Goal: Communication & Community: Answer question/provide support

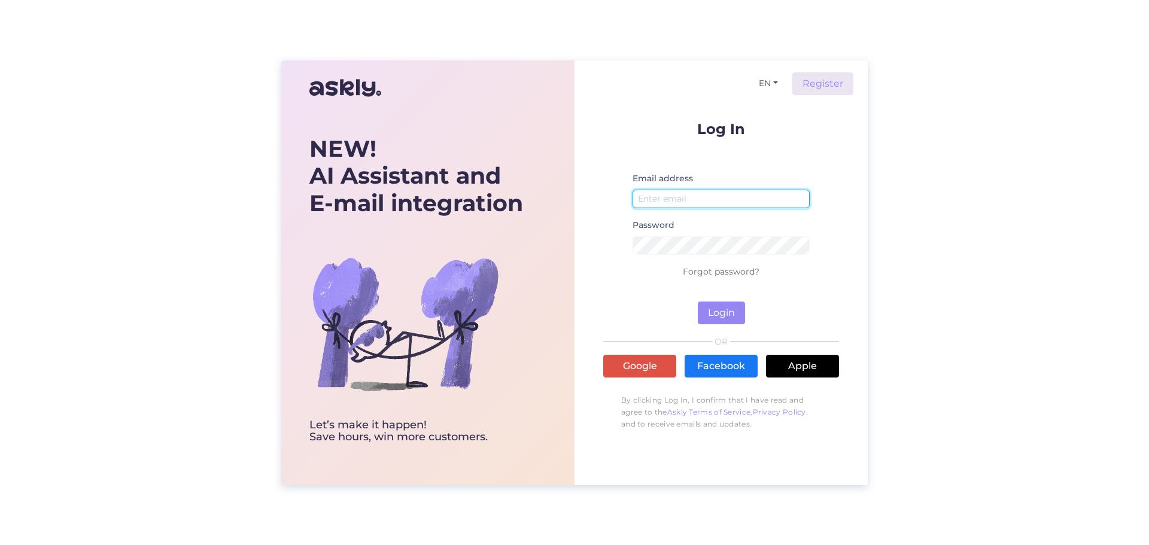
click at [675, 200] on input "email" at bounding box center [721, 199] width 177 height 19
type input "[PERSON_NAME][EMAIL_ADDRESS][PERSON_NAME][DOMAIN_NAME]"
click at [731, 318] on button "Login" at bounding box center [721, 313] width 47 height 23
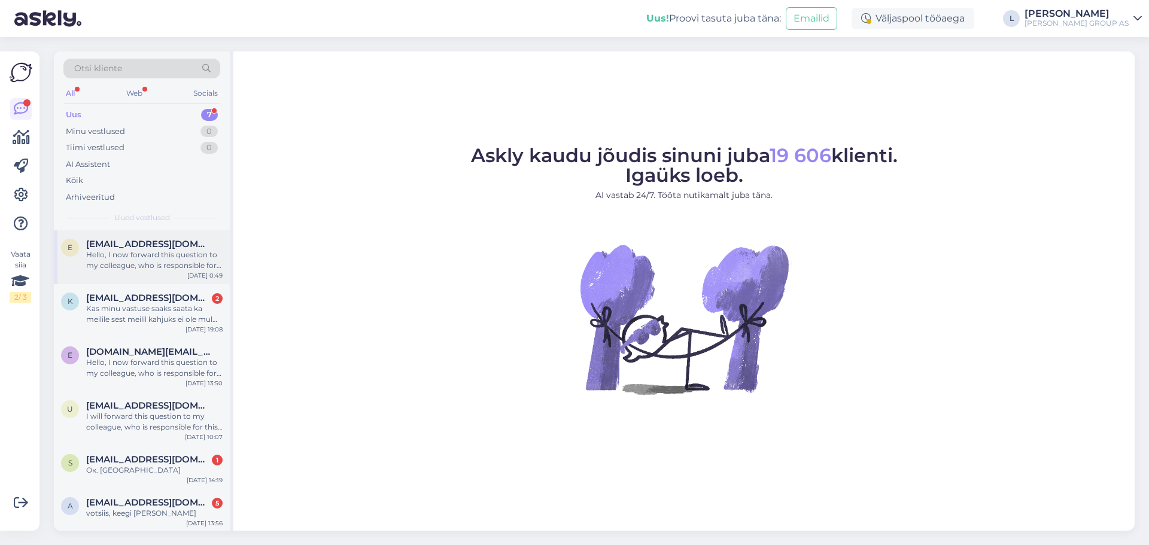
click at [120, 245] on span "[EMAIL_ADDRESS][DOMAIN_NAME]" at bounding box center [148, 244] width 124 height 11
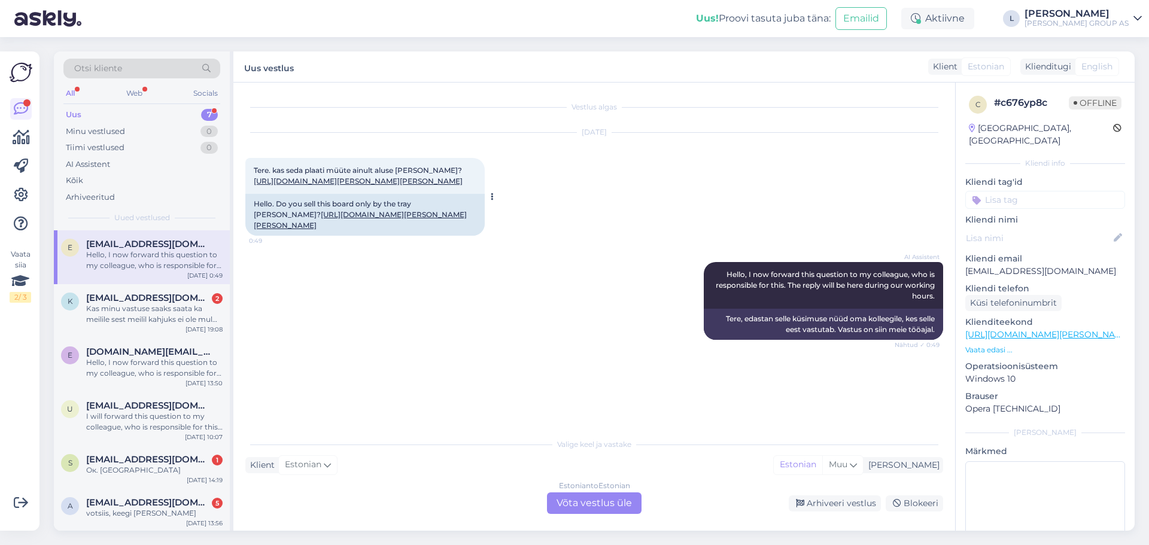
click at [314, 194] on div "Tere. kas seda plaati müüte ainult aluse kaupa? https://www.bauhof.ee/et/p/5499…" at bounding box center [364, 176] width 239 height 36
click at [318, 186] on link "[URL][DOMAIN_NAME][PERSON_NAME][PERSON_NAME]" at bounding box center [358, 181] width 209 height 9
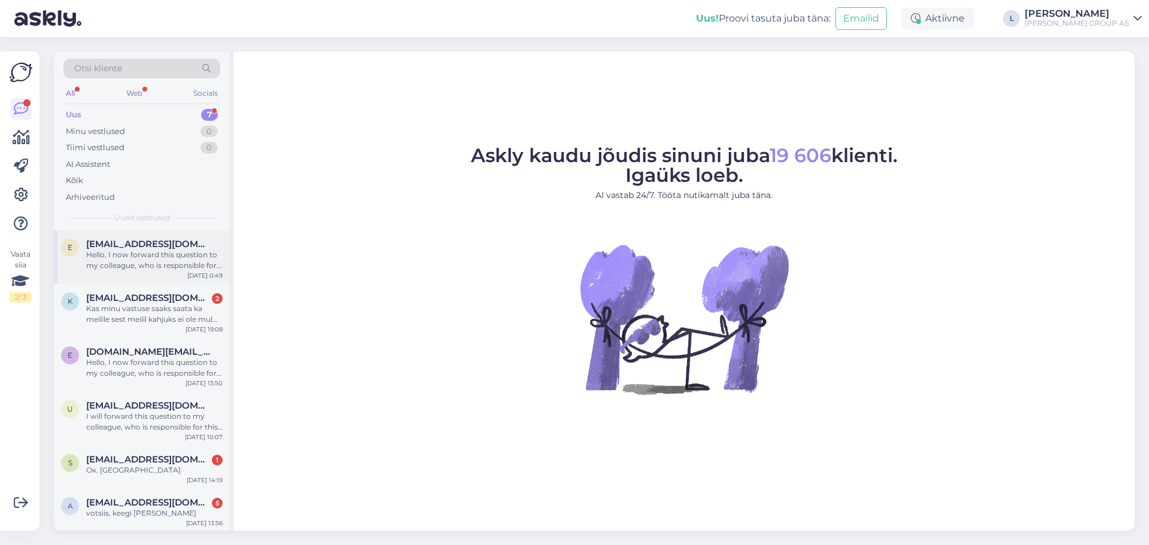
drag, startPoint x: 129, startPoint y: 251, endPoint x: 121, endPoint y: 247, distance: 9.7
click at [128, 253] on div "Hello, I now forward this question to my colleague, who is responsible for this…" at bounding box center [154, 261] width 136 height 22
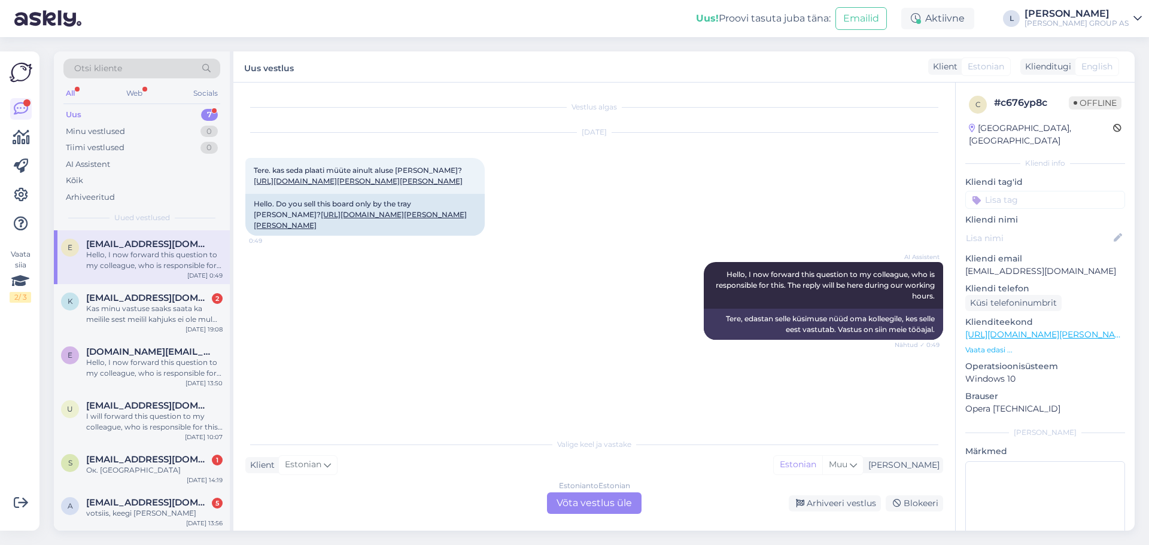
click at [614, 496] on div "Estonian to Estonian Võta vestlus üle" at bounding box center [594, 504] width 95 height 22
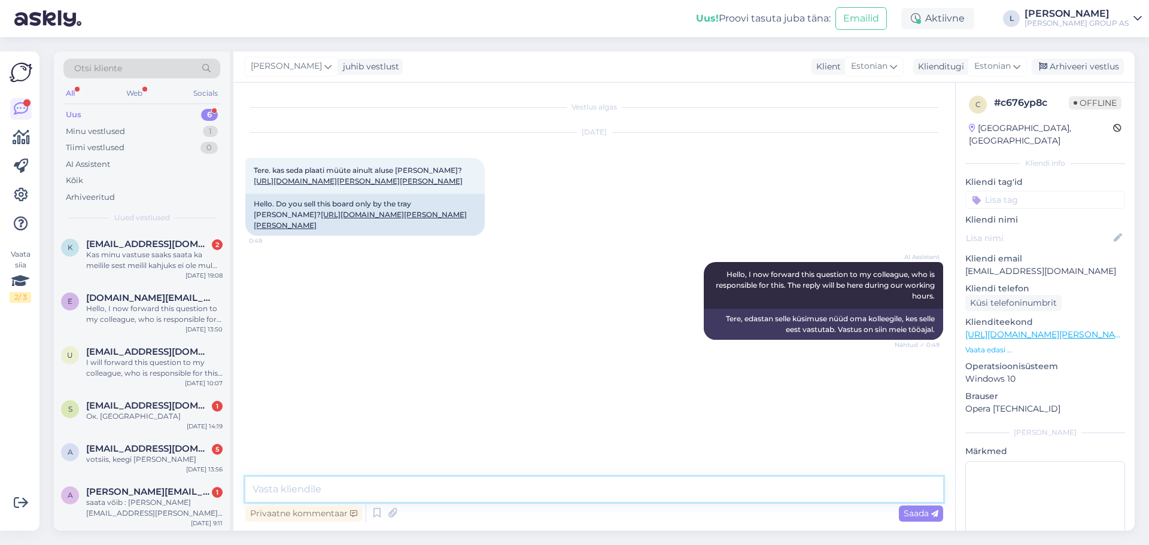
click at [546, 480] on textarea at bounding box center [594, 489] width 698 height 25
type textarea "Tere, toode on müügis tk/plaadi [PERSON_NAME]"
click at [921, 517] on span "Saada" at bounding box center [921, 513] width 35 height 11
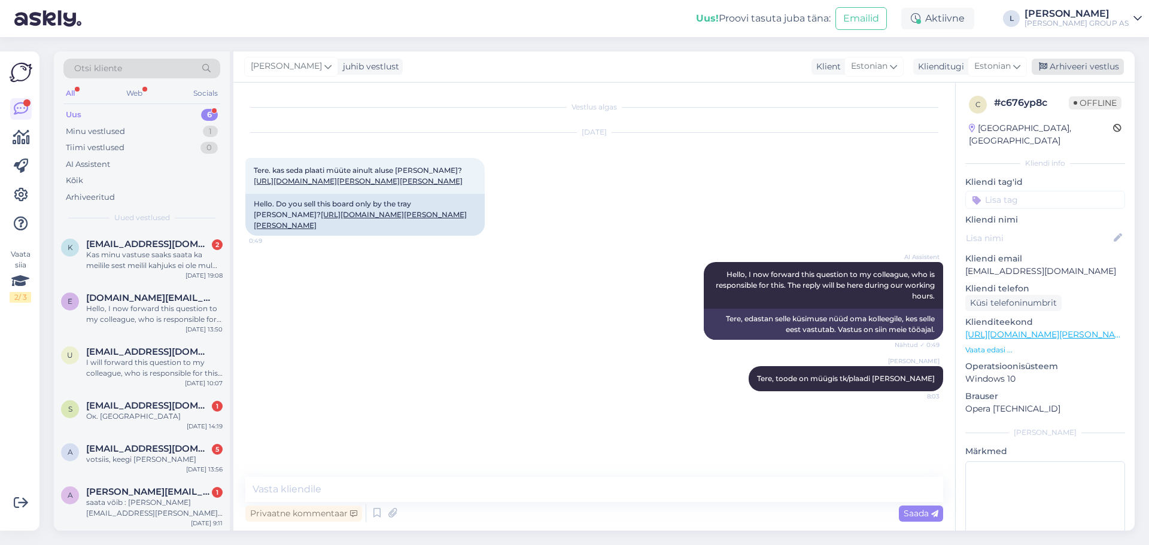
click at [1081, 62] on div "Arhiveeri vestlus" at bounding box center [1078, 67] width 92 height 16
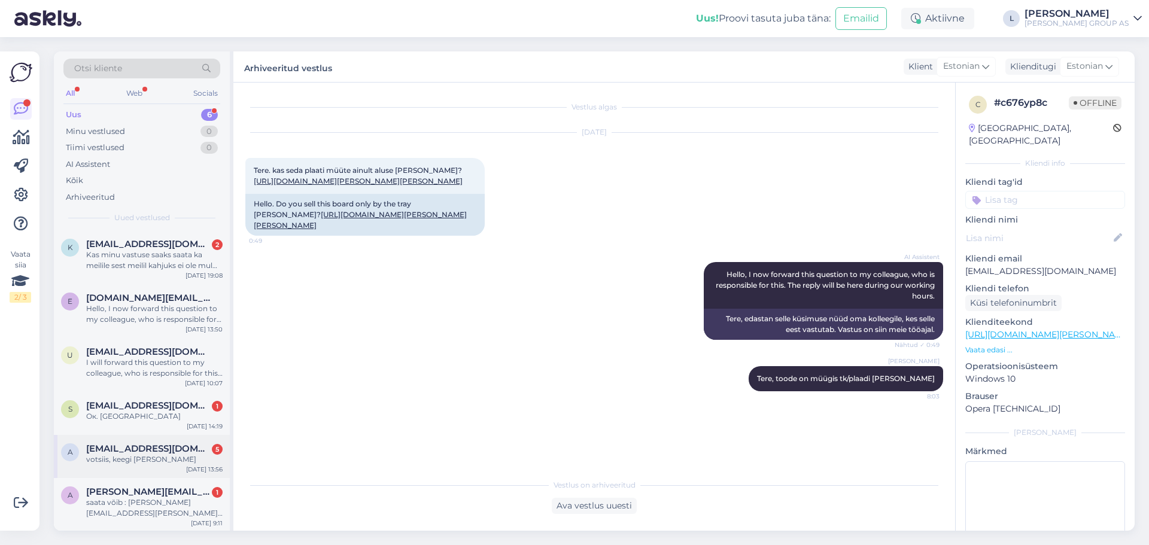
scroll to position [1, 0]
click at [140, 503] on div "saata võib : [PERSON_NAME][EMAIL_ADDRESS][PERSON_NAME][DOMAIN_NAME]" at bounding box center [154, 507] width 136 height 22
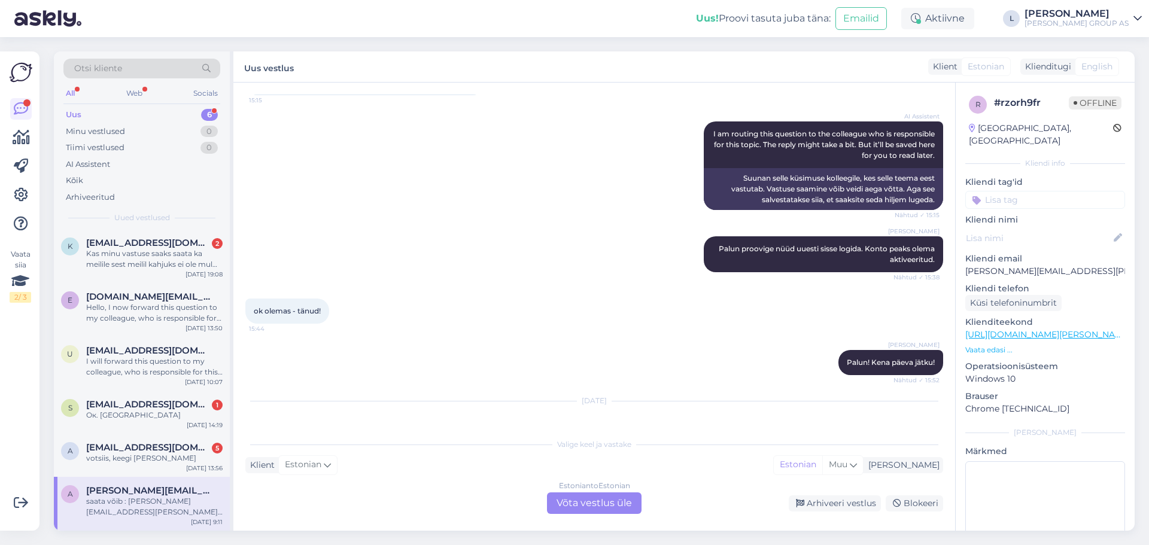
scroll to position [737, 0]
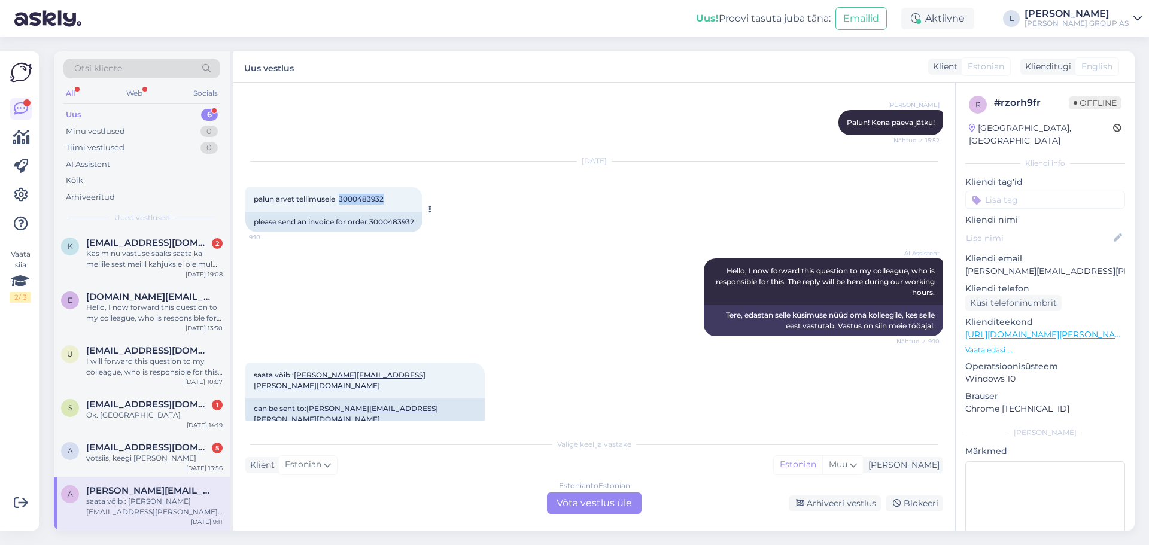
drag, startPoint x: 388, startPoint y: 202, endPoint x: 341, endPoint y: 199, distance: 46.8
click at [341, 199] on div "palun arvet tellimusele 3000483932 9:10" at bounding box center [333, 199] width 177 height 25
copy span "3000483932"
click at [142, 448] on span "[EMAIL_ADDRESS][DOMAIN_NAME]" at bounding box center [148, 447] width 124 height 11
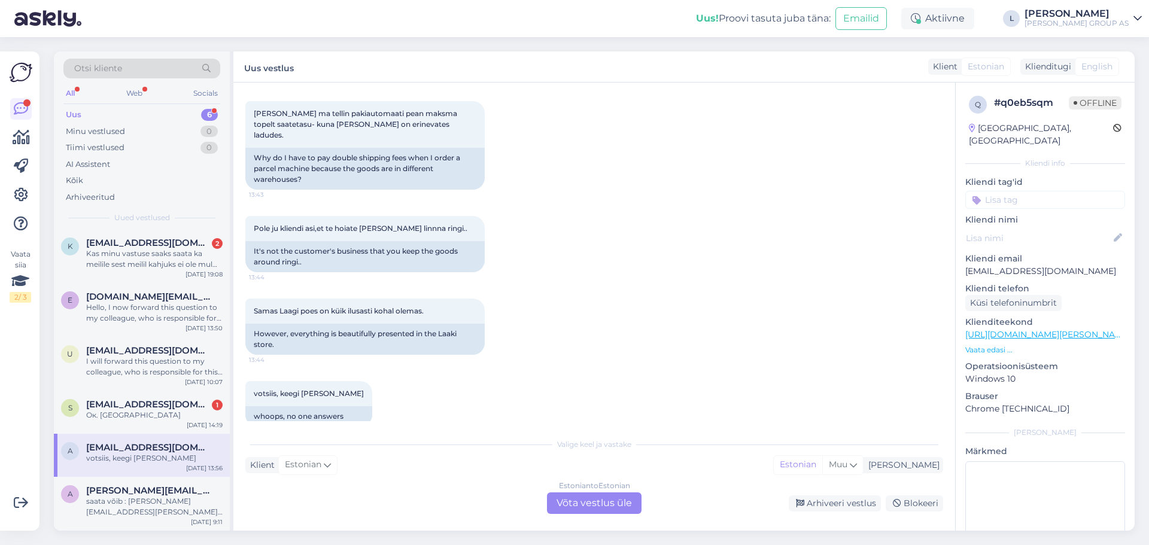
scroll to position [980, 0]
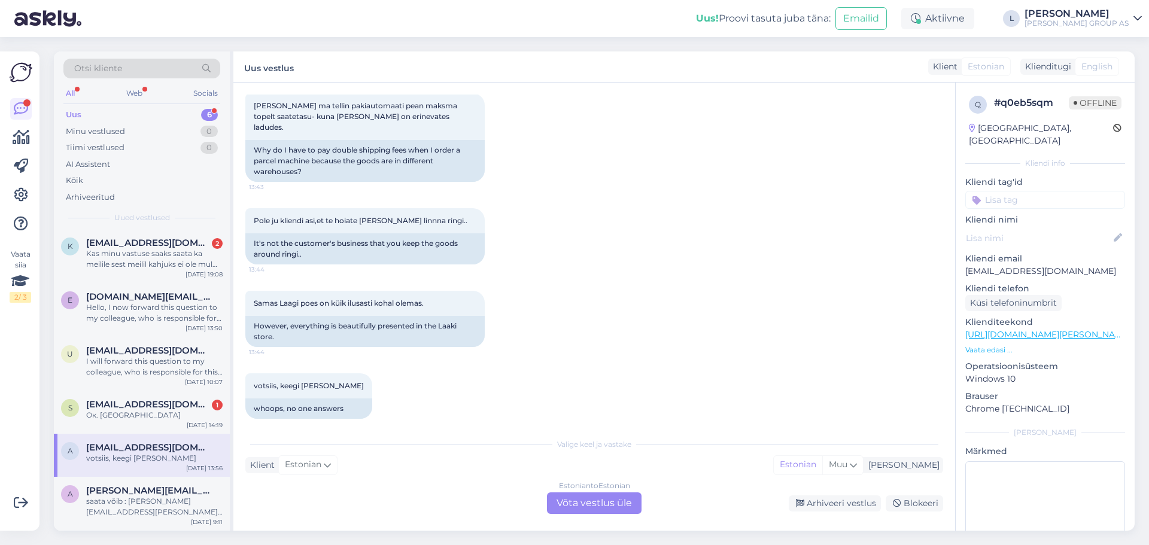
click at [608, 505] on div "Estonian to Estonian Võta vestlus üle" at bounding box center [594, 504] width 95 height 22
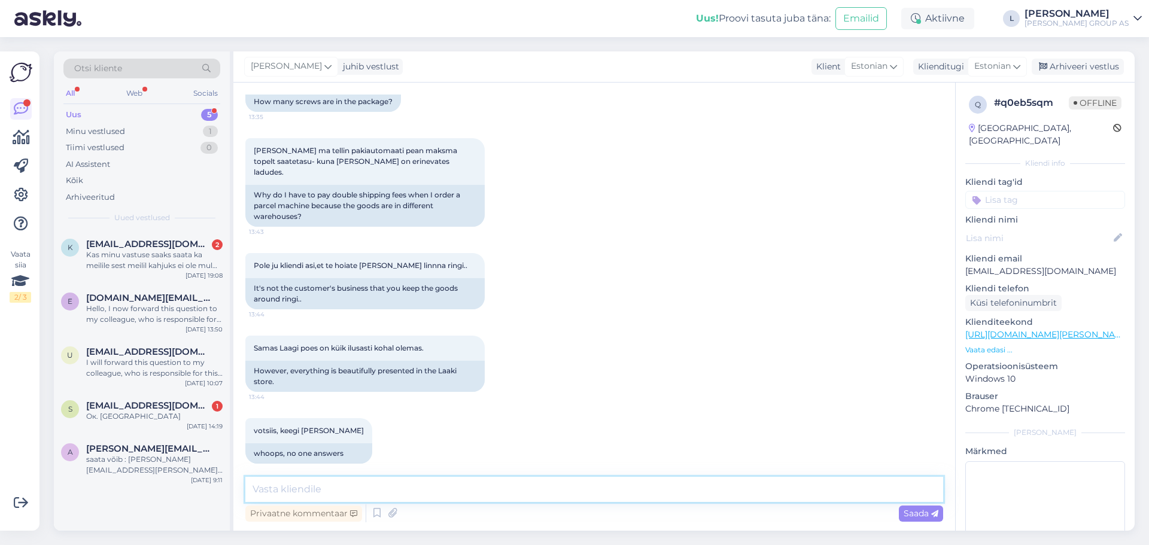
paste textarea "Soovitud kauplusest saab [PERSON_NAME] meetodil tellida seda kogust, mis selles…"
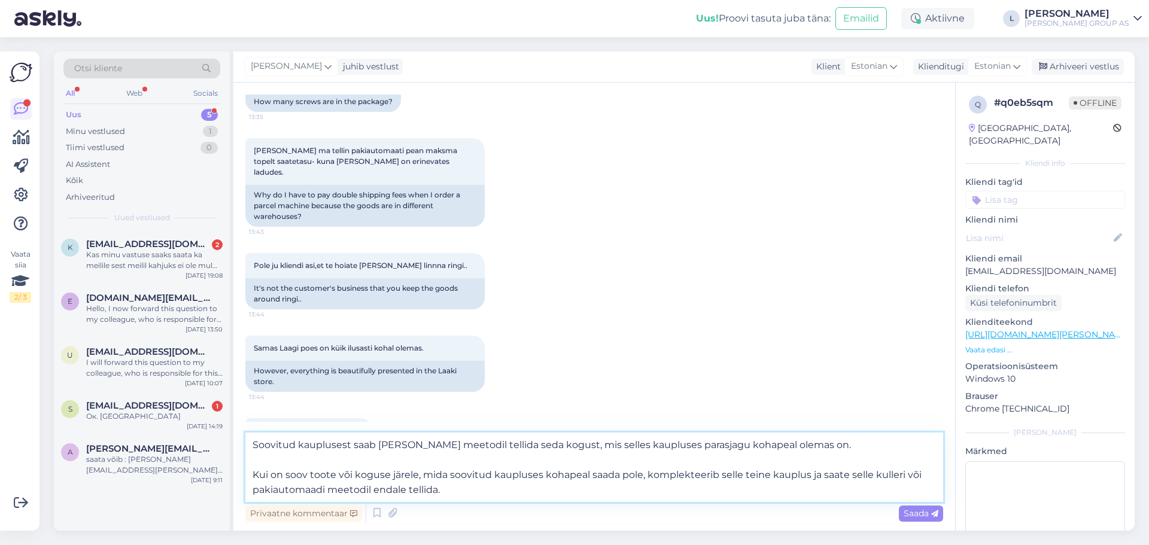
scroll to position [980, 0]
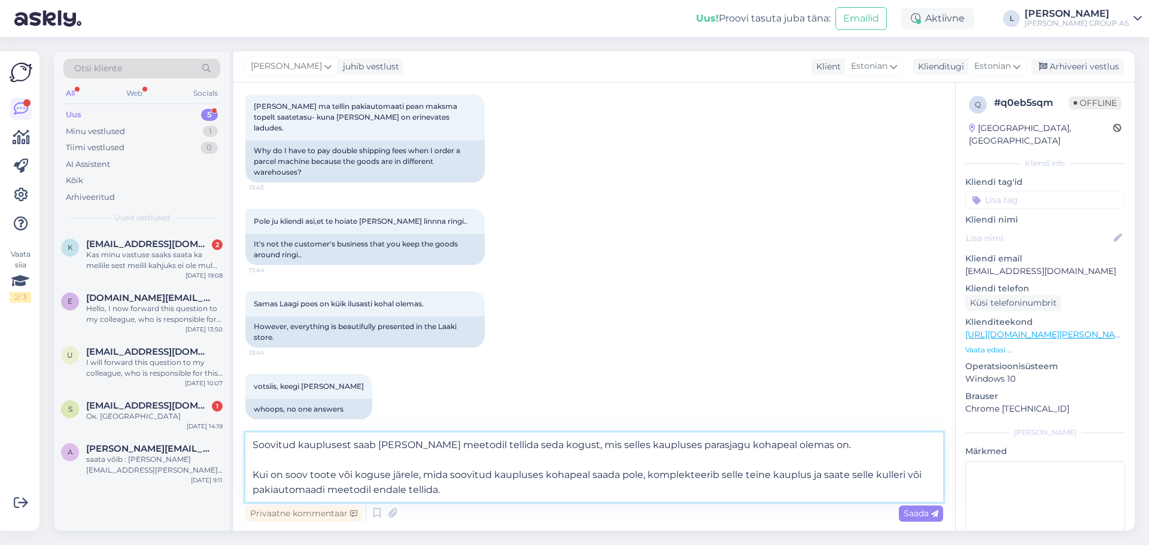
click at [285, 457] on textarea "Soovitud kauplusest saab [PERSON_NAME] meetodil tellida seda kogust, mis selles…" at bounding box center [594, 467] width 698 height 69
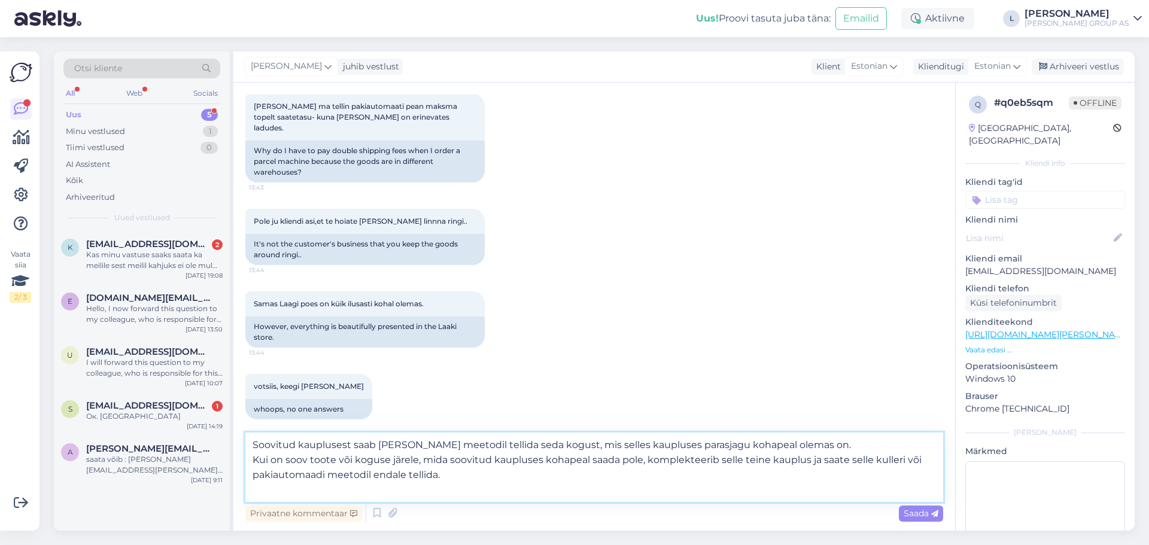
scroll to position [965, 0]
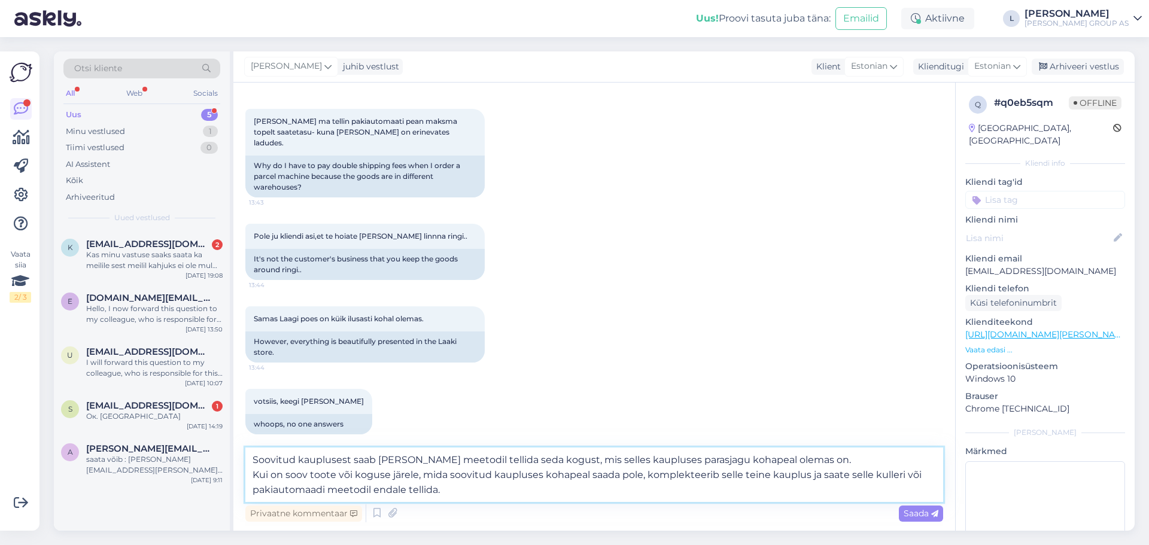
click at [251, 461] on textarea "Soovitud kauplusest saab [PERSON_NAME] meetodil tellida seda kogust, mis selles…" at bounding box center [594, 475] width 698 height 54
type textarea "Tere. Soovitud kauplusest saab [PERSON_NAME] meetodil tellida seda kogust, mis …"
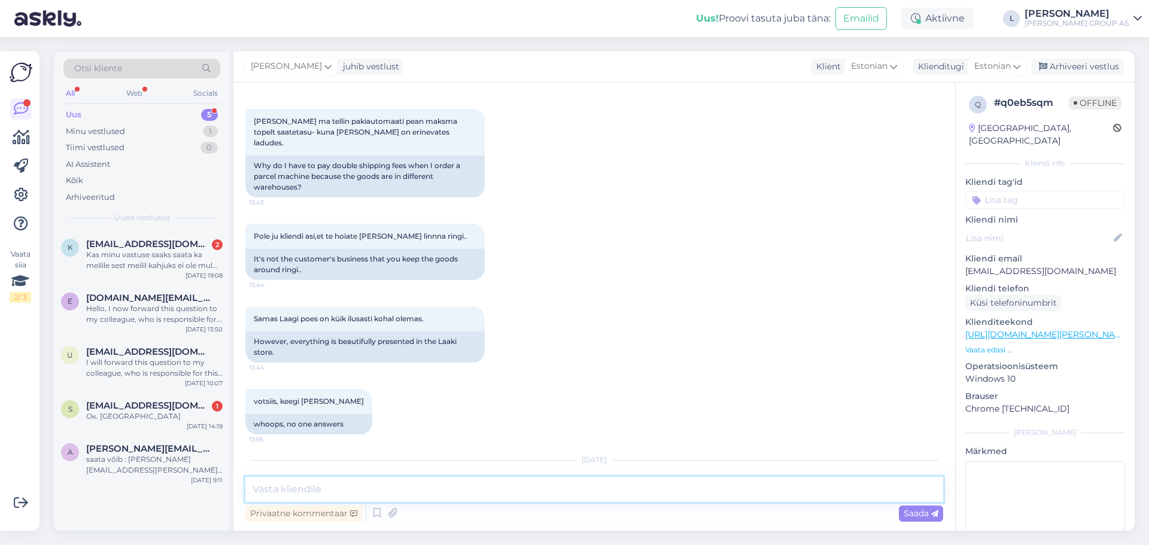
scroll to position [1066, 0]
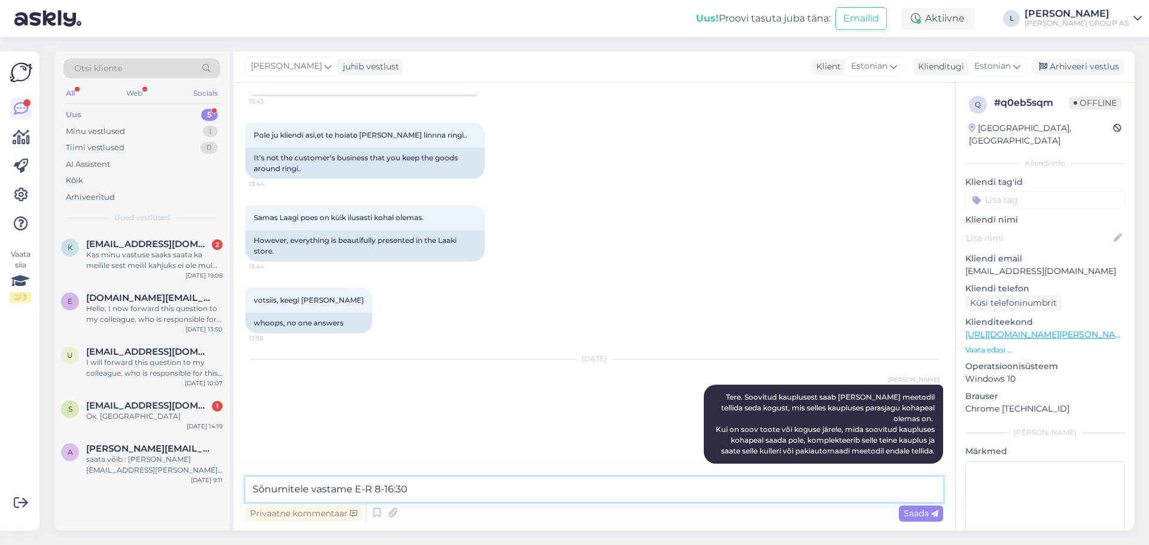
drag, startPoint x: 306, startPoint y: 491, endPoint x: 252, endPoint y: 491, distance: 54.5
click at [252, 491] on textarea "Sõnumitele vastame E-R 8-16:30" at bounding box center [594, 489] width 698 height 25
type textarea "Kirjadele vastame E-R 8-16:30"
click at [922, 512] on span "Saada" at bounding box center [921, 513] width 35 height 11
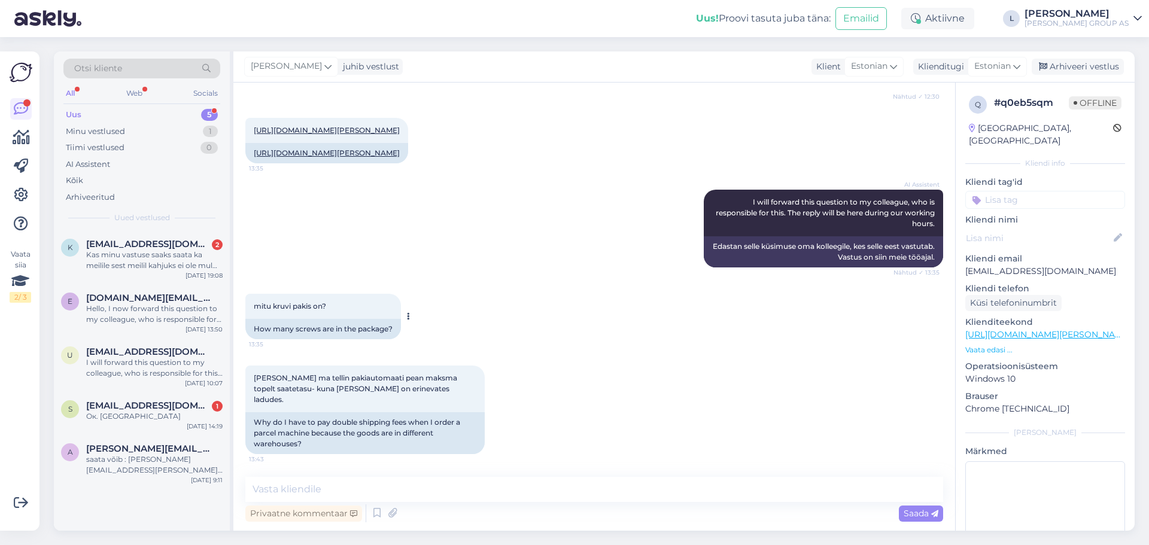
scroll to position [519, 0]
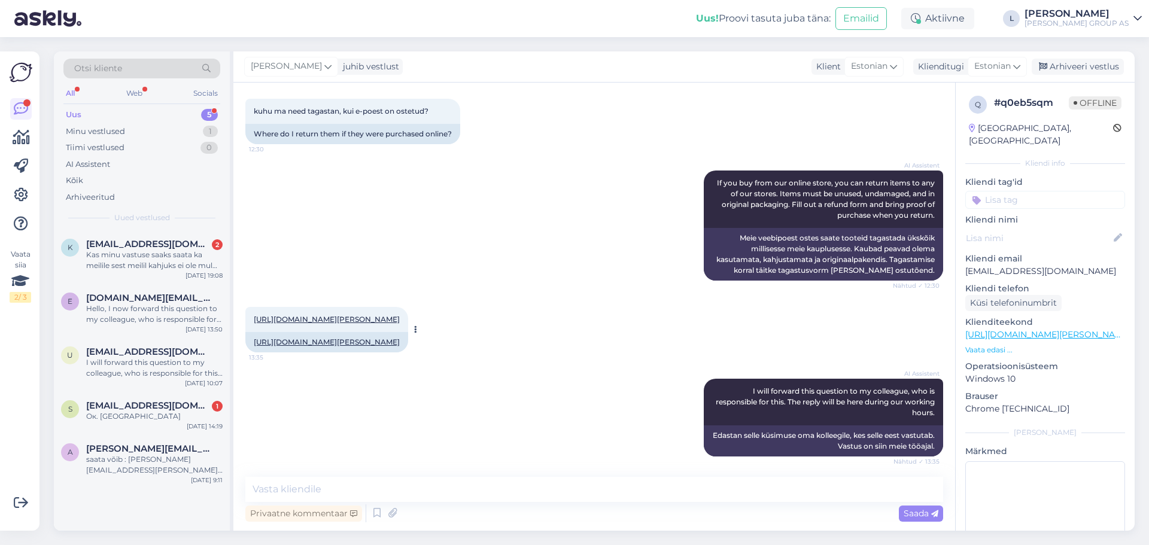
click at [301, 315] on link "[URL][DOMAIN_NAME][PERSON_NAME]" at bounding box center [327, 319] width 146 height 9
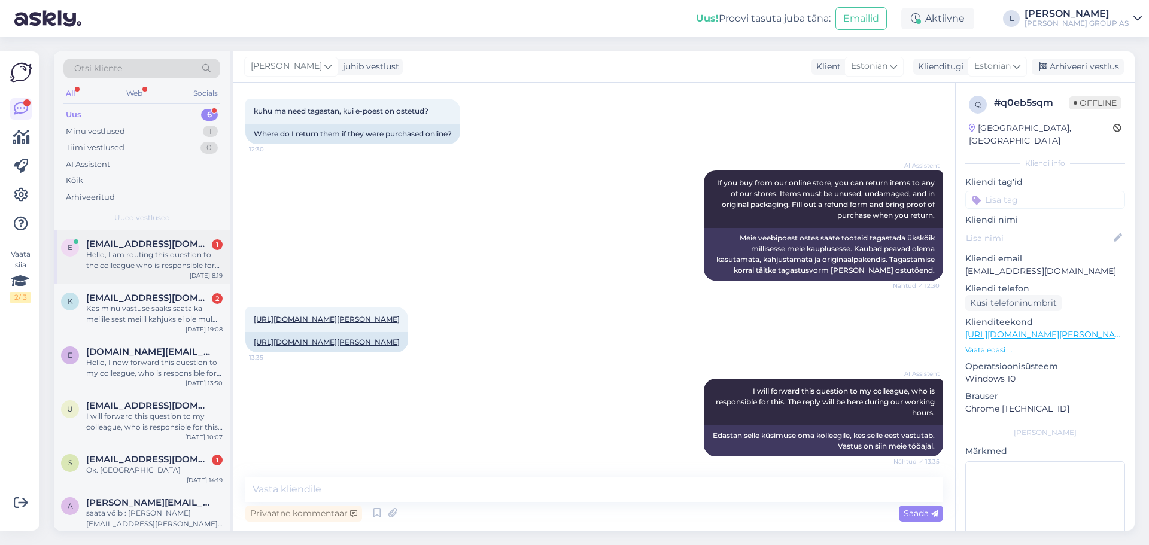
click at [152, 253] on div "Hello, I am routing this question to the colleague who is responsible for this …" at bounding box center [154, 261] width 136 height 22
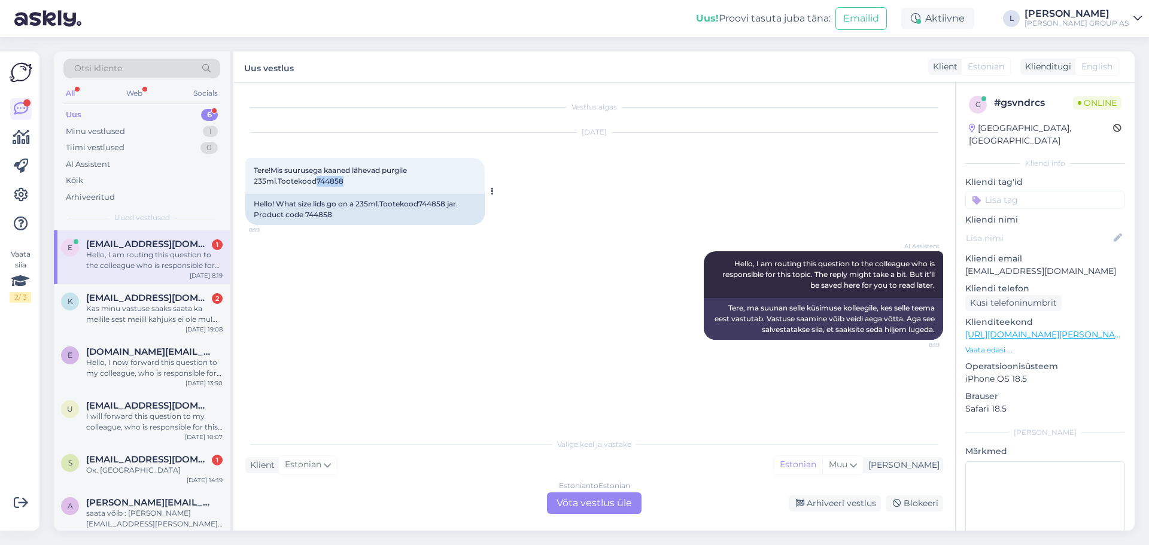
drag, startPoint x: 357, startPoint y: 178, endPoint x: 316, endPoint y: 186, distance: 41.9
click at [316, 186] on div "Tere!Mis suurusega kaaned lähevad purgile 235ml.Tootekood744858 8:19" at bounding box center [364, 176] width 239 height 36
copy span "744858"
click at [588, 506] on div "Estonian to Estonian Võta vestlus üle" at bounding box center [594, 504] width 95 height 22
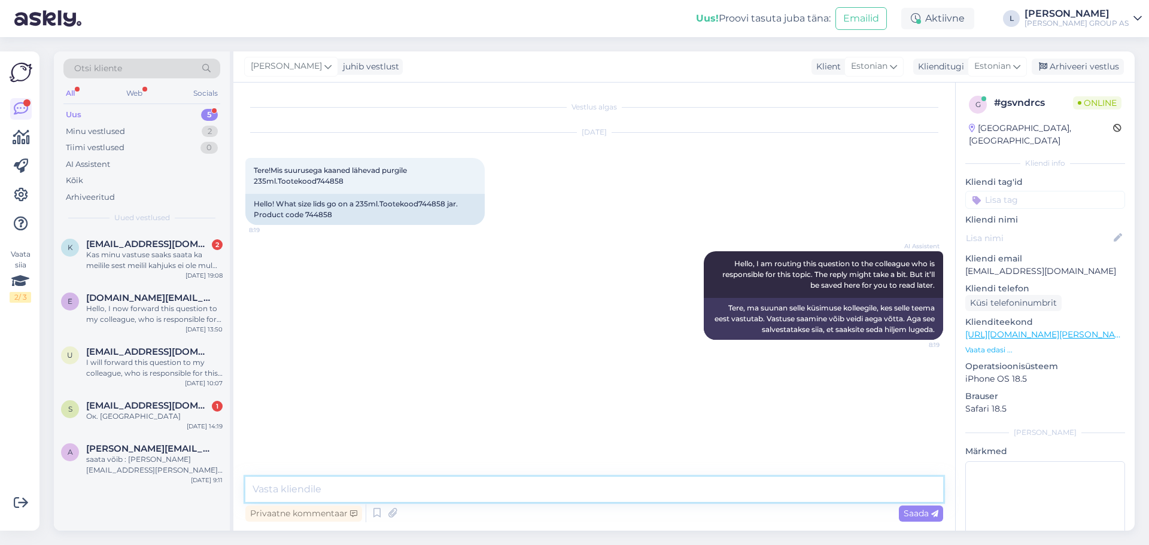
click at [573, 499] on textarea at bounding box center [594, 489] width 698 height 25
type textarea "Tere, täpsustame osakonnast. Anname tagasisidet esimesel võimalusel"
click at [935, 514] on icon at bounding box center [934, 514] width 7 height 7
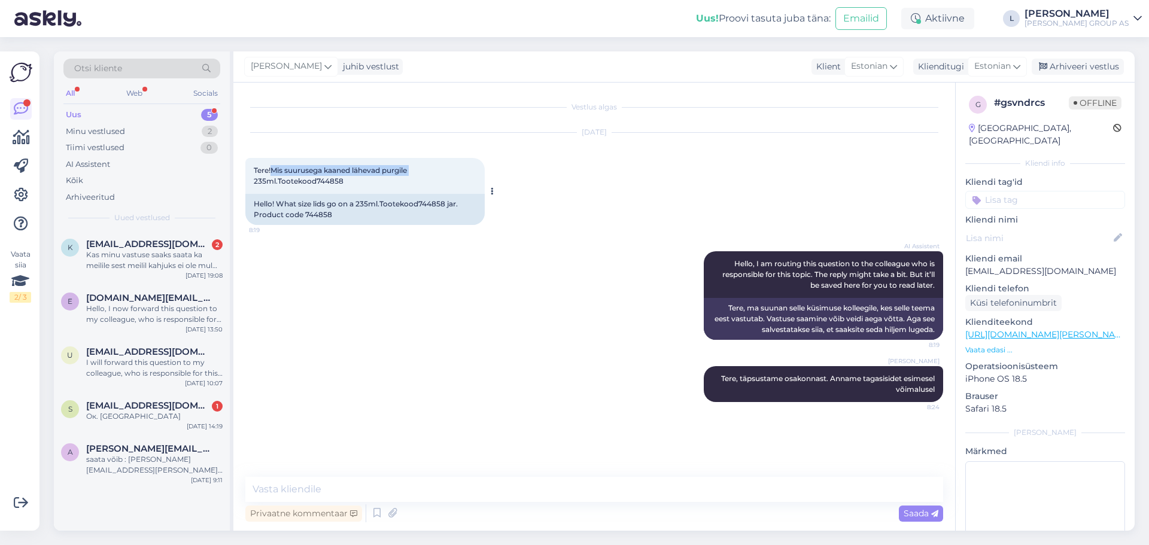
drag, startPoint x: 414, startPoint y: 169, endPoint x: 273, endPoint y: 172, distance: 140.7
click at [273, 172] on div "Tere!Mis suurusega kaaned lähevad purgile 235ml.Tootekood744858 8:19" at bounding box center [364, 176] width 239 height 36
copy span "Mis suurusega kaaned lähevad purgile"
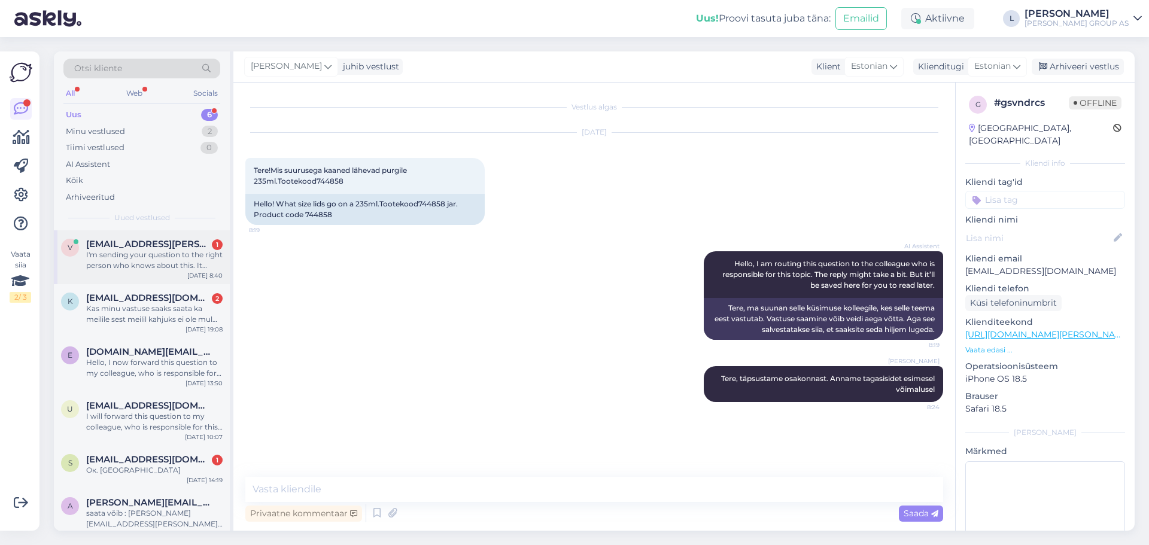
click at [156, 250] on div "I'm sending your question to the right person who knows about this. It might ta…" at bounding box center [154, 261] width 136 height 22
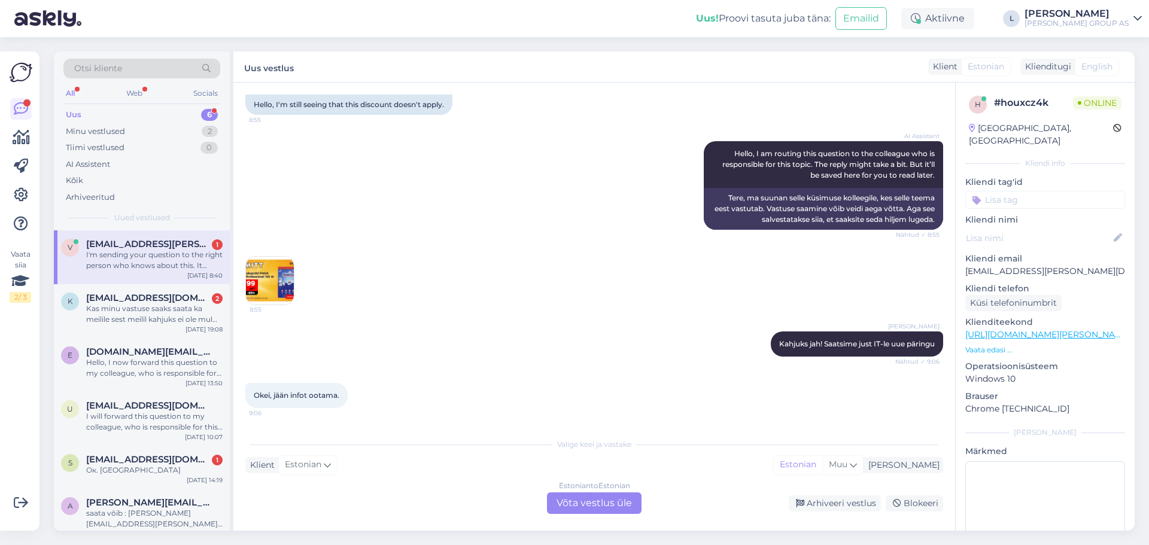
scroll to position [1168, 0]
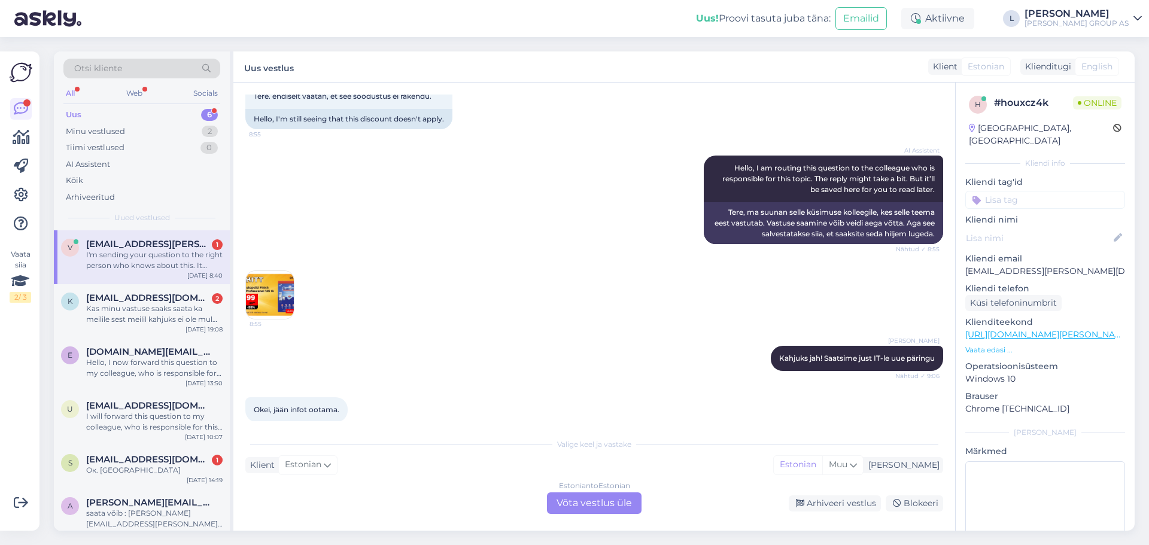
click at [276, 293] on img at bounding box center [270, 295] width 48 height 48
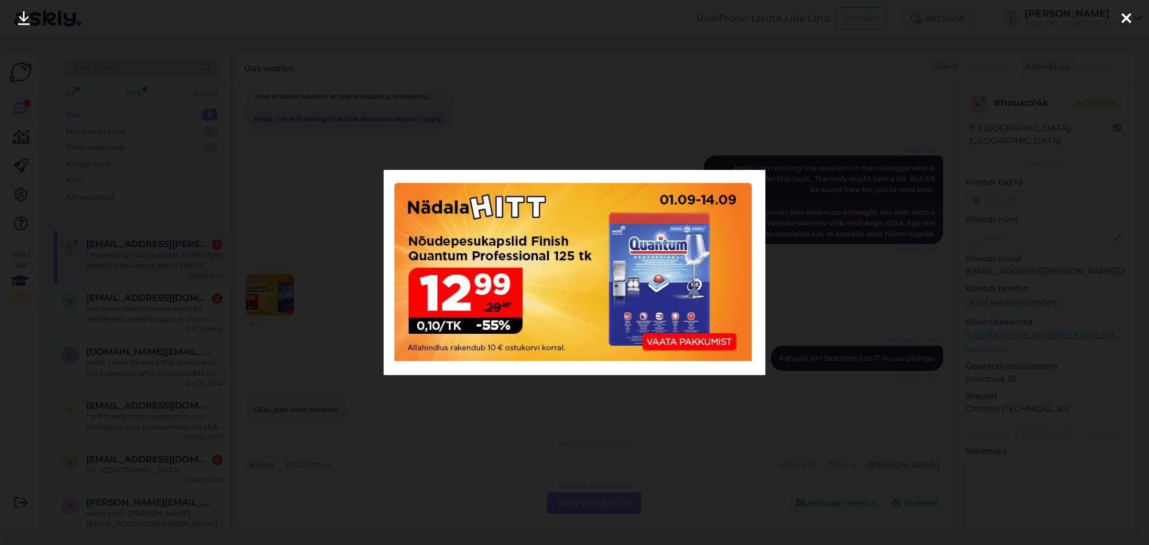
click at [325, 211] on div at bounding box center [574, 272] width 1149 height 545
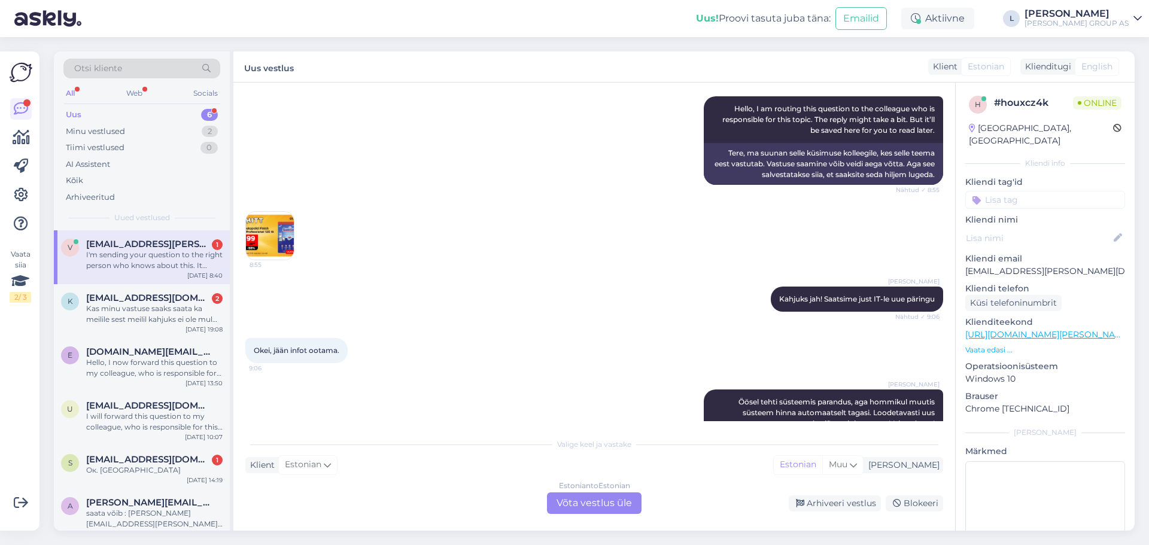
scroll to position [1348, 0]
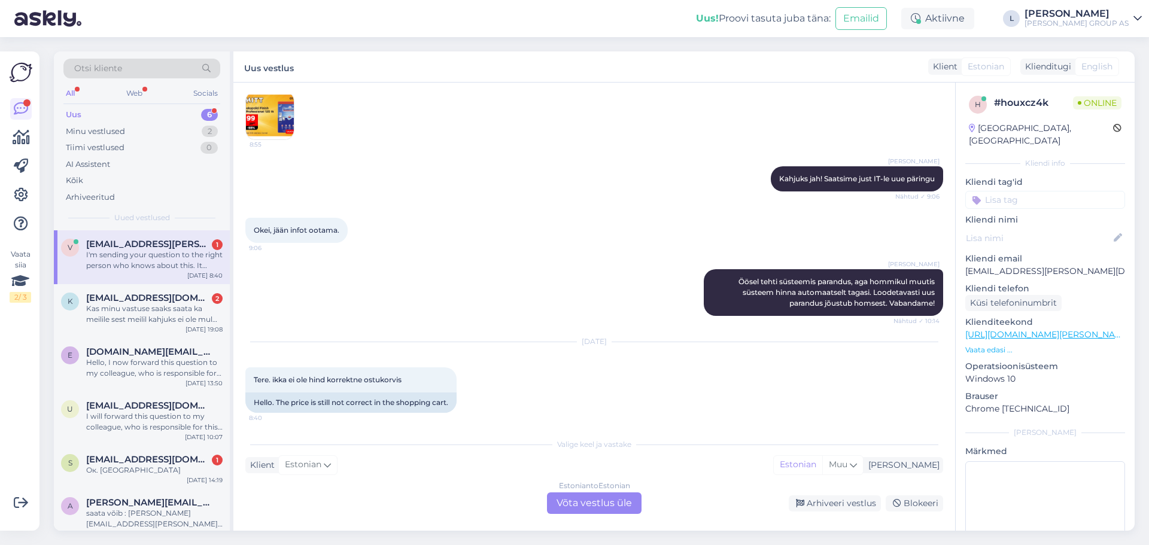
click at [279, 125] on img at bounding box center [270, 116] width 48 height 48
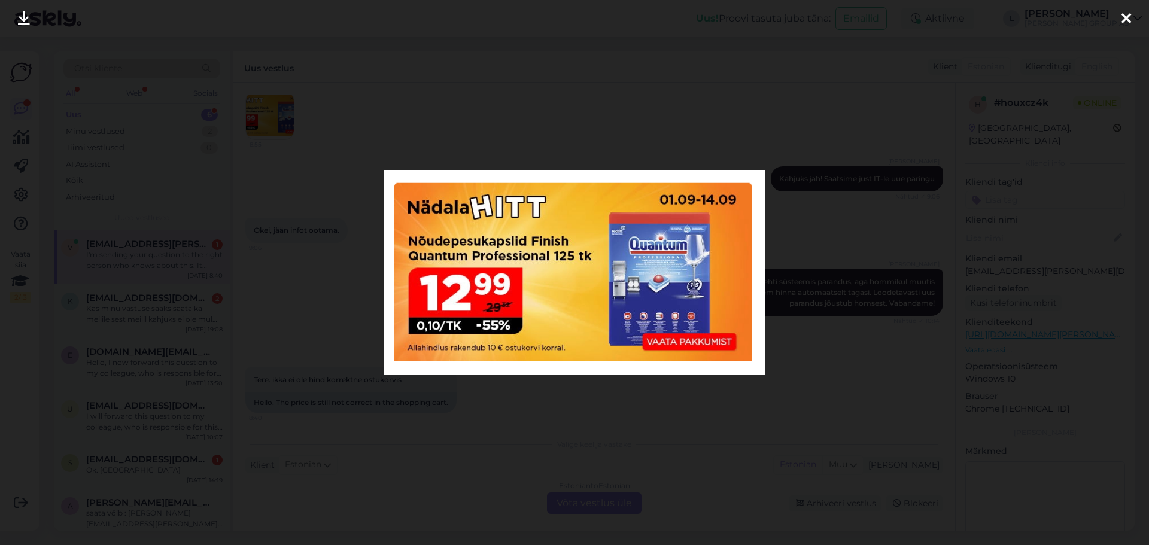
click at [356, 187] on div at bounding box center [574, 272] width 1149 height 545
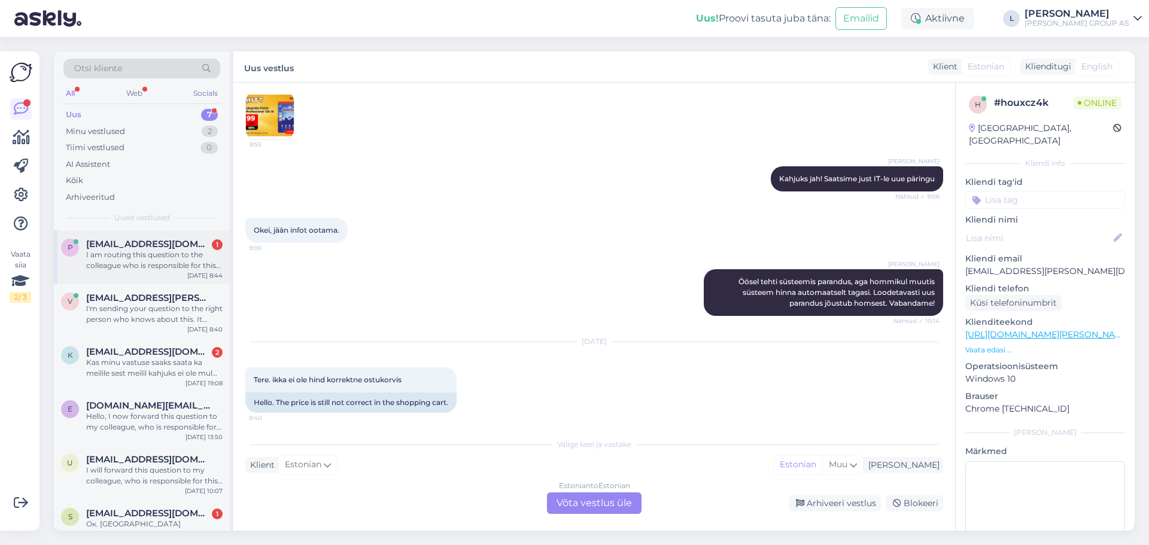
drag, startPoint x: 148, startPoint y: 251, endPoint x: 164, endPoint y: 253, distance: 16.2
click at [147, 251] on div "I am routing this question to the colleague who is responsible for this topic. …" at bounding box center [154, 261] width 136 height 22
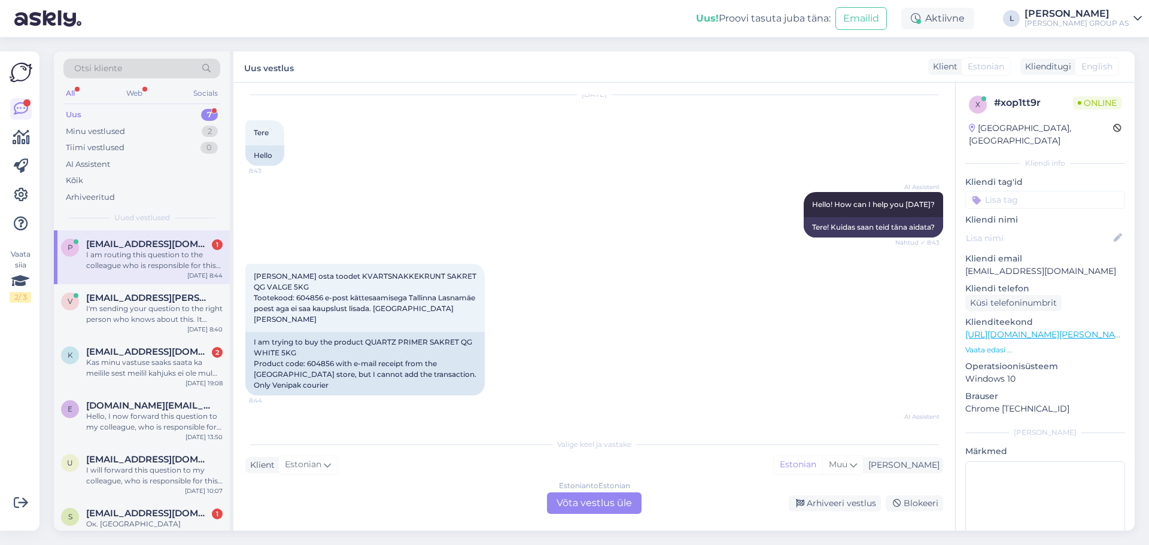
scroll to position [572, 0]
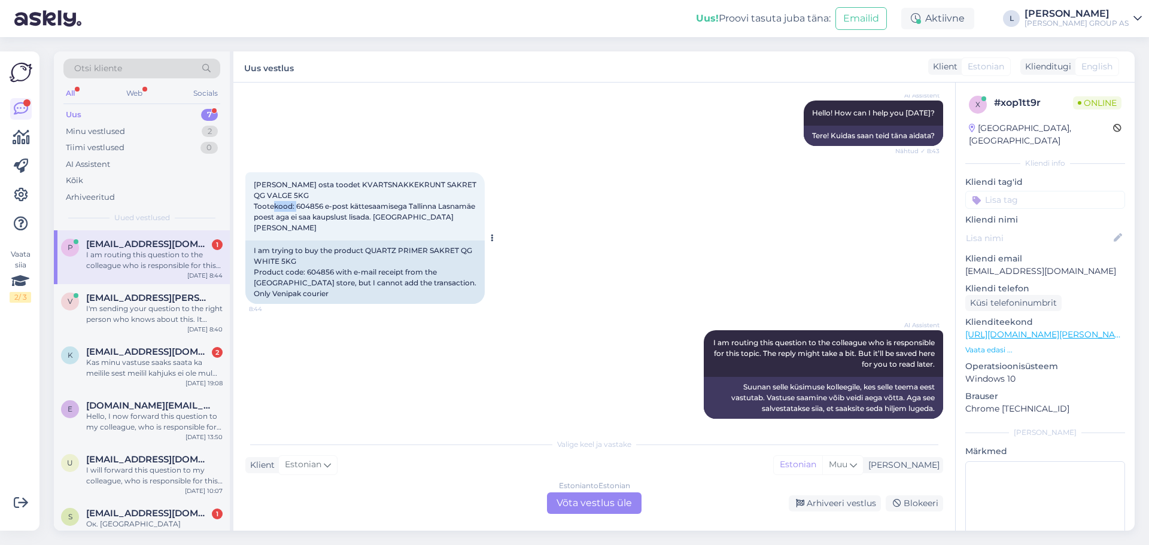
drag, startPoint x: 324, startPoint y: 197, endPoint x: 296, endPoint y: 196, distance: 27.5
click at [296, 196] on span "[PERSON_NAME] osta toodet KVARTSNAKKEKRUNT SAKRET QG VALGE 5KG Tootekood: 60485…" at bounding box center [366, 206] width 224 height 52
copy span "604856"
click at [581, 499] on div "Estonian to Estonian Võta vestlus üle" at bounding box center [594, 504] width 95 height 22
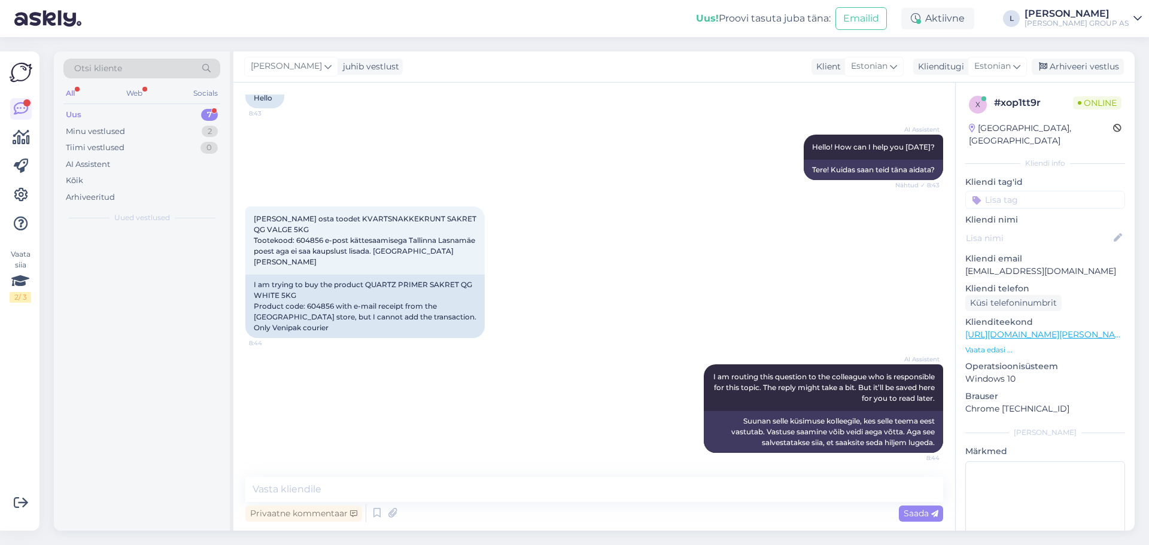
scroll to position [527, 0]
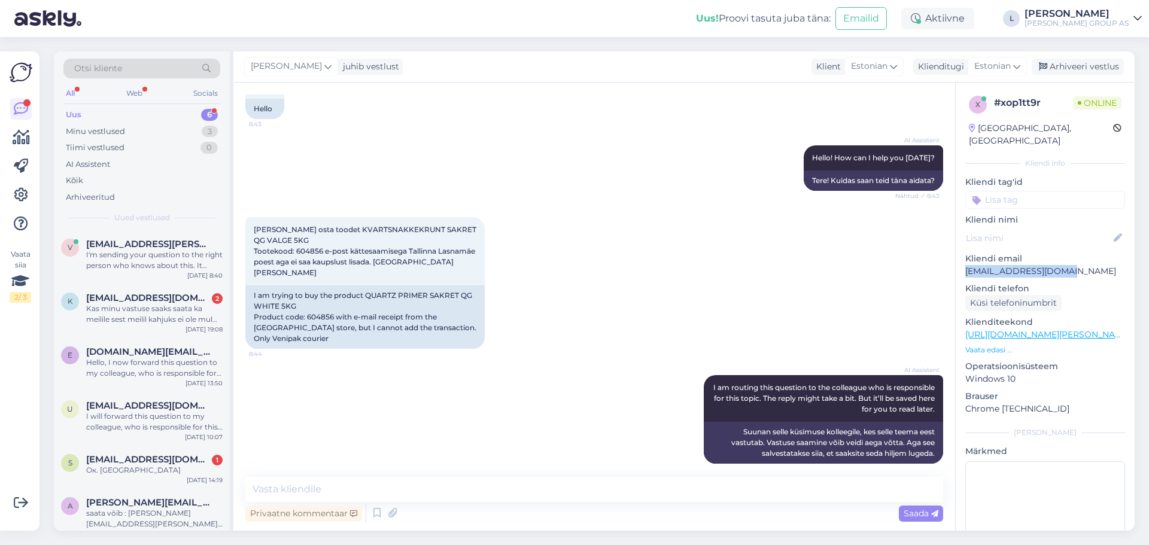
drag, startPoint x: 1074, startPoint y: 258, endPoint x: 961, endPoint y: 258, distance: 112.5
click at [961, 258] on div "x # xop1tt9r Online [GEOGRAPHIC_DATA], [GEOGRAPHIC_DATA] Kliendi info Kliendi t…" at bounding box center [1045, 335] width 179 height 505
copy p "[EMAIL_ADDRESS][DOMAIN_NAME]"
click at [672, 495] on textarea at bounding box center [594, 489] width 698 height 25
click at [365, 485] on textarea at bounding box center [594, 489] width 698 height 25
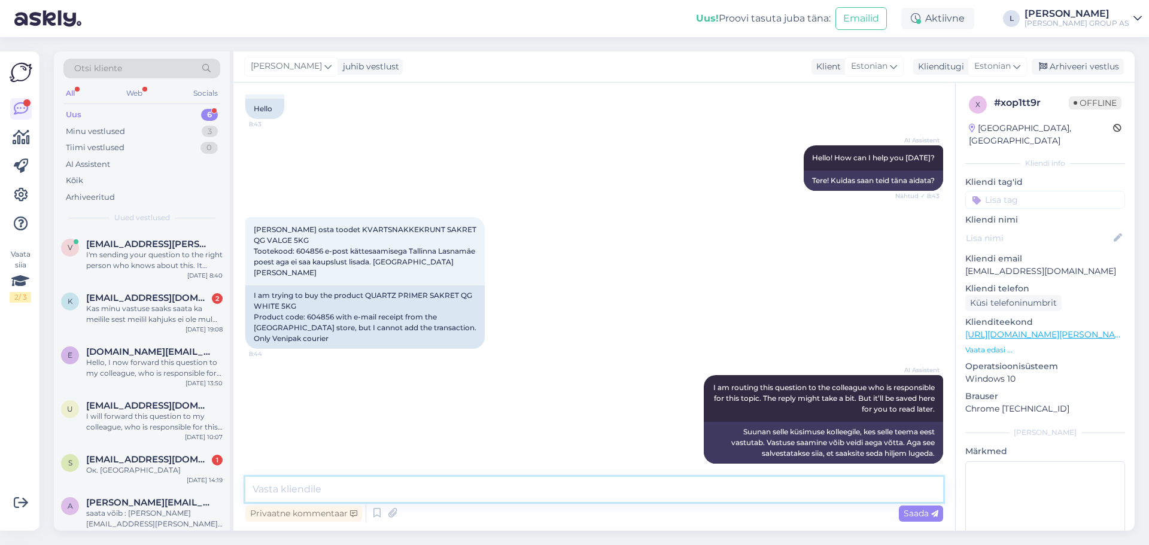
click at [301, 495] on textarea at bounding box center [594, 489] width 698 height 25
type textarea "Tere, uuendasime teie kontot proovige nüüd palun uuesti"
drag, startPoint x: 917, startPoint y: 511, endPoint x: 904, endPoint y: 494, distance: 21.3
click at [916, 506] on div "Saada" at bounding box center [921, 514] width 44 height 16
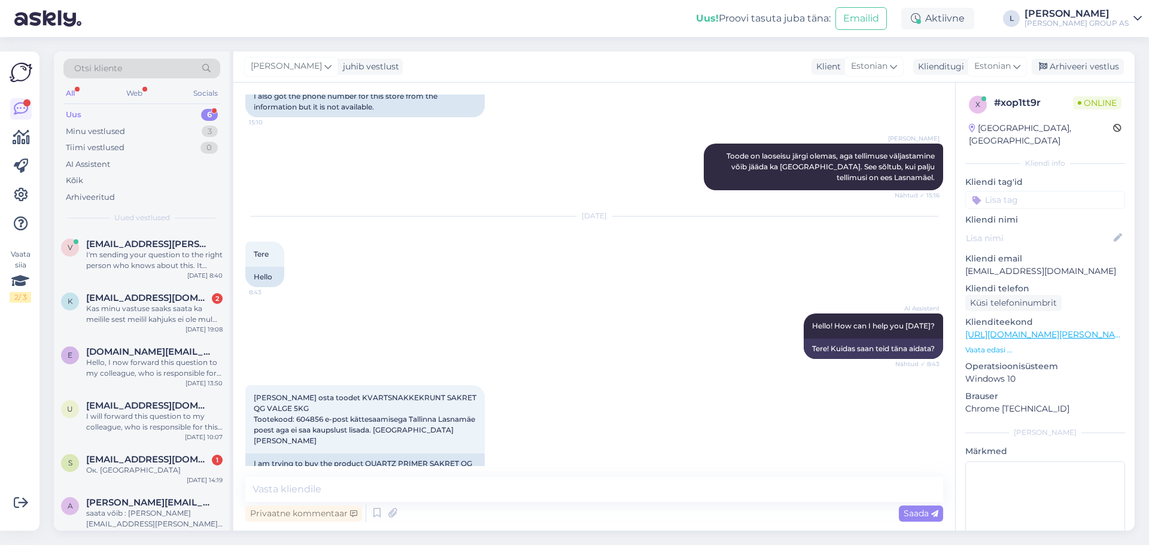
scroll to position [579, 0]
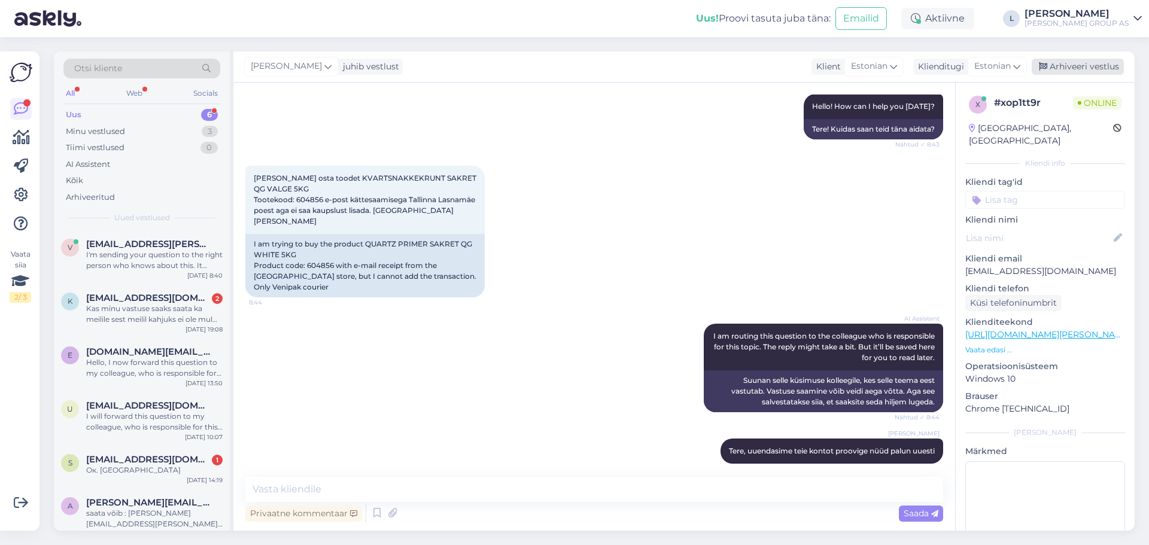
click at [1079, 66] on div "Arhiveeri vestlus" at bounding box center [1078, 67] width 92 height 16
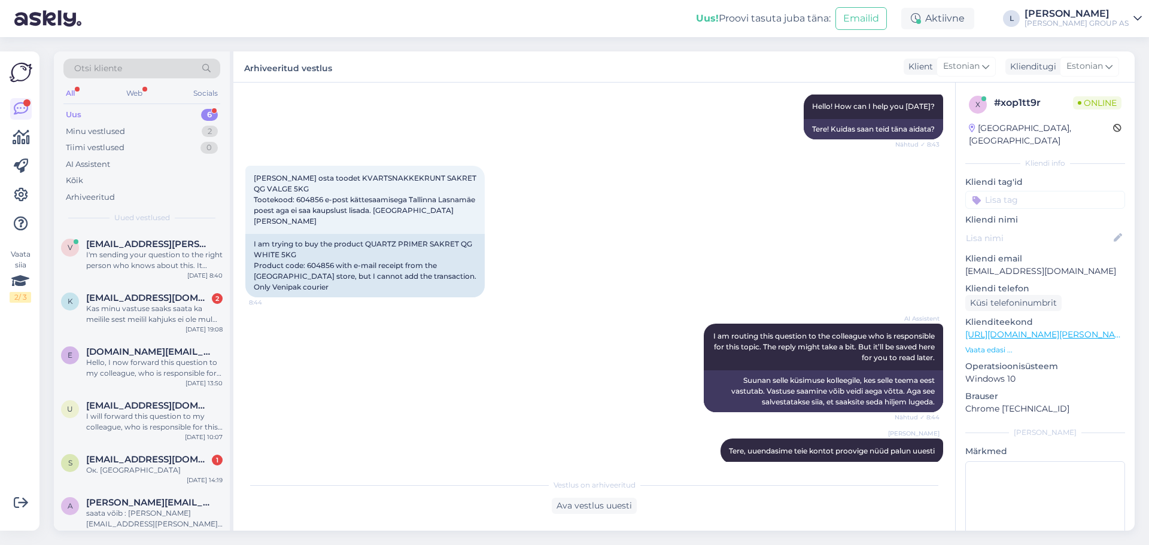
scroll to position [824, 0]
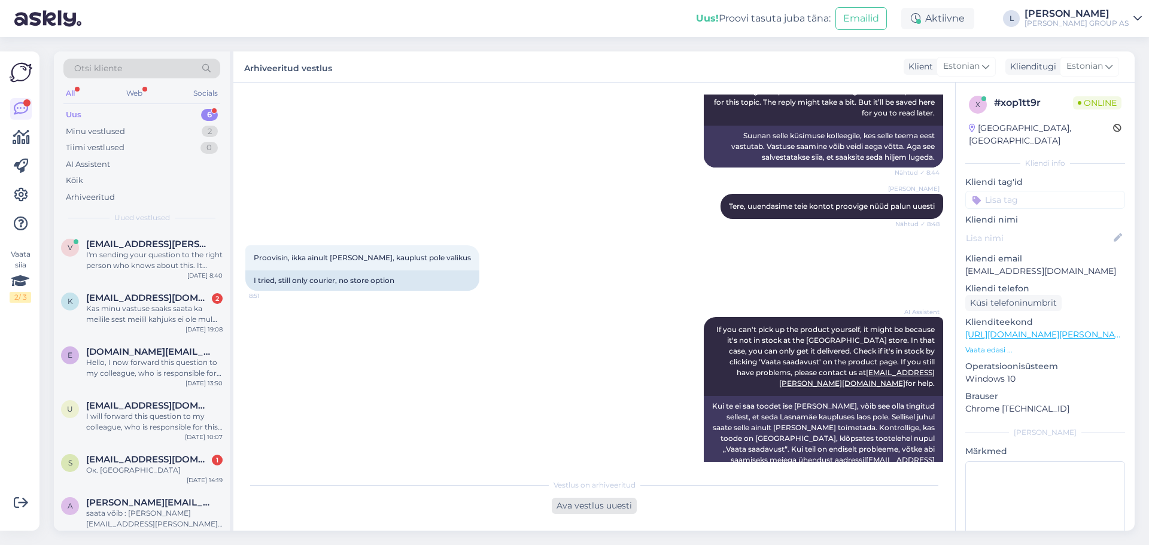
click at [585, 503] on div "Ava vestlus uuesti" at bounding box center [594, 506] width 85 height 16
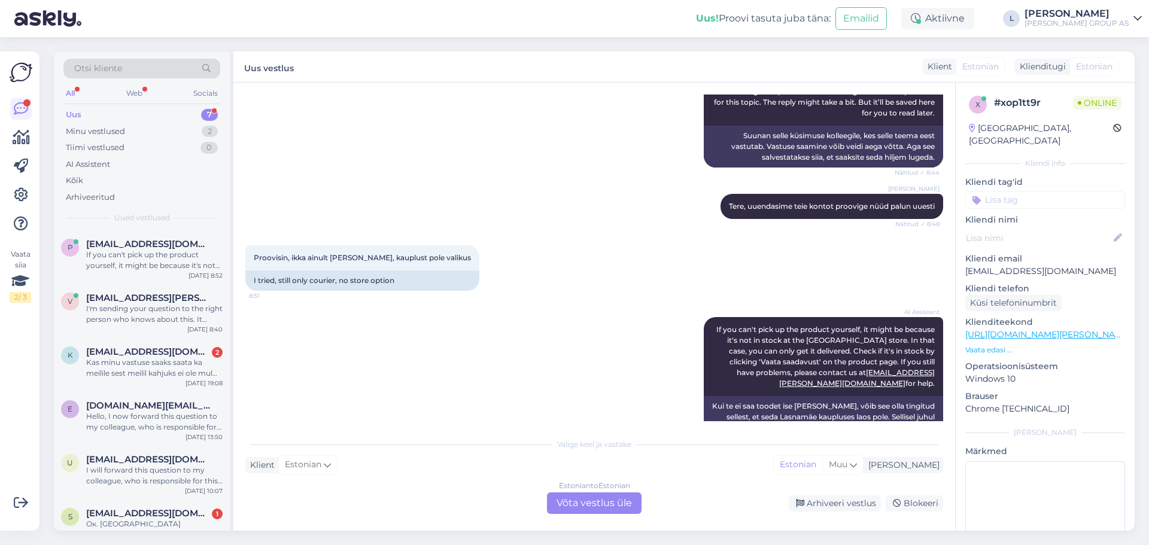
click at [417, 461] on div "Klient Estonian Mina Estonian Muu" at bounding box center [594, 465] width 698 height 16
click at [625, 511] on div "Estonian to Estonian Võta vestlus üle" at bounding box center [594, 504] width 95 height 22
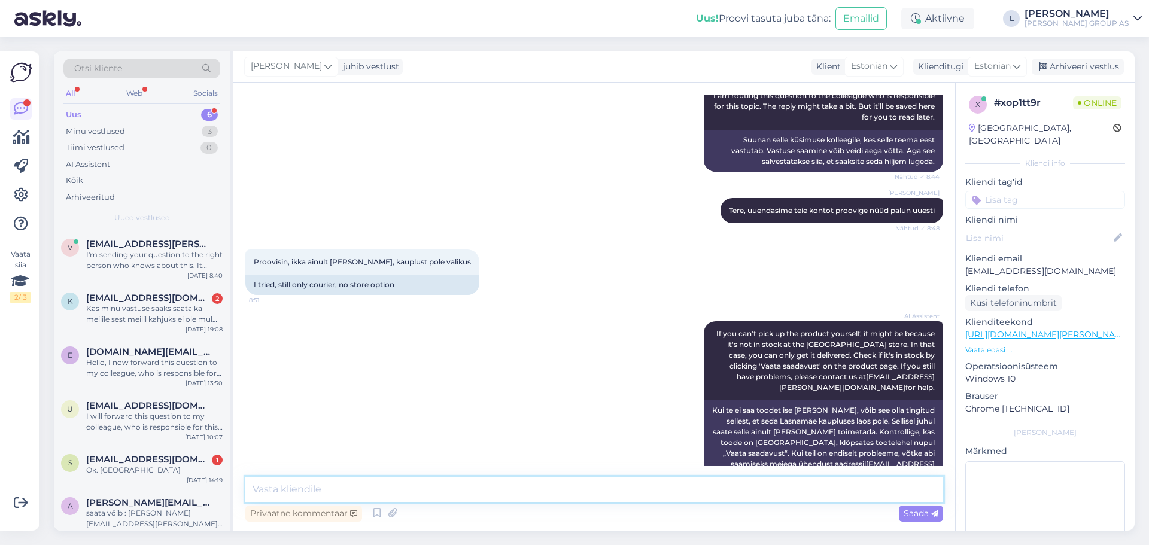
click at [570, 490] on textarea at bounding box center [594, 489] width 698 height 25
click at [311, 490] on textarea "Edastasime ITsse" at bounding box center [594, 489] width 698 height 25
click at [442, 494] on textarea "Edastasime info ITsse" at bounding box center [594, 489] width 698 height 25
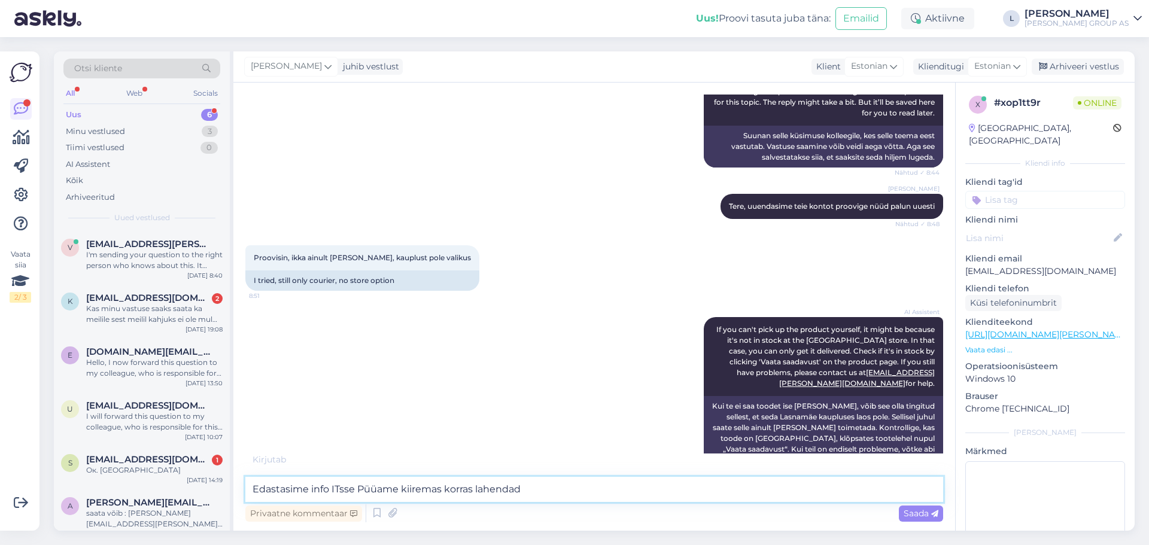
type textarea "Edastasime info ITsse Püüame kiiremas korras lahendada"
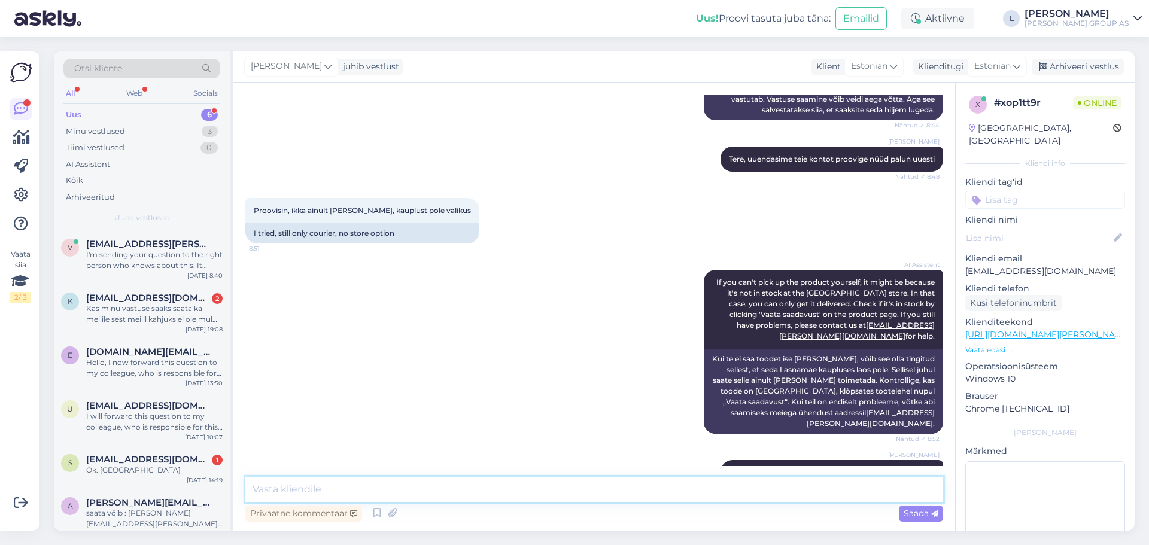
scroll to position [922, 0]
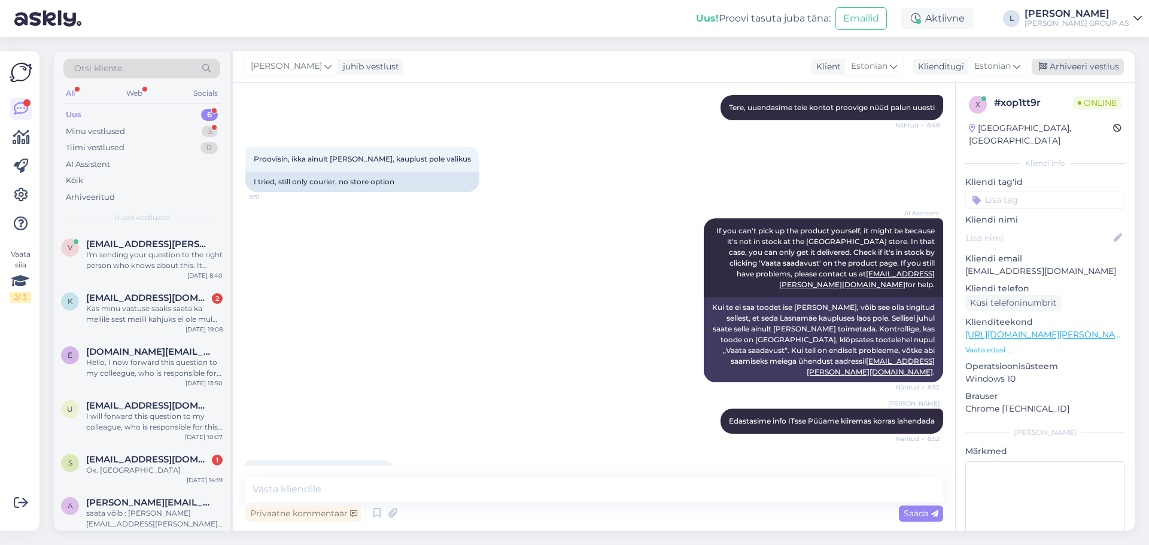
click at [1068, 59] on div "Arhiveeri vestlus" at bounding box center [1078, 67] width 92 height 16
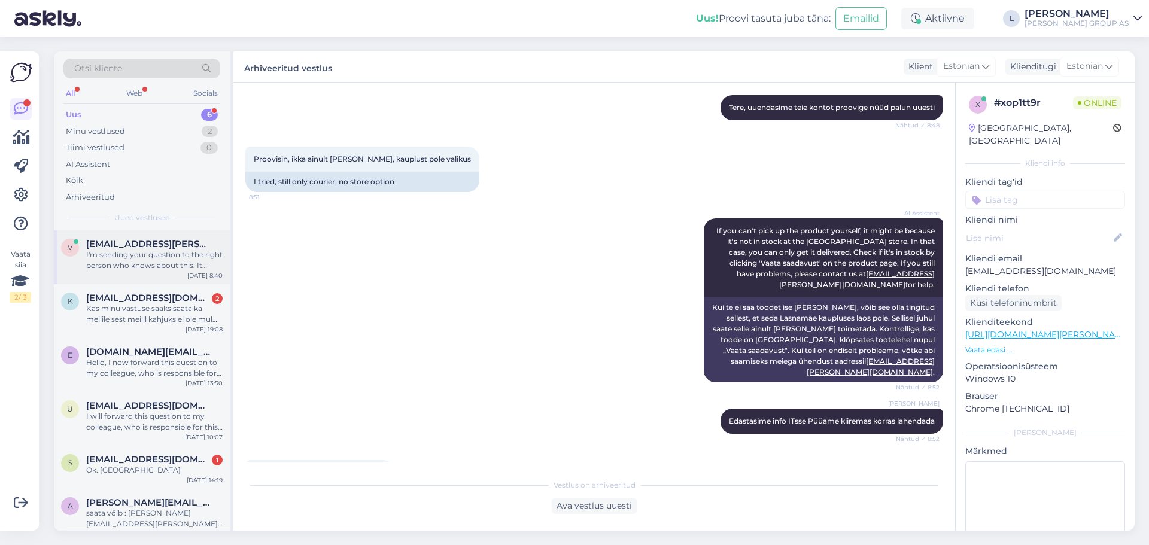
click at [138, 261] on div "I'm sending your question to the right person who knows about this. It might ta…" at bounding box center [154, 261] width 136 height 22
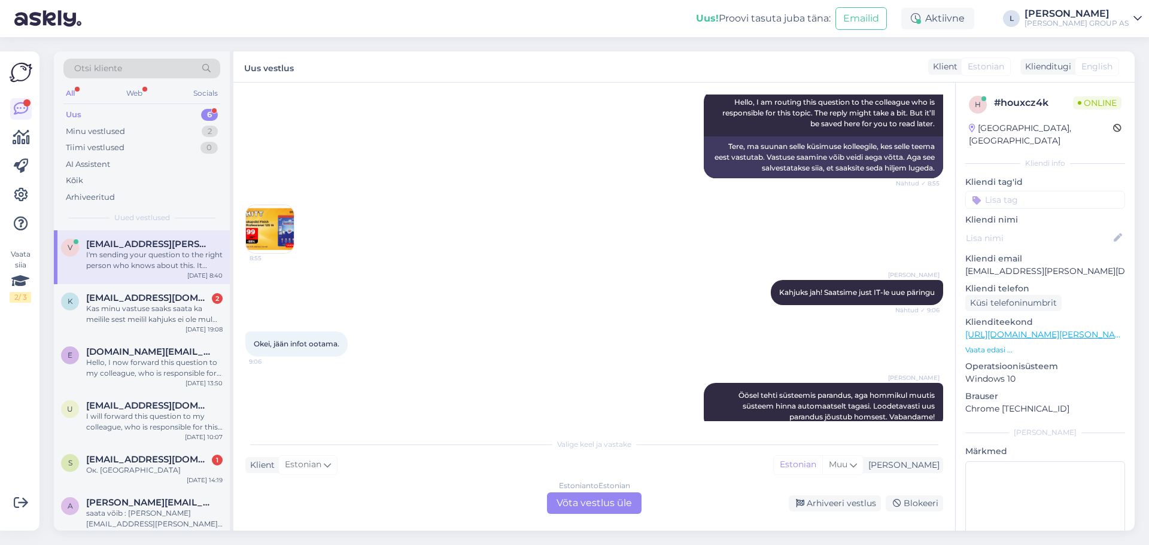
scroll to position [1228, 0]
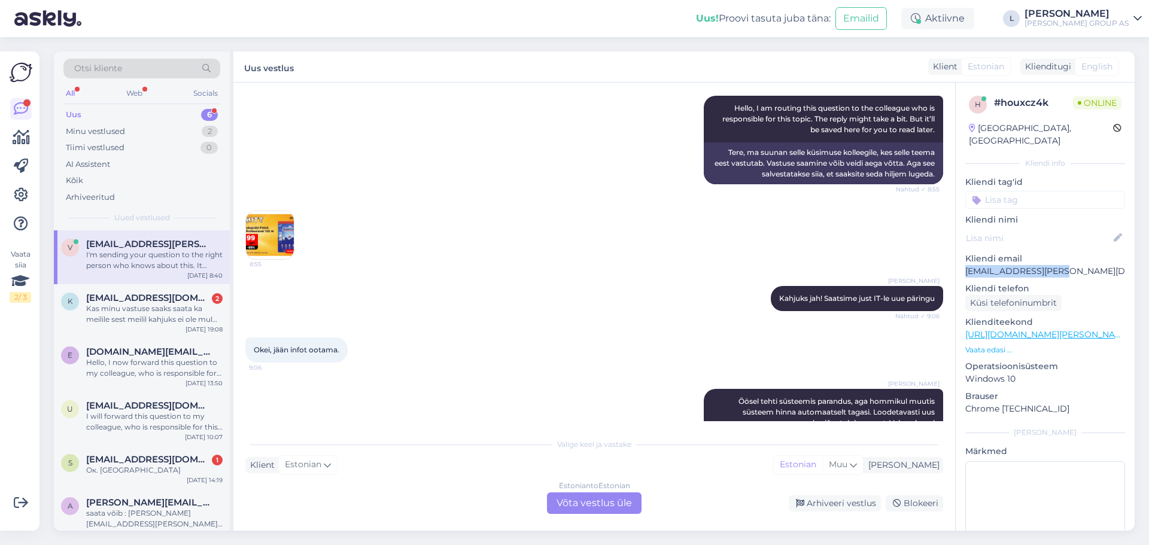
drag, startPoint x: 1076, startPoint y: 257, endPoint x: 962, endPoint y: 257, distance: 113.7
click at [962, 257] on div "h # houxcz4k Online [GEOGRAPHIC_DATA], [GEOGRAPHIC_DATA] Kliendi info Kliendi t…" at bounding box center [1045, 335] width 179 height 505
copy p "[EMAIL_ADDRESS][PERSON_NAME][DOMAIN_NAME]"
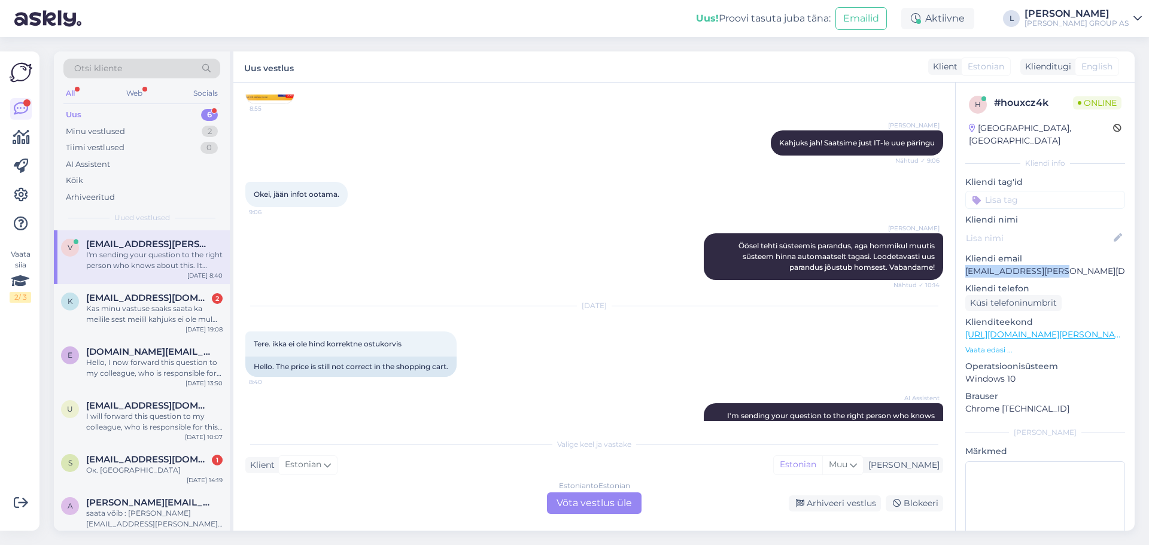
scroll to position [1468, 0]
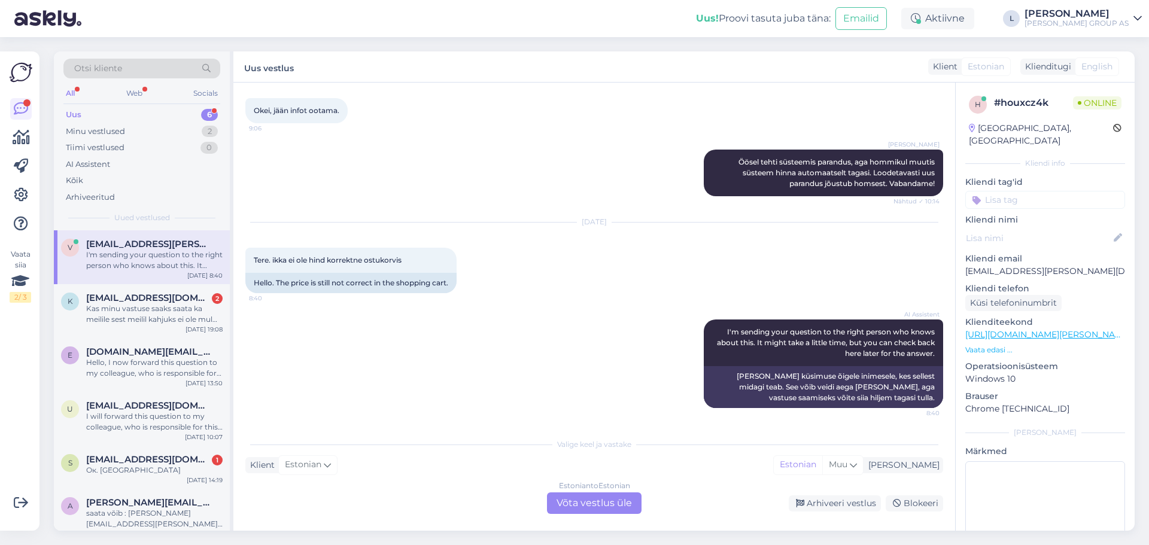
click at [610, 503] on div "Estonian to Estonian Võta vestlus üle" at bounding box center [594, 504] width 95 height 22
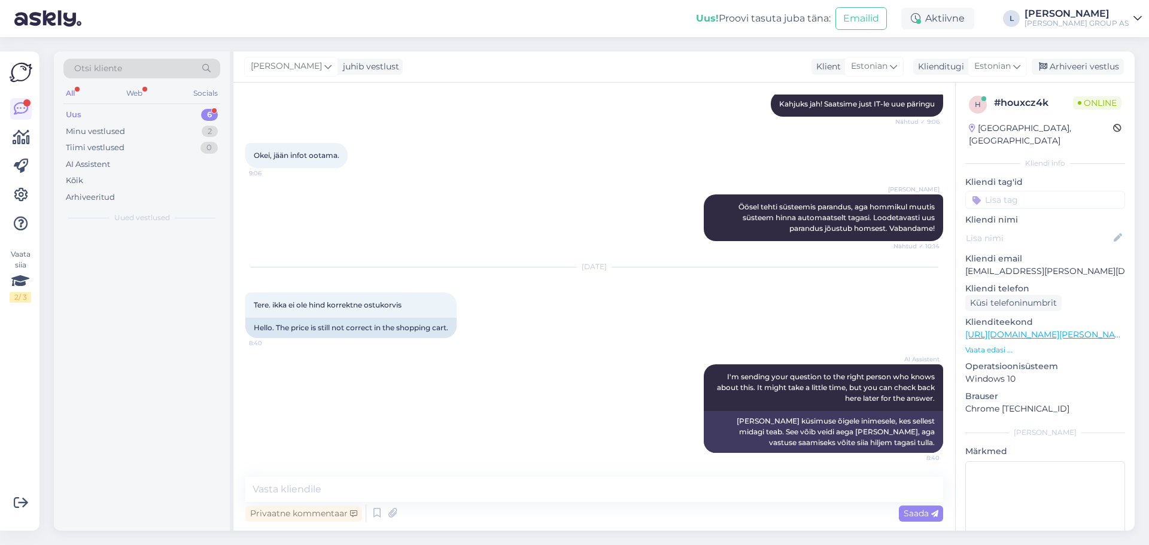
scroll to position [1423, 0]
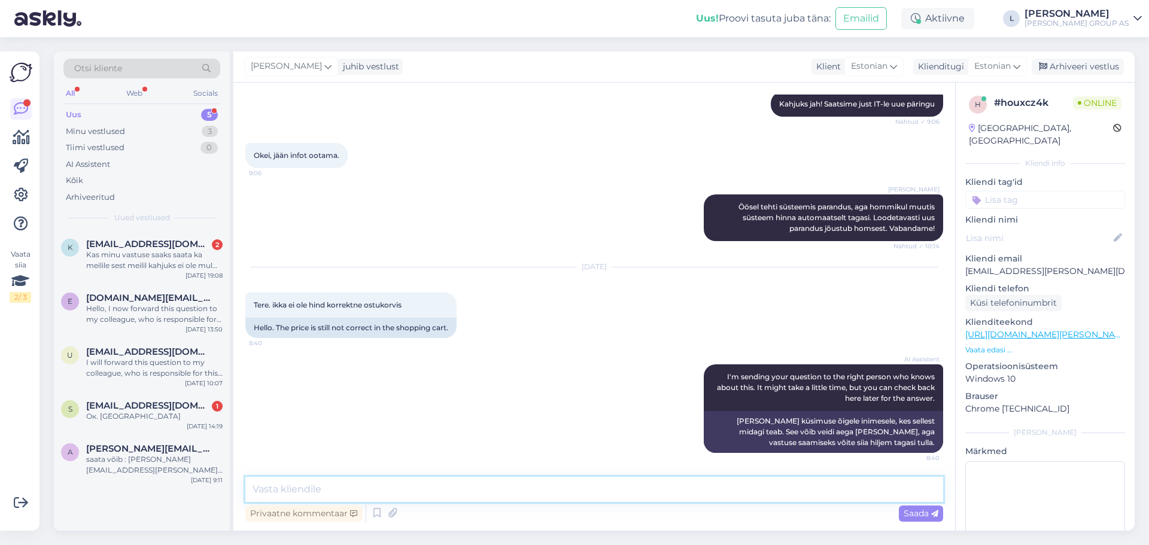
click at [496, 486] on textarea at bounding box center [594, 489] width 698 height 25
type textarea "Ter"
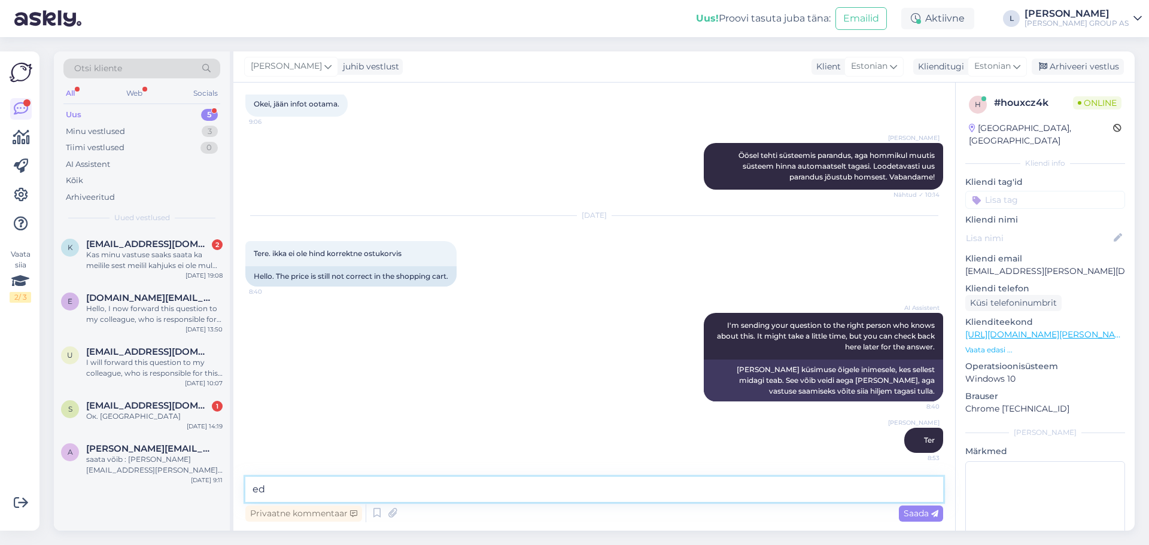
type textarea "e"
type textarea "edastage palun pilt ostukorvist"
click at [909, 519] on div "Saada" at bounding box center [921, 514] width 44 height 16
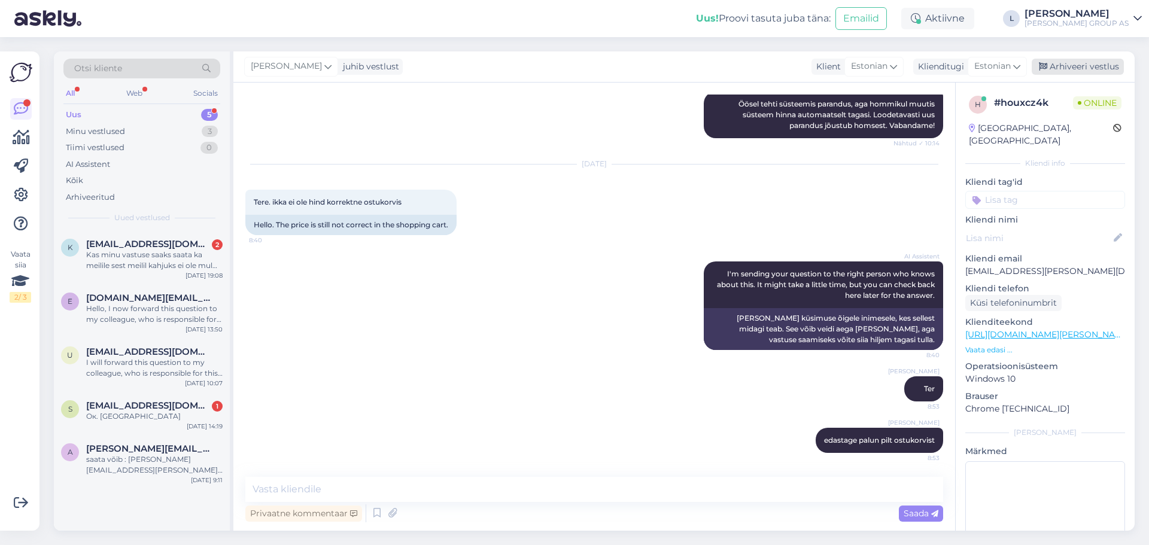
click at [1082, 61] on div "Arhiveeri vestlus" at bounding box center [1078, 67] width 92 height 16
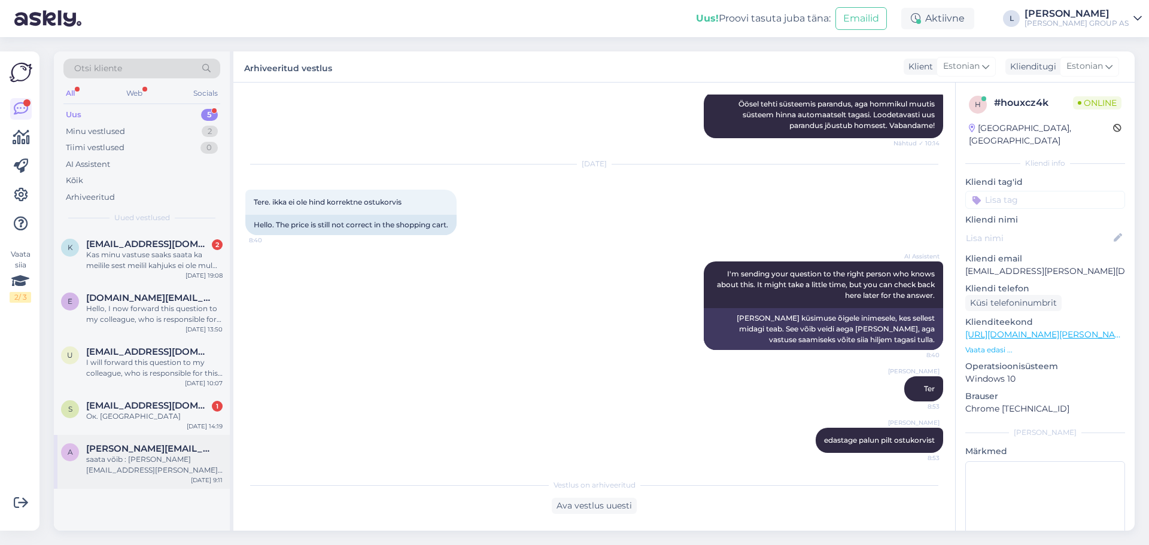
click at [116, 453] on span "[PERSON_NAME][EMAIL_ADDRESS][PERSON_NAME][DOMAIN_NAME]" at bounding box center [148, 449] width 124 height 11
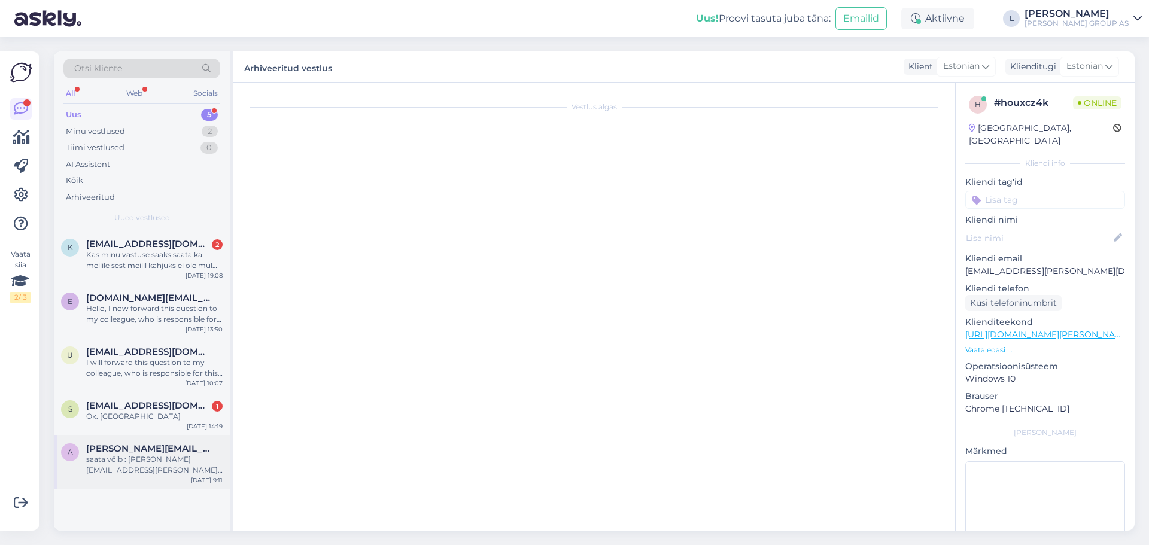
scroll to position [737, 0]
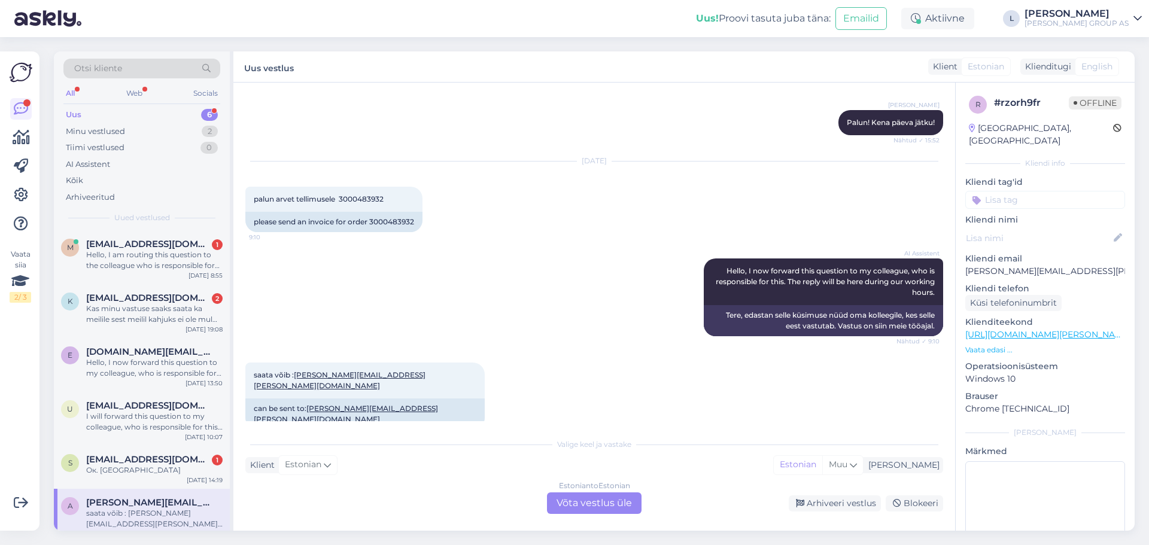
drag, startPoint x: 159, startPoint y: 261, endPoint x: 487, endPoint y: 349, distance: 339.0
click at [159, 260] on div "Hello, I am routing this question to the colleague who is responsible for this …" at bounding box center [154, 261] width 136 height 22
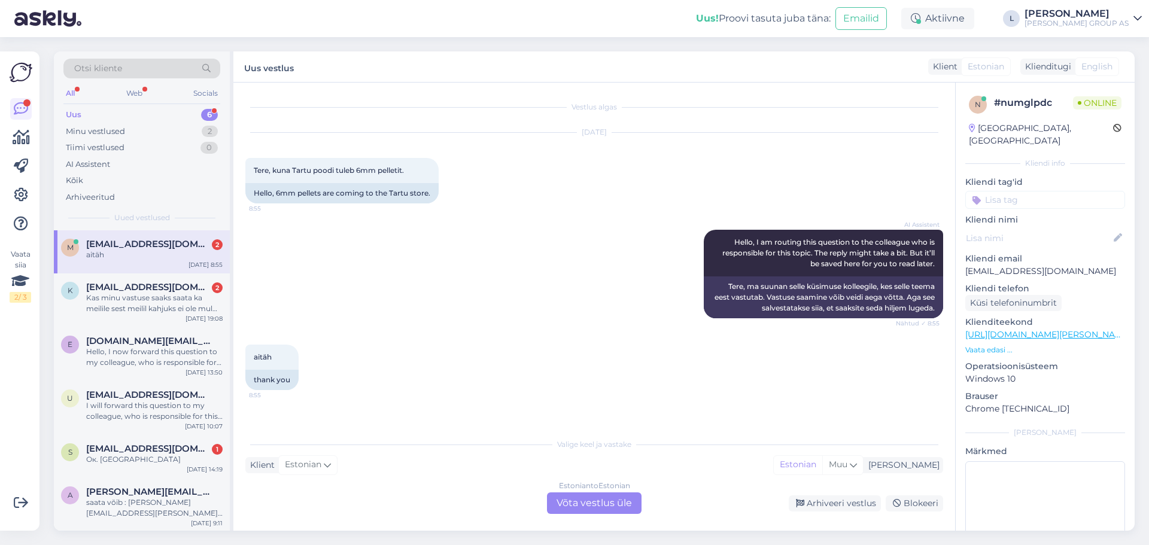
click at [585, 502] on div "Estonian to Estonian Võta vestlus üle" at bounding box center [594, 504] width 95 height 22
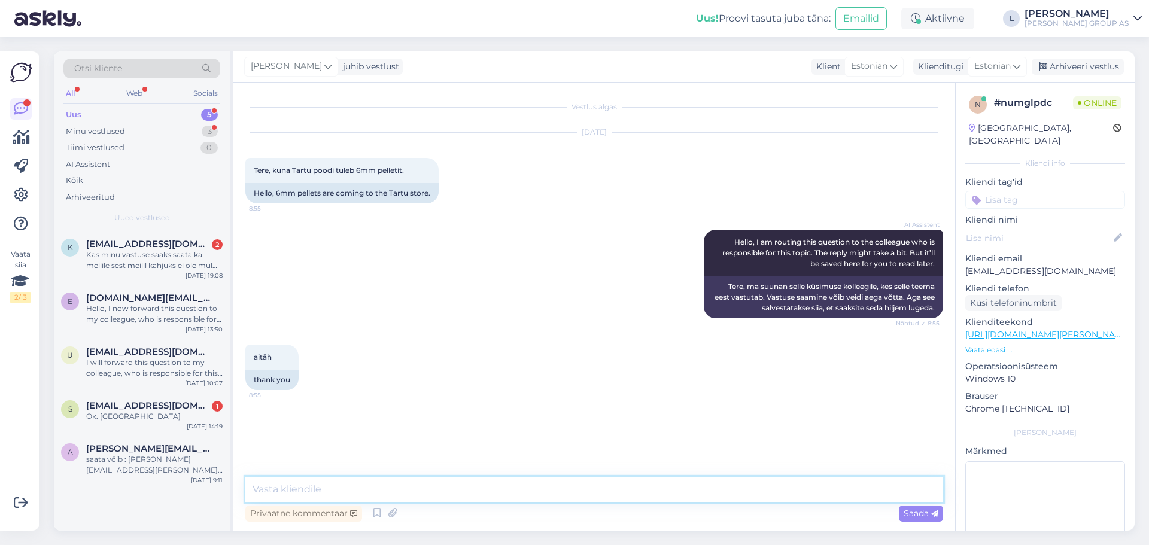
click at [581, 490] on textarea at bounding box center [594, 489] width 698 height 25
type textarea "Tere, [PERSON_NAME] peaks jõudma järgmise nädala [PERSON_NAME]"
click at [929, 512] on span "Saada" at bounding box center [921, 513] width 35 height 11
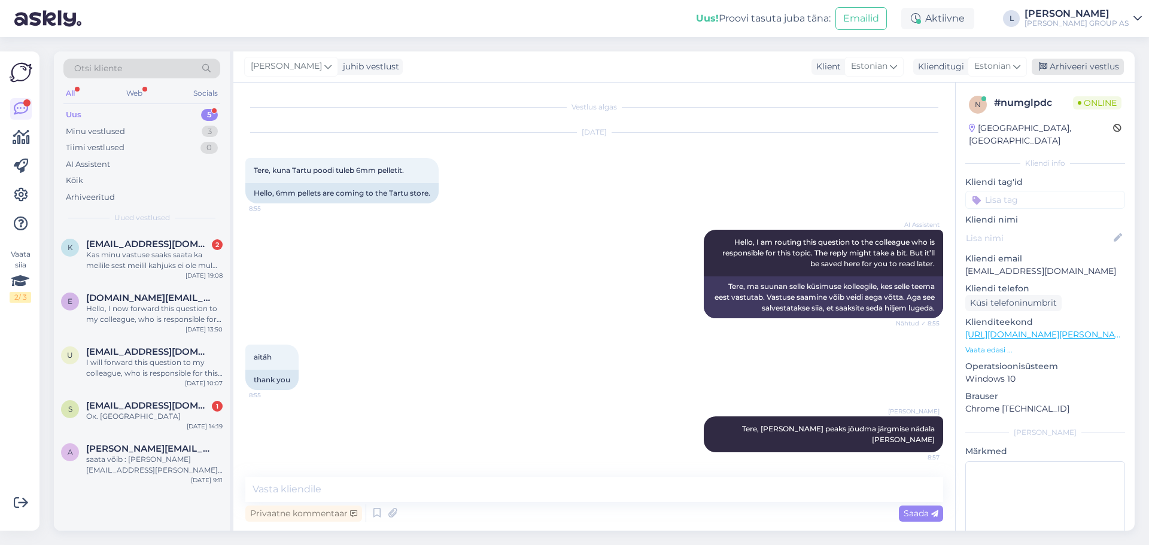
click at [1043, 63] on icon at bounding box center [1043, 67] width 8 height 8
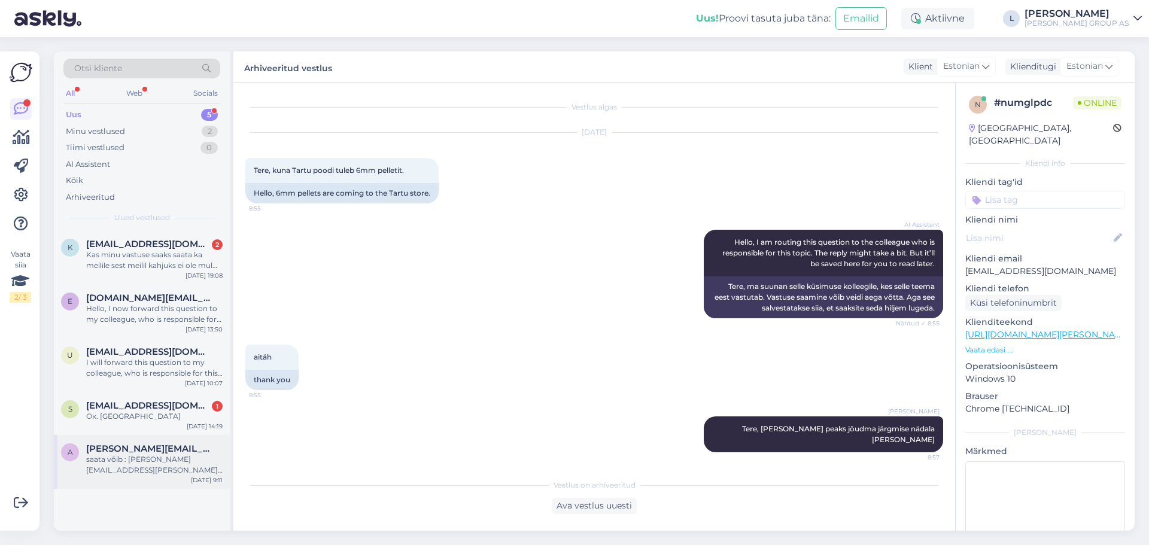
click at [150, 471] on div "saata võib : [PERSON_NAME][EMAIL_ADDRESS][PERSON_NAME][DOMAIN_NAME]" at bounding box center [154, 465] width 136 height 22
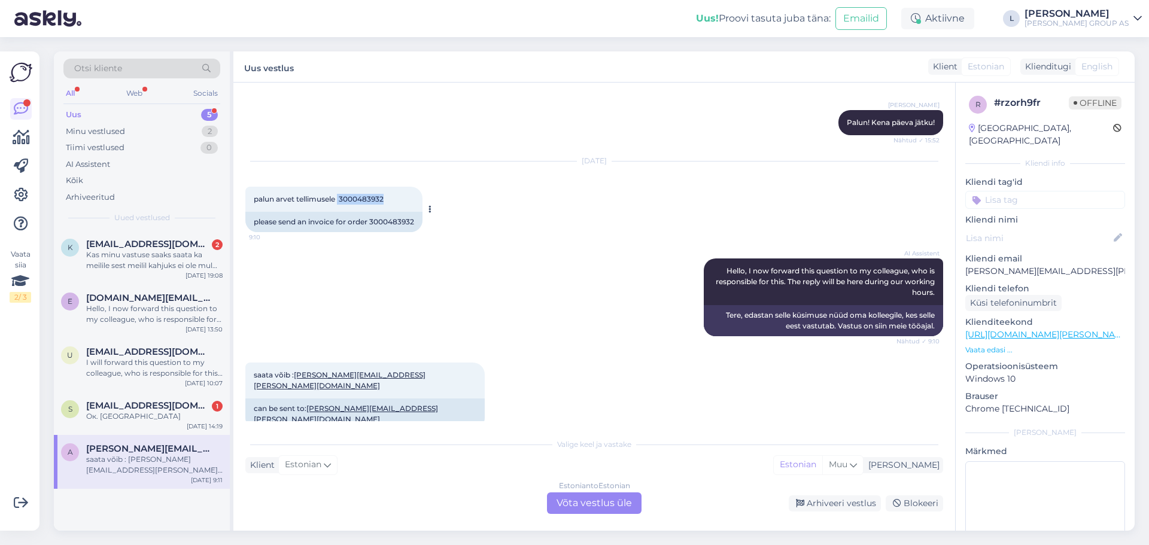
drag, startPoint x: 403, startPoint y: 201, endPoint x: 340, endPoint y: 199, distance: 63.5
click at [340, 199] on div "palun arvet tellimusele 3000483932 9:10" at bounding box center [333, 199] width 177 height 25
copy span "3000483932"
click at [636, 497] on div "Estonian to Estonian Võta vestlus üle" at bounding box center [594, 504] width 95 height 22
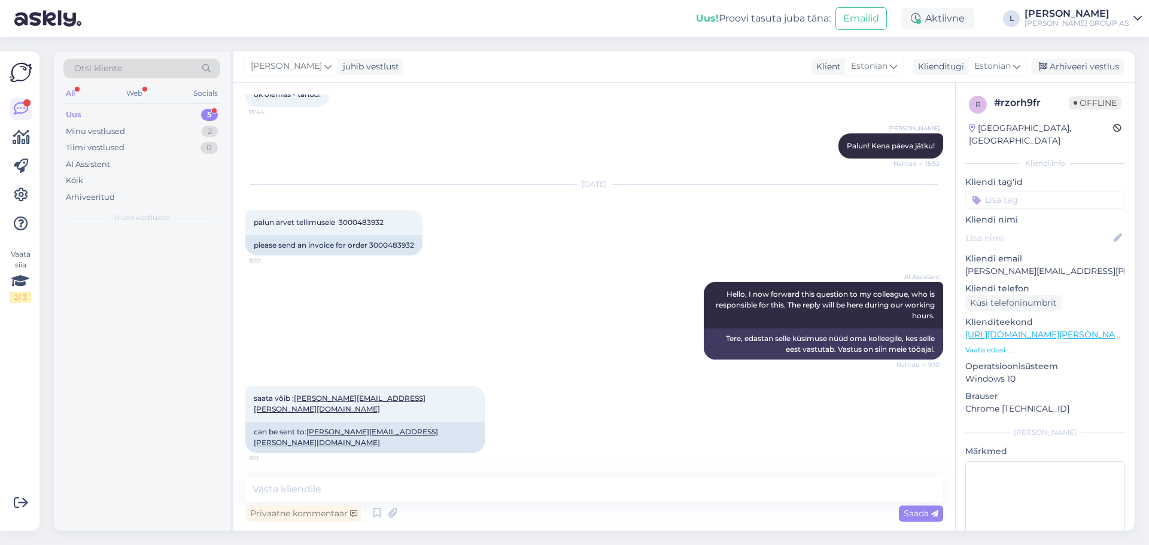
scroll to position [692, 0]
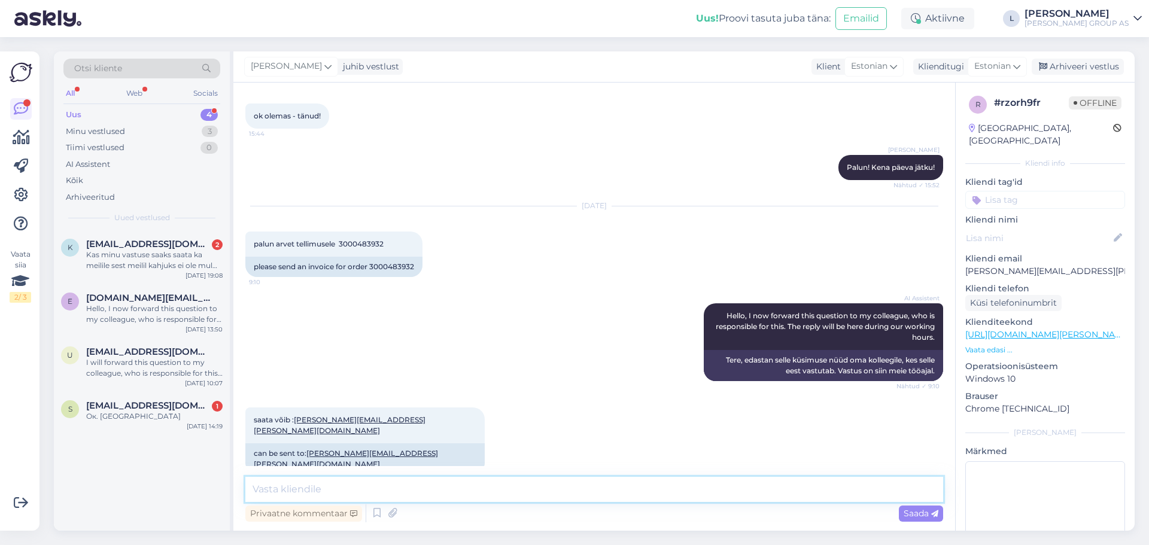
click at [502, 478] on textarea at bounding box center [594, 489] width 698 height 25
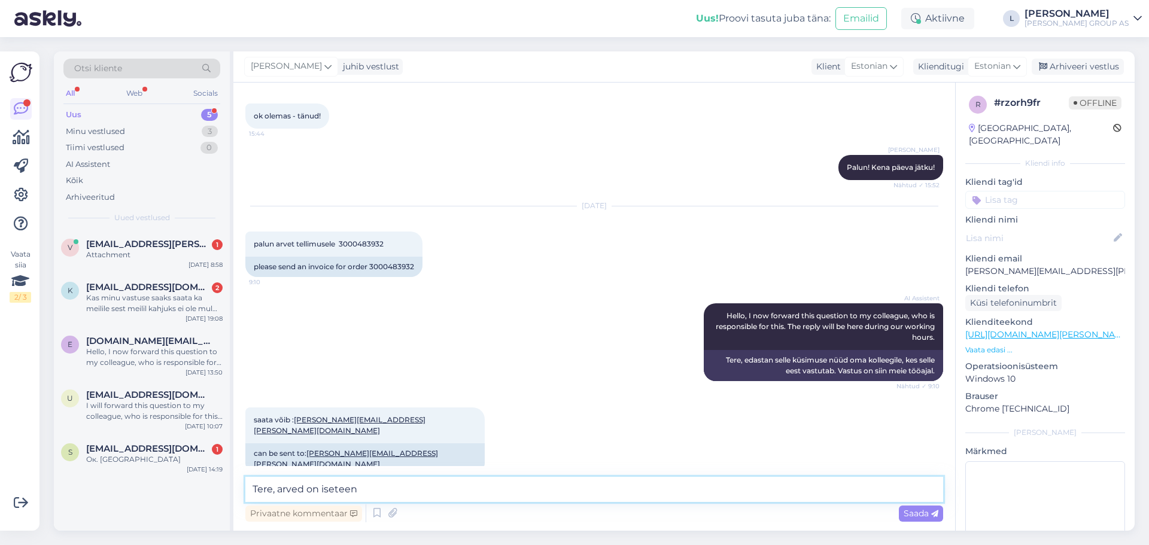
click at [488, 490] on textarea "Tere, arved on iseteen" at bounding box center [594, 489] width 698 height 25
type textarea "Tere, arved on iseteeninduses printimiseks saadaval."
click at [393, 512] on icon at bounding box center [392, 514] width 17 height 18
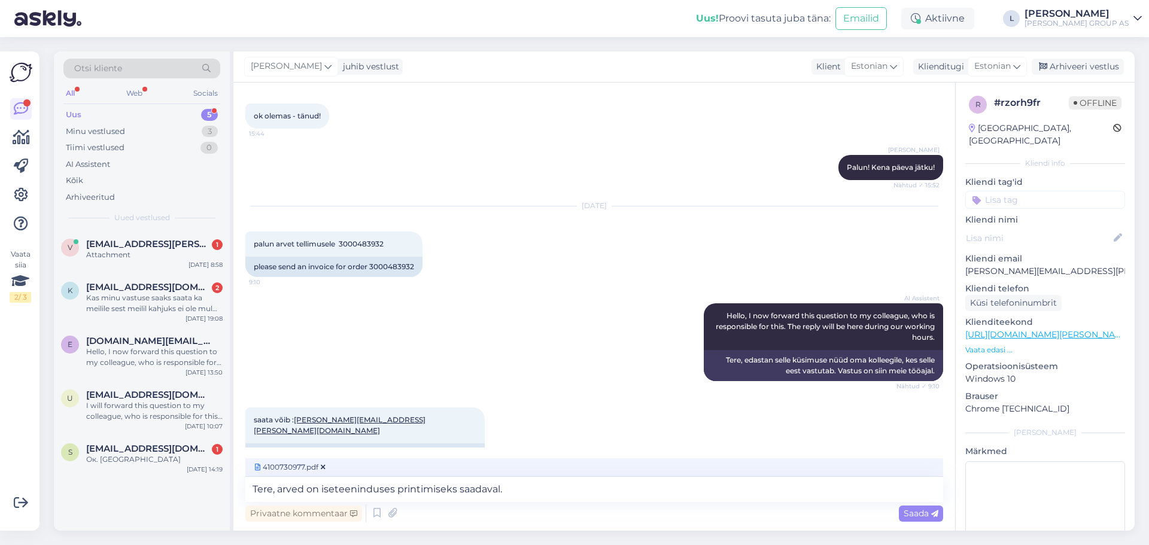
scroll to position [711, 0]
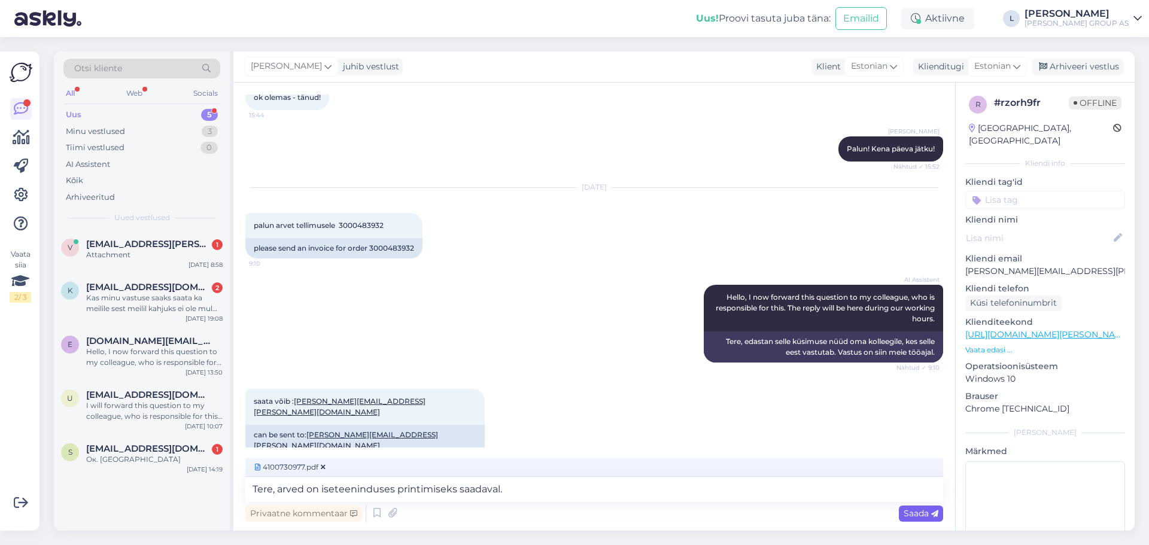
click at [917, 512] on span "Saada" at bounding box center [921, 513] width 35 height 11
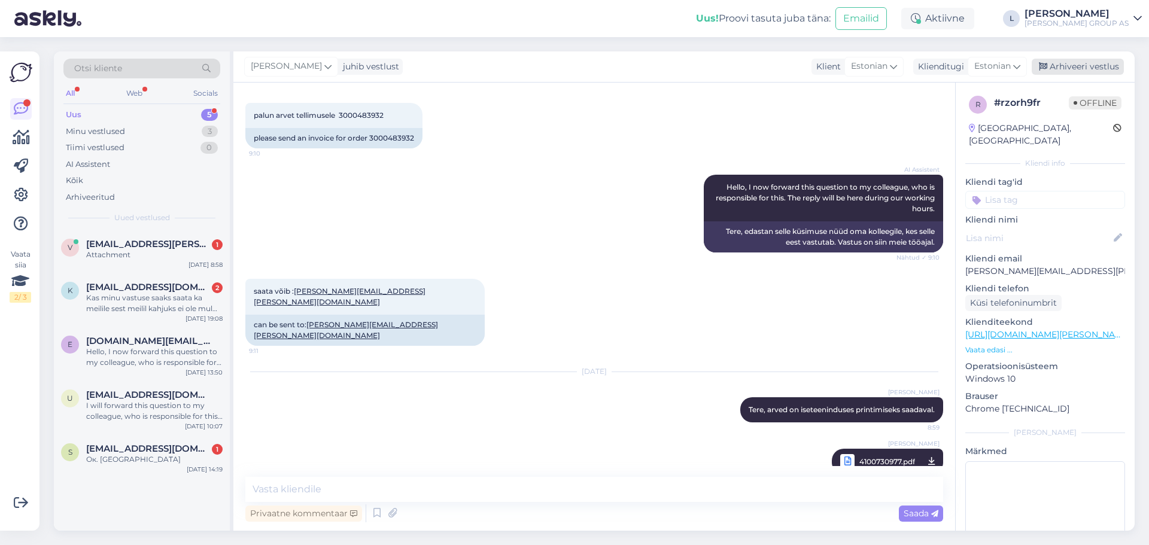
click at [1068, 67] on div "Arhiveeri vestlus" at bounding box center [1078, 67] width 92 height 16
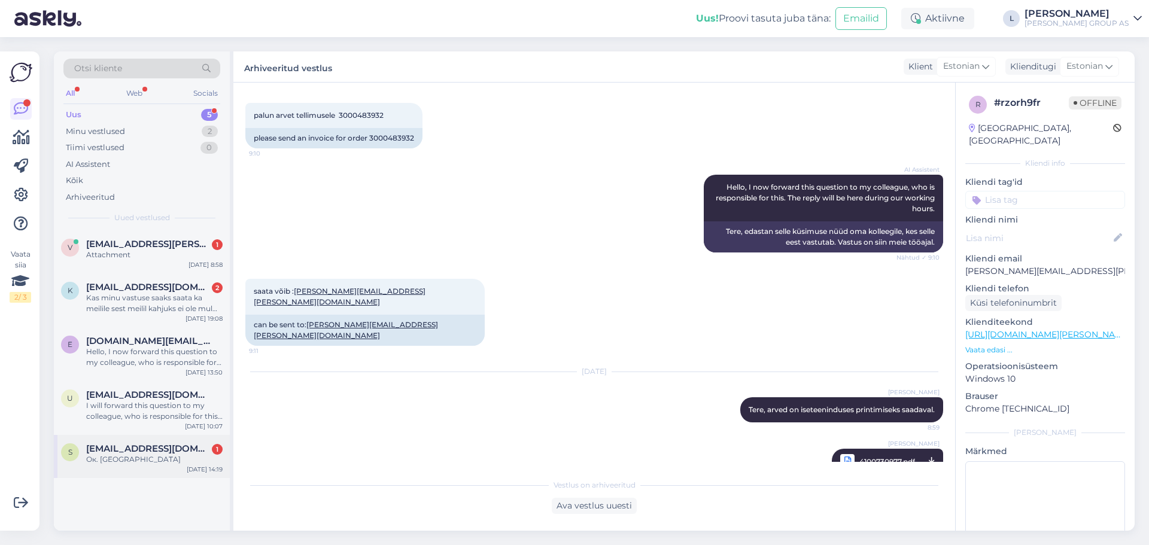
drag, startPoint x: 156, startPoint y: 460, endPoint x: 225, endPoint y: 461, distance: 69.5
click at [156, 459] on div "Ок. [GEOGRAPHIC_DATA]" at bounding box center [154, 459] width 136 height 11
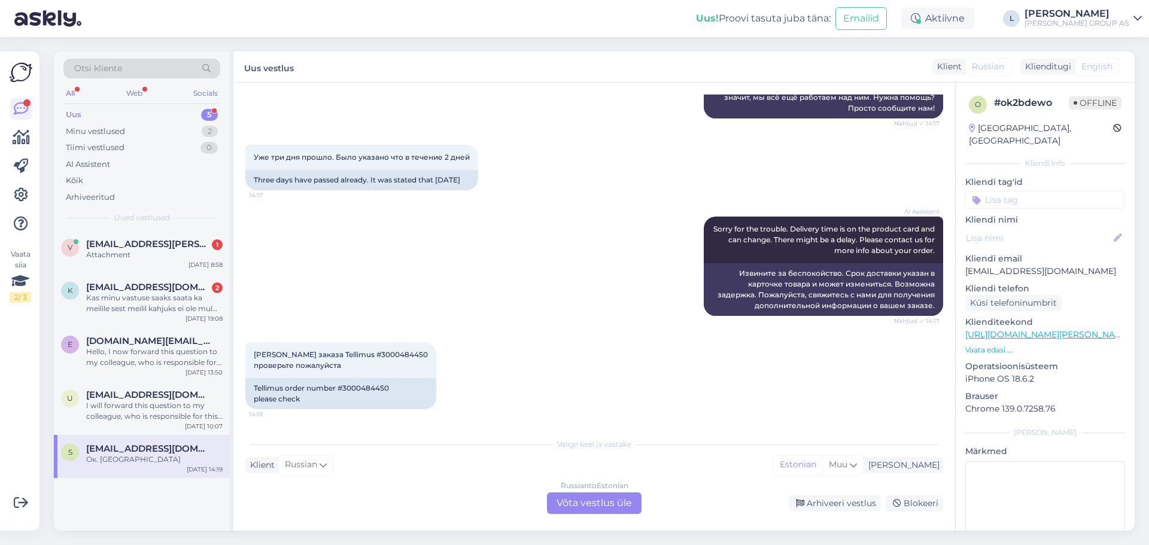
scroll to position [466, 0]
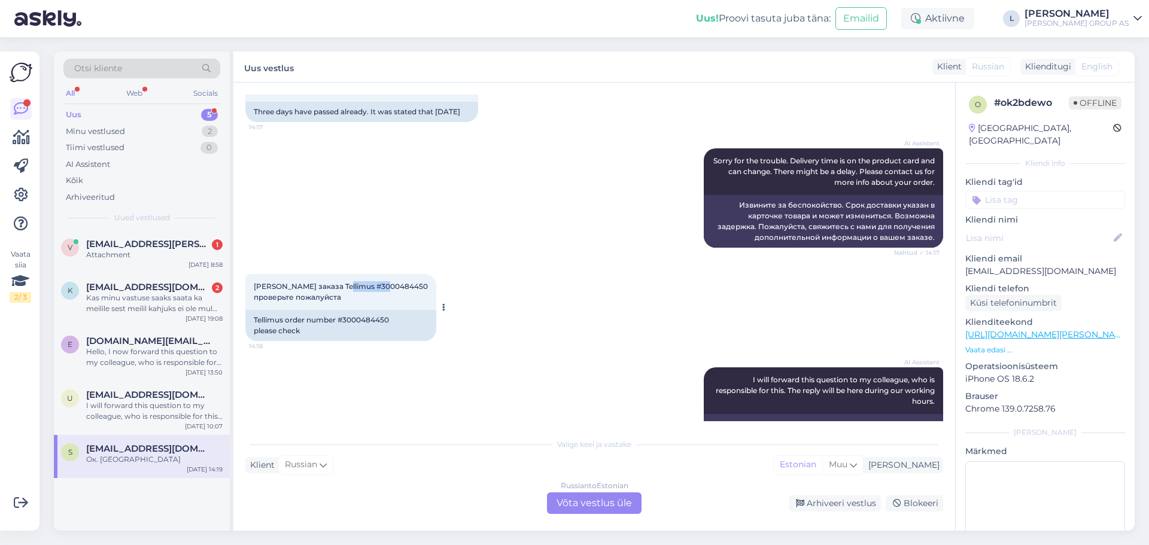
drag, startPoint x: 391, startPoint y: 299, endPoint x: 345, endPoint y: 297, distance: 45.5
click at [345, 297] on span "[PERSON_NAME] заказа Tellimus #3000484450 проверьте пожалуйста" at bounding box center [341, 292] width 174 height 20
copy span "3000484450"
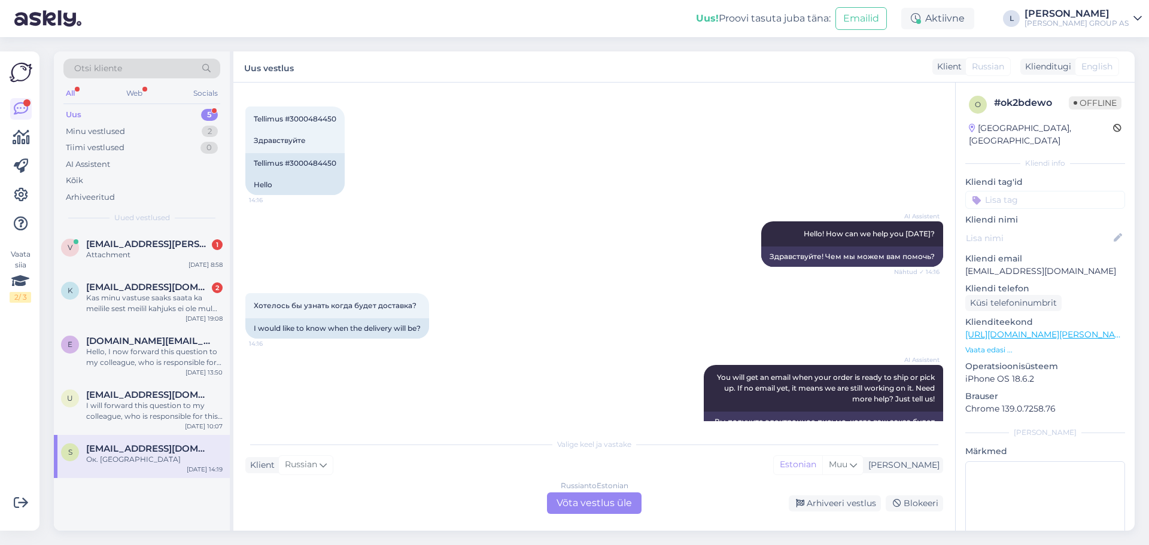
scroll to position [0, 0]
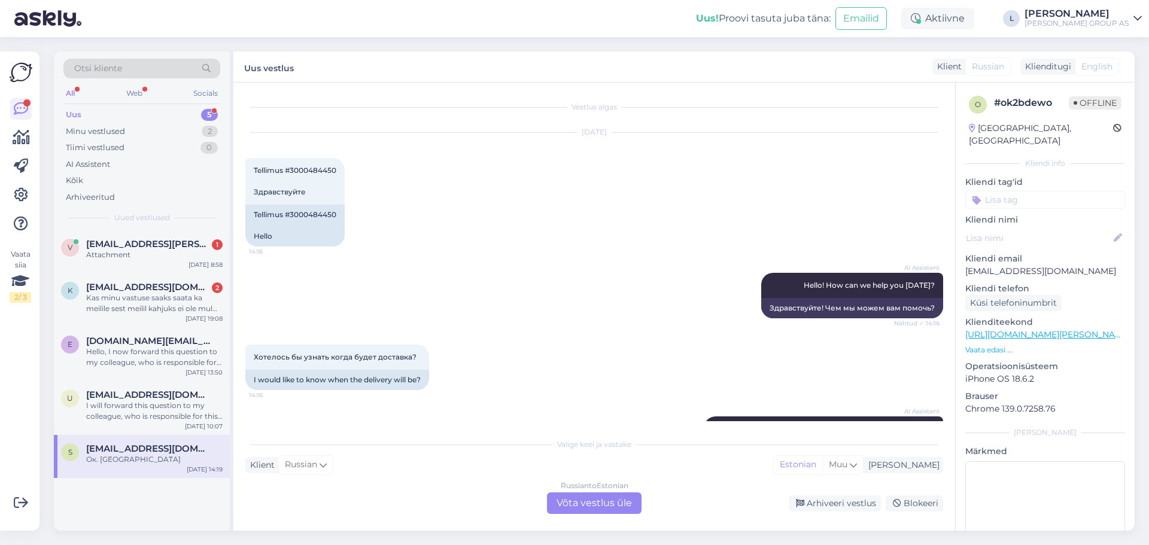
click at [607, 342] on div "Хотелось бы узнать когда будет доставка? 14:16 I would like to know when the de…" at bounding box center [594, 368] width 698 height 72
click at [621, 507] on div "Russian to Estonian Võta vestlus üle" at bounding box center [594, 504] width 95 height 22
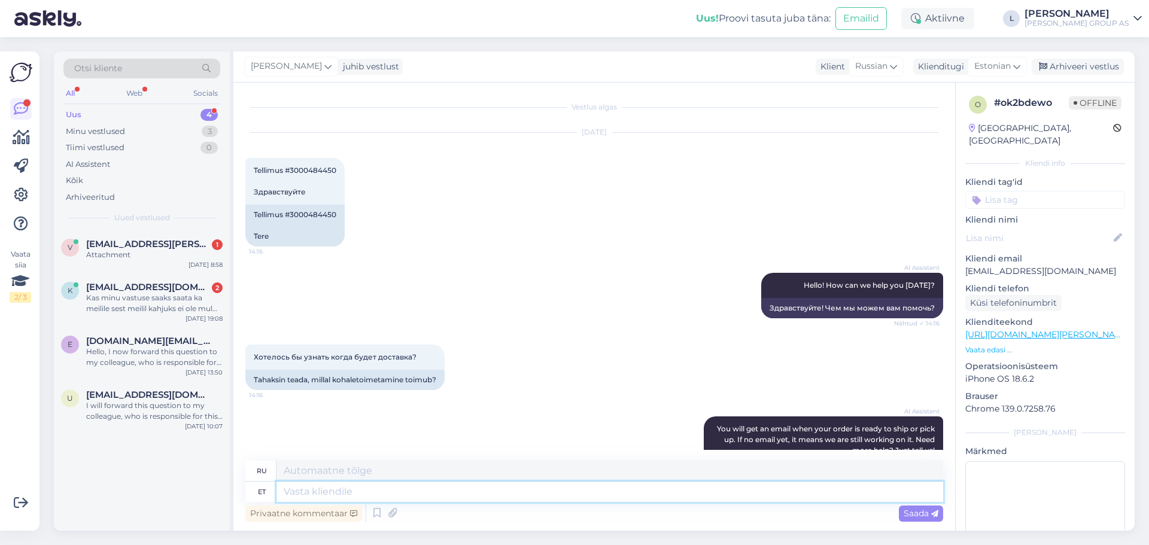
click at [535, 493] on textarea at bounding box center [610, 492] width 667 height 20
type textarea "Tere, kul"
type textarea "Привет,"
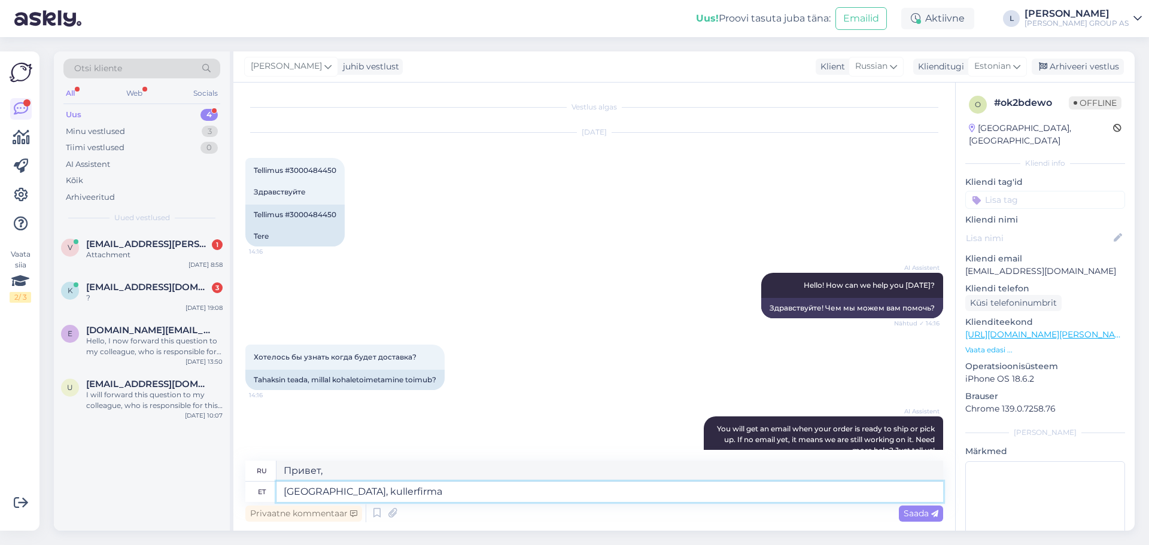
type textarea "[GEOGRAPHIC_DATA], kullerfirma"
type textarea "Здравствуйте, курьерская компания"
type textarea "[GEOGRAPHIC_DATA], kullerfirma schenker v"
type textarea "Здравствуйте, курьерская компания Schenker"
type textarea "Tere, kullerfirma schenker võtab t"
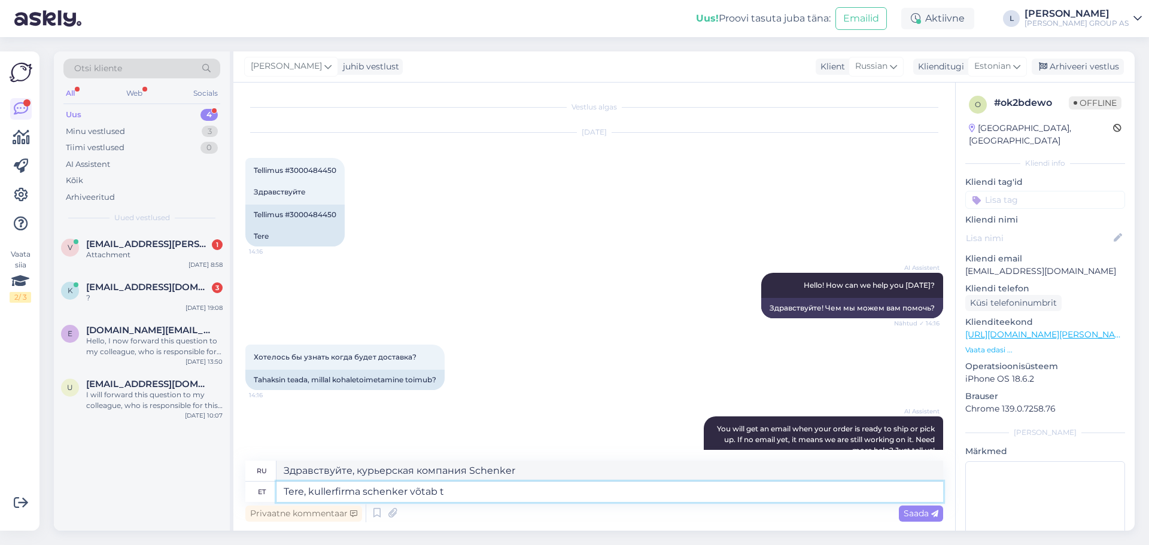
type textarea "Здравствуйте, курьерская компания Schenker принимает"
type textarea "Tere, kullerfirma schenker võtab teiega"
type textarea "Здравствуйте, курьерская компания Schenker вас отвезет."
type textarea "Tere, kullerfirma schenker võtab teiega [PERSON_NAME]"
type textarea "Здравствуйте, курьерская компания Schenker заберет вас сегодня."
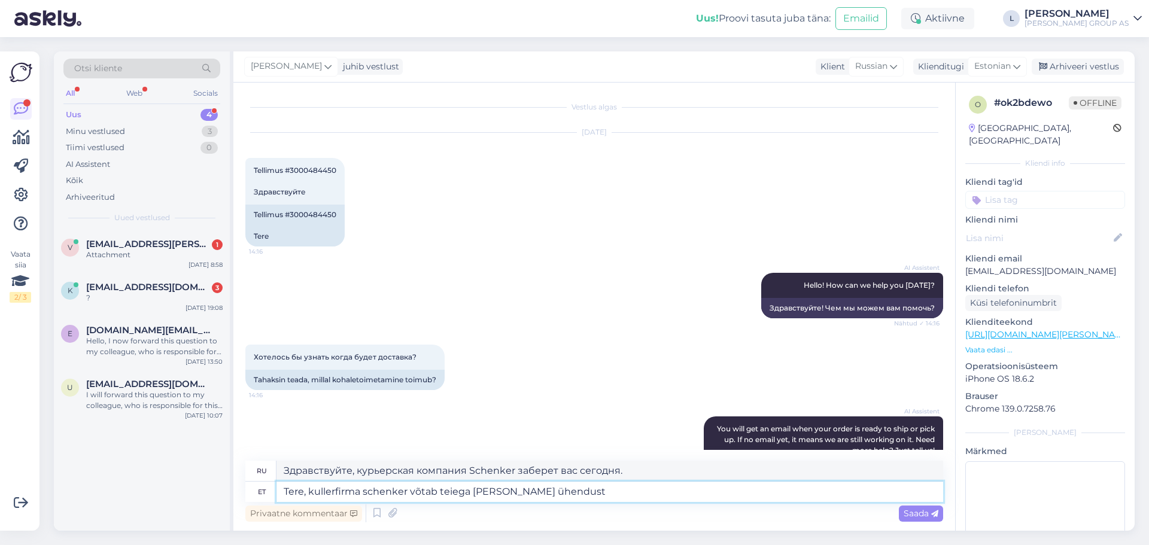
type textarea "Tere, kullerfirma schenker võtab teiega [PERSON_NAME] ühendust"
type textarea "Здравствуйте, сегодня с вами свяжется курьерская компания Schenker."
type textarea "Tere, kullerfirma schenker võtab teiega [PERSON_NAME] ühendust täpsema t"
type textarea "Здравствуйте, курьерская компания Schenker свяжется с вами сегодня для предоста…"
type textarea "Tere, kullerfirma schenker võtab teiega [PERSON_NAME] ühendust täpsema tarneaja"
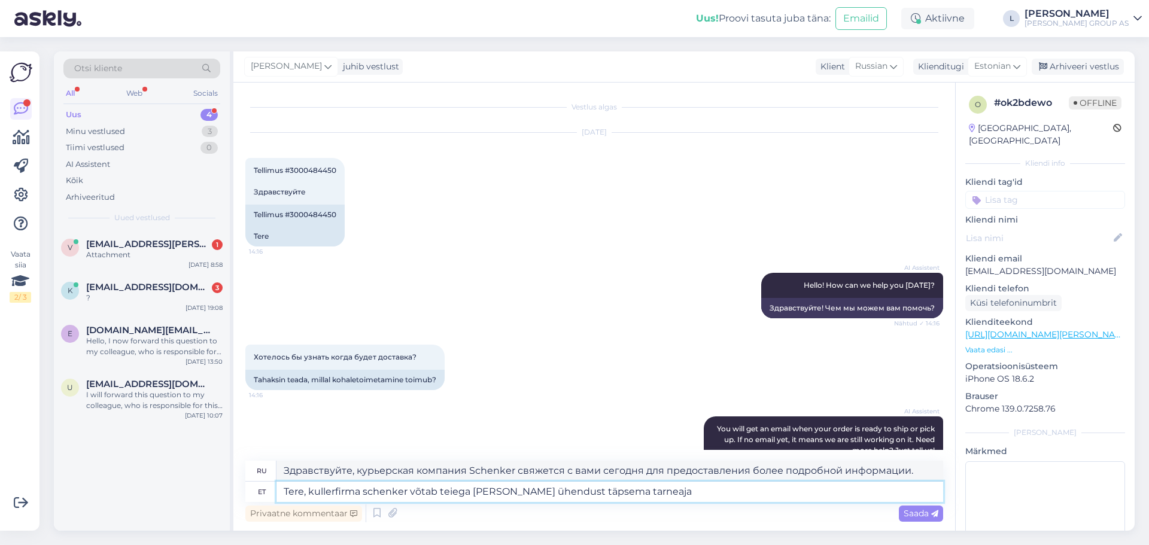
type textarea "Здравствуйте, курьерская компания Schenker свяжется с вами сегодня и сообщит бо…"
type textarea "Tere, kullerfirma schenker võtab teiega [PERSON_NAME] ühendust täpsema tarneaja…"
type textarea "Здравствуйте, курьерская компания Schenker свяжется с вами сегодня для уточнени…"
click at [371, 493] on textarea "Tere, kullerfirma schenker võtab teiega [PERSON_NAME] ühendust täpsema tarneaja…" at bounding box center [610, 492] width 667 height 20
type textarea "[GEOGRAPHIC_DATA], kullerfirma scshenker võtab teiega [PERSON_NAME] ühendust tä…"
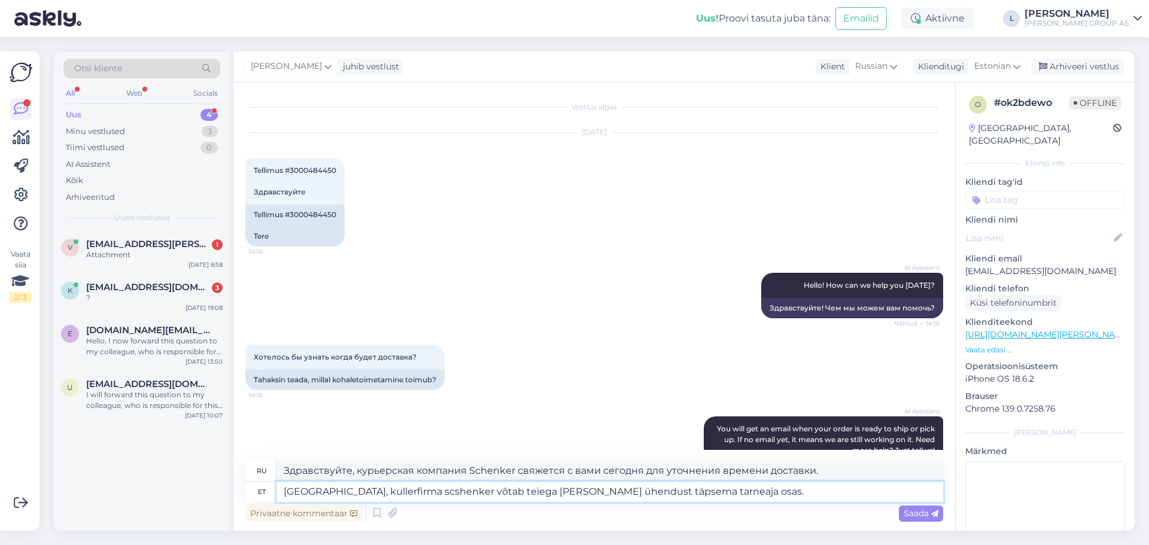
type textarea "Здравствуйте, курьерская компания scshenker свяжется с вами сегодня для уточнен…"
type textarea "Tere, kullerfirma schenker võtab teiega [PERSON_NAME] ühendust täpsema tarneaja…"
type textarea "Здравствуйте, курьерская компания Schenker свяжется с вами сегодня для уточнени…"
click at [369, 495] on textarea "Tere, kullerfirma schenker võtab teiega [PERSON_NAME] ühendust täpsema tarneaja…" at bounding box center [610, 492] width 667 height 20
type textarea "Tere, kullerfirma Schenker võtab teiega [PERSON_NAME] ühendust täpsema tarneaja…"
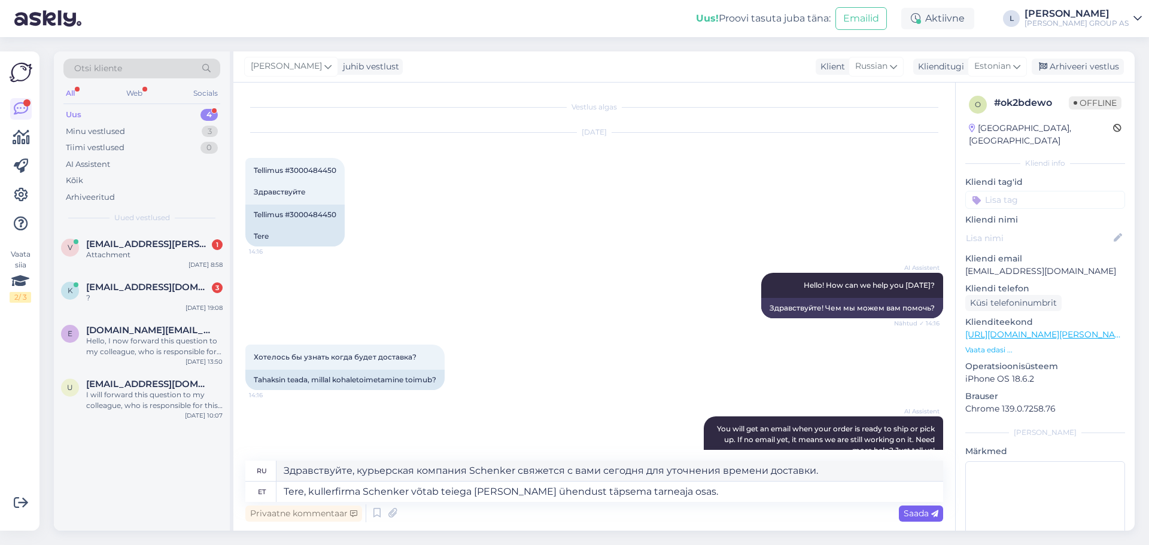
click at [912, 509] on span "Saada" at bounding box center [921, 513] width 35 height 11
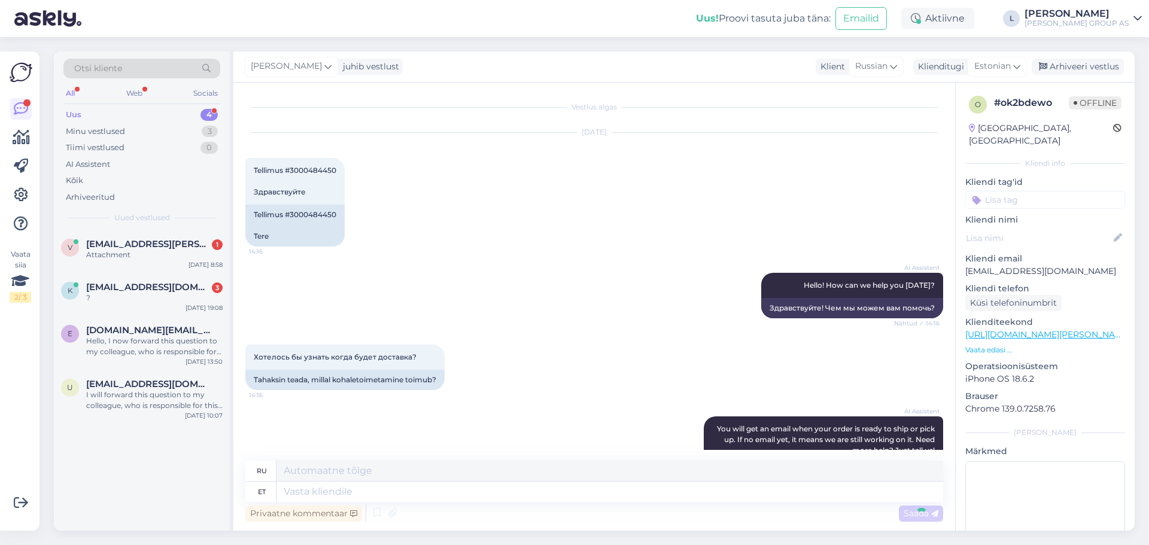
scroll to position [664, 0]
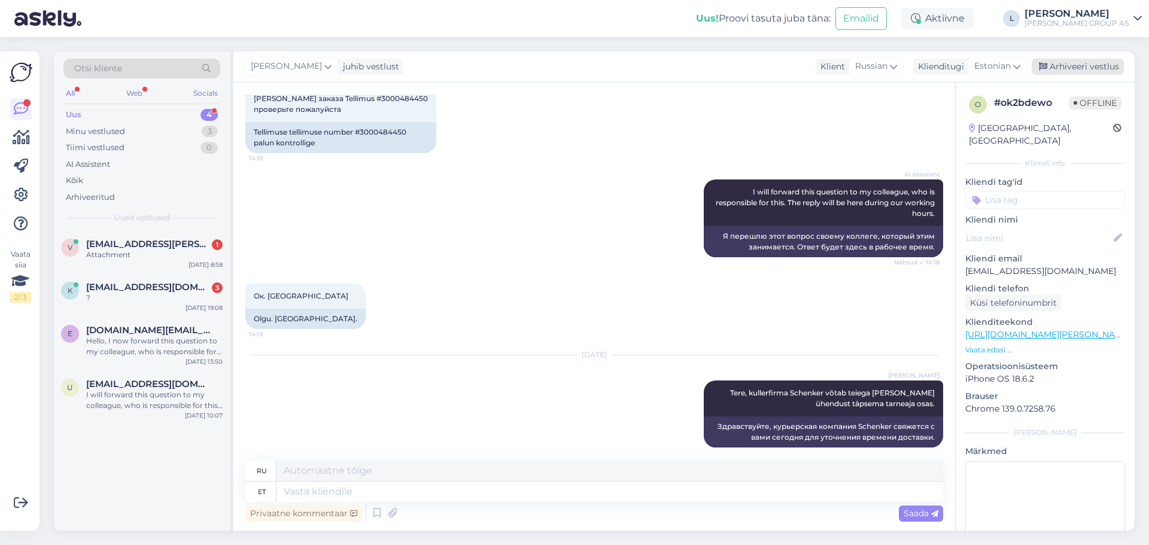
click at [1070, 68] on div "Arhiveeri vestlus" at bounding box center [1078, 67] width 92 height 16
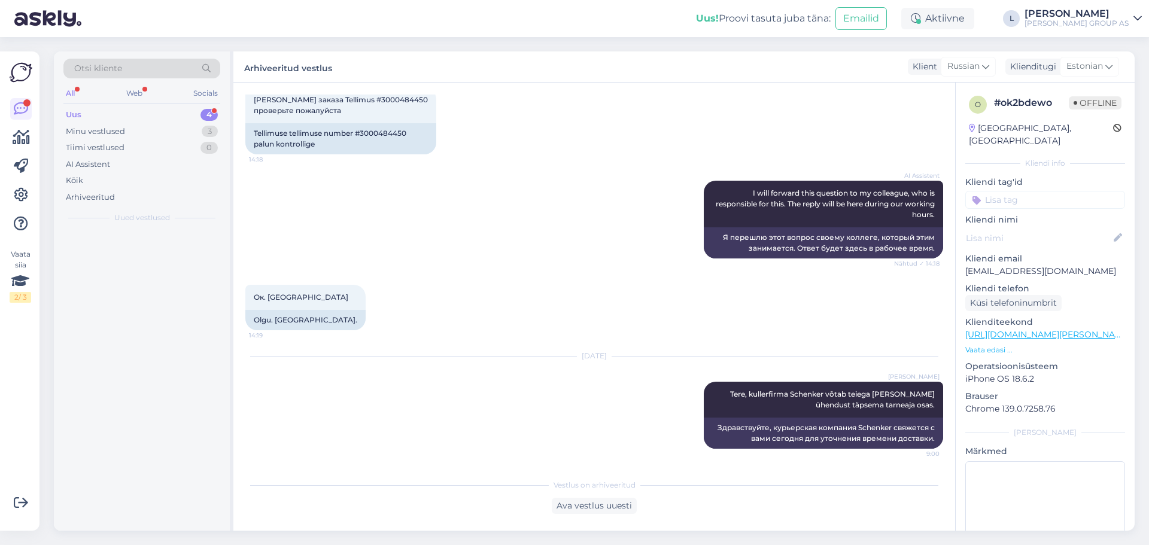
scroll to position [652, 0]
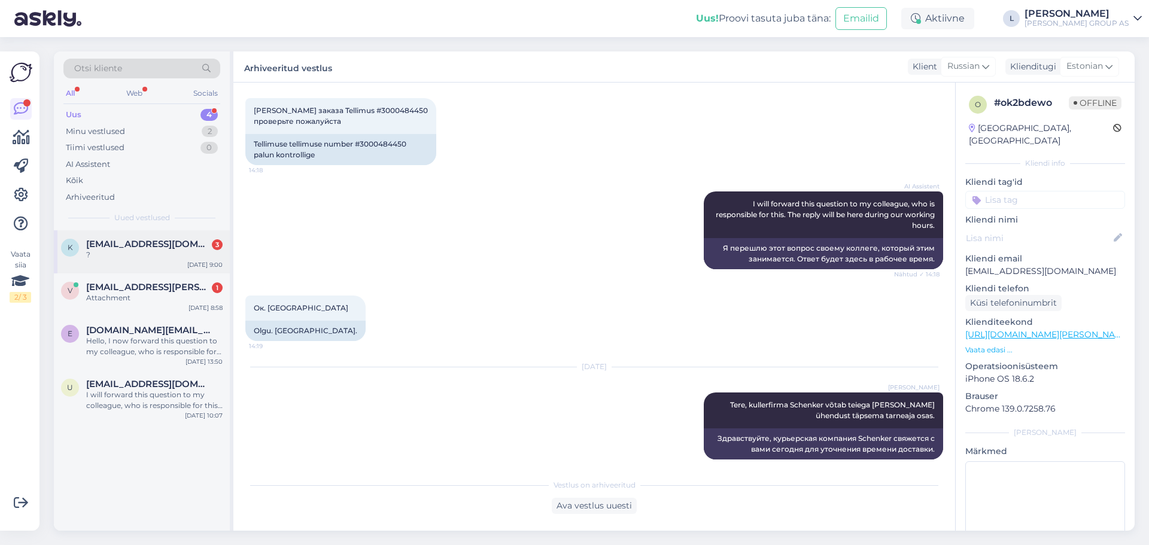
click at [172, 253] on div "?" at bounding box center [154, 255] width 136 height 11
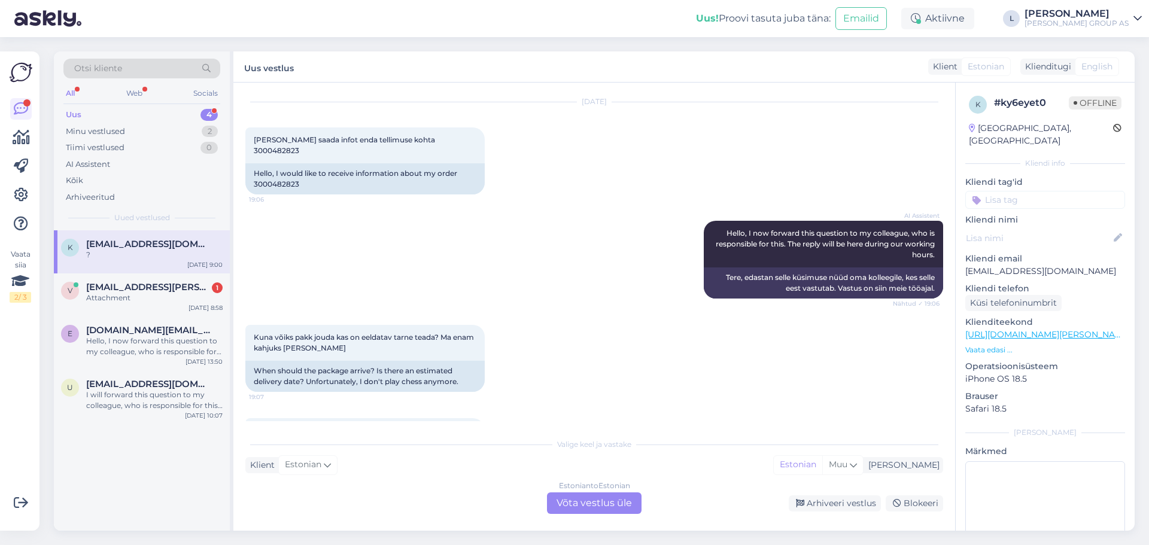
scroll to position [0, 0]
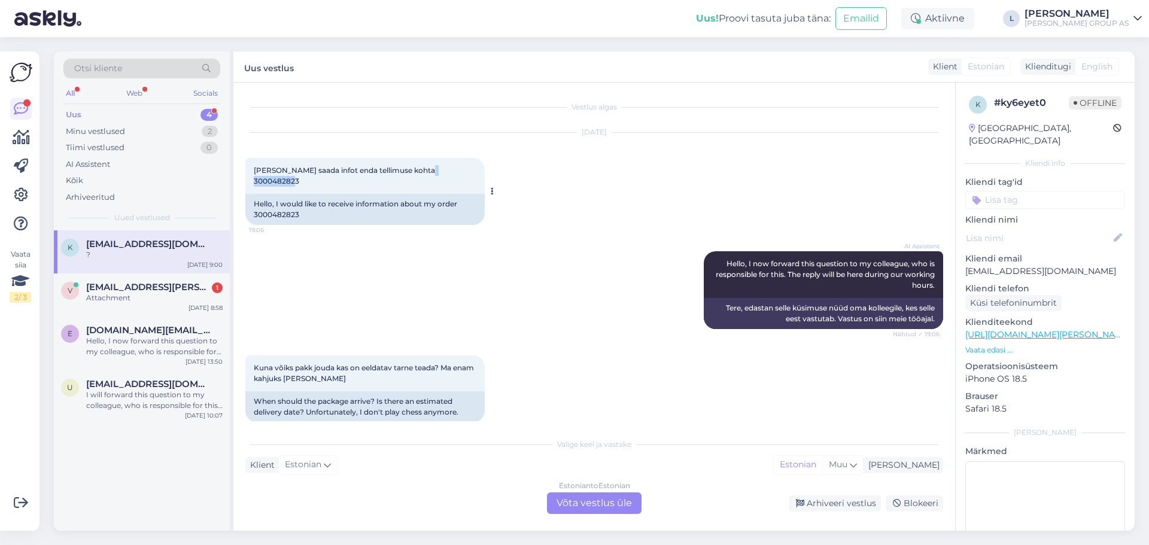
drag, startPoint x: 466, startPoint y: 171, endPoint x: 422, endPoint y: 171, distance: 44.3
click at [422, 171] on div "[PERSON_NAME] saada infot enda tellimuse kohta 3000482823 19:06" at bounding box center [364, 176] width 239 height 36
copy span "3000482823"
click at [594, 503] on div "Estonian to Estonian Võta vestlus üle" at bounding box center [594, 504] width 95 height 22
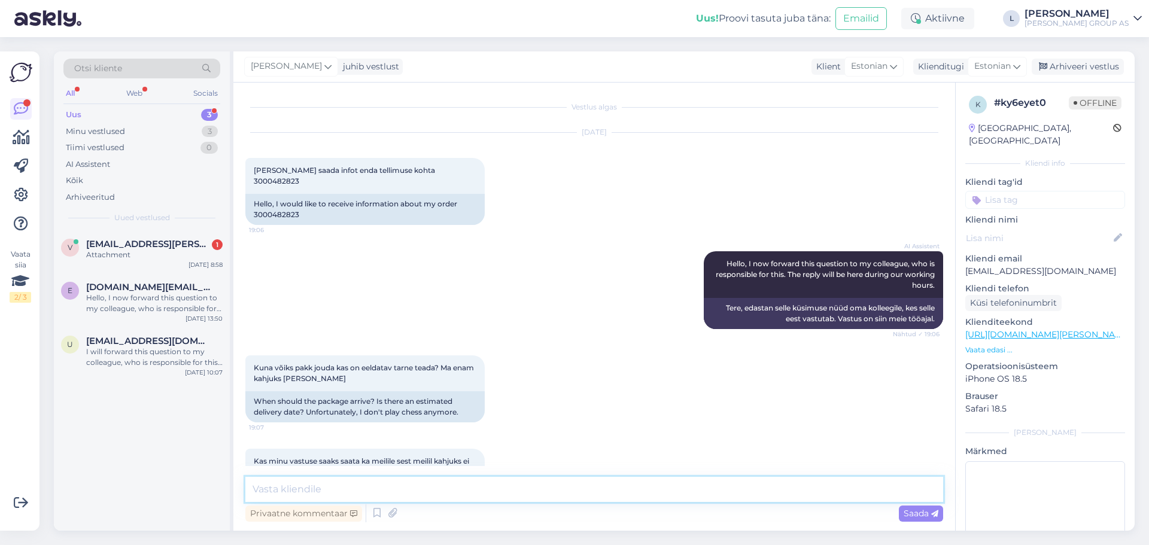
click at [547, 484] on textarea at bounding box center [594, 489] width 698 height 25
click at [537, 491] on textarea "Tere, tellimuse eeldatav saabumise aeg 14.09" at bounding box center [594, 489] width 698 height 25
paste textarea "[EMAIL_ADDRESS][DOMAIN_NAME]"
type textarea "Tere, tellimuse eeldatav saabumise aeg 14.09 kinitus saadetud aadressile [EMAIL…"
click at [925, 518] on span "Saada" at bounding box center [921, 513] width 35 height 11
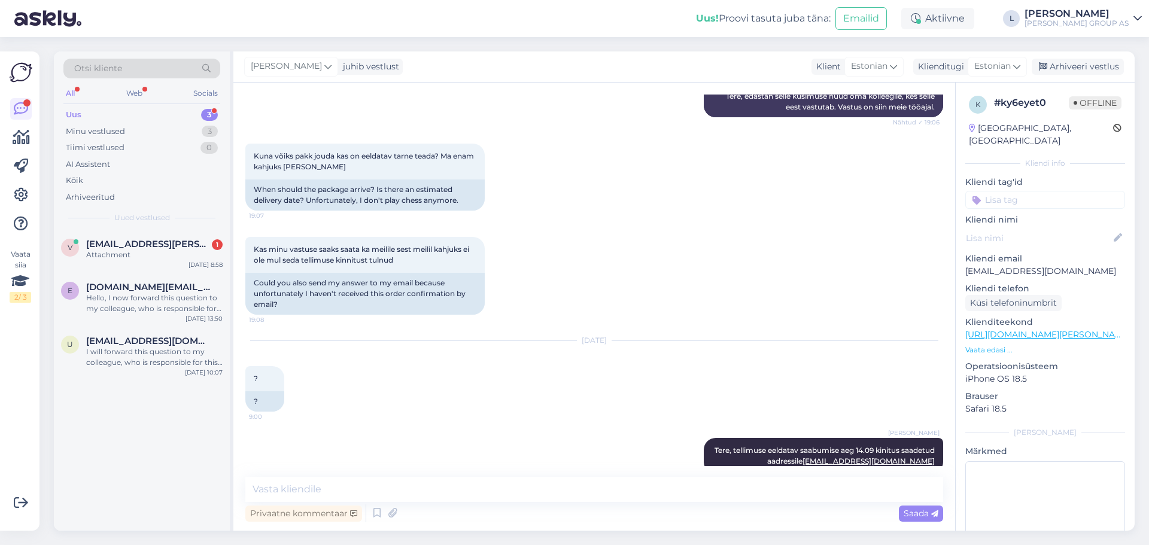
scroll to position [222, 0]
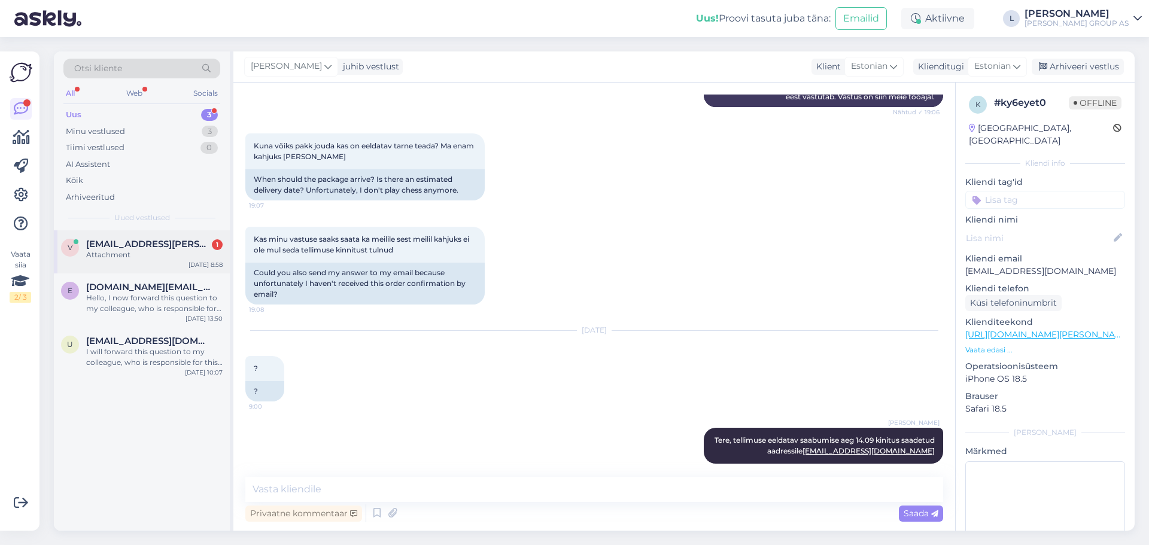
click at [166, 262] on div "v [EMAIL_ADDRESS][PERSON_NAME][DOMAIN_NAME] 1 Attachment [DATE] 8:58" at bounding box center [142, 251] width 176 height 43
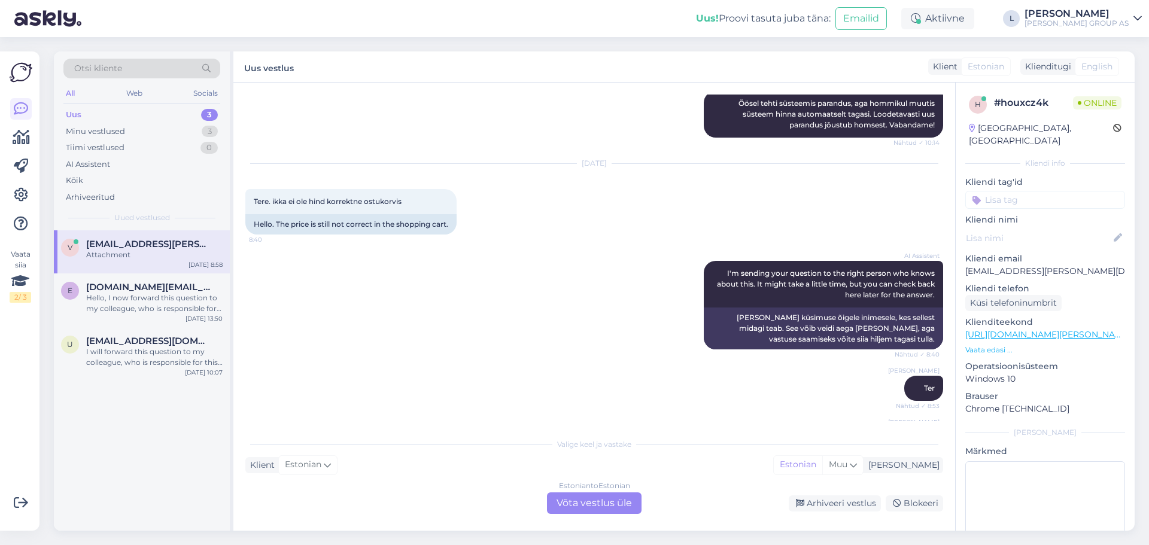
scroll to position [1646, 0]
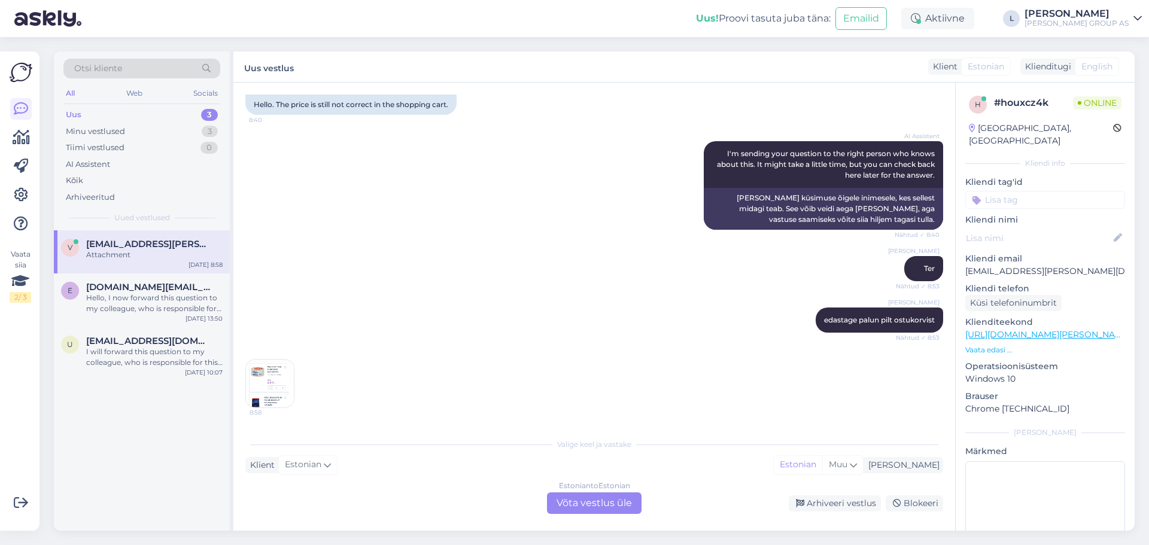
click at [263, 378] on img at bounding box center [270, 384] width 48 height 48
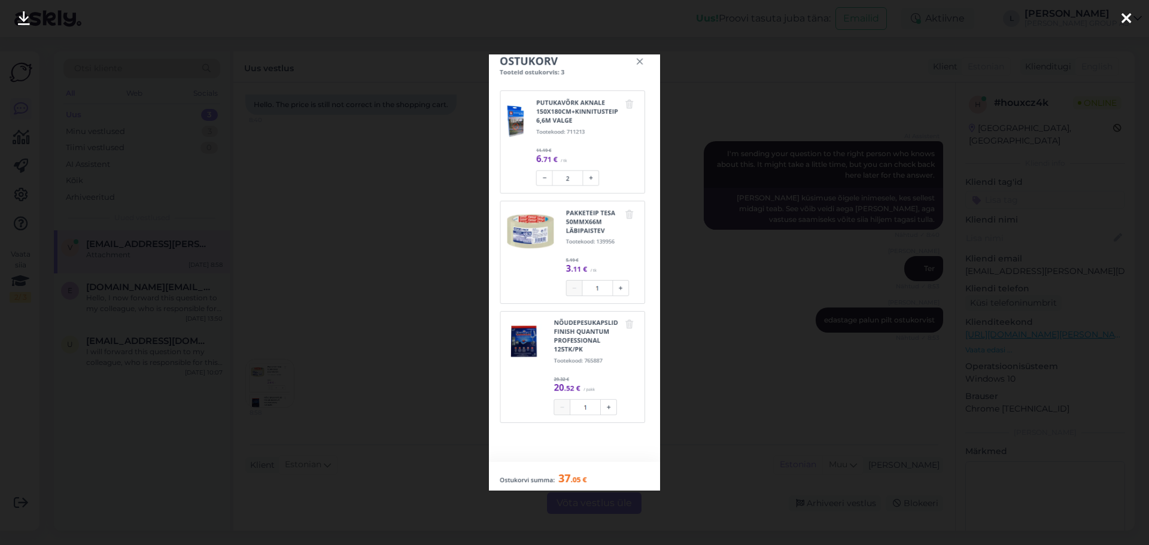
click at [369, 290] on div at bounding box center [574, 272] width 1149 height 545
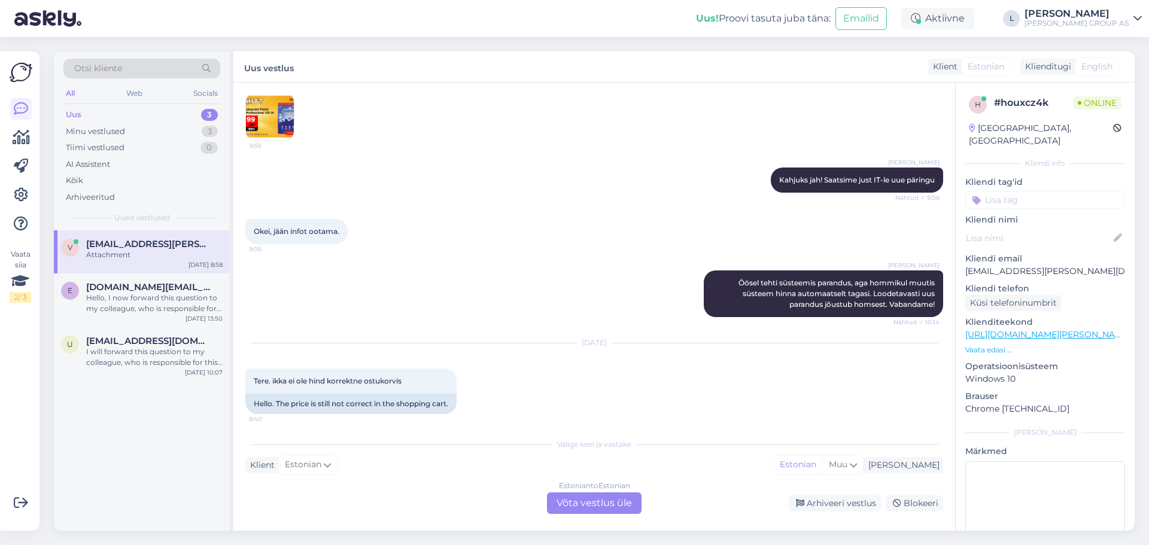
scroll to position [1107, 0]
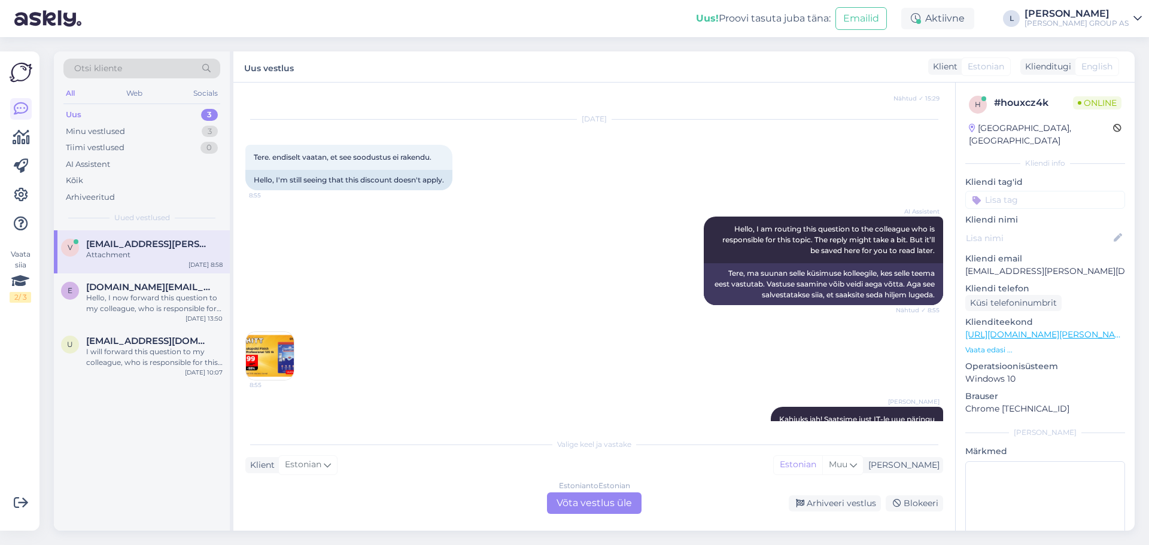
click at [268, 351] on img at bounding box center [270, 356] width 48 height 48
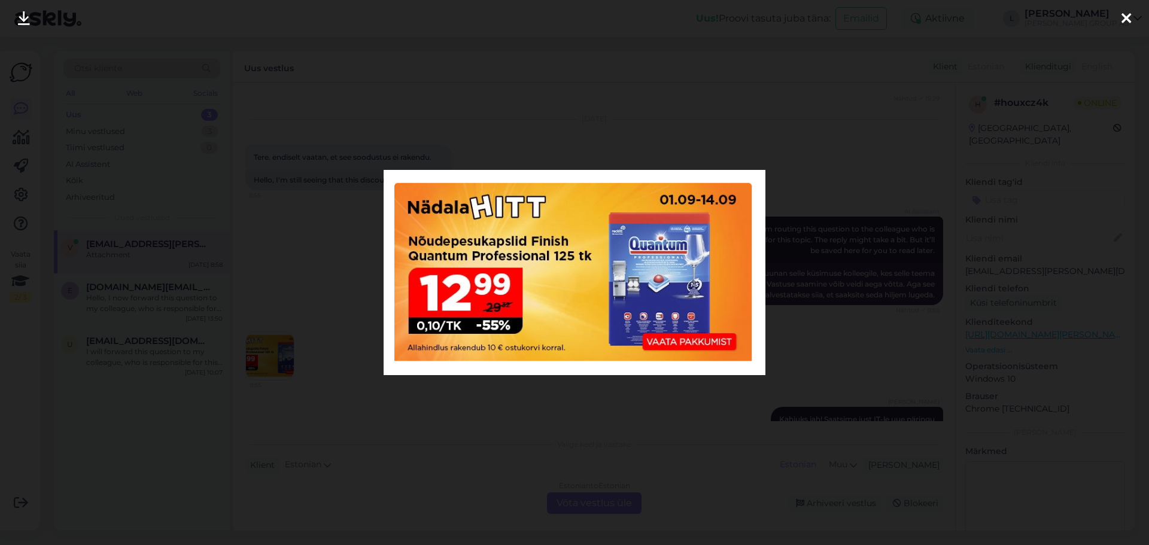
click at [719, 20] on div at bounding box center [574, 272] width 1149 height 545
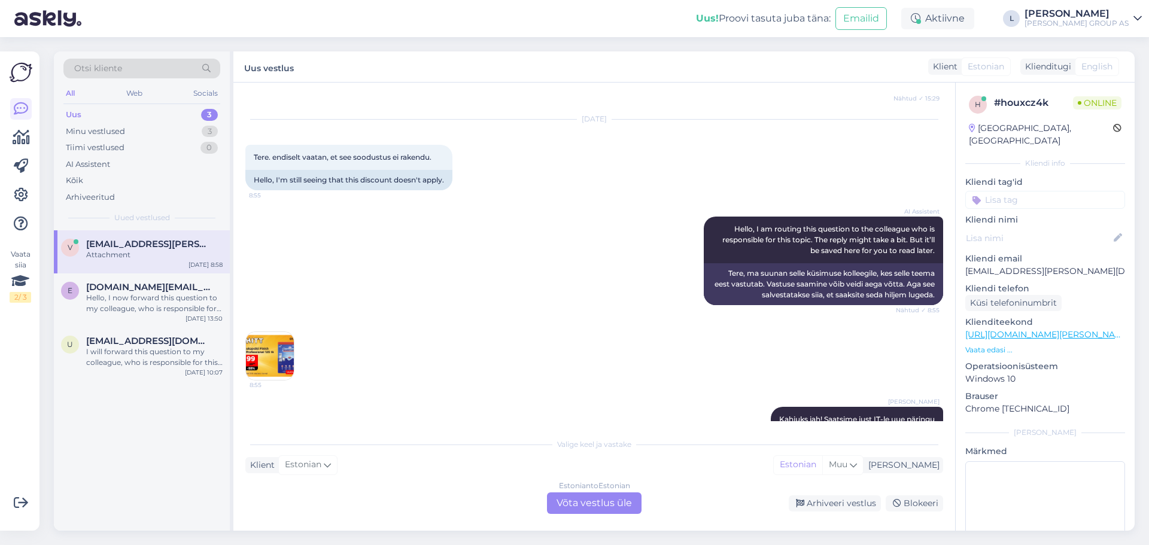
click at [277, 351] on img at bounding box center [270, 356] width 48 height 48
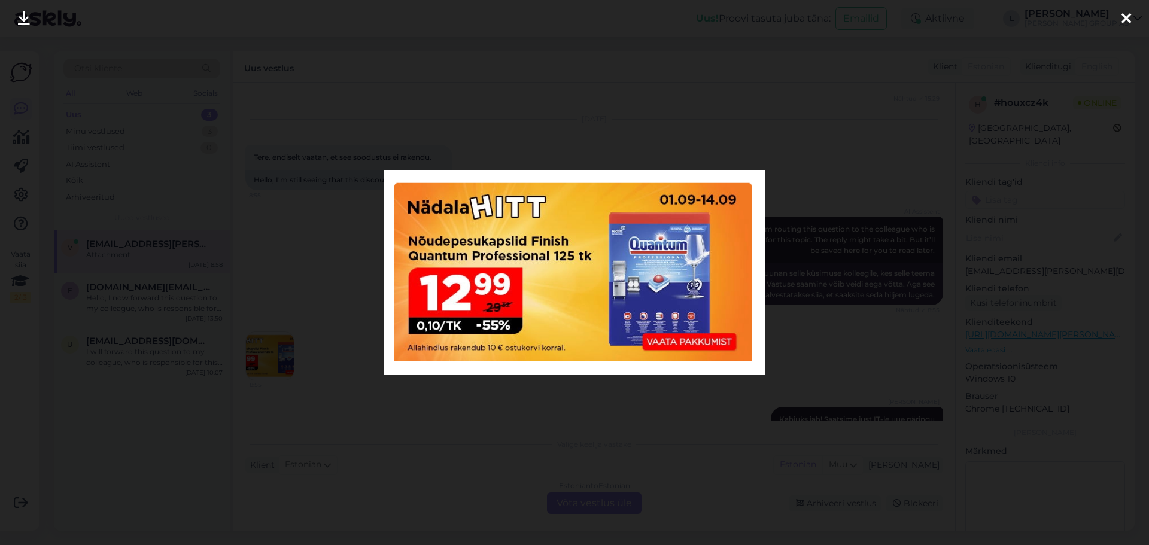
click at [1123, 20] on icon at bounding box center [1127, 19] width 10 height 16
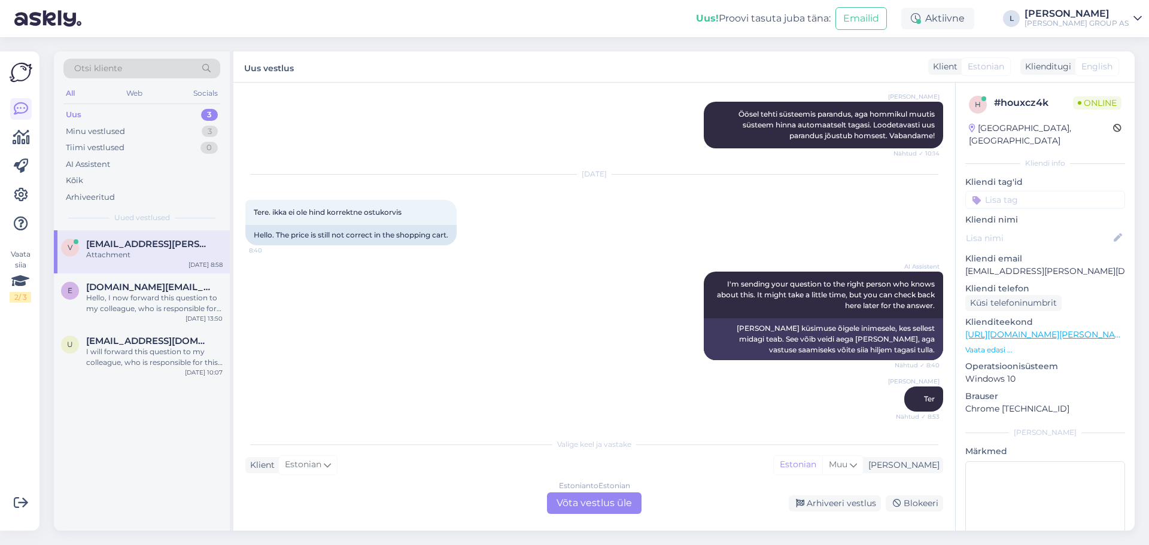
scroll to position [1646, 0]
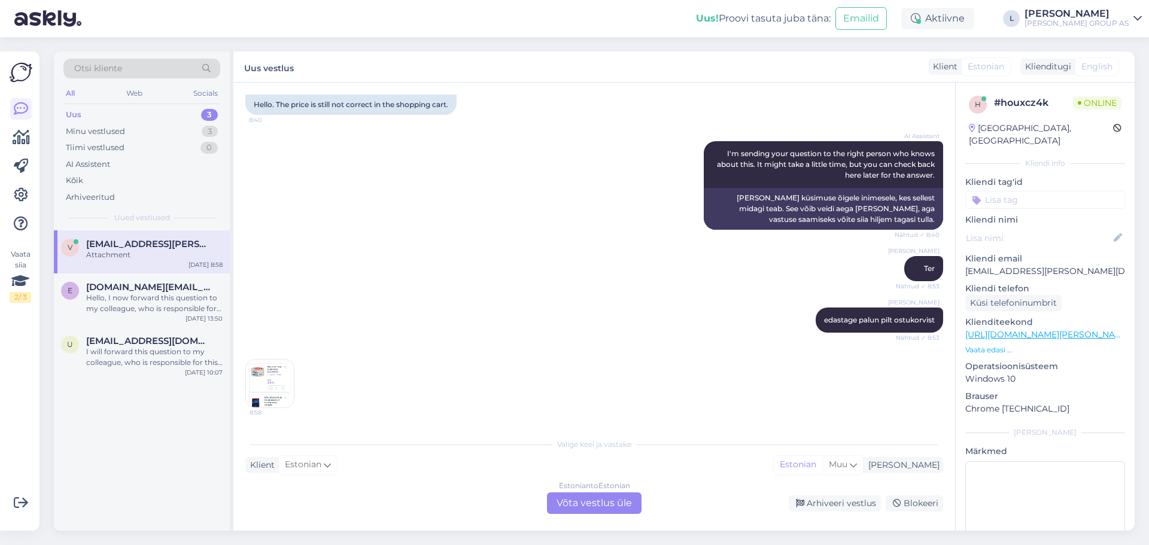
click at [587, 504] on div "Estonian to Estonian Võta vestlus üle" at bounding box center [594, 504] width 95 height 22
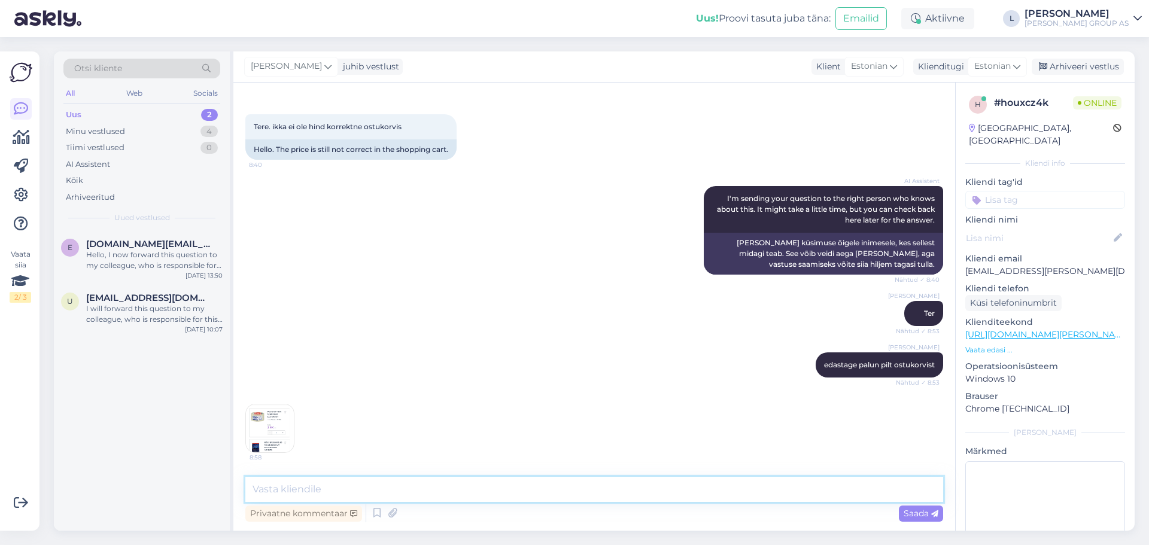
click at [549, 479] on textarea at bounding box center [594, 489] width 698 height 25
type textarea "Tere, edastame ITsse parandamiseks"
click at [930, 514] on span "Saada" at bounding box center [921, 513] width 35 height 11
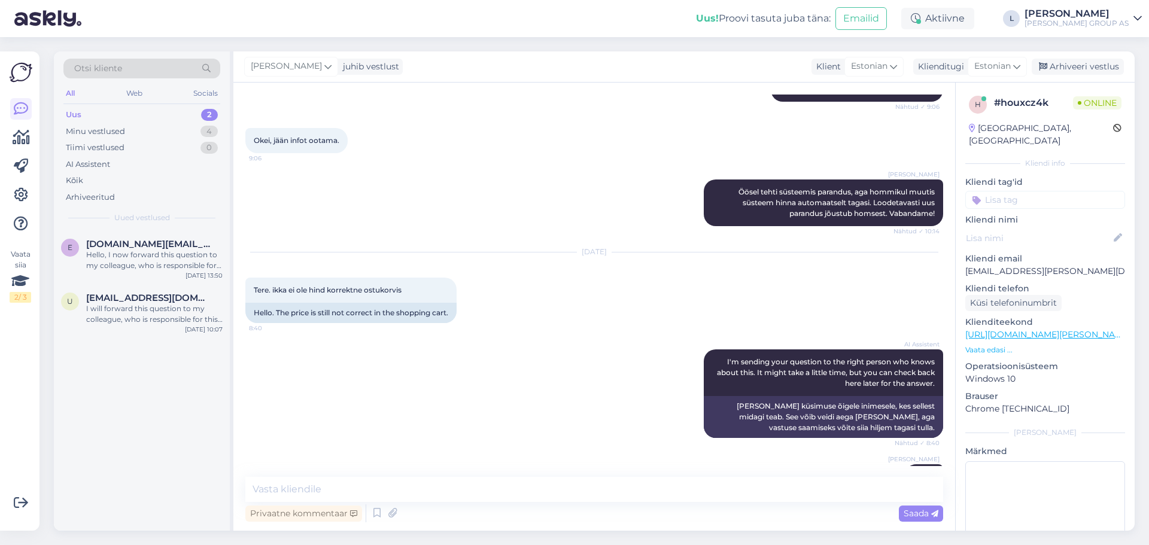
scroll to position [1293, 0]
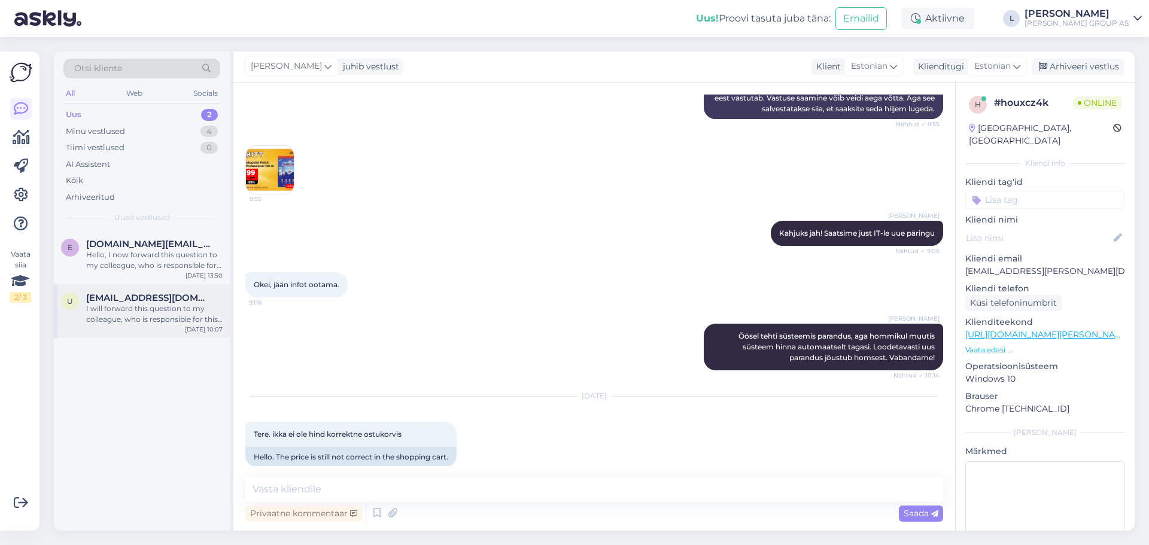
click at [149, 319] on div "I will forward this question to my colleague, who is responsible for this. The …" at bounding box center [154, 314] width 136 height 22
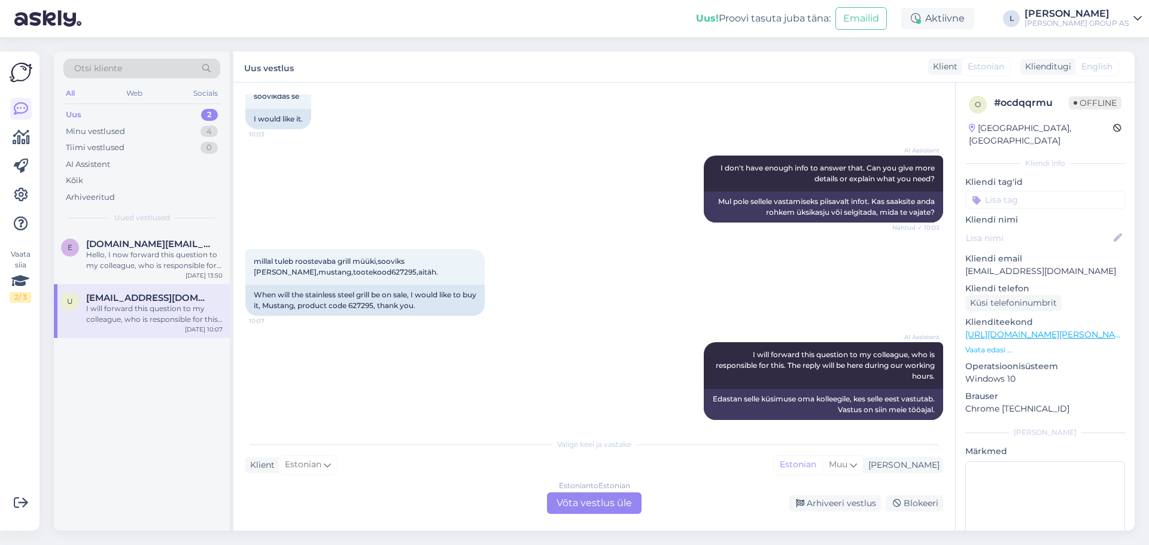
scroll to position [86, 0]
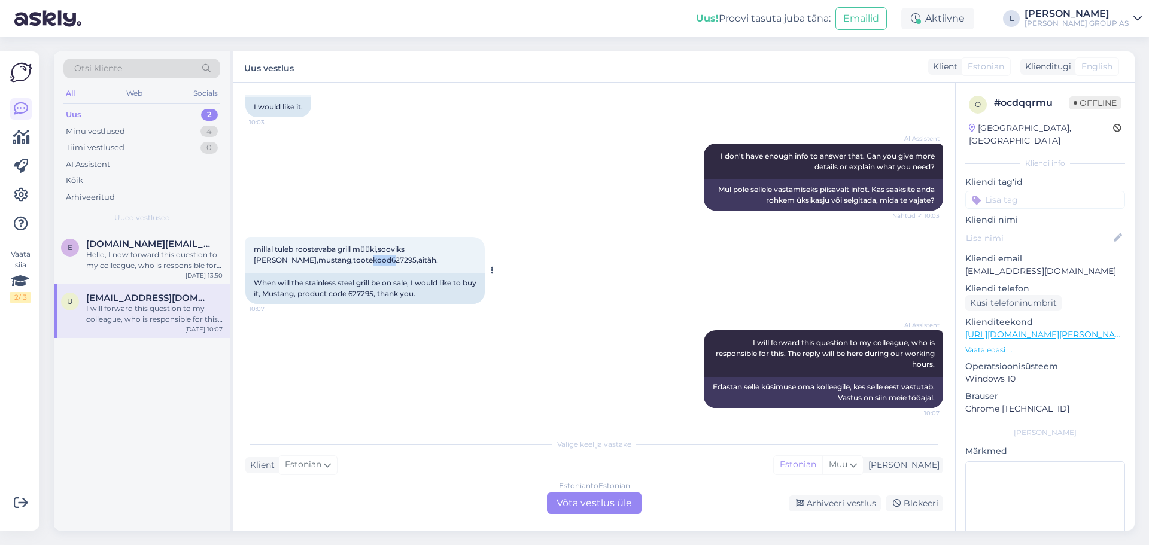
drag, startPoint x: 366, startPoint y: 261, endPoint x: 344, endPoint y: 260, distance: 22.2
click at [344, 260] on span "millal tuleb roostevaba grill müüki,sooviks [PERSON_NAME],mustang,tootekood6272…" at bounding box center [346, 255] width 184 height 20
drag, startPoint x: 367, startPoint y: 262, endPoint x: 344, endPoint y: 262, distance: 23.3
click at [344, 262] on span "millal tuleb roostevaba grill müüki,sooviks [PERSON_NAME],mustang,tootekood6272…" at bounding box center [346, 255] width 184 height 20
click at [613, 496] on div "Estonian to Estonian Võta vestlus üle" at bounding box center [594, 504] width 95 height 22
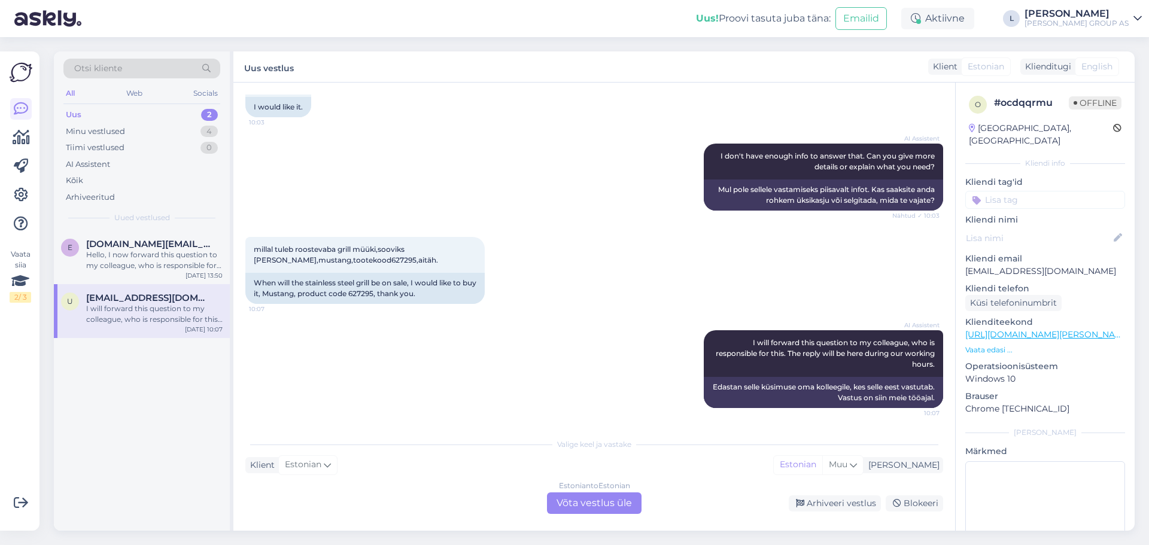
scroll to position [41, 0]
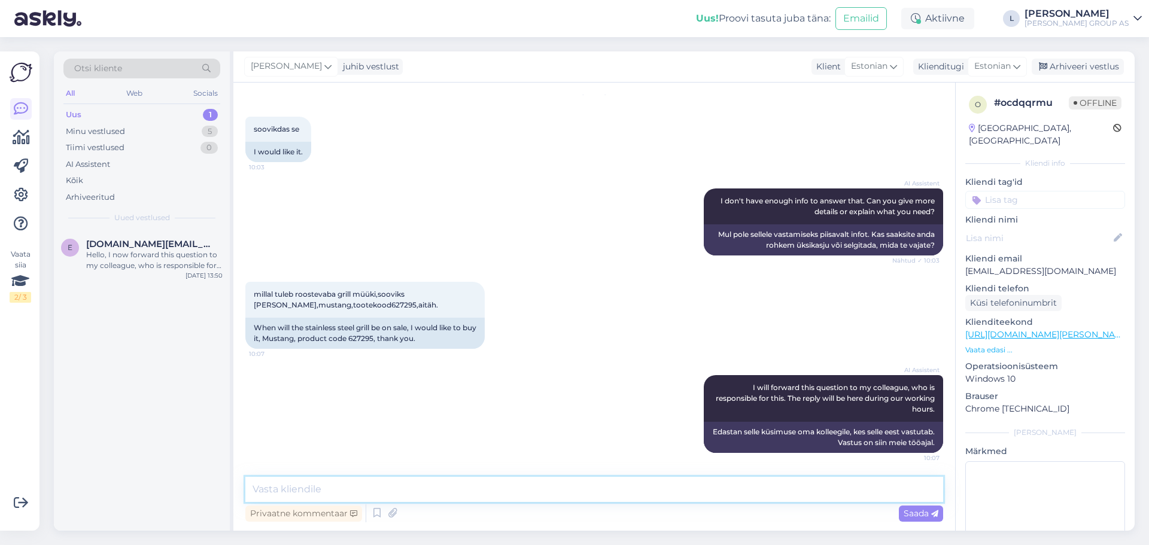
click at [531, 491] on textarea at bounding box center [594, 489] width 698 height 25
type textarea "Tere, seda toodet juurde [PERSON_NAME]"
click at [916, 514] on span "Saada" at bounding box center [921, 513] width 35 height 11
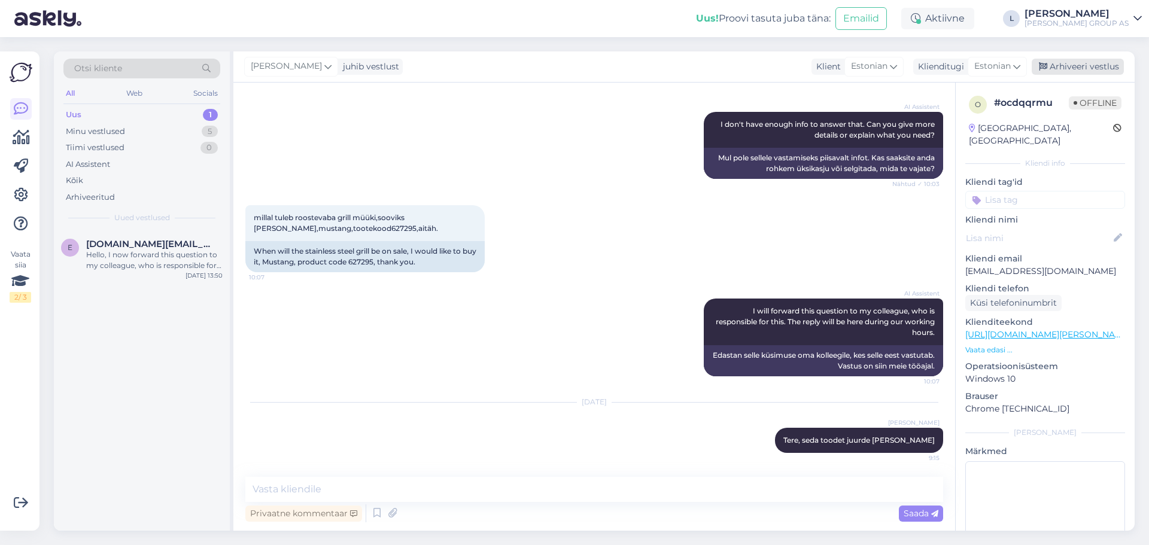
click at [1085, 65] on div "Arhiveeri vestlus" at bounding box center [1078, 67] width 92 height 16
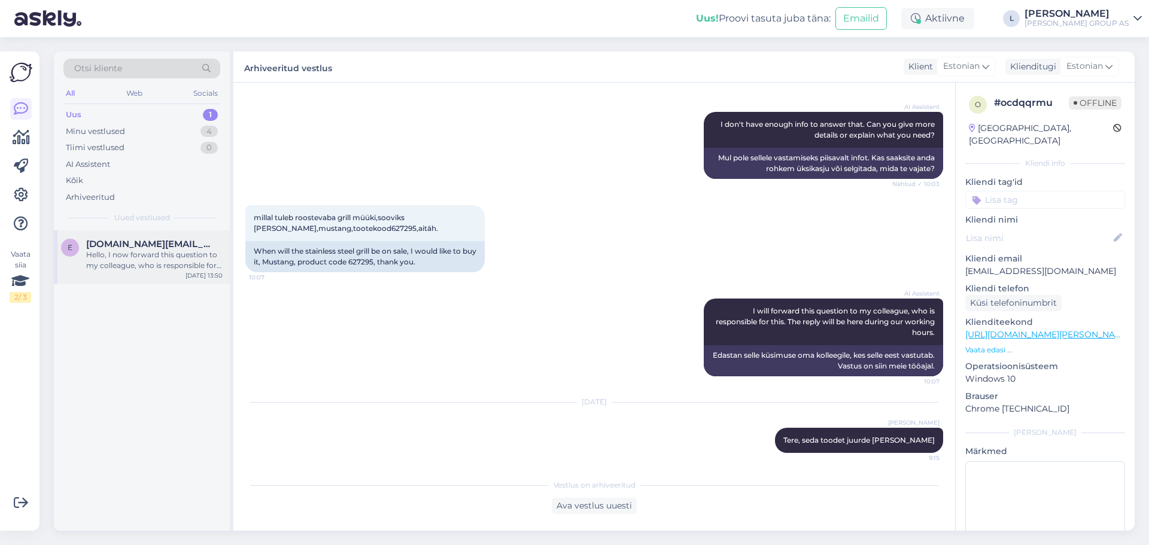
drag, startPoint x: 131, startPoint y: 269, endPoint x: 140, endPoint y: 277, distance: 11.9
click at [133, 267] on div "Hello, I now forward this question to my colleague, who is responsible for this…" at bounding box center [154, 261] width 136 height 22
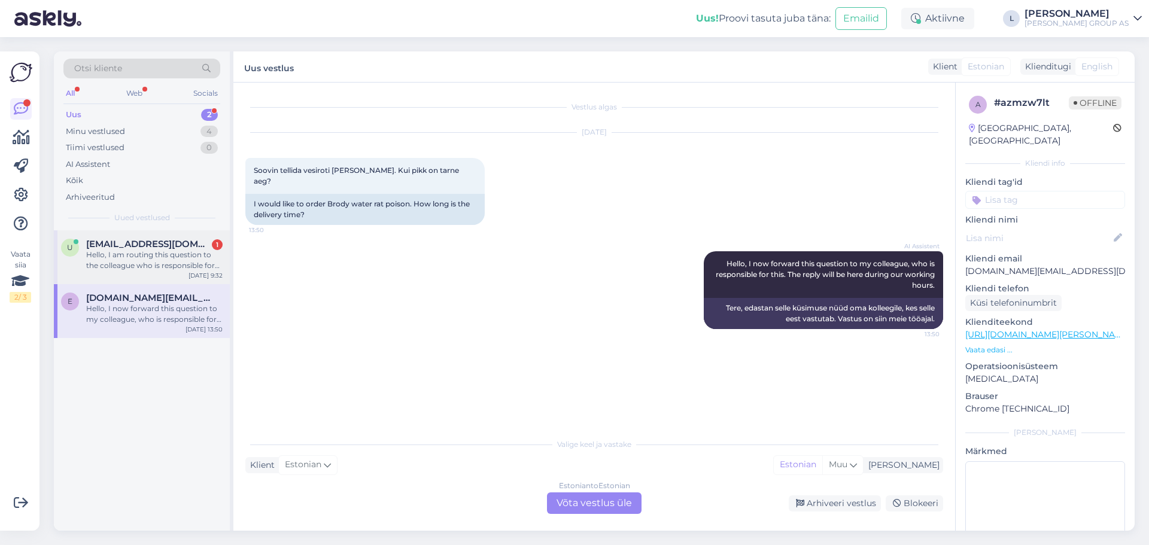
drag, startPoint x: 147, startPoint y: 266, endPoint x: 163, endPoint y: 275, distance: 18.0
click at [147, 266] on div "Hello, I am routing this question to the colleague who is responsible for this …" at bounding box center [154, 261] width 136 height 22
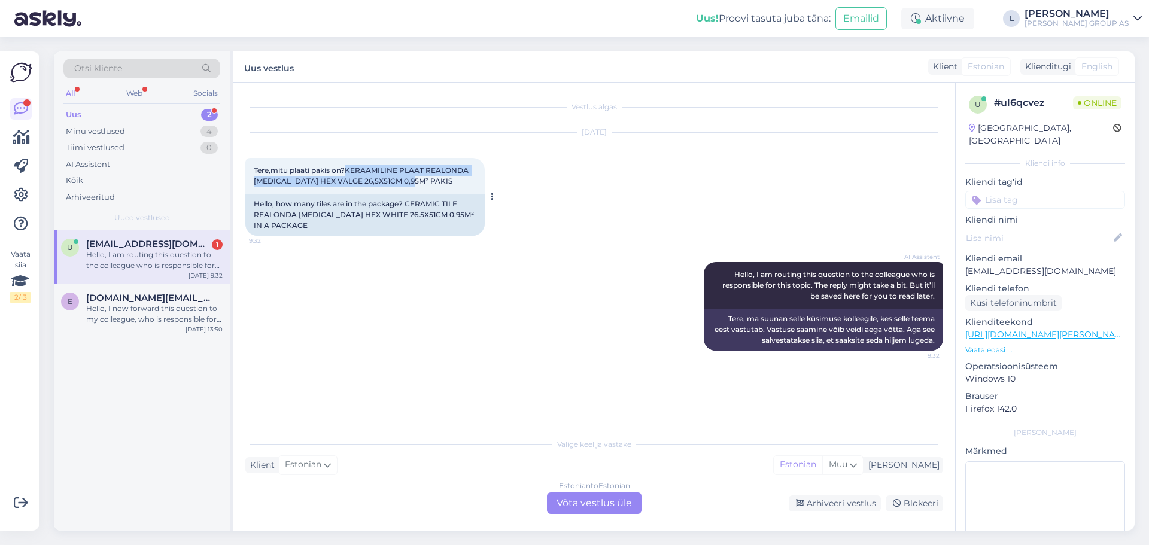
drag, startPoint x: 413, startPoint y: 181, endPoint x: 348, endPoint y: 171, distance: 65.3
click at [348, 171] on div "Tere,mitu plaati pakis on?KERAAMILINE PLAAT REALONDA [MEDICAL_DATA] HEX VALGE 2…" at bounding box center [364, 176] width 239 height 36
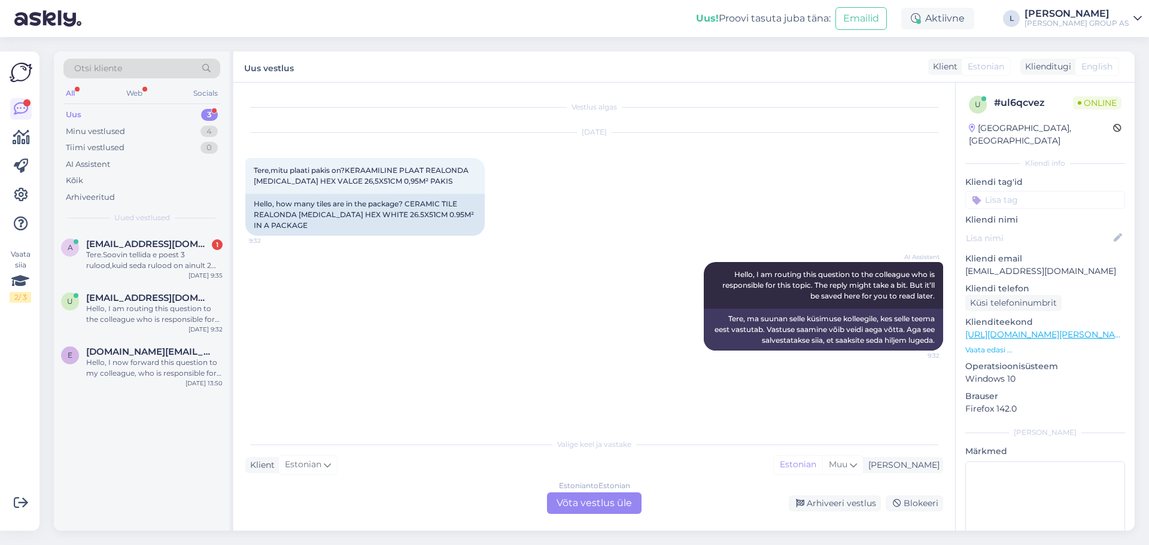
click at [580, 500] on div "Estonian to Estonian Võta vestlus üle" at bounding box center [594, 504] width 95 height 22
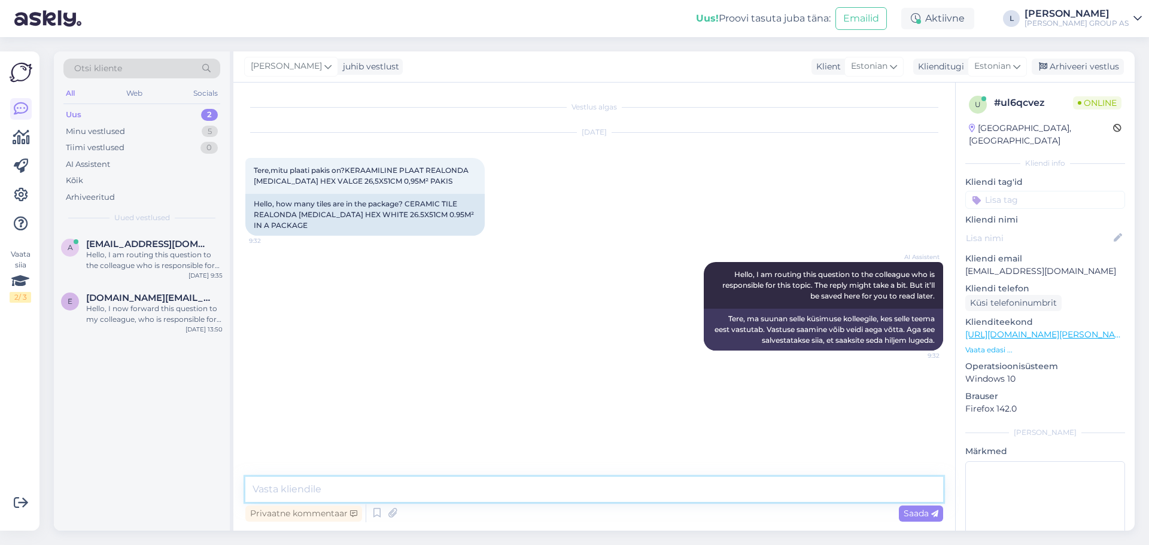
click at [543, 490] on textarea at bounding box center [594, 489] width 698 height 25
type textarea "Tere, 7 plaati"
click at [922, 514] on span "Saada" at bounding box center [921, 513] width 35 height 11
click at [1071, 72] on div "Arhiveeri vestlus" at bounding box center [1078, 67] width 92 height 16
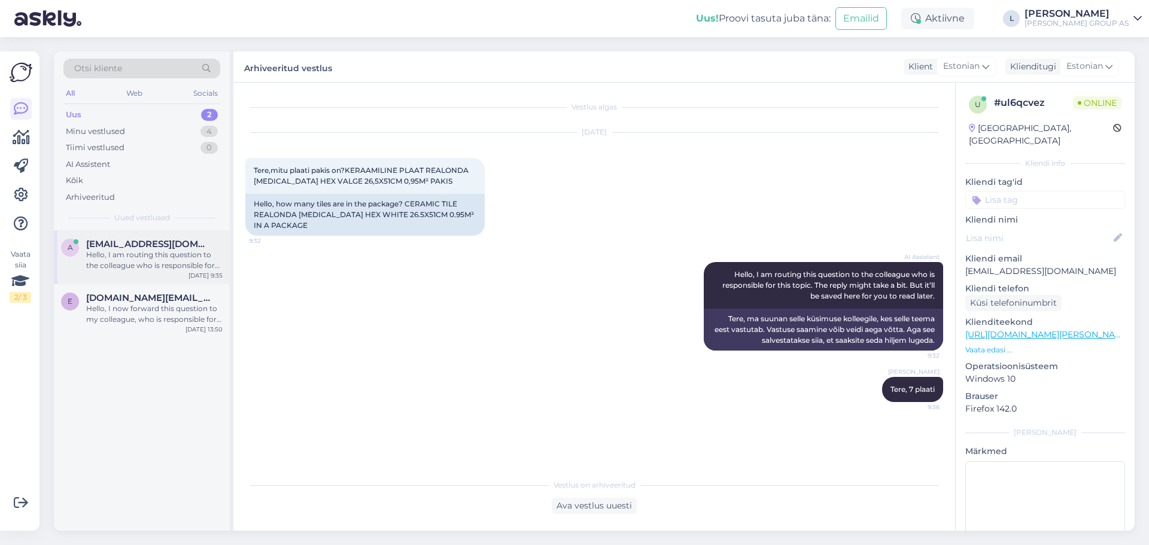
click at [126, 263] on div "Hello, I am routing this question to the colleague who is responsible for this …" at bounding box center [154, 261] width 136 height 22
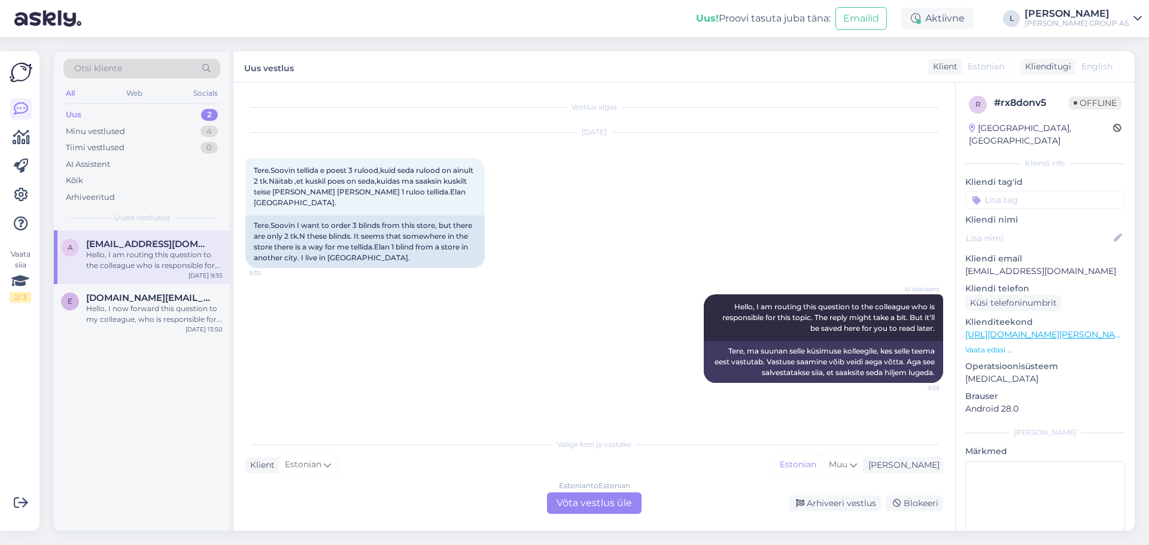
click at [597, 504] on div "Estonian to Estonian Võta vestlus üle" at bounding box center [594, 504] width 95 height 22
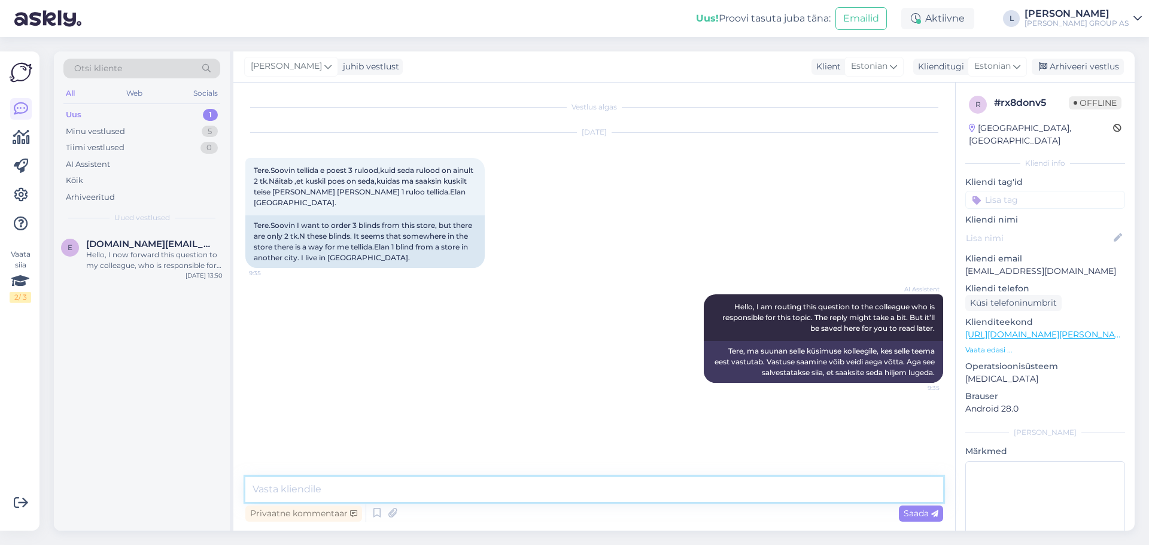
click at [460, 482] on textarea at bounding box center [594, 489] width 698 height 25
drag, startPoint x: 1075, startPoint y: 253, endPoint x: 965, endPoint y: 260, distance: 110.4
click at [965, 260] on div "r # rx8donv5 Offline [GEOGRAPHIC_DATA], [GEOGRAPHIC_DATA] Kliendi info Kliendi …" at bounding box center [1045, 335] width 179 height 505
click at [399, 493] on textarea at bounding box center [594, 489] width 698 height 25
type textarea "Tere, saab teha 2 eraldi tellimust ning 1 tk tellida kulleriga"
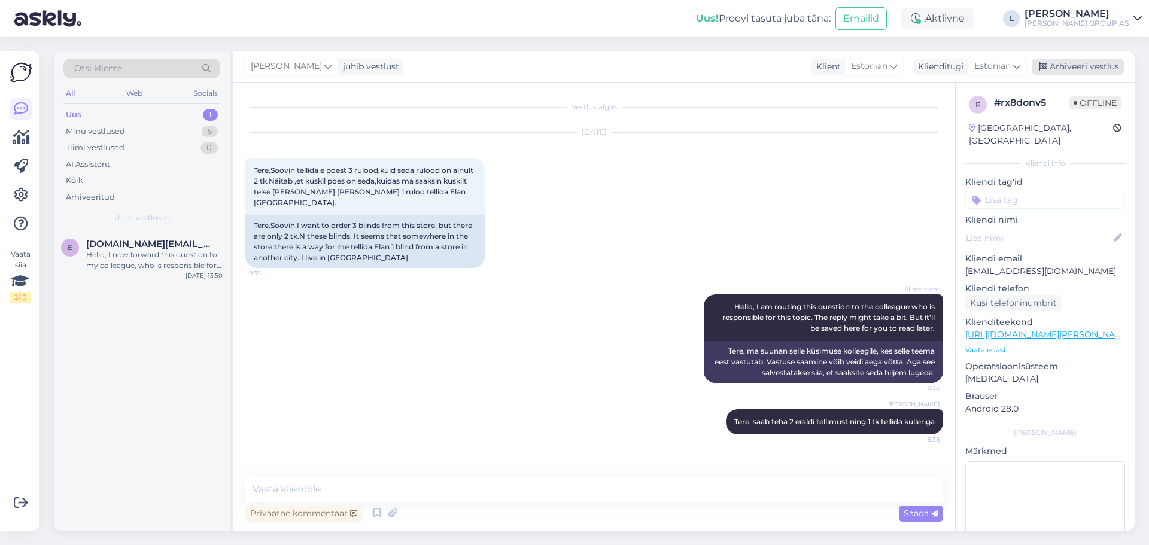
click at [1064, 70] on div "Arhiveeri vestlus" at bounding box center [1078, 67] width 92 height 16
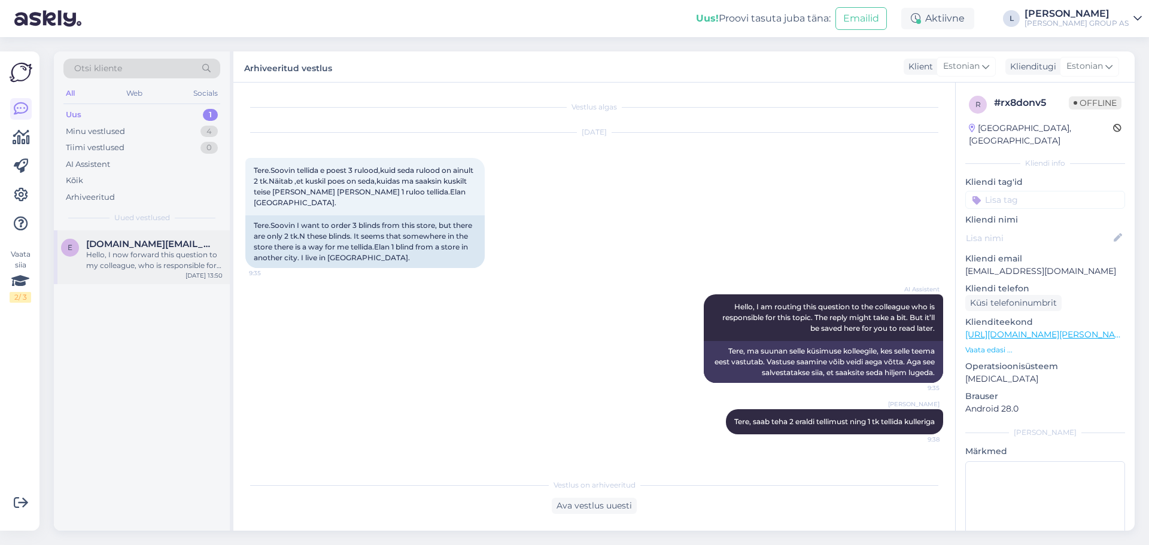
click at [163, 252] on div "Hello, I now forward this question to my colleague, who is responsible for this…" at bounding box center [154, 261] width 136 height 22
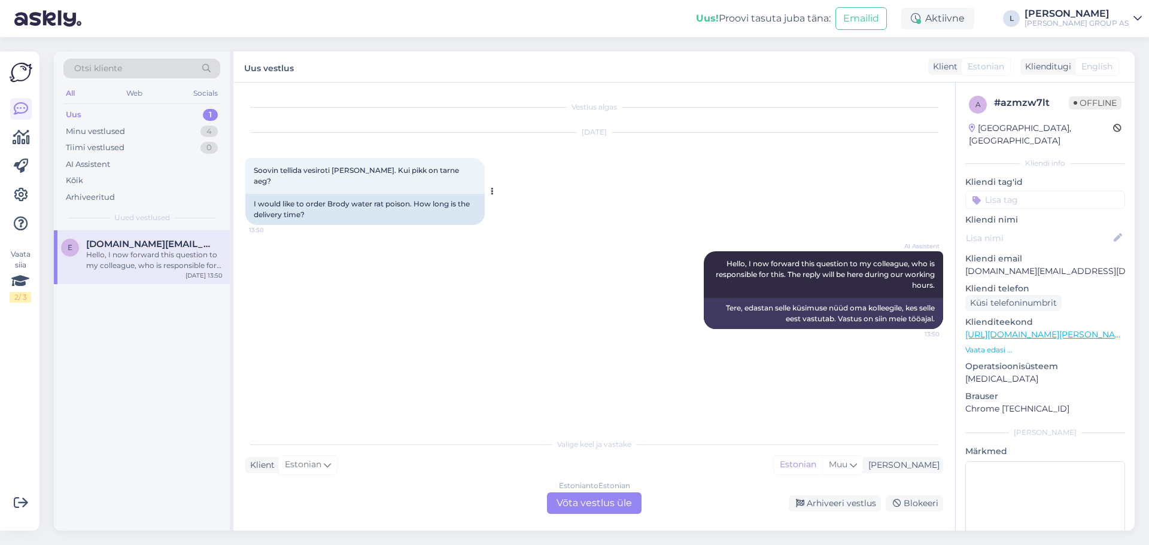
click at [375, 170] on span "Soovin tellida vesiroti [PERSON_NAME]. Kui pikk on tarne aeg?" at bounding box center [357, 176] width 207 height 20
drag, startPoint x: 379, startPoint y: 169, endPoint x: 356, endPoint y: 171, distance: 23.4
click at [356, 171] on span "Soovin tellida vesiroti [PERSON_NAME]. Kui pikk on tarne aeg?" at bounding box center [357, 176] width 207 height 20
click at [584, 509] on div "Estonian to Estonian Võta vestlus üle" at bounding box center [594, 504] width 95 height 22
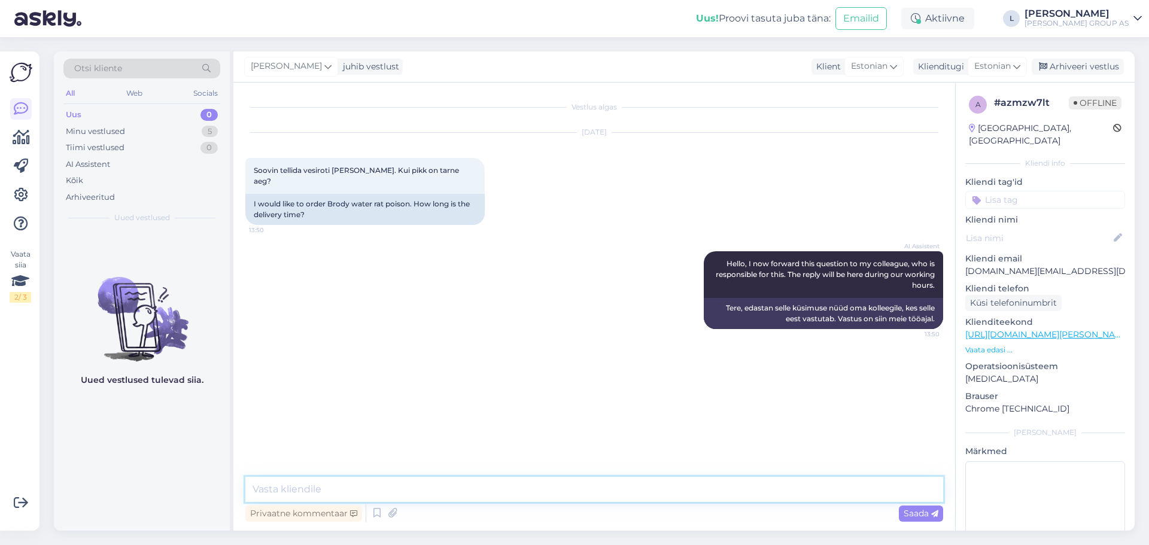
click at [540, 493] on textarea at bounding box center [594, 489] width 698 height 25
type textarea "Tere"
type textarea "Toode pole tellimiseks sadaval. Hankija laost otsas"
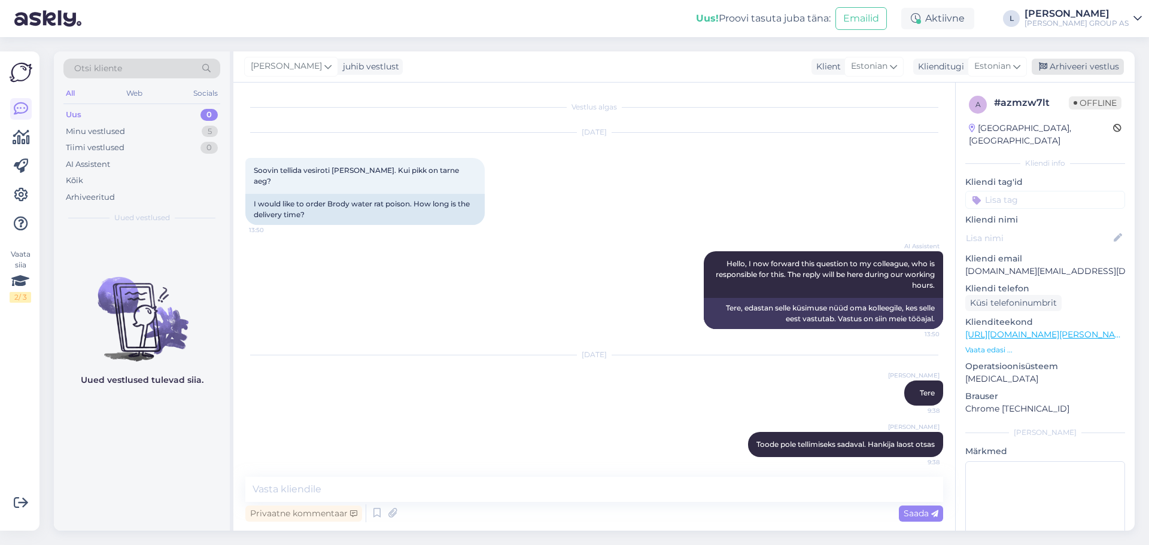
click at [1105, 61] on div "Arhiveeri vestlus" at bounding box center [1078, 67] width 92 height 16
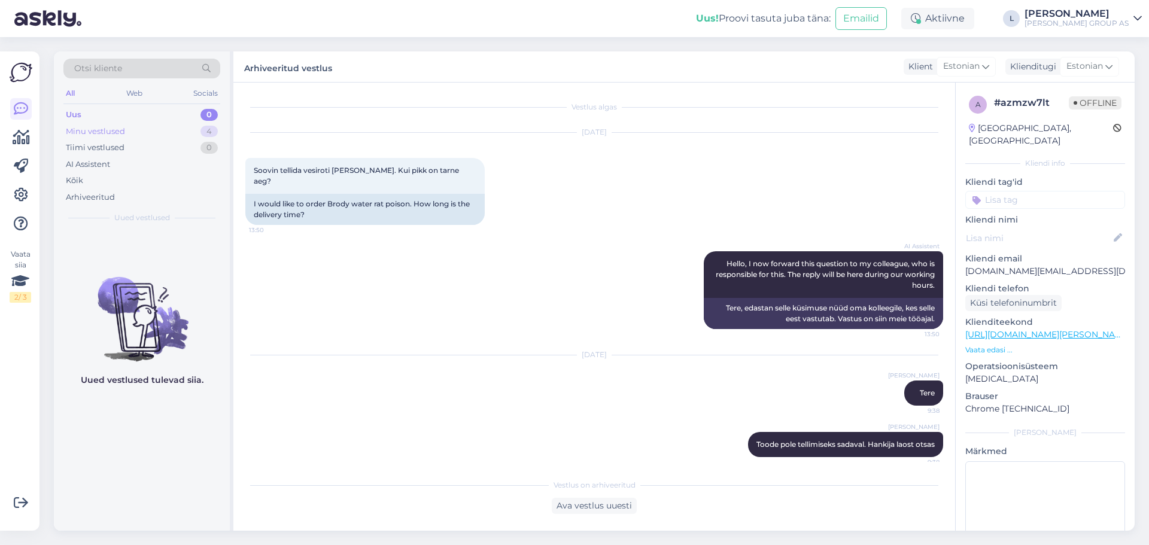
click at [107, 126] on div "Minu vestlused" at bounding box center [95, 132] width 59 height 12
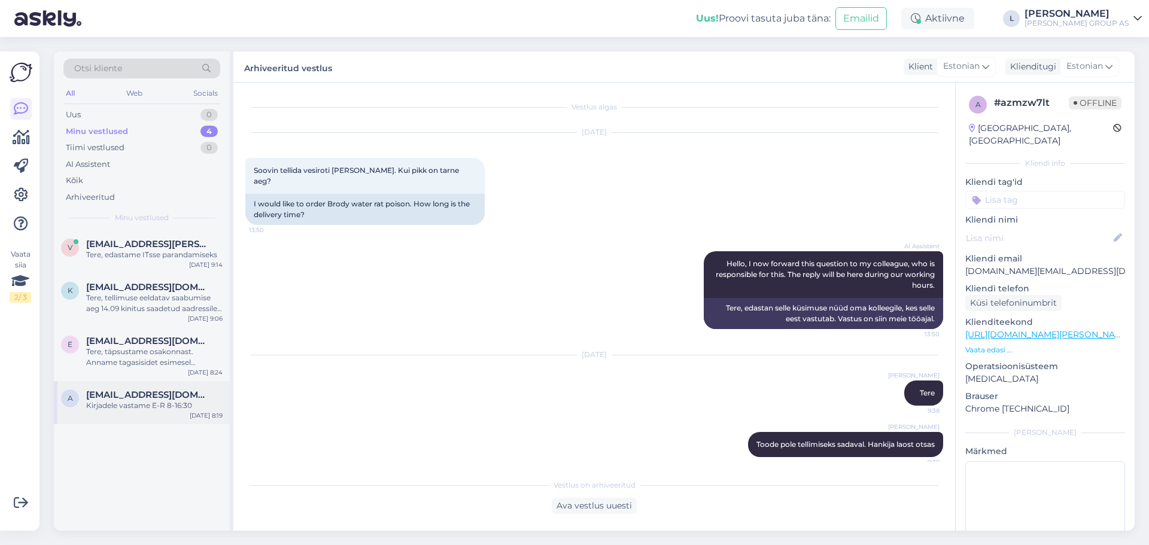
click at [156, 406] on div "Kirjadele vastame E-R 8-16:30" at bounding box center [154, 405] width 136 height 11
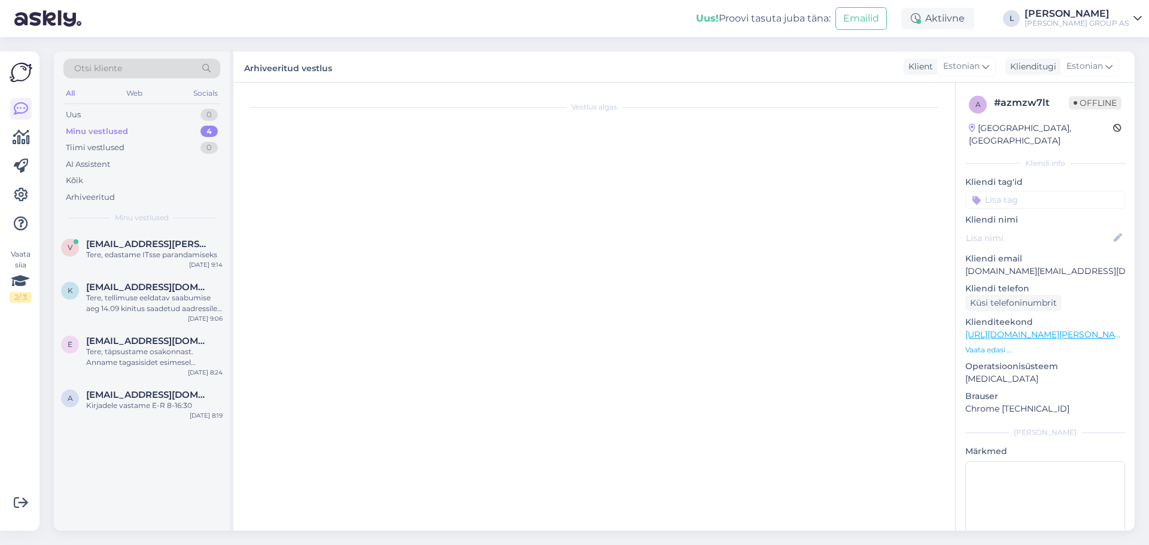
scroll to position [1117, 0]
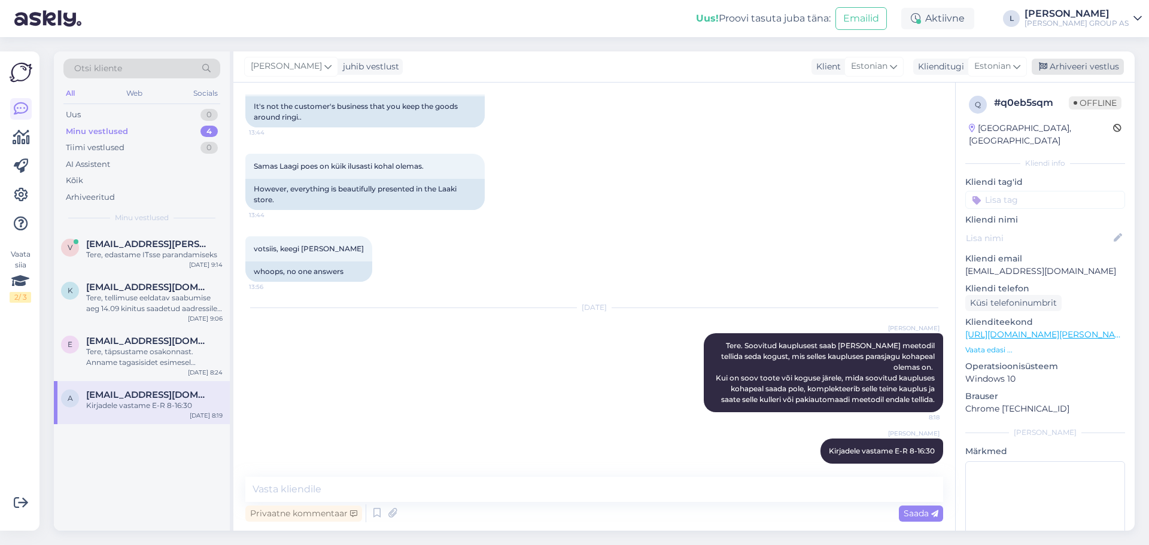
click at [1108, 64] on div "Arhiveeri vestlus" at bounding box center [1078, 67] width 92 height 16
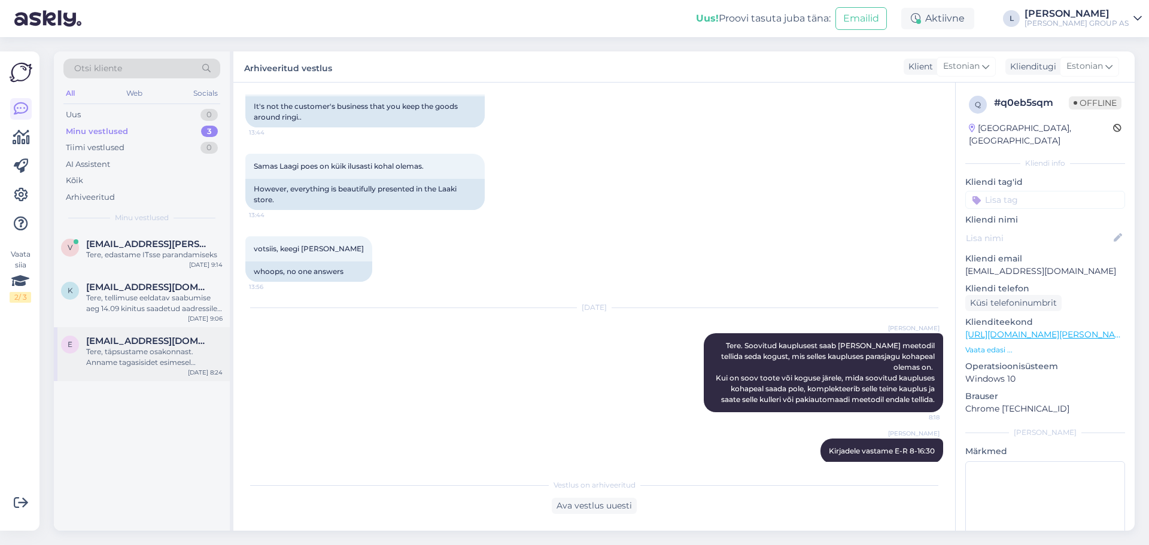
click at [162, 353] on div "Tere, täpsustame osakonnast. Anname tagasisidet esimesel võimalusel" at bounding box center [154, 358] width 136 height 22
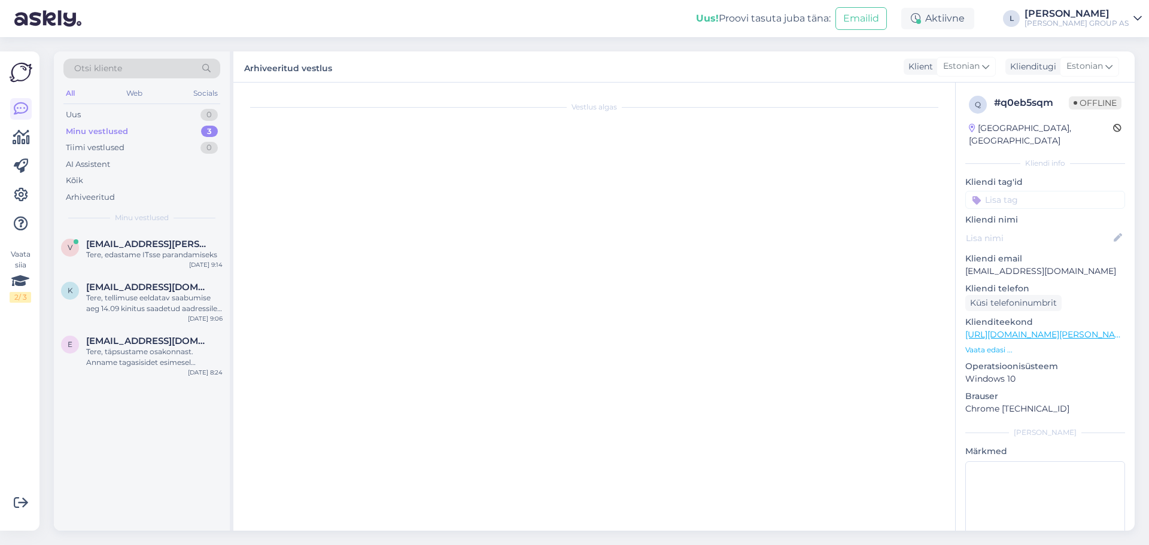
scroll to position [0, 0]
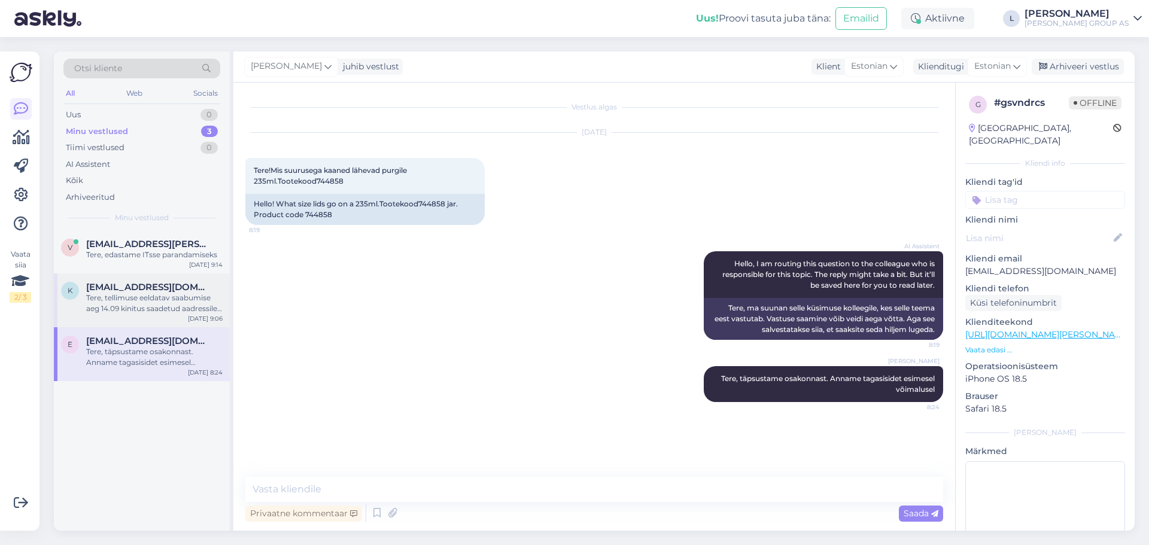
click at [186, 311] on div "Tere, tellimuse eeldatav saabumise aeg 14.09 kinitus saadetud aadressile [EMAIL…" at bounding box center [154, 304] width 136 height 22
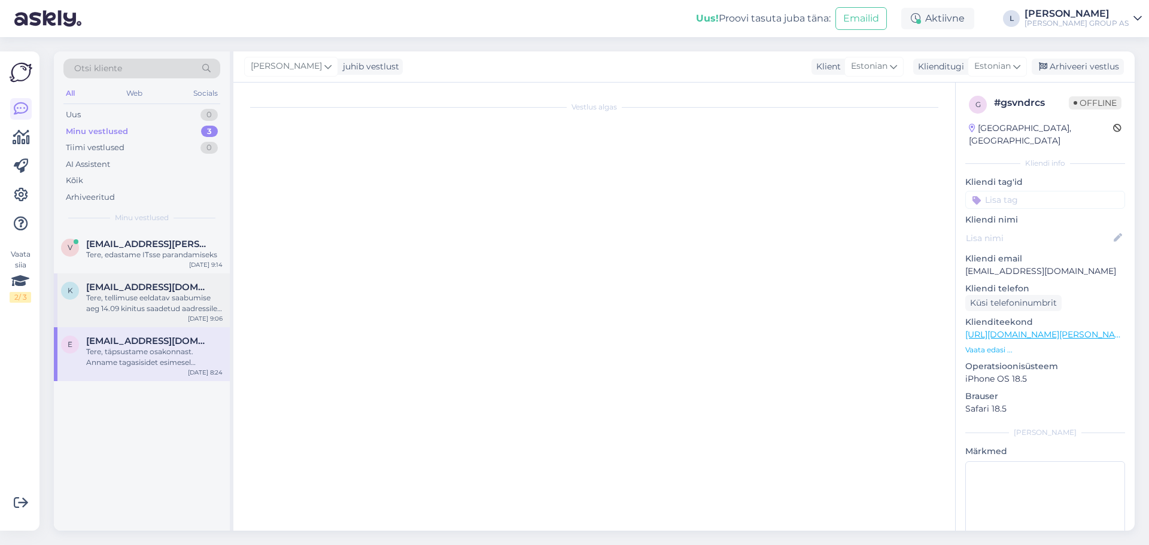
scroll to position [222, 0]
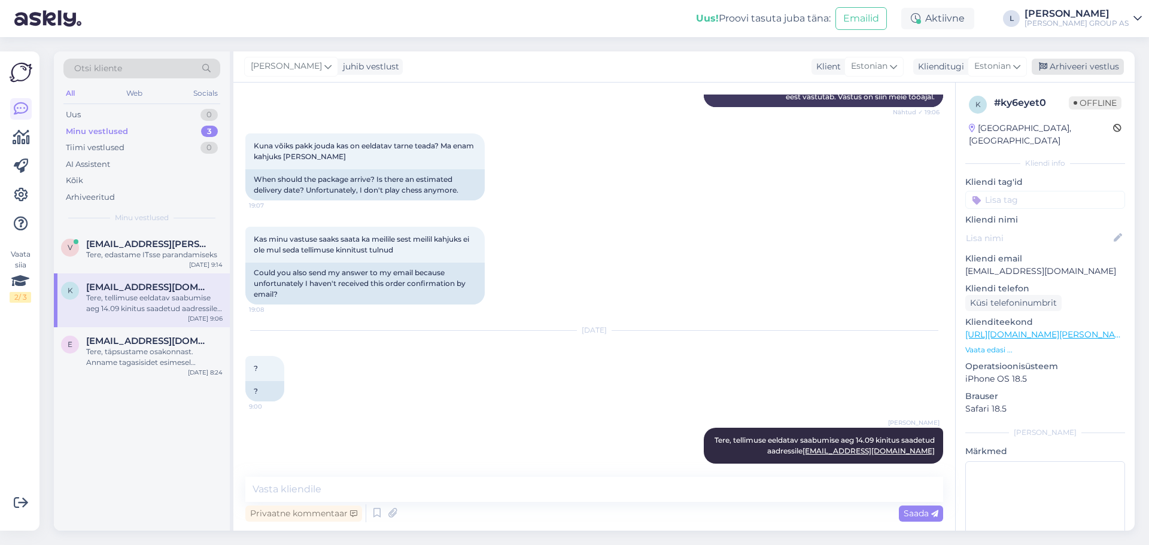
click at [1099, 63] on div "Arhiveeri vestlus" at bounding box center [1078, 67] width 92 height 16
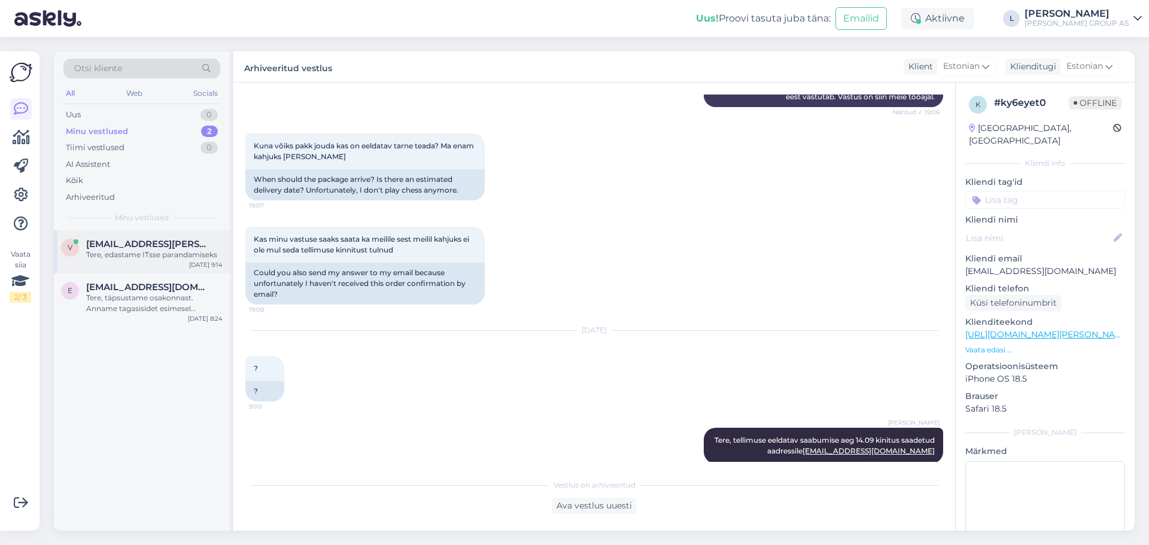
click at [152, 252] on div "Tere, edastame ITsse parandamiseks" at bounding box center [154, 255] width 136 height 11
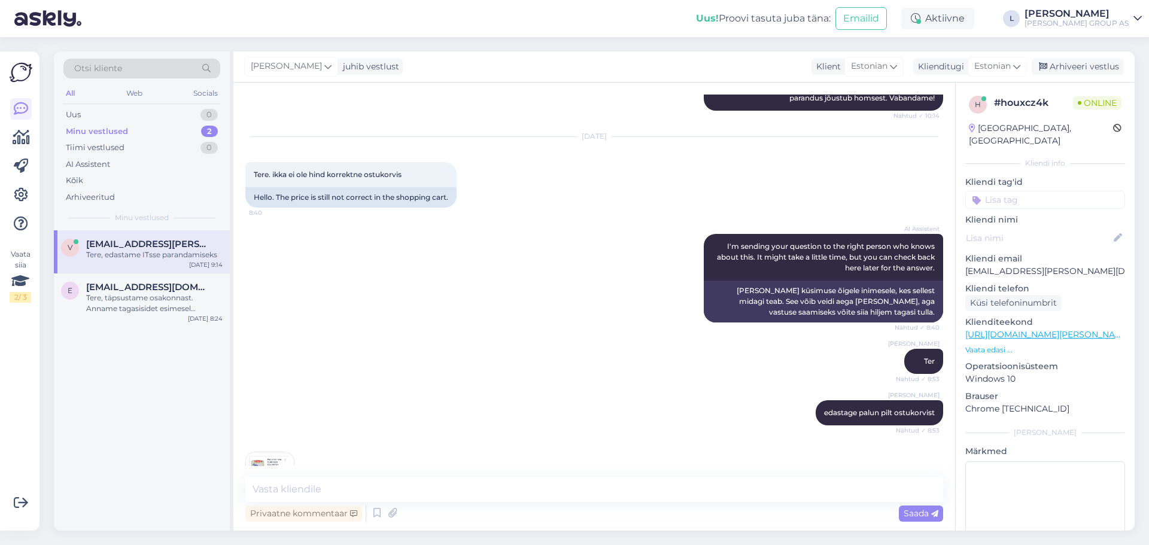
scroll to position [1533, 0]
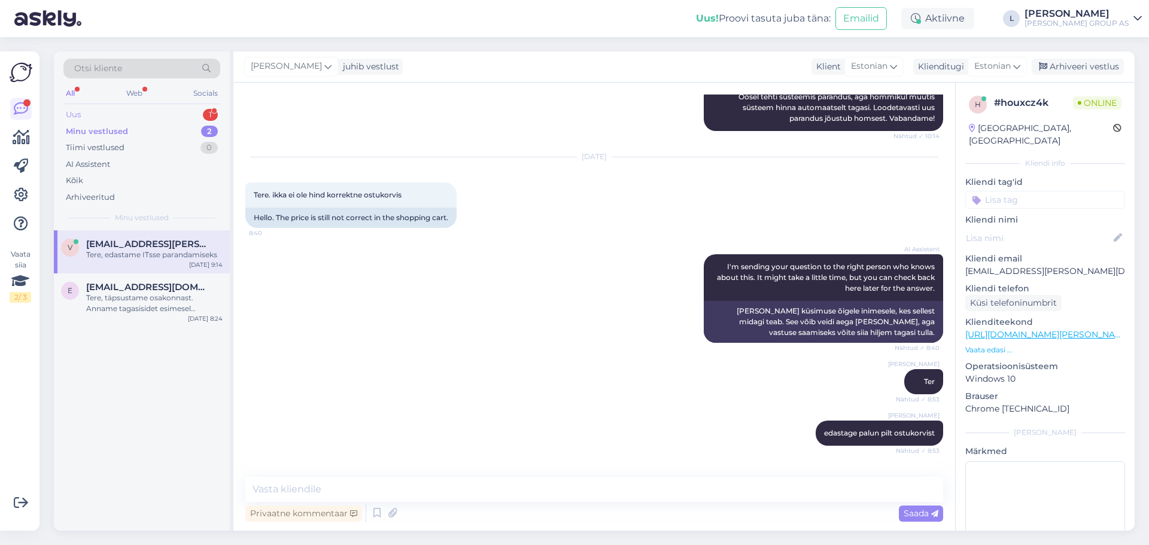
click at [87, 116] on div "Uus 1" at bounding box center [141, 115] width 157 height 17
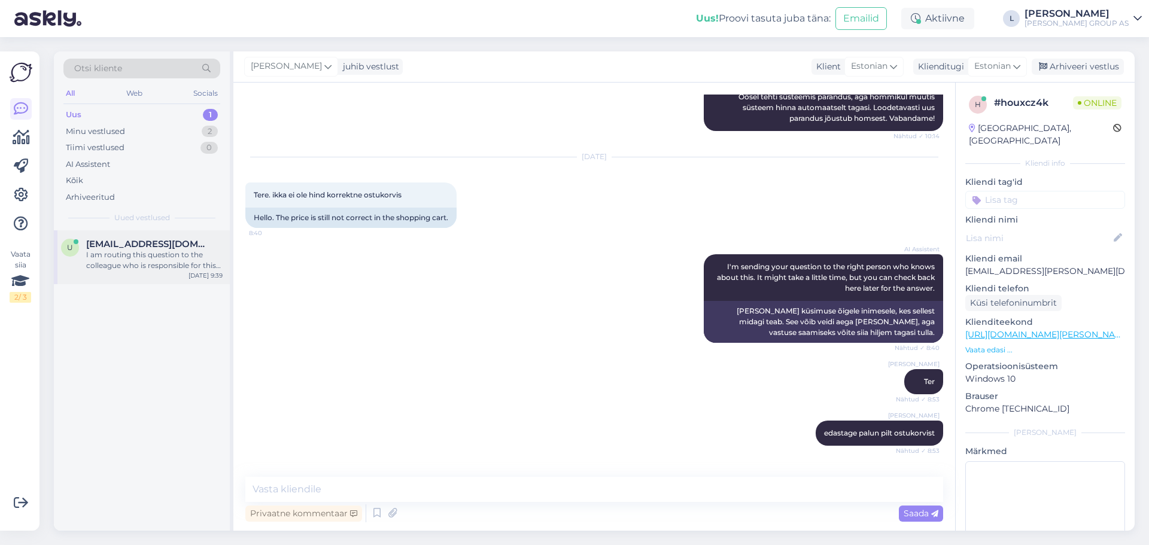
click at [110, 247] on span "[EMAIL_ADDRESS][DOMAIN_NAME]" at bounding box center [148, 244] width 124 height 11
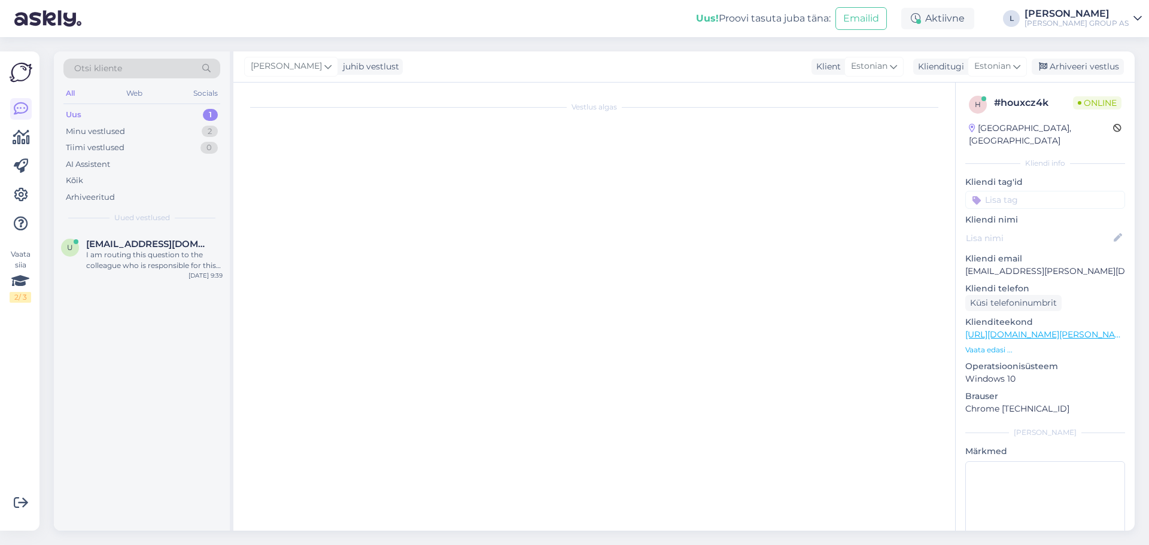
scroll to position [202, 0]
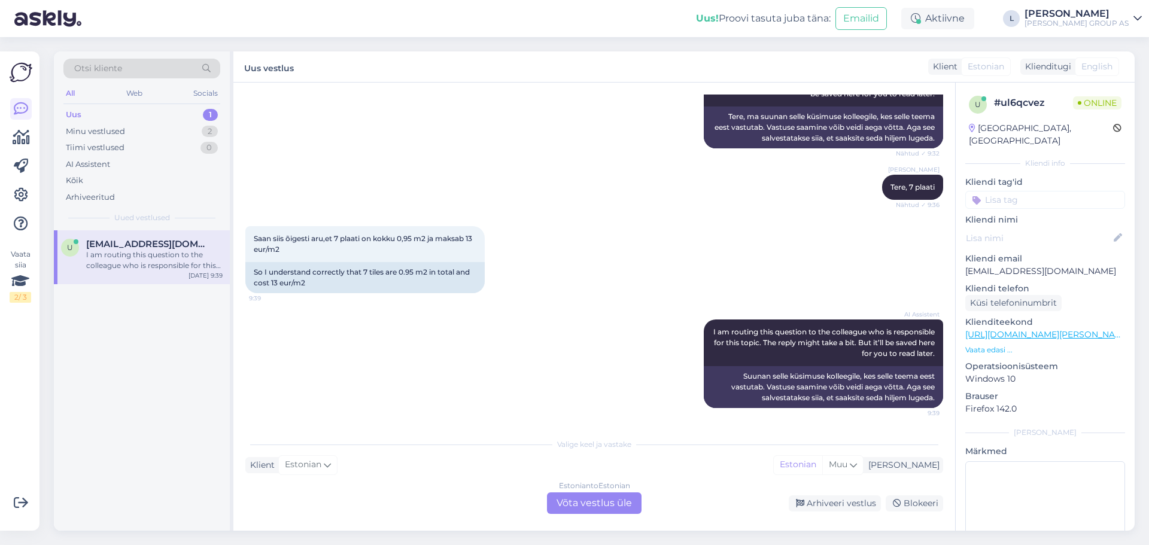
click at [370, 329] on div "AI Assistent I am routing this question to the colleague who is responsible for…" at bounding box center [594, 363] width 698 height 115
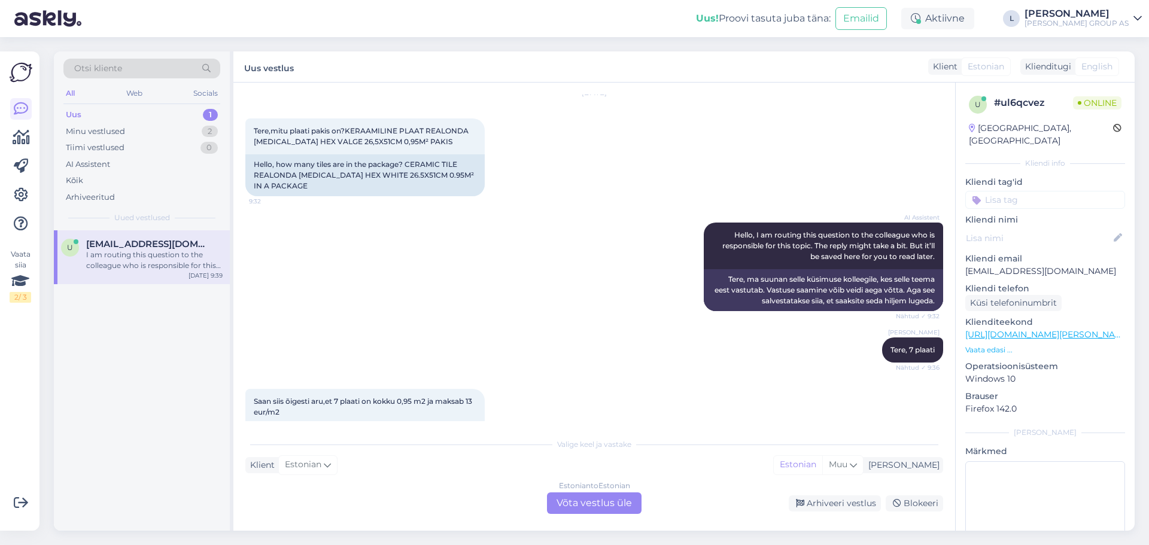
scroll to position [23, 0]
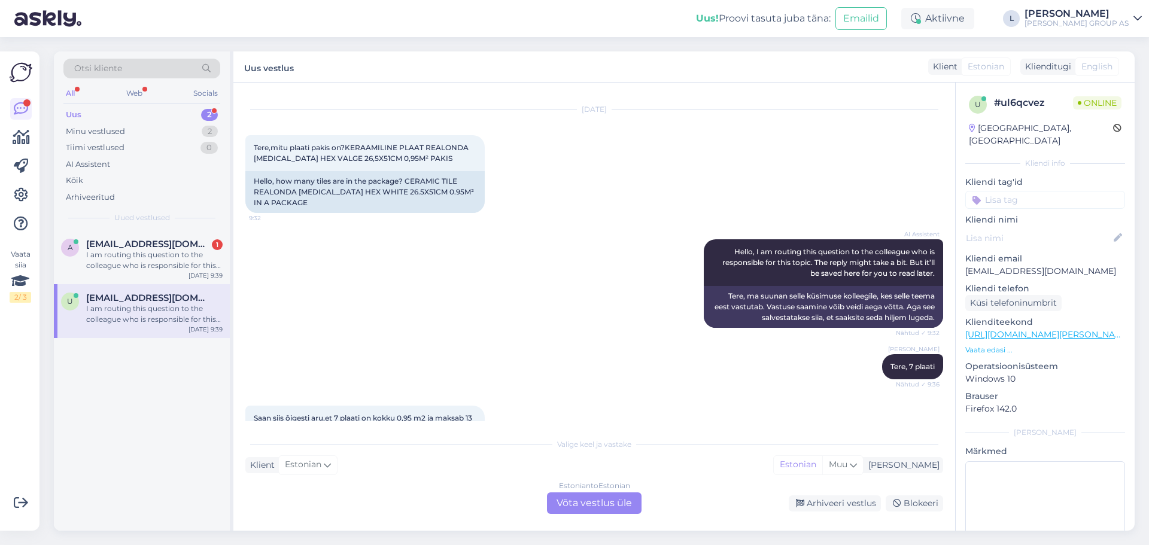
click at [608, 500] on div "Estonian to Estonian Võta vestlus üle" at bounding box center [594, 504] width 95 height 22
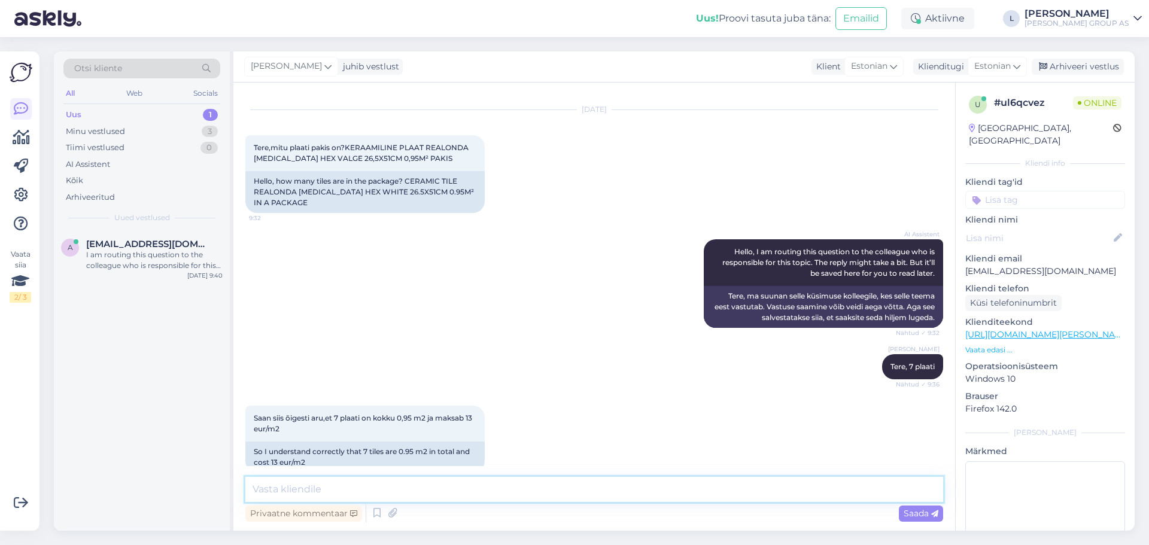
click at [596, 494] on textarea at bounding box center [594, 489] width 698 height 25
type textarea "Tere, jah"
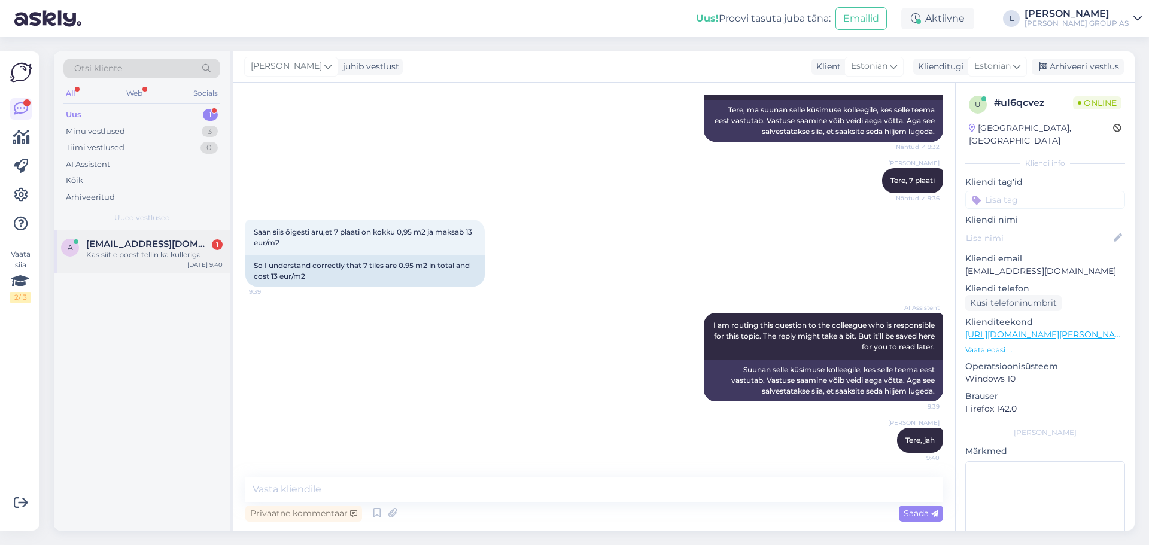
click at [141, 242] on span "[EMAIL_ADDRESS][DOMAIN_NAME]" at bounding box center [148, 244] width 124 height 11
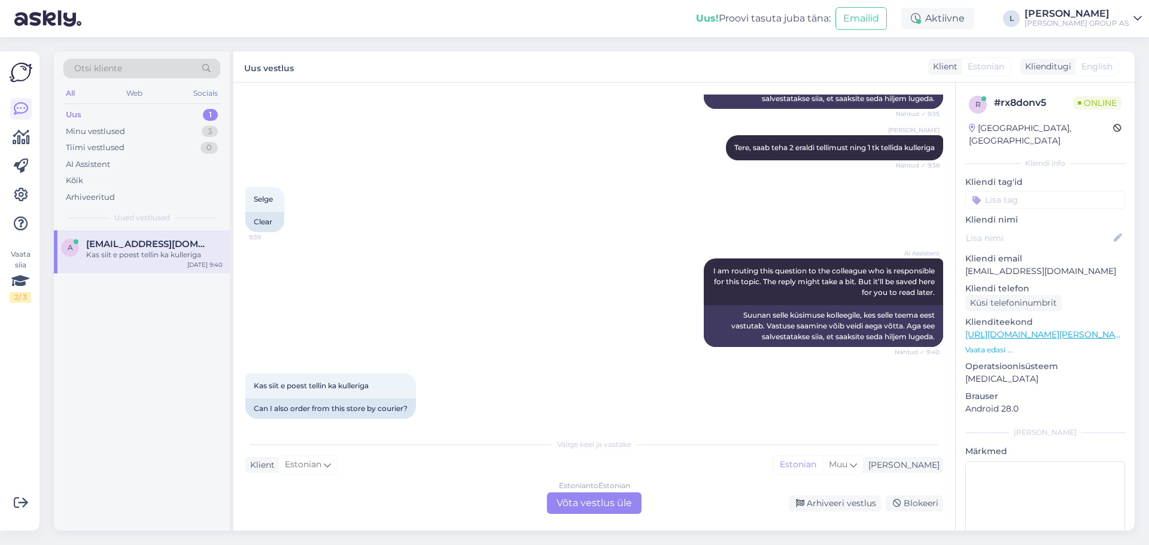
click at [593, 505] on div "Estonian to Estonian Võta vestlus üle" at bounding box center [594, 504] width 95 height 22
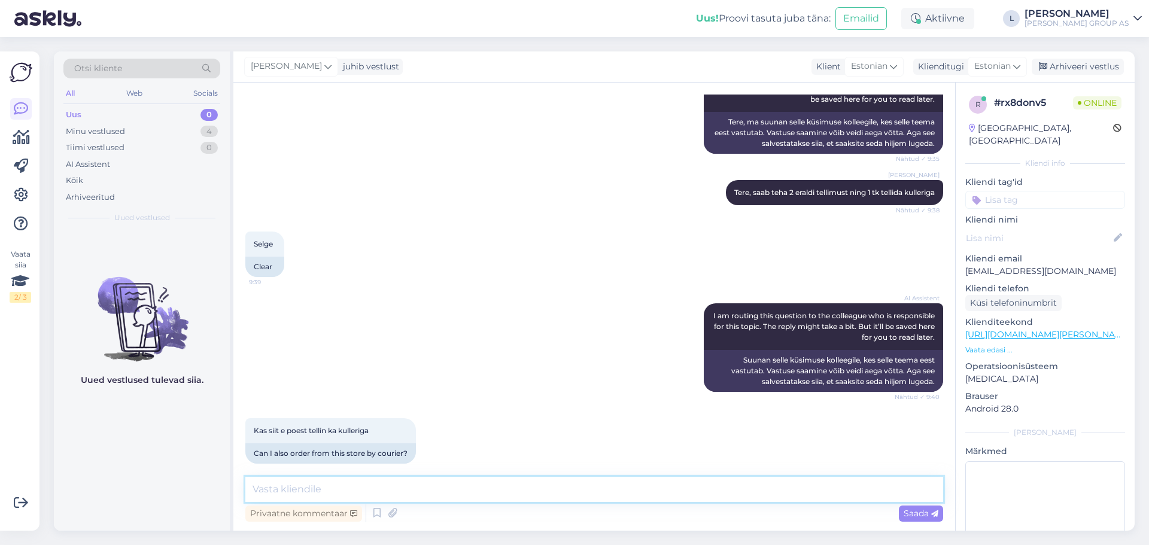
click at [555, 493] on textarea at bounding box center [594, 489] width 698 height 25
type textarea "T"
drag, startPoint x: 370, startPoint y: 487, endPoint x: 268, endPoint y: 485, distance: 102.4
click at [268, 485] on textarea "Jah saate valida" at bounding box center [594, 489] width 698 height 25
type textarea "Jah"
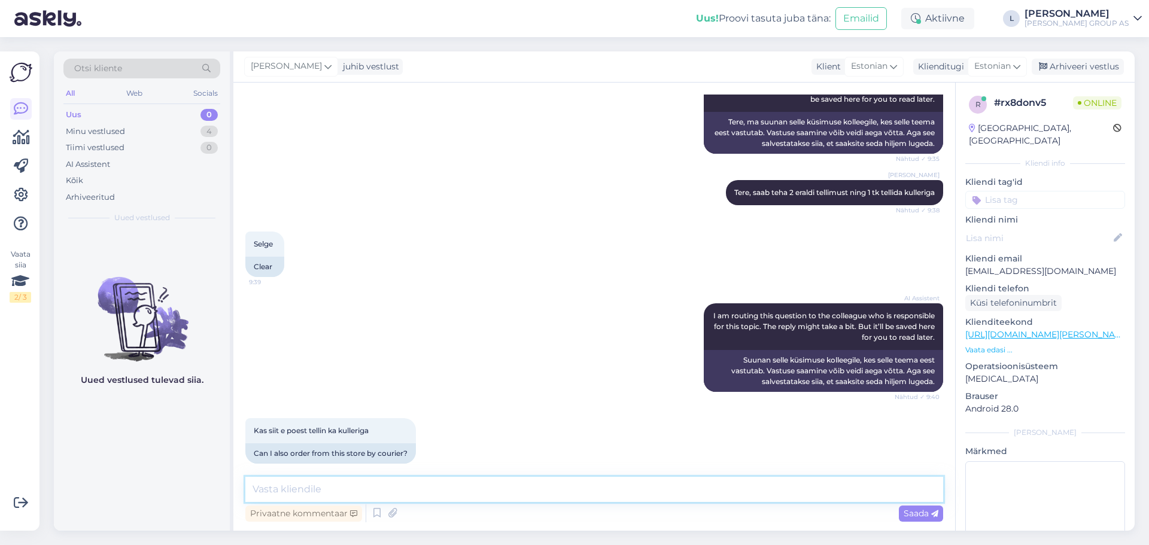
scroll to position [281, 0]
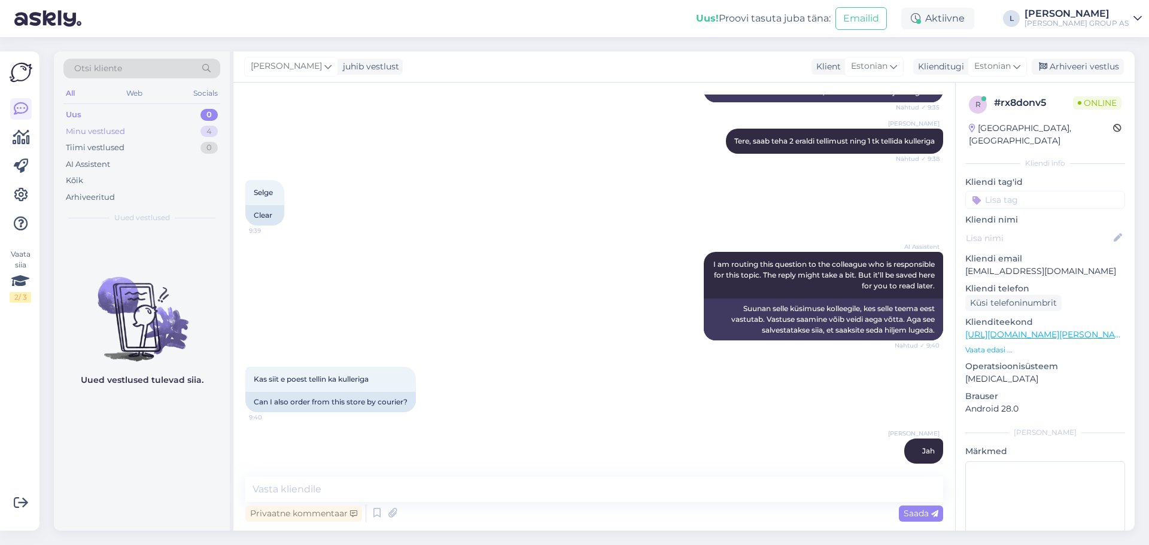
click at [95, 131] on div "Minu vestlused" at bounding box center [95, 132] width 59 height 12
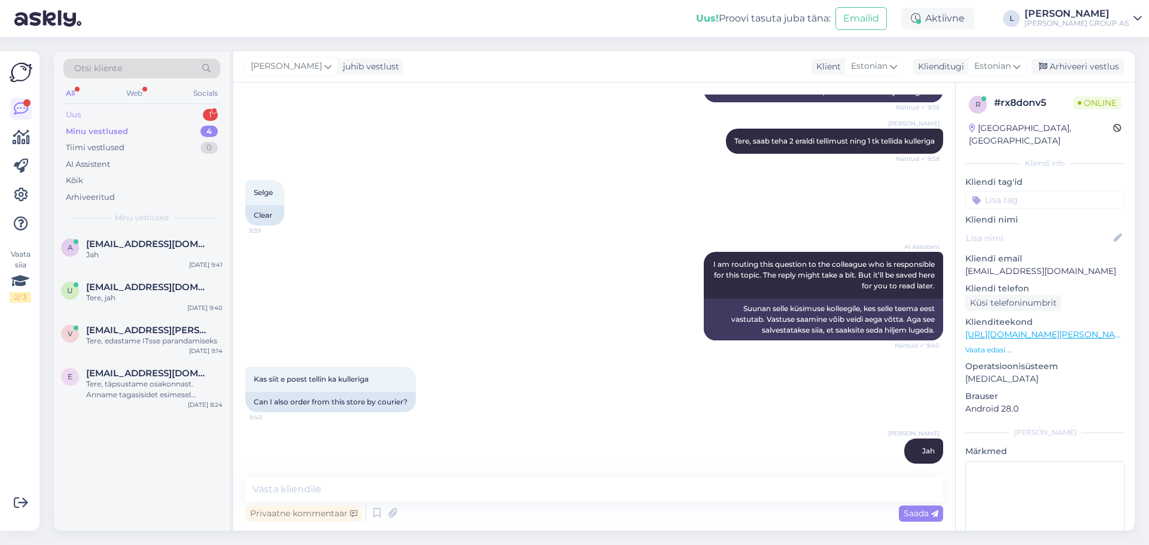
drag, startPoint x: 112, startPoint y: 113, endPoint x: 150, endPoint y: 160, distance: 60.4
click at [111, 113] on div "Uus 1" at bounding box center [141, 115] width 157 height 17
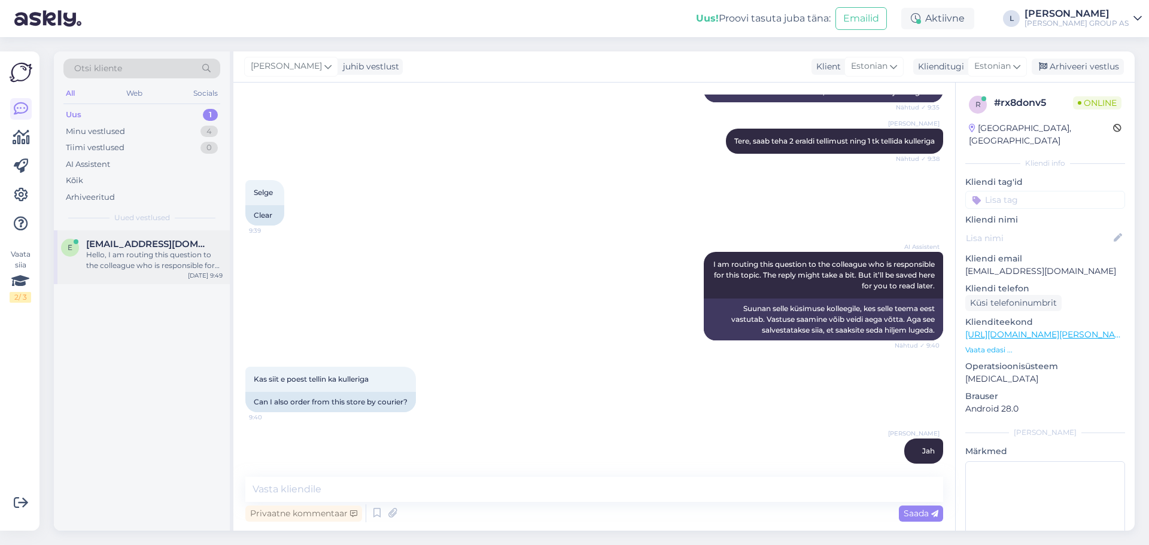
click at [147, 247] on span "[EMAIL_ADDRESS][DOMAIN_NAME]" at bounding box center [148, 244] width 124 height 11
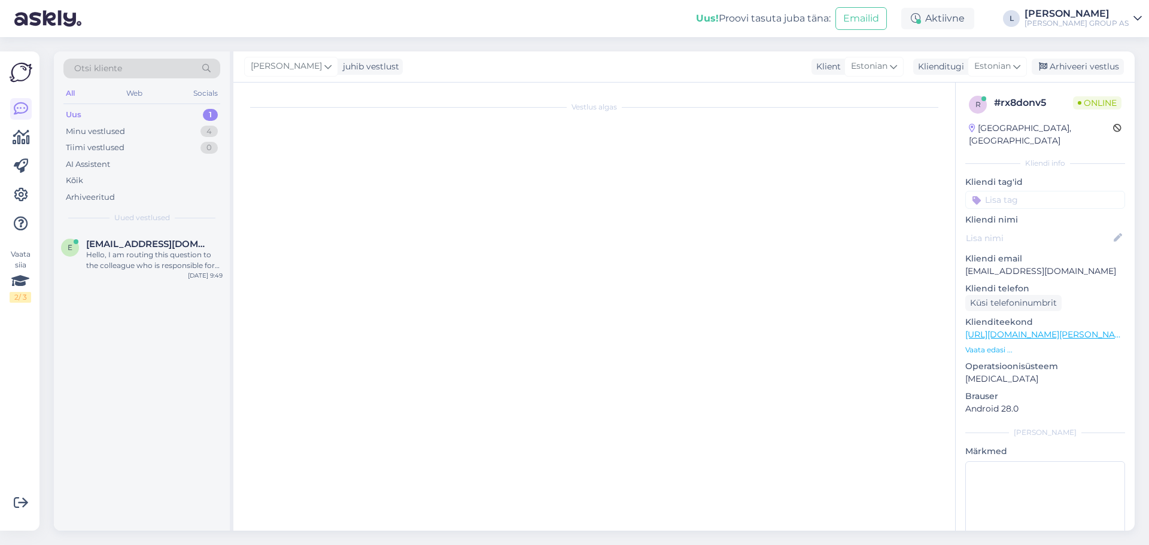
scroll to position [0, 0]
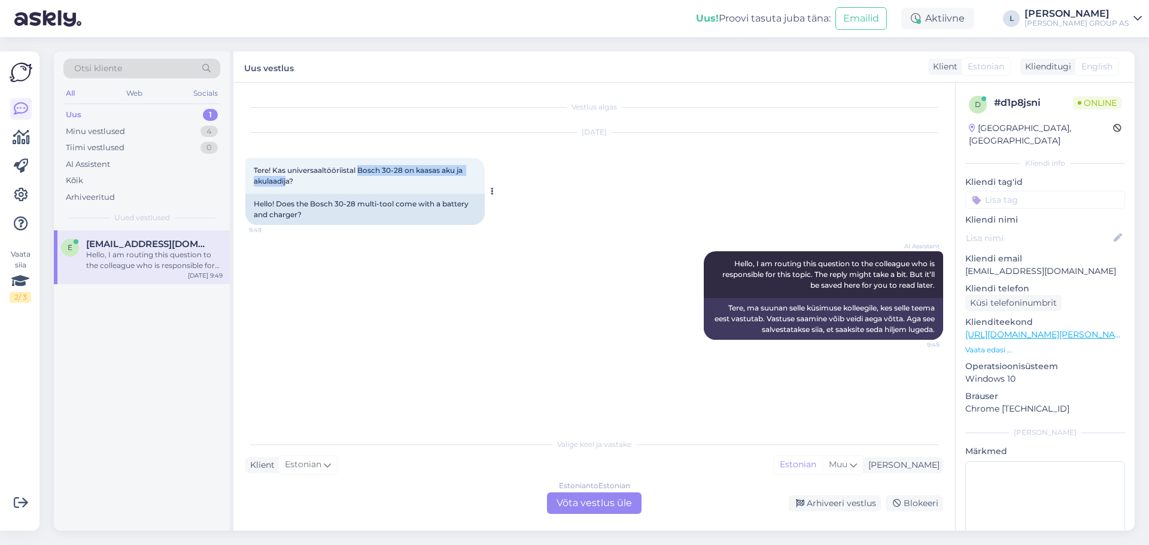
drag, startPoint x: 288, startPoint y: 181, endPoint x: 421, endPoint y: 165, distance: 133.2
click at [363, 163] on div "Tere! Kas universaaltööriistal Bosch 30-28 on kaasas aku ja akulaadija? 9:49" at bounding box center [364, 176] width 239 height 36
click at [421, 166] on div "Tere! Kas universaaltööriistal Bosch 30-28 on kaasas aku ja akulaadija? 9:49" at bounding box center [364, 176] width 239 height 36
click at [405, 171] on span "Tere! Kas universaaltööriistal Bosch 30-28 on kaasas aku ja akulaadija?" at bounding box center [359, 176] width 211 height 20
drag, startPoint x: 399, startPoint y: 169, endPoint x: 359, endPoint y: 170, distance: 39.5
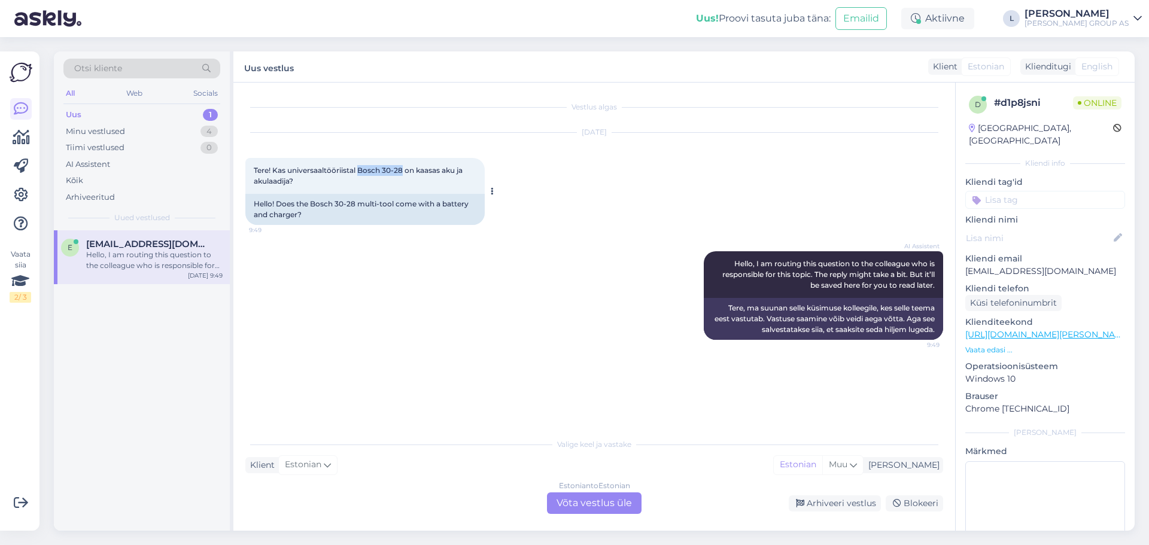
click at [359, 170] on span "Tere! Kas universaaltööriistal Bosch 30-28 on kaasas aku ja akulaadija?" at bounding box center [359, 176] width 211 height 20
click at [602, 505] on div "Estonian to Estonian Võta vestlus üle" at bounding box center [594, 504] width 95 height 22
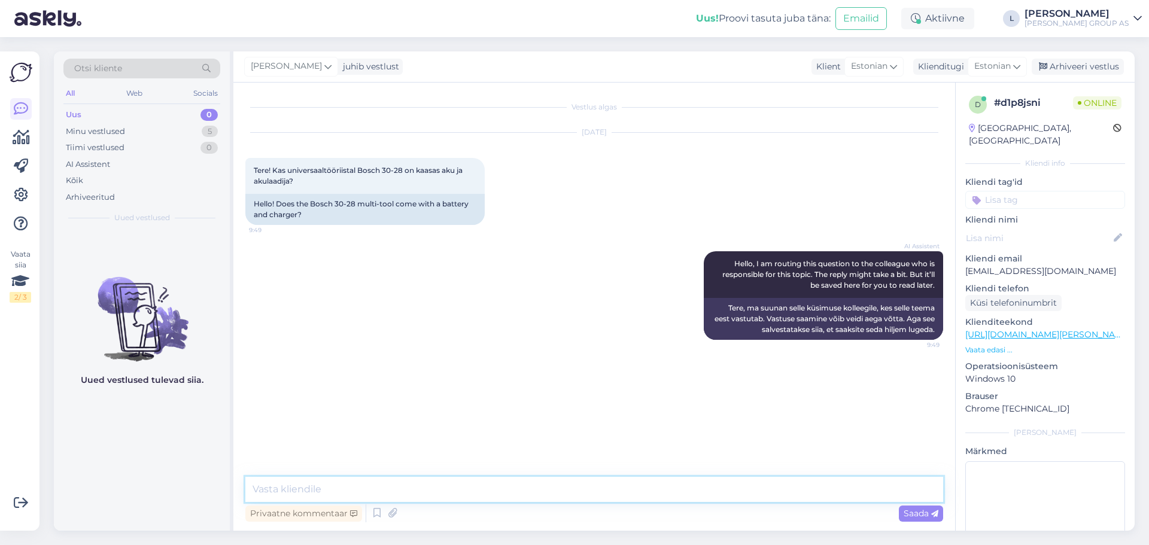
click at [537, 491] on textarea at bounding box center [594, 489] width 698 height 25
type textarea "Tere, see on elektriline"
type textarea "nööriga"
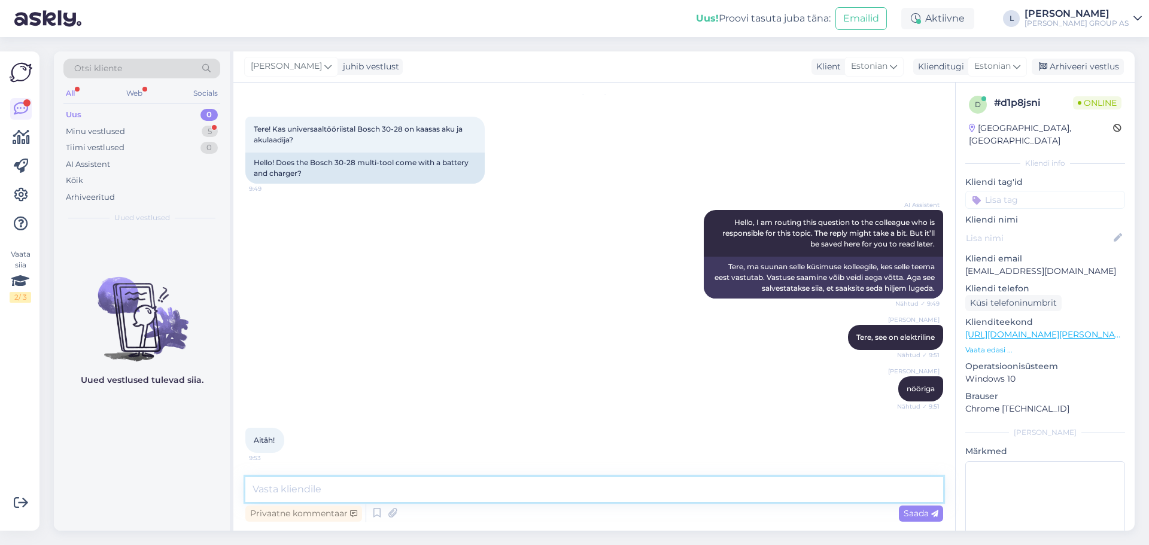
click at [496, 494] on textarea at bounding box center [594, 489] width 698 height 25
click at [1107, 73] on div "Arhiveeri vestlus" at bounding box center [1078, 67] width 92 height 16
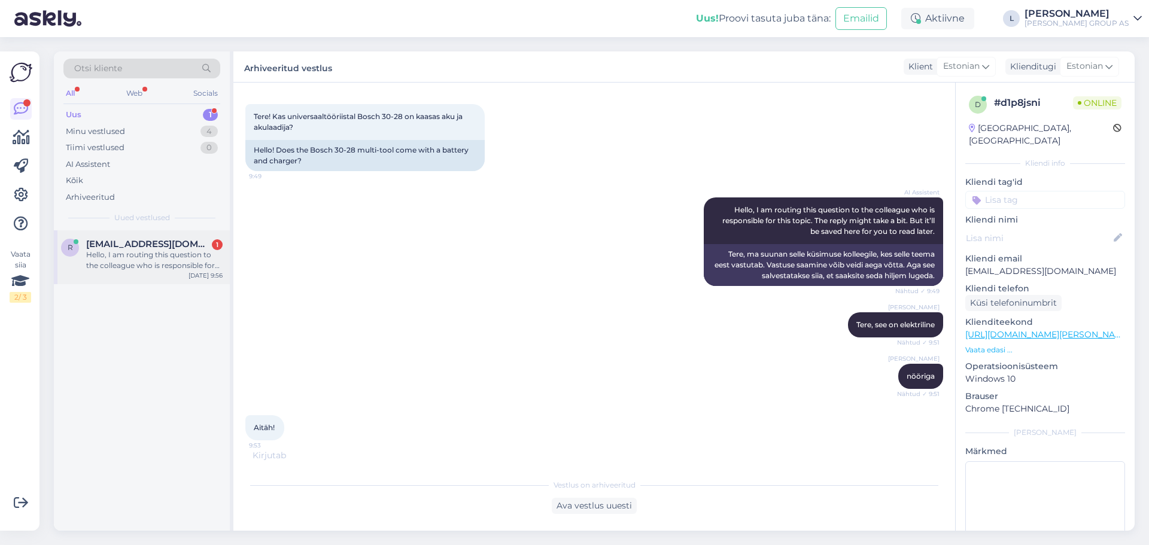
drag, startPoint x: 54, startPoint y: 232, endPoint x: 94, endPoint y: 244, distance: 41.8
click at [54, 232] on div "r [EMAIL_ADDRESS][DOMAIN_NAME] 1 Hello, I am routing this question to the colle…" at bounding box center [142, 257] width 176 height 54
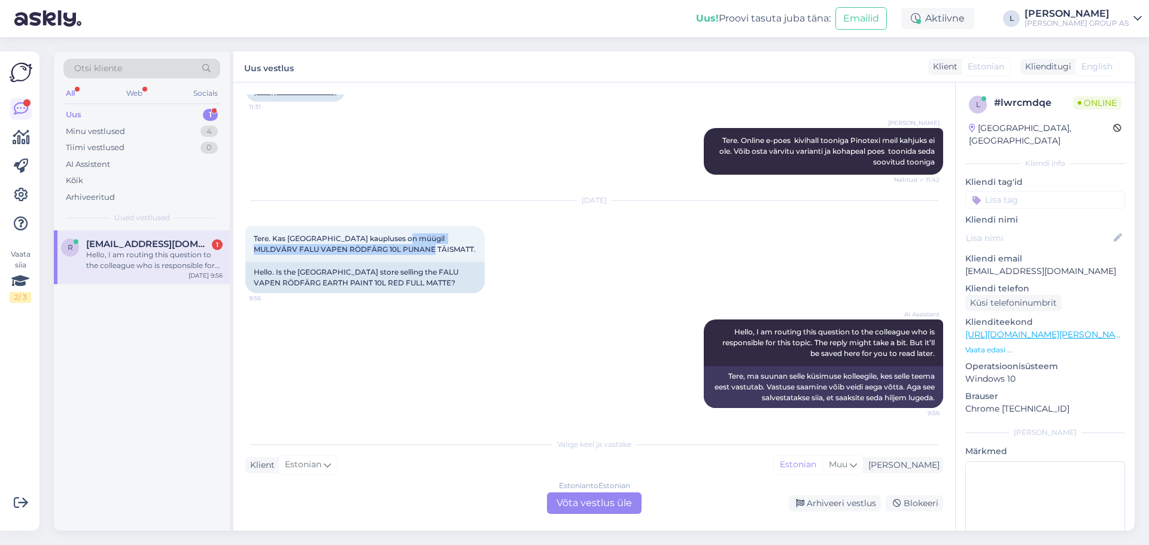
scroll to position [457, 0]
click at [402, 230] on div "Tere. Kas [GEOGRAPHIC_DATA] kaupluses on müügil MULDVÄRV FALU VAPEN RÖDFÄRG 10L…" at bounding box center [364, 244] width 239 height 36
click at [595, 506] on div "Estonian to Estonian Võta vestlus üle" at bounding box center [594, 504] width 95 height 22
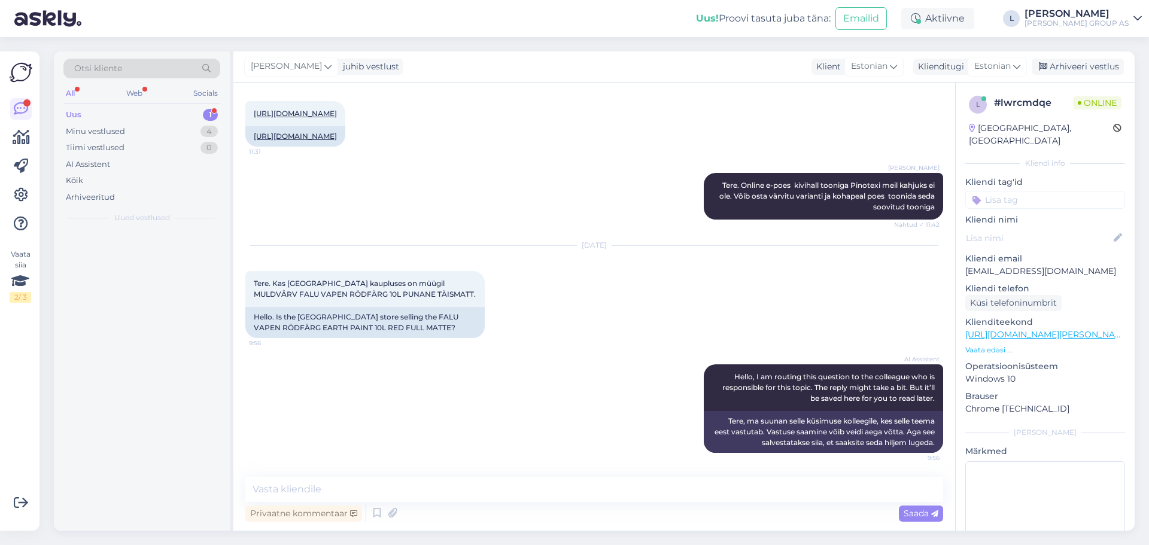
scroll to position [412, 0]
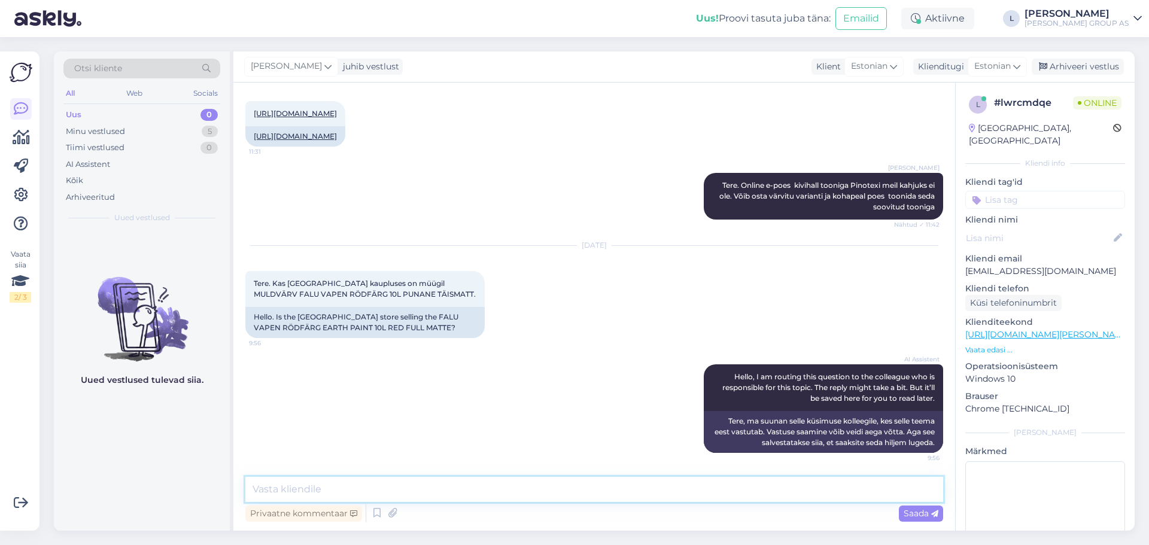
click at [569, 497] on textarea at bounding box center [594, 489] width 698 height 25
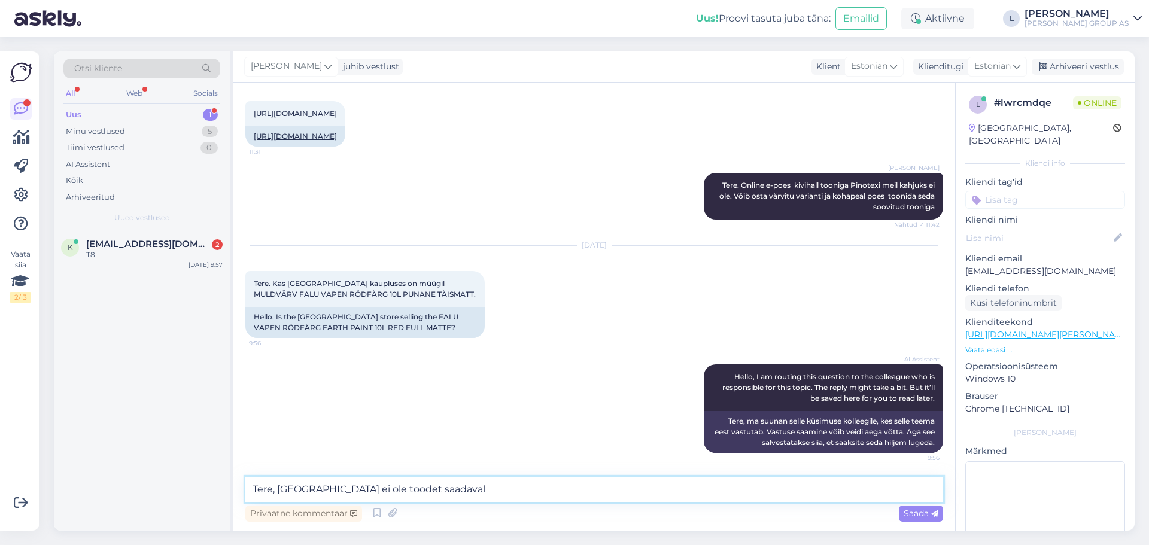
drag, startPoint x: 282, startPoint y: 492, endPoint x: 291, endPoint y: 491, distance: 9.6
click at [282, 491] on textarea "Tere, [GEOGRAPHIC_DATA] ei ole toodet saadaval" at bounding box center [594, 489] width 698 height 25
type textarea "Tere, [GEOGRAPHIC_DATA] ei ole toodet saadaval"
click at [909, 507] on div "Saada" at bounding box center [921, 514] width 44 height 16
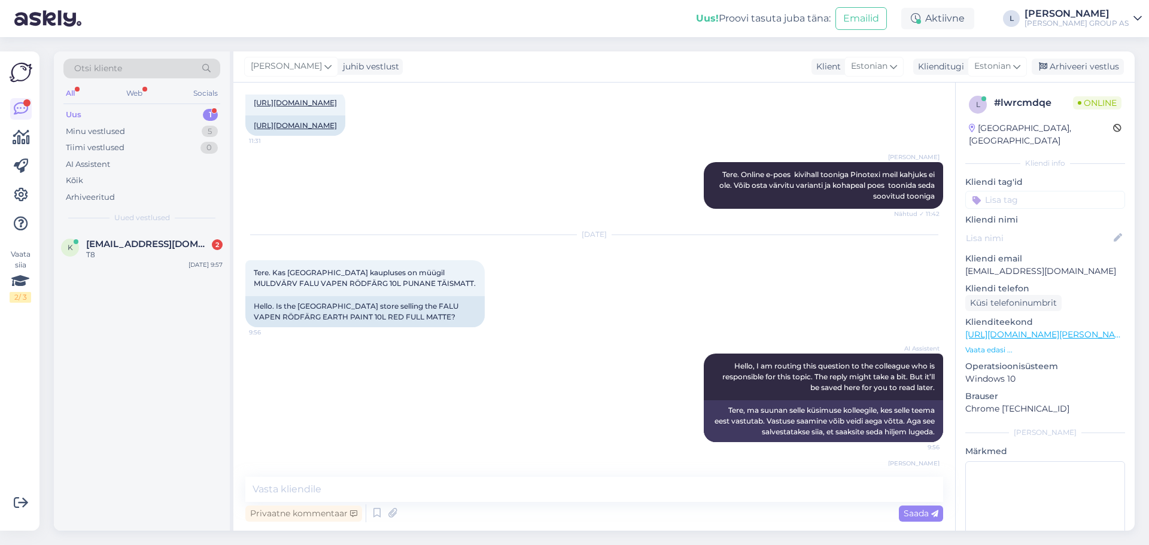
scroll to position [464, 0]
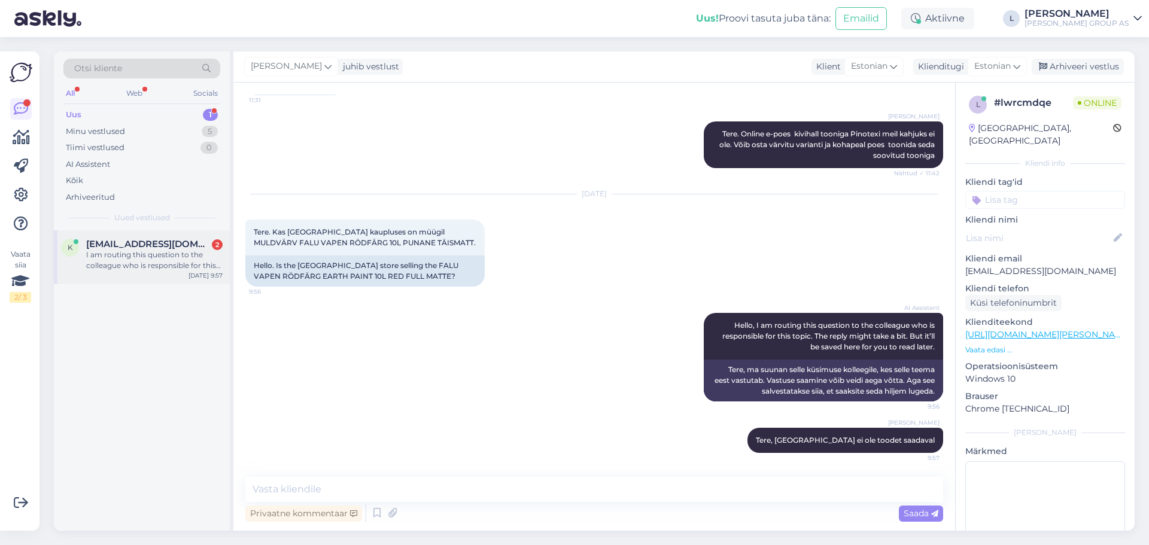
click at [113, 248] on span "[EMAIL_ADDRESS][DOMAIN_NAME]" at bounding box center [148, 244] width 124 height 11
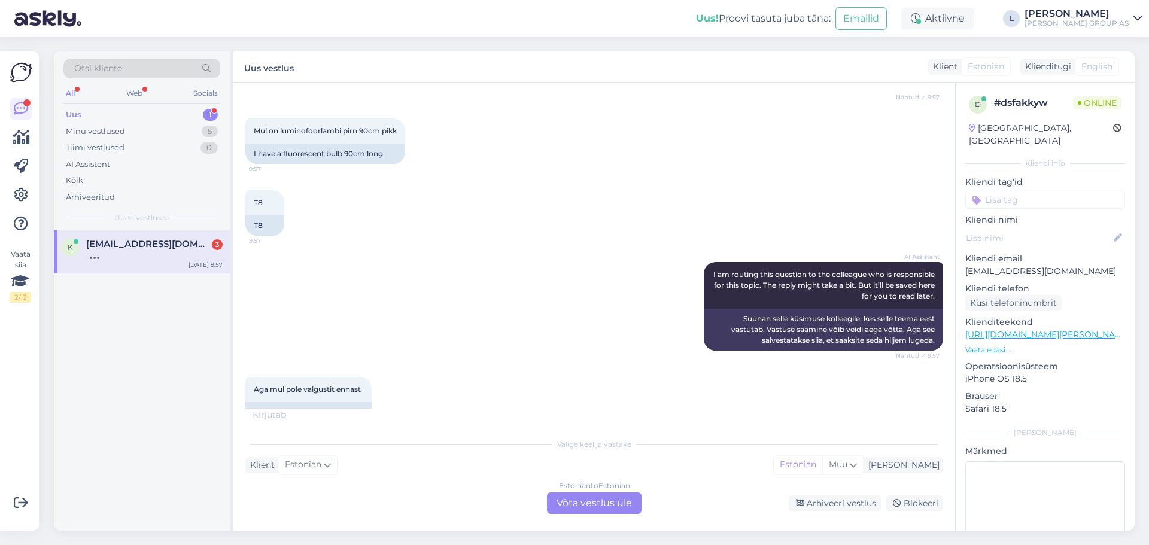
scroll to position [210, 0]
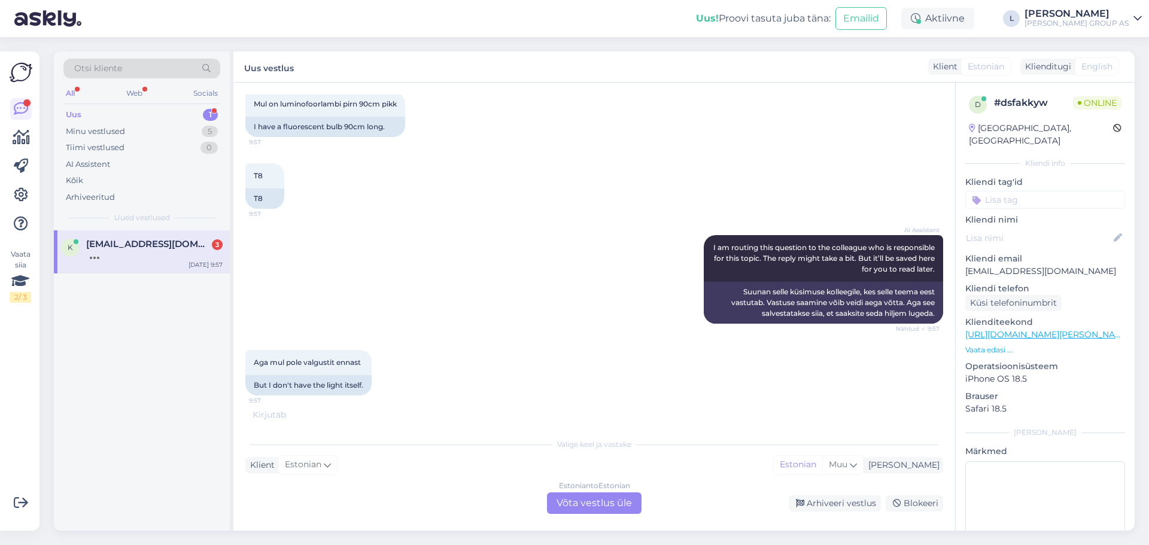
drag, startPoint x: 264, startPoint y: 175, endPoint x: 241, endPoint y: 175, distance: 23.3
click at [241, 175] on div "Vestlus algas [DATE] Tere 9:56 Hello AI Assistent Hello! How can I help you [DA…" at bounding box center [594, 307] width 722 height 448
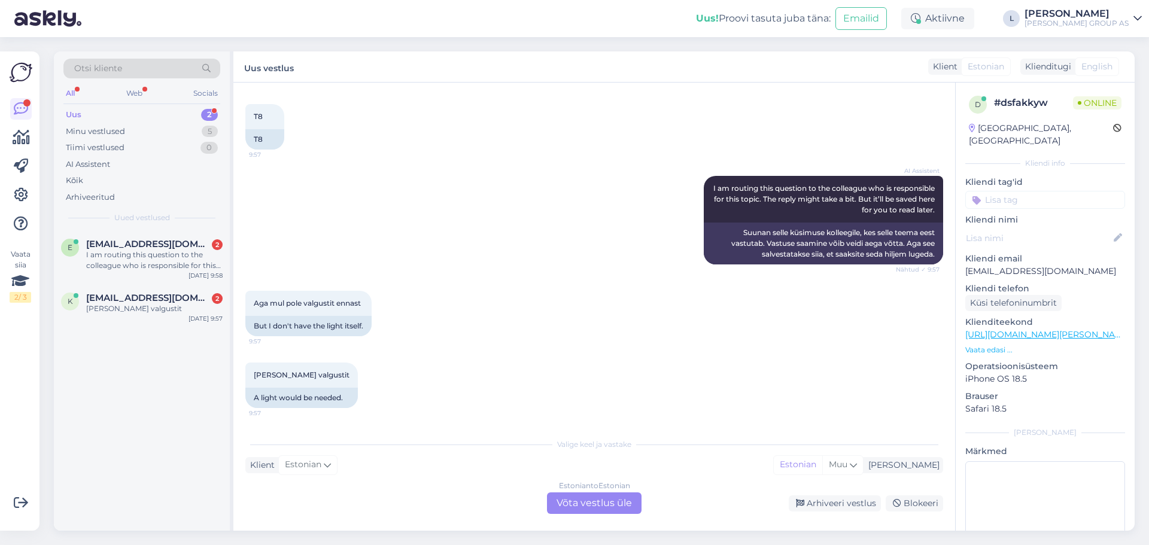
click at [588, 499] on div "Estonian to Estonian Võta vestlus üle" at bounding box center [594, 504] width 95 height 22
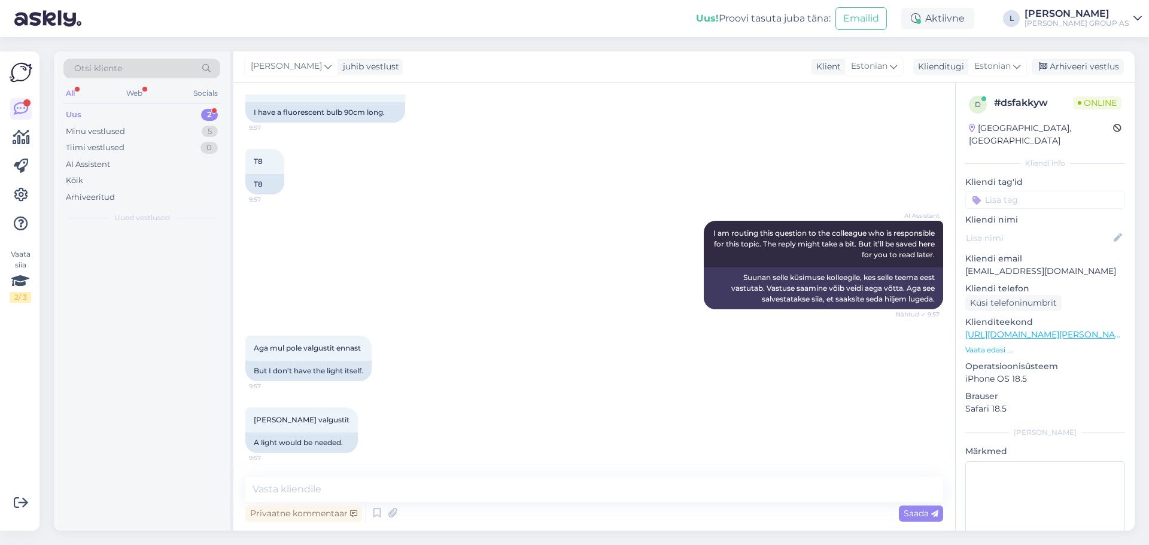
scroll to position [224, 0]
click at [575, 488] on textarea at bounding box center [594, 489] width 698 height 25
type textarea "Tere"
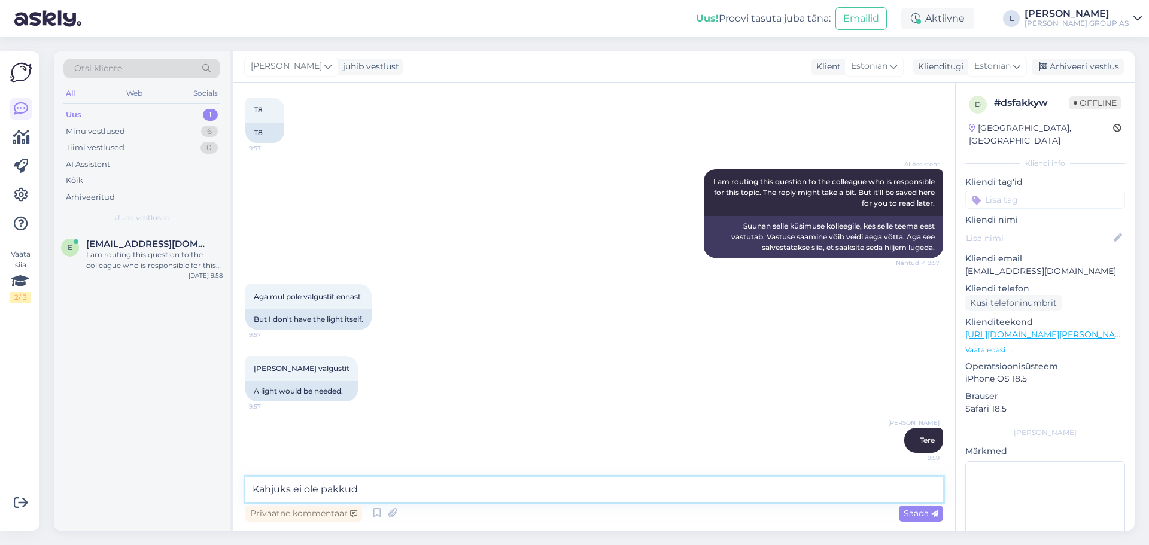
type textarea "Kahjuks ei ole pakkuda"
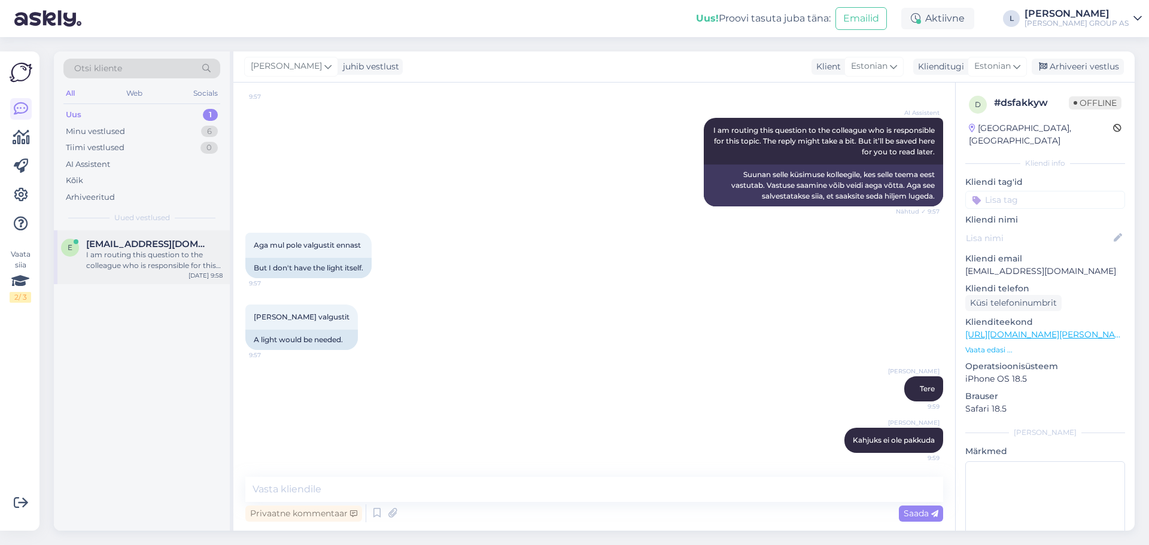
click at [130, 237] on div "e [EMAIL_ADDRESS][DOMAIN_NAME] I am routing this question to the colleague who …" at bounding box center [142, 257] width 176 height 54
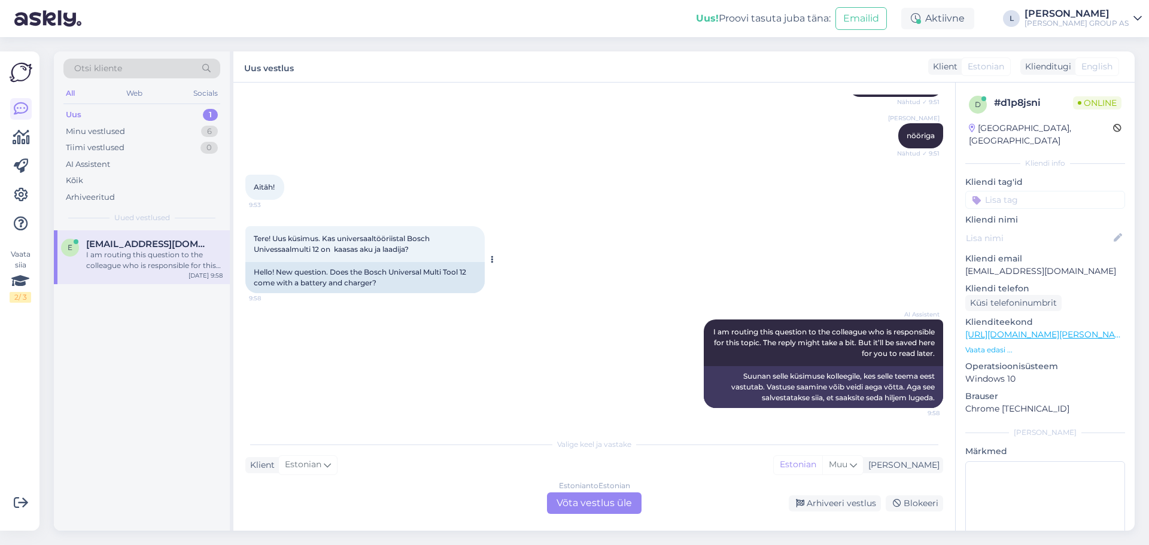
scroll to position [294, 0]
drag, startPoint x: 321, startPoint y: 250, endPoint x: 340, endPoint y: 230, distance: 27.1
click at [340, 230] on div "Tere! Uus küsimus. Kas universaaltööriistal Bosch Univessaalmulti 12 on kaasas …" at bounding box center [364, 244] width 239 height 36
click at [418, 248] on div "Tere! Uus küsimus. Kas universaaltööriistal Bosch Univessaalmulti 12 on kaasas …" at bounding box center [364, 244] width 239 height 36
drag, startPoint x: 410, startPoint y: 246, endPoint x: 323, endPoint y: 239, distance: 87.7
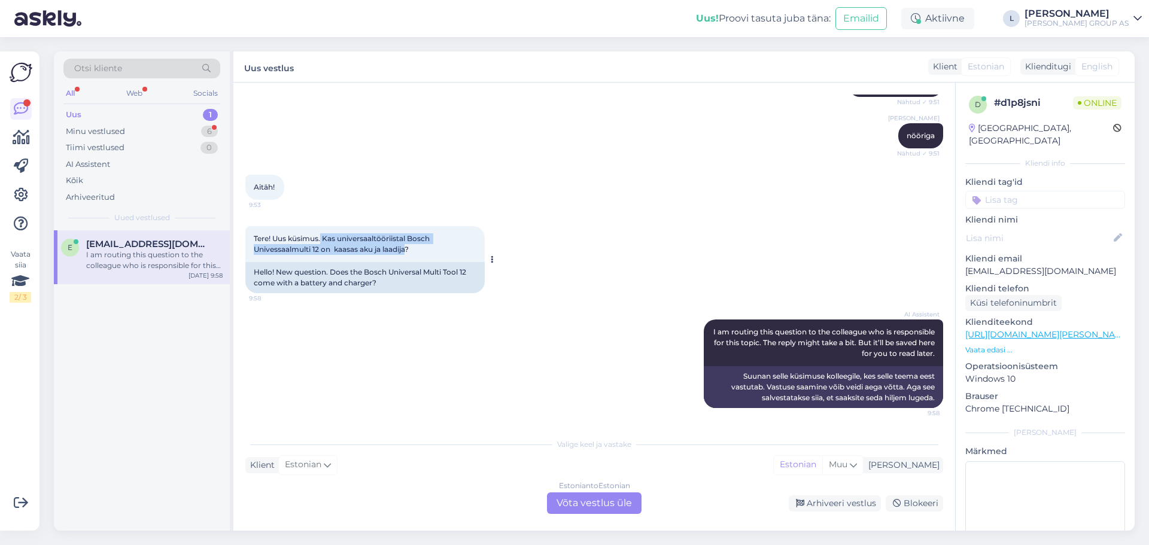
click at [323, 239] on span "Tere! Uus küsimus. Kas universaaltööriistal Bosch Univessaalmulti 12 on kaasas …" at bounding box center [343, 244] width 178 height 20
click at [612, 498] on div "Estonian to Estonian Võta vestlus üle" at bounding box center [594, 504] width 95 height 22
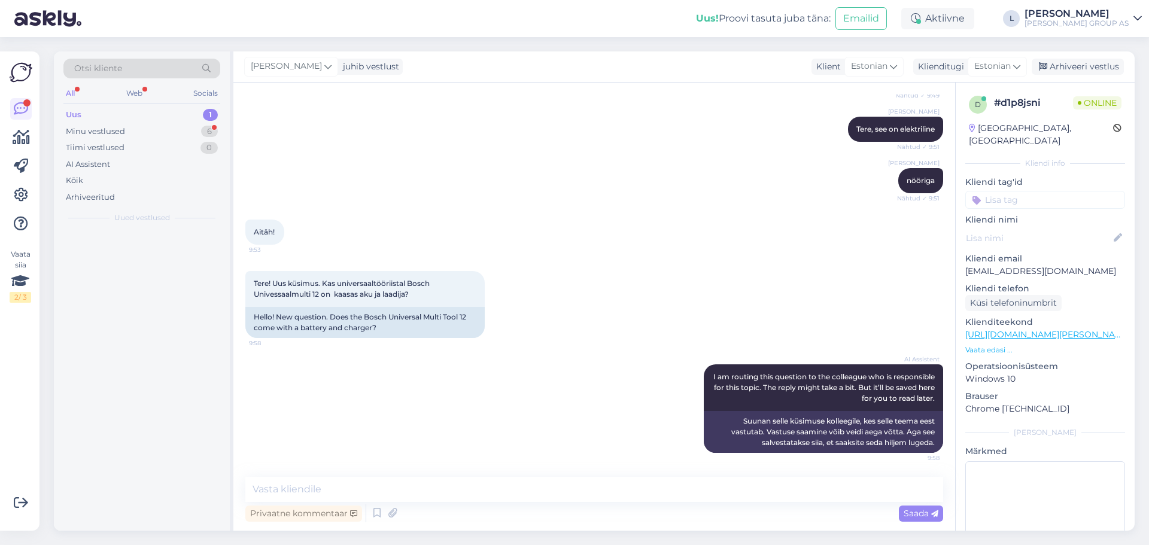
scroll to position [250, 0]
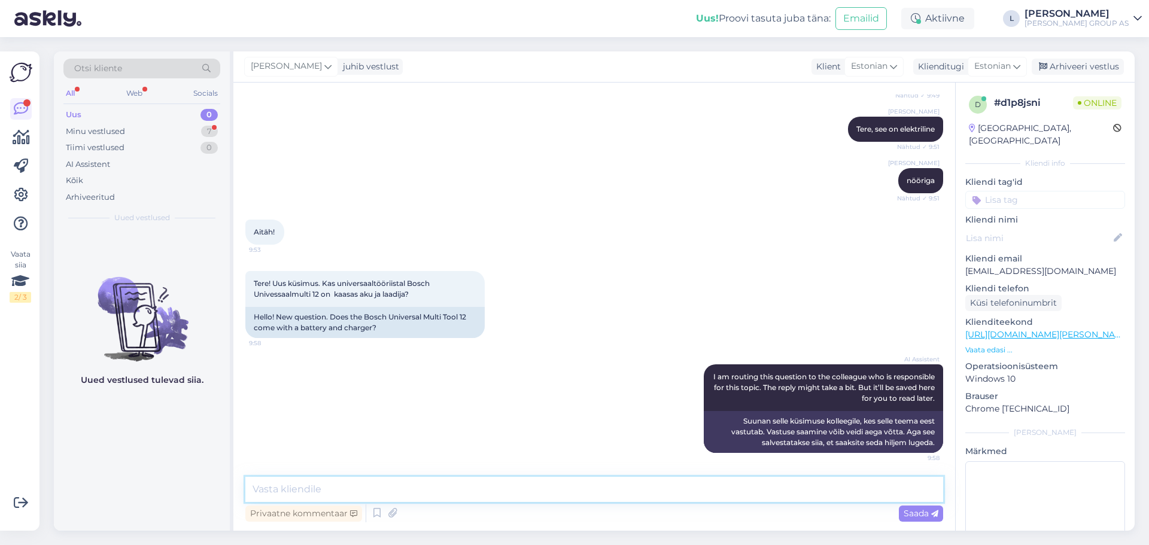
click at [442, 495] on textarea at bounding box center [594, 489] width 698 height 25
paste textarea "[URL][DOMAIN_NAME][PERSON_NAME]"
type textarea "[URL][DOMAIN_NAME][PERSON_NAME] on akuga ja laadijaga"
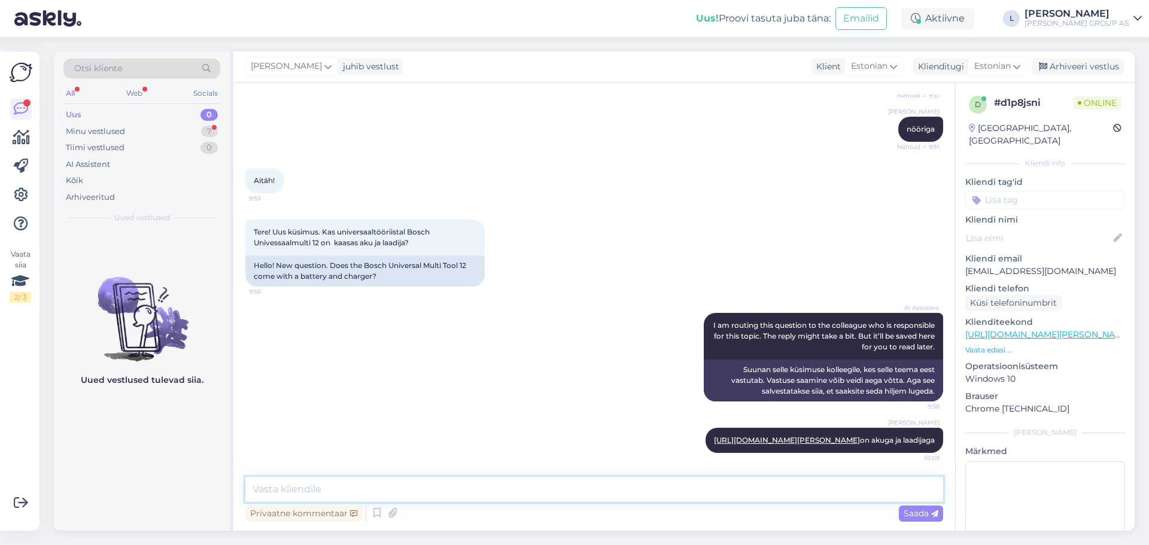
click at [444, 484] on textarea at bounding box center [594, 489] width 698 height 25
paste textarea "[URL][DOMAIN_NAME][PERSON_NAME]"
type textarea "[URL][DOMAIN_NAME][PERSON_NAME] on solo"
click at [913, 514] on span "Saada" at bounding box center [921, 513] width 35 height 11
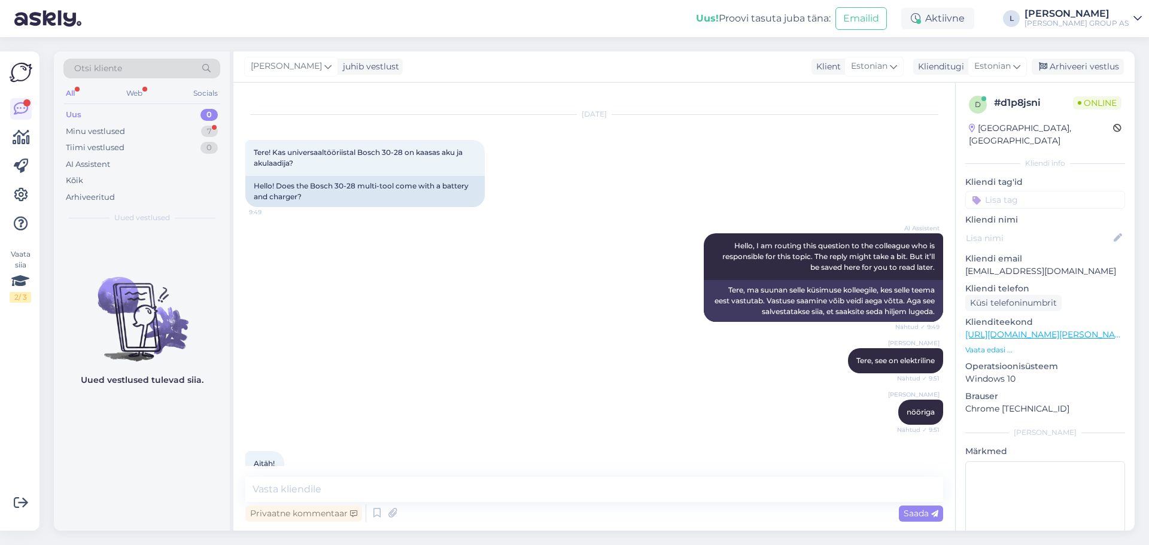
scroll to position [15, 0]
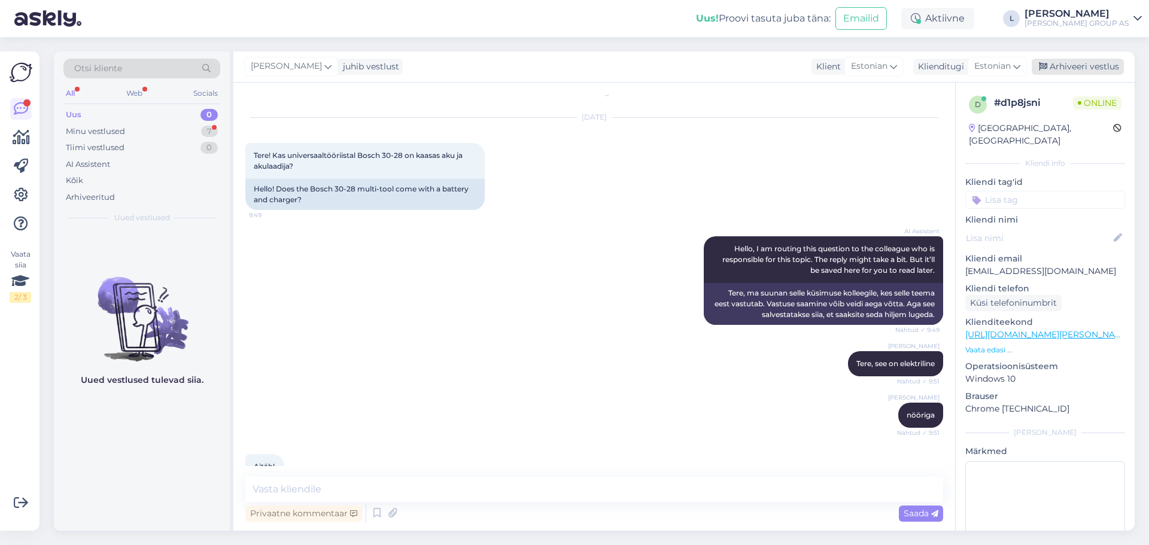
click at [1069, 67] on div "Arhiveeri vestlus" at bounding box center [1078, 67] width 92 height 16
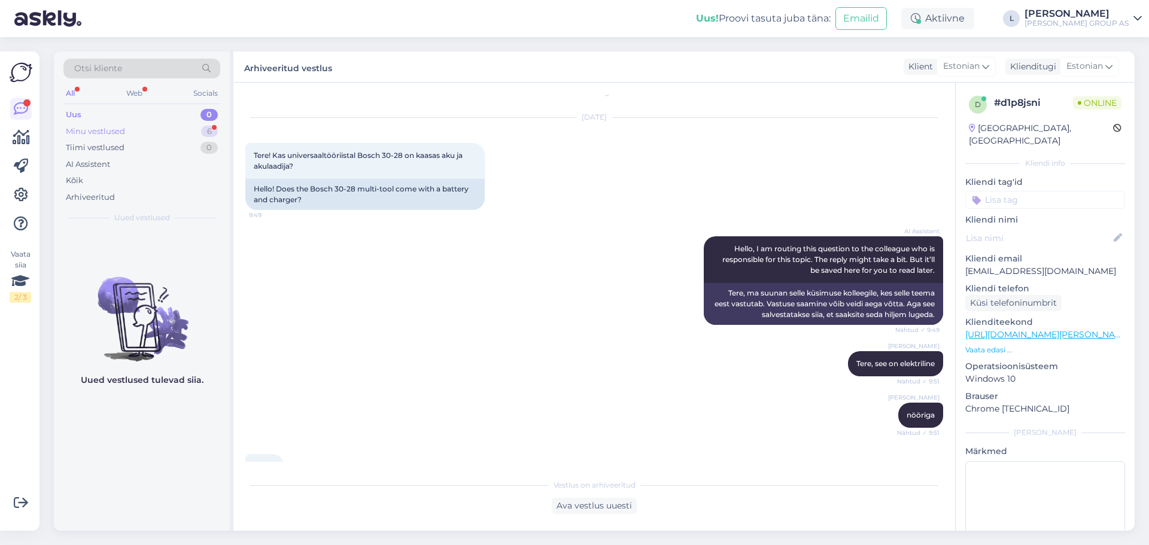
click at [80, 132] on div "Minu vestlused" at bounding box center [95, 132] width 59 height 12
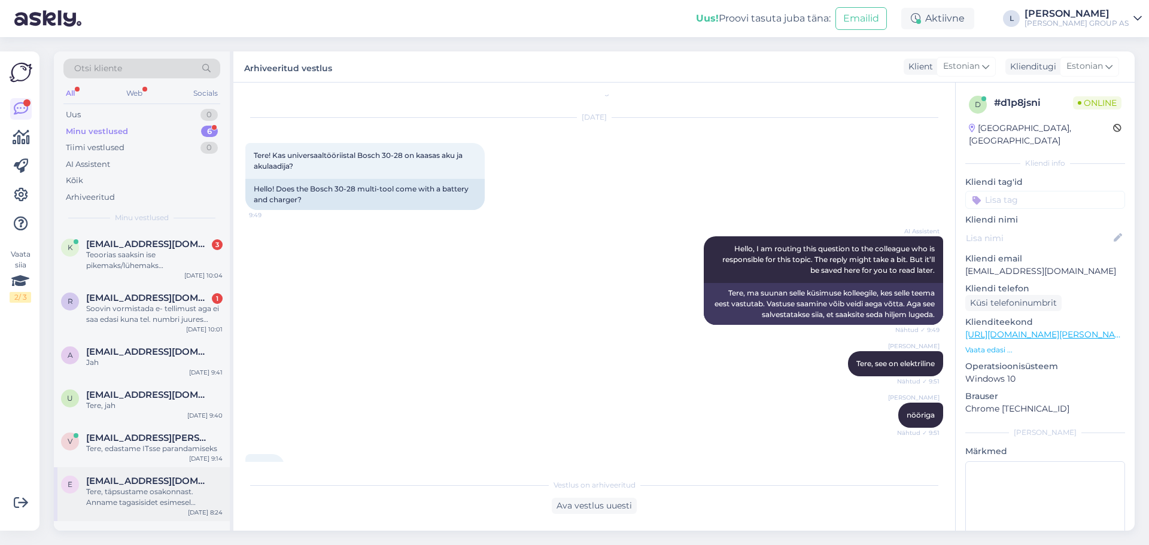
click at [141, 503] on div "Tere, täpsustame osakonnast. Anname tagasisidet esimesel võimalusel" at bounding box center [154, 498] width 136 height 22
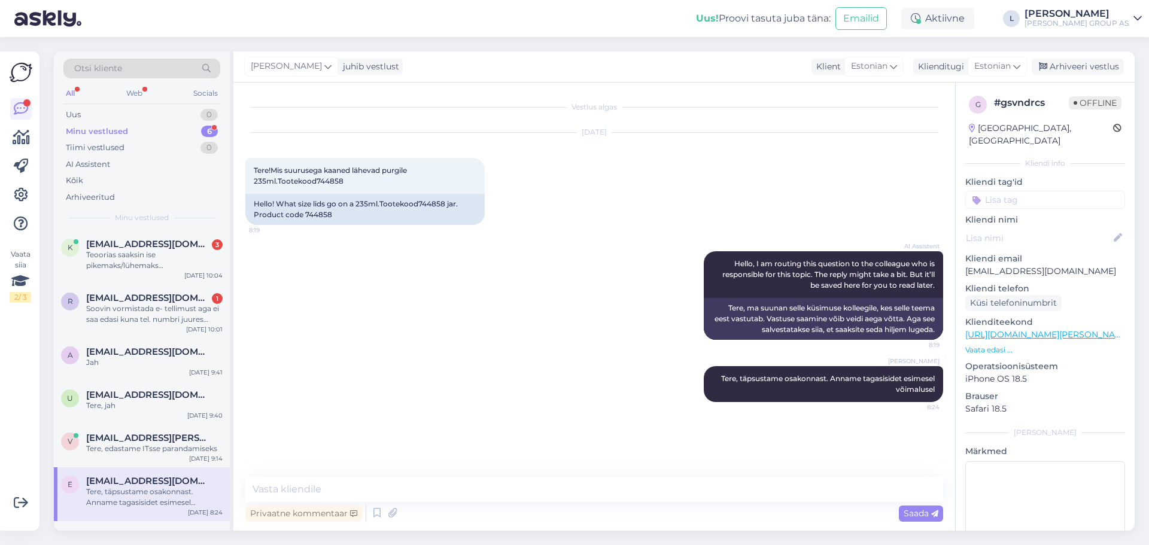
scroll to position [0, 0]
click at [123, 450] on div "Tere, edastame ITsse parandamiseks" at bounding box center [154, 449] width 136 height 11
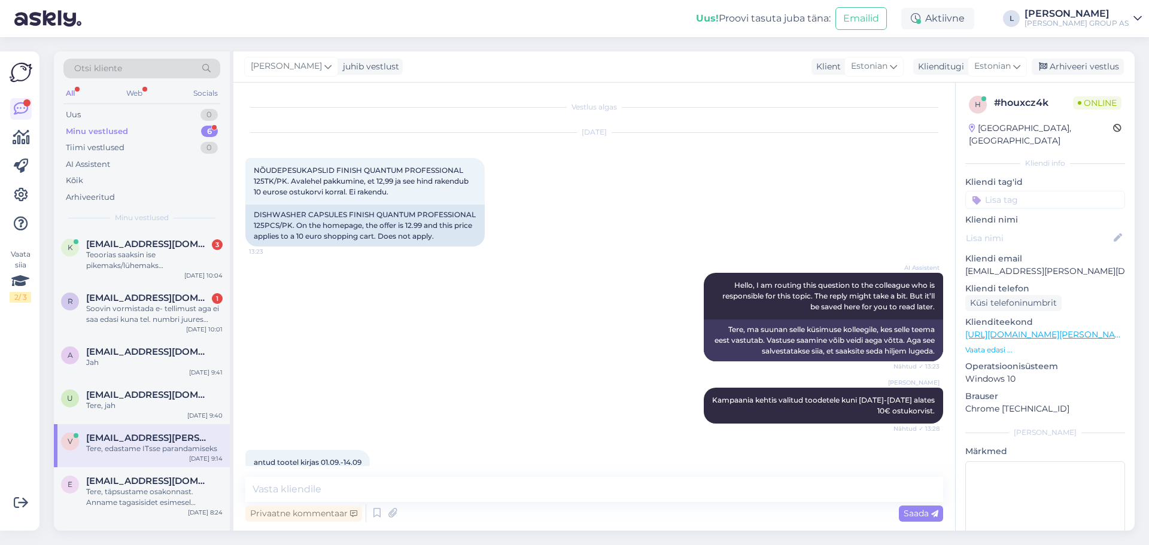
scroll to position [1653, 0]
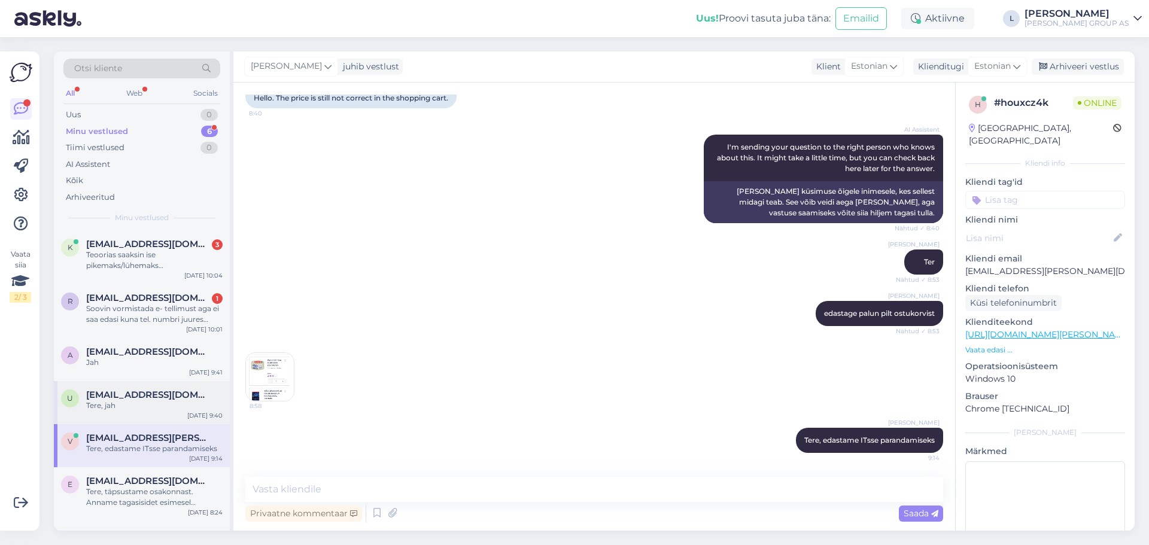
click at [132, 401] on div "Tere, jah" at bounding box center [154, 405] width 136 height 11
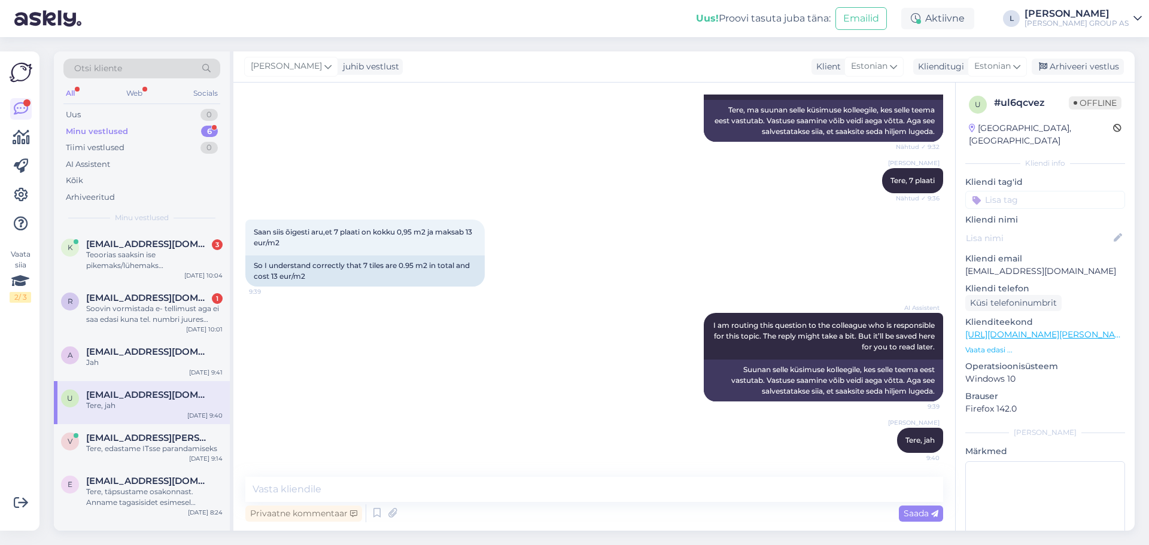
scroll to position [209, 0]
click at [1080, 66] on div "Arhiveeri vestlus" at bounding box center [1078, 67] width 92 height 16
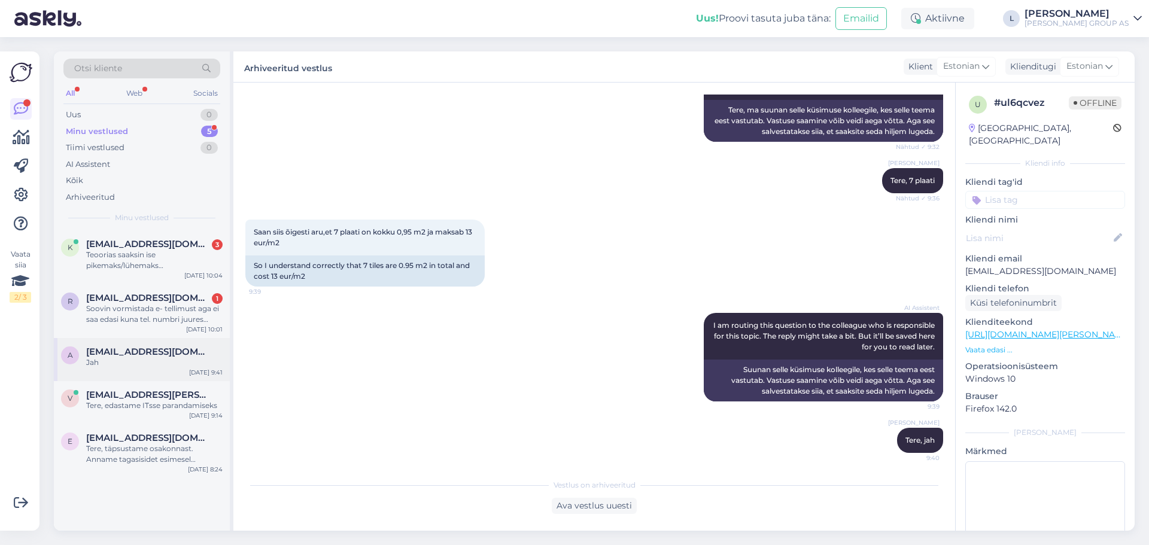
click at [161, 347] on span "[EMAIL_ADDRESS][DOMAIN_NAME]" at bounding box center [148, 352] width 124 height 11
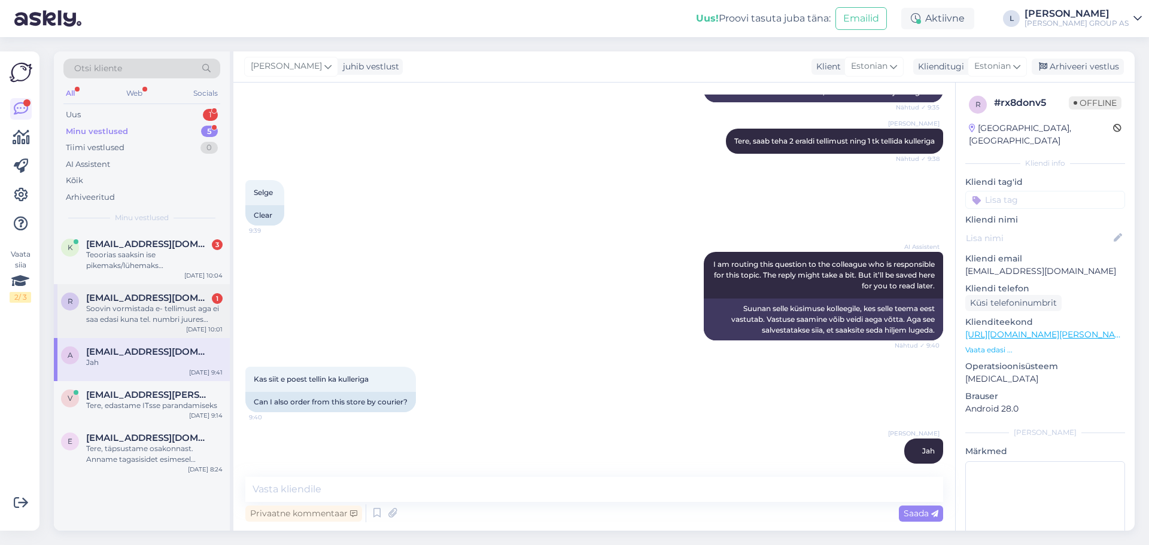
click at [121, 317] on div "Soovin vormistada e- tellimust aga ei saa edasi kuna tel. numbri juures antakse…" at bounding box center [154, 314] width 136 height 22
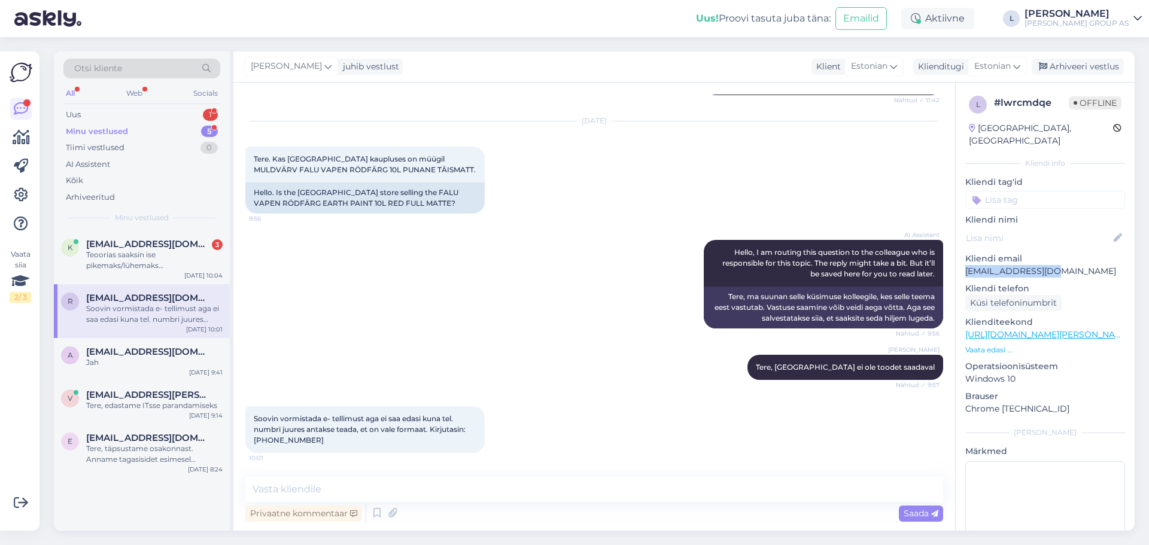
drag, startPoint x: 1077, startPoint y: 260, endPoint x: 962, endPoint y: 259, distance: 114.9
click at [962, 259] on div "l # lwrcmdqe Offline [GEOGRAPHIC_DATA], [GEOGRAPHIC_DATA] info Kliendi tag'id K…" at bounding box center [1045, 335] width 179 height 505
click at [352, 501] on textarea at bounding box center [594, 489] width 698 height 25
type textarea "T"
type textarea "Kas tühik on ka sees?"
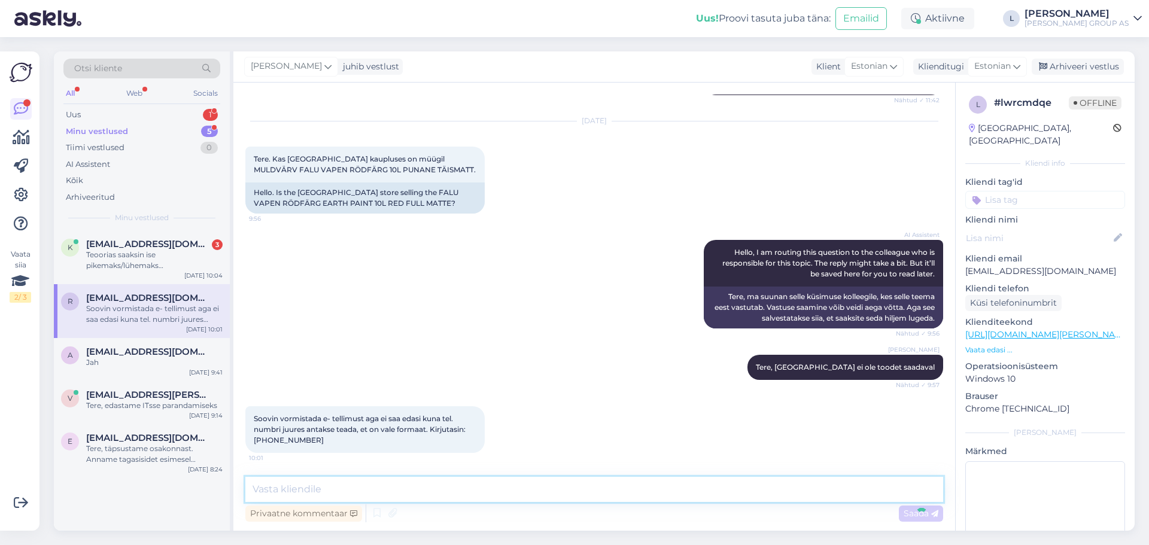
scroll to position [588, 0]
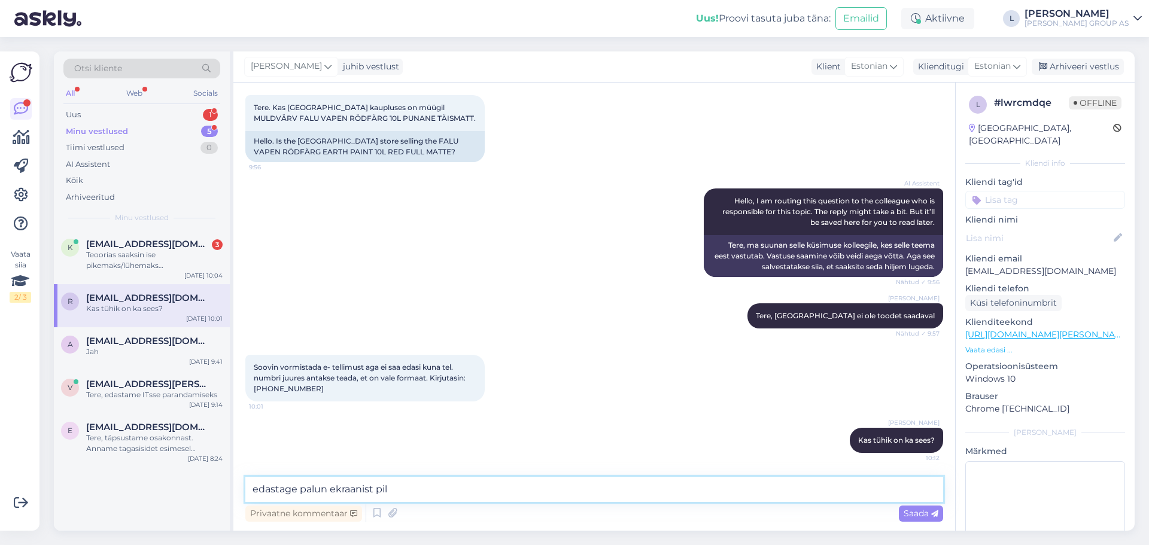
type textarea "edastage palun ekraanist pilt"
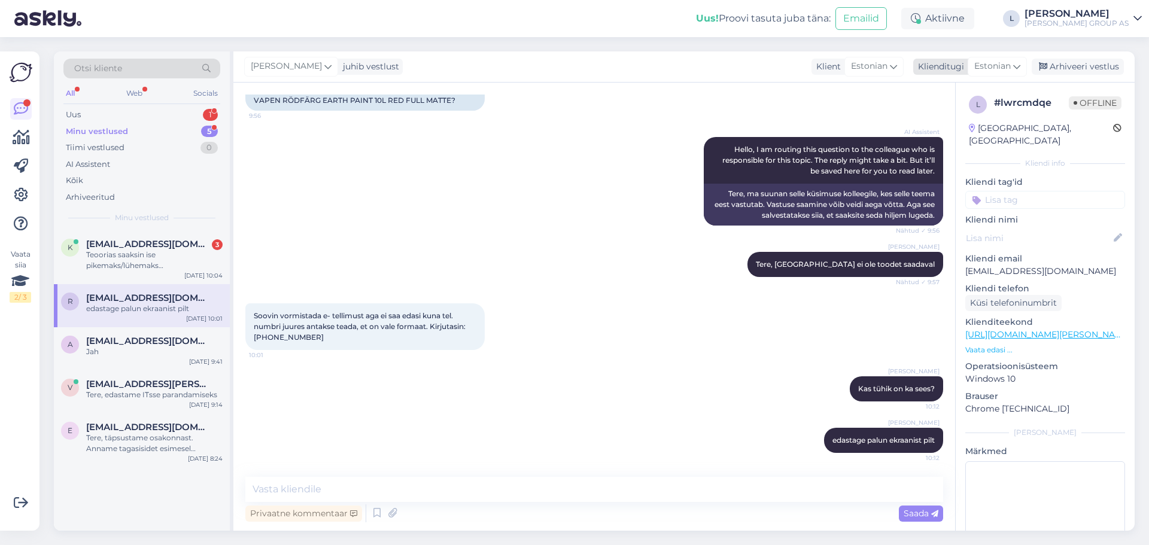
drag, startPoint x: 1121, startPoint y: 61, endPoint x: 1111, endPoint y: 61, distance: 10.2
click at [1120, 61] on div "Arhiveeri vestlus" at bounding box center [1078, 67] width 92 height 16
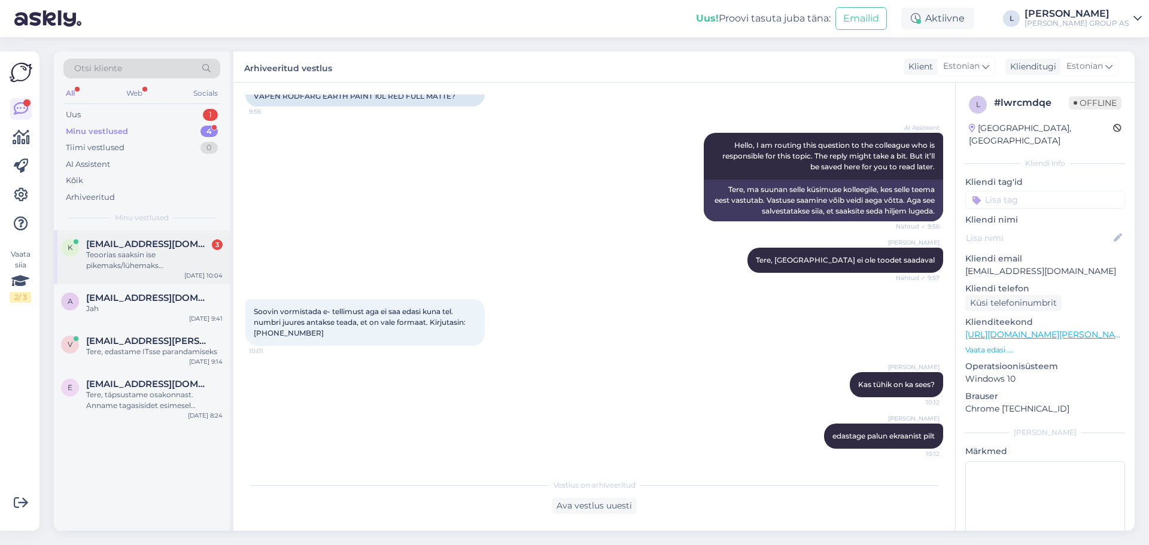
click at [126, 249] on span "[EMAIL_ADDRESS][DOMAIN_NAME]" at bounding box center [148, 244] width 124 height 11
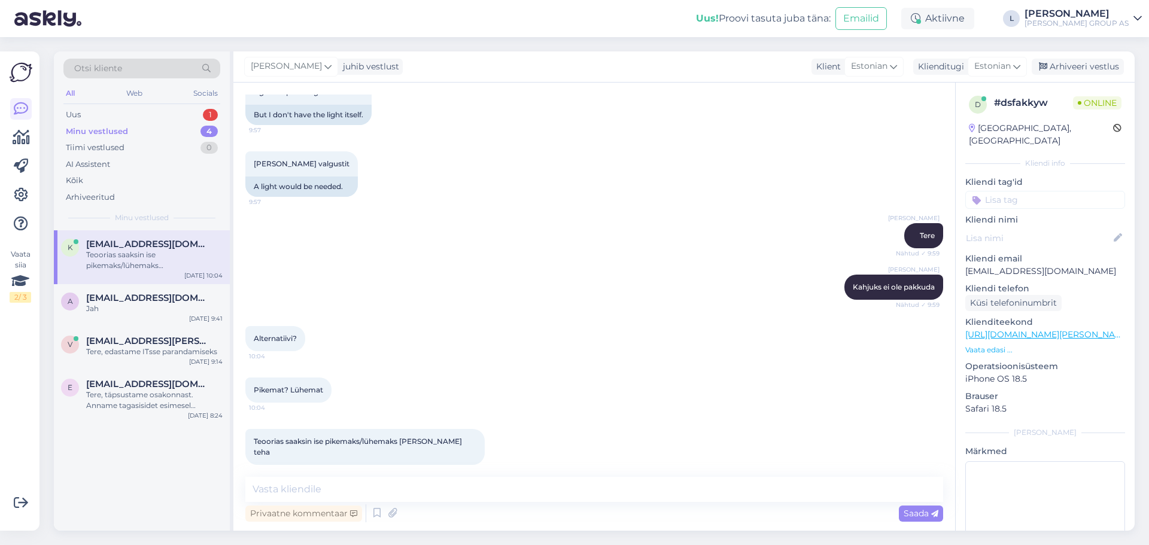
scroll to position [482, 0]
click at [377, 493] on textarea at bounding box center [594, 489] width 698 height 25
click at [354, 486] on textarea at bounding box center [594, 489] width 698 height 25
paste textarea "[URL][DOMAIN_NAME][PERSON_NAME]"
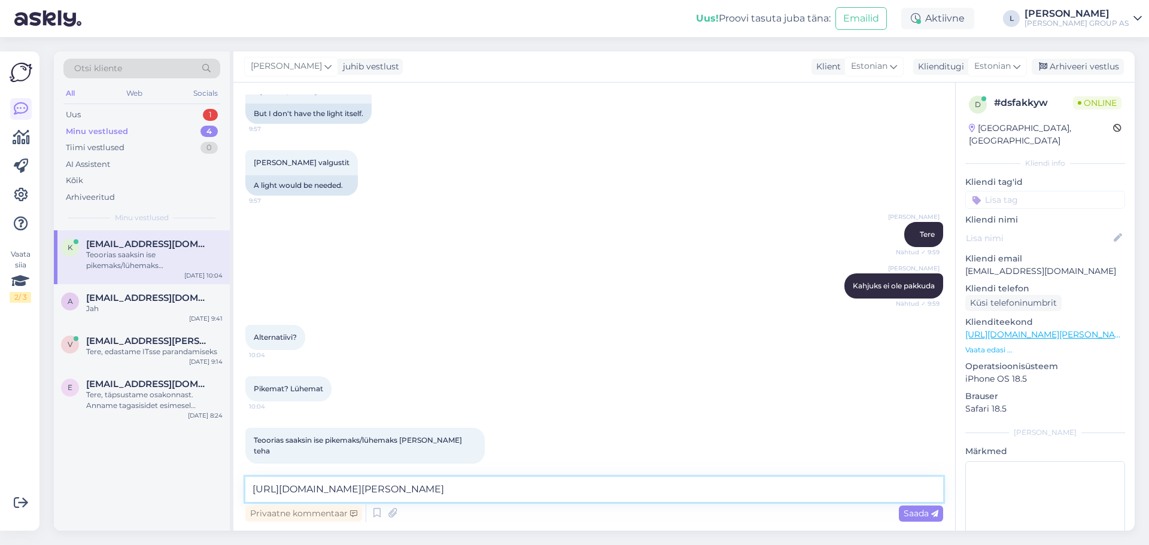
type textarea "[URL][DOMAIN_NAME][PERSON_NAME]"
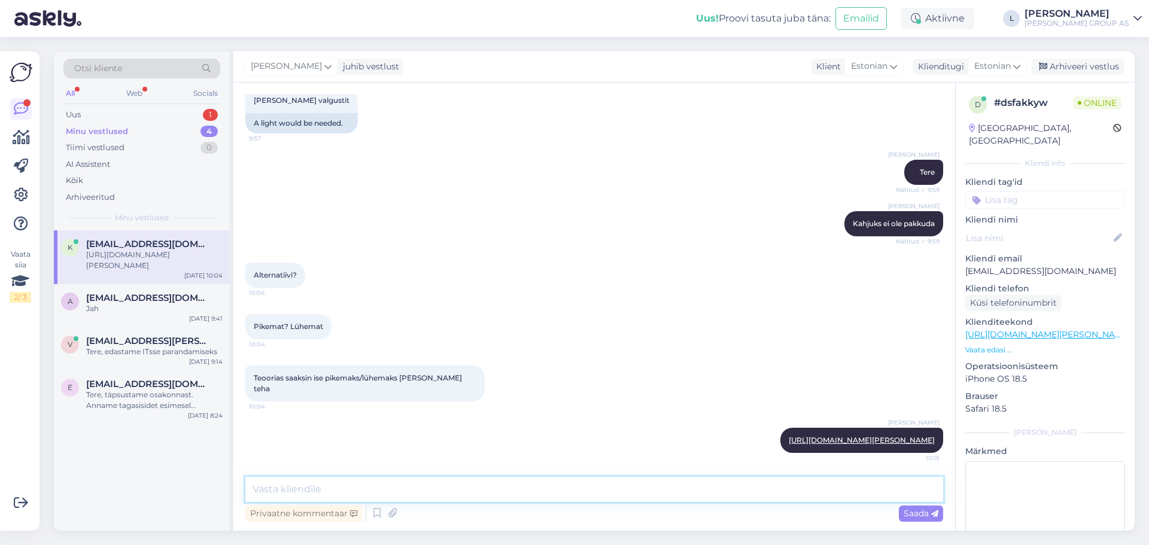
paste textarea "[URL][DOMAIN_NAME][PERSON_NAME]"
type textarea "[URL][DOMAIN_NAME][PERSON_NAME]"
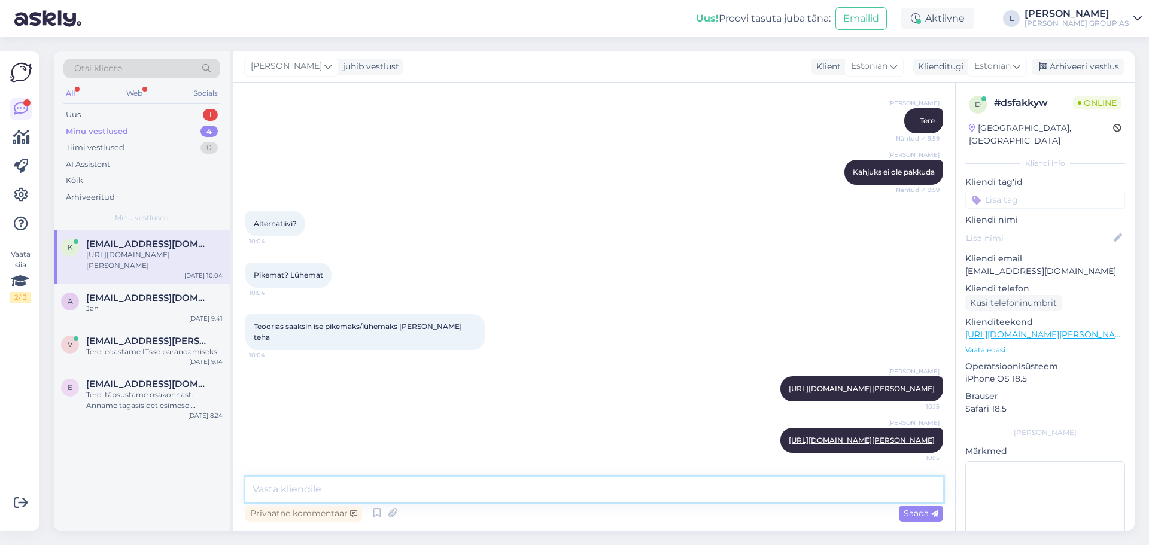
click at [596, 491] on textarea at bounding box center [594, 489] width 698 height 25
click at [82, 116] on div "Uus 1" at bounding box center [141, 115] width 157 height 17
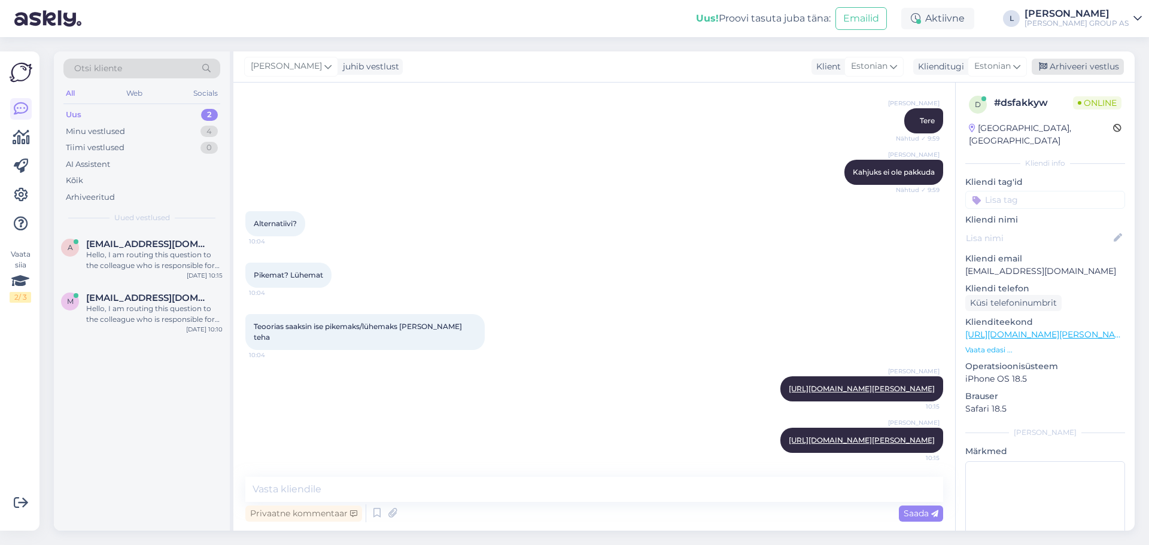
click at [1047, 66] on icon at bounding box center [1043, 67] width 8 height 8
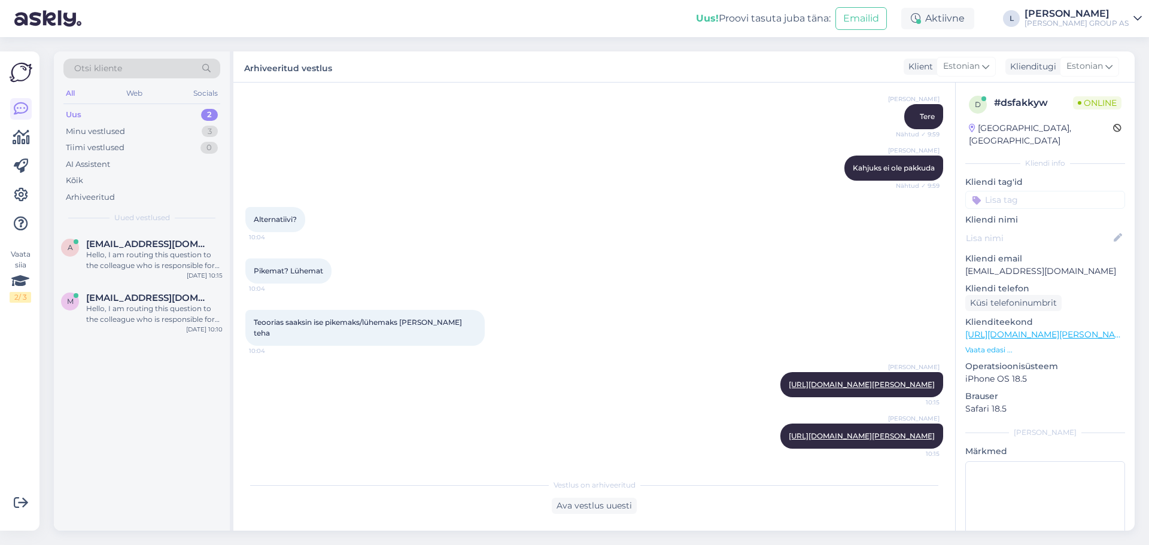
click at [75, 110] on div "Uus" at bounding box center [74, 115] width 16 height 12
drag, startPoint x: 141, startPoint y: 256, endPoint x: 230, endPoint y: 276, distance: 92.1
click at [141, 254] on div "Hello, I am routing this question to the colleague who is responsible for this …" at bounding box center [154, 261] width 136 height 22
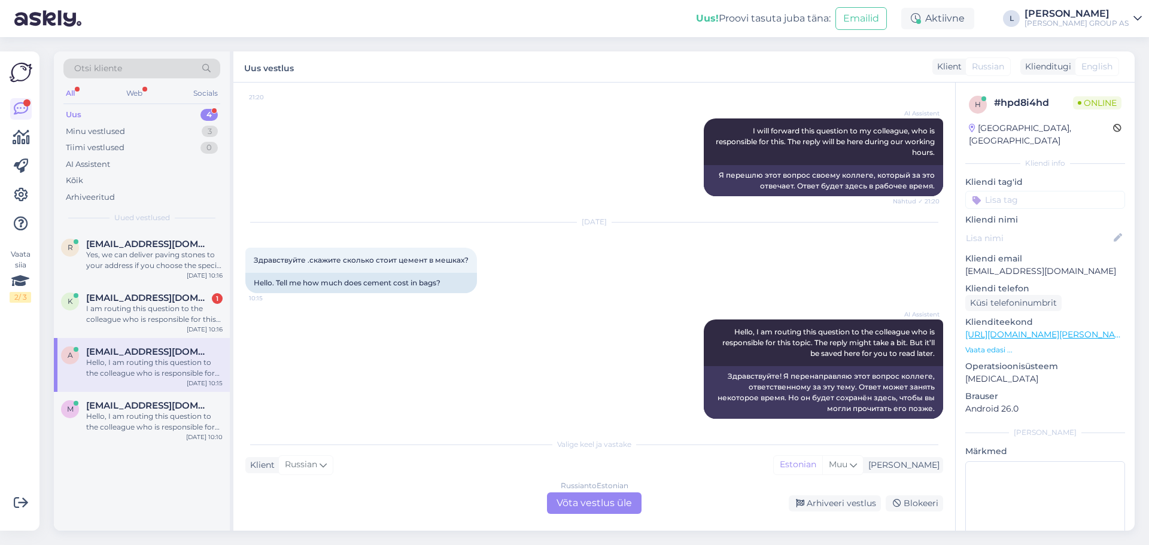
click at [596, 505] on div "Russian to Estonian Võta vestlus üle" at bounding box center [594, 504] width 95 height 22
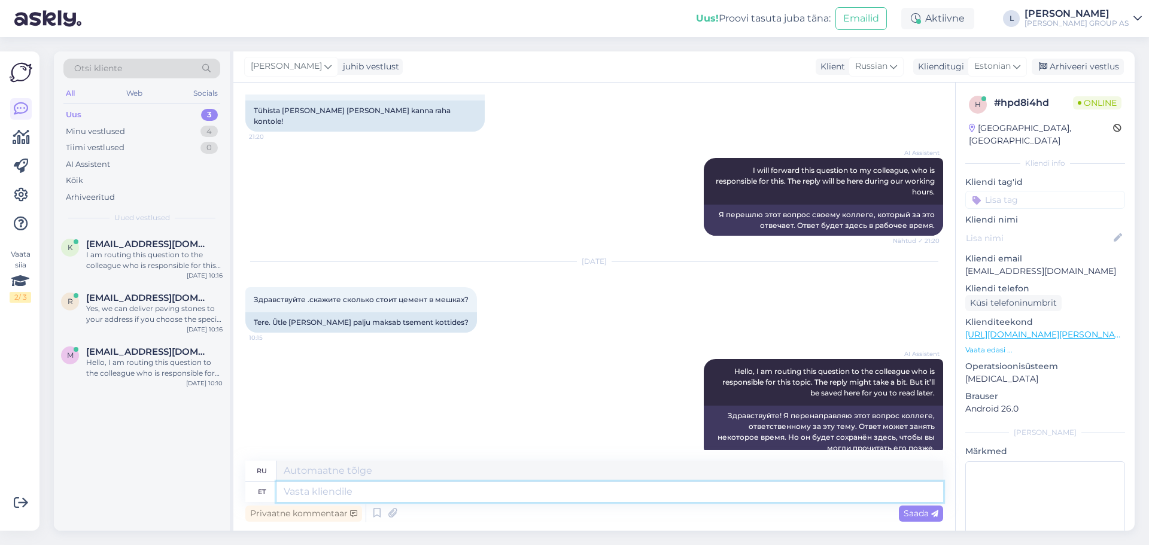
click at [475, 495] on textarea at bounding box center [610, 492] width 667 height 20
paste textarea "[URL][DOMAIN_NAME][PERSON_NAME][PERSON_NAME]"
type textarea "[URL][DOMAIN_NAME][PERSON_NAME][PERSON_NAME]"
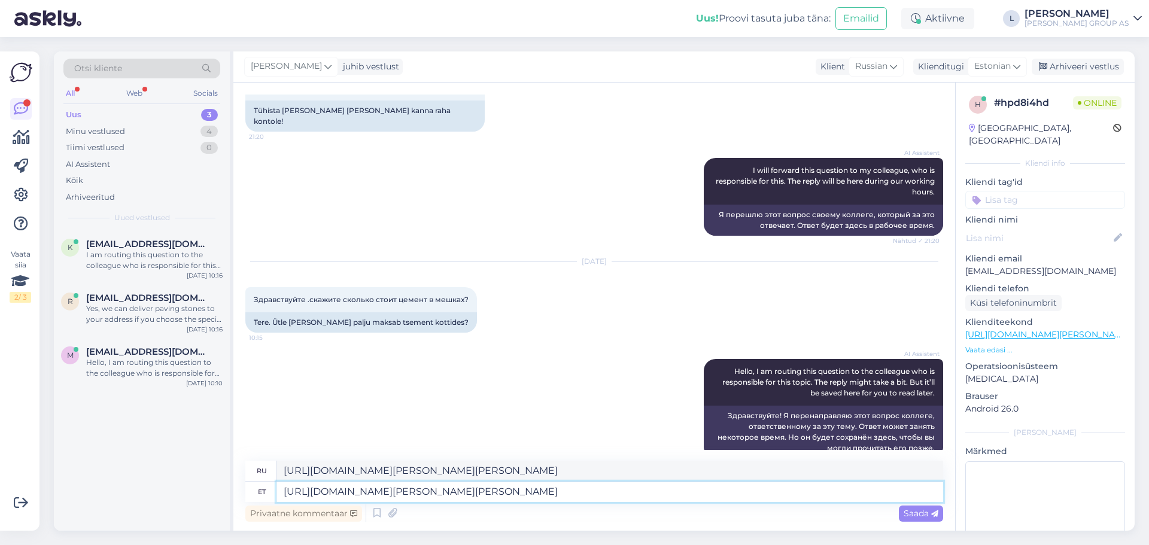
click at [280, 494] on textarea "[URL][DOMAIN_NAME][PERSON_NAME][PERSON_NAME]" at bounding box center [610, 492] width 667 height 20
type textarea "tere, [URL][DOMAIN_NAME][PERSON_NAME][PERSON_NAME]"
type textarea "привет, [URL][DOMAIN_NAME][PERSON_NAME][PERSON_NAME]"
type textarea "tere, [URL][DOMAIN_NAME][PERSON_NAME][PERSON_NAME]"
drag, startPoint x: 932, startPoint y: 514, endPoint x: 915, endPoint y: 512, distance: 17.4
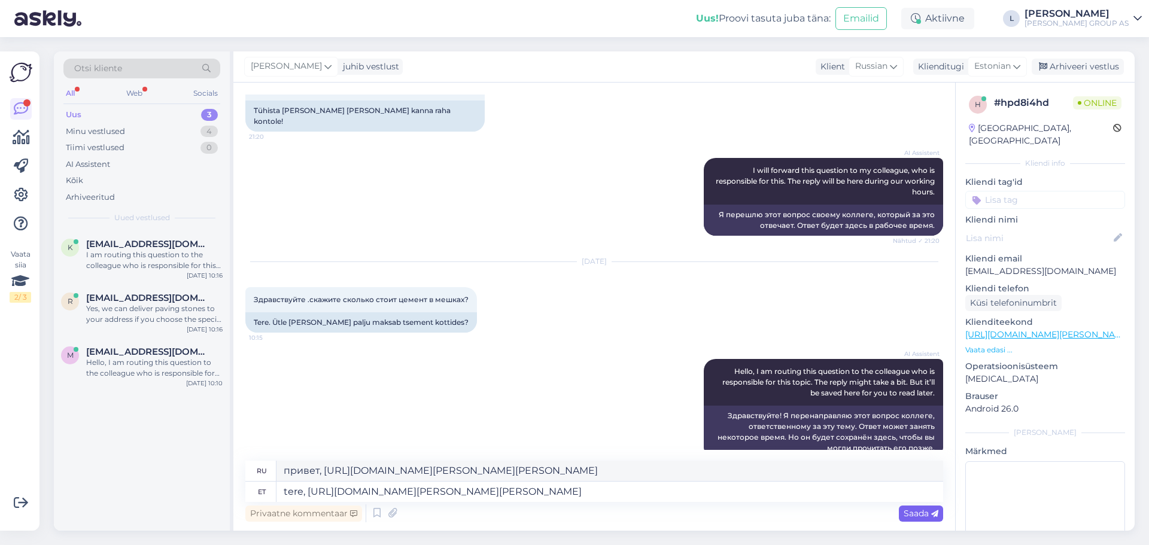
click at [931, 514] on icon at bounding box center [934, 514] width 7 height 7
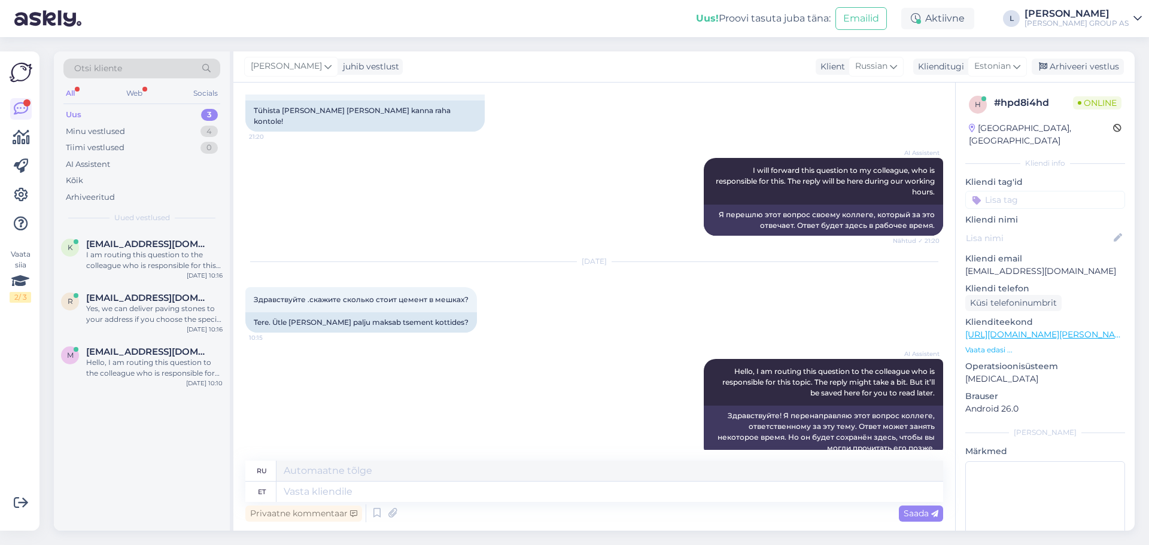
scroll to position [1450, 0]
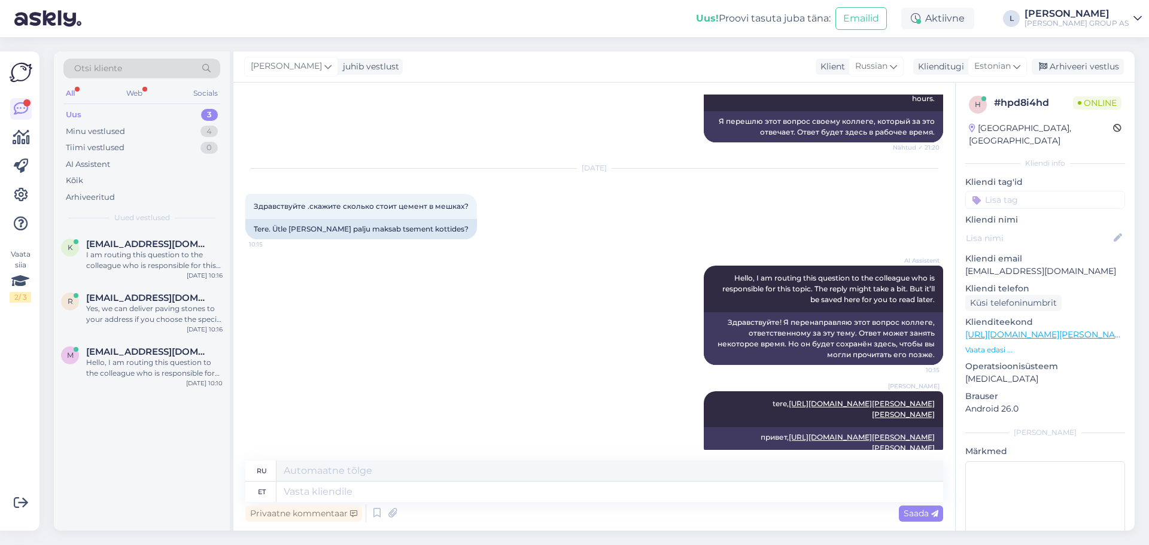
click at [96, 114] on div "Uus 3" at bounding box center [141, 115] width 157 height 17
click at [113, 271] on div "I am routing this question to the colleague who is responsible for this topic. …" at bounding box center [154, 261] width 136 height 22
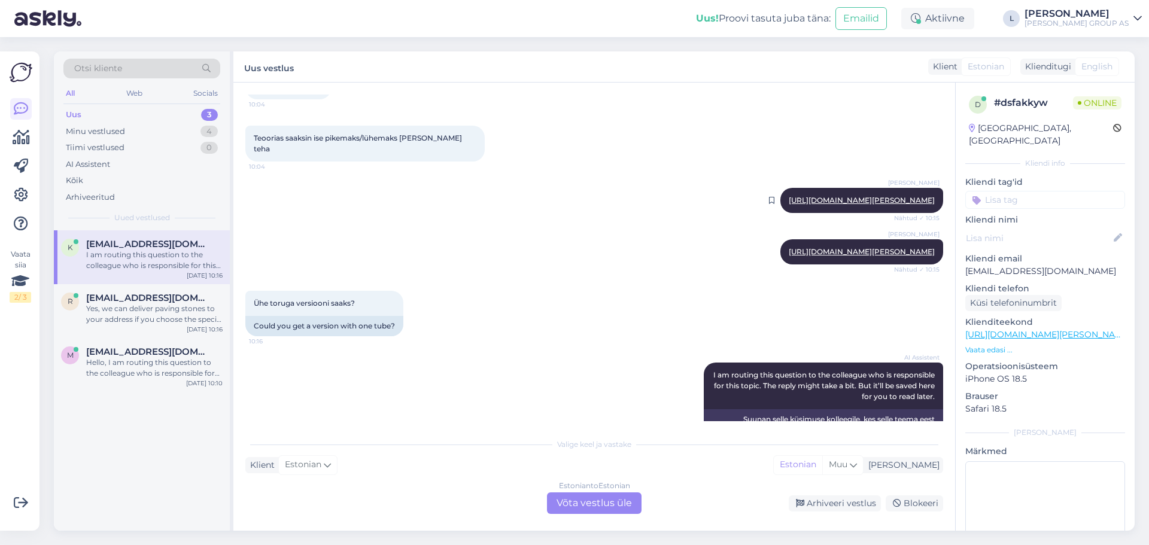
scroll to position [718, 0]
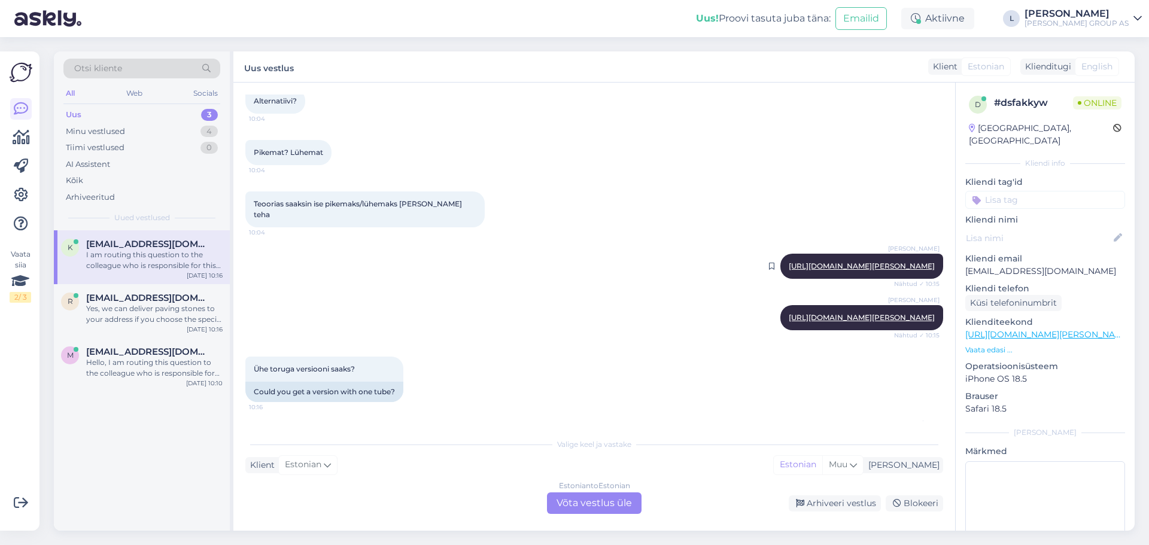
click at [822, 262] on link "[URL][DOMAIN_NAME][PERSON_NAME]" at bounding box center [862, 266] width 146 height 9
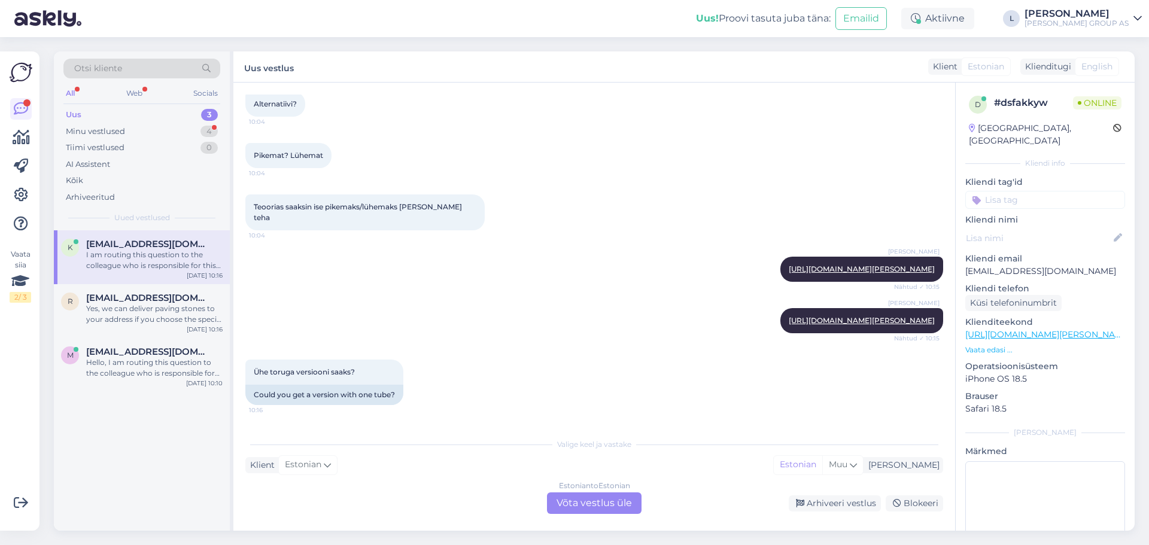
scroll to position [599, 0]
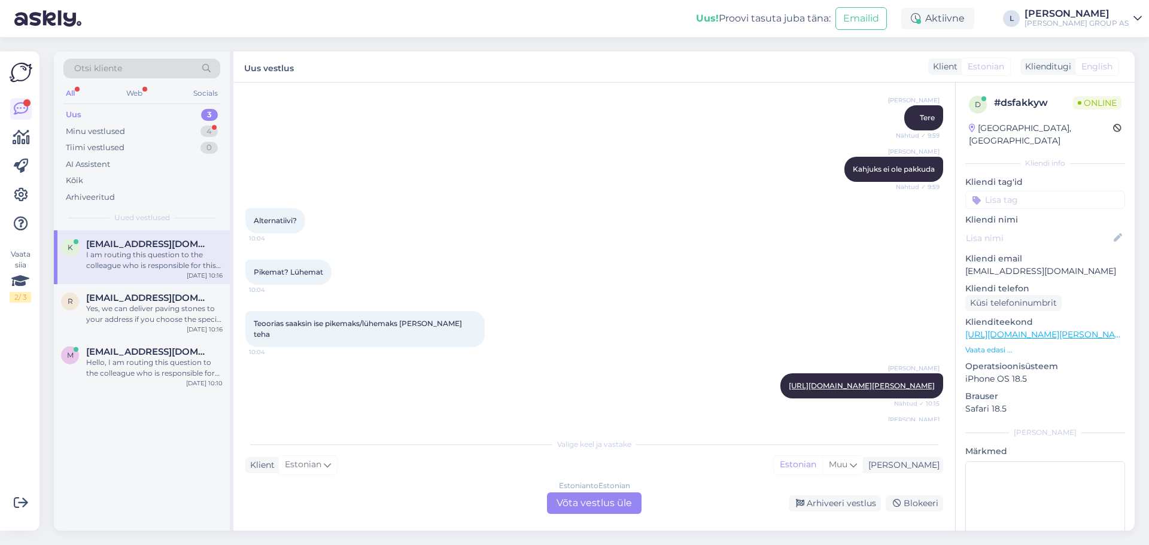
click at [631, 503] on div "Estonian to Estonian Võta vestlus üle" at bounding box center [594, 504] width 95 height 22
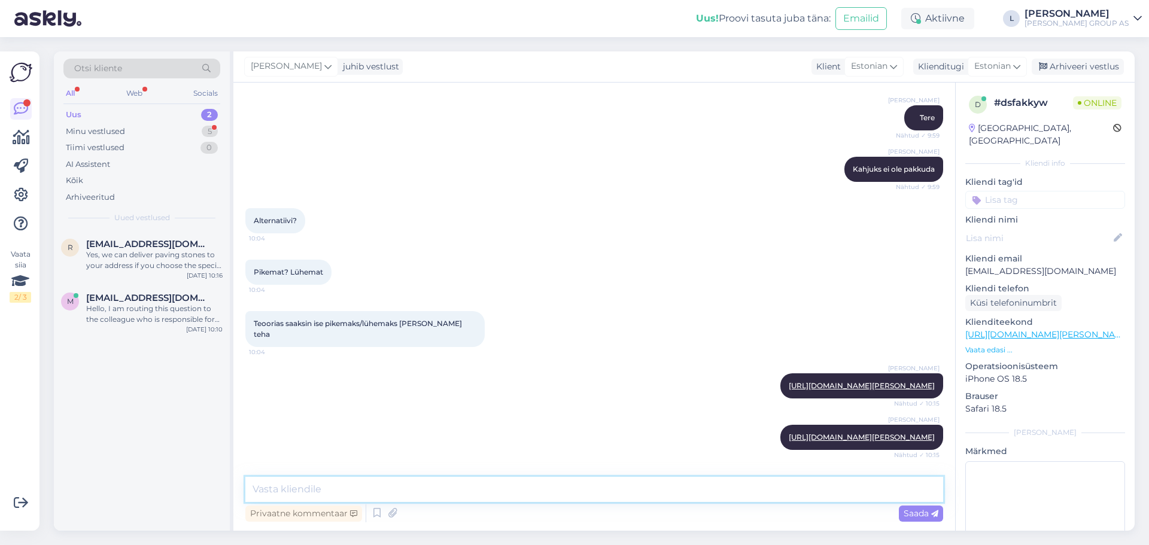
click at [539, 487] on textarea at bounding box center [594, 489] width 698 height 25
paste textarea "[URL][DOMAIN_NAME][PERSON_NAME]"
type textarea "[URL][DOMAIN_NAME][PERSON_NAME]"
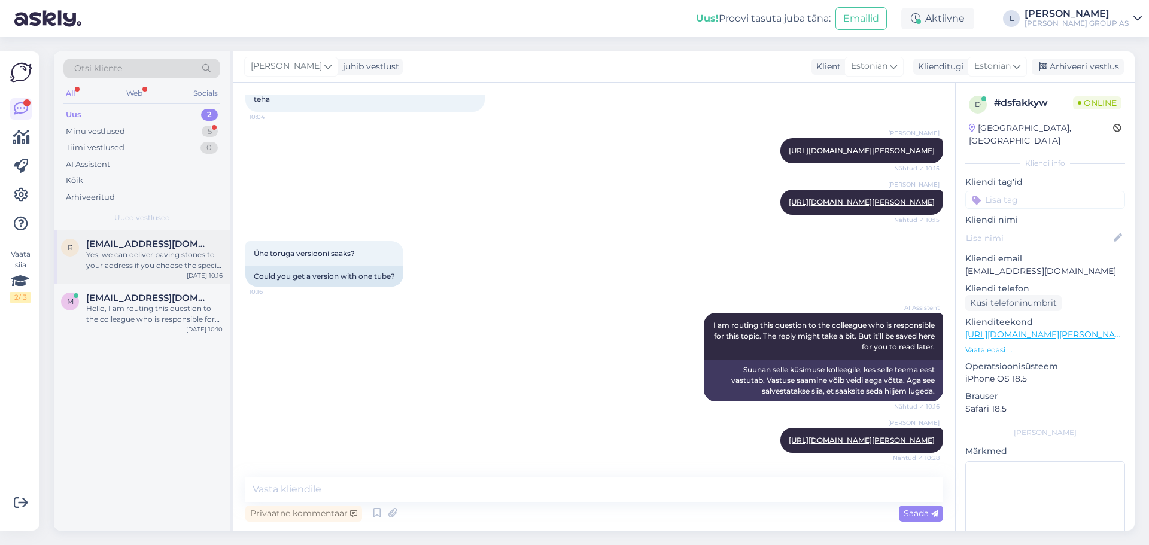
click at [126, 258] on div "Yes, we can deliver paving stones to your address if you choose the special del…" at bounding box center [154, 261] width 136 height 22
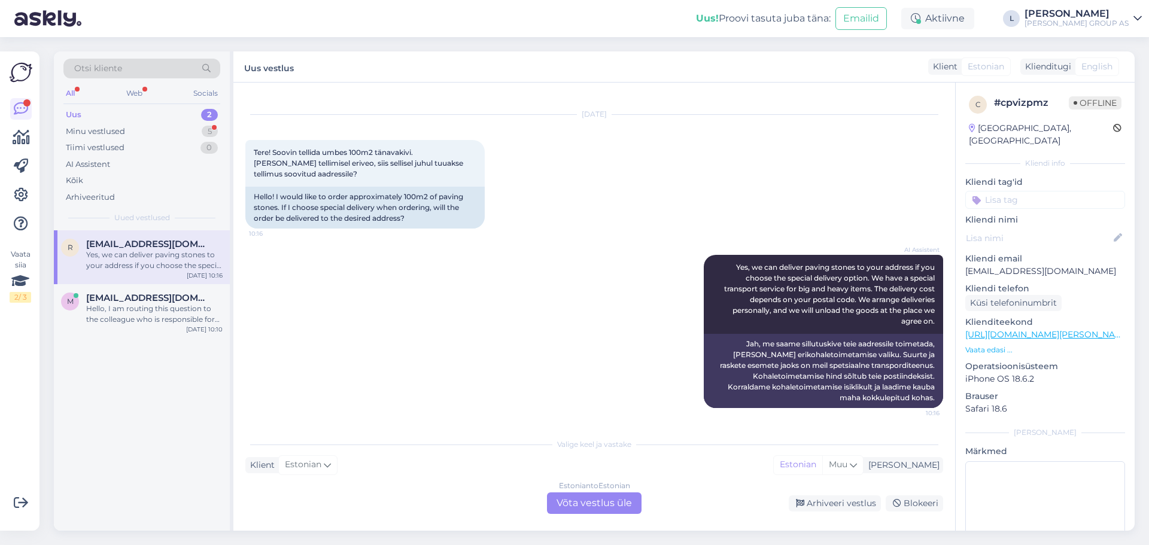
click at [593, 503] on div "Estonian to Estonian Võta vestlus üle" at bounding box center [594, 504] width 95 height 22
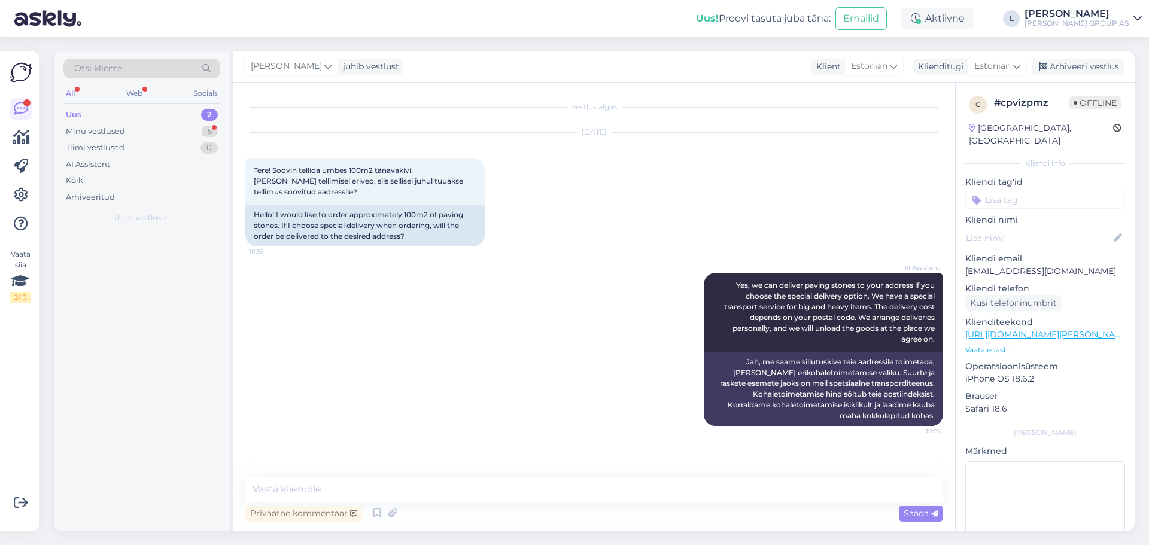
scroll to position [0, 0]
click at [520, 484] on textarea at bounding box center [594, 489] width 698 height 25
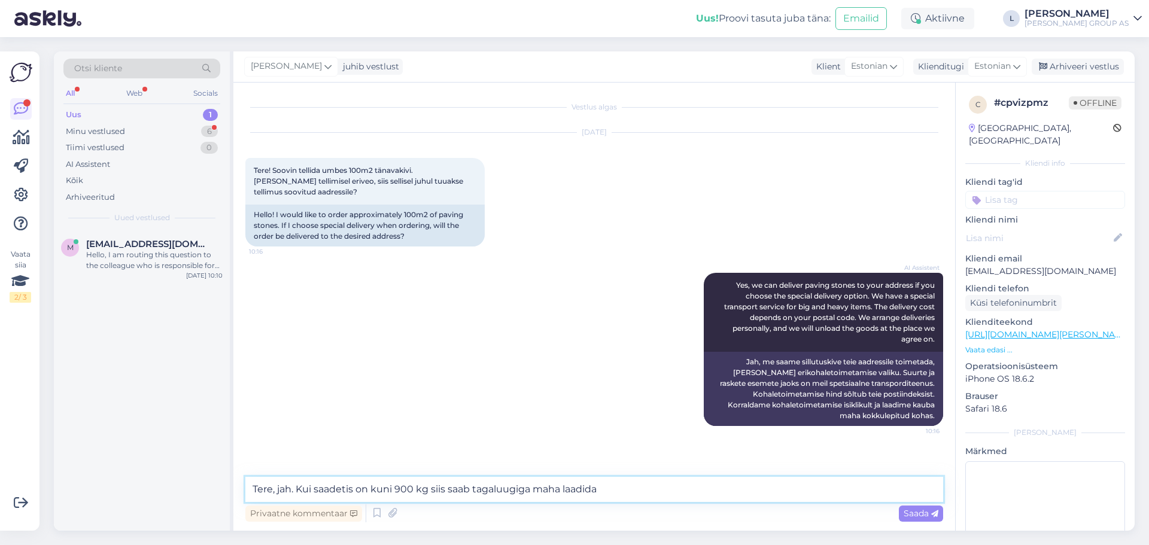
click at [507, 488] on textarea "Tere, jah. Kui saadetis on kuni 900 kg siis saab tagaluugiga maha laadida" at bounding box center [594, 489] width 698 height 25
click at [671, 497] on textarea "Tere, jah. Kui saadetis on kuni 900 kg siis saab tagalugiga maha laadida" at bounding box center [594, 489] width 698 height 25
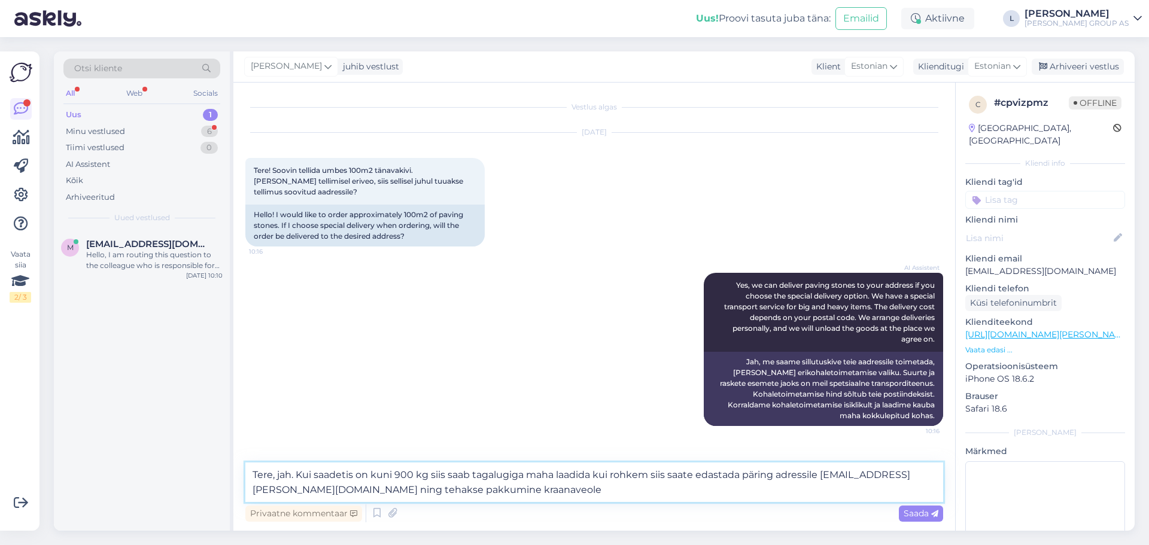
drag, startPoint x: 467, startPoint y: 493, endPoint x: 175, endPoint y: 454, distance: 294.1
click at [175, 454] on div "Otsi kliente All Web Socials Uus 1 Minu vestlused 6 Tiimi vestlused 0 AI Assist…" at bounding box center [594, 290] width 1081 height 479
paste textarea "! Jah, kui saadetis jääb alla 900 kg, on võimalik see mahalaadida tagaluuktõstu…"
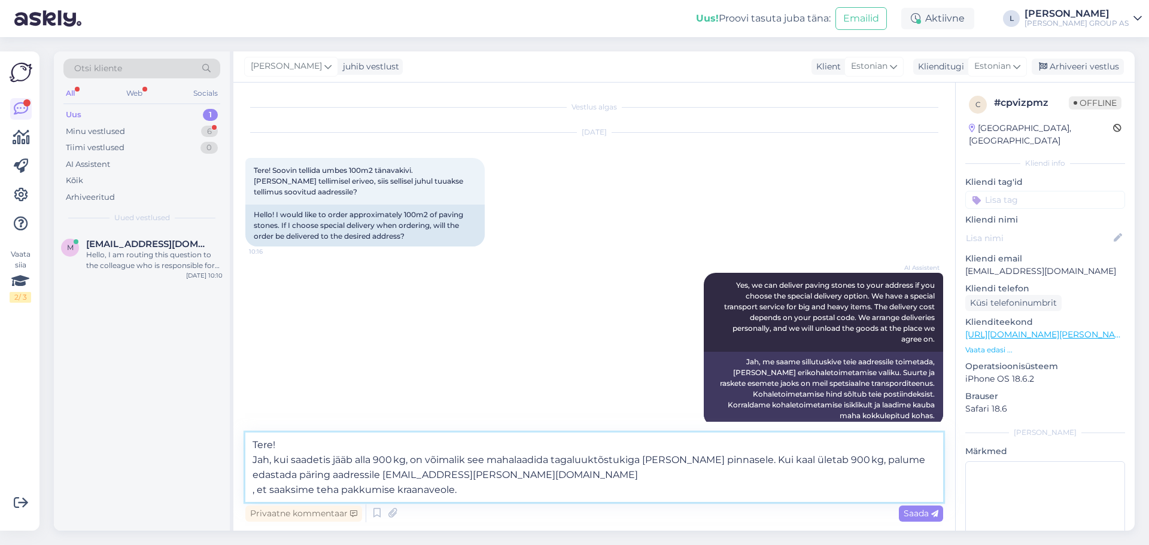
click at [251, 460] on textarea "Tere! Jah, kui saadetis jääb alla 900 kg, on võimalik see mahalaadida tagaluukt…" at bounding box center [594, 467] width 698 height 69
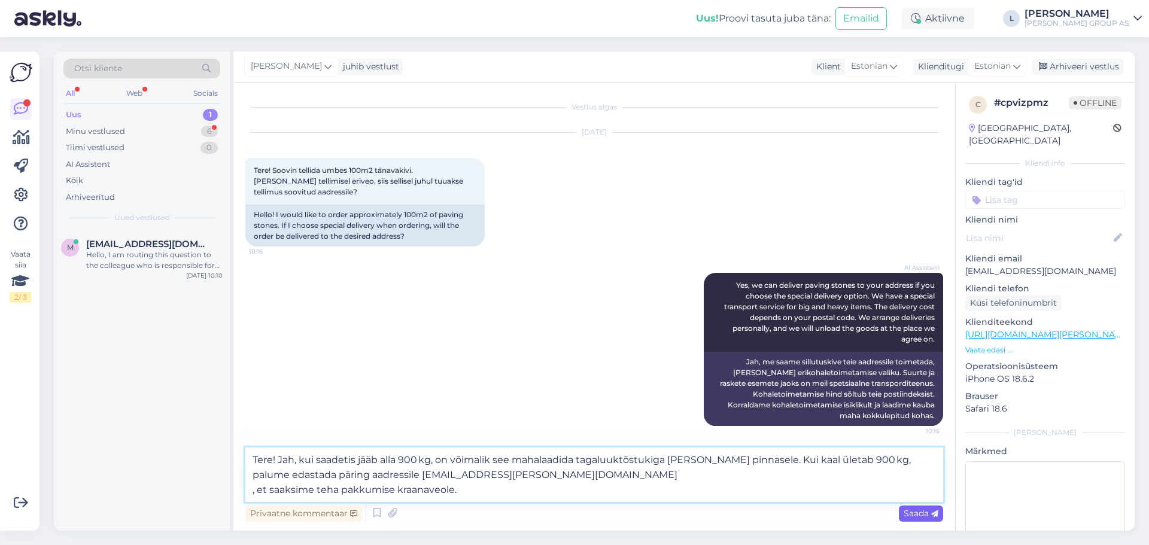
type textarea "Tere! Jah, kui saadetis jääb alla 900 kg, on võimalik see mahalaadida tagaluukt…"
click at [929, 512] on span "Saada" at bounding box center [921, 513] width 35 height 11
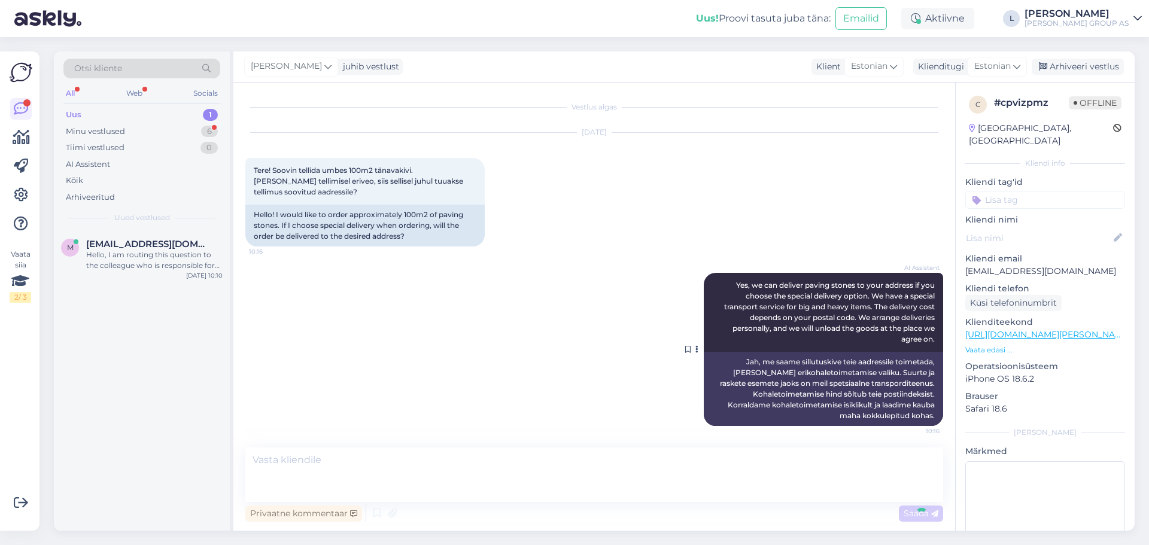
scroll to position [68, 0]
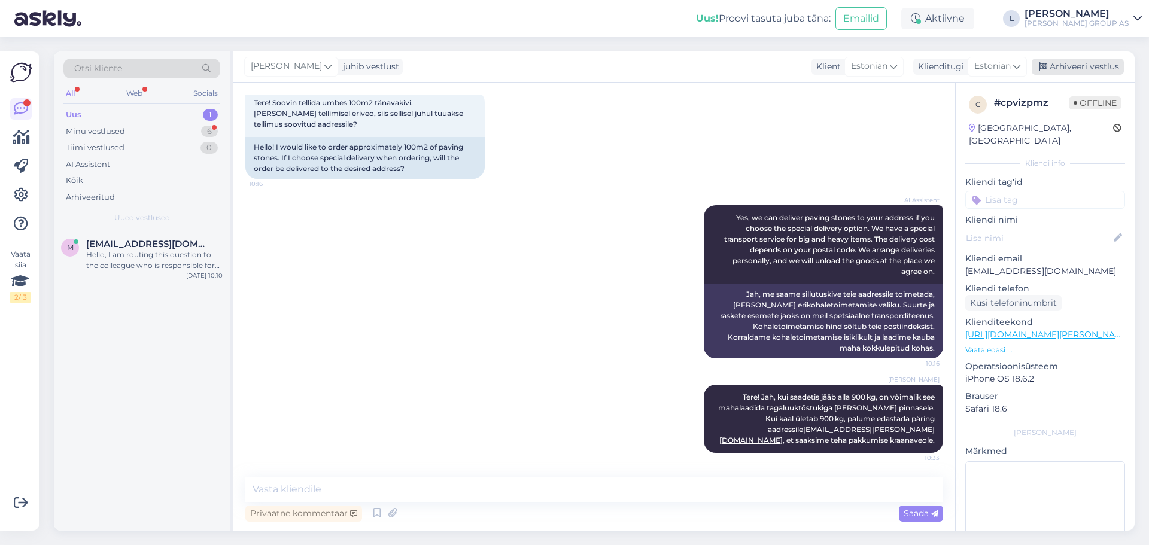
drag, startPoint x: 1071, startPoint y: 66, endPoint x: 1063, endPoint y: 66, distance: 7.8
click at [1071, 65] on div "Arhiveeri vestlus" at bounding box center [1078, 67] width 92 height 16
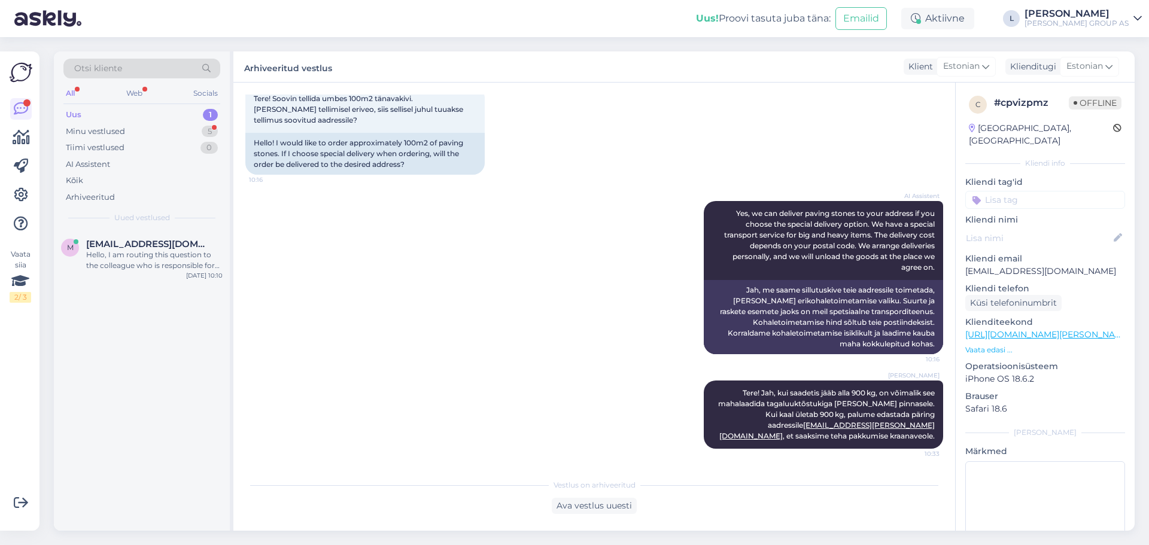
drag, startPoint x: 125, startPoint y: 260, endPoint x: 150, endPoint y: 319, distance: 63.8
click at [124, 260] on div "Hello, I am routing this question to the colleague who is responsible for this …" at bounding box center [154, 261] width 136 height 22
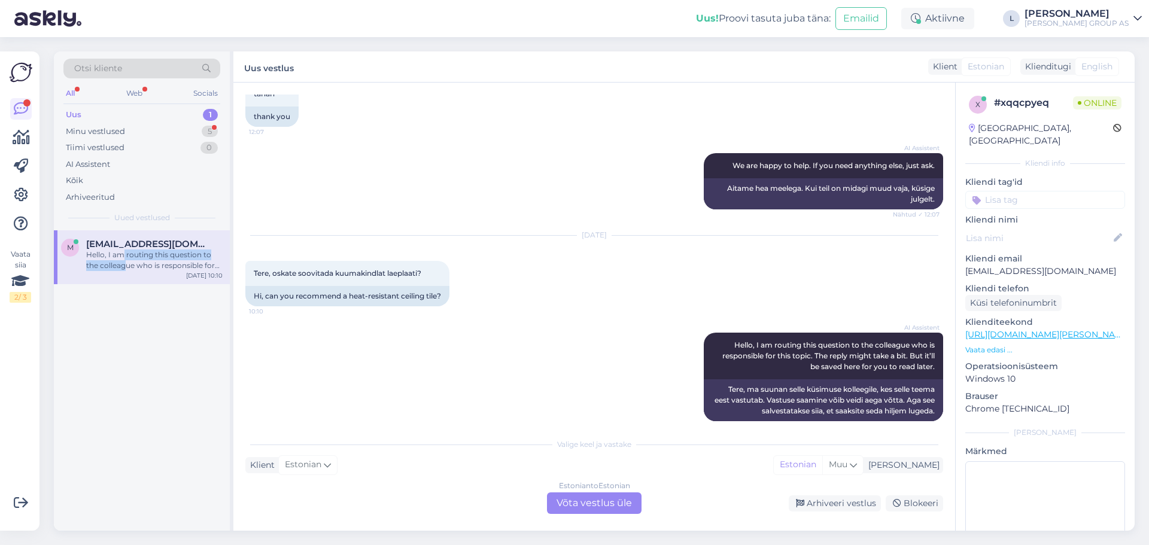
scroll to position [792, 0]
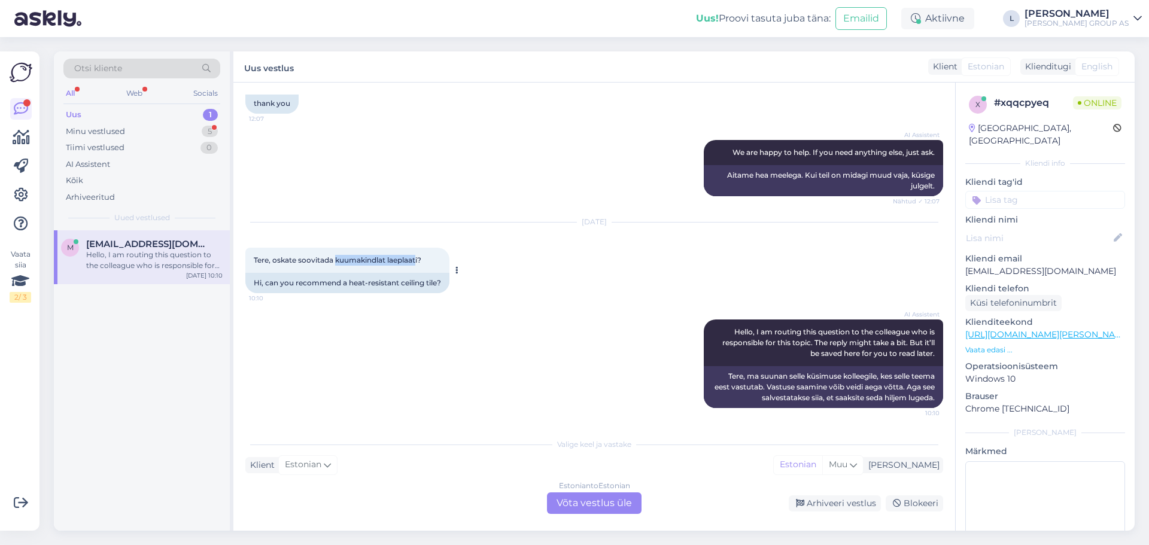
drag, startPoint x: 419, startPoint y: 261, endPoint x: 337, endPoint y: 262, distance: 82.0
click at [337, 262] on span "Tere, oskate soovitada kuumakindlat laeplaati?" at bounding box center [338, 260] width 168 height 9
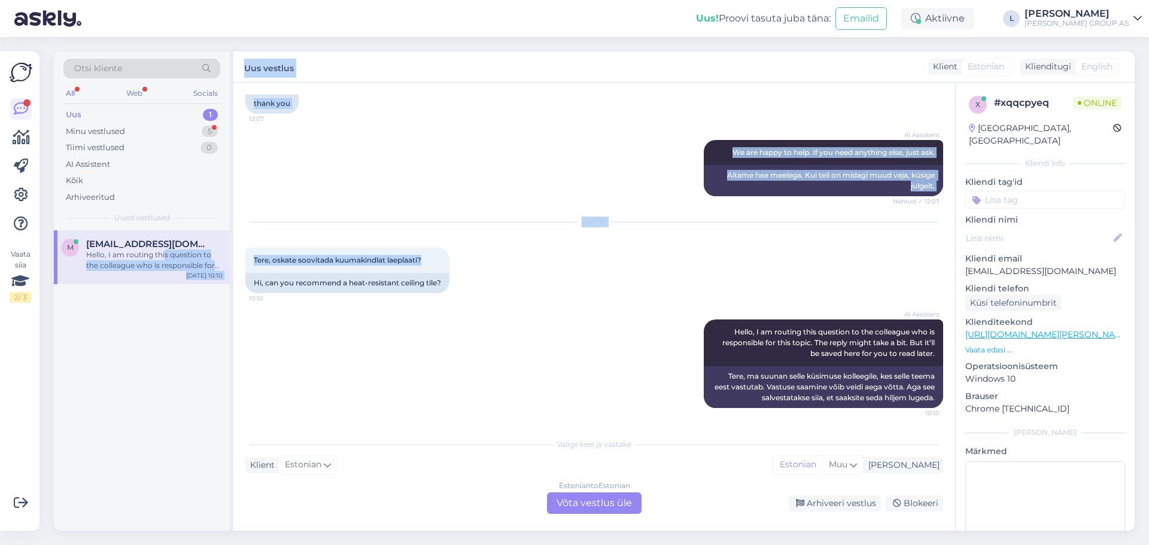
drag, startPoint x: 430, startPoint y: 257, endPoint x: 160, endPoint y: 253, distance: 270.6
click at [162, 253] on div "Otsi kliente All Web Socials Uus 1 Minu vestlused 5 Tiimi vestlused 0 AI Assist…" at bounding box center [594, 290] width 1081 height 479
click at [406, 256] on span "Tere, oskate soovitada kuumakindlat laeplaati?" at bounding box center [338, 260] width 168 height 9
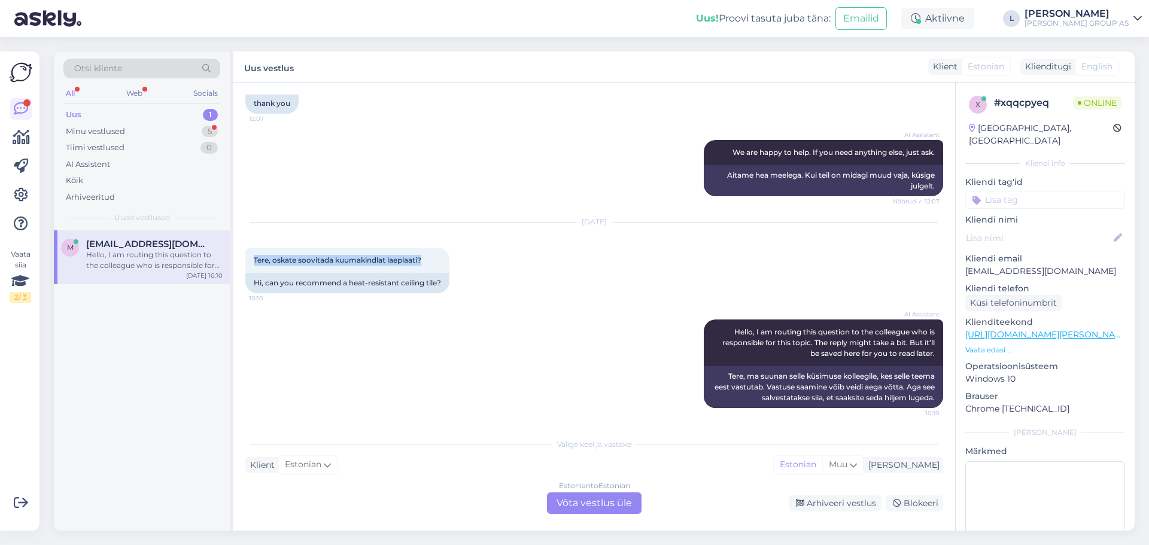
drag, startPoint x: 439, startPoint y: 258, endPoint x: 242, endPoint y: 265, distance: 197.6
click at [242, 265] on div "Vestlus algas [DATE] Tere, mind huvitab tööriistakuur, millest kümmekond välisi…" at bounding box center [594, 307] width 722 height 448
drag, startPoint x: 590, startPoint y: 500, endPoint x: 573, endPoint y: 496, distance: 18.0
click at [590, 500] on div "Estonian to Estonian Võta vestlus üle" at bounding box center [594, 504] width 95 height 22
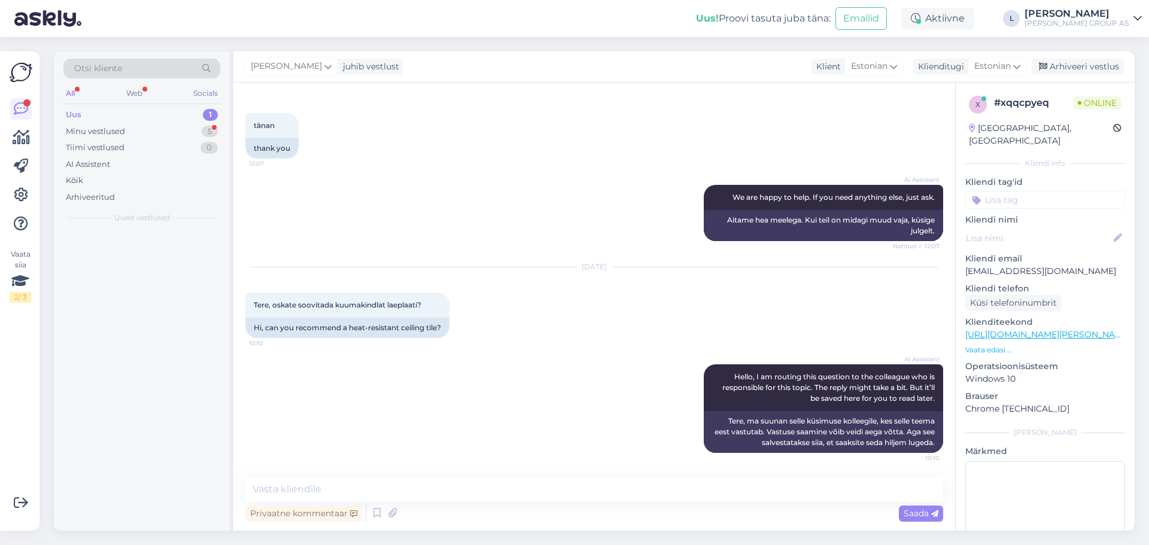
scroll to position [748, 0]
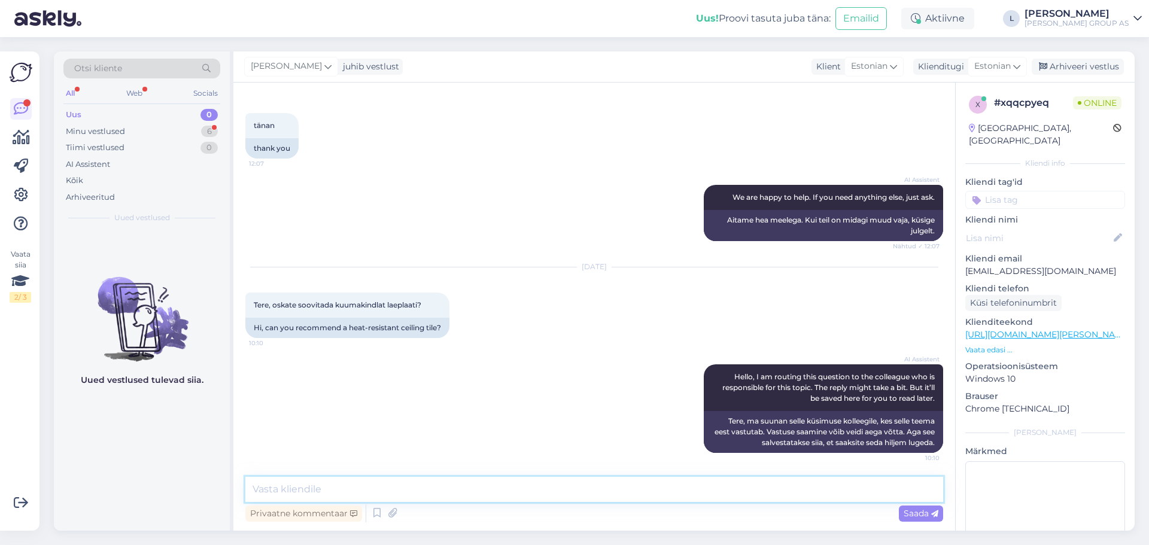
paste textarea "Bauhofi tootevalikus ei ole saadaval spetsiaalseid “kuumakindlaid laeplaate"
click at [491, 490] on textarea "Bauhofi tootevalikus ei ole saadaval spetsiaalseid “kuumakindlaid laeplaate" at bounding box center [594, 489] width 698 height 25
type textarea "Bauhofi tootevalikus ei ole saadaval spetsiaalseid kuumakindlaid laeplaate"
click at [928, 511] on span "Saada" at bounding box center [921, 513] width 35 height 11
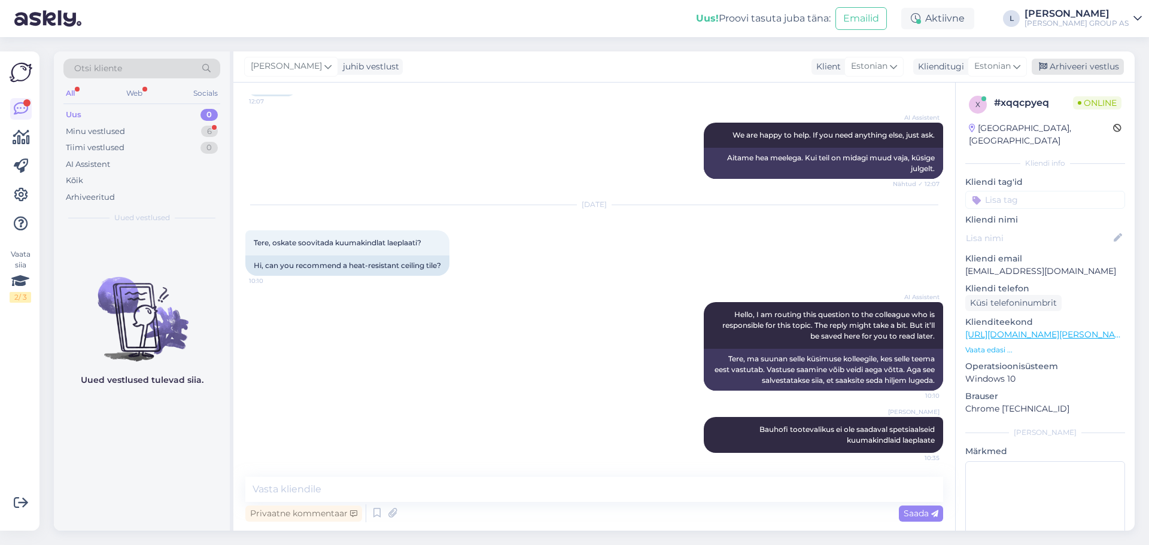
click at [1088, 63] on div "Arhiveeri vestlus" at bounding box center [1078, 67] width 92 height 16
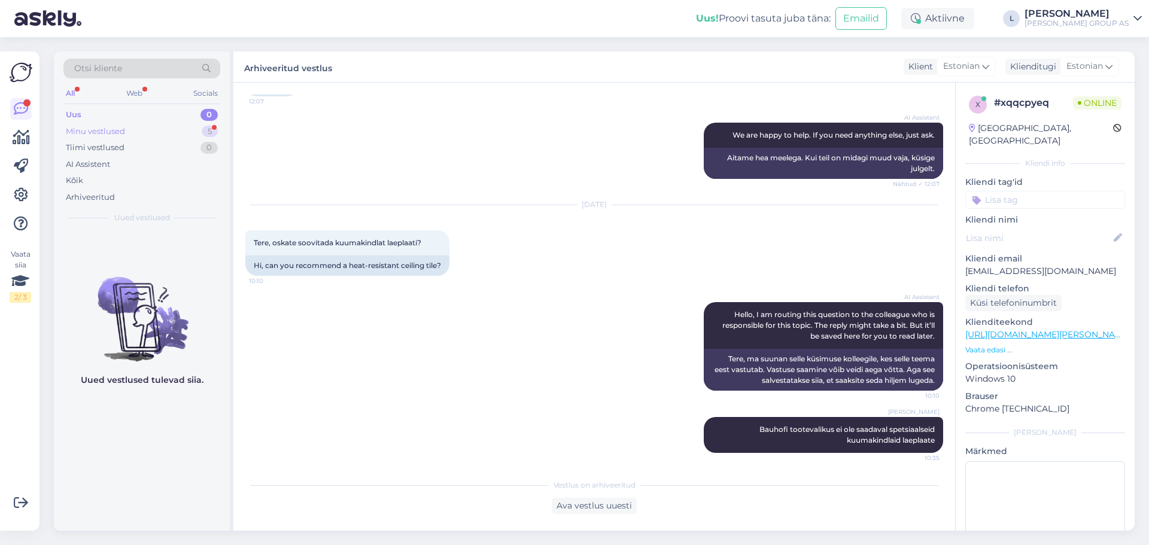
click at [120, 132] on div "Minu vestlused" at bounding box center [95, 132] width 59 height 12
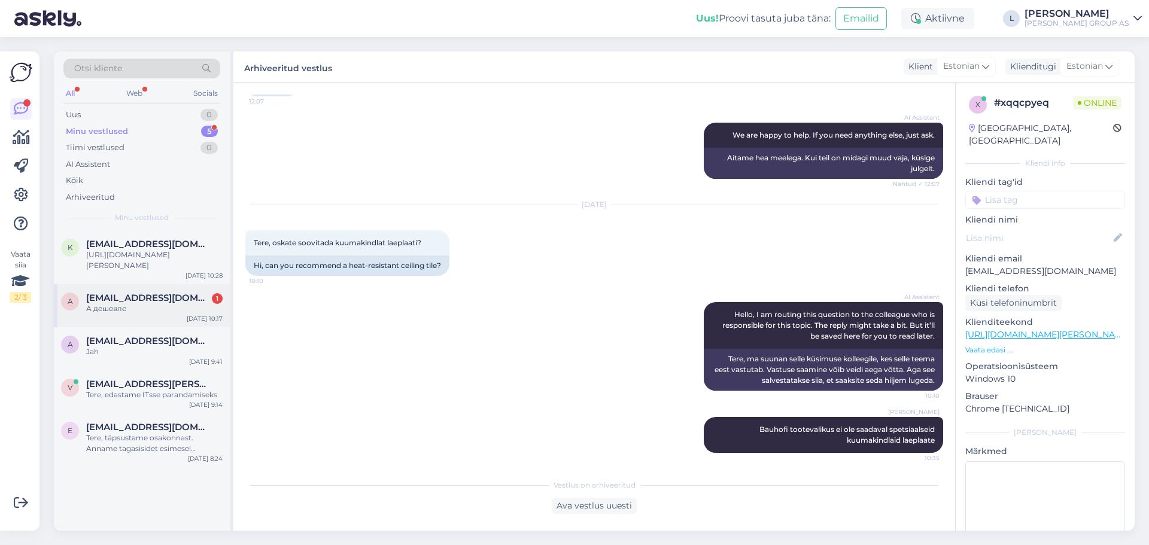
click at [161, 311] on div "А дешевле" at bounding box center [154, 308] width 136 height 11
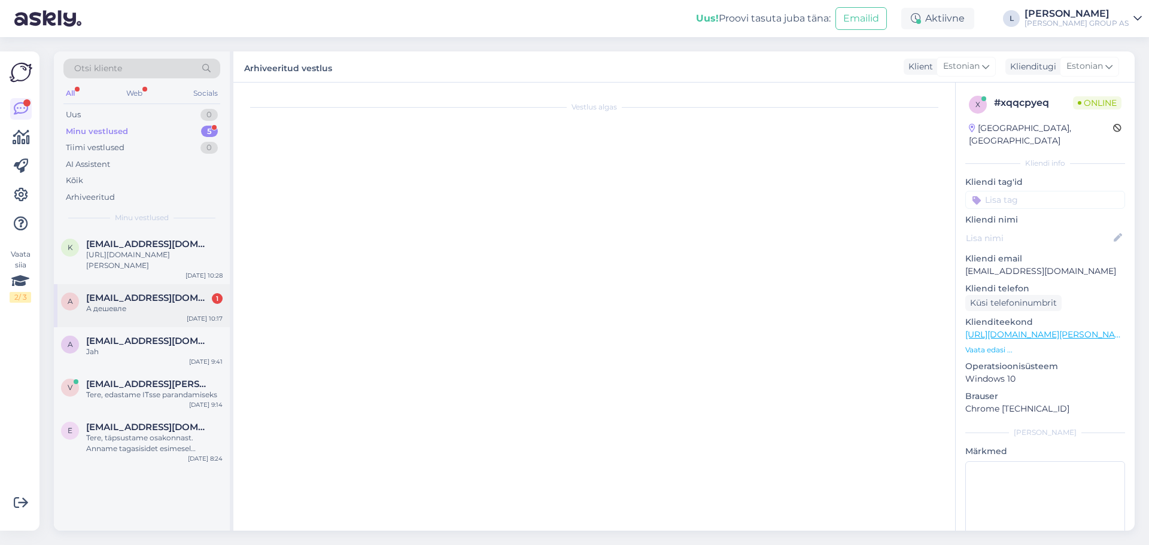
scroll to position [1521, 0]
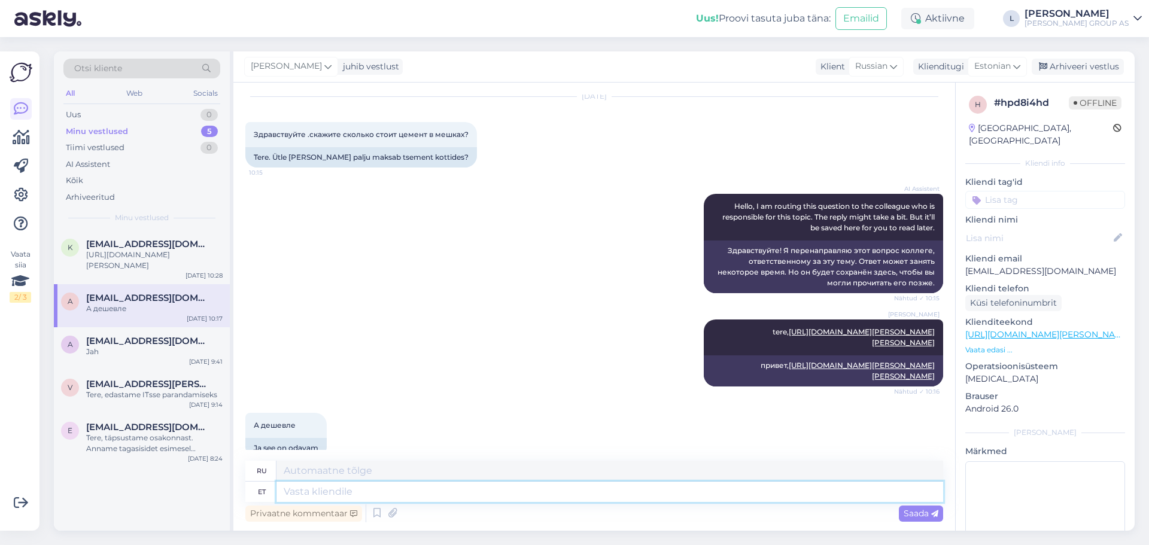
click at [375, 496] on textarea at bounding box center [610, 492] width 667 height 20
paste textarea "[URL][DOMAIN_NAME][PERSON_NAME][PERSON_NAME]"
type textarea "[URL][DOMAIN_NAME][PERSON_NAME][PERSON_NAME]"
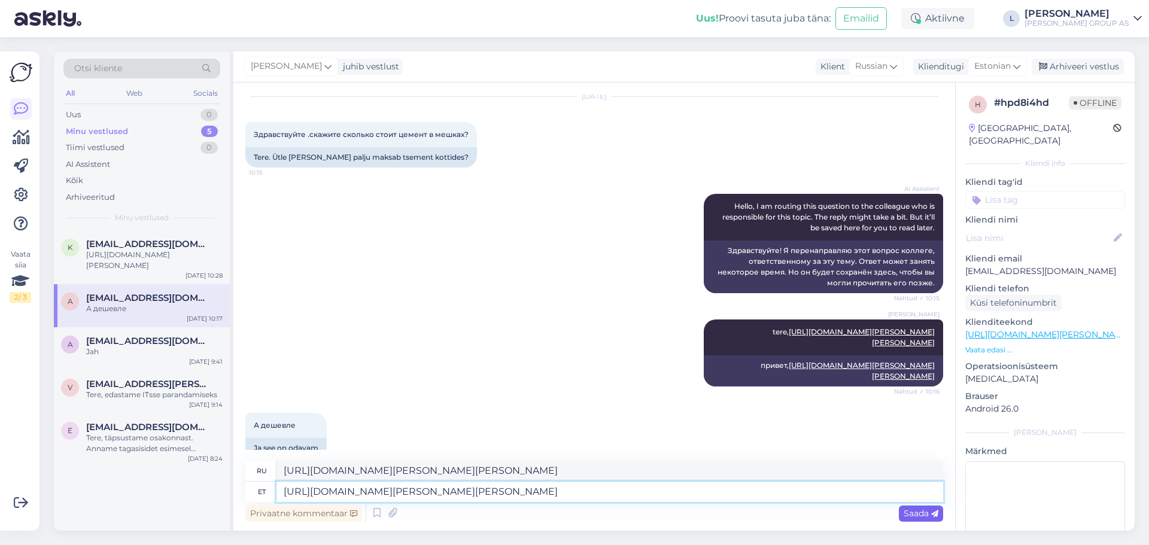
type textarea "[URL][DOMAIN_NAME][PERSON_NAME][PERSON_NAME]"
drag, startPoint x: 922, startPoint y: 508, endPoint x: 940, endPoint y: 505, distance: 18.3
click at [922, 507] on div "Saada" at bounding box center [921, 514] width 44 height 16
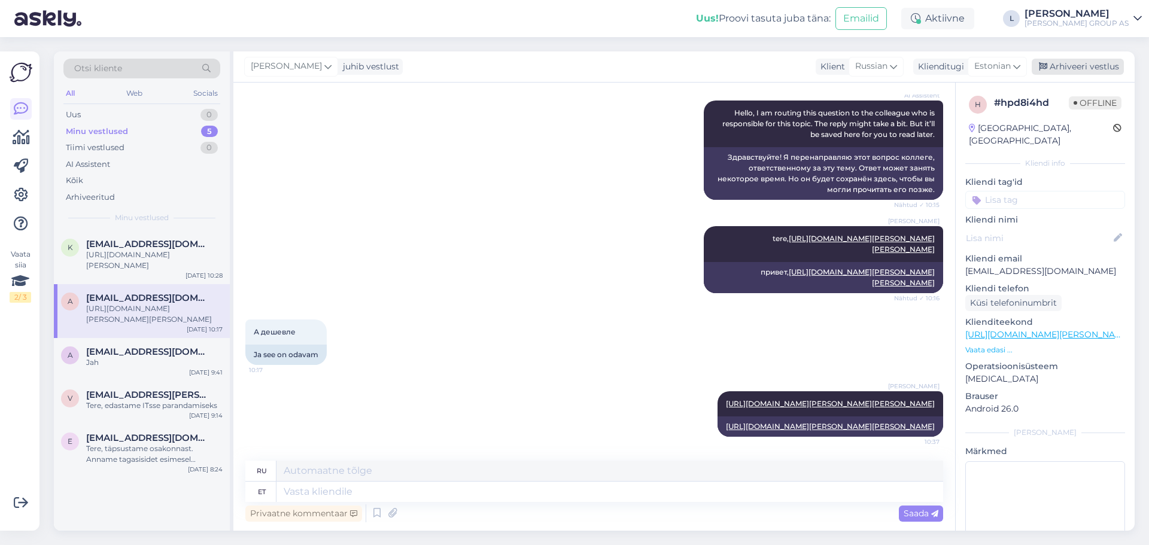
click at [1088, 70] on div "Arhiveeri vestlus" at bounding box center [1078, 67] width 92 height 16
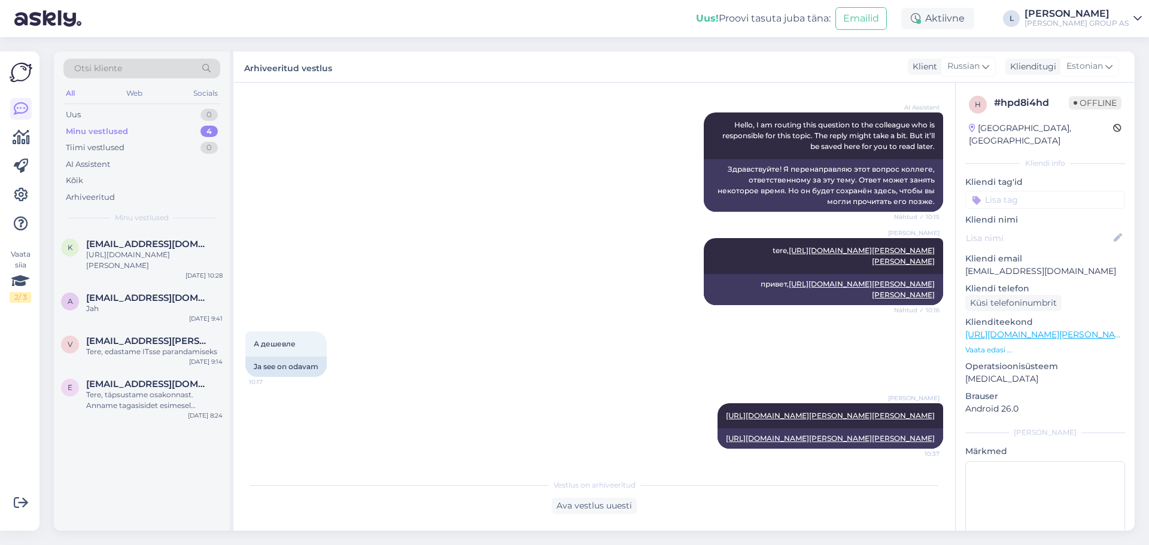
click at [94, 126] on div "Minu vestlused" at bounding box center [97, 132] width 62 height 12
click at [114, 263] on div "[URL][DOMAIN_NAME][PERSON_NAME]" at bounding box center [154, 261] width 136 height 22
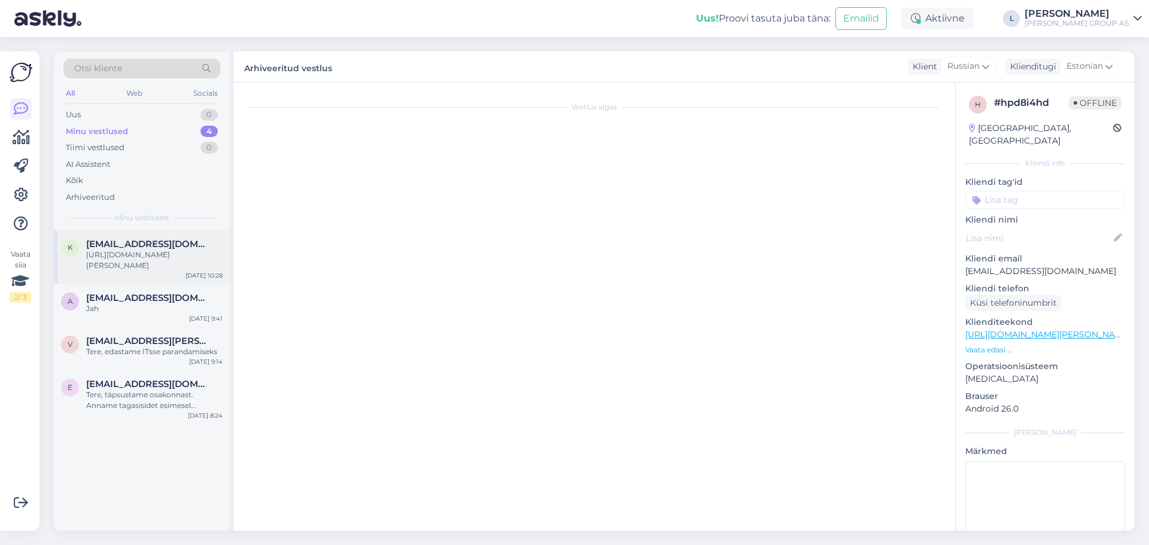
scroll to position [855, 0]
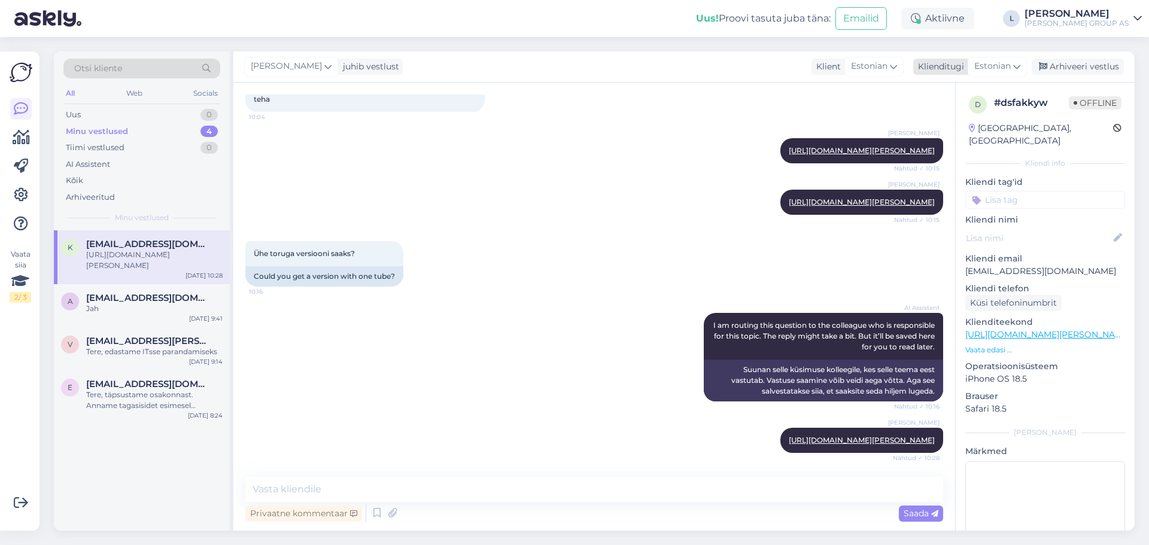
click at [1095, 60] on div "Arhiveeri vestlus" at bounding box center [1078, 67] width 92 height 16
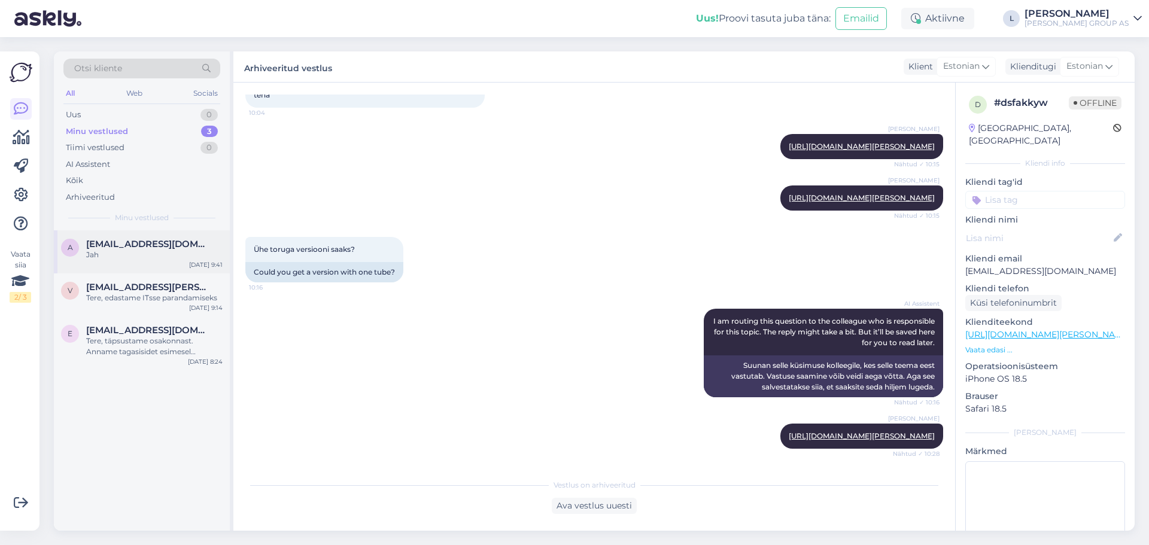
click at [150, 269] on div "a [EMAIL_ADDRESS][DOMAIN_NAME] Jah [DATE] 9:41" at bounding box center [142, 251] width 176 height 43
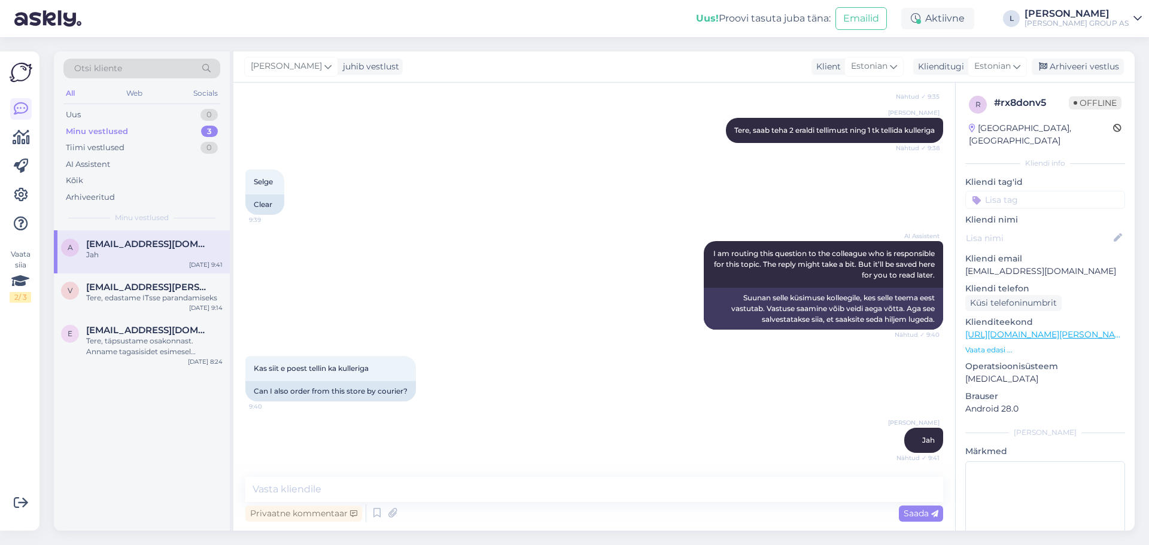
scroll to position [281, 0]
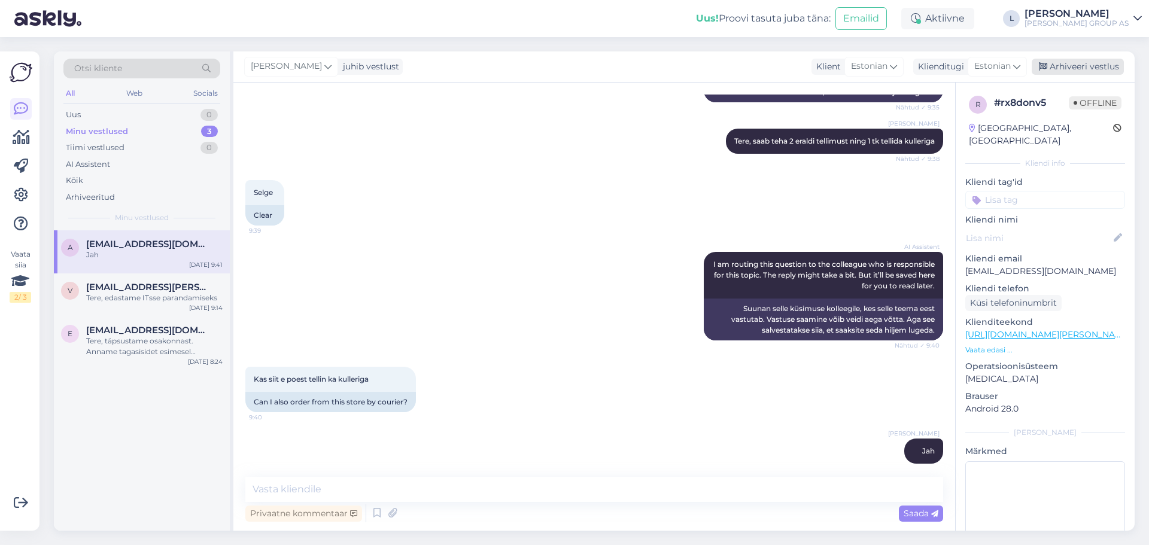
click at [1090, 66] on div "Arhiveeri vestlus" at bounding box center [1078, 67] width 92 height 16
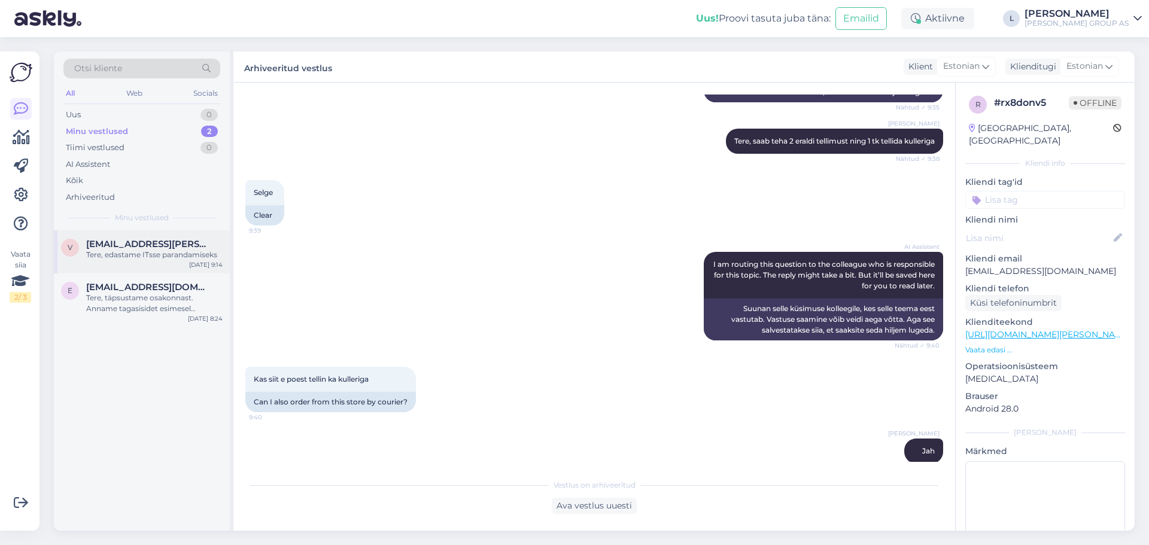
click at [197, 255] on div "Tere, edastame ITsse parandamiseks" at bounding box center [154, 255] width 136 height 11
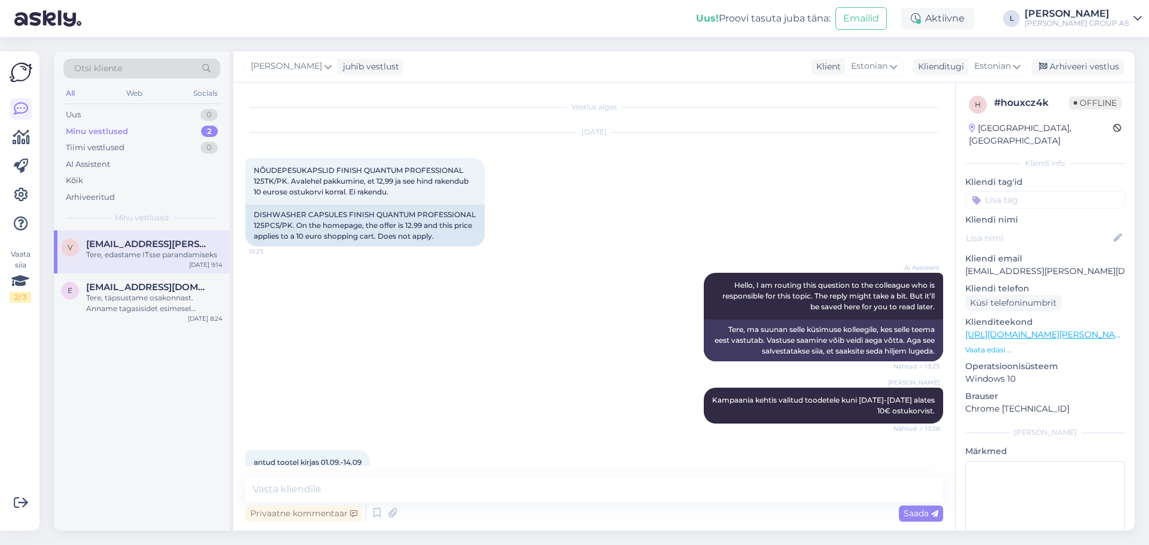
scroll to position [1653, 0]
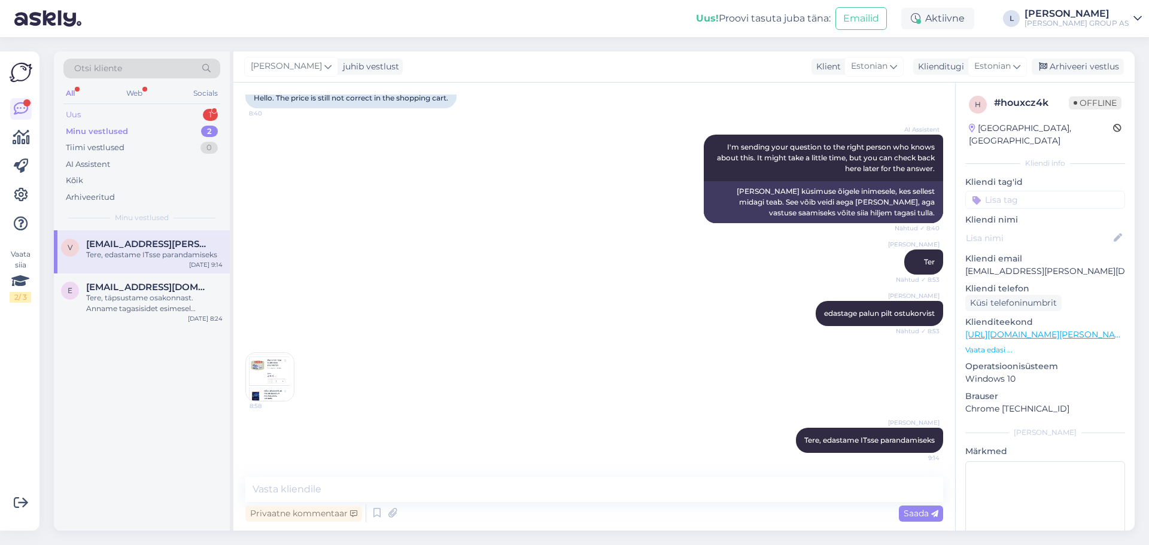
click at [109, 115] on div "Uus 1" at bounding box center [141, 115] width 157 height 17
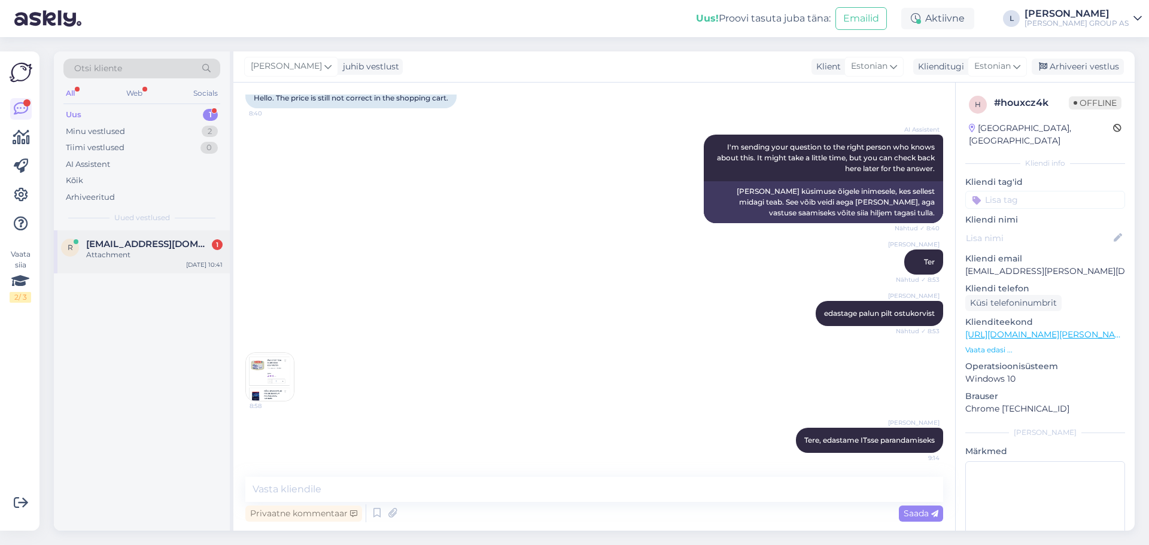
click at [140, 246] on span "[EMAIL_ADDRESS][DOMAIN_NAME]" at bounding box center [148, 244] width 124 height 11
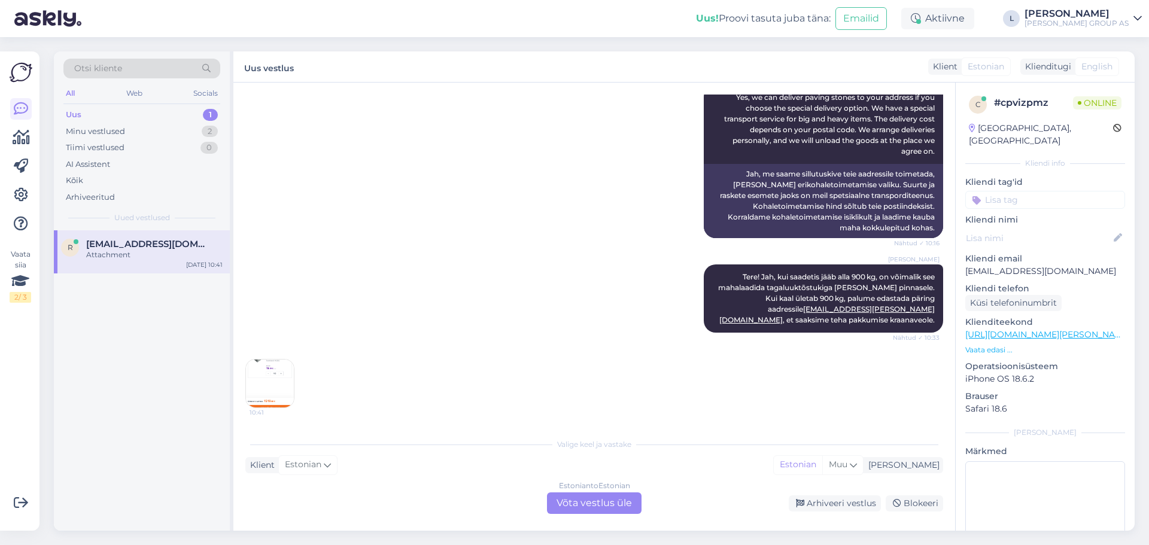
click at [263, 382] on img at bounding box center [270, 384] width 48 height 48
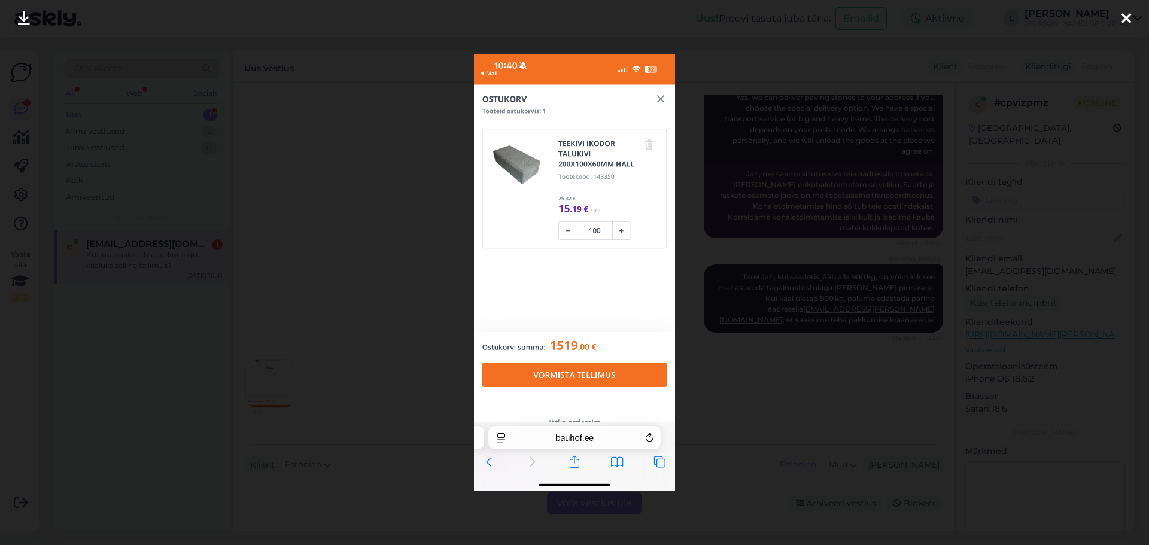
scroll to position [239, 0]
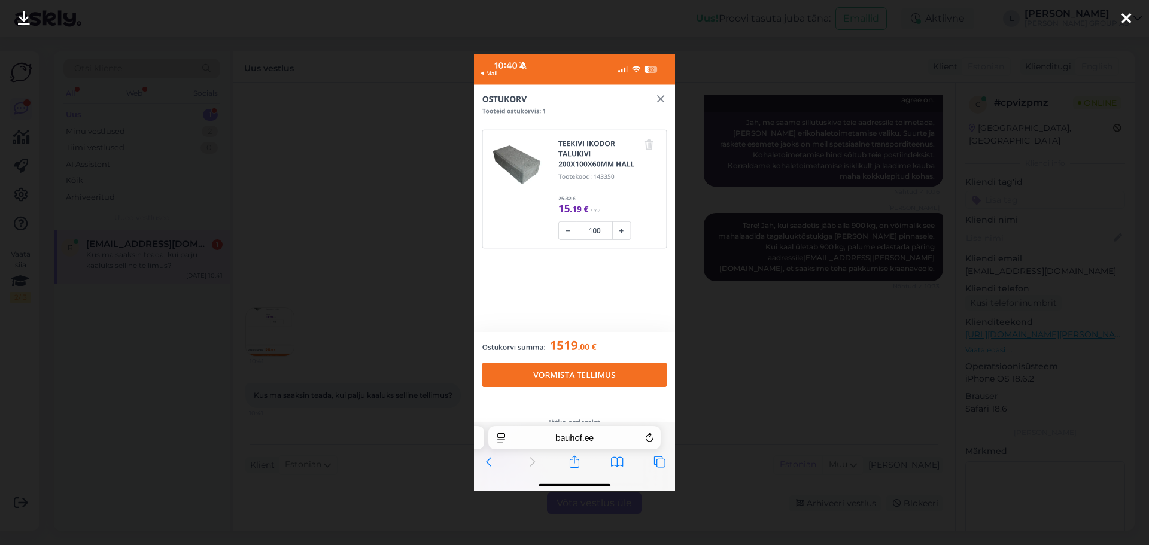
click at [731, 353] on div at bounding box center [574, 272] width 1149 height 545
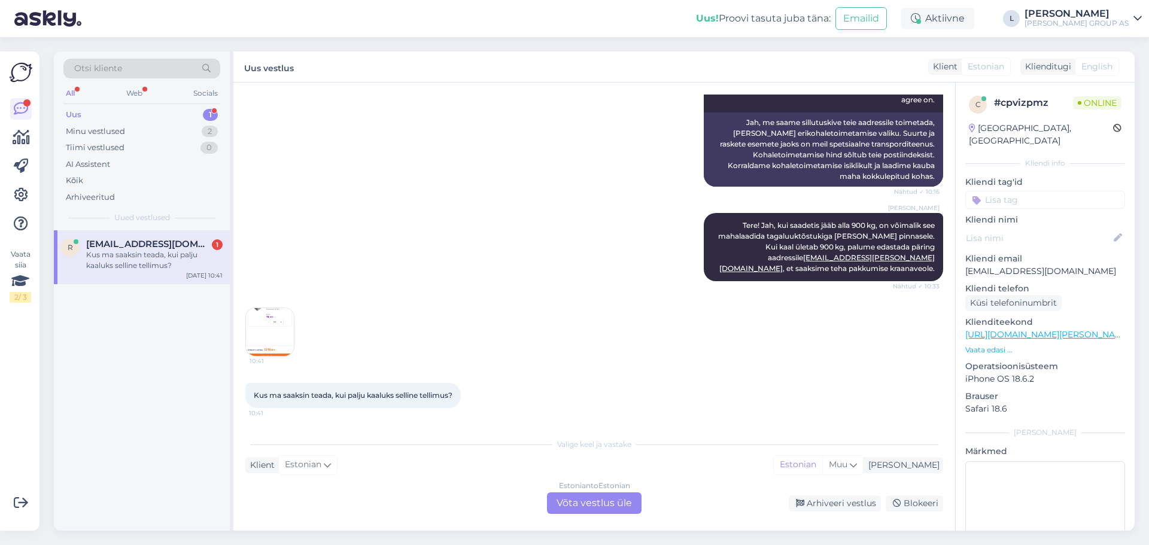
click at [575, 504] on div "Estonian to Estonian Võta vestlus üle" at bounding box center [594, 504] width 95 height 22
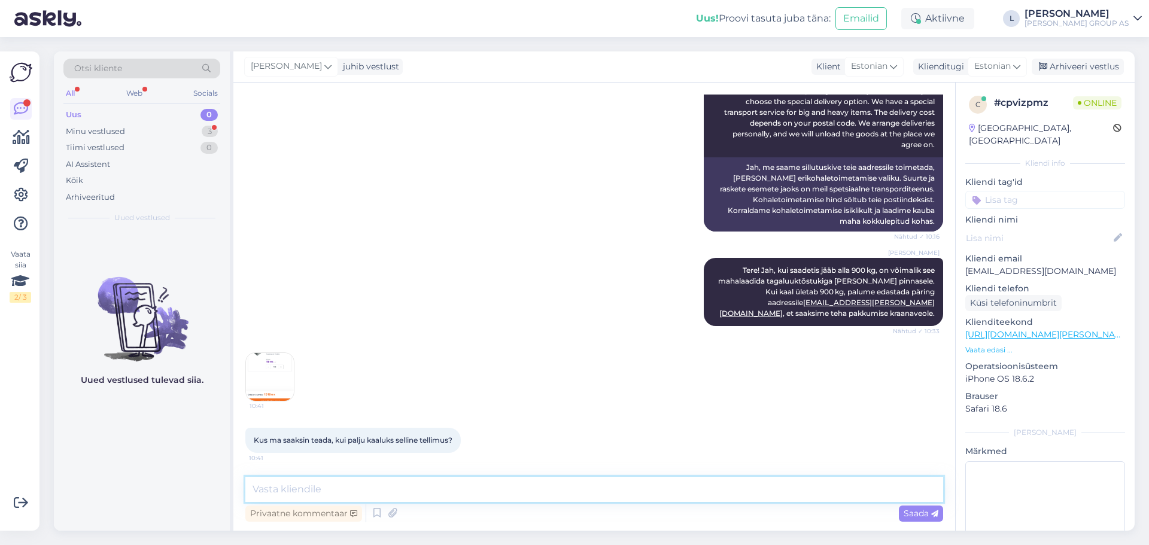
click at [497, 488] on textarea at bounding box center [594, 489] width 698 height 25
type textarea "1 alus on 1,5 t seda saab ainult kraanaga toimetada"
click at [921, 515] on span "Saada" at bounding box center [921, 513] width 35 height 11
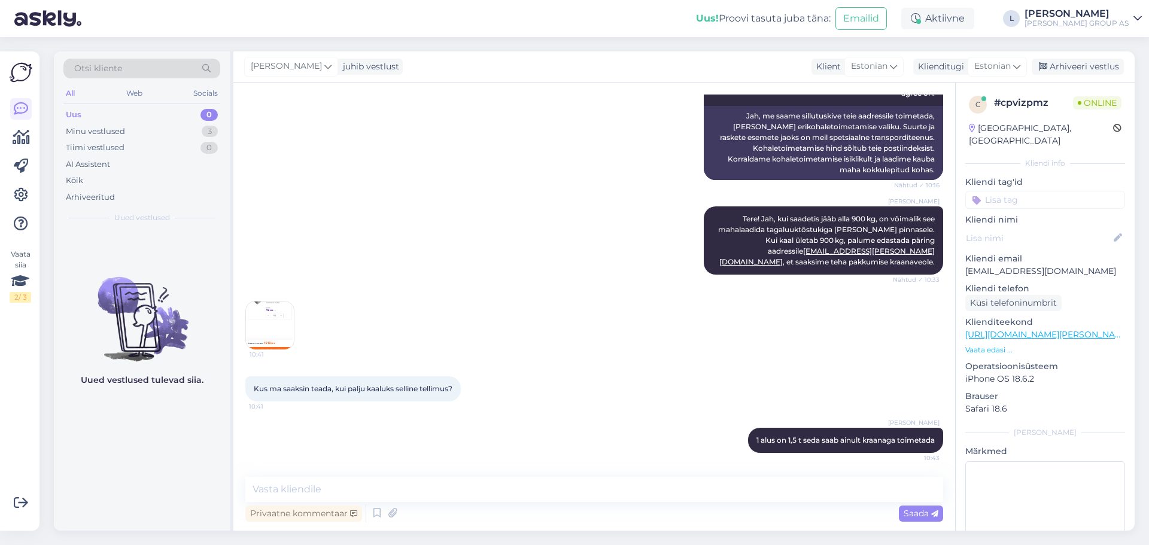
scroll to position [0, 0]
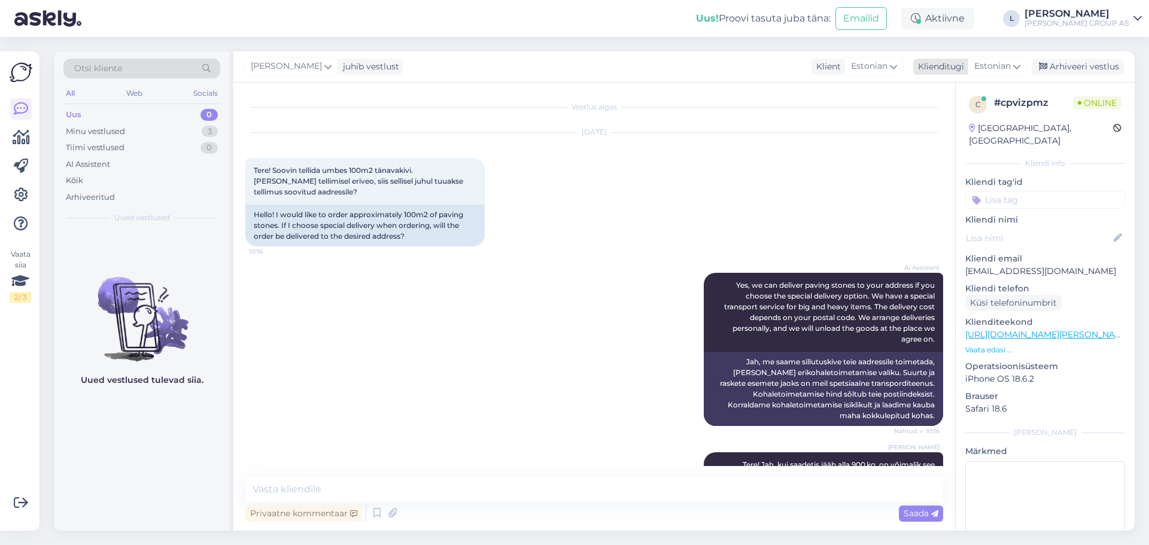
drag, startPoint x: 1099, startPoint y: 65, endPoint x: 1093, endPoint y: 63, distance: 6.4
click at [1099, 65] on div "Arhiveeri vestlus" at bounding box center [1078, 67] width 92 height 16
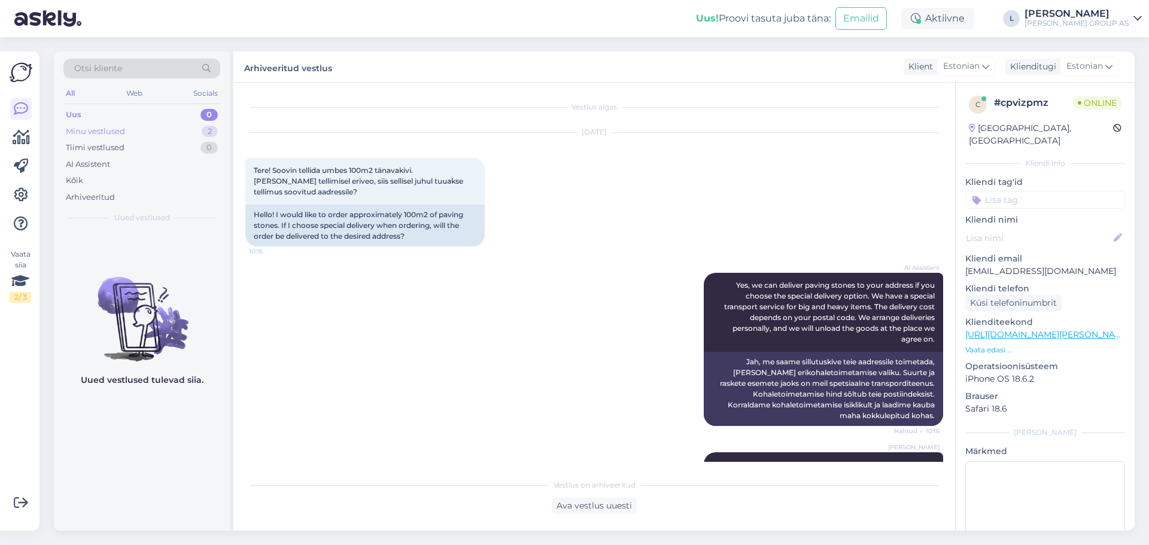
click at [107, 129] on div "Minu vestlused" at bounding box center [95, 132] width 59 height 12
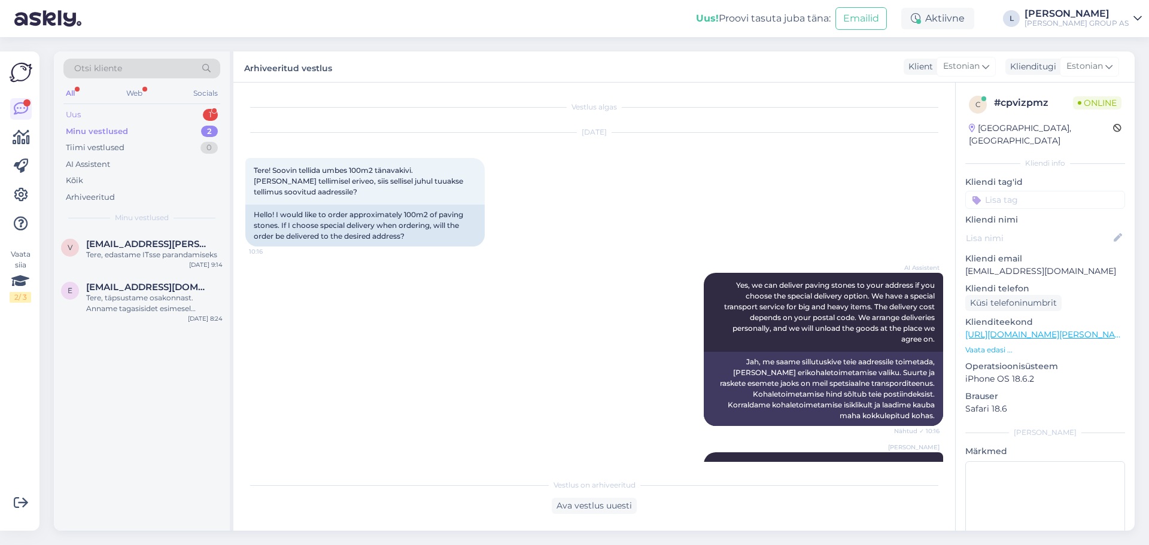
click at [121, 116] on div "Uus 1" at bounding box center [141, 115] width 157 height 17
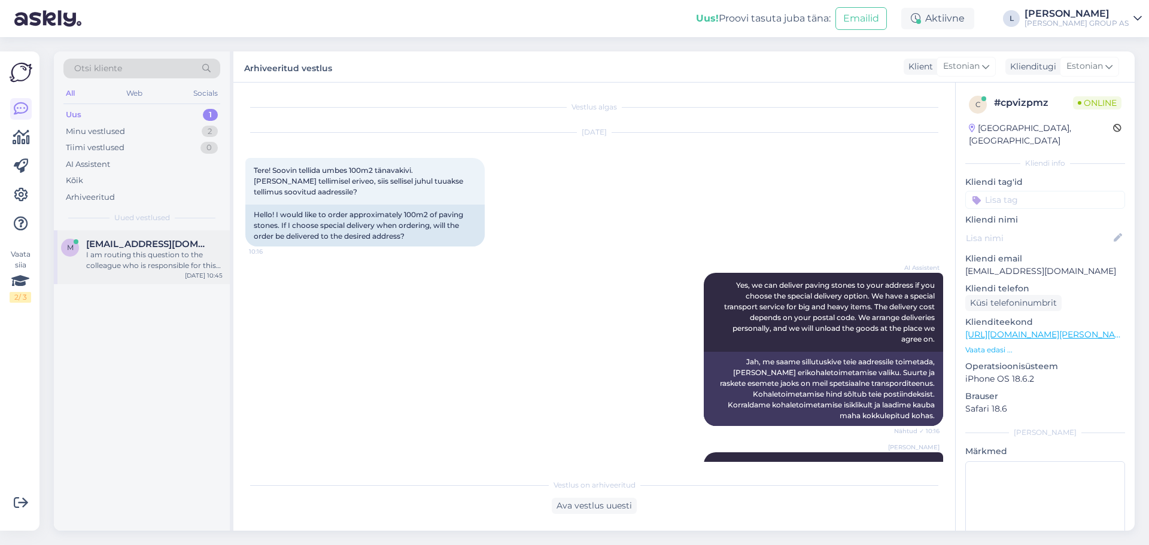
click at [154, 263] on div "I am routing this question to the colleague who is responsible for this topic. …" at bounding box center [154, 261] width 136 height 22
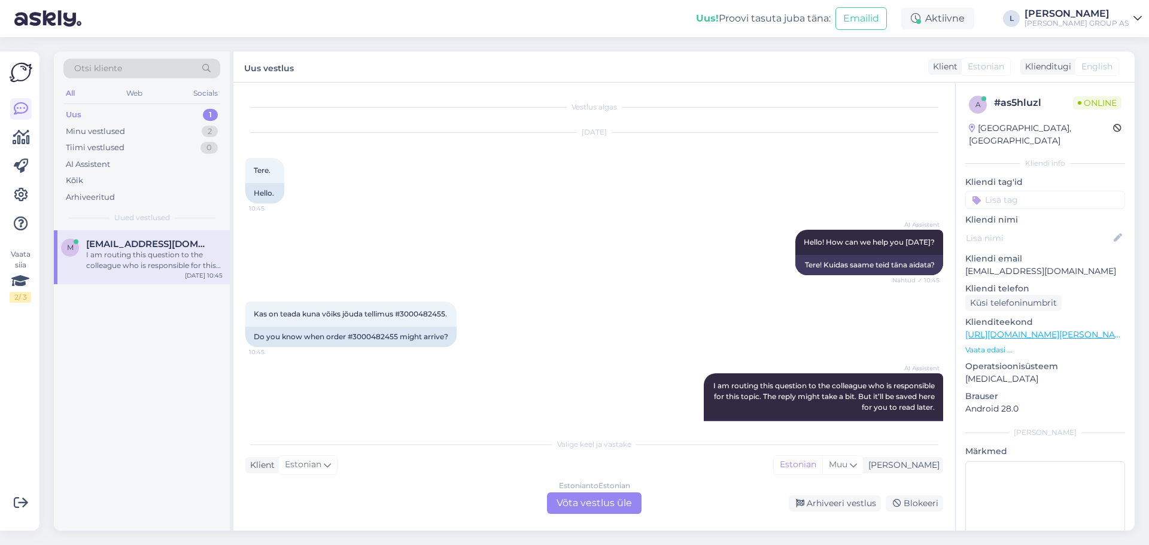
scroll to position [54, 0]
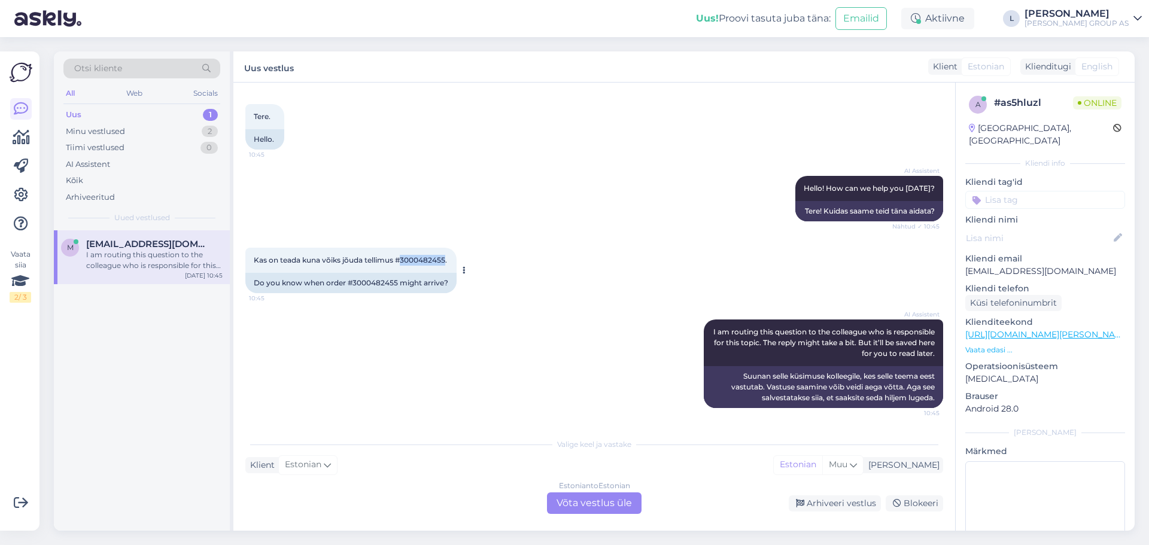
drag, startPoint x: 446, startPoint y: 260, endPoint x: 401, endPoint y: 262, distance: 44.9
click at [401, 262] on span "Kas on teada kuna võiks jõuda tellimus #3000482455." at bounding box center [350, 260] width 193 height 9
click at [617, 496] on div "Estonian to Estonian Võta vestlus üle" at bounding box center [594, 504] width 95 height 22
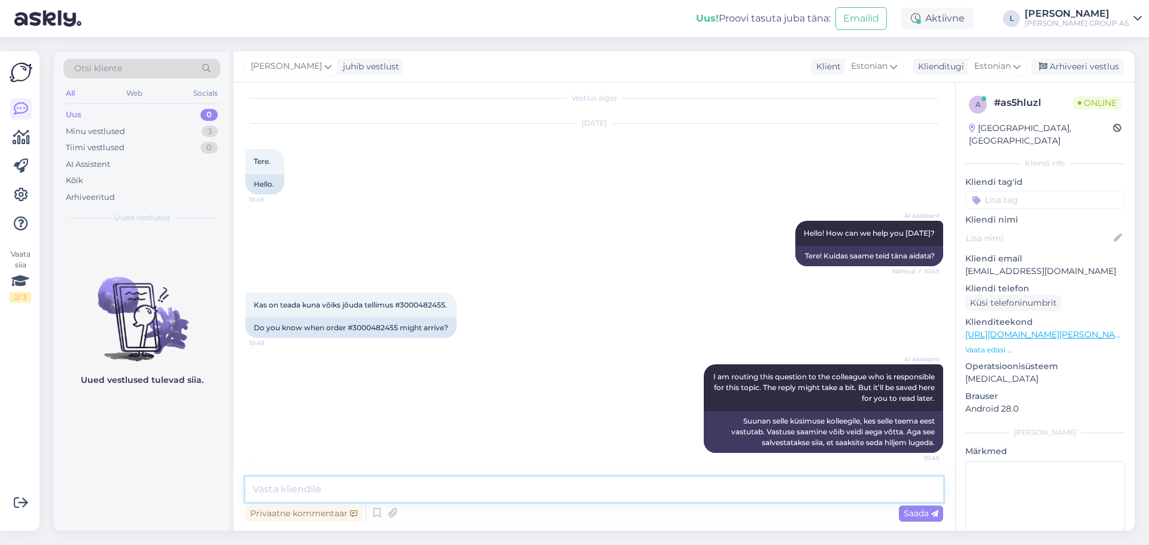
click at [543, 482] on textarea at bounding box center [594, 489] width 698 height 25
click at [430, 500] on textarea at bounding box center [594, 489] width 698 height 25
type textarea "Tere, tellimuse tarne viibib toode peaks jõudma lattu selle nädala [PERSON_NAME]"
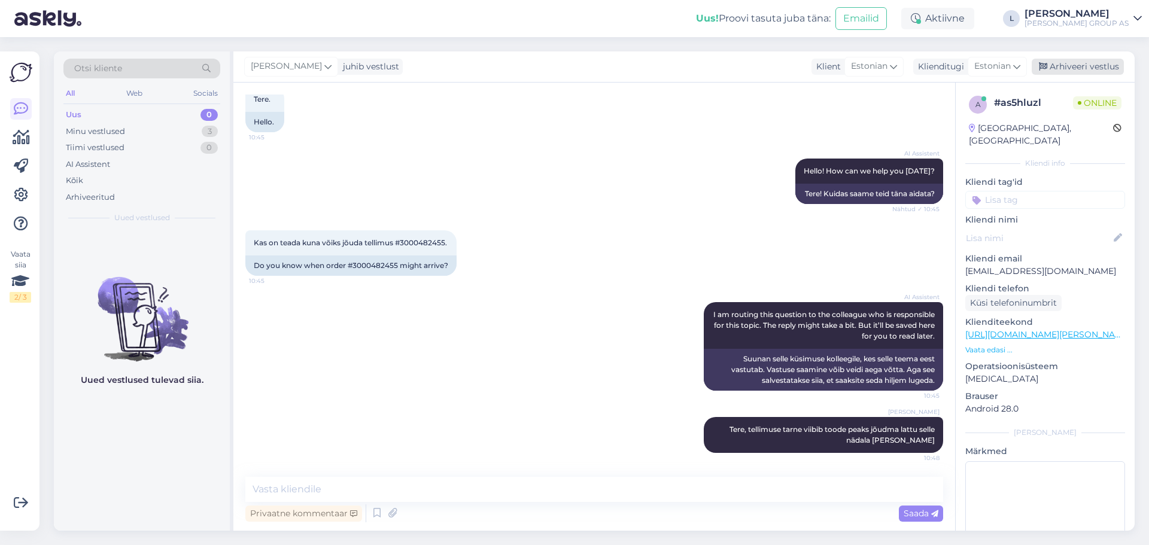
click at [1085, 65] on div "Arhiveeri vestlus" at bounding box center [1078, 67] width 92 height 16
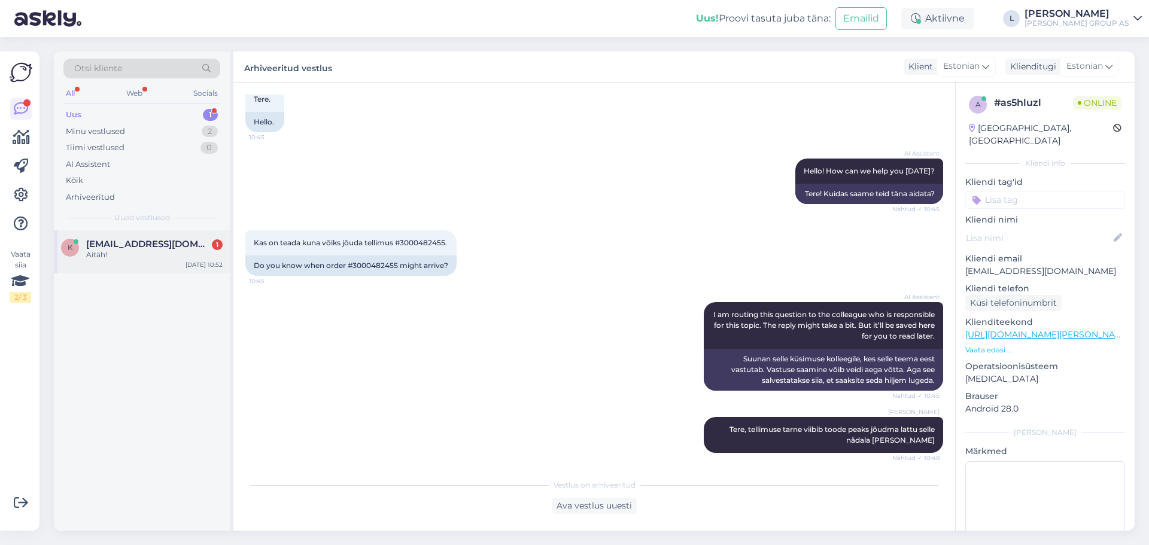
click at [149, 262] on div "k [EMAIL_ADDRESS][DOMAIN_NAME] 1 Aitäh! [DATE] 10:52" at bounding box center [142, 251] width 176 height 43
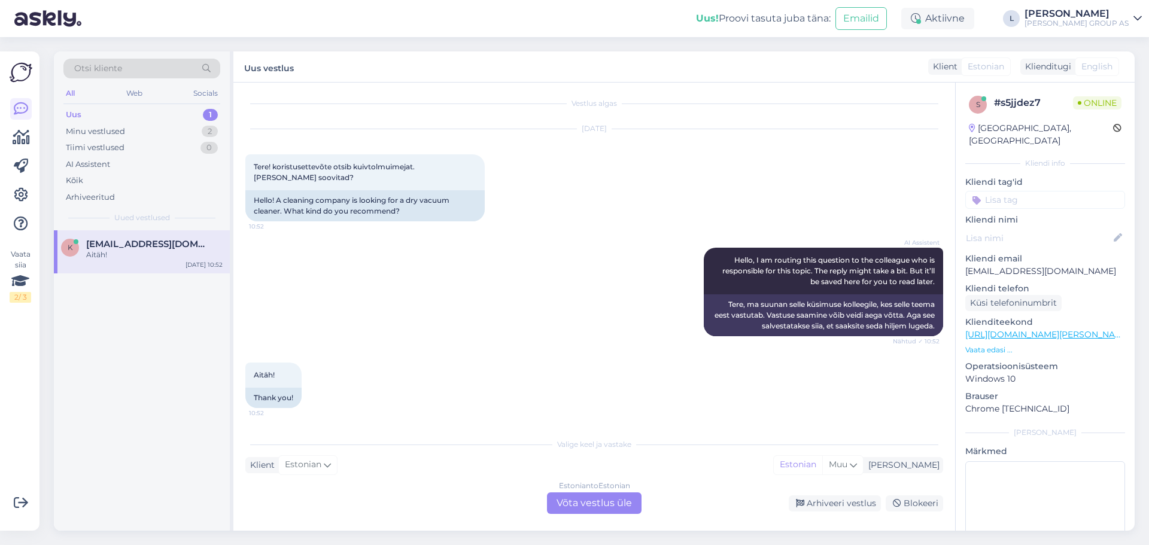
scroll to position [0, 0]
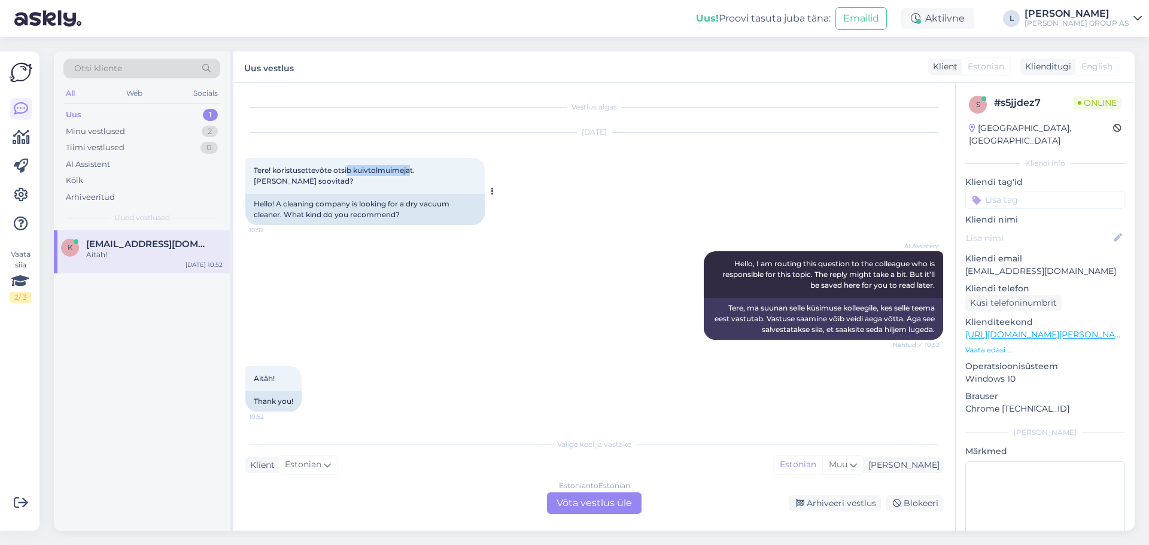
drag, startPoint x: 412, startPoint y: 170, endPoint x: 348, endPoint y: 172, distance: 63.5
click at [348, 172] on span "Tere! koristusettevõte otsib kuivtolmuimejat. [PERSON_NAME] soovitad?" at bounding box center [335, 176] width 163 height 20
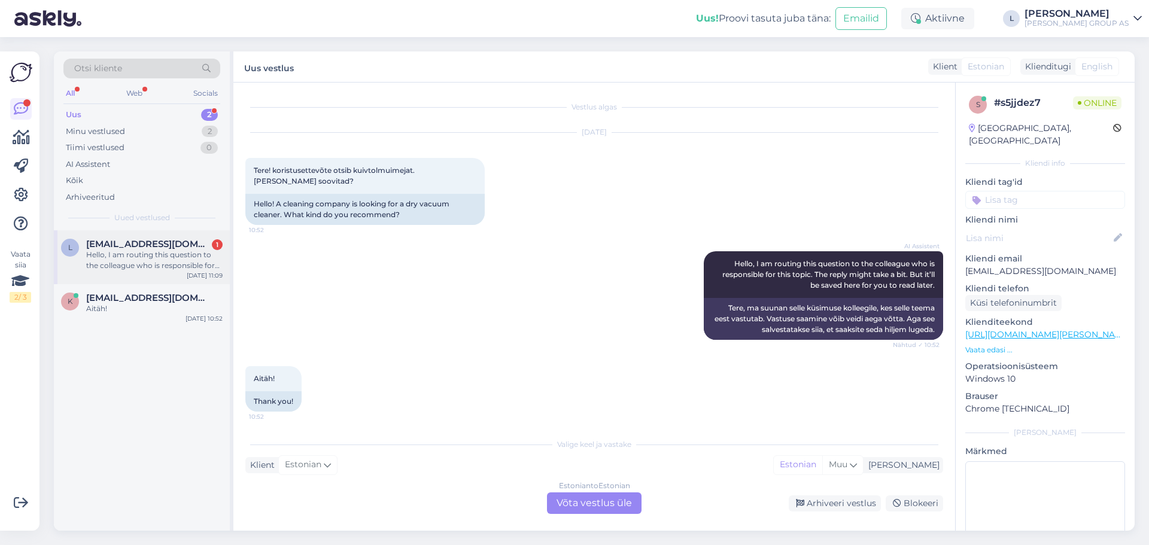
click at [185, 250] on div "Hello, I am routing this question to the colleague who is responsible for this …" at bounding box center [154, 261] width 136 height 22
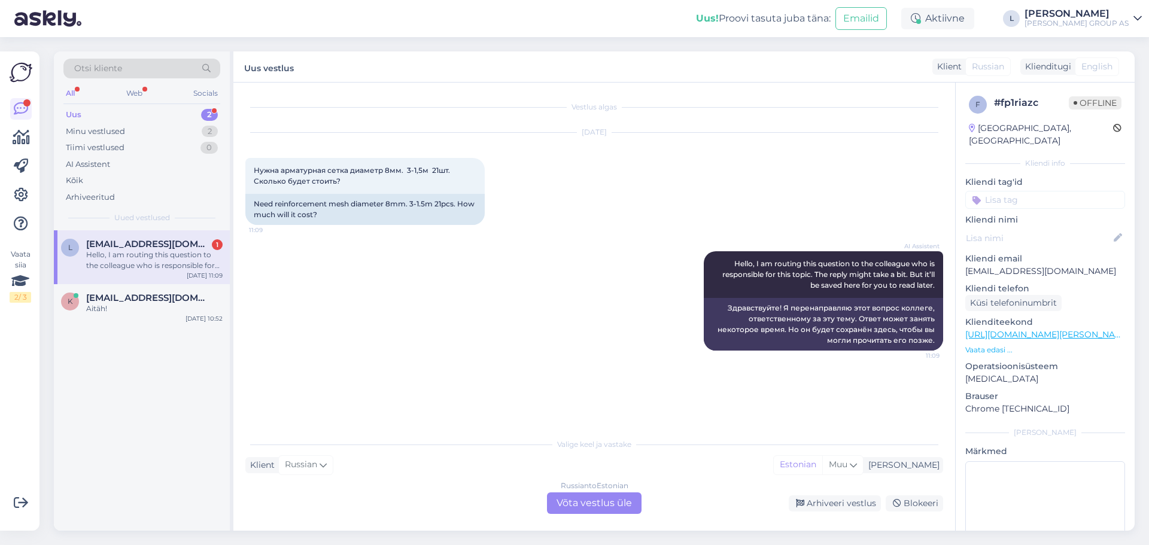
click at [600, 501] on div "Russian to Estonian Võta vestlus üle" at bounding box center [594, 504] width 95 height 22
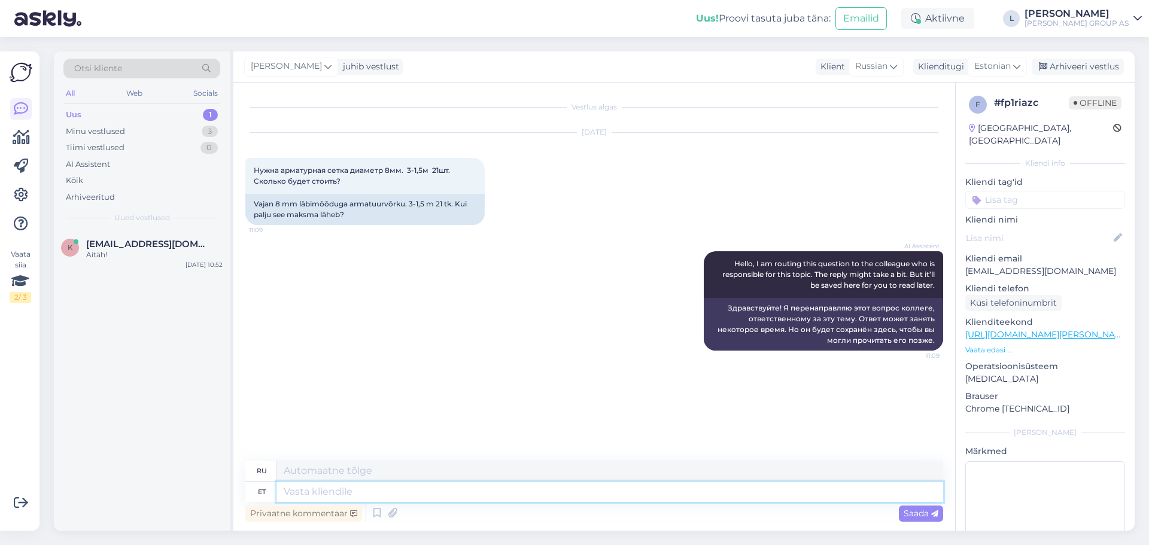
click at [556, 491] on textarea at bounding box center [610, 492] width 667 height 20
type textarea "Tere."
type textarea "Привет."
type textarea "Tere. 572,67"
type textarea "Здравствуйте. 572.67"
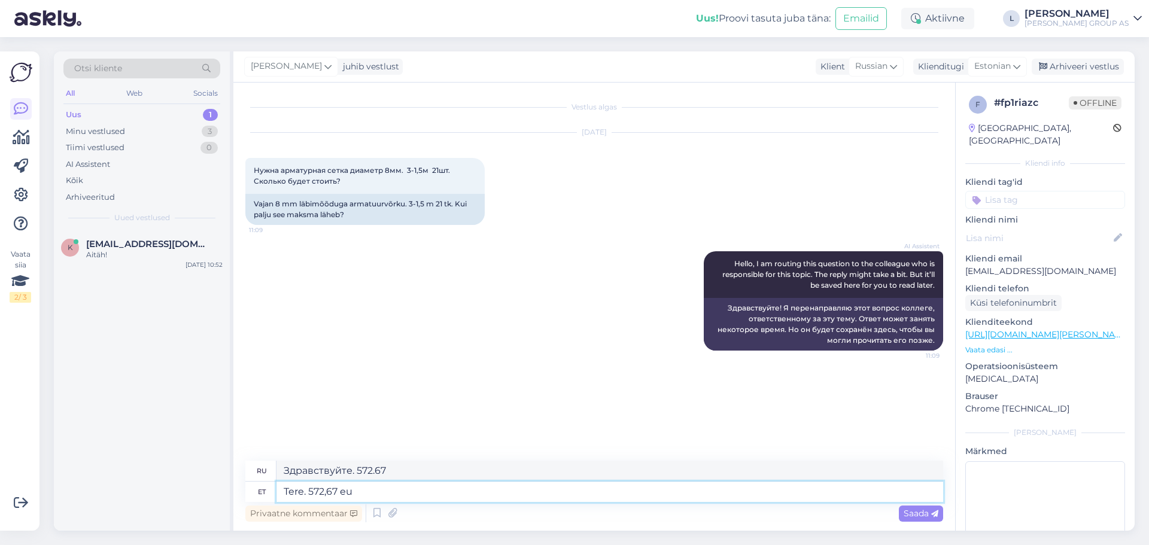
type textarea "Tere. 572,67 eur"
type textarea "Здравствуйте. 572,67 евро"
type textarea "Tere. 572,67 eur"
click at [921, 506] on div "Saada" at bounding box center [921, 514] width 44 height 16
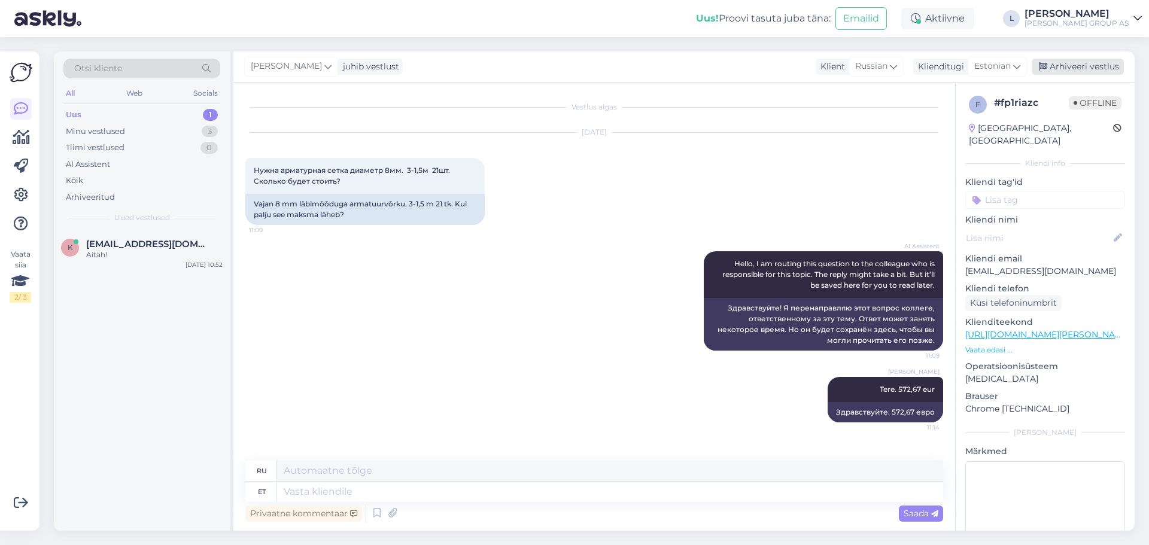
click at [1093, 65] on div "Arhiveeri vestlus" at bounding box center [1078, 67] width 92 height 16
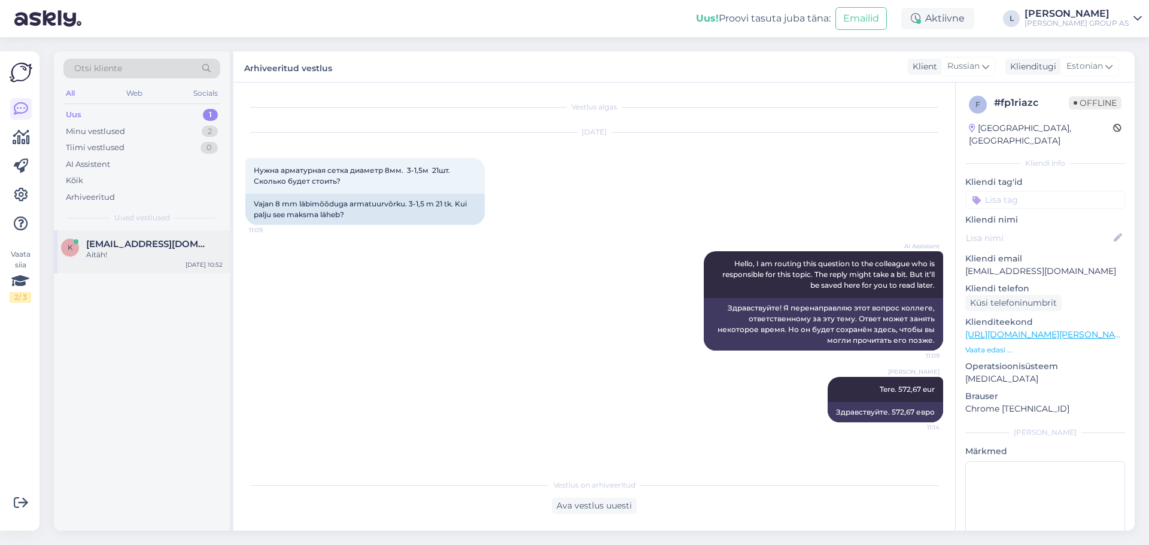
click at [139, 249] on span "[EMAIL_ADDRESS][DOMAIN_NAME]" at bounding box center [148, 244] width 124 height 11
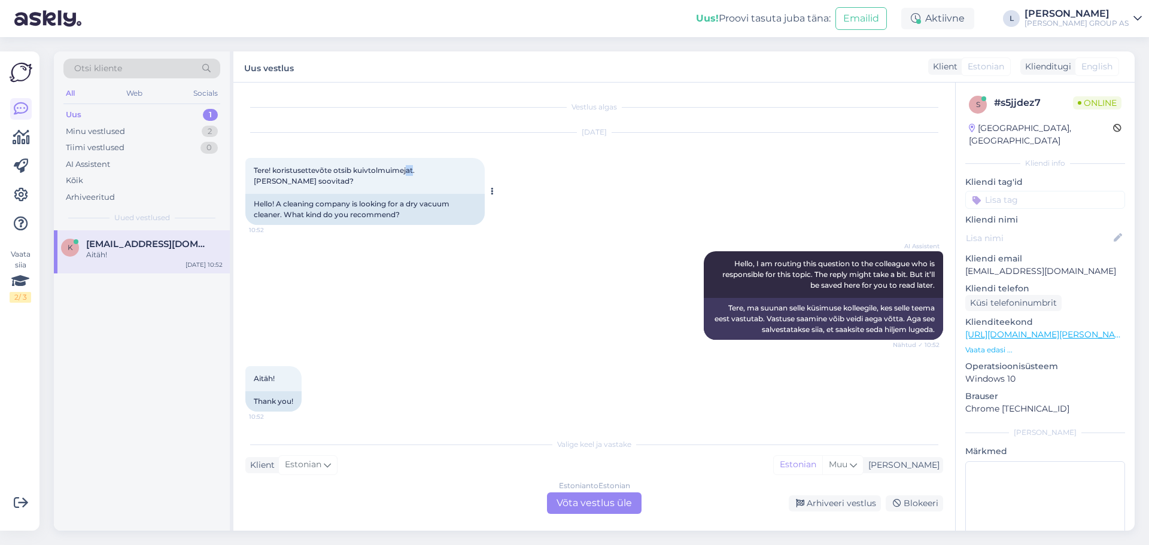
drag, startPoint x: 414, startPoint y: 172, endPoint x: 408, endPoint y: 172, distance: 6.0
click at [408, 172] on span "Tere! koristusettevõte otsib kuivtolmuimejat. [PERSON_NAME] soovitad?" at bounding box center [335, 176] width 163 height 20
drag, startPoint x: 411, startPoint y: 171, endPoint x: 354, endPoint y: 175, distance: 57.6
click at [354, 175] on div "Tere! koristusettevõte otsib kuivtolmuimejat. [PERSON_NAME] soovitad? 10:52" at bounding box center [364, 176] width 239 height 36
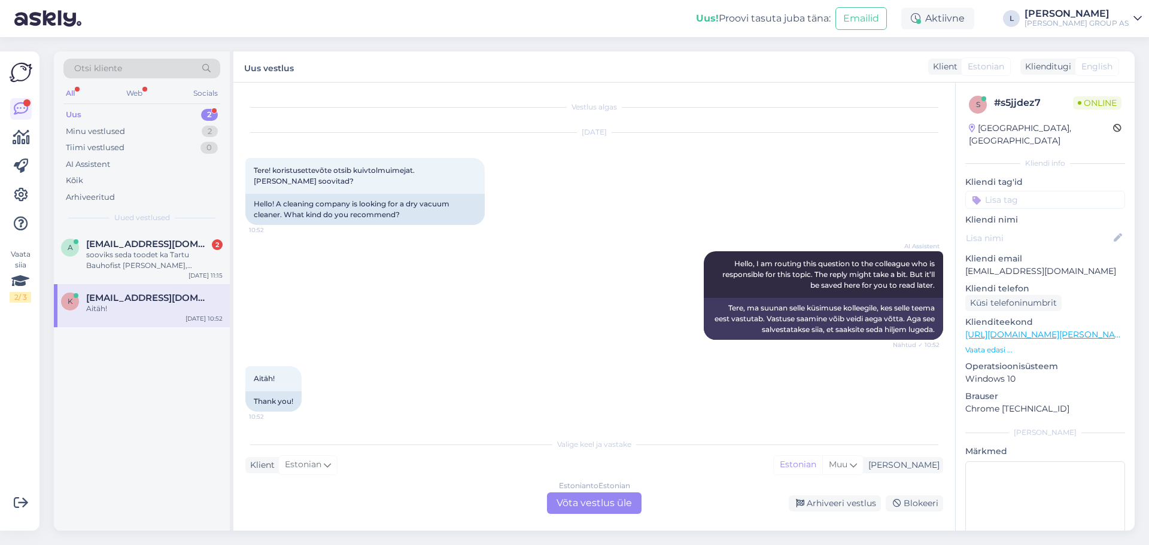
click at [616, 502] on div "Estonian to Estonian Võta vestlus üle" at bounding box center [594, 504] width 95 height 22
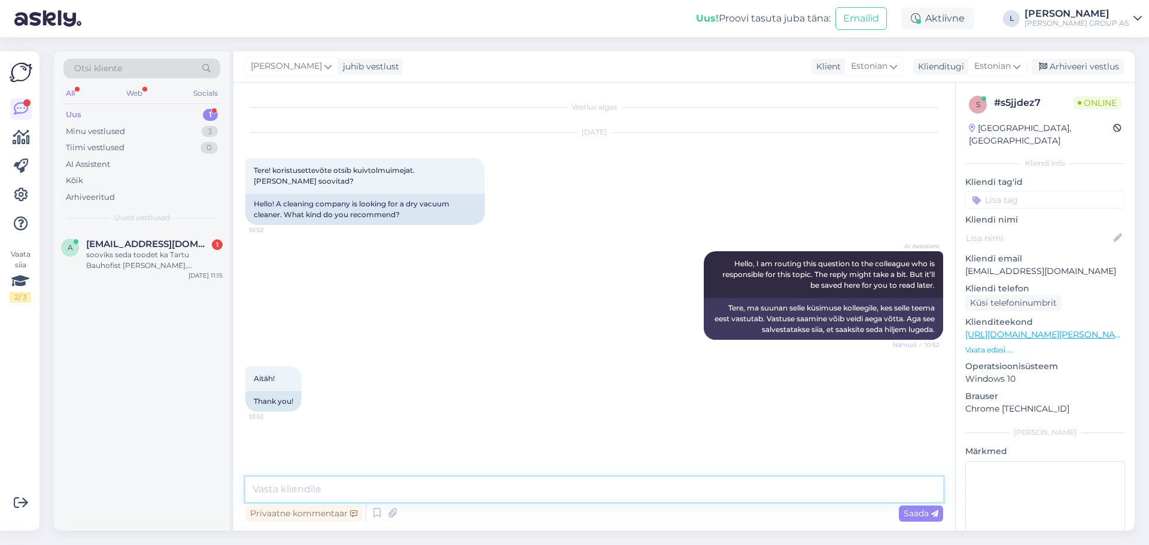
click at [558, 487] on textarea at bounding box center [594, 489] width 698 height 25
type textarea "Tere"
paste textarea "[URL][DOMAIN_NAME][PERSON_NAME]"
type textarea "[URL][DOMAIN_NAME][PERSON_NAME]"
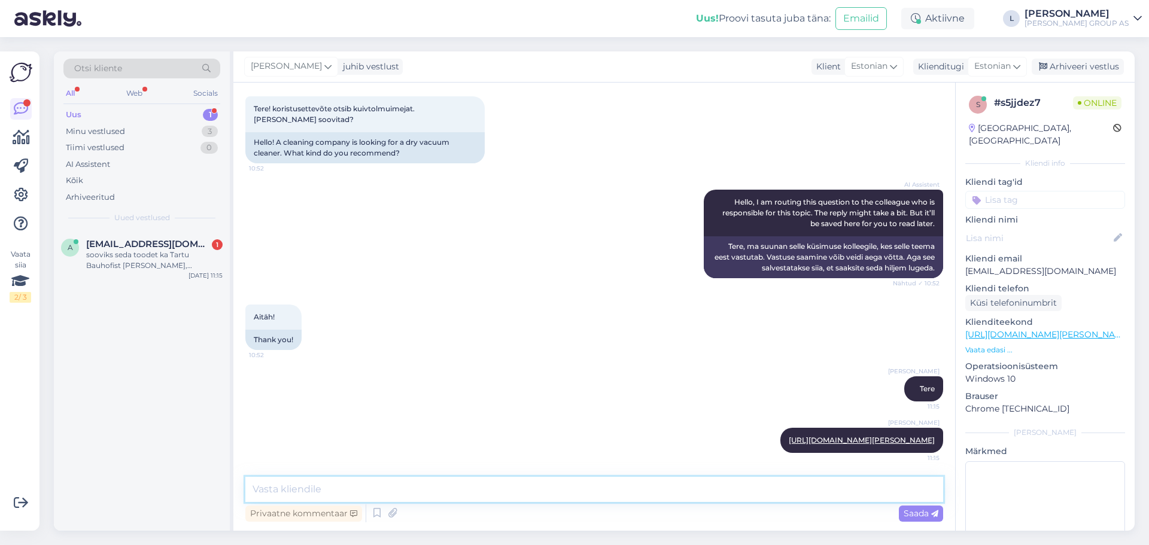
click at [403, 487] on textarea at bounding box center [594, 489] width 698 height 25
paste textarea "[URL][DOMAIN_NAME][PERSON_NAME]"
type textarea "[URL][DOMAIN_NAME][PERSON_NAME]"
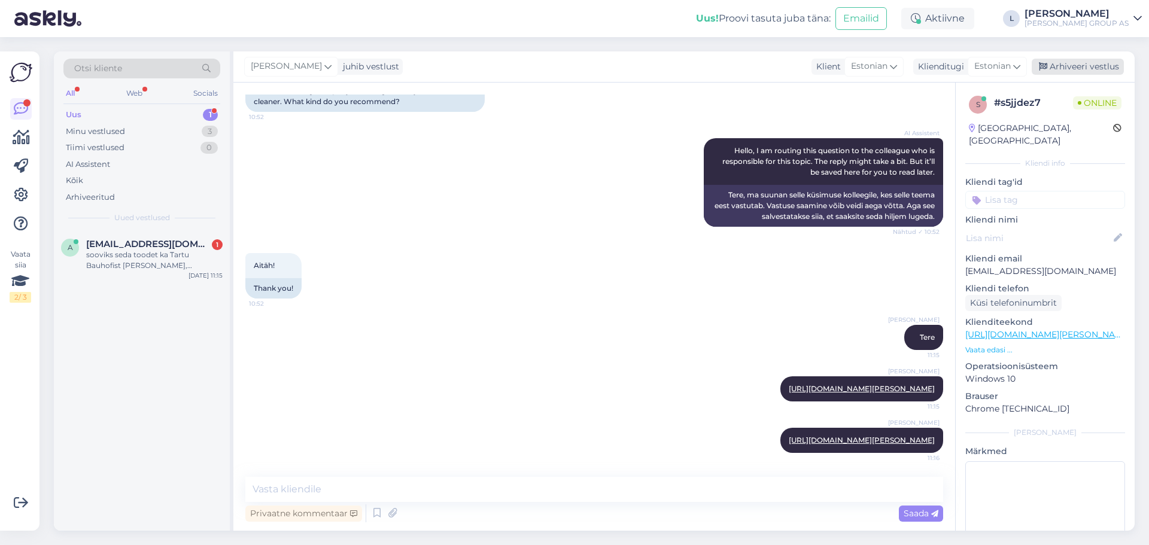
click at [1056, 68] on div "Arhiveeri vestlus" at bounding box center [1078, 67] width 92 height 16
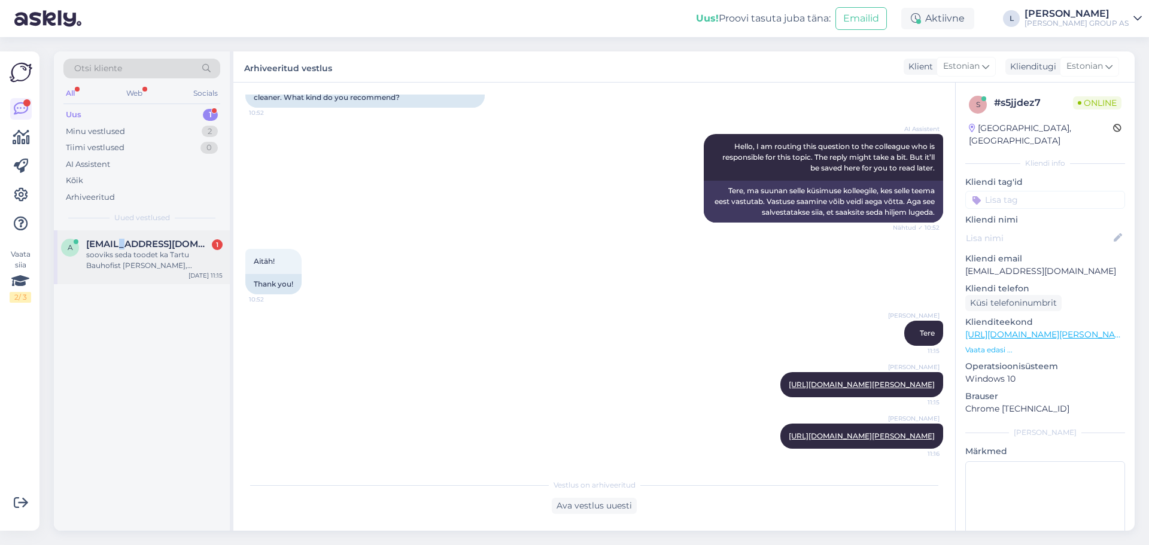
click at [116, 241] on span "[EMAIL_ADDRESS][DOMAIN_NAME]" at bounding box center [148, 244] width 124 height 11
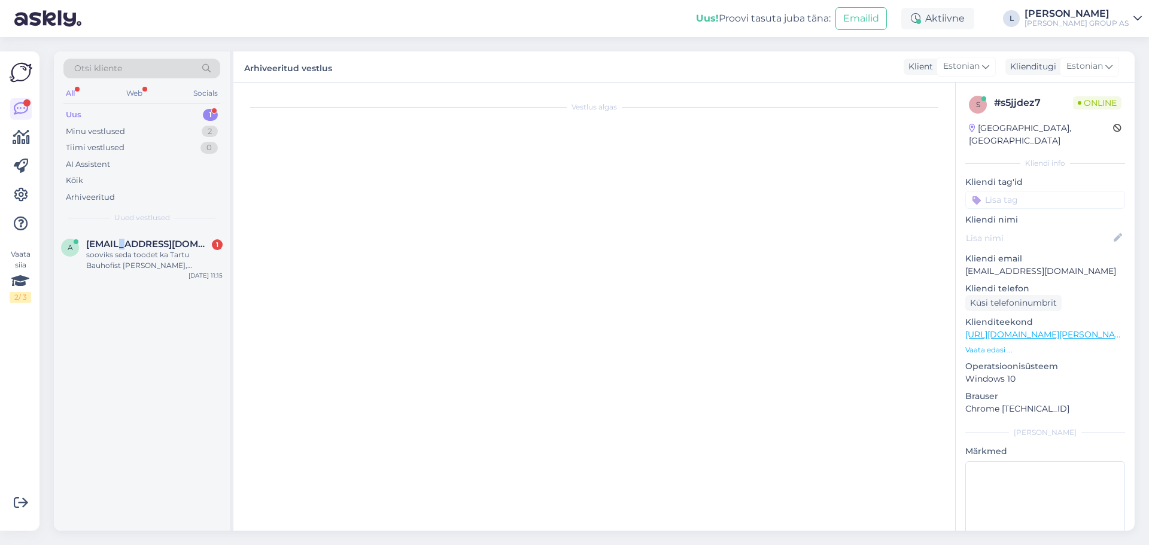
scroll to position [2215, 0]
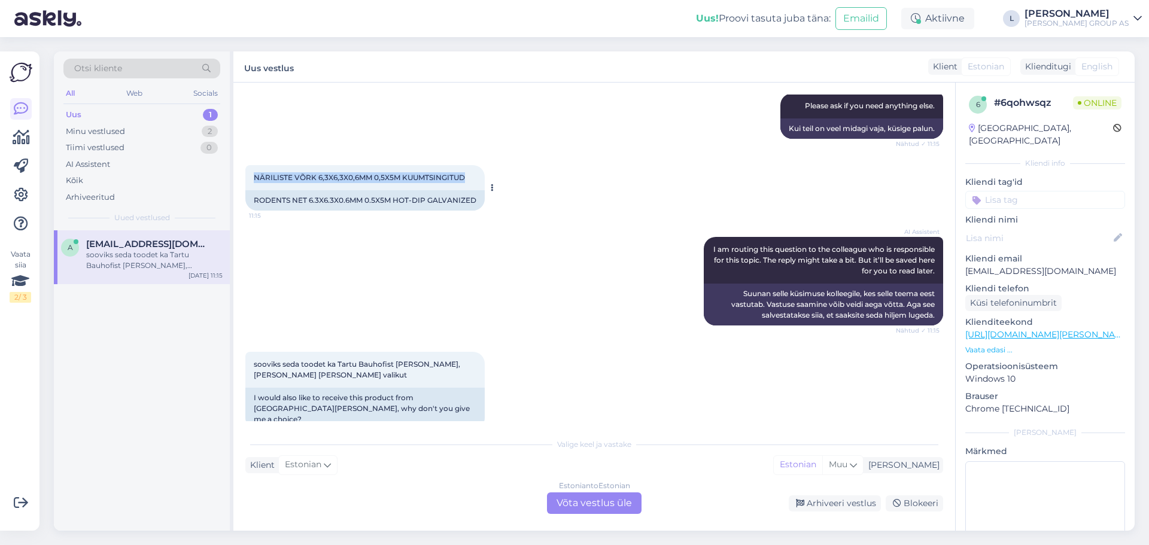
drag, startPoint x: 475, startPoint y: 163, endPoint x: 250, endPoint y: 172, distance: 225.2
click at [250, 172] on div "NÄRILISTE VÕRK 6,3X6,3X0,6MM 0,5X5M KUUMTSINGITUD 11:15" at bounding box center [364, 177] width 239 height 25
click at [599, 499] on div "Estonian to Estonian Võta vestlus üle" at bounding box center [594, 504] width 95 height 22
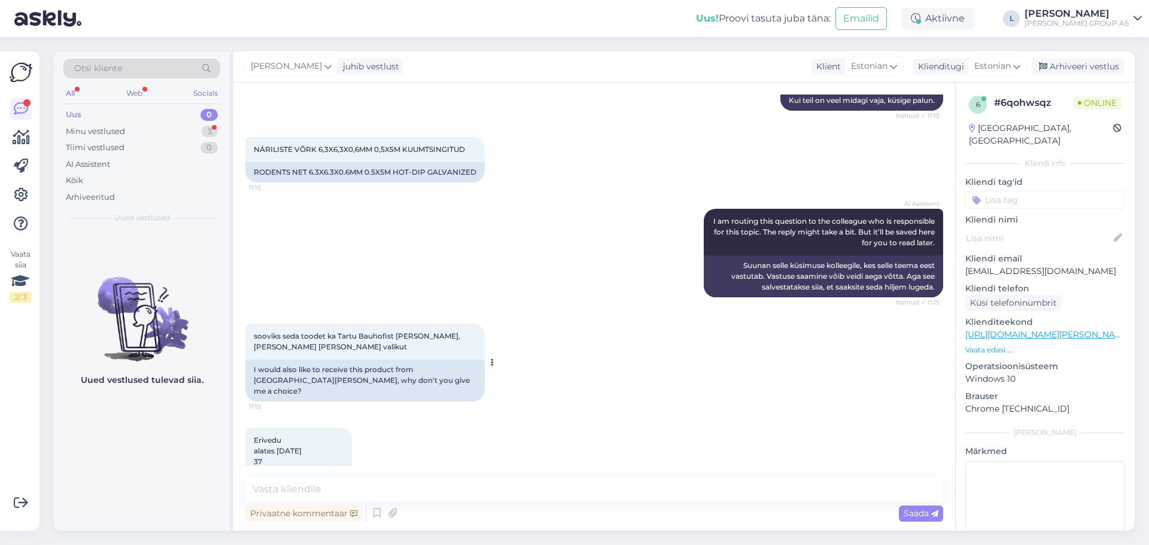
scroll to position [2316, 0]
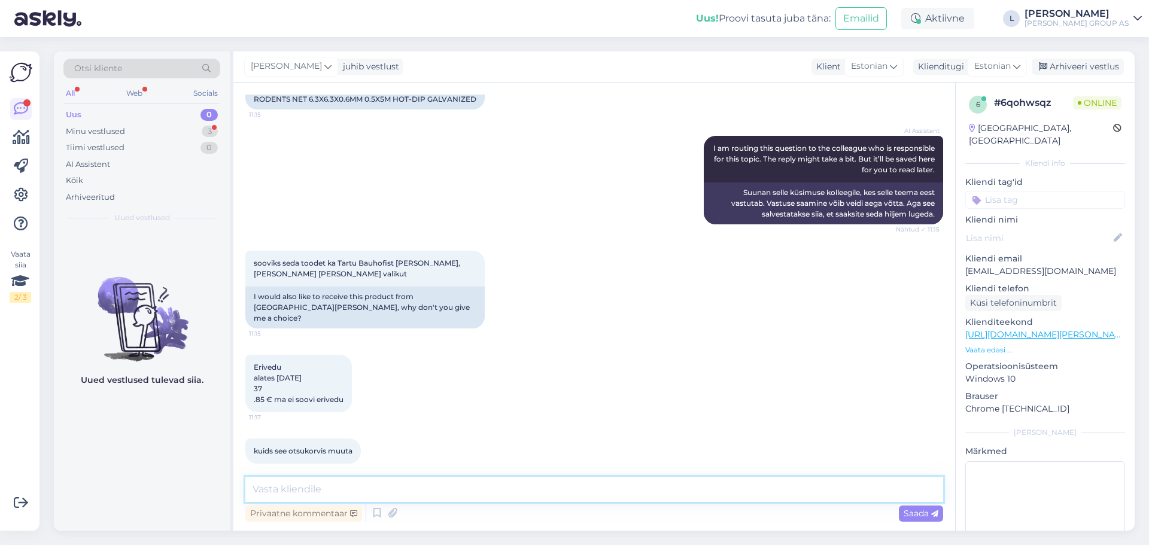
click at [342, 479] on textarea at bounding box center [594, 489] width 698 height 25
paste textarea "Antud toode on tellitav ainult hankija laost, mistõttu tarne kauplustesse ei ol…"
type textarea "Tere, Antud toode on tellitav ainult hankija laost, mistõttu tarne kauplustesse…"
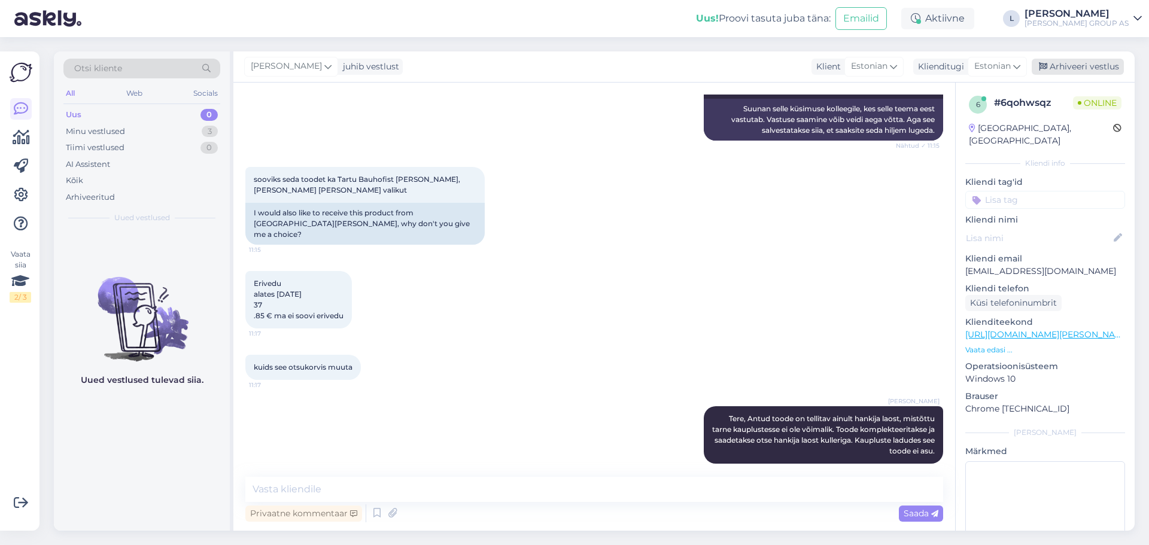
click at [1046, 68] on icon at bounding box center [1043, 67] width 8 height 8
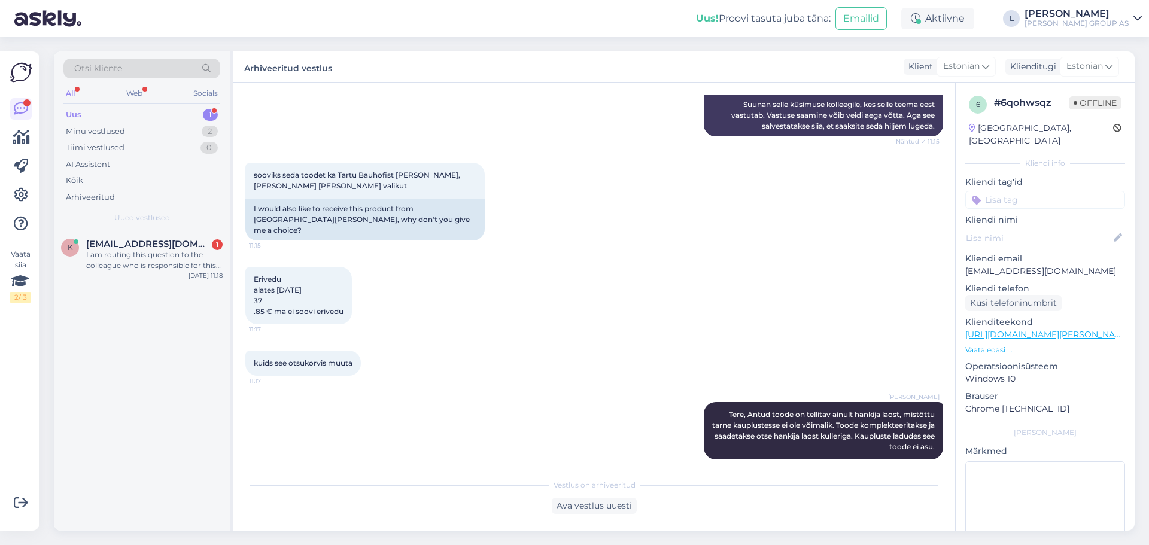
scroll to position [2558, 0]
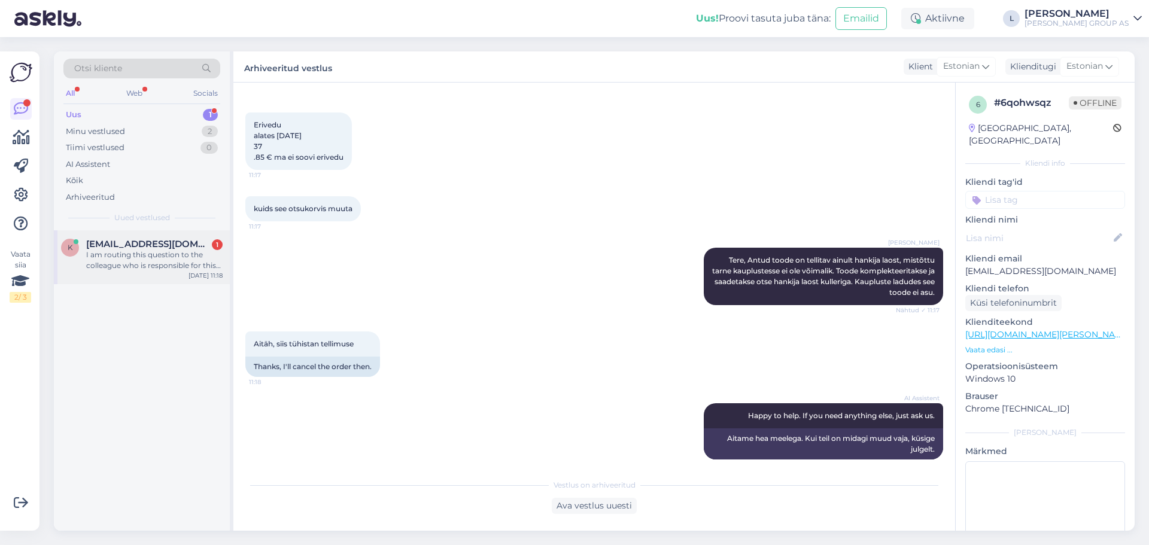
click at [114, 241] on span "[EMAIL_ADDRESS][DOMAIN_NAME]" at bounding box center [148, 244] width 124 height 11
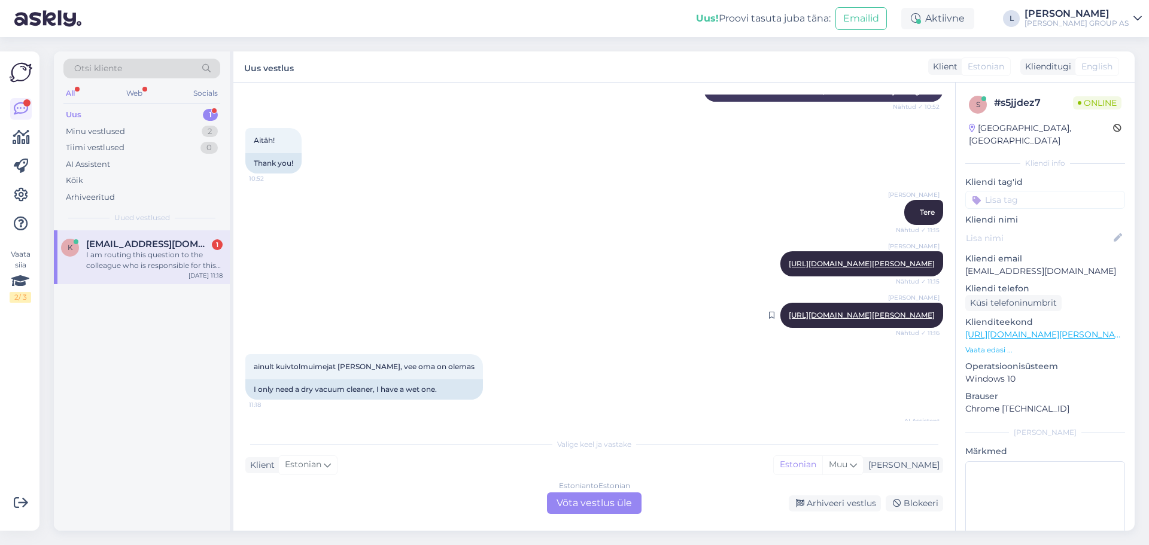
scroll to position [236, 0]
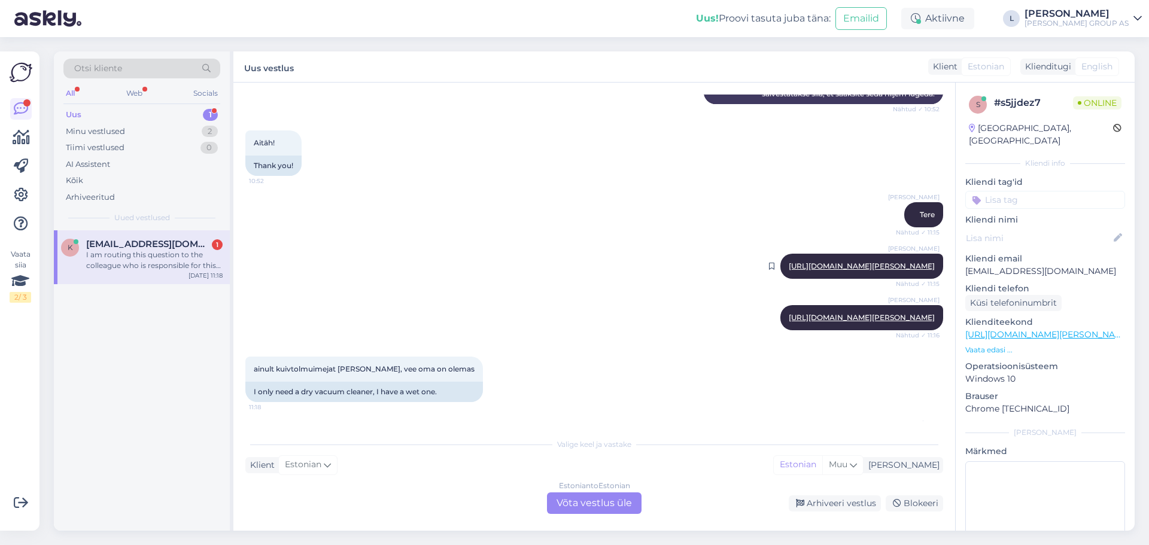
click at [789, 262] on link "[URL][DOMAIN_NAME][PERSON_NAME]" at bounding box center [862, 266] width 146 height 9
drag, startPoint x: 373, startPoint y: 378, endPoint x: 254, endPoint y: 380, distance: 119.1
click at [254, 373] on span "ainult kuivtolmuimejat [PERSON_NAME], vee oma on olemas" at bounding box center [364, 368] width 221 height 9
click at [432, 373] on span "ainult kuivtolmuimejat [PERSON_NAME], vee oma on olemas" at bounding box center [364, 368] width 221 height 9
drag, startPoint x: 448, startPoint y: 379, endPoint x: 247, endPoint y: 381, distance: 201.1
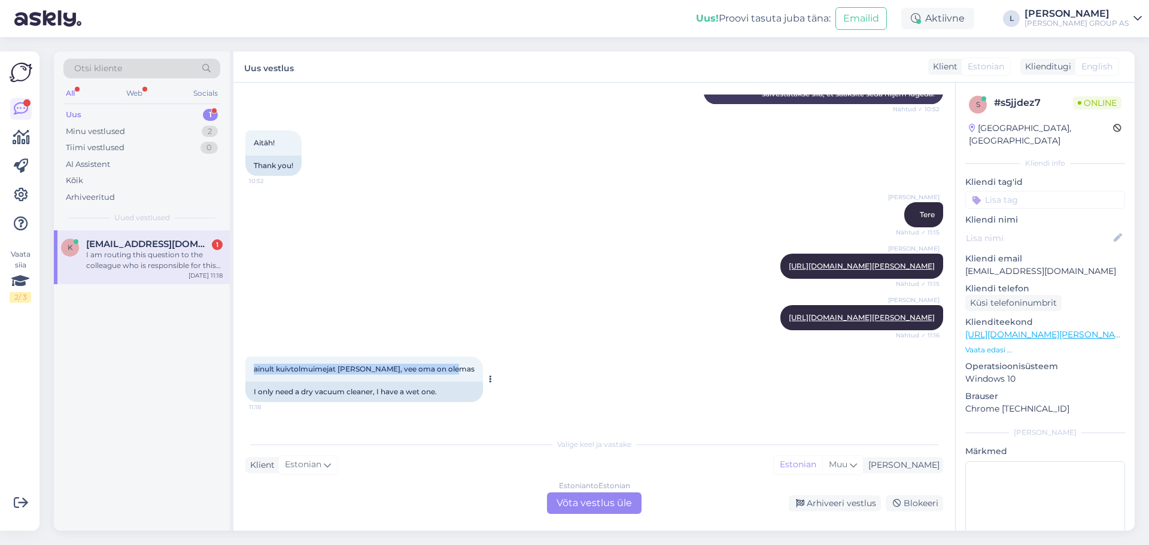
click at [247, 381] on div "ainult kuivtolmuimejat [PERSON_NAME], vee oma on olemas 11:18" at bounding box center [364, 369] width 238 height 25
click at [570, 503] on div "Estonian to Estonian Võta vestlus üle" at bounding box center [594, 504] width 95 height 22
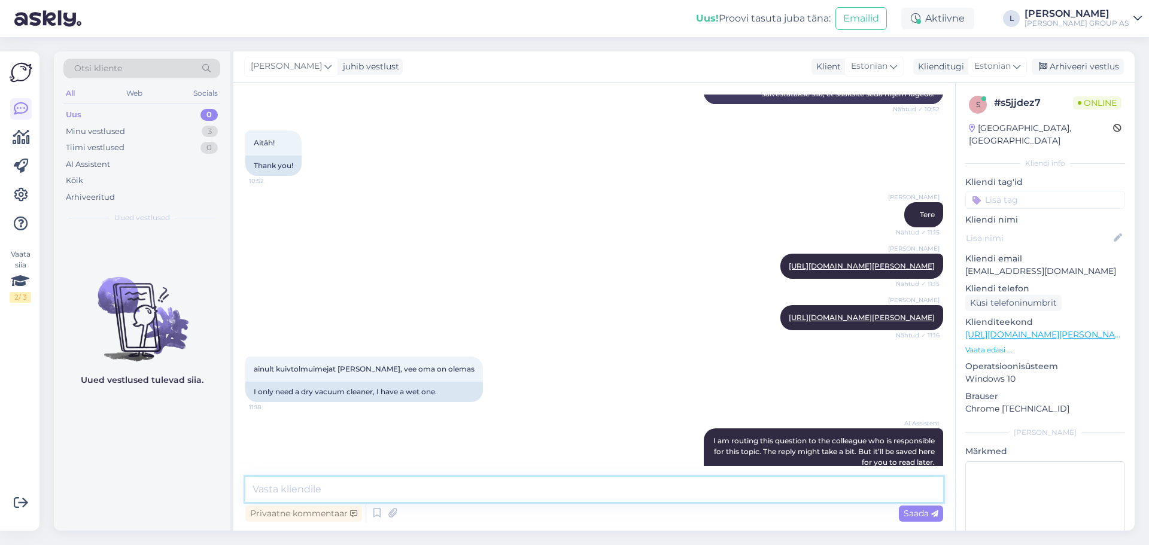
click at [536, 482] on textarea at bounding box center [594, 489] width 698 height 25
paste textarea "Ainult kuivatolmuimejat ei ole hetkel Pro seeriast pakkuda – saadaval on [PERSO…"
type textarea "Ainult kuivatolmuimejat ei ole hetkel Pro seeriast pakkuda – saadaval on [PERSO…"
click at [918, 509] on span "Saada" at bounding box center [921, 513] width 35 height 11
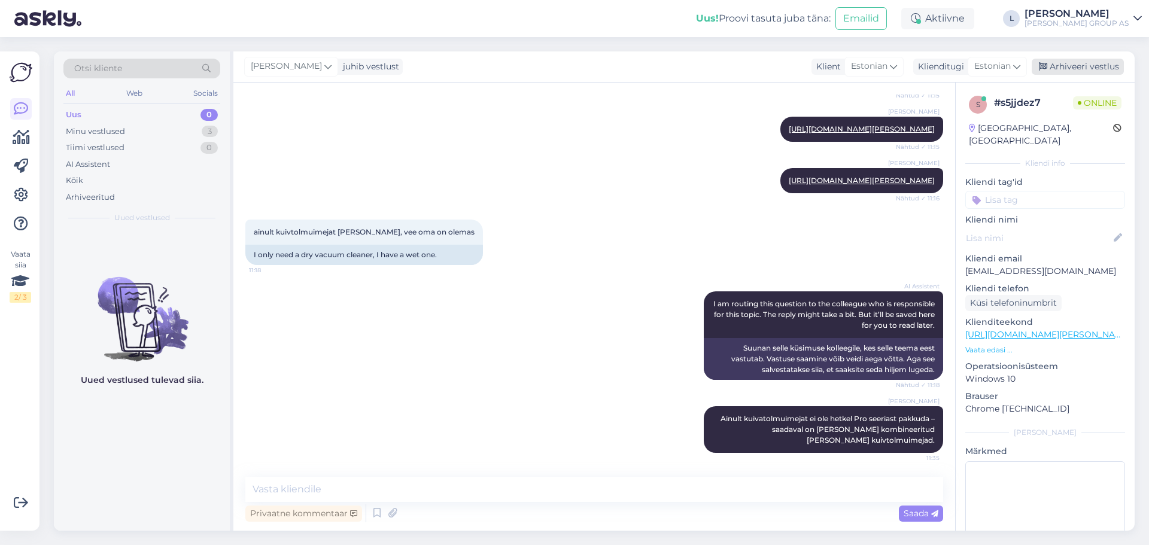
click at [1086, 65] on div "Arhiveeri vestlus" at bounding box center [1078, 67] width 92 height 16
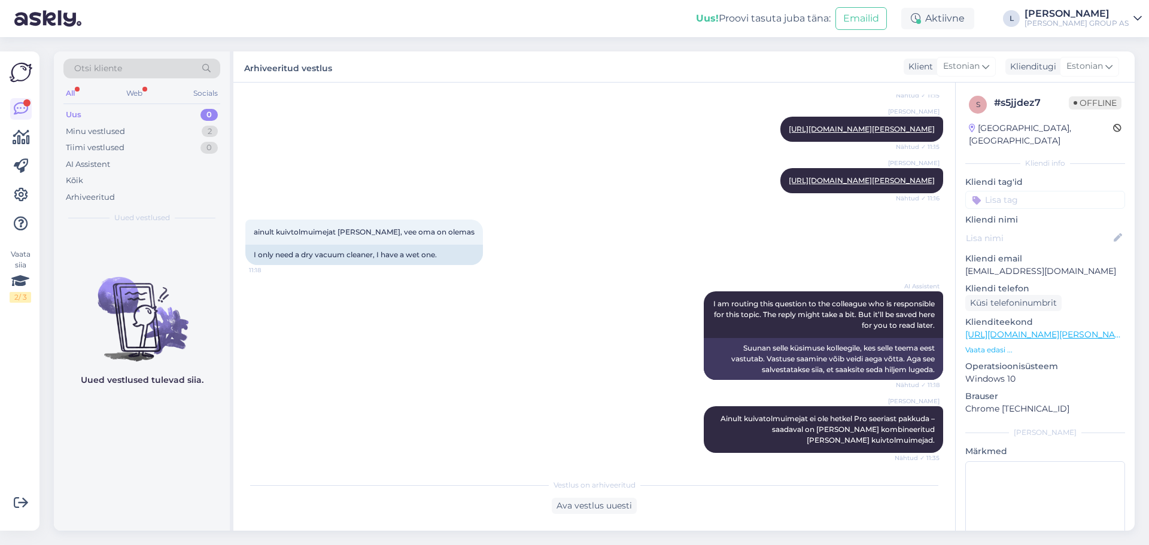
scroll to position [531, 0]
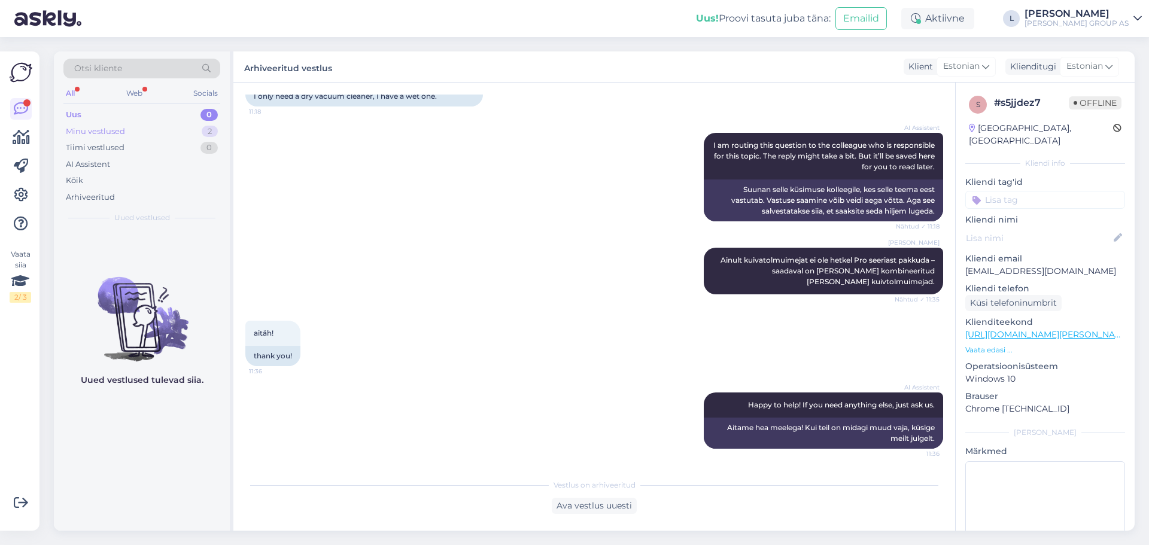
click at [93, 128] on div "Minu vestlused" at bounding box center [95, 132] width 59 height 12
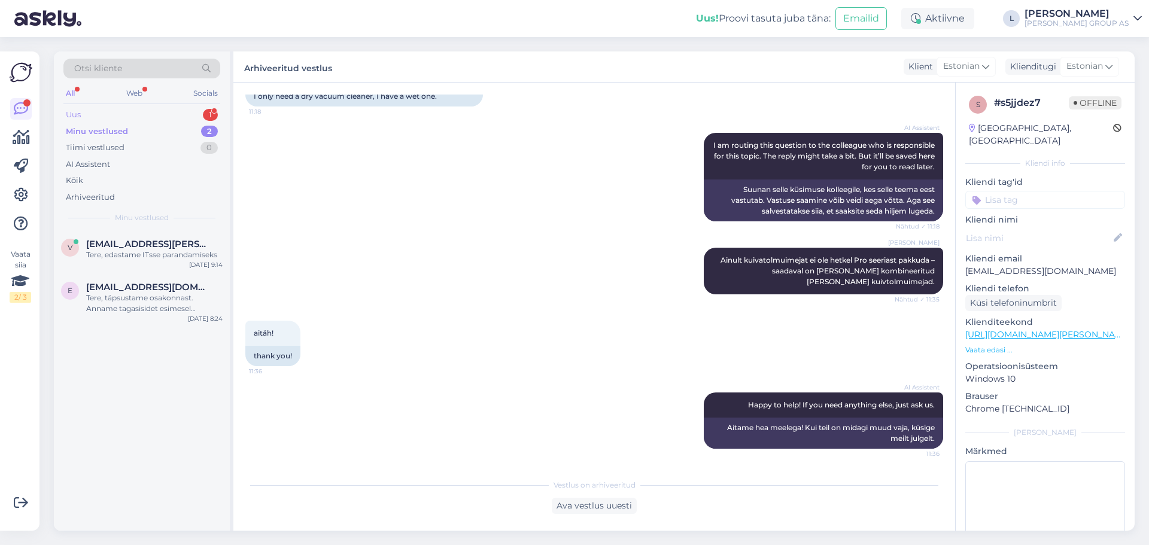
click at [84, 118] on div "Uus 1" at bounding box center [141, 115] width 157 height 17
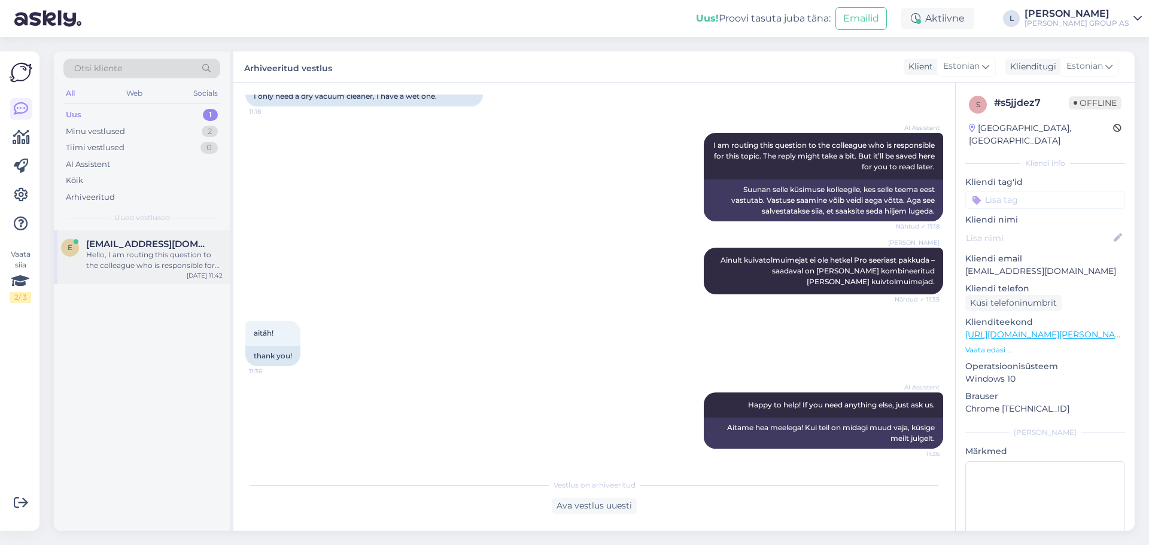
click at [154, 262] on div "Hello, I am routing this question to the colleague who is responsible for this …" at bounding box center [154, 261] width 136 height 22
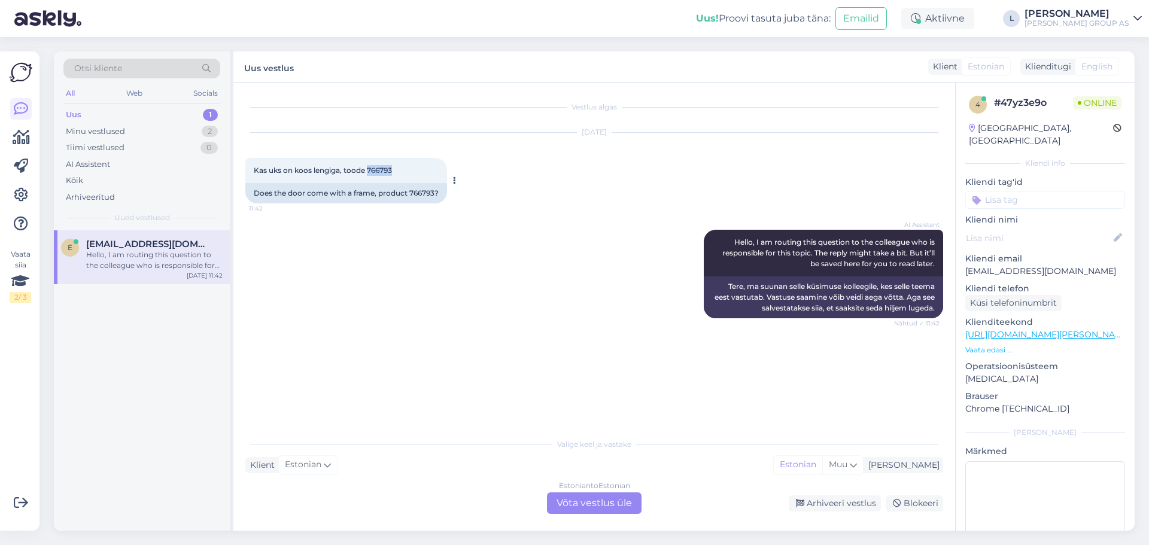
drag, startPoint x: 392, startPoint y: 169, endPoint x: 369, endPoint y: 171, distance: 22.8
click at [369, 171] on span "Kas uks on koos lengiga, toode 766793" at bounding box center [323, 170] width 138 height 9
click at [585, 504] on div "Estonian to Estonian Võta vestlus üle" at bounding box center [594, 504] width 95 height 22
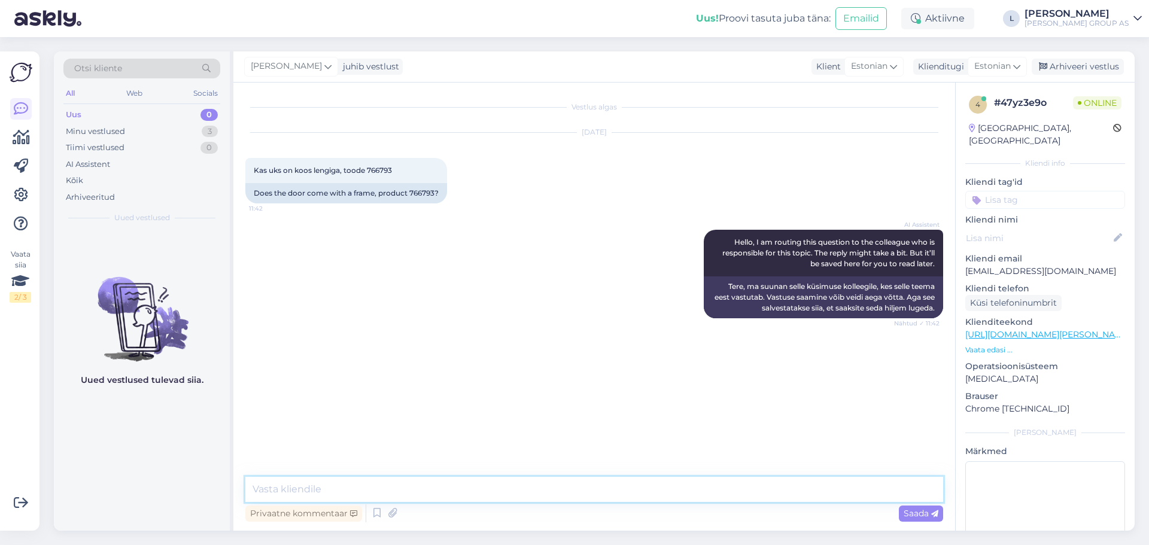
click at [454, 489] on textarea at bounding box center [594, 489] width 698 height 25
type textarea "Tere, ainult ukseleht"
type textarea "Lengid leiate tarvikute alt"
click at [444, 486] on textarea at bounding box center [594, 489] width 698 height 25
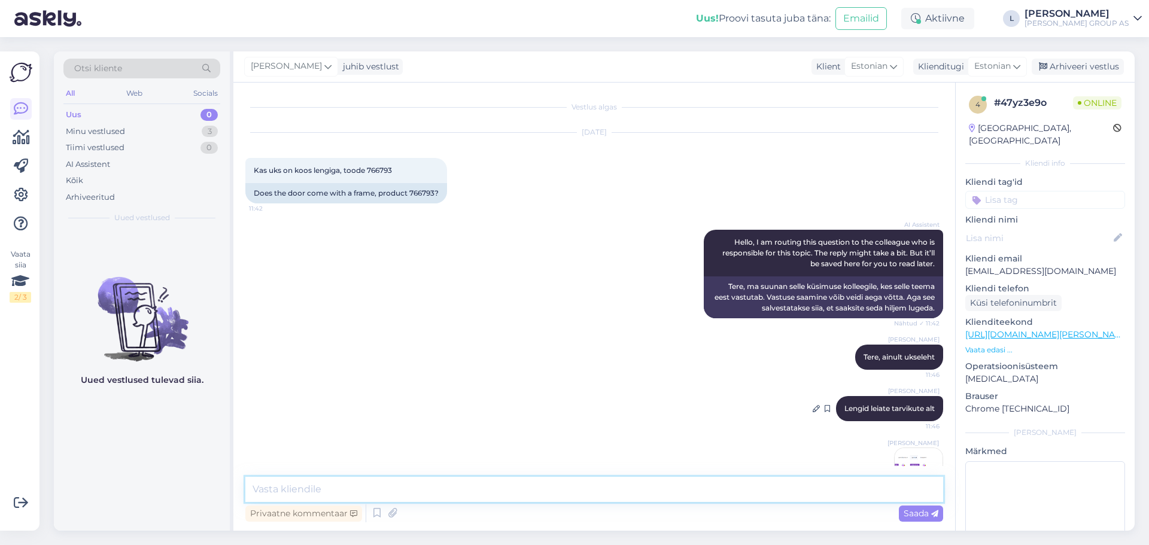
scroll to position [44, 0]
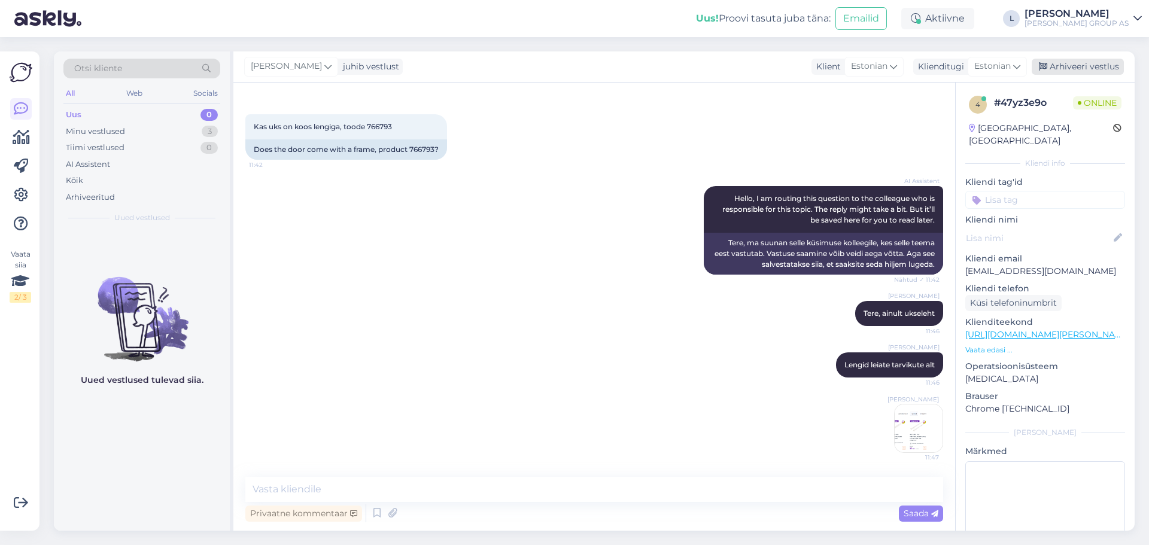
click at [1095, 66] on div "Arhiveeri vestlus" at bounding box center [1078, 67] width 92 height 16
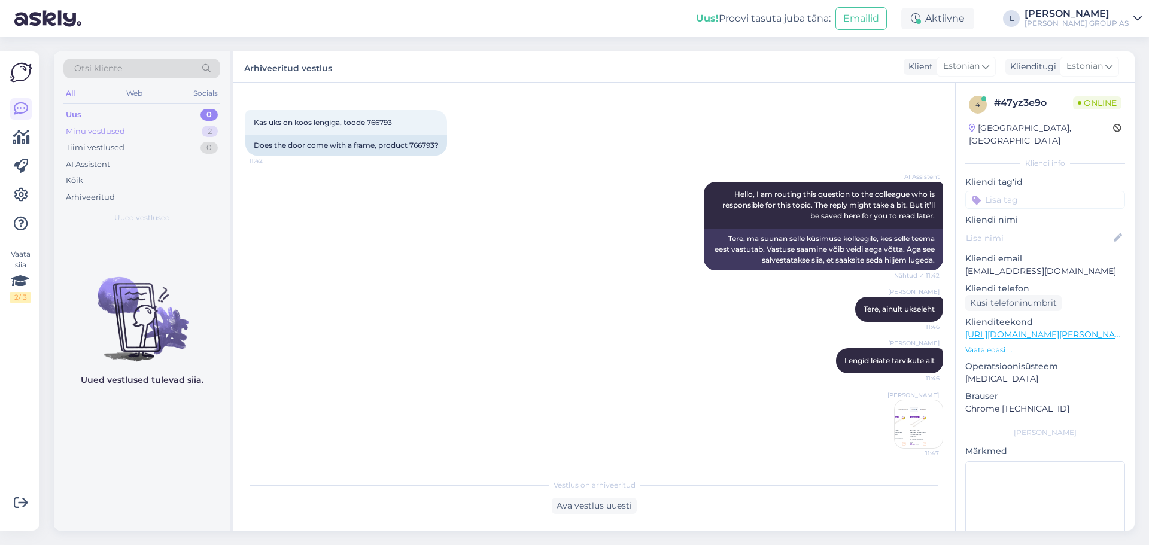
click at [114, 131] on div "Minu vestlused" at bounding box center [95, 132] width 59 height 12
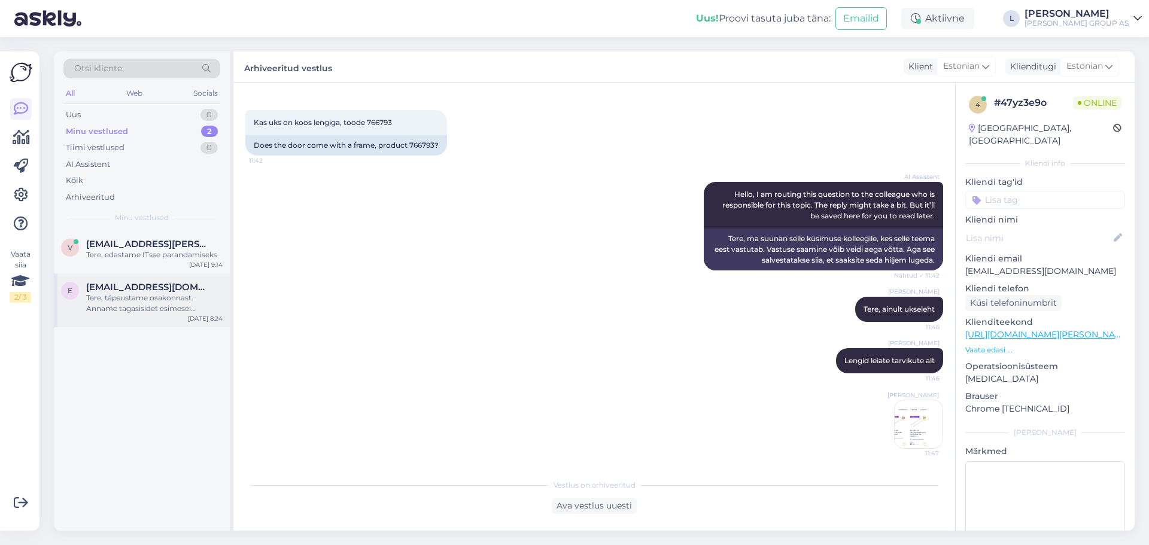
click at [159, 282] on span "[EMAIL_ADDRESS][DOMAIN_NAME]" at bounding box center [148, 287] width 124 height 11
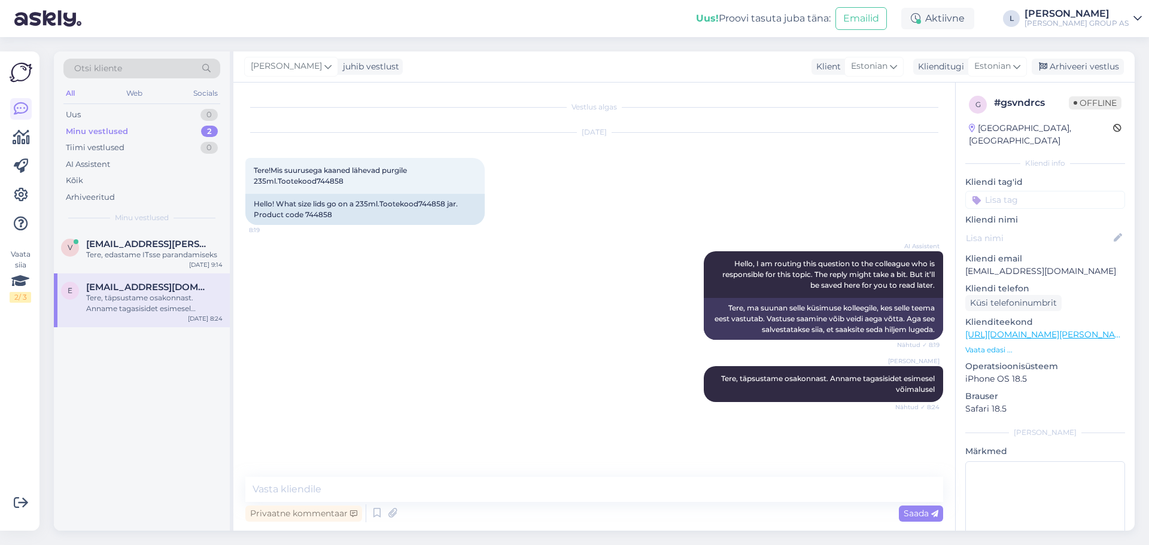
scroll to position [0, 0]
click at [150, 243] on span "[EMAIL_ADDRESS][PERSON_NAME][DOMAIN_NAME]" at bounding box center [148, 244] width 124 height 11
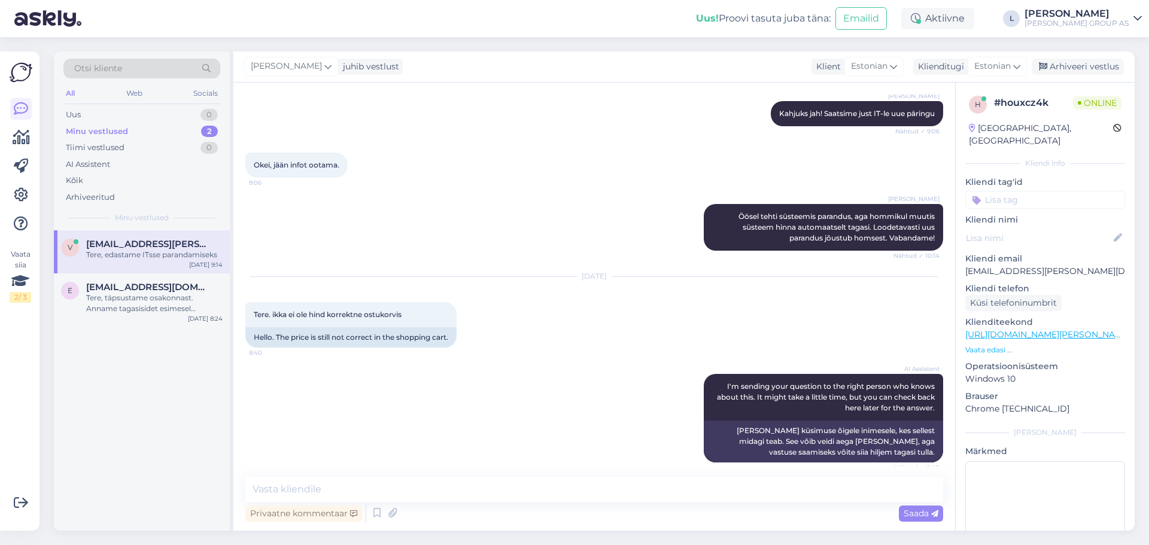
scroll to position [1653, 0]
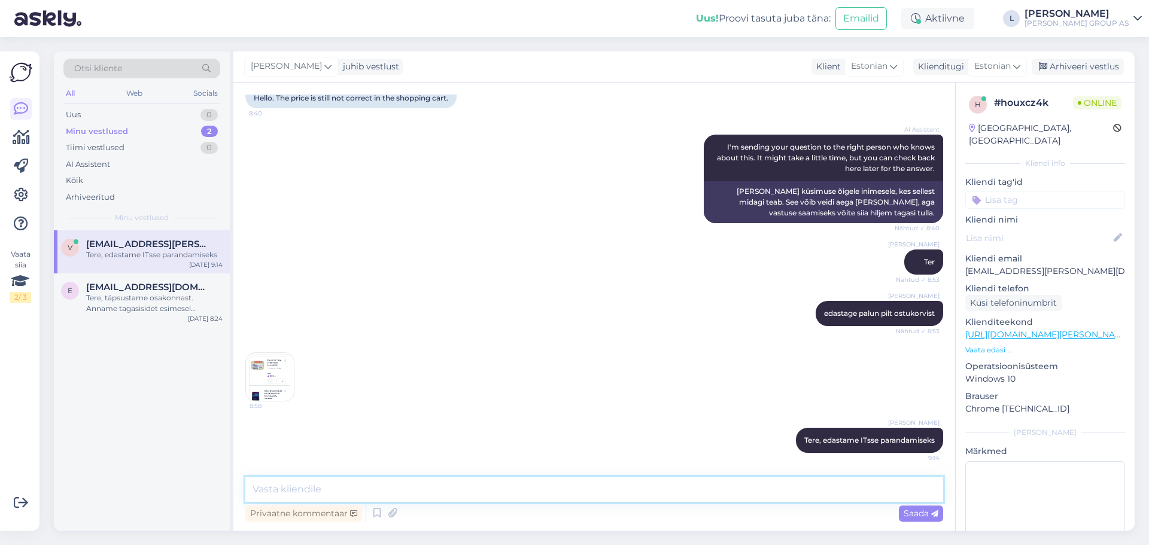
click at [382, 486] on textarea at bounding box center [594, 489] width 698 height 25
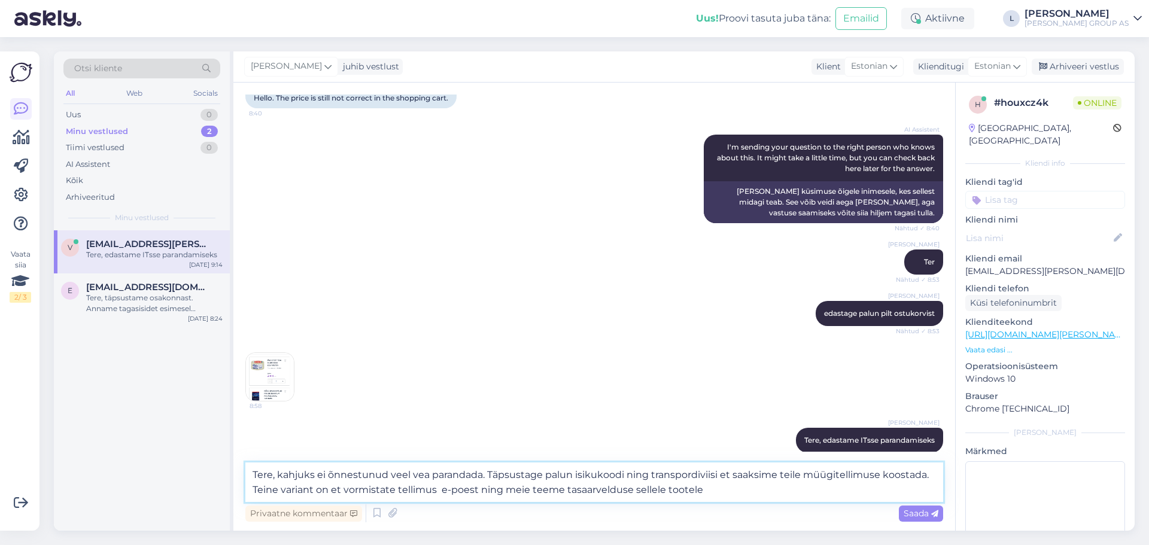
drag, startPoint x: 725, startPoint y: 493, endPoint x: -110, endPoint y: 348, distance: 847.5
click at [0, 348] on html "Uus! Proovi tasuta [PERSON_NAME]: Emailid Aktiivne L [PERSON_NAME] GROUP AS Vaa…" at bounding box center [574, 272] width 1149 height 545
paste textarea "! Kahjuks ei [PERSON_NAME] veel õnnestunud viga parandada. Palun täpsustage isi…"
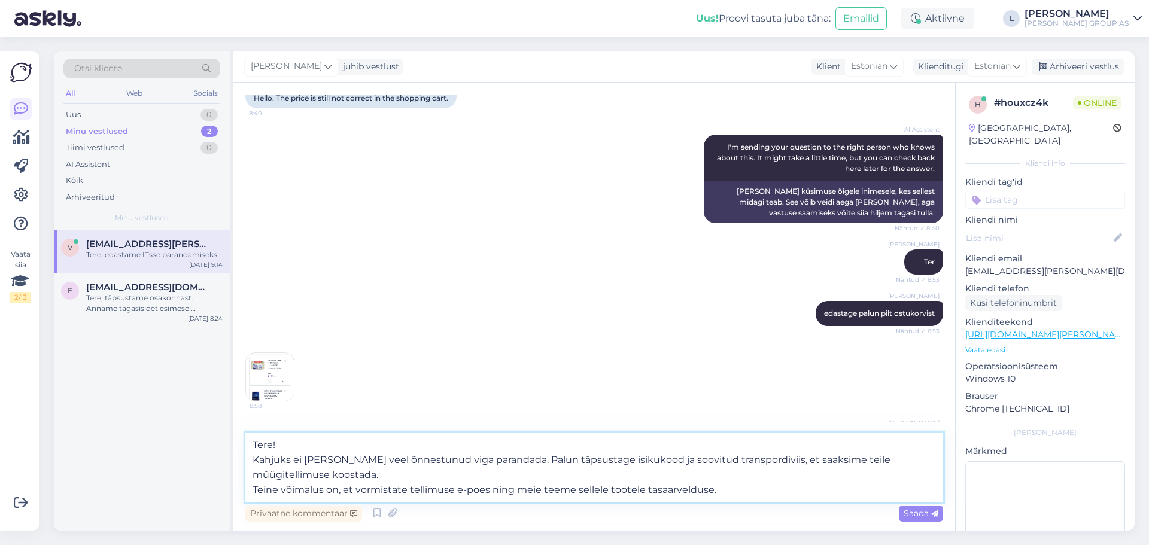
drag, startPoint x: 303, startPoint y: 448, endPoint x: 113, endPoint y: 434, distance: 191.4
click at [104, 432] on div "Otsi kliente All Web Socials Uus 0 Minu vestlused 2 Tiimi vestlused 0 AI Assist…" at bounding box center [594, 290] width 1081 height 479
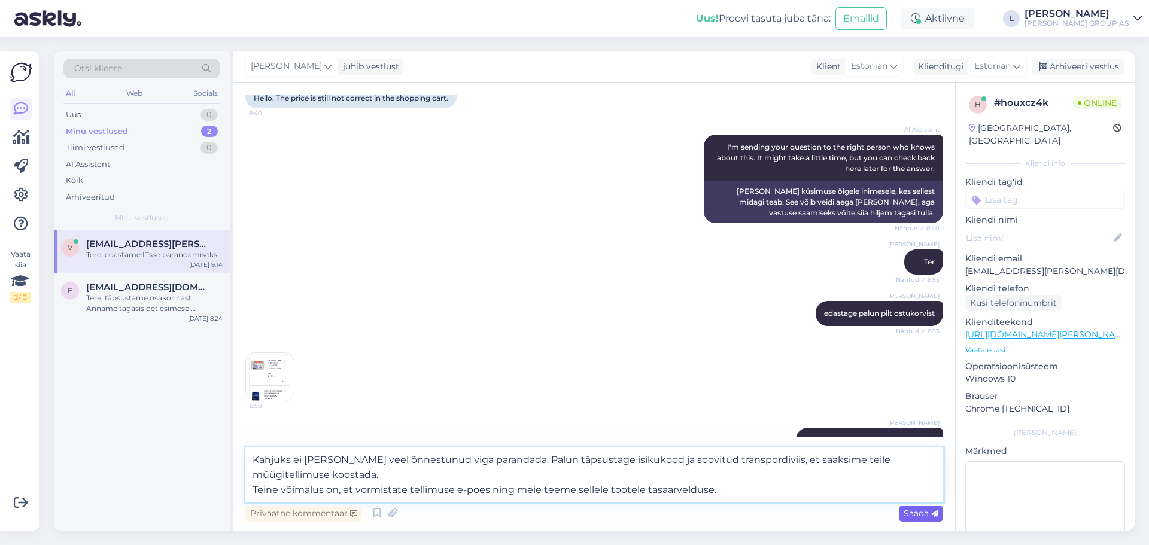
type textarea "Kahjuks ei [PERSON_NAME] veel õnnestunud viga parandada. Palun täpsustage isiku…"
click at [936, 511] on icon at bounding box center [934, 514] width 7 height 7
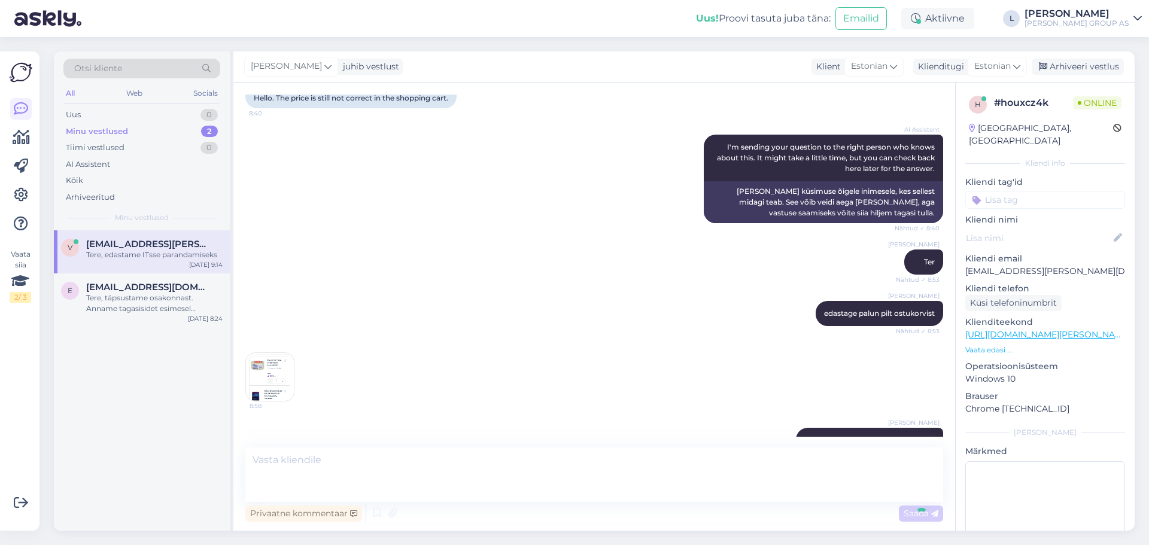
scroll to position [1747, 0]
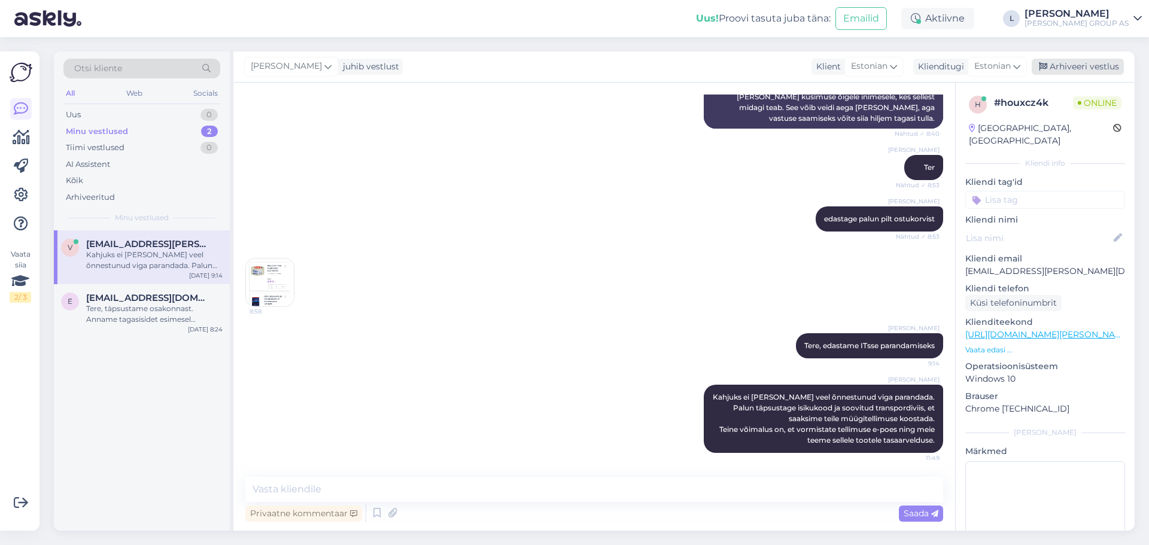
click at [1085, 65] on div "Arhiveeri vestlus" at bounding box center [1078, 67] width 92 height 16
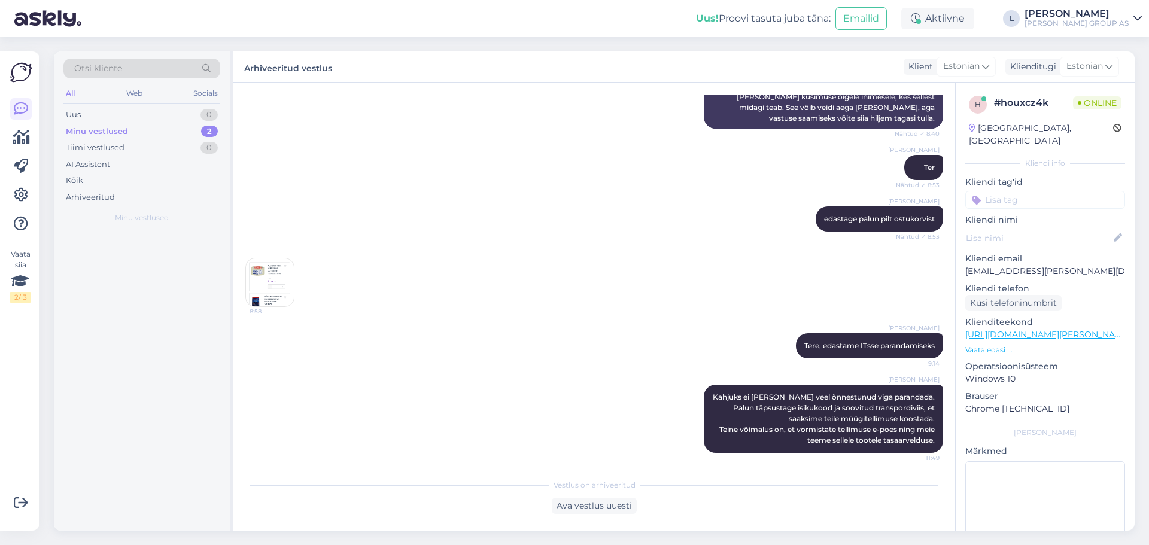
scroll to position [1751, 0]
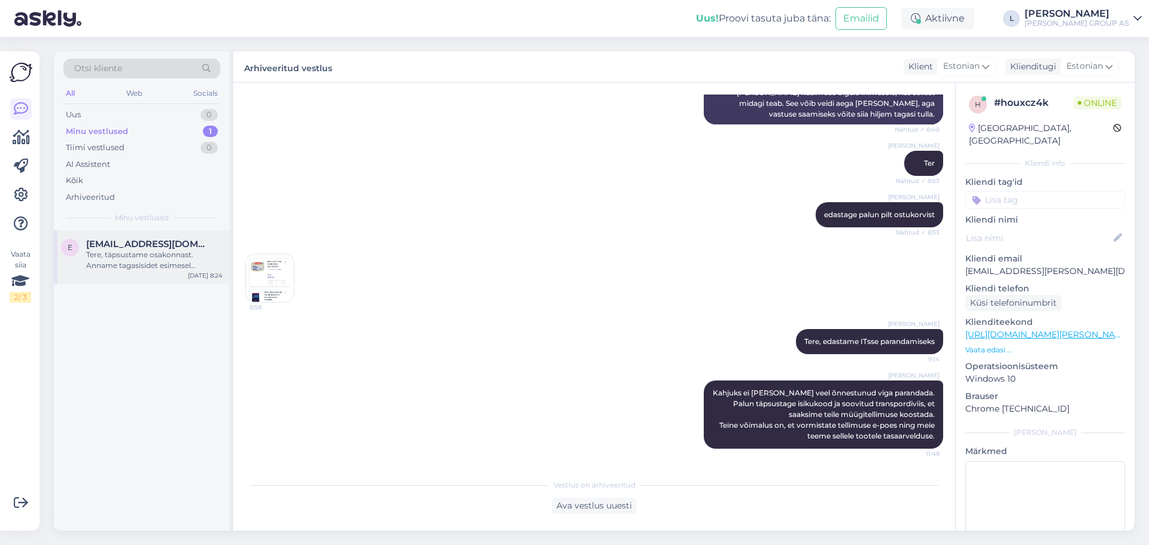
click at [148, 257] on div "Tere, täpsustame osakonnast. Anname tagasisidet esimesel võimalusel" at bounding box center [154, 261] width 136 height 22
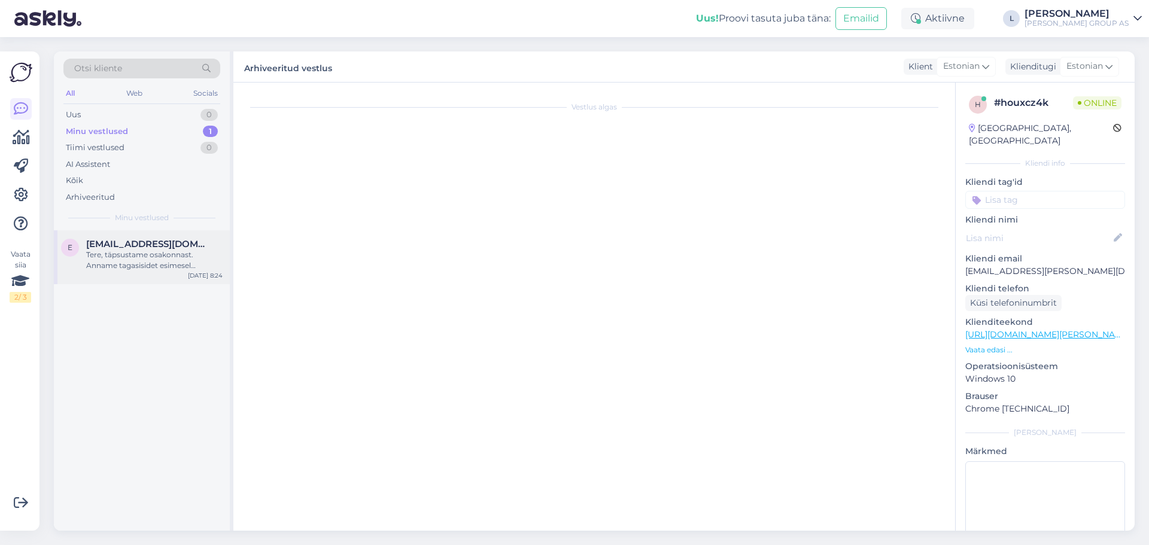
scroll to position [0, 0]
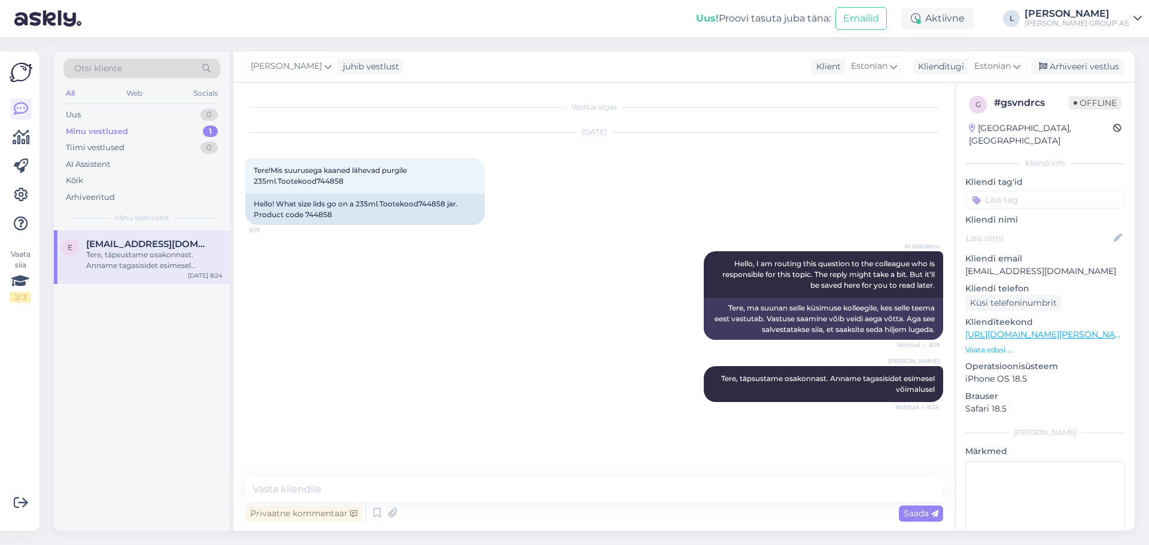
click at [575, 362] on div "[PERSON_NAME], täpsustame osakonnast. Anname tagasisidet esimesel võimalusel Nä…" at bounding box center [594, 384] width 698 height 62
click at [453, 485] on textarea at bounding box center [594, 489] width 698 height 25
type textarea "v"
click at [91, 112] on div "Uus 1" at bounding box center [141, 115] width 157 height 17
click at [133, 236] on div "h [EMAIL_ADDRESS][DOMAIN_NAME] I am routing this question to the colleague who …" at bounding box center [142, 257] width 176 height 54
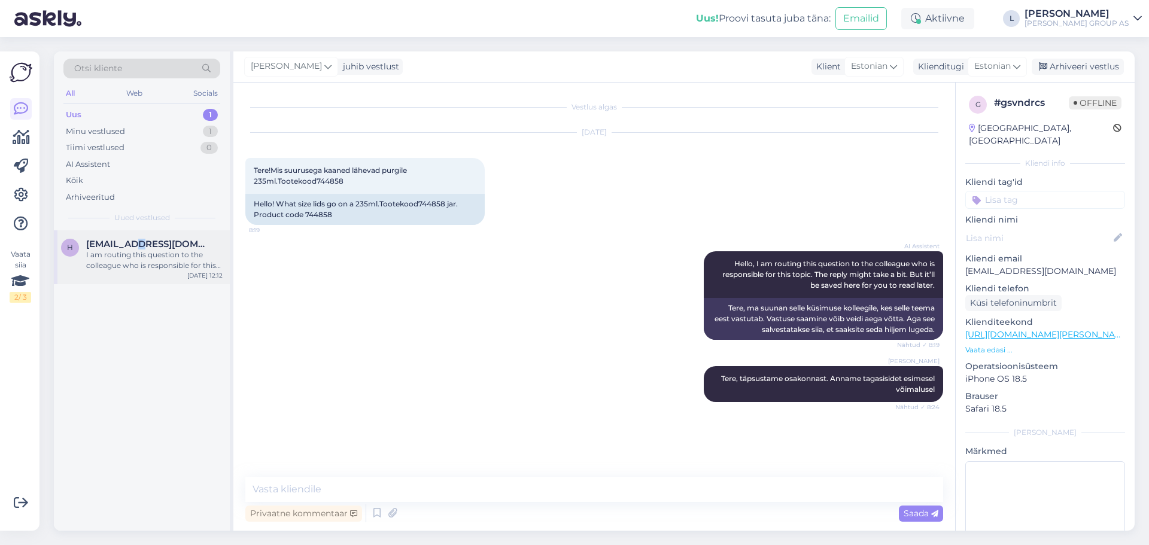
scroll to position [54, 0]
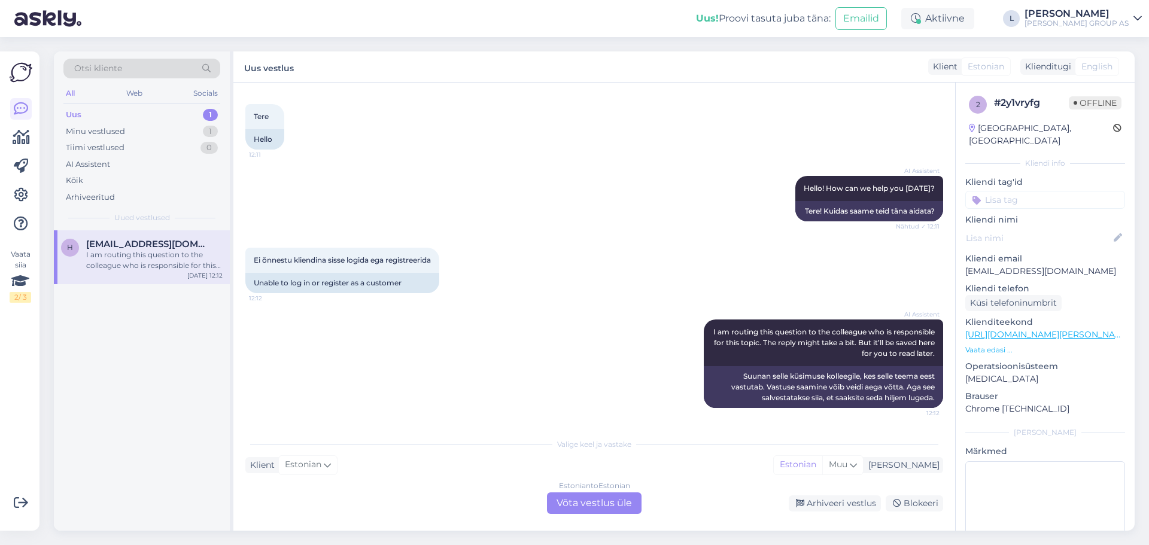
click at [580, 494] on div "Estonian to Estonian Võta vestlus üle" at bounding box center [594, 504] width 95 height 22
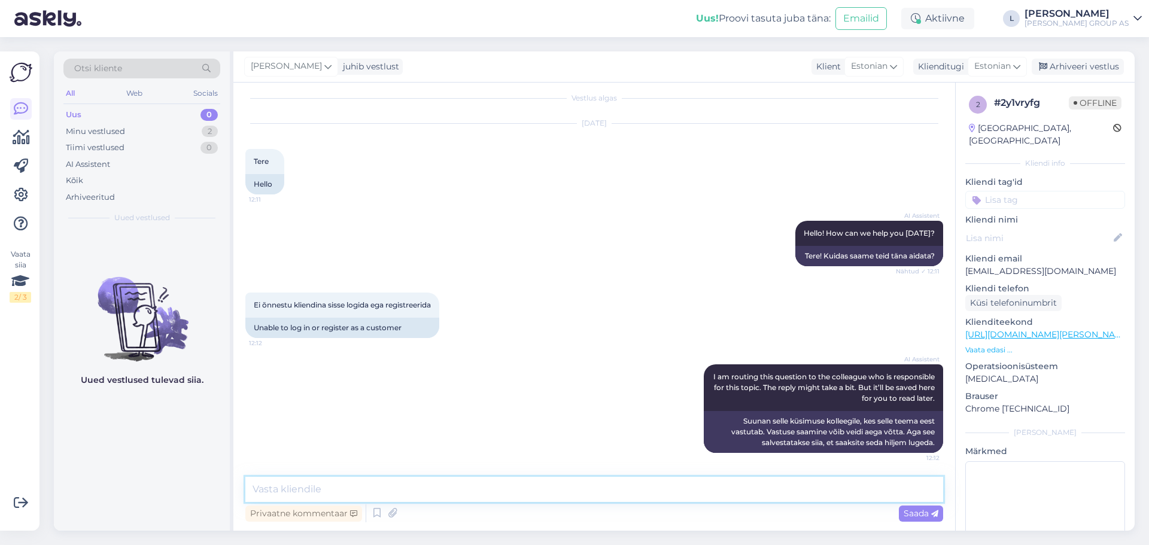
click at [482, 484] on textarea at bounding box center [594, 489] width 698 height 25
type textarea "tere edastage palun ekraanist pilt, mis veateade tuleb?"
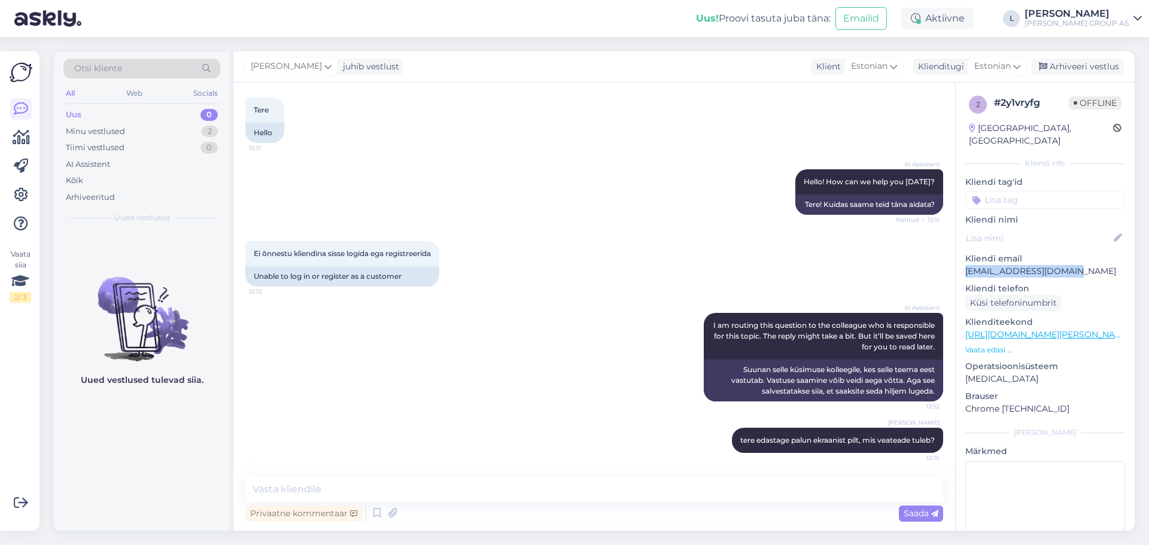
drag, startPoint x: 1079, startPoint y: 259, endPoint x: 962, endPoint y: 258, distance: 116.1
click at [962, 258] on div "2 # 2y1vryfg Offline [GEOGRAPHIC_DATA], [GEOGRAPHIC_DATA] Kliendi info Kliendi …" at bounding box center [1045, 335] width 179 height 505
click at [1089, 62] on div "Arhiveeri vestlus" at bounding box center [1078, 67] width 92 height 16
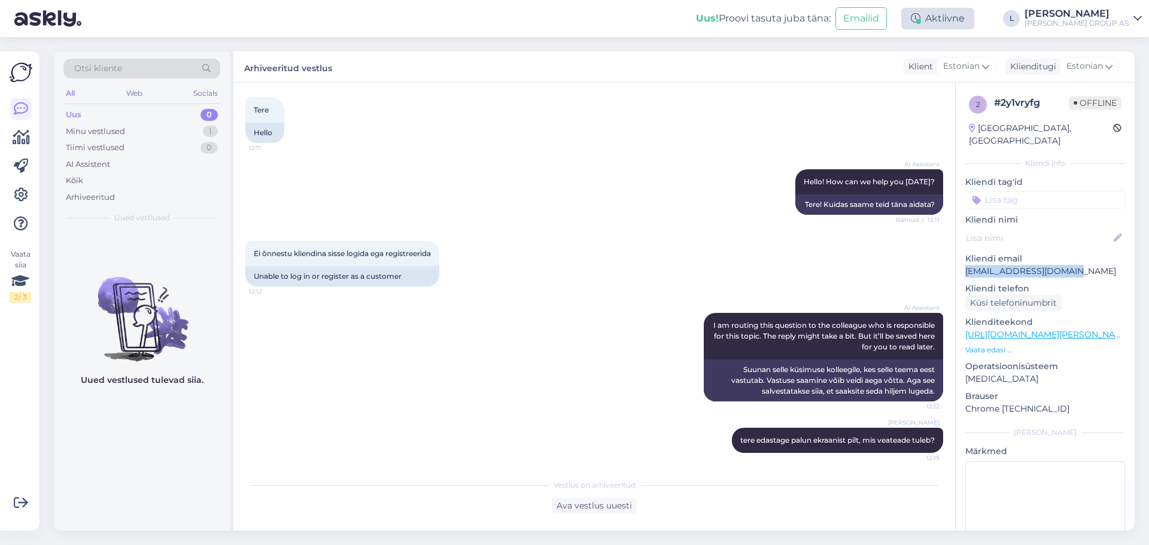
click at [974, 19] on div "Aktiivne" at bounding box center [937, 19] width 73 height 22
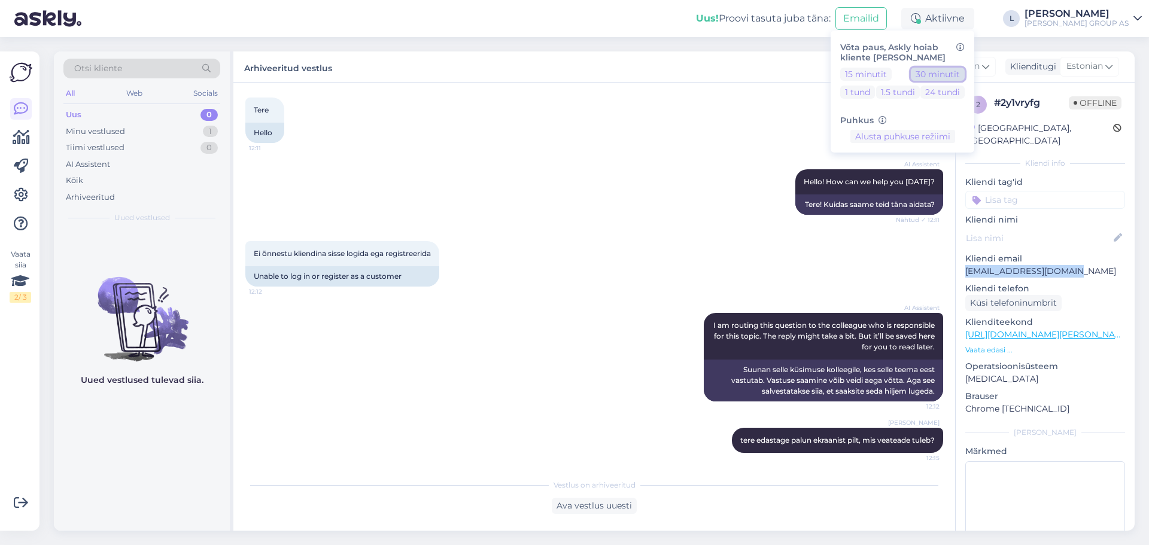
click at [965, 75] on button "30 minutit" at bounding box center [938, 74] width 54 height 13
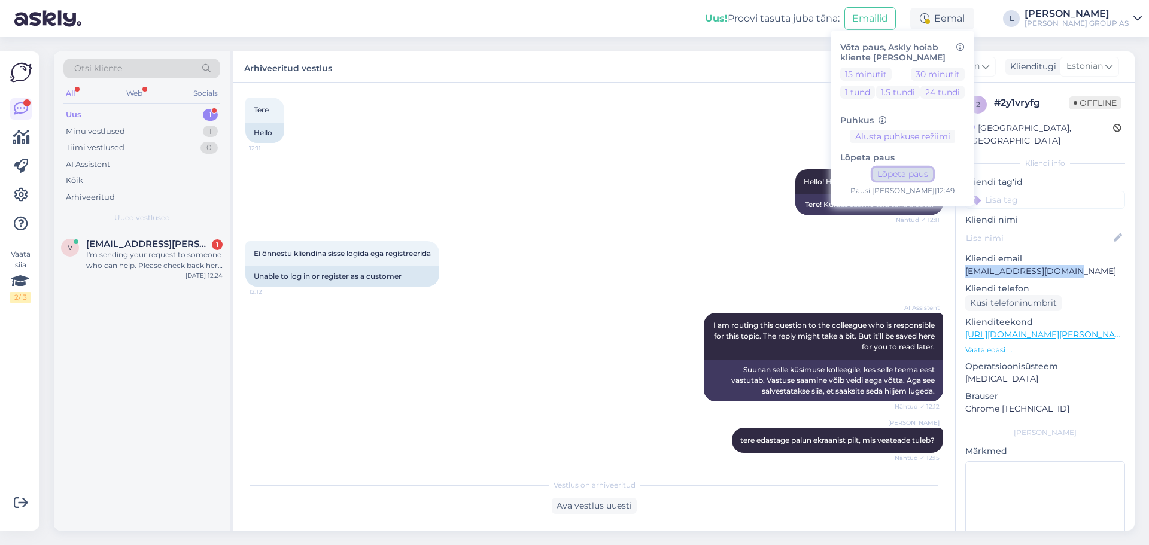
click at [926, 179] on button "Lõpeta paus" at bounding box center [903, 174] width 60 height 13
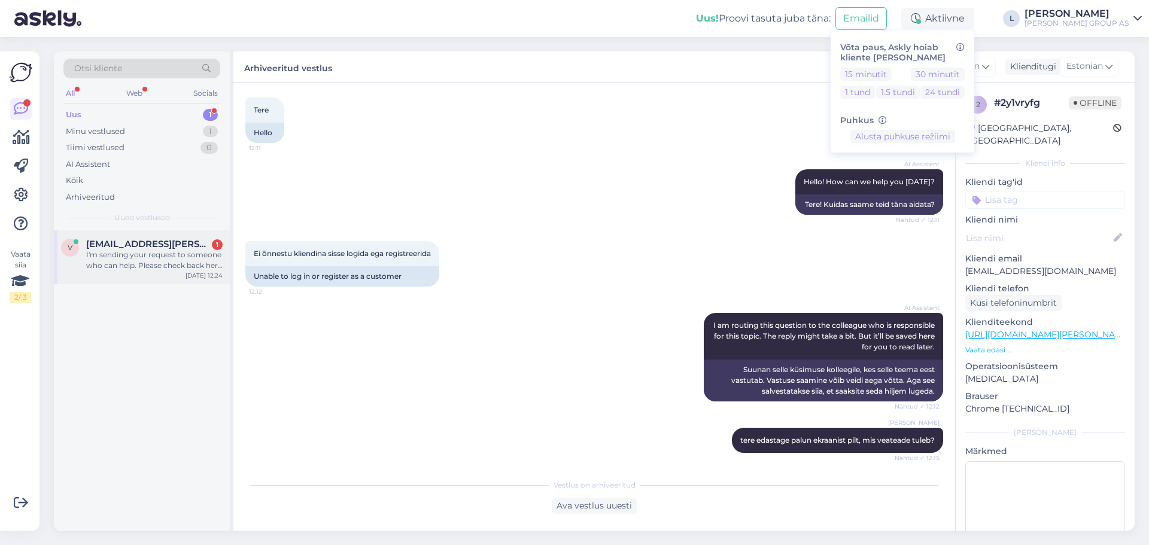
click at [147, 252] on div "I'm sending your request to someone who can help. Please check back here later …" at bounding box center [154, 261] width 136 height 22
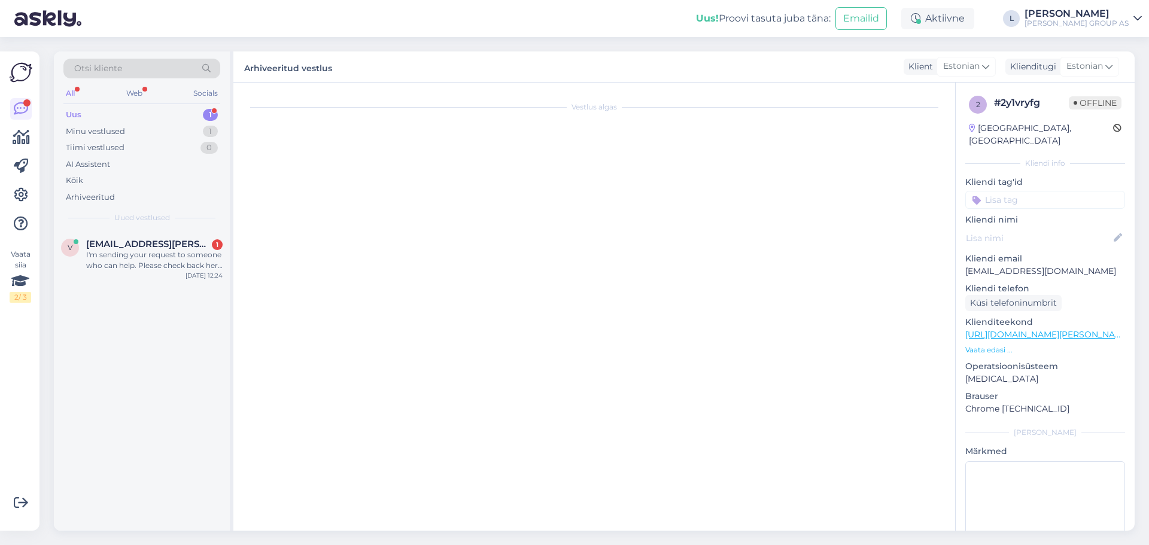
scroll to position [2043, 0]
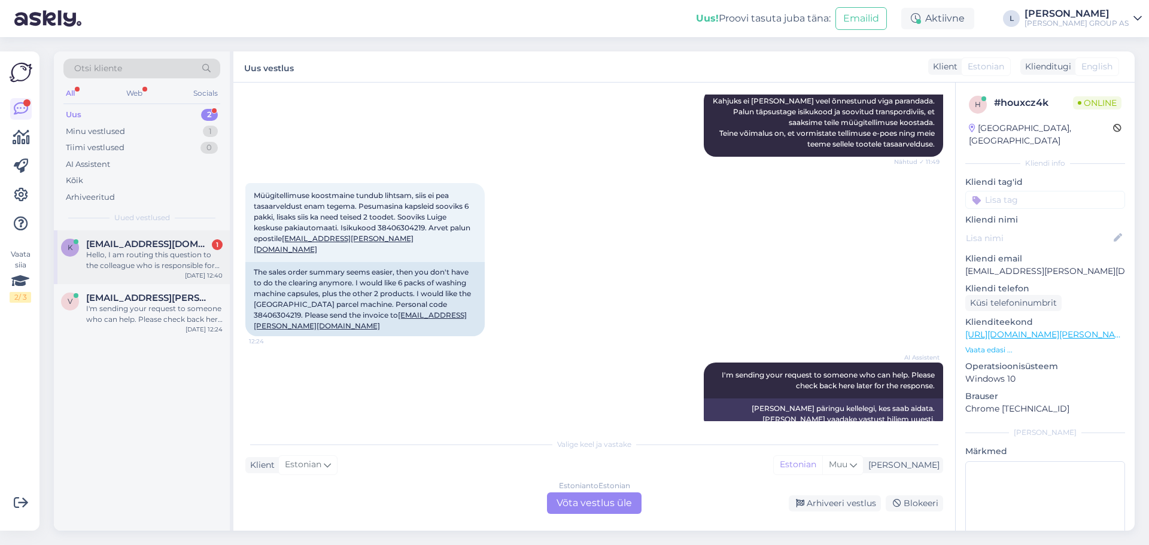
click at [159, 257] on div "Hello, I am routing this question to the colleague who is responsible for this …" at bounding box center [154, 261] width 136 height 22
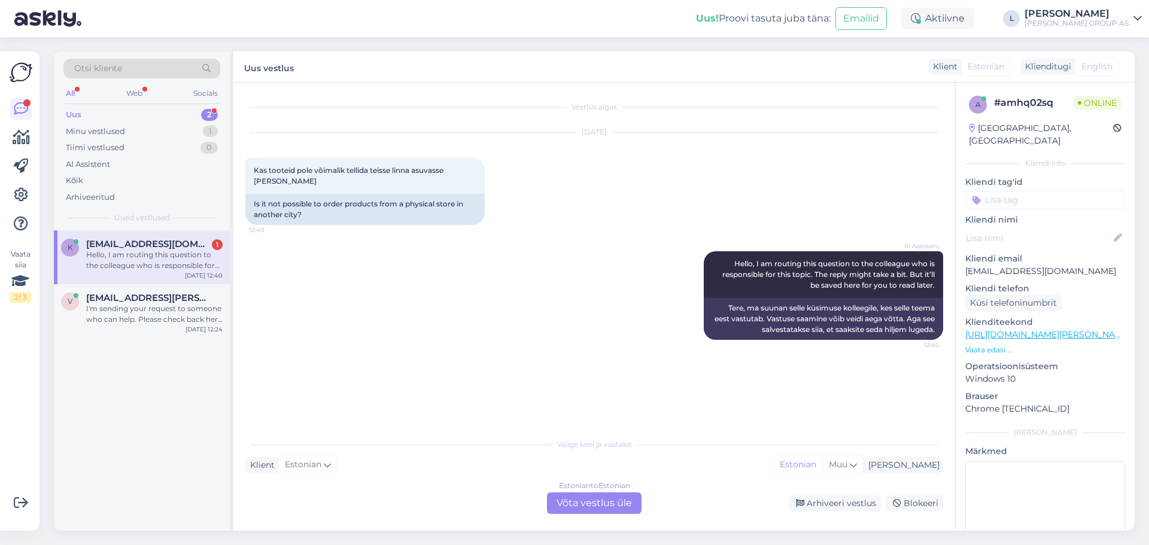
scroll to position [0, 0]
click at [607, 500] on div "Estonian to Estonian Võta vestlus üle" at bounding box center [594, 504] width 95 height 22
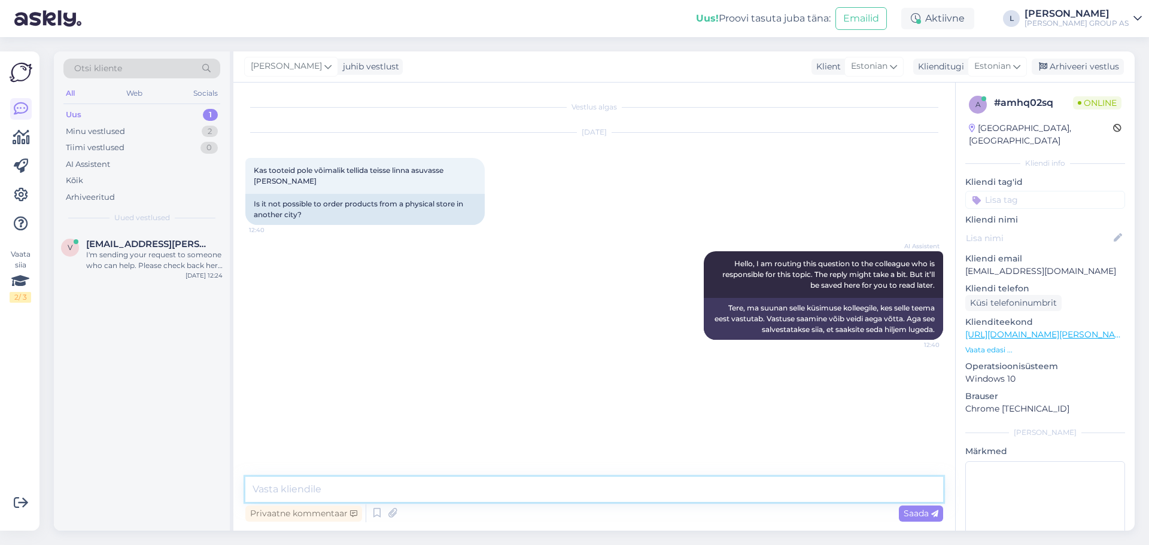
click at [352, 490] on textarea at bounding box center [594, 489] width 698 height 25
paste textarea "Soovitud kauplusest saab [PERSON_NAME] meetodil tellida seda kogust, mis selles…"
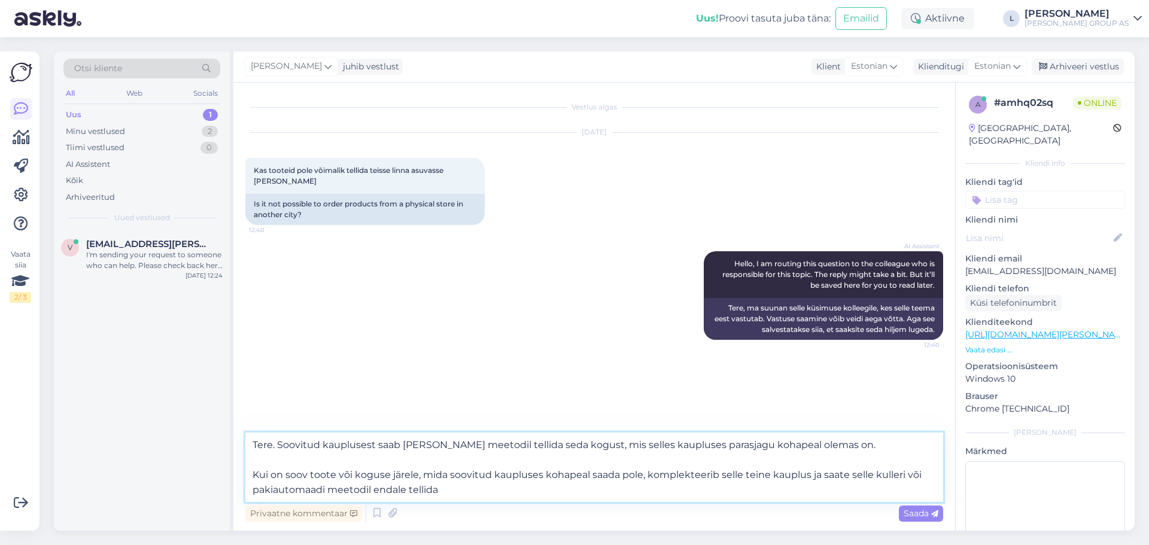
click at [300, 464] on textarea "Tere. Soovitud kauplusest saab [PERSON_NAME] meetodil tellida seda kogust, mis …" at bounding box center [594, 467] width 698 height 69
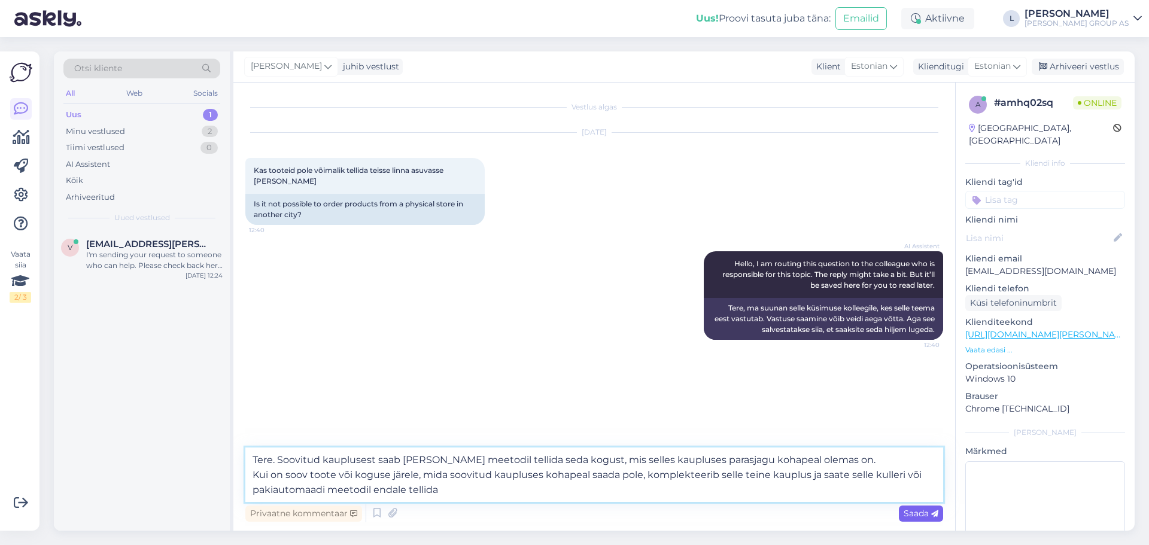
type textarea "Tere. Soovitud kauplusest saab [PERSON_NAME] meetodil tellida seda kogust, mis …"
click at [916, 520] on div "Saada" at bounding box center [921, 514] width 44 height 16
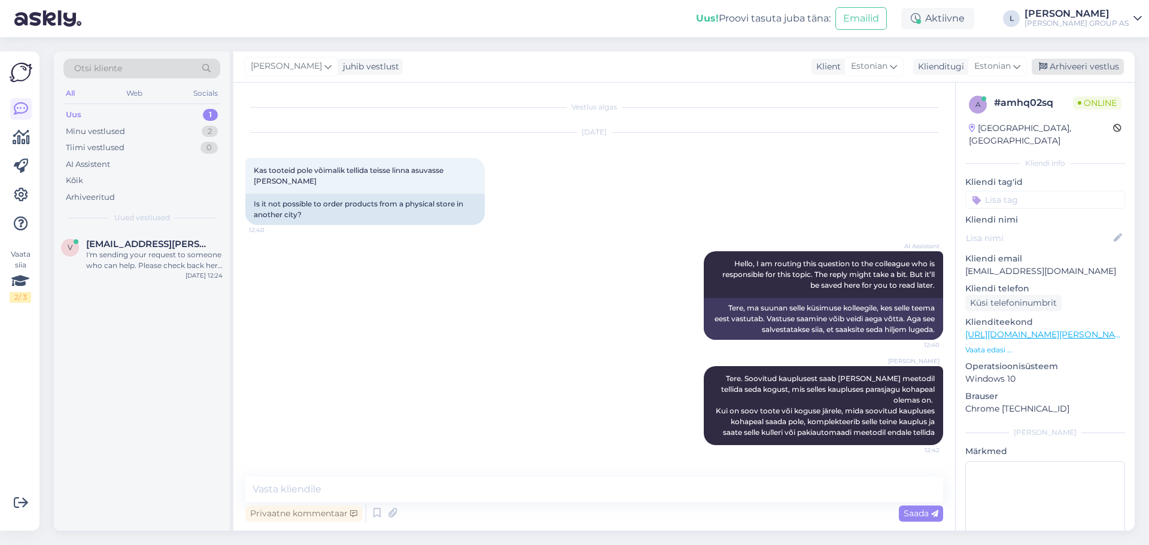
click at [1077, 63] on div "Arhiveeri vestlus" at bounding box center [1078, 67] width 92 height 16
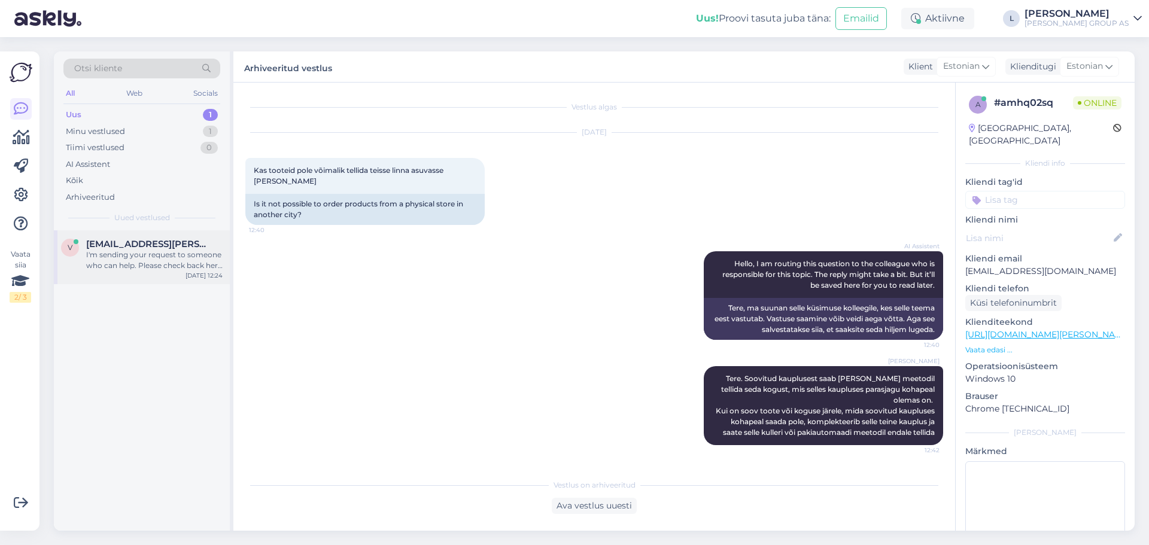
click at [162, 267] on div "I'm sending your request to someone who can help. Please check back here later …" at bounding box center [154, 261] width 136 height 22
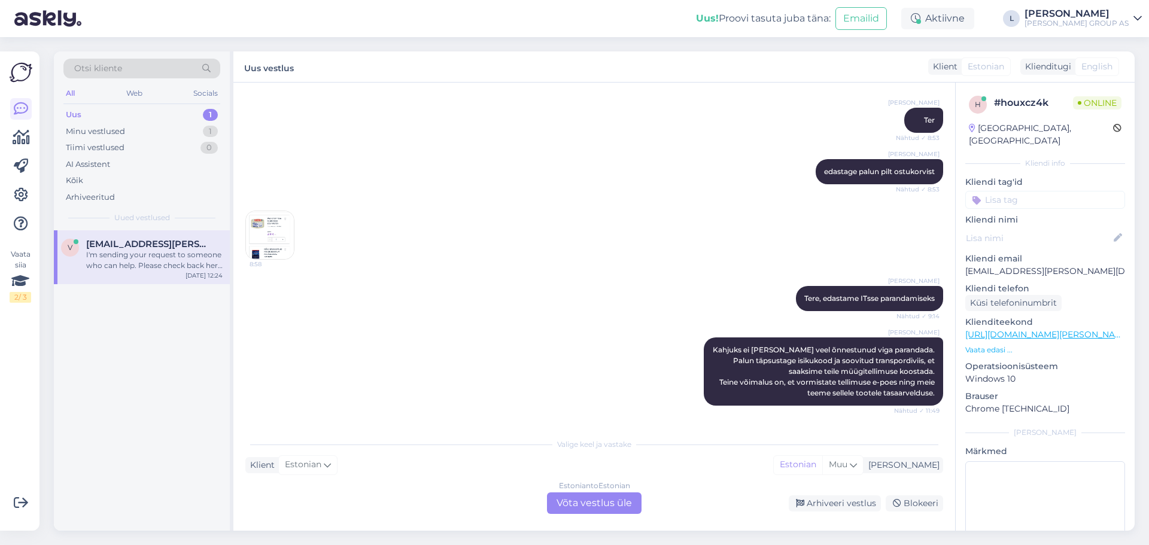
scroll to position [1744, 0]
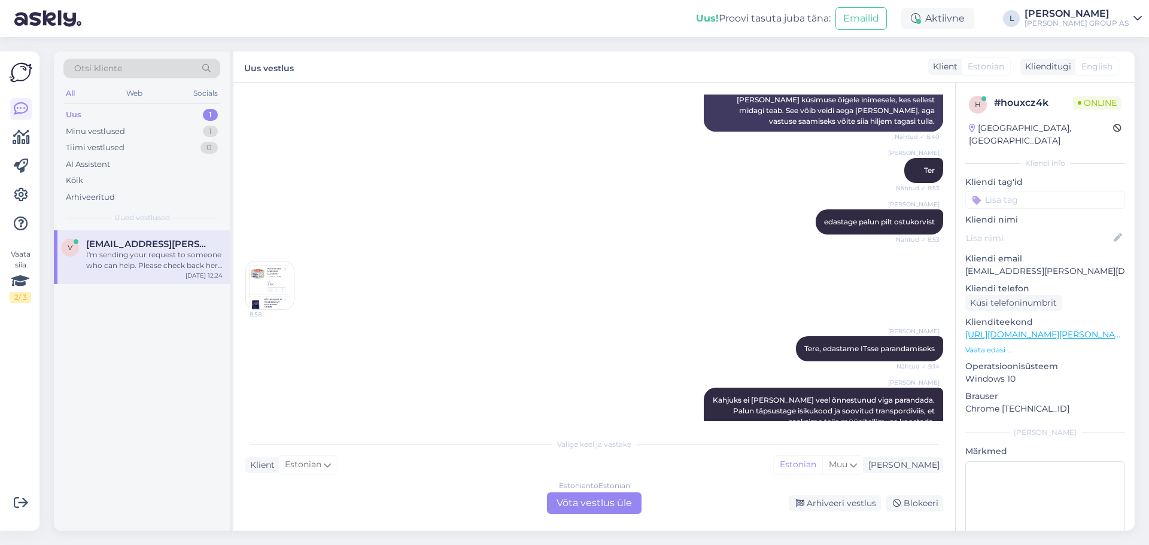
click at [287, 274] on img at bounding box center [270, 286] width 48 height 48
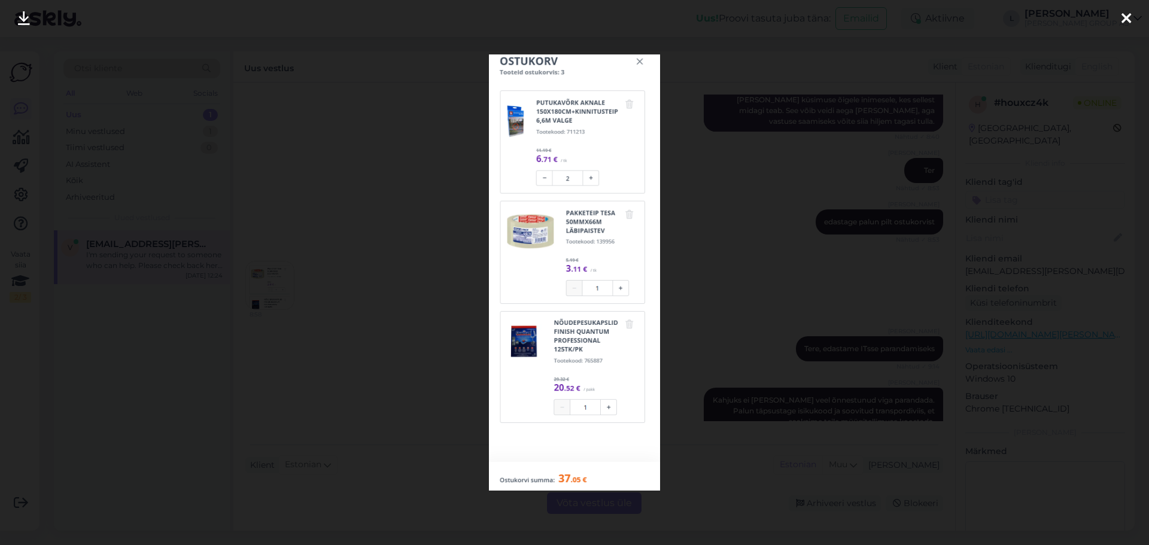
click at [436, 333] on div at bounding box center [574, 272] width 1149 height 545
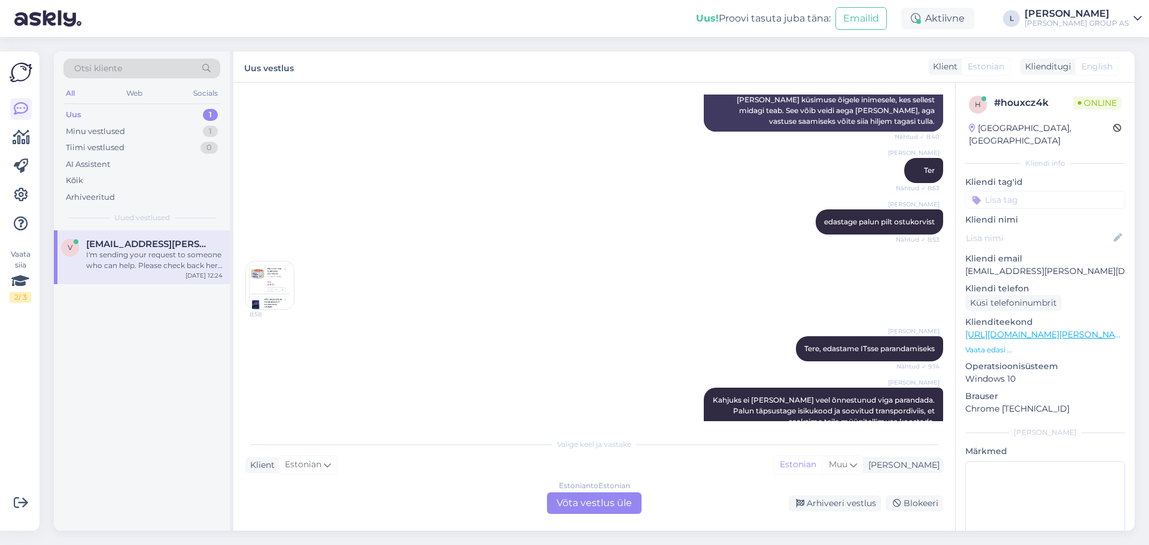
click at [229, 299] on div "v [EMAIL_ADDRESS][PERSON_NAME][DOMAIN_NAME] I'm sending your request to someone…" at bounding box center [142, 380] width 176 height 300
click at [256, 293] on img at bounding box center [270, 286] width 48 height 48
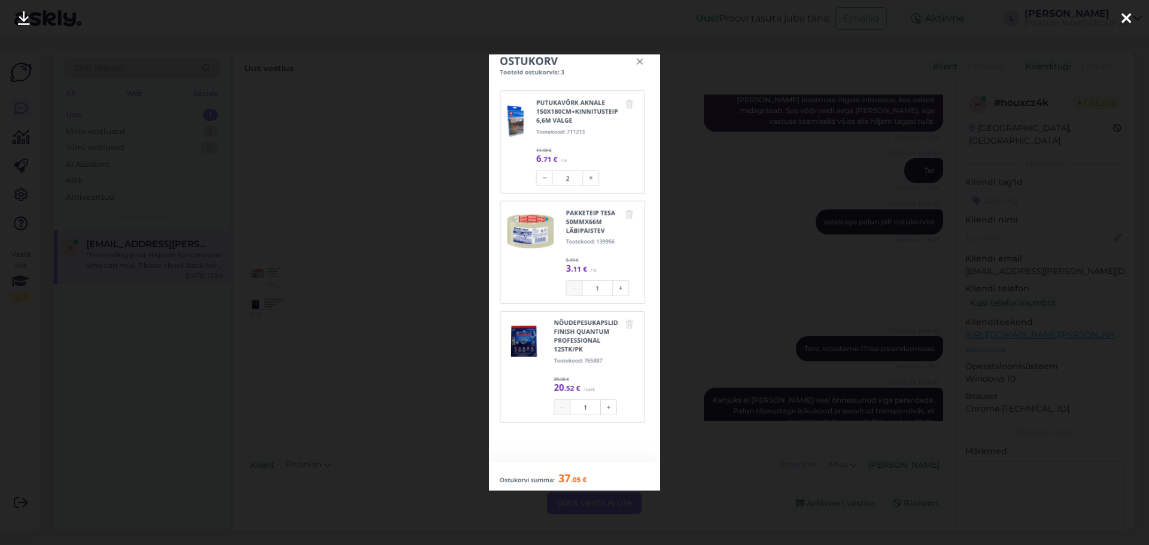
click at [356, 317] on div at bounding box center [574, 272] width 1149 height 545
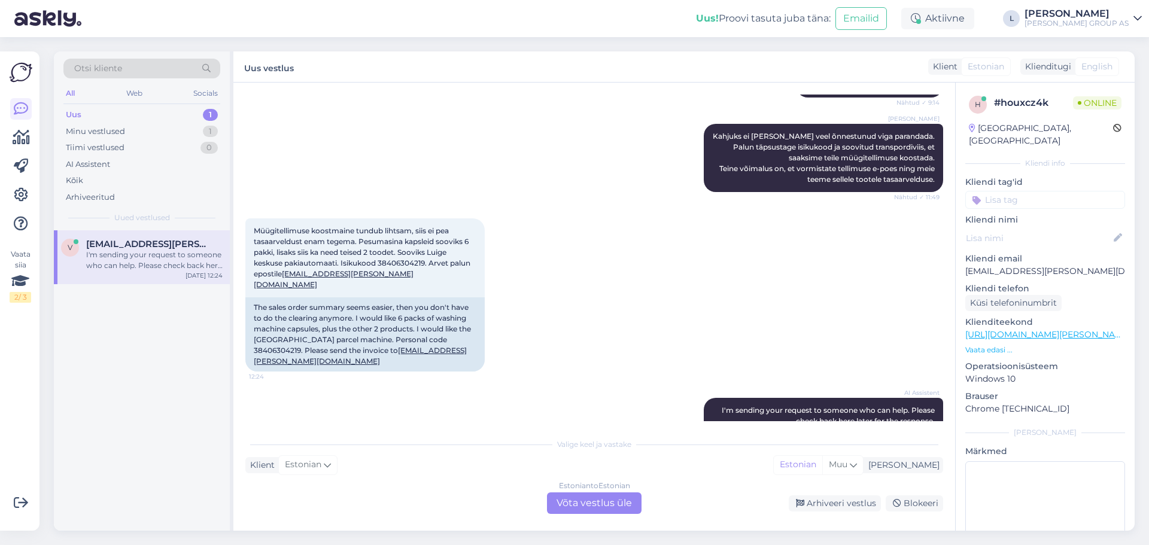
scroll to position [2043, 0]
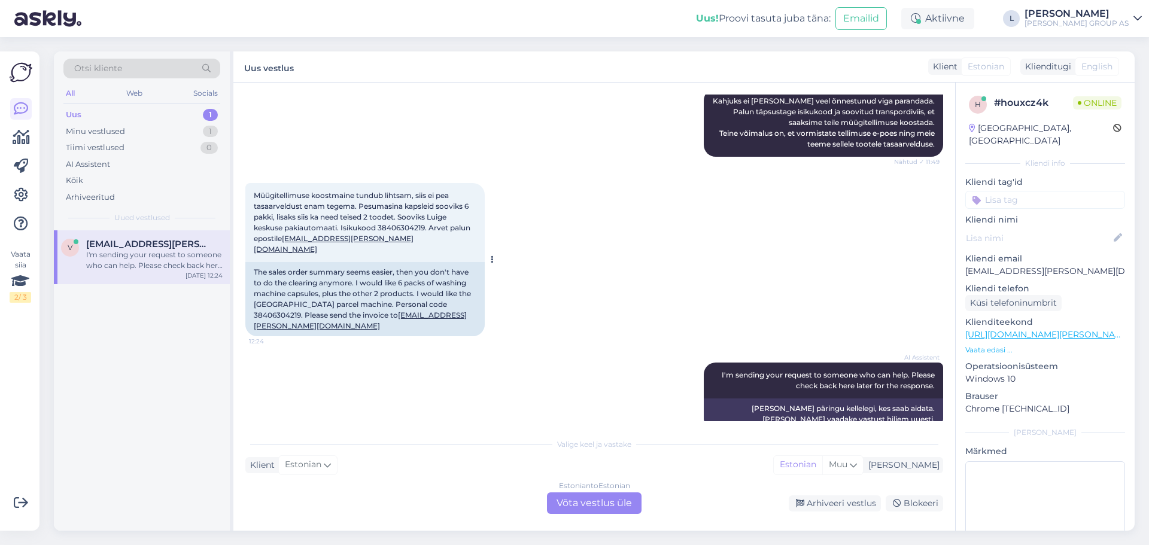
click at [424, 227] on span "Müügitellimuse koostmaine tundub lihtsam, siis ei pea tasaarveldust enam tegema…" at bounding box center [363, 222] width 218 height 63
drag, startPoint x: 427, startPoint y: 227, endPoint x: 379, endPoint y: 226, distance: 47.9
click at [379, 226] on span "Müügitellimuse koostmaine tundub lihtsam, siis ei pea tasaarveldust enam tegema…" at bounding box center [363, 222] width 218 height 63
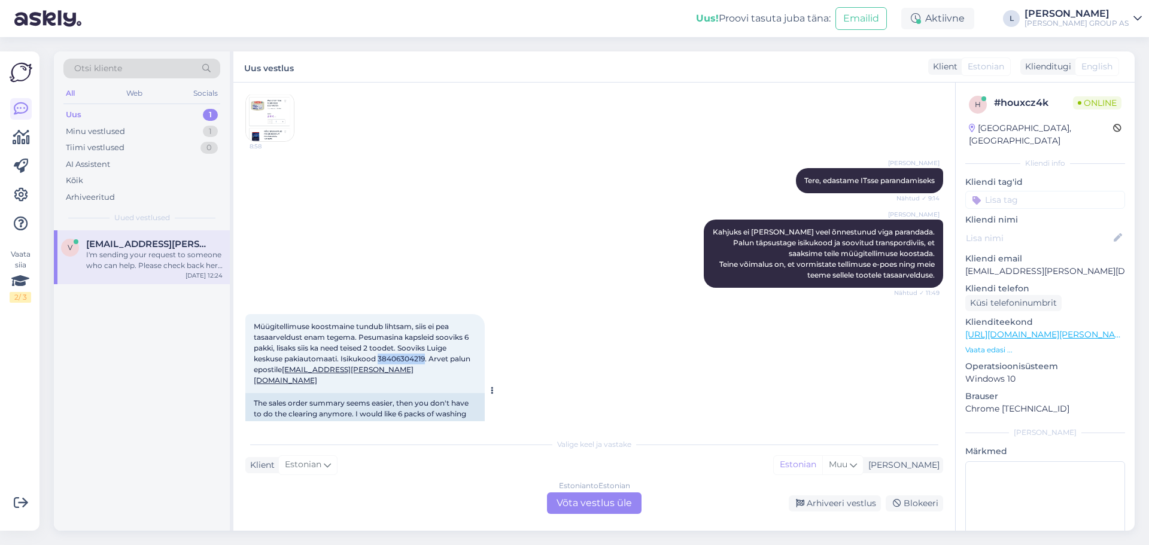
scroll to position [1744, 0]
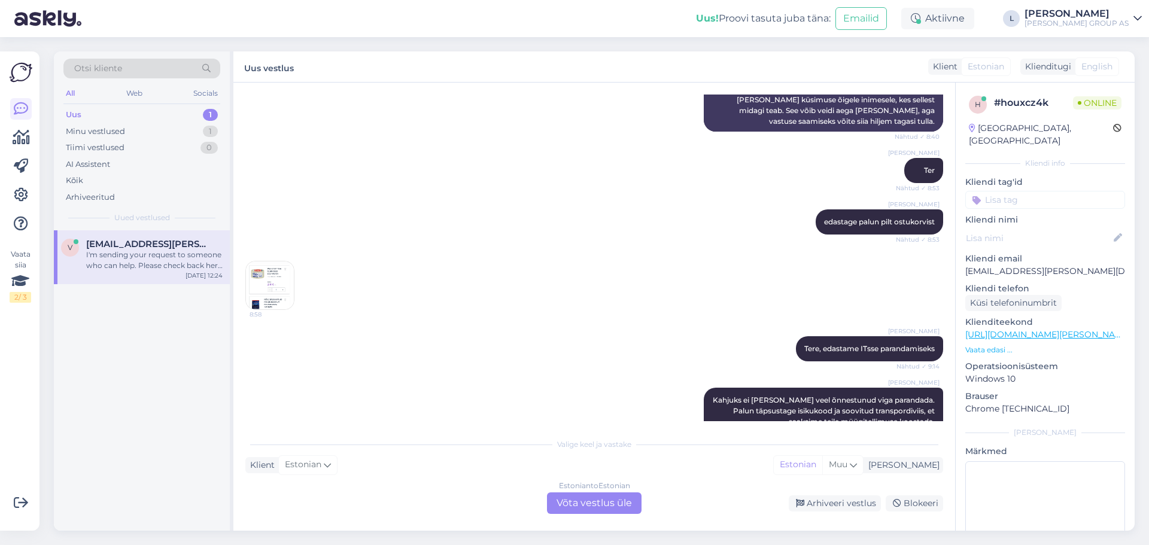
click at [259, 275] on img at bounding box center [270, 286] width 48 height 48
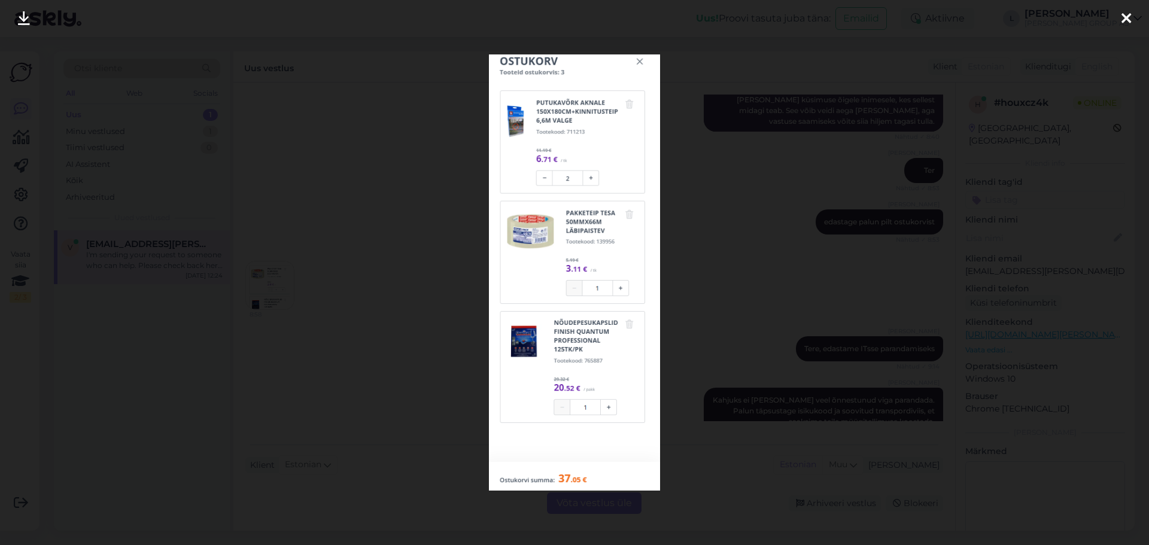
click at [300, 369] on div at bounding box center [574, 272] width 1149 height 545
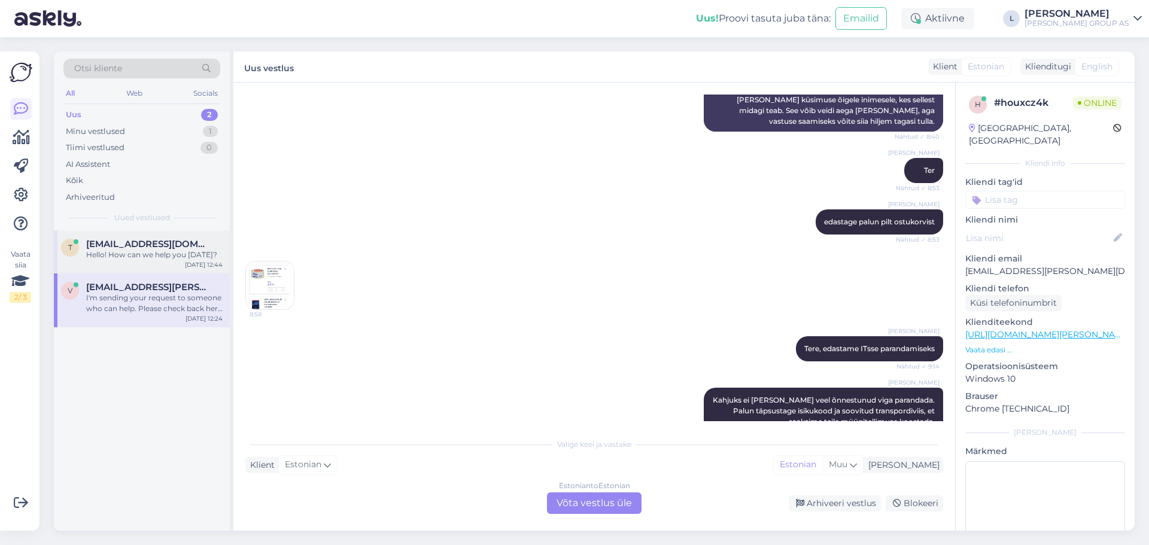
click at [134, 251] on div "Hello! How can we help you [DATE]?" at bounding box center [154, 255] width 136 height 11
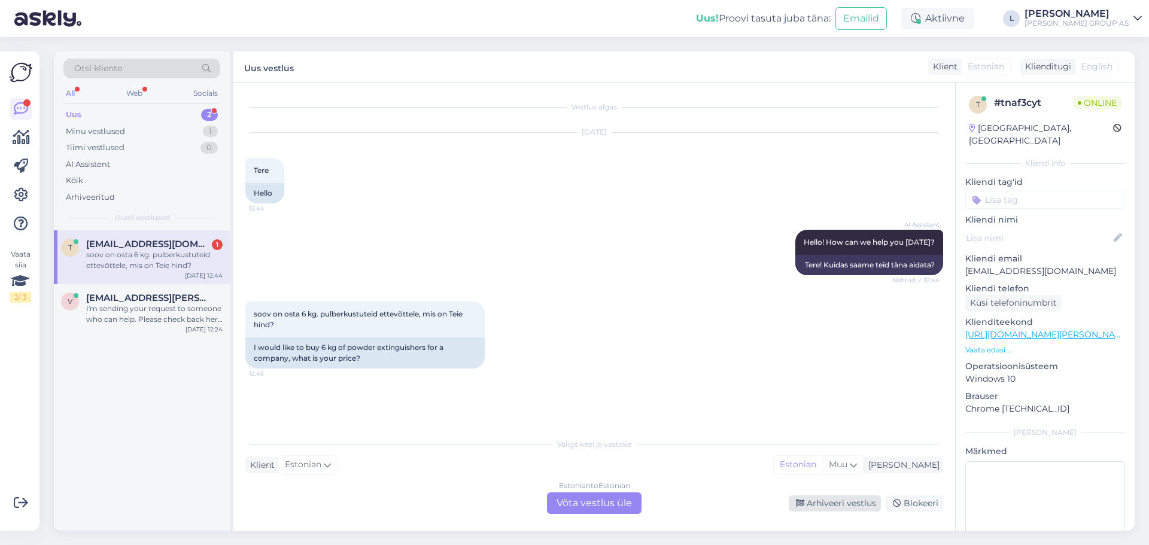
click at [834, 504] on div "Arhiveeri vestlus" at bounding box center [835, 504] width 92 height 16
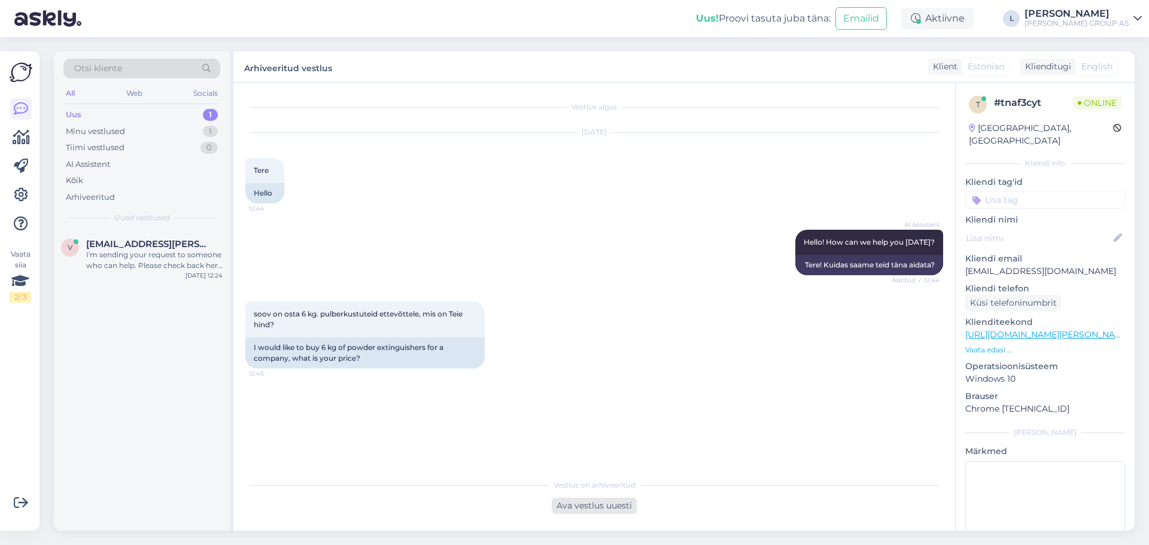
click at [589, 507] on div "Ava vestlus uuesti" at bounding box center [594, 506] width 85 height 16
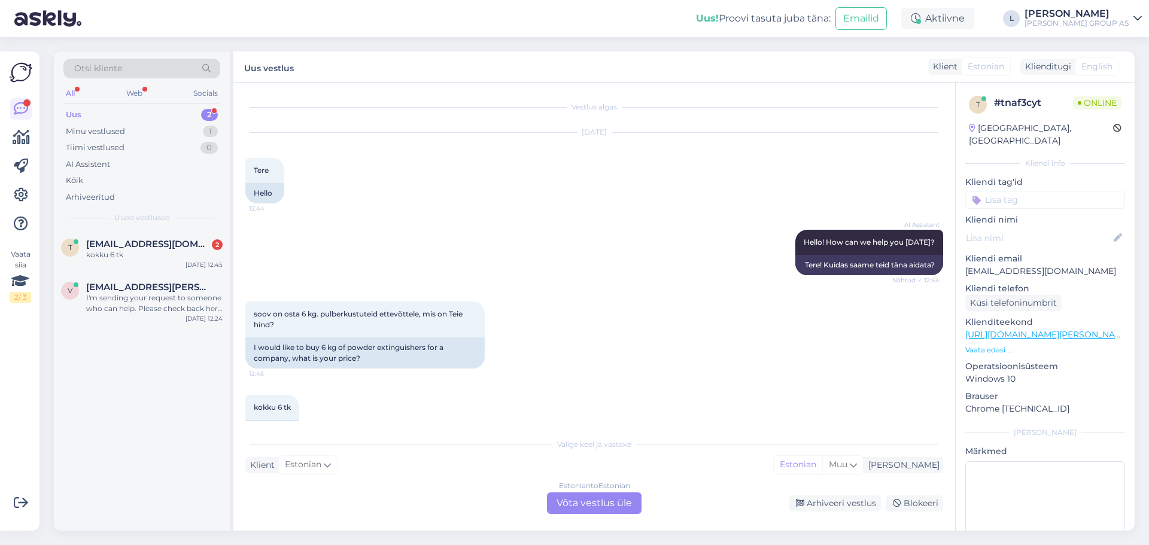
scroll to position [32, 0]
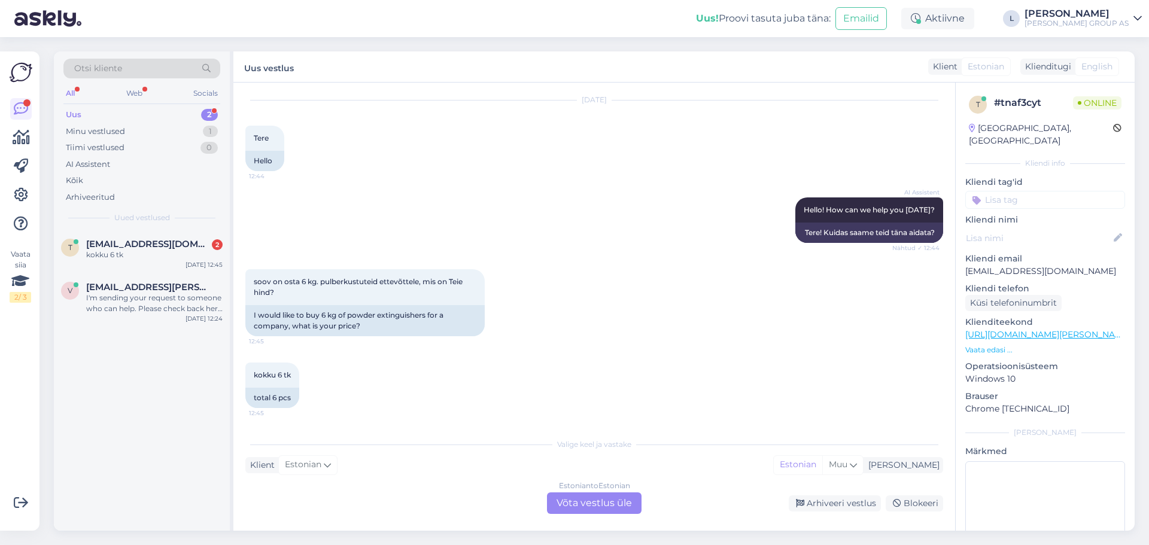
click at [596, 505] on div "Estonian to Estonian Võta vestlus üle" at bounding box center [594, 504] width 95 height 22
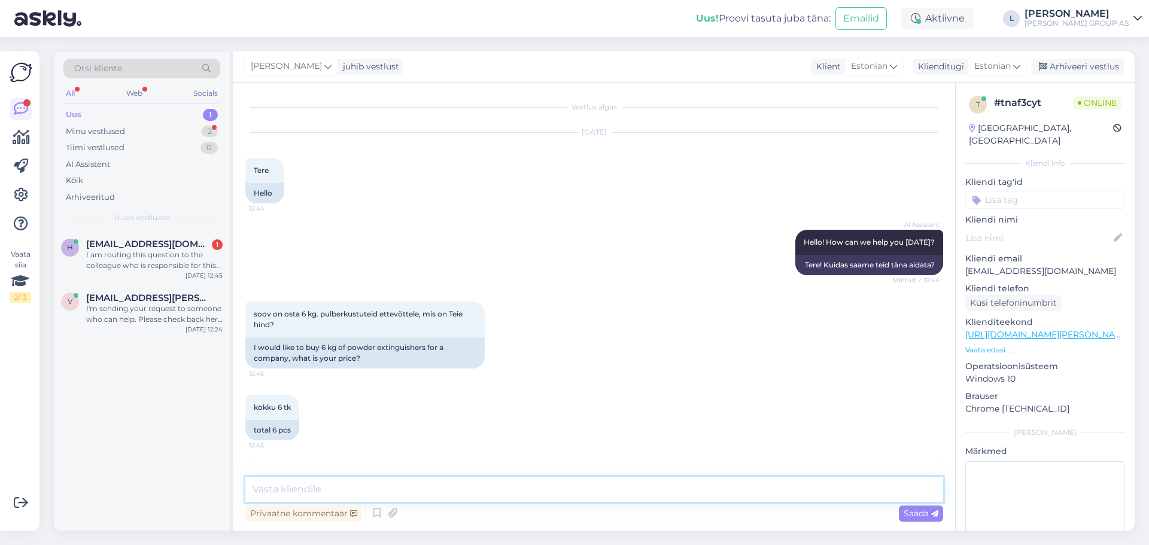
click at [503, 491] on textarea at bounding box center [594, 489] width 698 height 25
paste textarea "[URL][DOMAIN_NAME][PERSON_NAME]"
type textarea "Tere, [URL][DOMAIN_NAME][PERSON_NAME]"
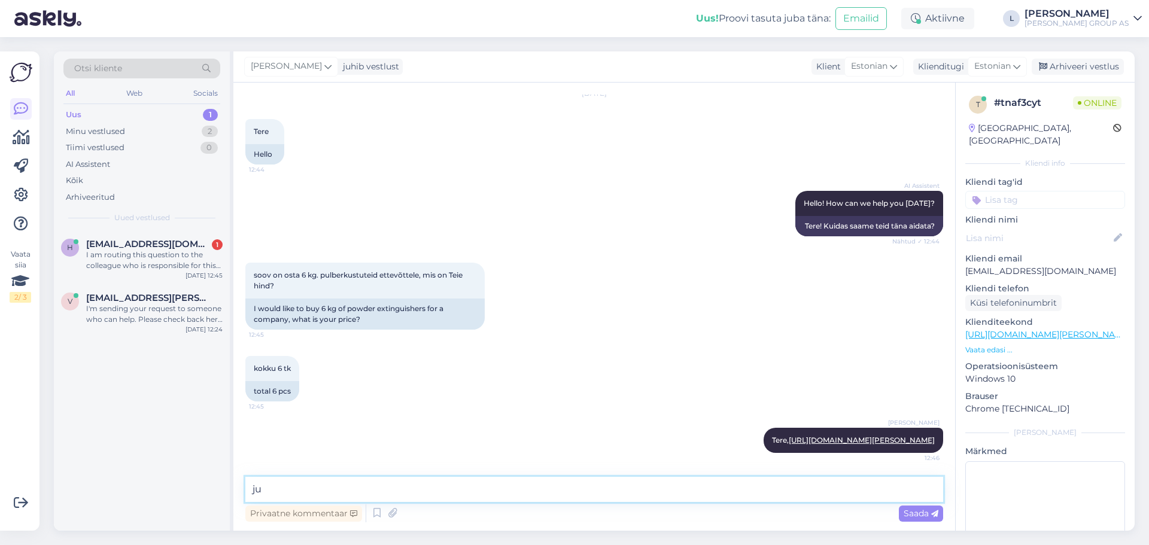
type textarea "j"
paste textarea "[URL][DOMAIN_NAME][PERSON_NAME]"
type textarea "Hinnapakkumistega tegeleb ärikliendi osakond [URL][DOMAIN_NAME][PERSON_NAME]"
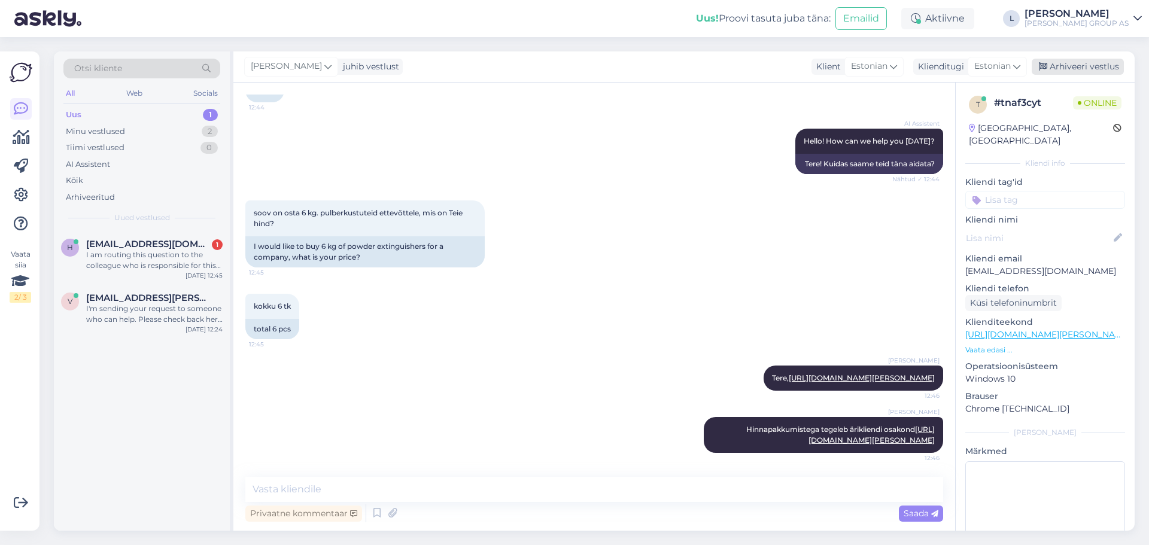
click at [1070, 68] on div "Arhiveeri vestlus" at bounding box center [1078, 67] width 92 height 16
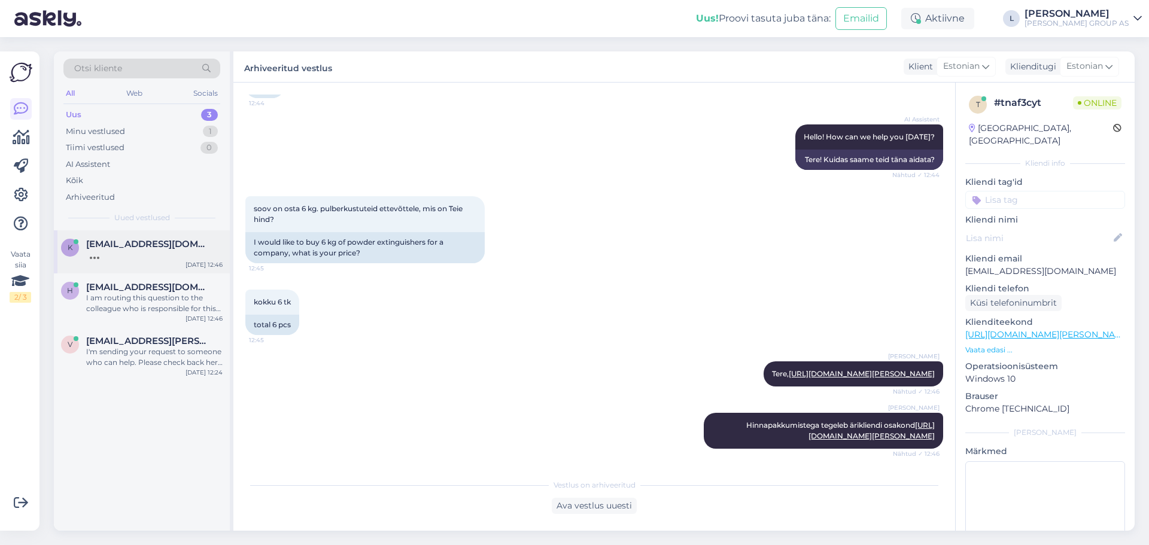
click at [127, 243] on span "[EMAIL_ADDRESS][DOMAIN_NAME]" at bounding box center [148, 244] width 124 height 11
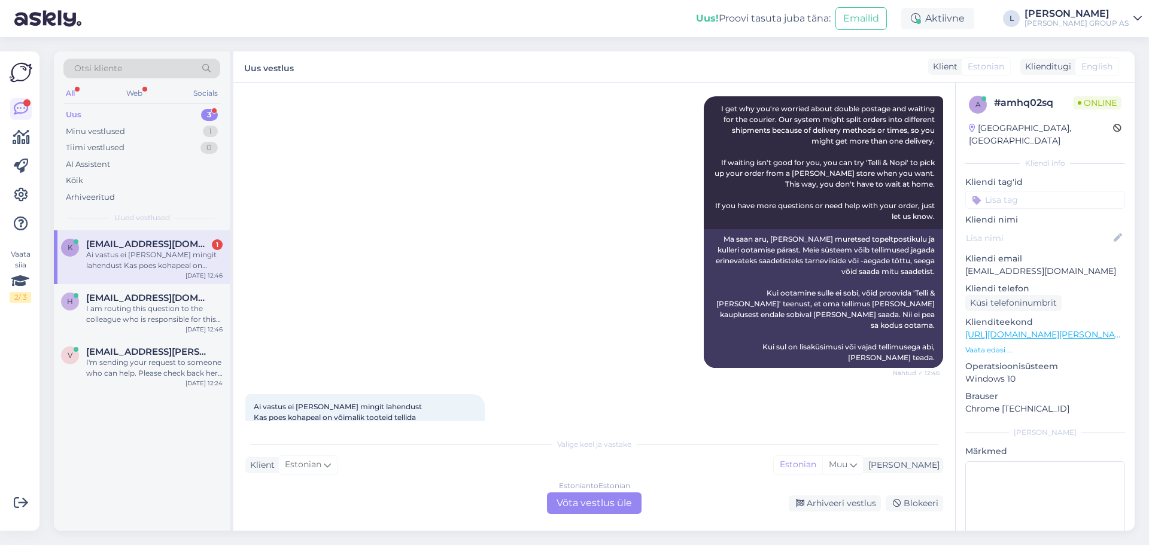
scroll to position [967, 0]
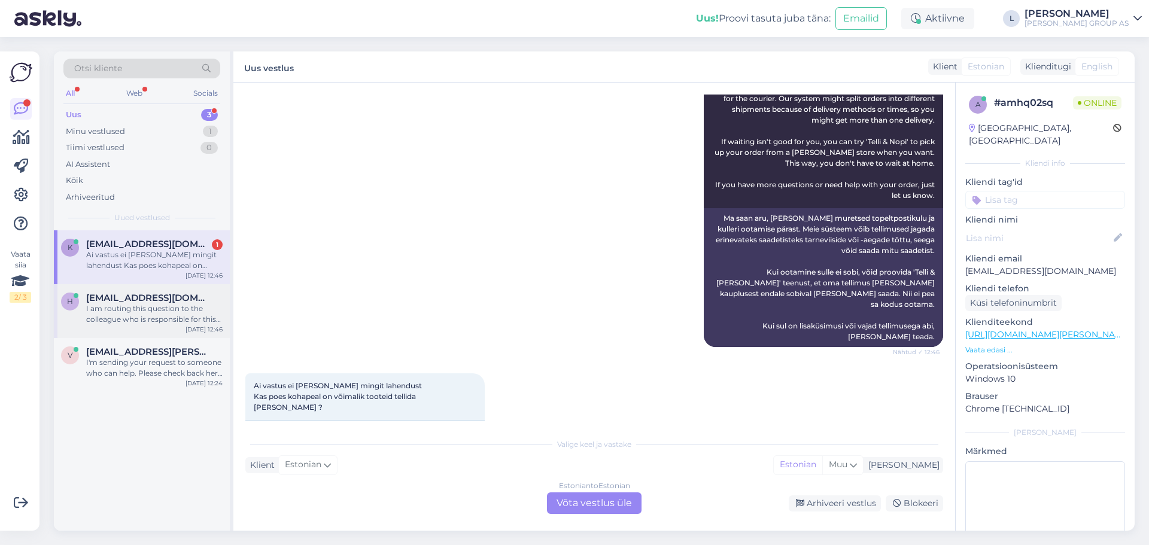
click at [119, 310] on div "I am routing this question to the colleague who is responsible for this topic. …" at bounding box center [154, 314] width 136 height 22
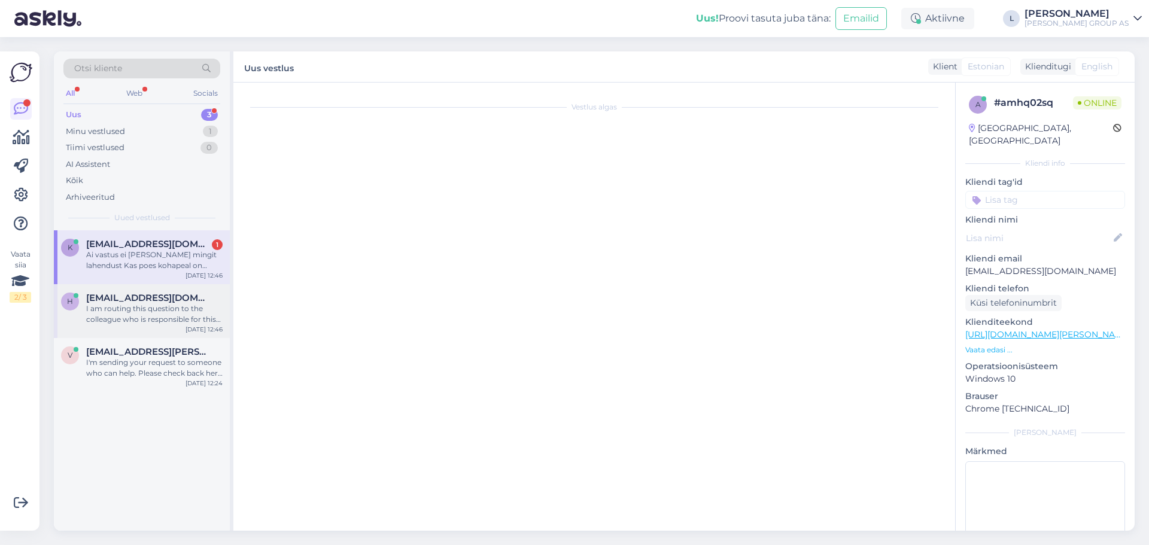
scroll to position [292, 0]
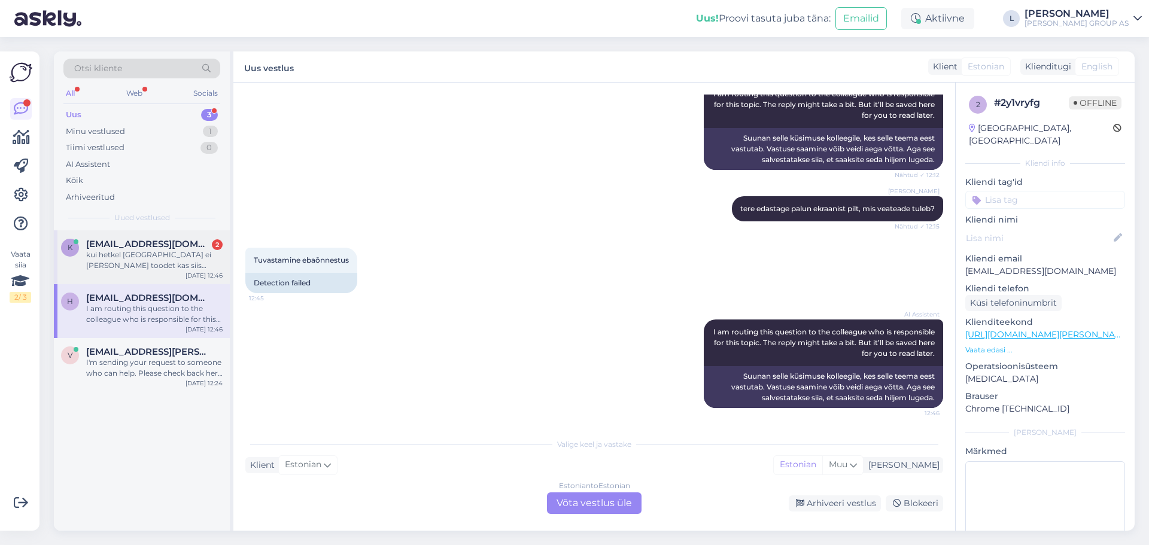
click at [114, 262] on div "kui hetkel [GEOGRAPHIC_DATA] ei [PERSON_NAME] toodet kas siis kohapeal [PERSON_…" at bounding box center [154, 261] width 136 height 22
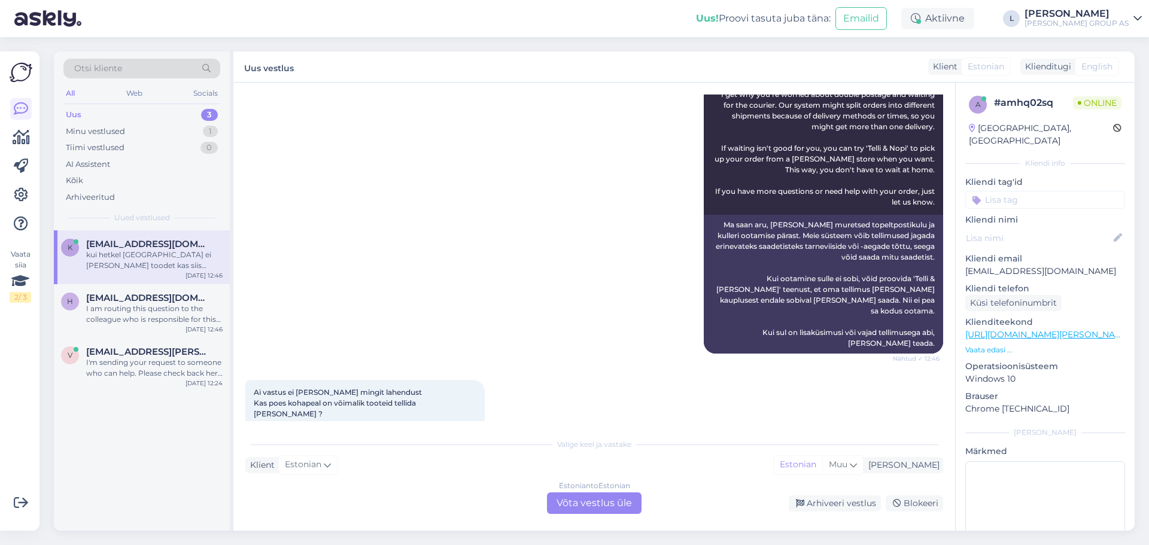
scroll to position [1061, 0]
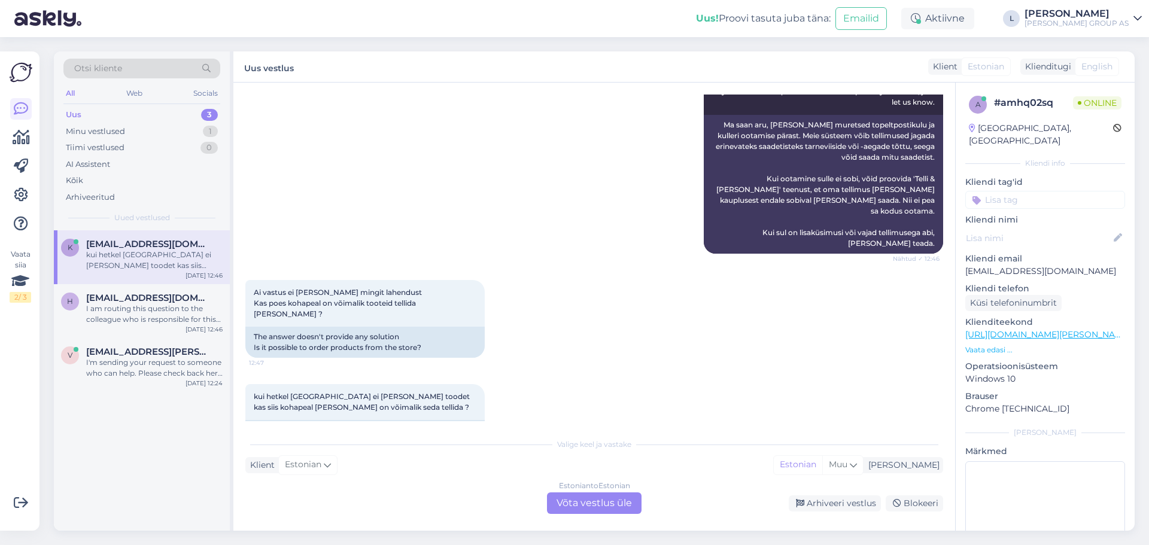
click at [590, 496] on div "Estonian to Estonian Võta vestlus üle" at bounding box center [594, 504] width 95 height 22
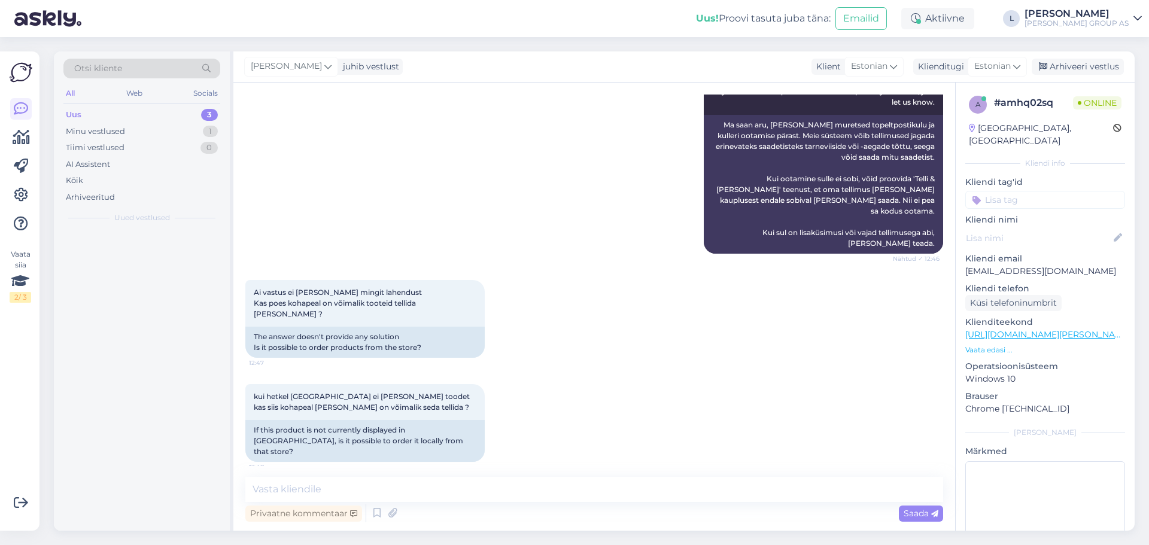
scroll to position [1016, 0]
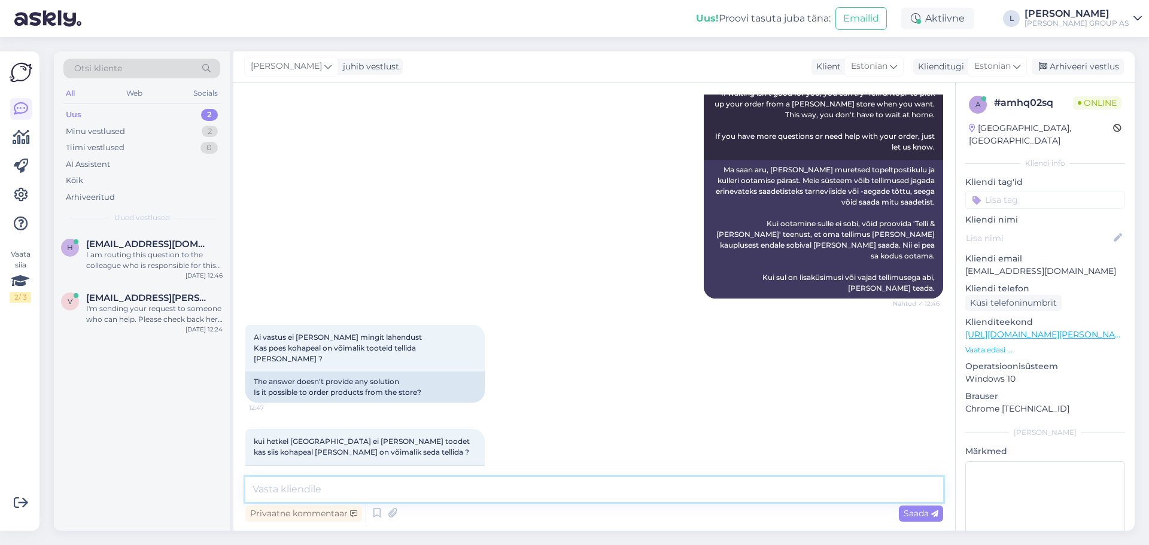
click at [545, 484] on textarea at bounding box center [594, 489] width 698 height 25
paste textarea "[URL][DOMAIN_NAME][PERSON_NAME]"
type textarea "Tere, pakumist saate küsida müügijuhi käest [URL][DOMAIN_NAME][PERSON_NAME]"
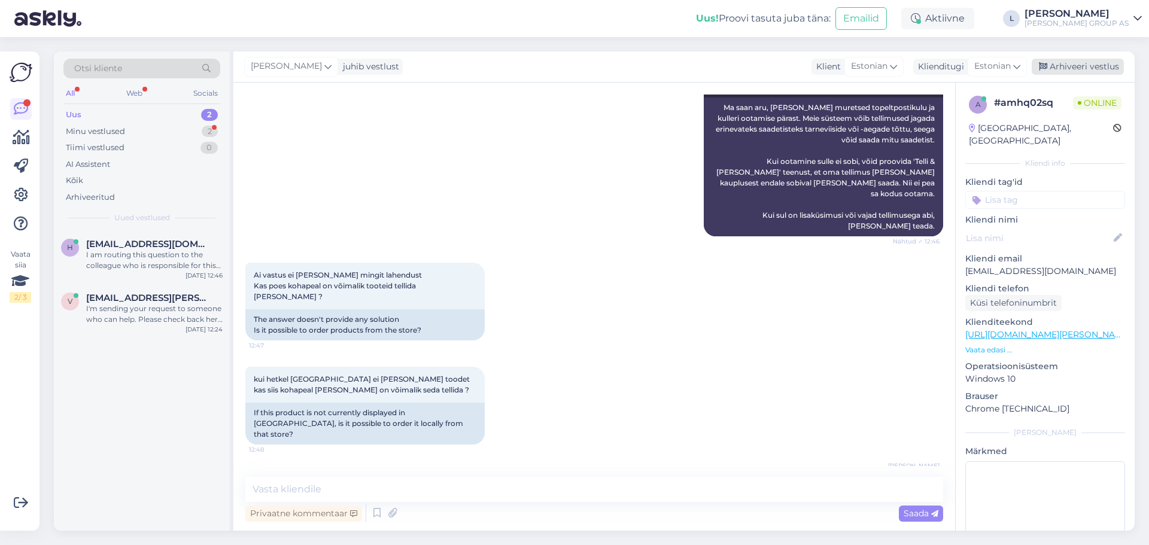
click at [1068, 69] on div "Arhiveeri vestlus" at bounding box center [1078, 67] width 92 height 16
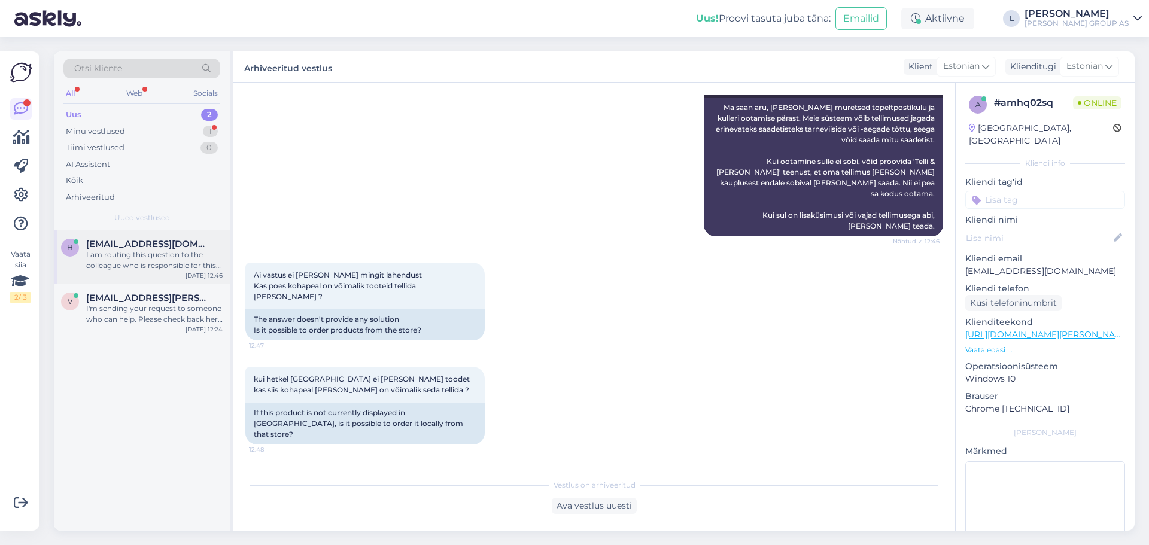
click at [142, 257] on div "I am routing this question to the colleague who is responsible for this topic. …" at bounding box center [154, 261] width 136 height 22
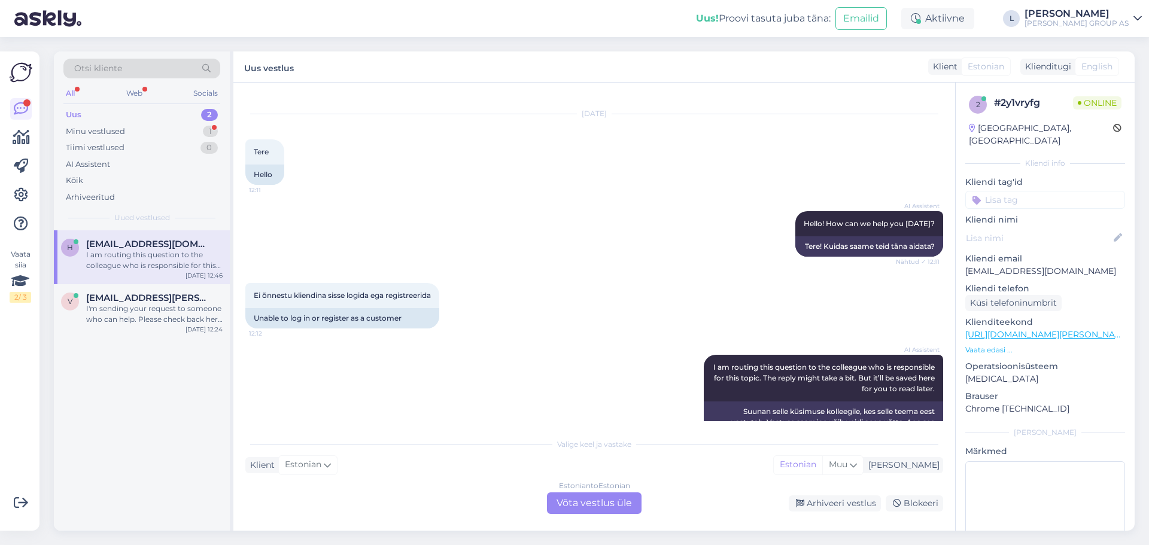
scroll to position [0, 0]
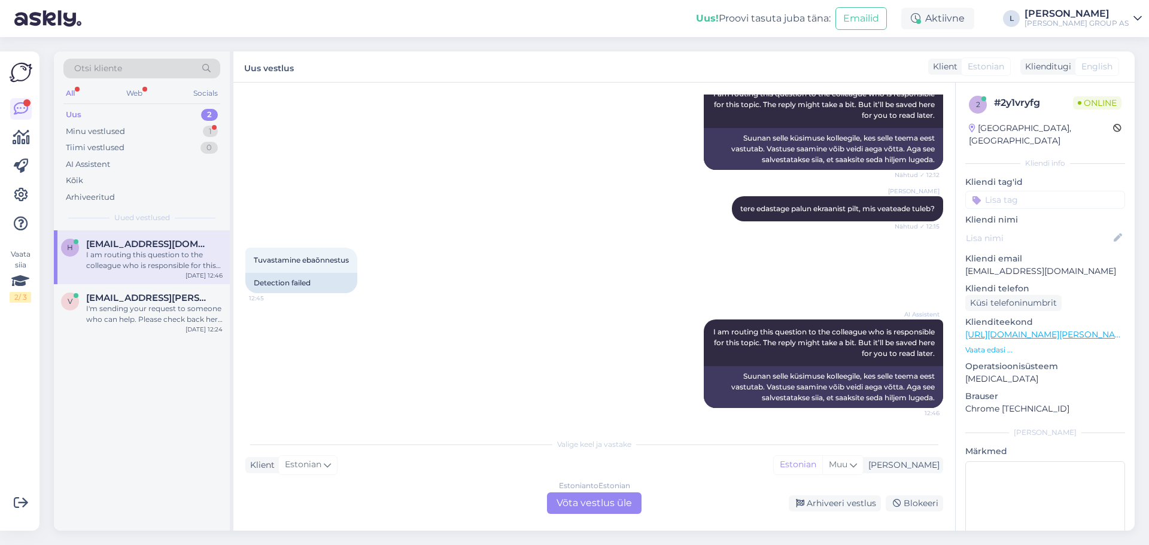
click at [584, 497] on div "Estonian to Estonian Võta vestlus üle" at bounding box center [594, 504] width 95 height 22
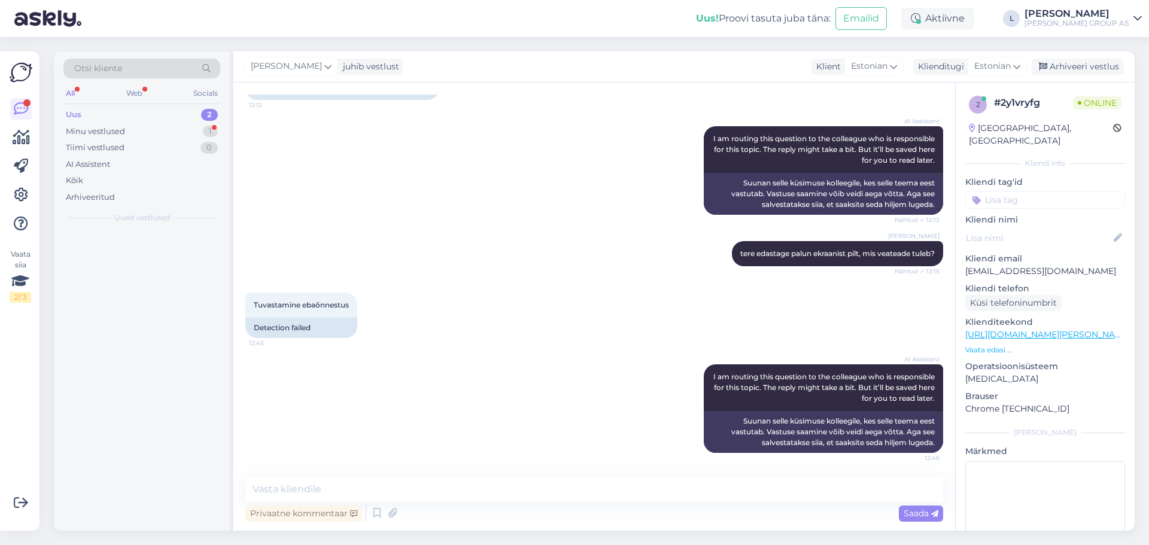
scroll to position [247, 0]
click at [537, 496] on textarea at bounding box center [594, 489] width 698 height 25
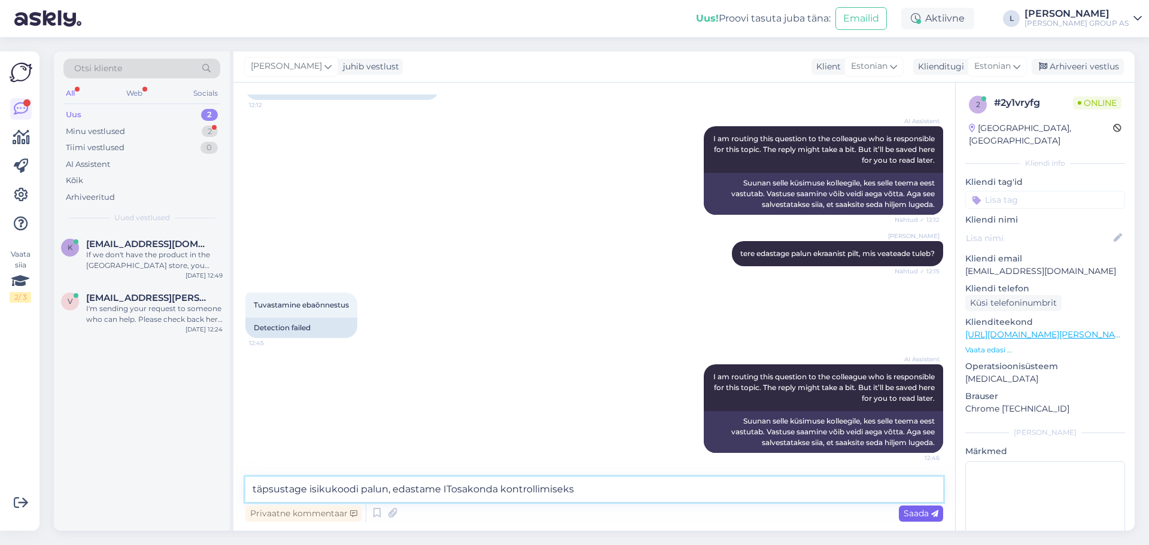
type textarea "täpsustage isikukoodi palun, edastame ITosakonda kontrollimiseks"
click at [939, 513] on div "Saada" at bounding box center [921, 514] width 44 height 16
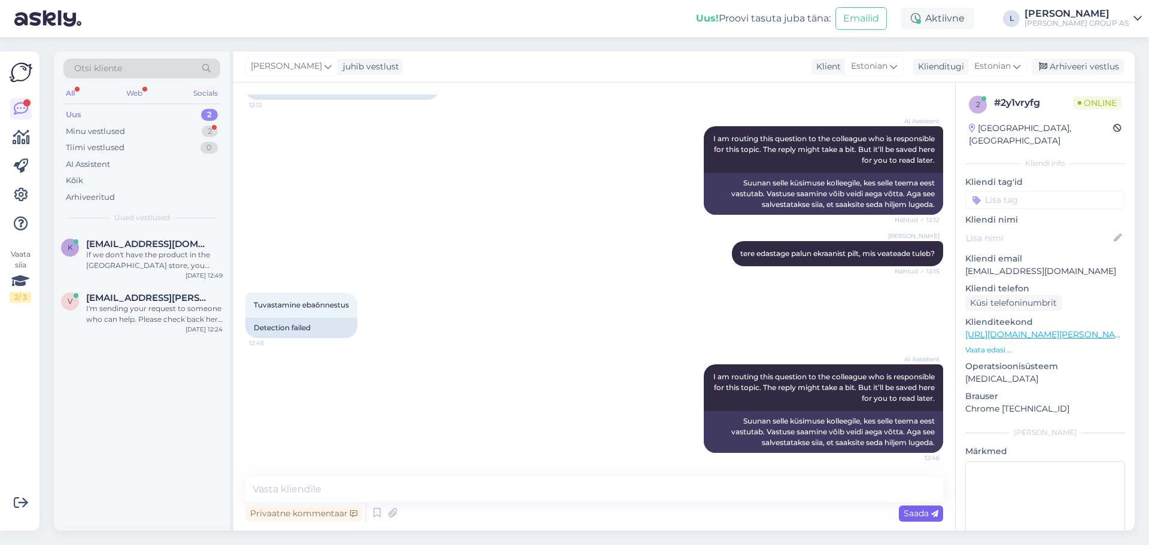
scroll to position [309, 0]
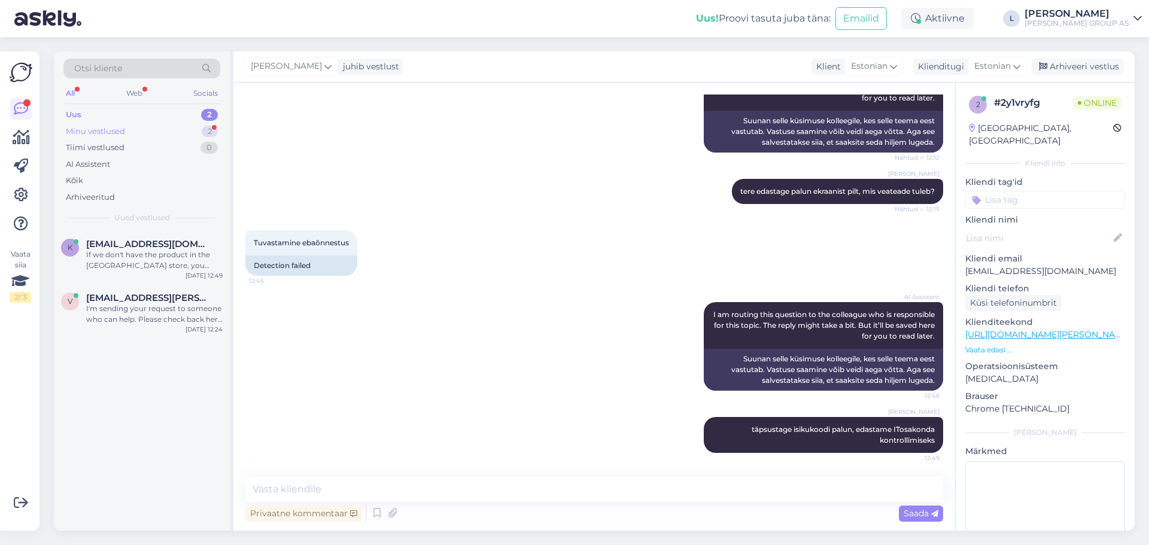
click at [96, 124] on div "Minu vestlused 2" at bounding box center [141, 131] width 157 height 17
click at [132, 323] on div "e [EMAIL_ADDRESS][DOMAIN_NAME] 1 Ootan siiani vastust! [DATE] 12:48" at bounding box center [142, 305] width 176 height 43
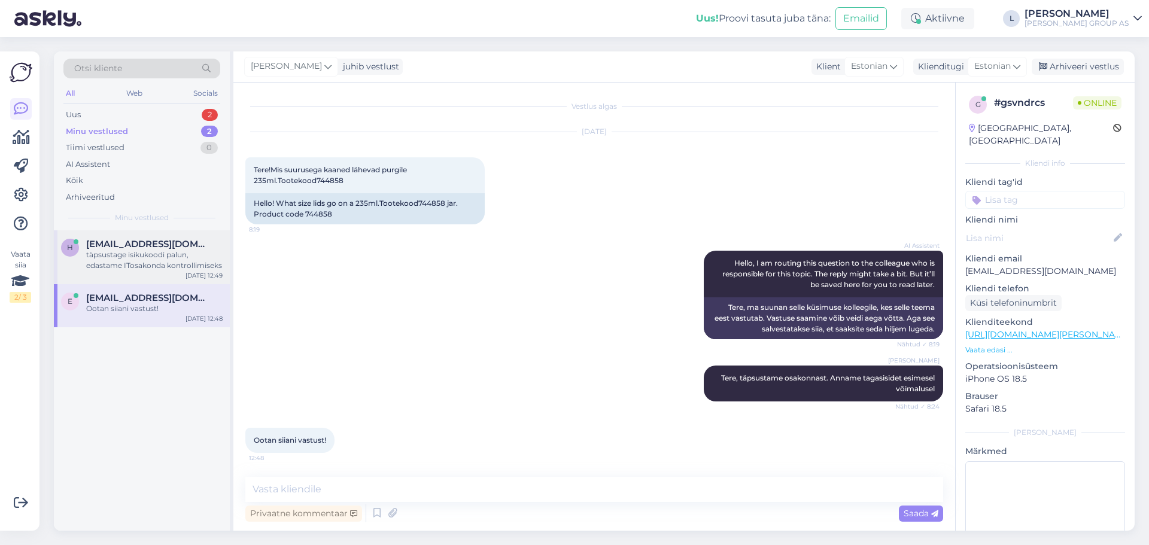
click at [120, 242] on span "[EMAIL_ADDRESS][DOMAIN_NAME]" at bounding box center [148, 244] width 124 height 11
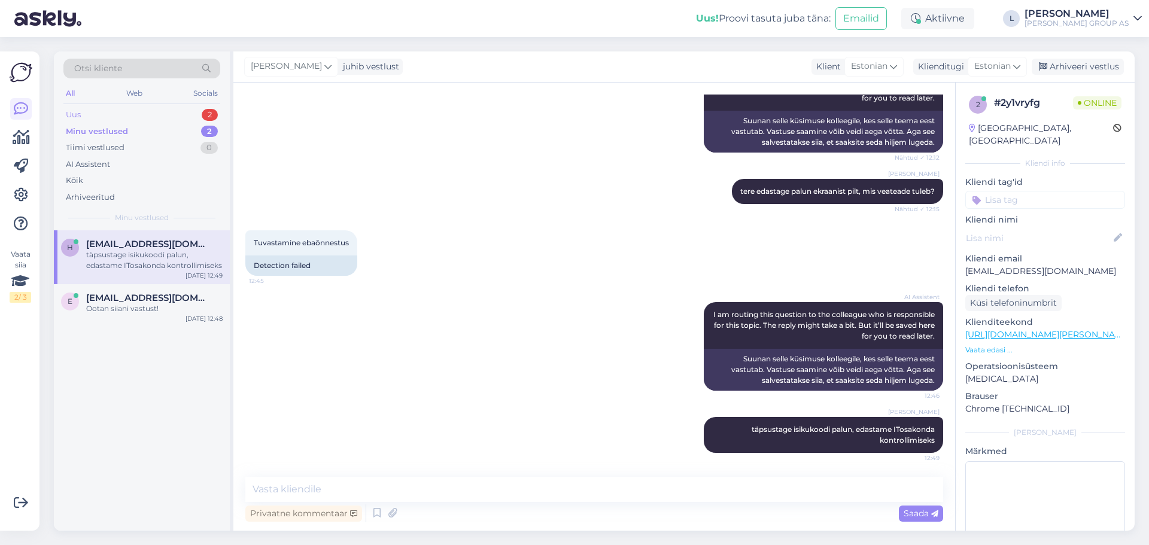
click at [83, 111] on div "Uus 2" at bounding box center [141, 115] width 157 height 17
click at [147, 269] on div "If we don't have the product in the [GEOGRAPHIC_DATA] store, you can't order it…" at bounding box center [154, 261] width 136 height 22
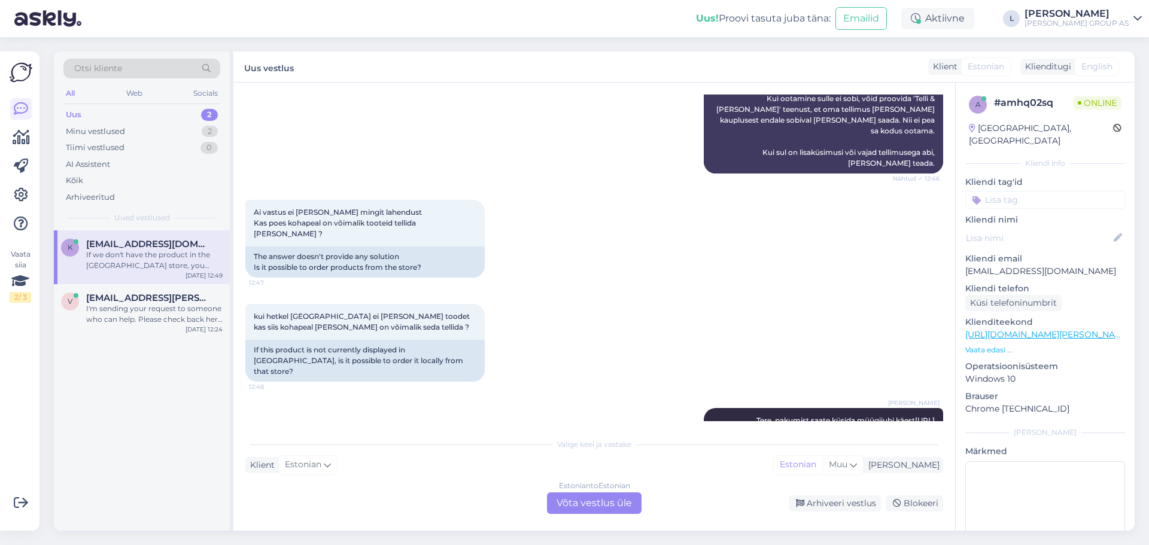
scroll to position [1320, 0]
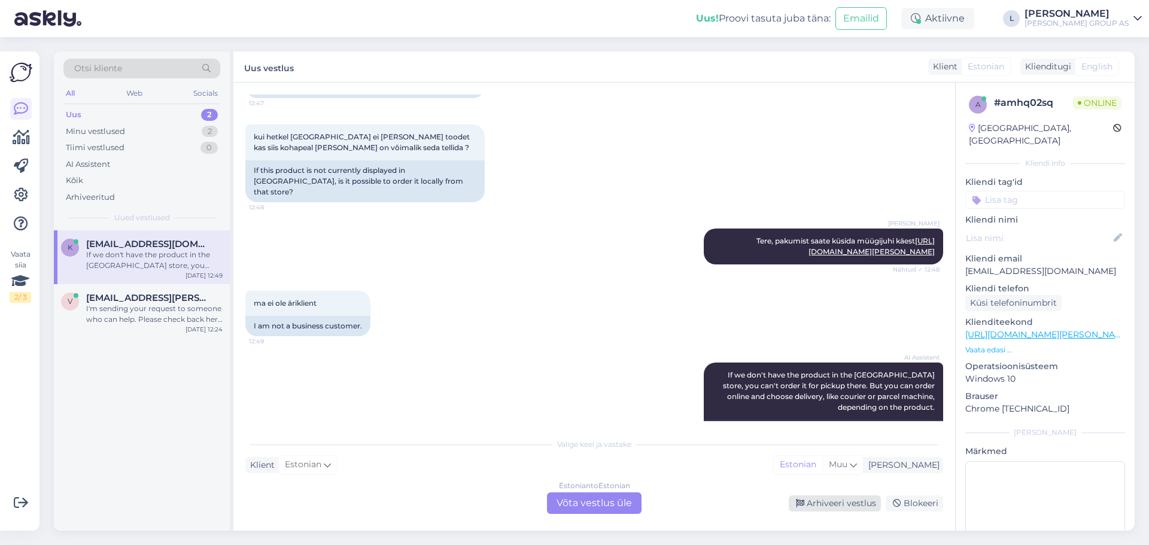
click at [842, 500] on div "Arhiveeri vestlus" at bounding box center [835, 504] width 92 height 16
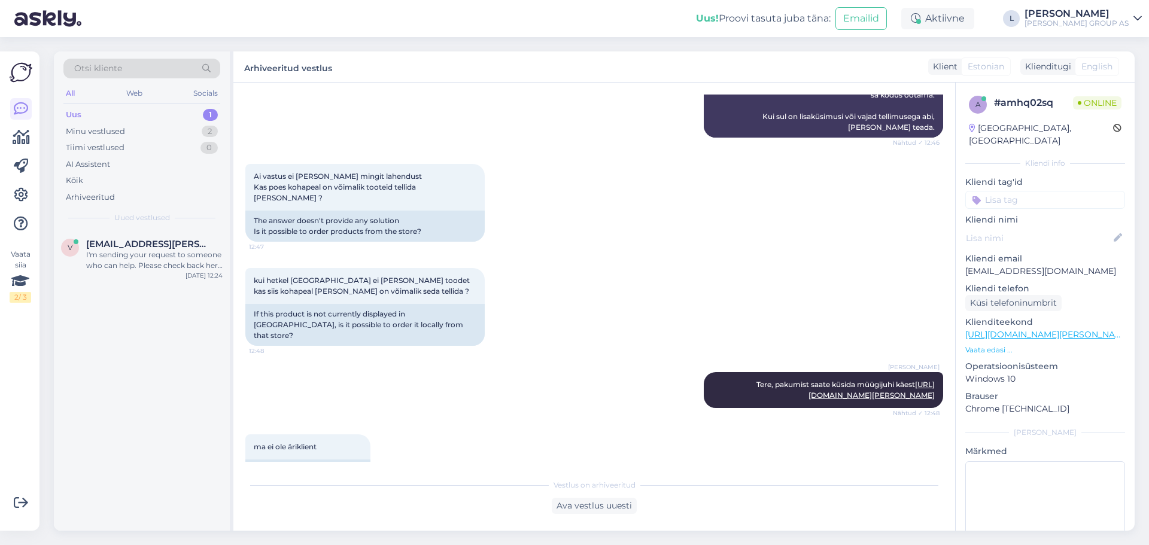
scroll to position [1280, 0]
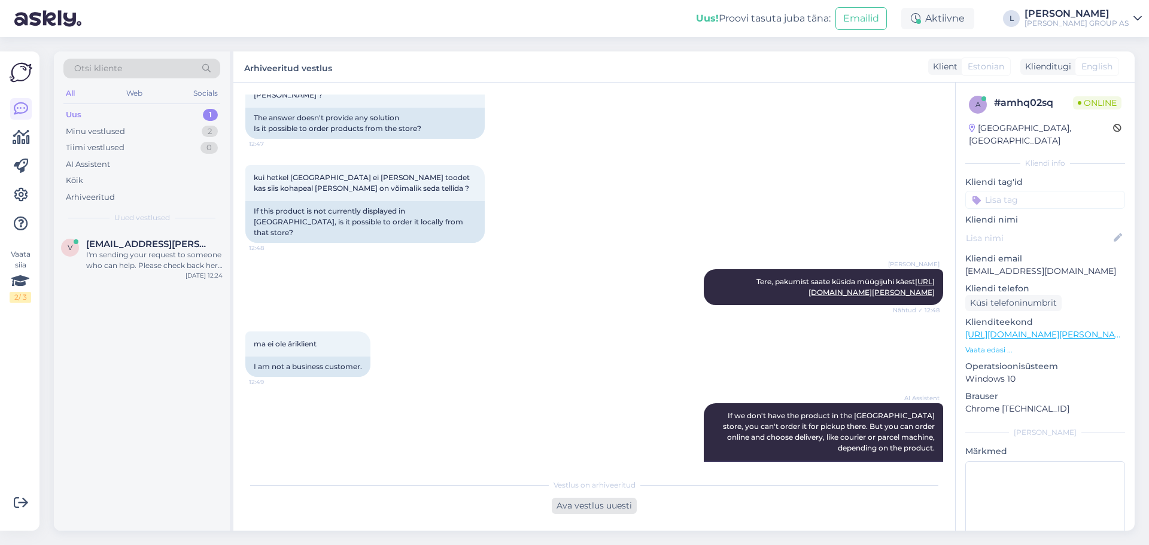
click at [581, 500] on div "Ava vestlus uuesti" at bounding box center [594, 506] width 85 height 16
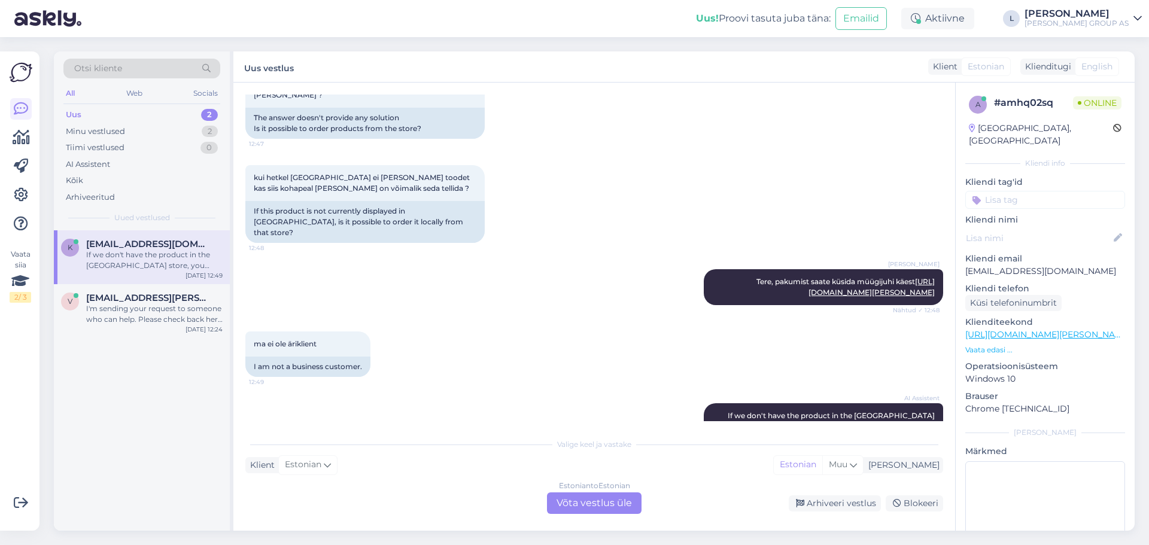
click at [576, 498] on div "Estonian to Estonian Võta vestlus üle" at bounding box center [594, 504] width 95 height 22
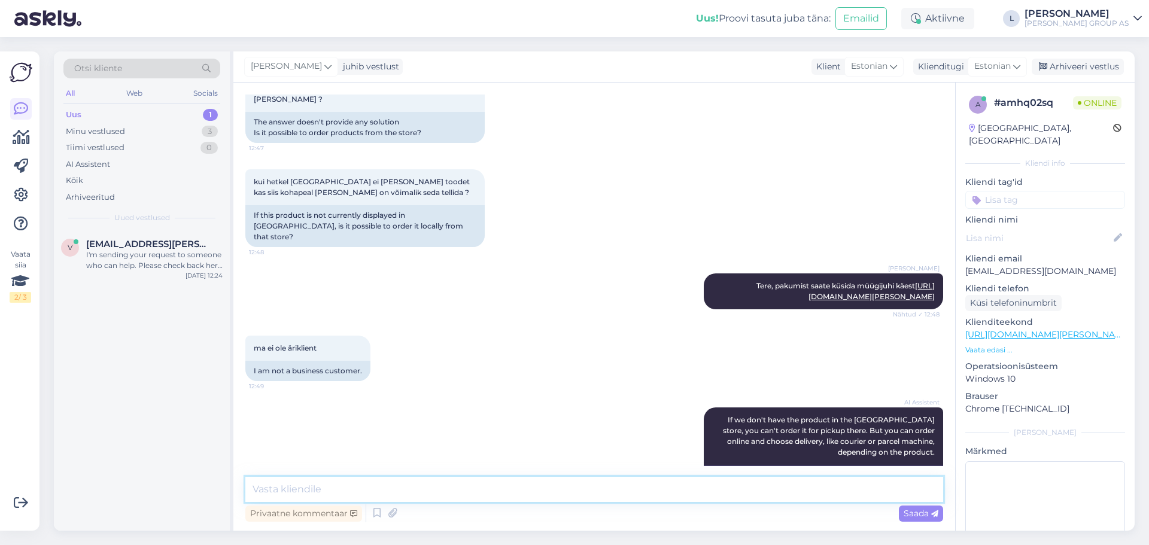
click at [449, 490] on textarea at bounding box center [594, 489] width 698 height 25
click at [515, 490] on textarea "Müügijuht saab tellida [PERSON_NAME] erakliendi jaoks, kindlati mitte e-[PERSON…" at bounding box center [594, 489] width 698 height 25
type textarea "Müügijuht saab tellida [PERSON_NAME] erakliendi jaoks, kindlasti mitte e-[PERSO…"
click at [928, 511] on span "Saada" at bounding box center [921, 513] width 35 height 11
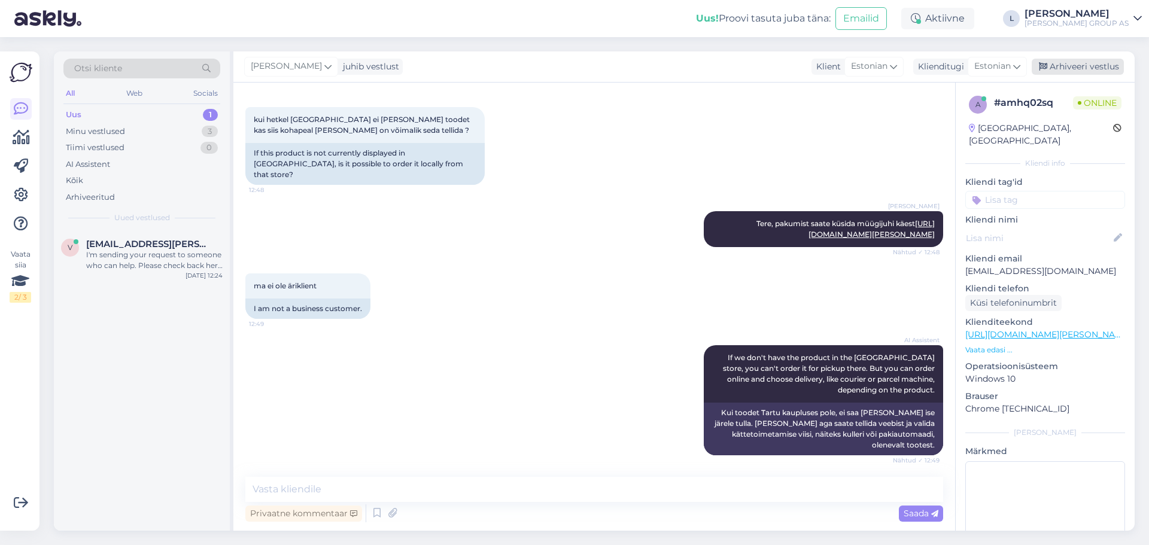
click at [1098, 60] on div "Arhiveeri vestlus" at bounding box center [1078, 67] width 92 height 16
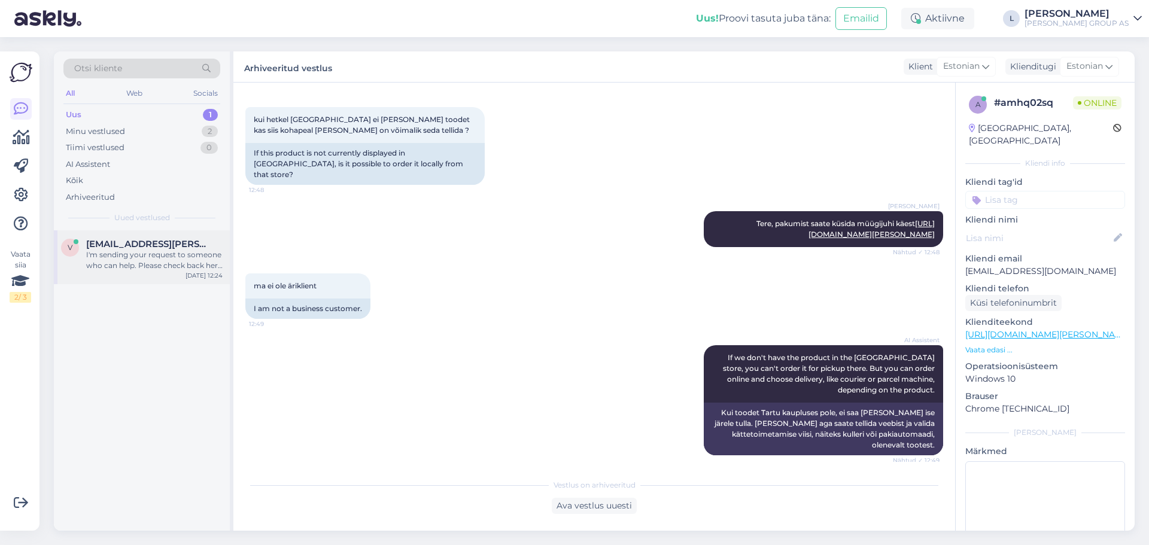
click at [134, 247] on span "[EMAIL_ADDRESS][PERSON_NAME][DOMAIN_NAME]" at bounding box center [148, 244] width 124 height 11
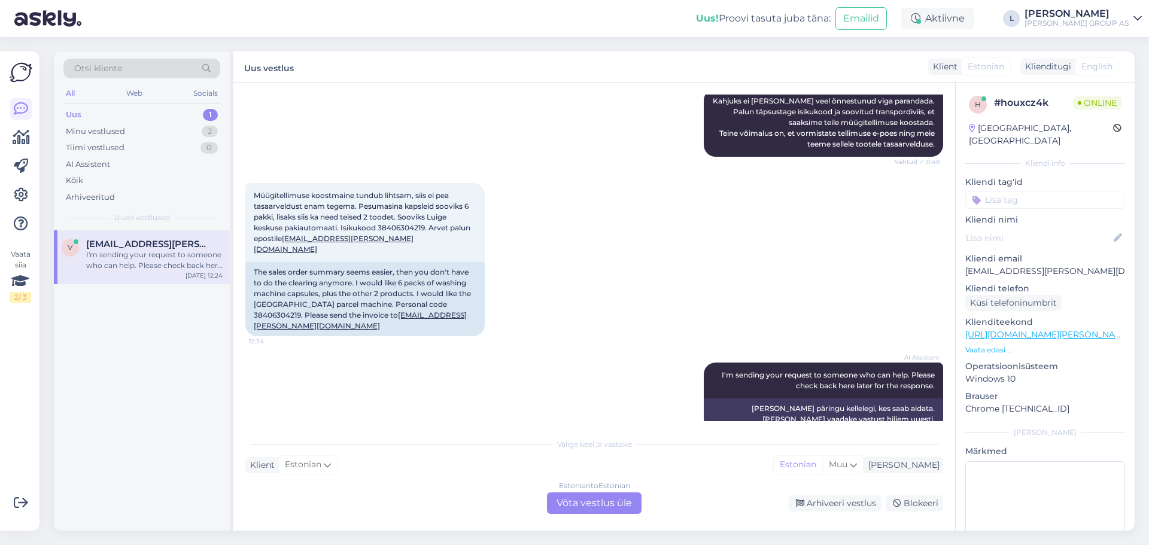
click at [87, 120] on div "Uus 1" at bounding box center [141, 115] width 157 height 17
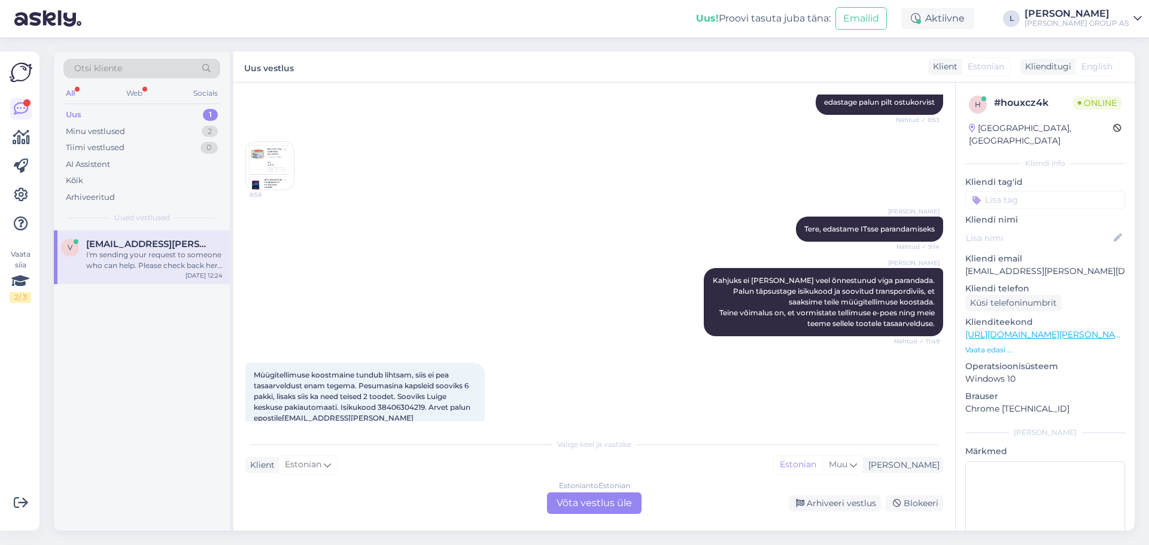
scroll to position [1684, 0]
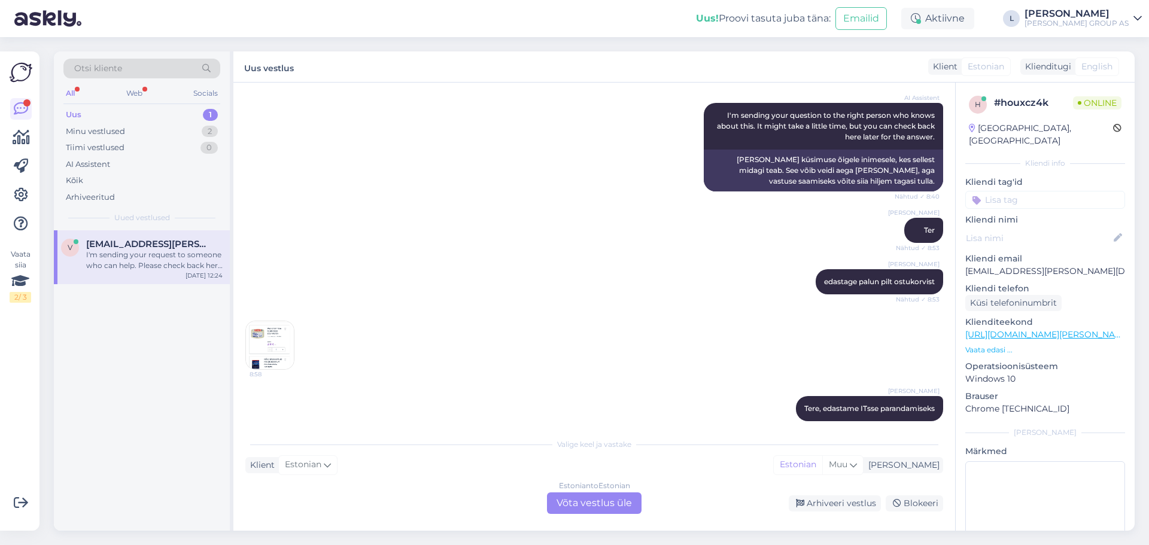
click at [283, 341] on img at bounding box center [270, 345] width 48 height 48
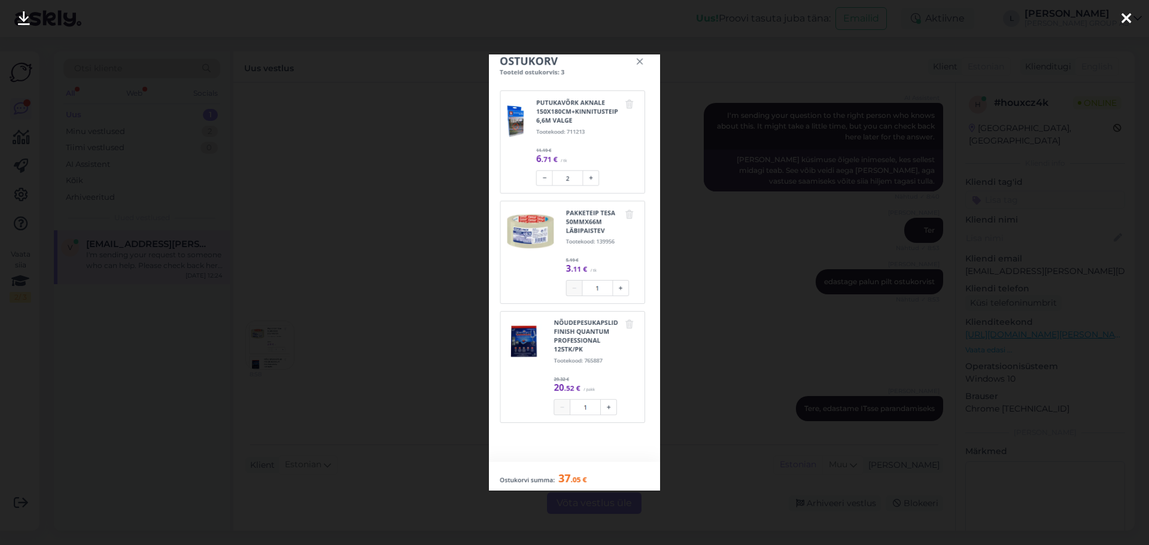
click at [359, 368] on div at bounding box center [574, 272] width 1149 height 545
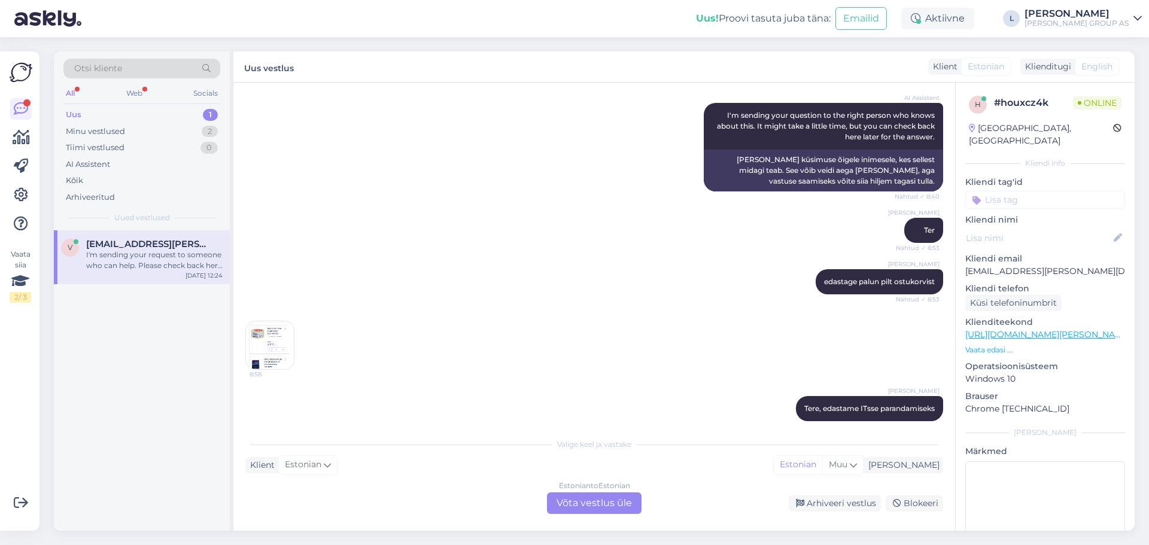
click at [371, 381] on div "8:58" at bounding box center [594, 345] width 698 height 75
click at [257, 341] on img at bounding box center [270, 345] width 48 height 48
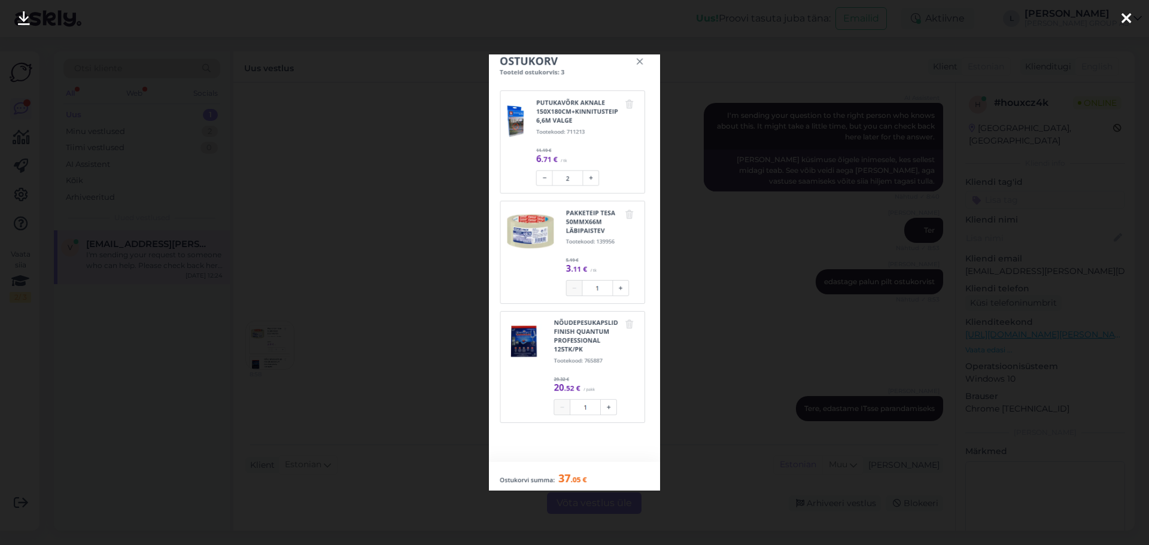
click at [381, 298] on div at bounding box center [574, 272] width 1149 height 545
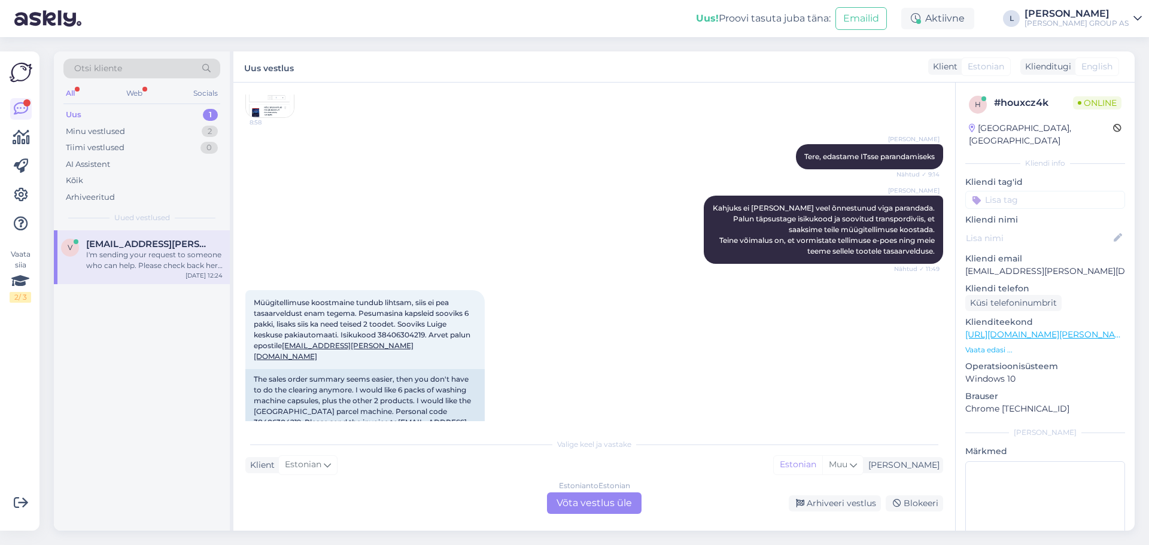
scroll to position [1983, 0]
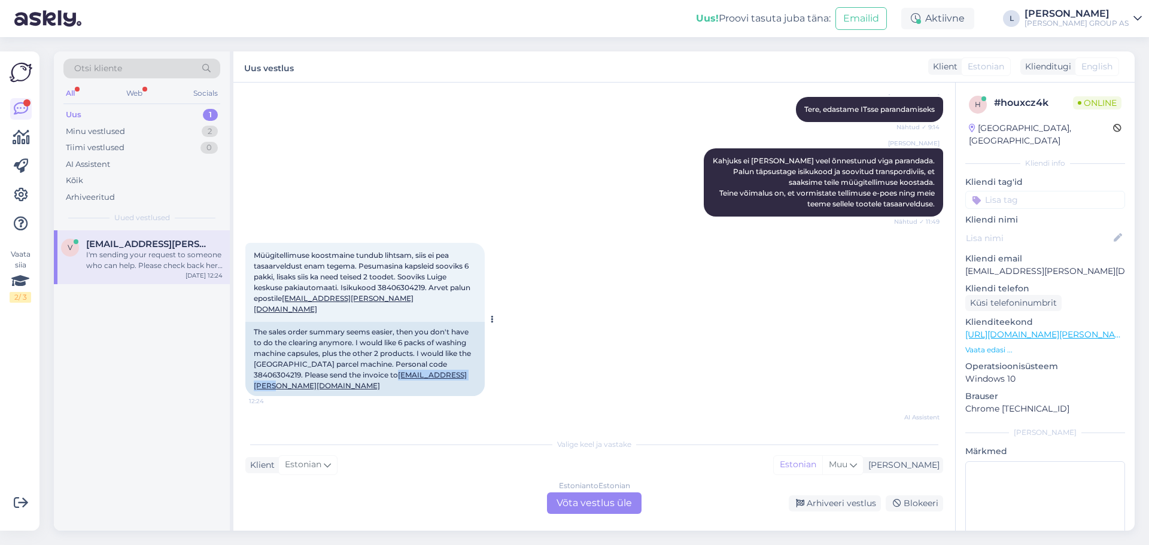
drag, startPoint x: 448, startPoint y: 364, endPoint x: 351, endPoint y: 362, distance: 97.0
click at [351, 362] on div "The sales order summary seems easier, then you don't have to do the clearing an…" at bounding box center [364, 359] width 239 height 74
click at [851, 498] on div "Arhiveeri vestlus" at bounding box center [835, 504] width 92 height 16
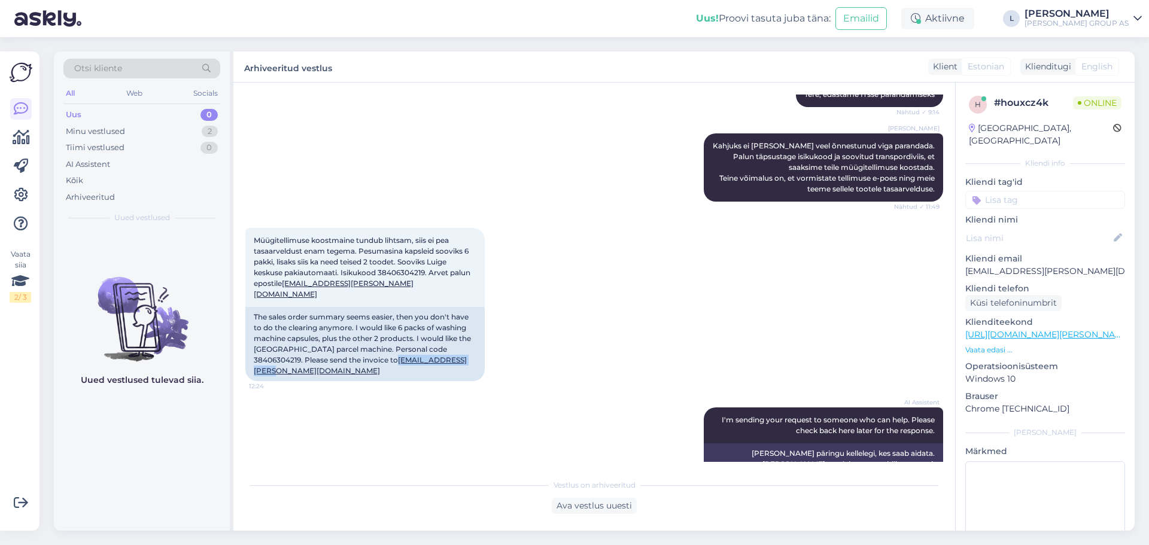
scroll to position [2003, 0]
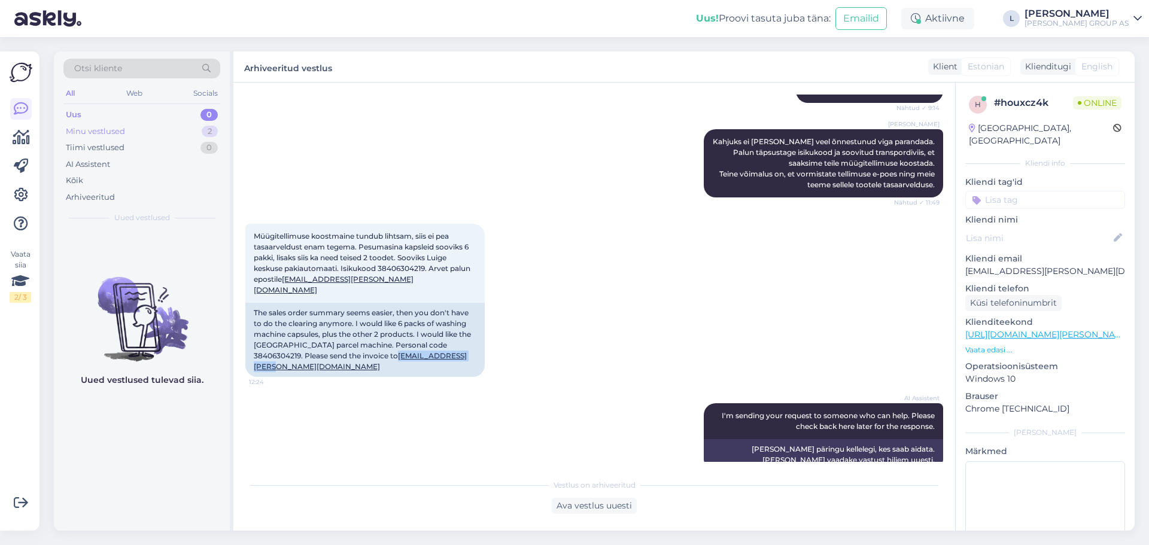
click at [96, 132] on div "Minu vestlused" at bounding box center [95, 132] width 59 height 12
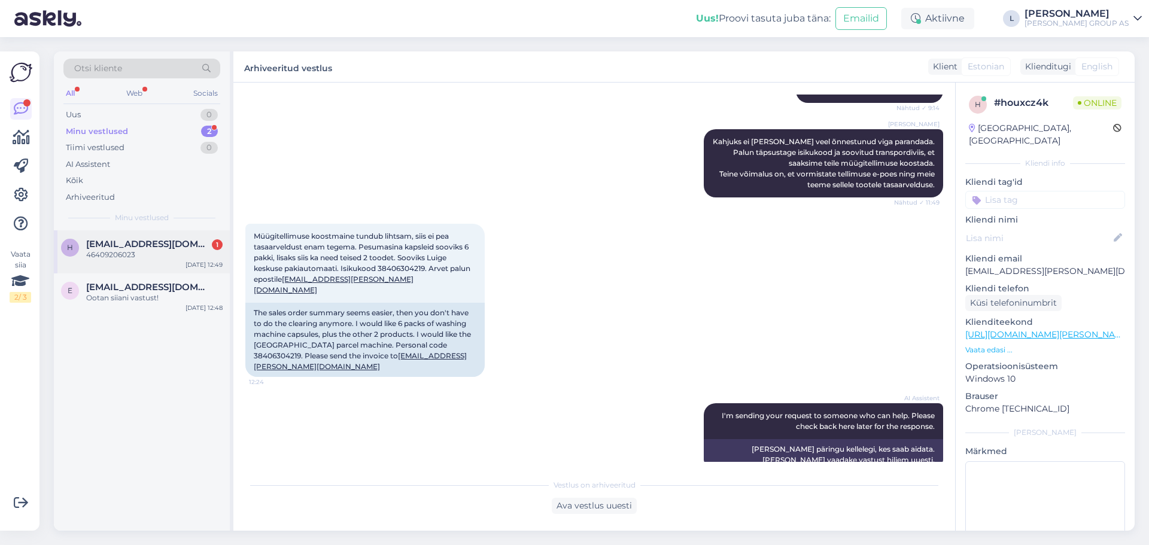
click at [157, 247] on span "[EMAIL_ADDRESS][DOMAIN_NAME]" at bounding box center [148, 244] width 124 height 11
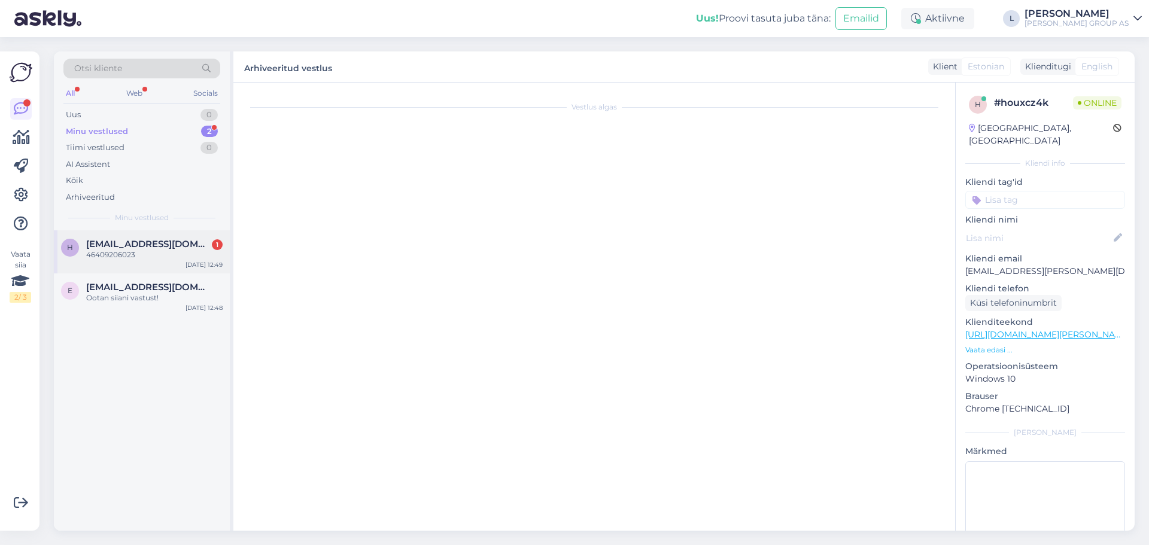
scroll to position [361, 0]
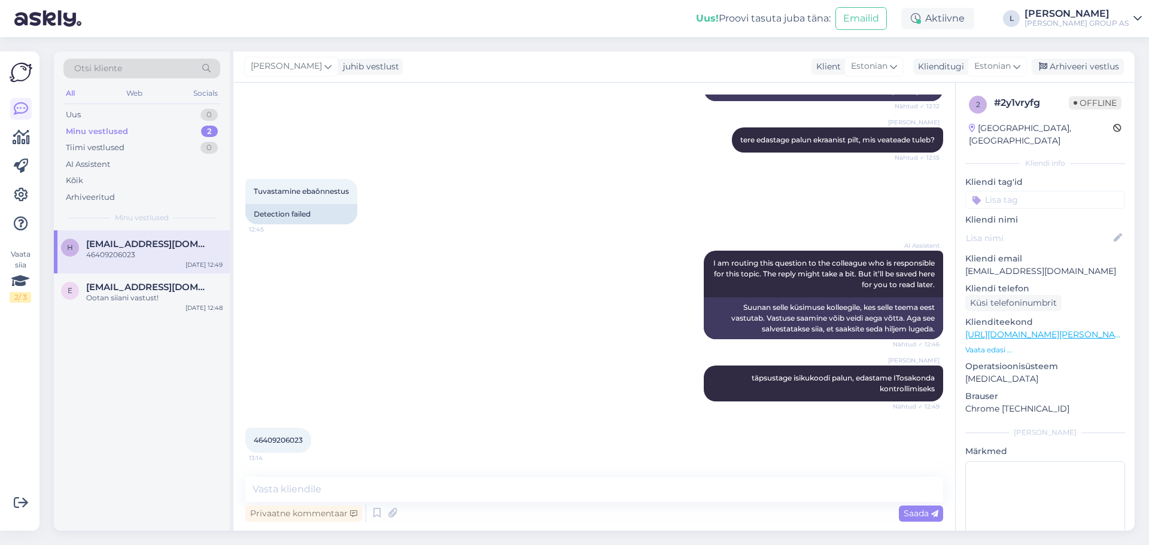
click at [300, 441] on span "46409206023" at bounding box center [278, 440] width 49 height 9
drag, startPoint x: 305, startPoint y: 441, endPoint x: 247, endPoint y: 442, distance: 58.1
click at [247, 442] on div "46409206023 13:14" at bounding box center [278, 440] width 66 height 25
drag, startPoint x: 352, startPoint y: 191, endPoint x: 252, endPoint y: 193, distance: 100.0
click at [252, 193] on div "Tuvastamine ebaõnnestus 12:45" at bounding box center [301, 191] width 112 height 25
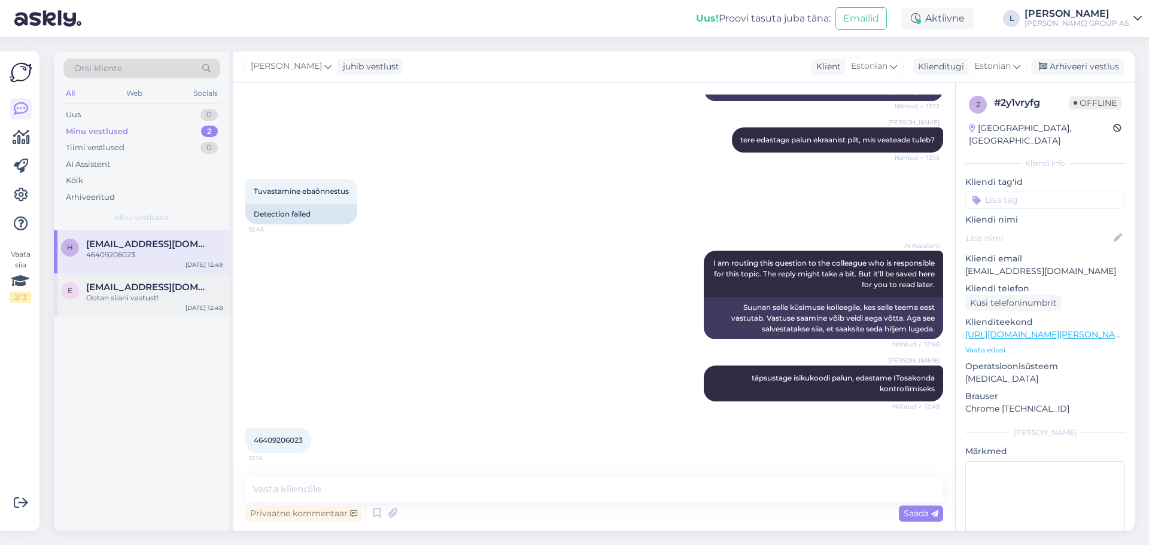
click at [109, 298] on div "Ootan siiani vastust!" at bounding box center [154, 298] width 136 height 11
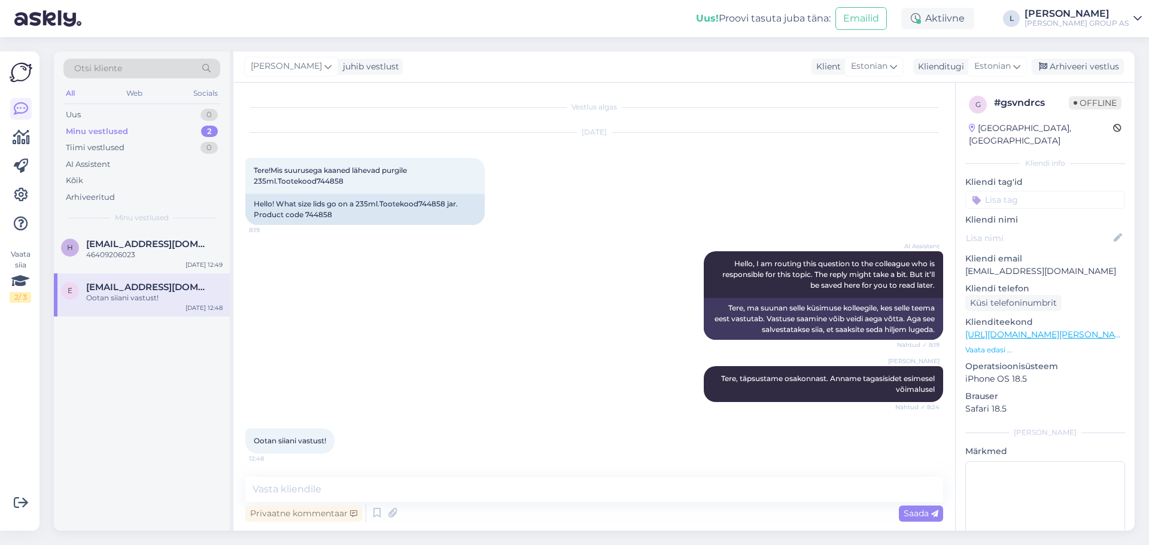
scroll to position [1, 0]
click at [105, 114] on div "Uus 1" at bounding box center [141, 115] width 157 height 17
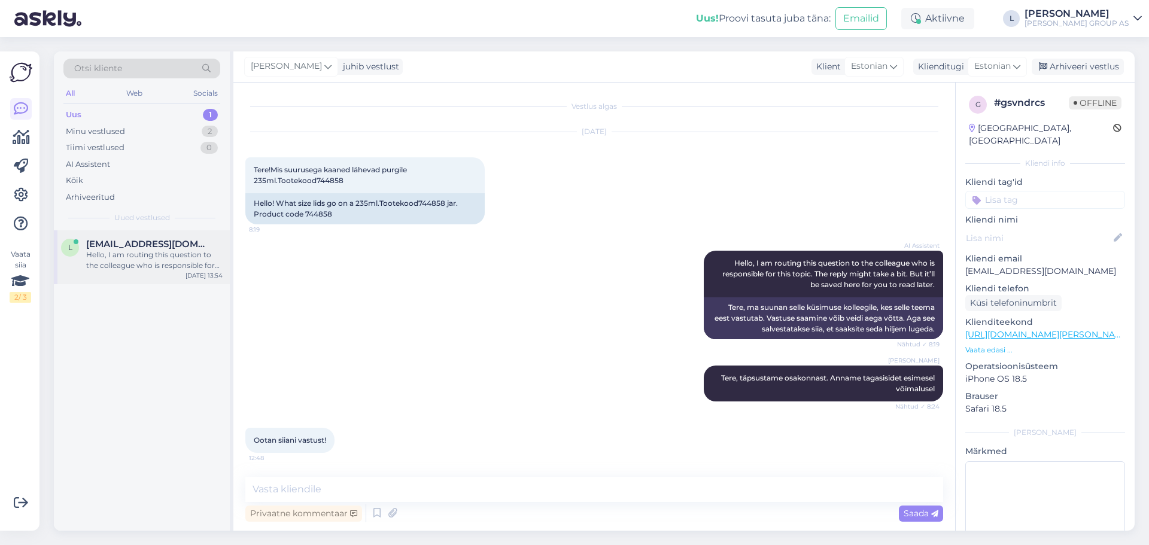
click at [93, 251] on div "Hello, I am routing this question to the colleague who is responsible for this …" at bounding box center [154, 261] width 136 height 22
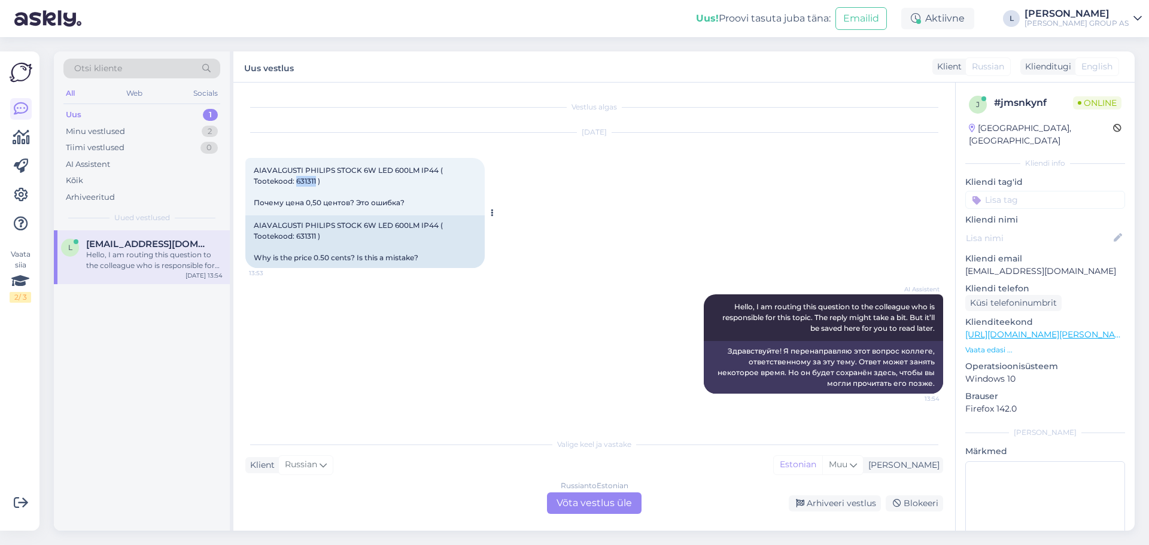
drag, startPoint x: 315, startPoint y: 180, endPoint x: 296, endPoint y: 178, distance: 19.8
click at [296, 178] on span "AIAVALGUSTI PHILIPS STOCK 6W LED 600LM IP44 ( Tootekood: 631311 ) Почему цена 0…" at bounding box center [349, 186] width 191 height 41
click at [593, 497] on div "Russian to Estonian Võta vestlus üle" at bounding box center [594, 504] width 95 height 22
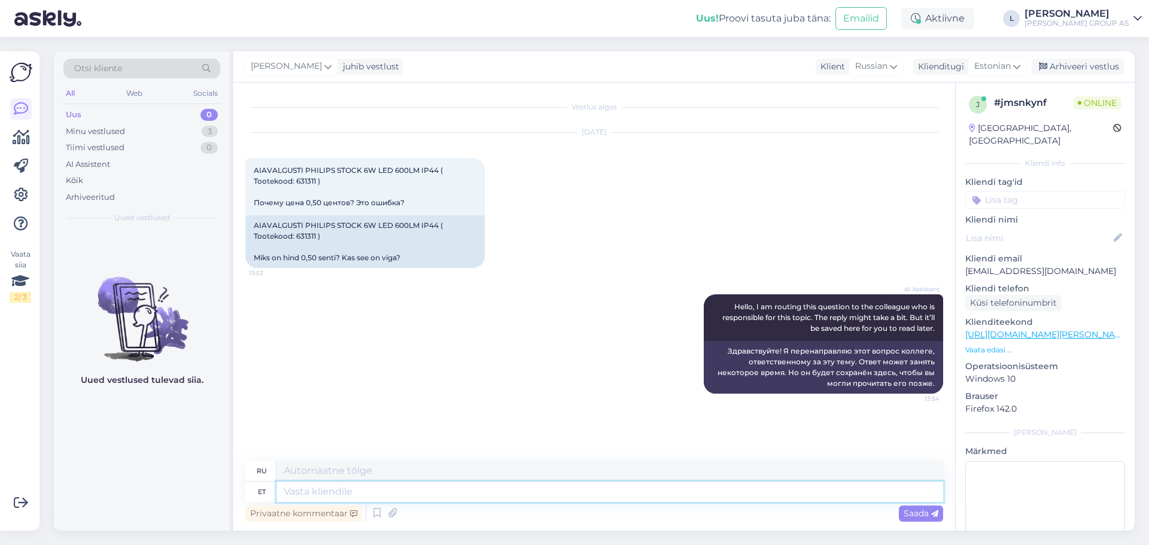
click at [530, 488] on textarea at bounding box center [610, 492] width 667 height 20
type textarea "Tere,"
type textarea "Привет"
type textarea "Tere,"
type textarea "Привет,"
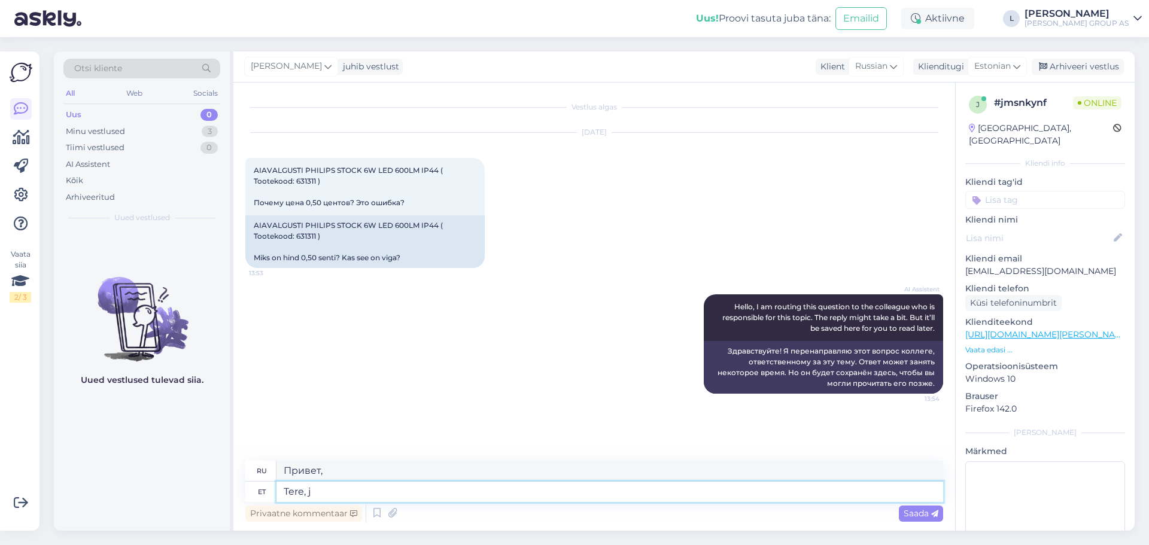
type textarea "Tere, ja"
type textarea "Привет, и"
type textarea "Tere, jah"
type textarea "Привет, да."
type textarea "Tere, jah hind"
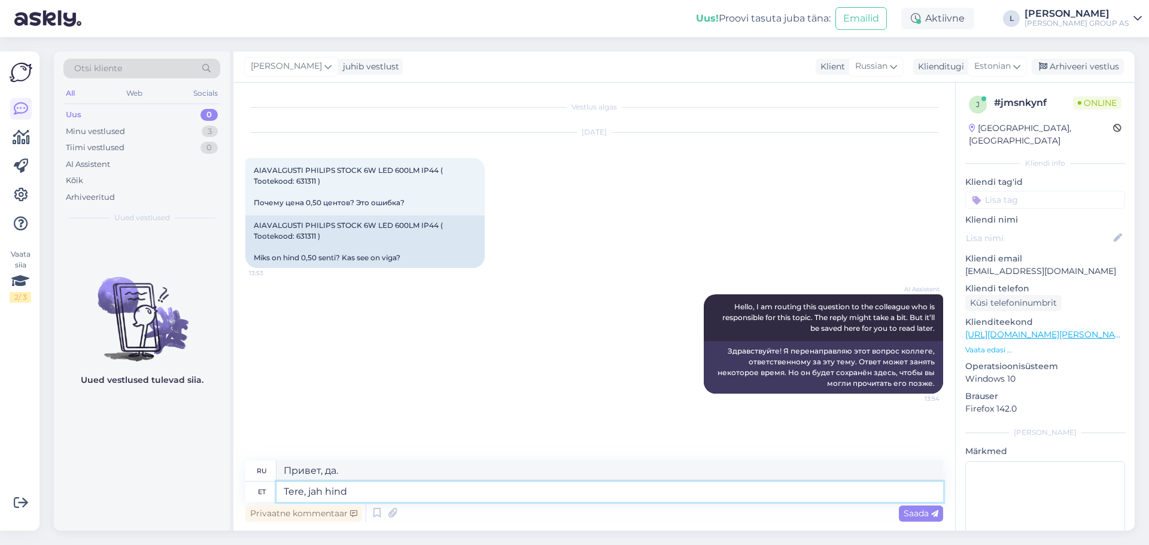
type textarea "Здравствуйте, да, цена"
type textarea "Tere, jah hind on vale"
type textarea "Здравствуйте, да, цена указана неверно."
type textarea "Tere, jah hind on vale. Toode p"
type textarea "Здравствуйте, да, цена указана неверно. Товар"
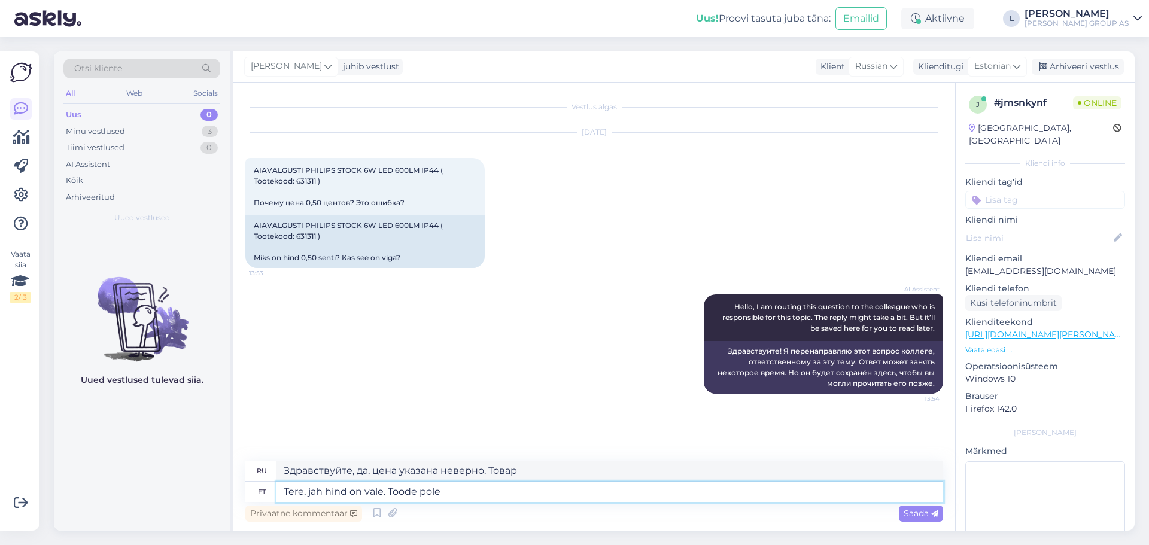
type textarea "Tere, jah hind on vale. Toode pole"
type textarea "Здравствуйте, да, цена неверная. Товар не..."
type textarea "Tere, jah hind on vale. Toode pole tellimiseks k"
type textarea "Здравствуйте, да, цена указана неверно. Товар недоступен для заказа."
type textarea "Tere, jah hind on vale. Toode pole tellimiseks ka s"
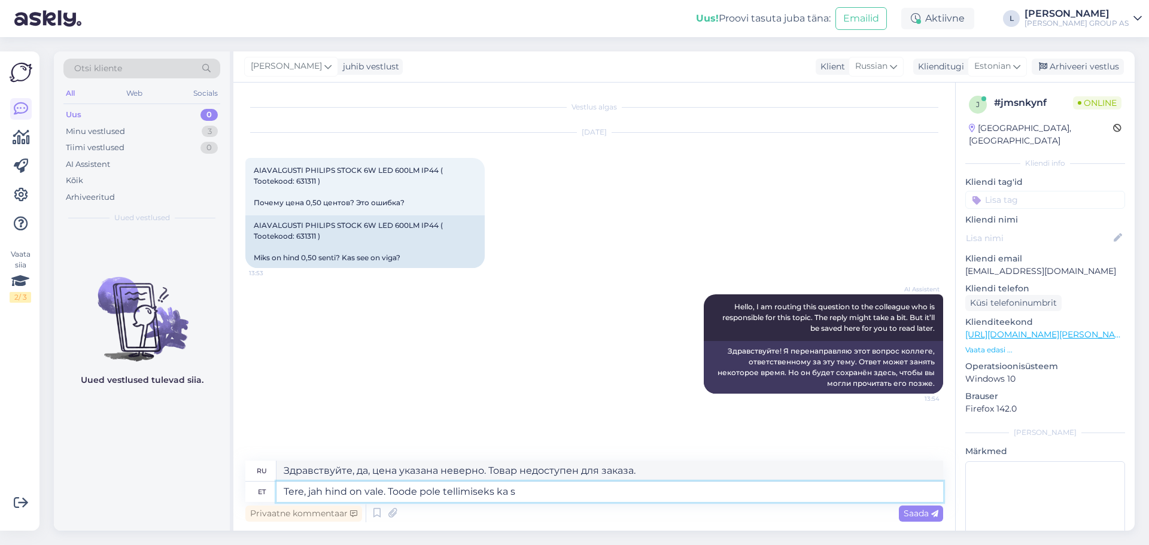
type textarea "Здравствуйте, да, цена указана неверно. Товар также недоступен для заказа."
type textarea "Tere, jah hind on vale. Toode pole tellimiseks ka saadaval"
click at [915, 514] on span "Saada" at bounding box center [921, 513] width 35 height 11
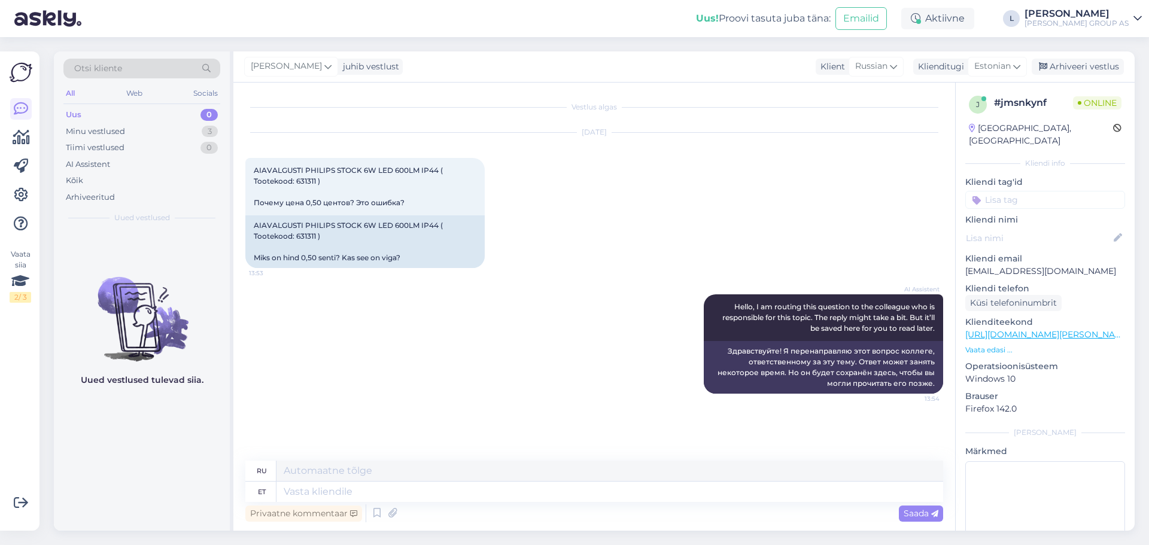
scroll to position [40, 0]
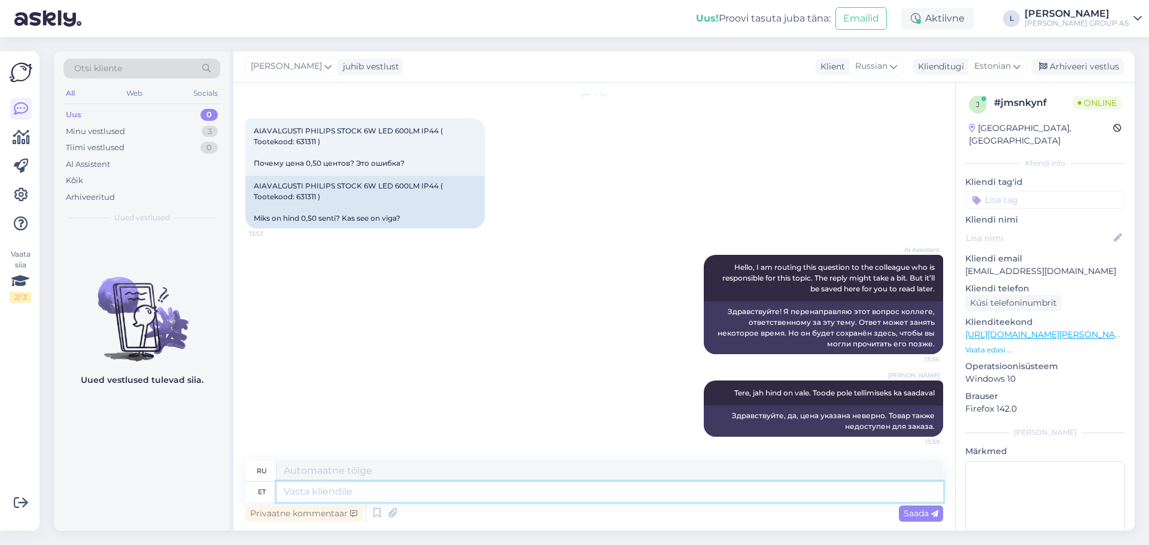
click at [559, 502] on div "ru et Privaatne kommentaar Saada" at bounding box center [594, 493] width 698 height 64
click at [557, 502] on textarea at bounding box center [610, 492] width 667 height 20
click at [1083, 66] on div "Arhiveeri vestlus" at bounding box center [1078, 67] width 92 height 16
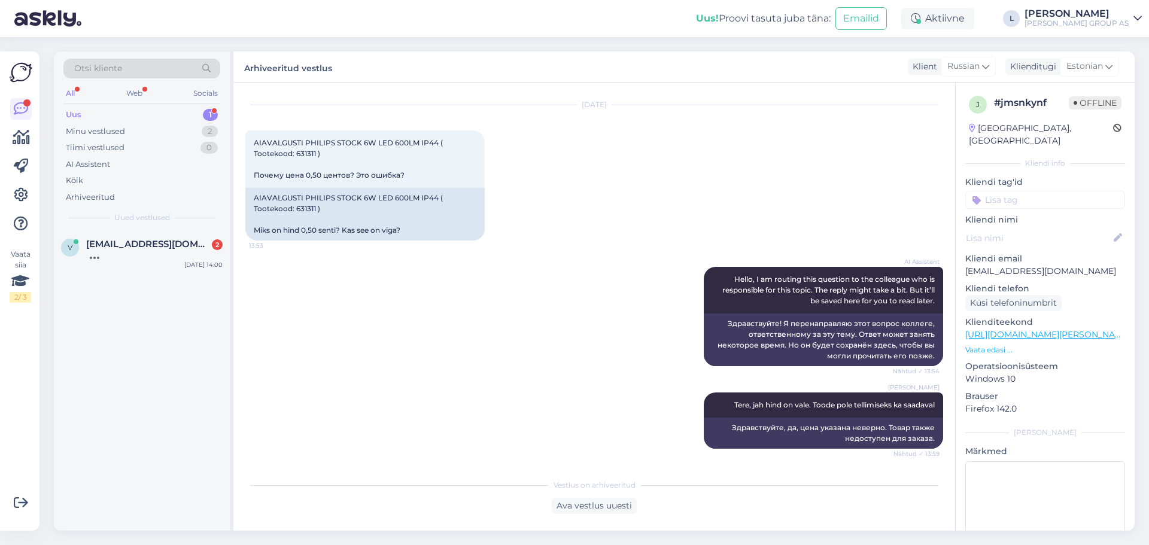
click at [91, 110] on div "Uus 1" at bounding box center [141, 115] width 157 height 17
drag, startPoint x: 124, startPoint y: 248, endPoint x: 155, endPoint y: 244, distance: 30.9
click at [124, 248] on span "[EMAIL_ADDRESS][DOMAIN_NAME]" at bounding box center [148, 244] width 124 height 11
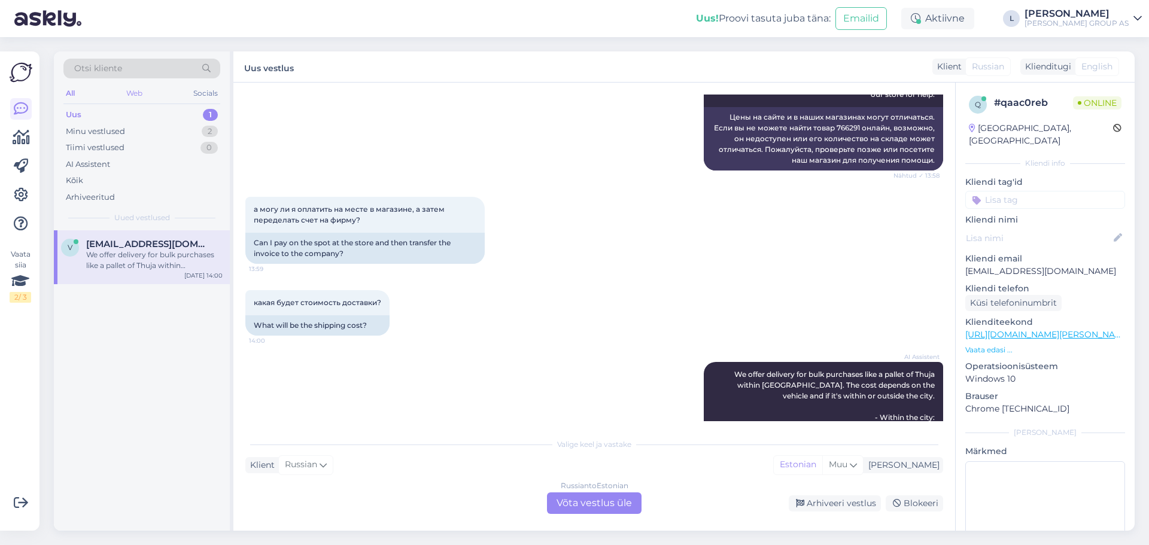
scroll to position [986, 0]
click at [75, 113] on div "Uus" at bounding box center [74, 115] width 16 height 12
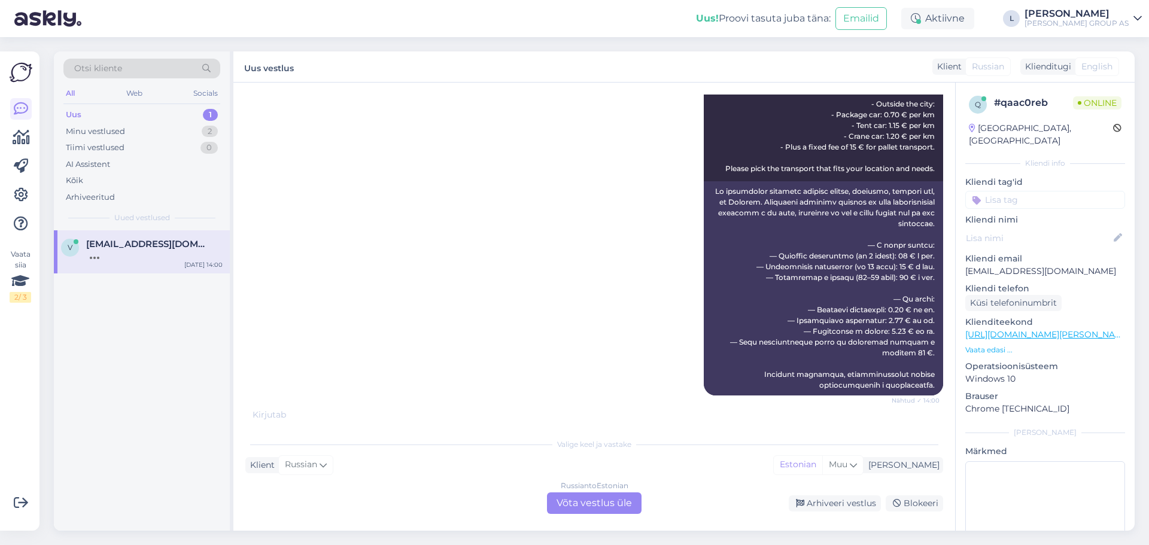
scroll to position [1399, 0]
click at [83, 137] on div "Minu vestlused 2" at bounding box center [141, 131] width 157 height 17
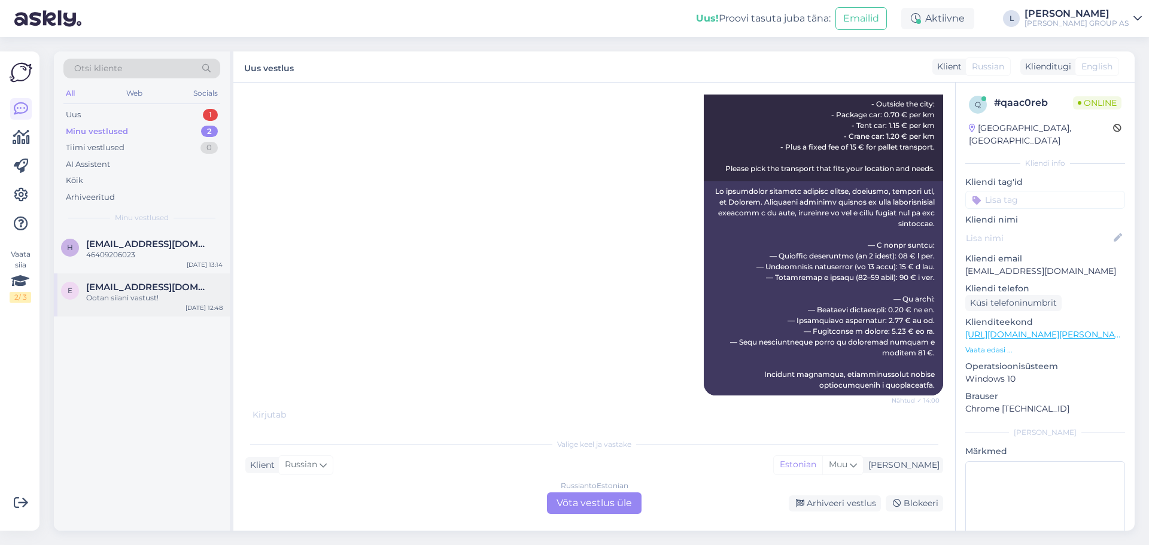
click at [111, 286] on span "[EMAIL_ADDRESS][DOMAIN_NAME]" at bounding box center [148, 287] width 124 height 11
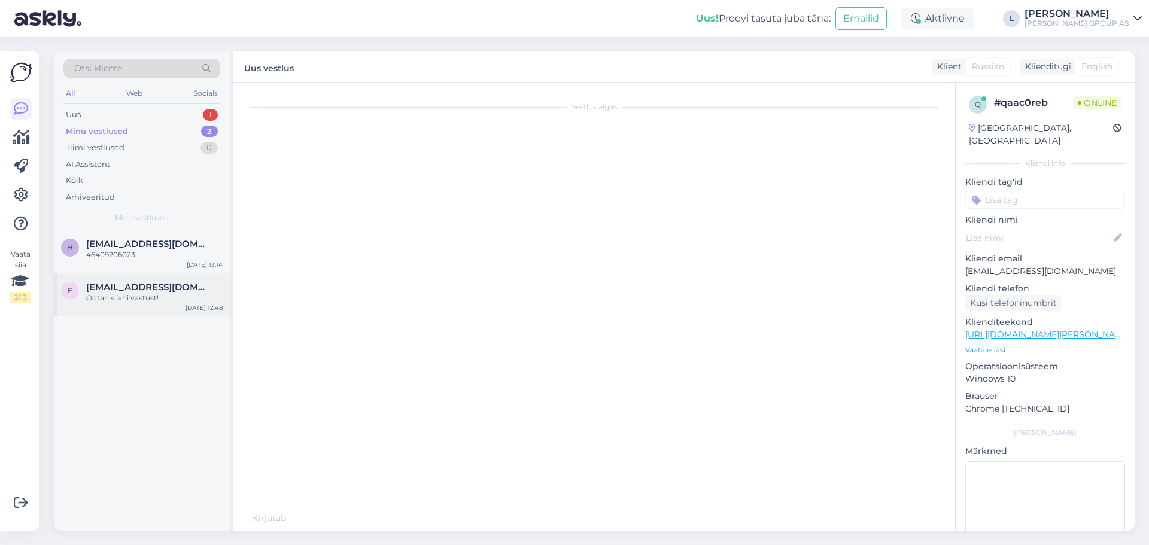
scroll to position [13, 0]
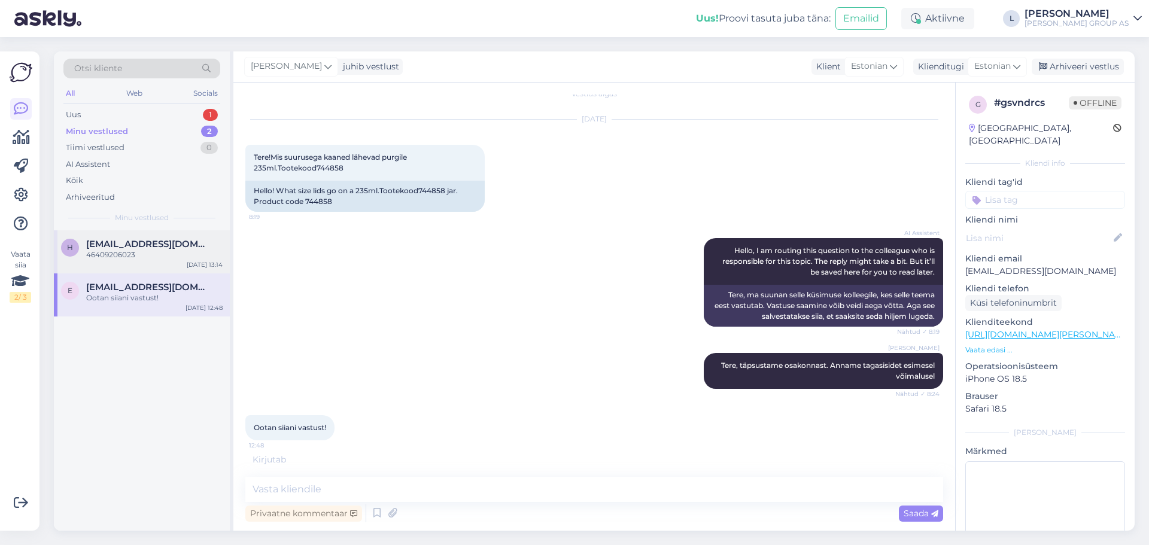
click at [95, 244] on span "[EMAIL_ADDRESS][DOMAIN_NAME]" at bounding box center [148, 244] width 124 height 11
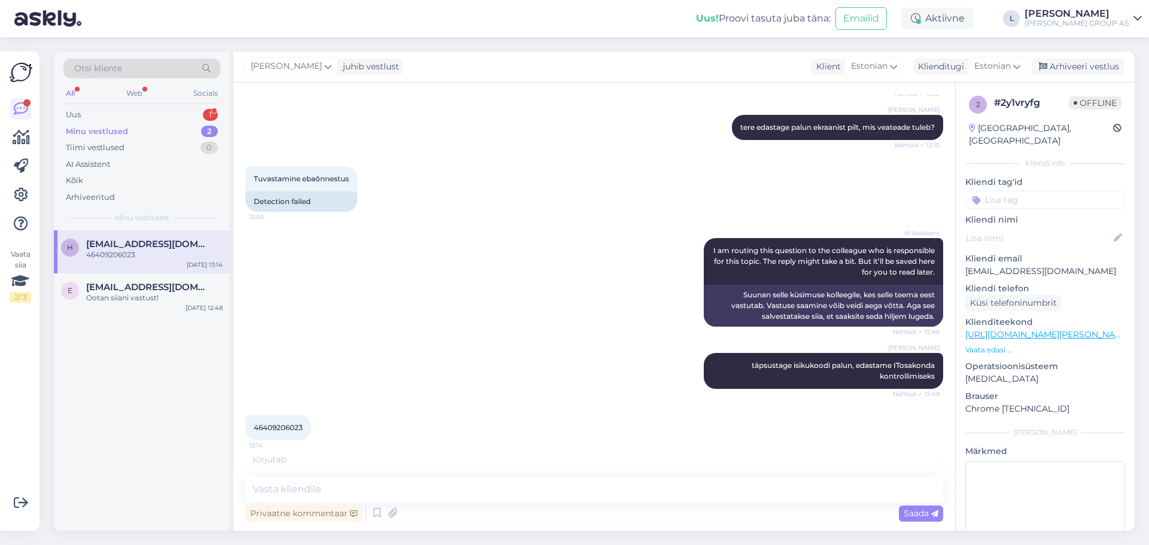
scroll to position [361, 0]
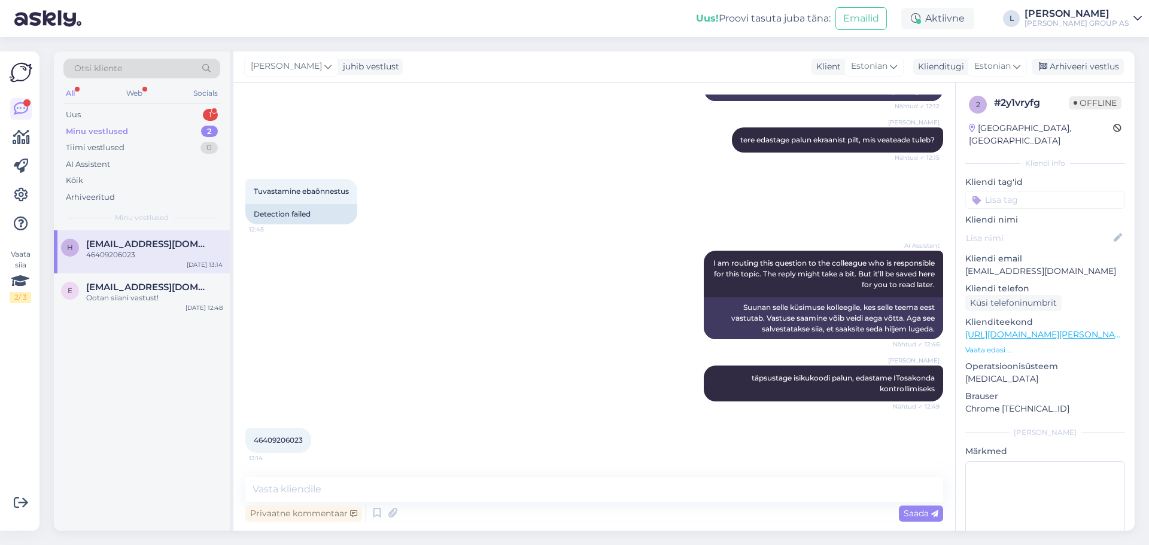
click at [83, 106] on div "Otsi kliente All Web Socials Uus 1 Minu vestlused 2 Tiimi vestlused 0 AI Assist…" at bounding box center [142, 140] width 176 height 179
click at [85, 116] on div "Uus 1" at bounding box center [141, 115] width 157 height 17
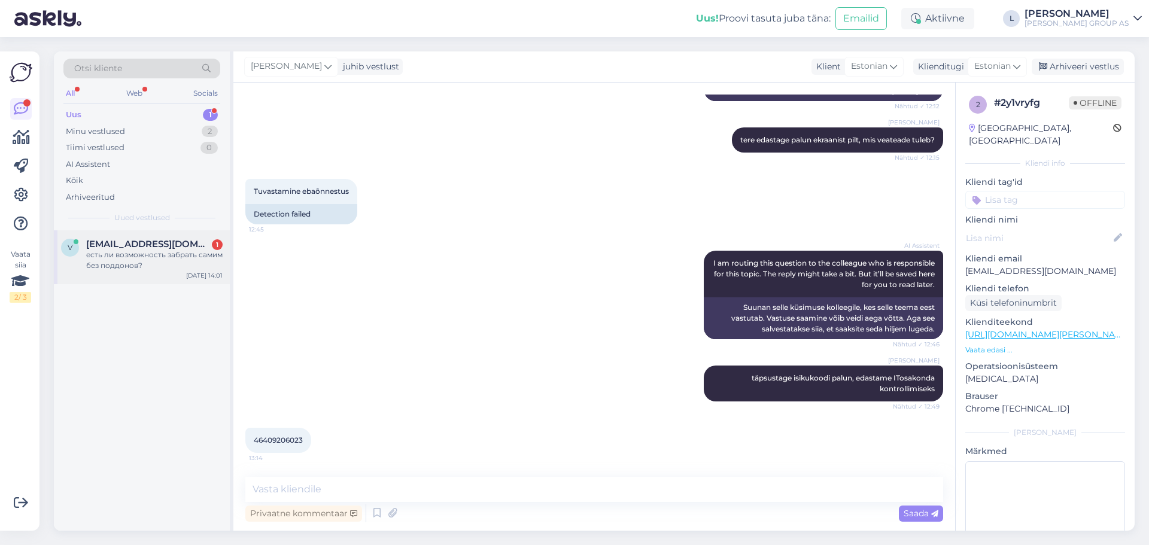
drag, startPoint x: 98, startPoint y: 241, endPoint x: 112, endPoint y: 239, distance: 13.8
click at [99, 241] on span "[EMAIL_ADDRESS][DOMAIN_NAME]" at bounding box center [148, 244] width 124 height 11
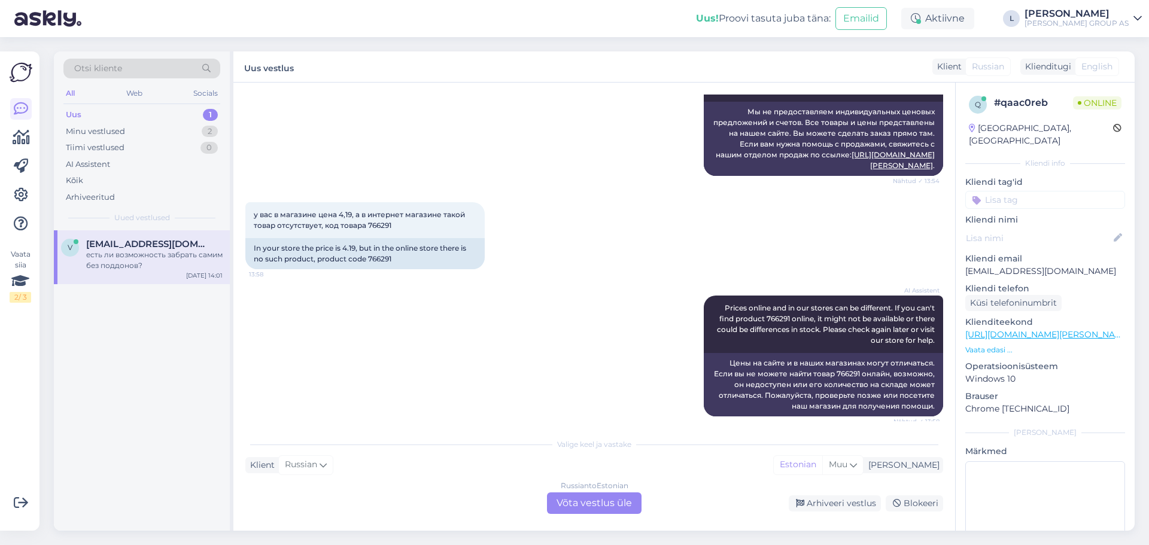
scroll to position [740, 0]
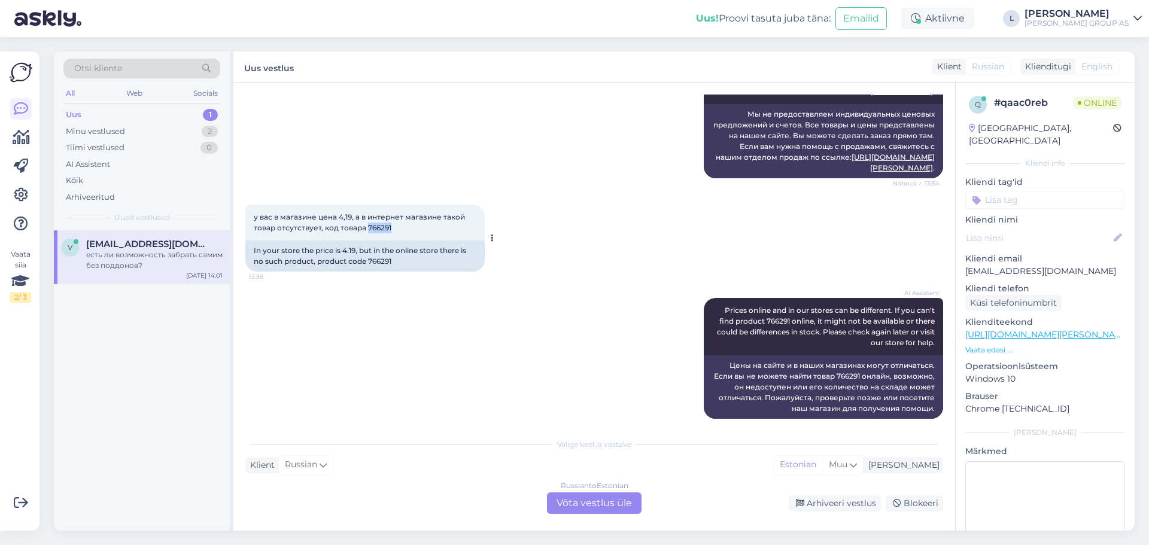
drag, startPoint x: 395, startPoint y: 272, endPoint x: 367, endPoint y: 269, distance: 27.7
click at [367, 241] on div "у вас в магазине цена 4,19, а в интернет магазине такой товар отсутствует, код …" at bounding box center [364, 223] width 239 height 36
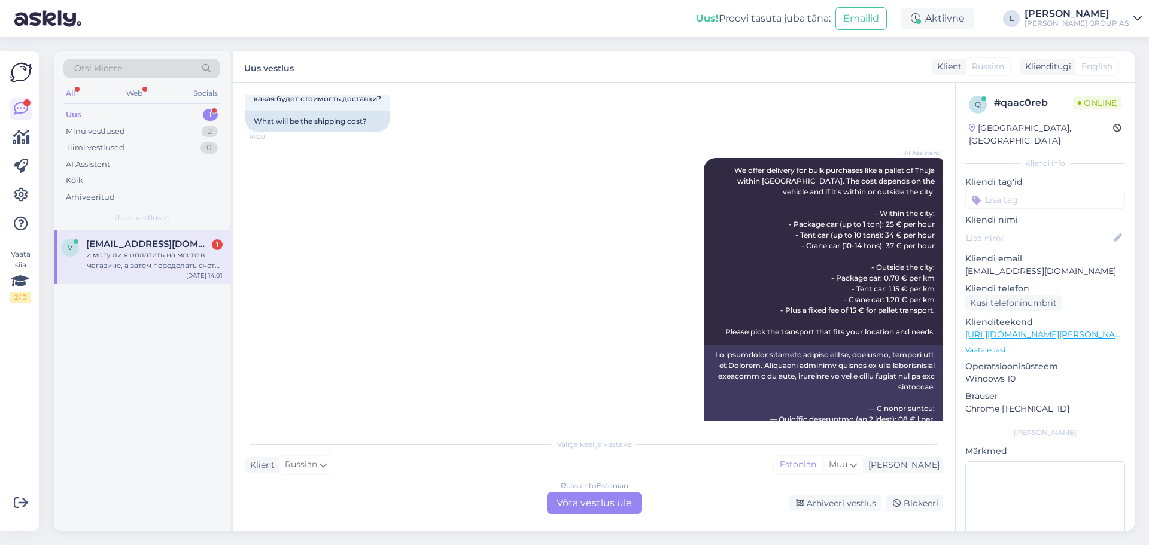
scroll to position [1551, 0]
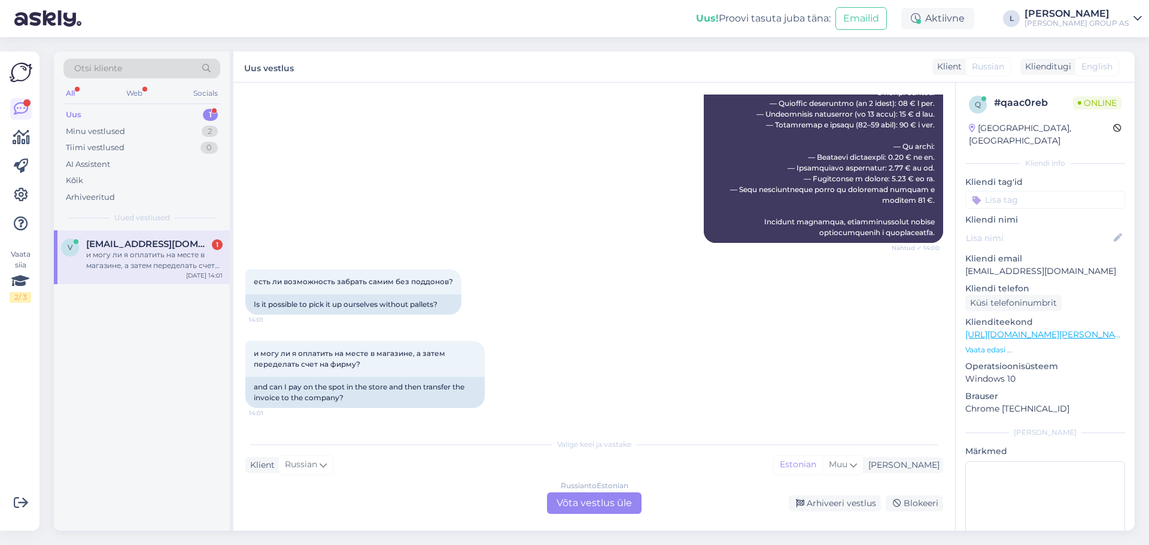
click at [585, 496] on div "Russian to Estonian Võta vestlus üle" at bounding box center [594, 504] width 95 height 22
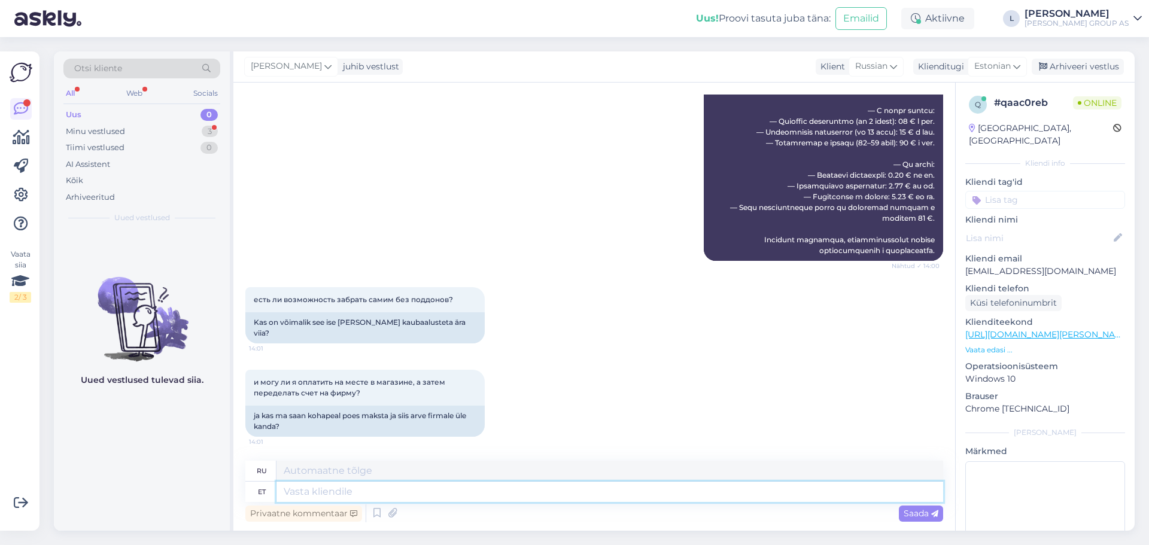
click at [561, 500] on textarea at bounding box center [610, 492] width 667 height 20
type textarea "Arve"
type textarea "Счет"
type textarea "Arve saate"
type textarea "Вы получите счет."
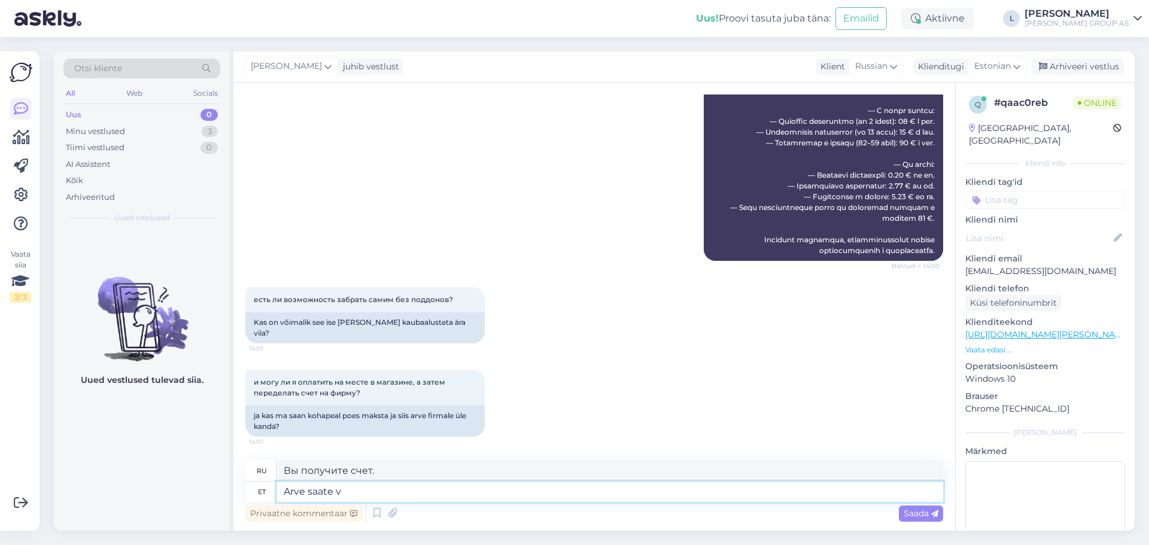
type textarea "Arve saate vo"
type textarea "Вы можете получить счет"
type textarea "Arve saate vormistada"
type textarea "Вы можете выставить счет."
type textarea "Arve saate vormistada kohe e"
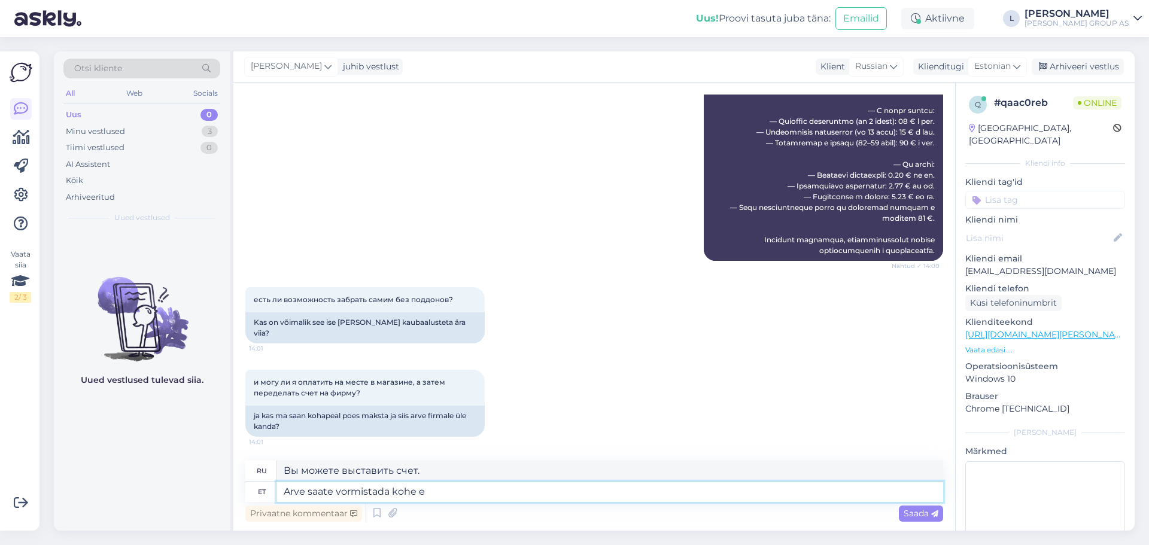
type textarea "Вы можете выставить счет немедленно."
type textarea "Arve saate vormistada kohe ettevõttele"
type textarea "Вы можете немедленно выставить компании счет."
type textarea "Arve saate vormistada kohe ettevõttele ärimüügi o"
type textarea "Вы можете немедленно выставить счет за продажу бизнеса компании."
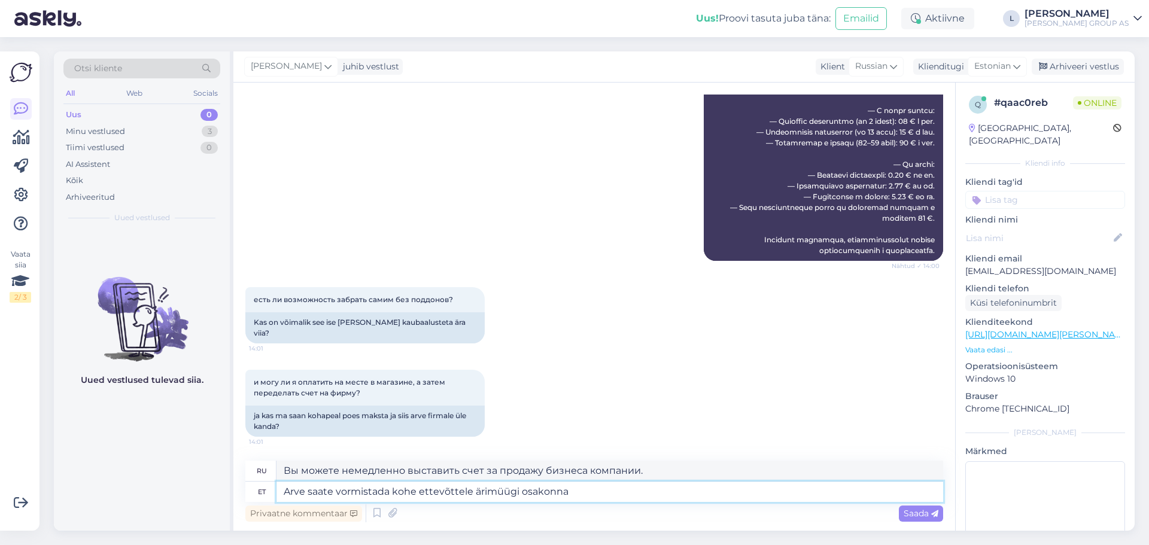
type textarea "Arve saate vormistada kohe ettevõttele ärimüügi osakonnas"
type textarea "Выставить счет компании можно сразу в отделе продаж."
click at [335, 491] on textarea "Arve saate vormistada kohe ettevõttele ärimüügi osakonnas" at bounding box center [610, 492] width 667 height 20
type textarea "Arve saate paluda vormistada kohe ettevõttele ärimüügi osakonnas"
type textarea "Вы можете потребовать, чтобы счет был немедленно выставлен отделу продаж компан…"
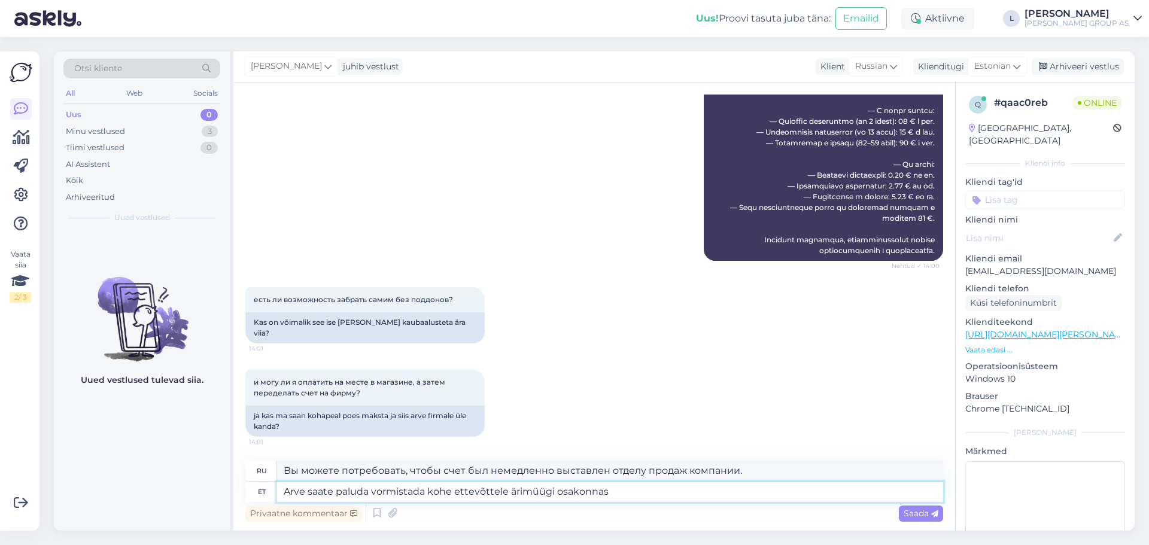
drag, startPoint x: 449, startPoint y: 491, endPoint x: 430, endPoint y: 494, distance: 19.3
click at [430, 494] on textarea "Arve saate paluda vormistada kohe ettevõttele ärimüügi osakonnas" at bounding box center [610, 492] width 667 height 20
type textarea "Arve saate paluda vormistada ettevõttele ärimüügi osakonnas"
type textarea "Вы можете запросить счет-фактуру для компании в отделе продаж."
type textarea "Arve saate paluda vormistada ettevõttele ärimüügi osakonnas"
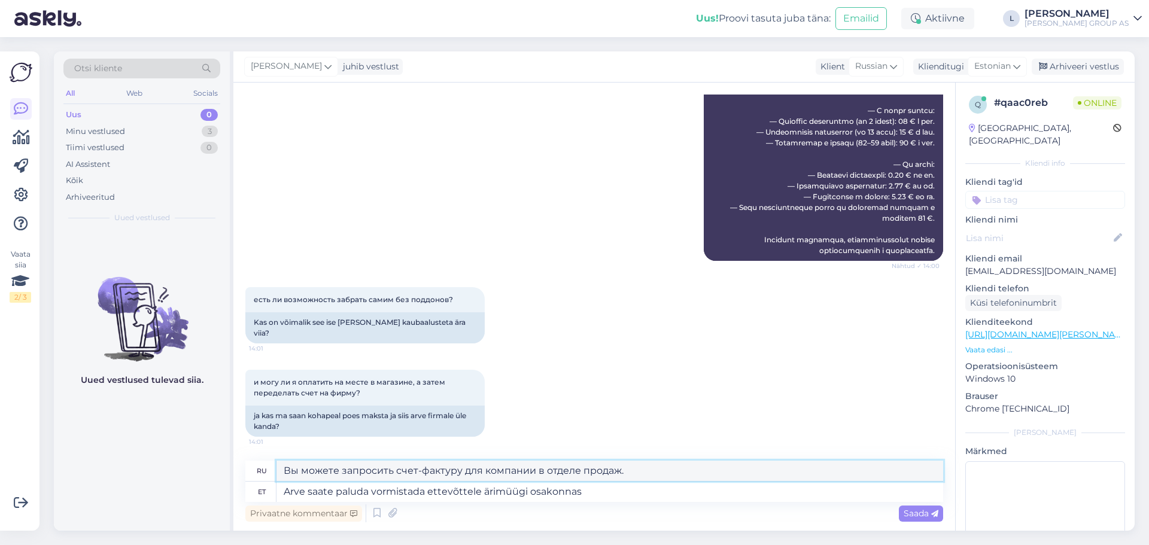
click at [457, 472] on textarea "Вы можете запросить счет-фактуру для компании в отделе продаж." at bounding box center [610, 471] width 667 height 20
drag, startPoint x: 458, startPoint y: 472, endPoint x: 416, endPoint y: 472, distance: 42.5
click at [416, 472] on textarea "Вы можете запросить счет-фактуру для компании в отделе продаж." at bounding box center [610, 471] width 667 height 20
type textarea "Вы можете запросить счет для компании в отделе продаж."
click at [915, 514] on span "Saada" at bounding box center [921, 513] width 35 height 11
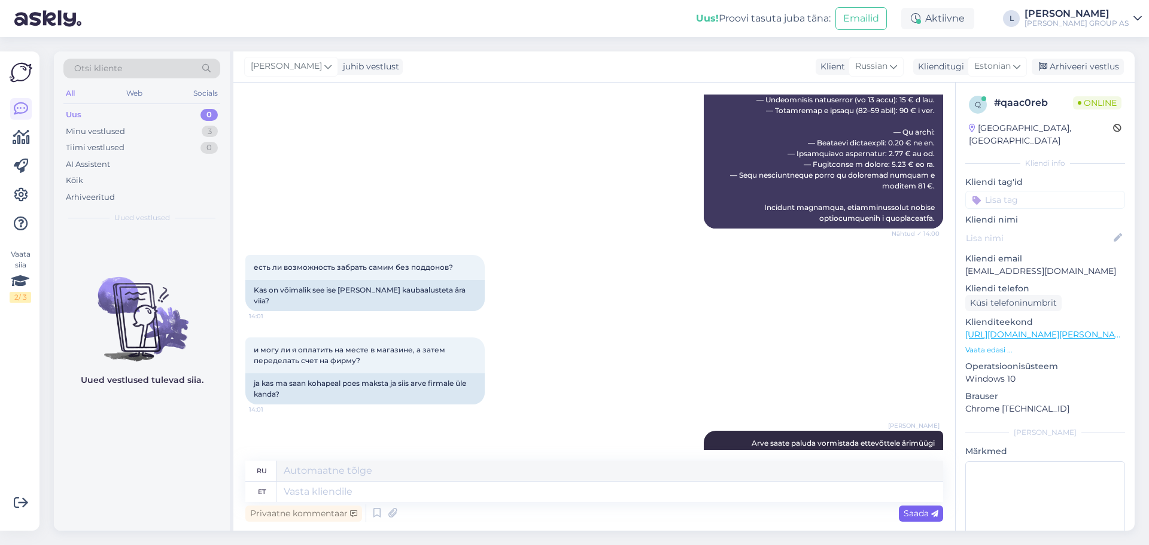
scroll to position [1616, 0]
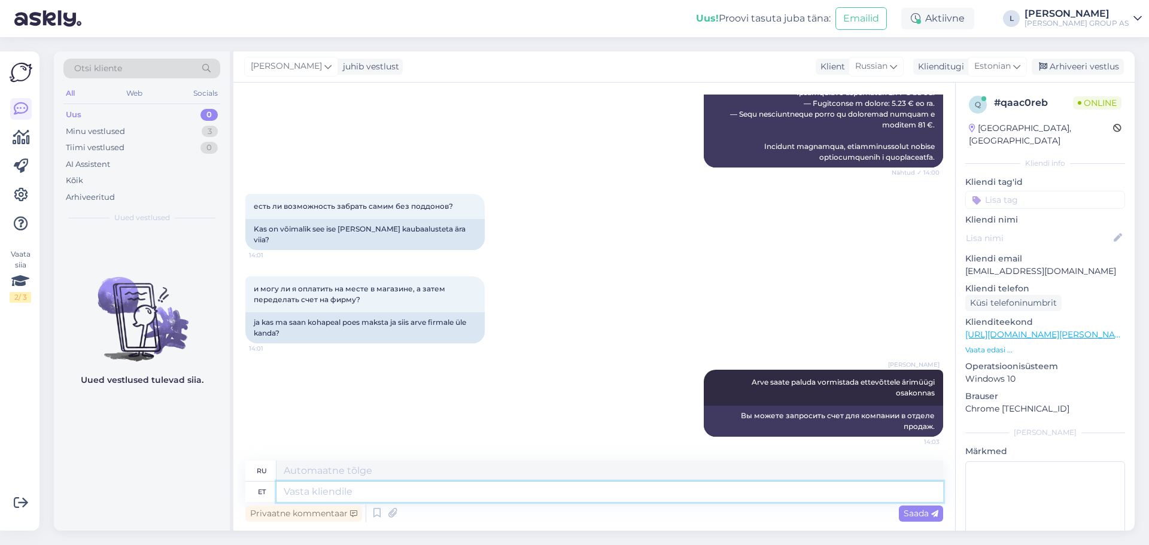
click at [351, 494] on textarea at bounding box center [610, 492] width 667 height 20
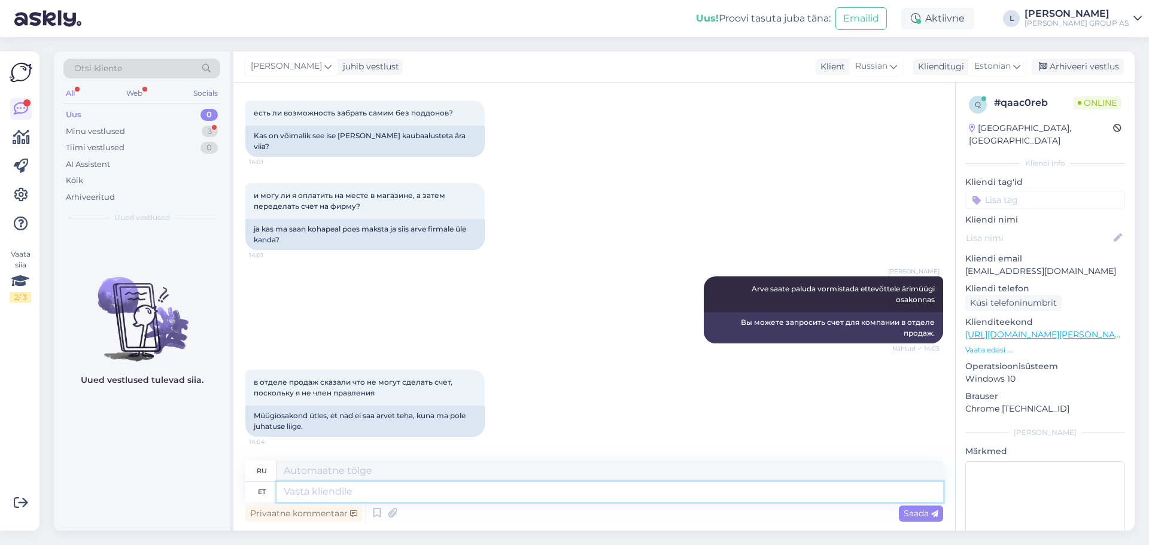
scroll to position [1709, 0]
click at [573, 492] on textarea at bounding box center [610, 492] width 667 height 20
type textarea "Siis"
type textarea "Затем"
type textarea "Siis kahjuks p"
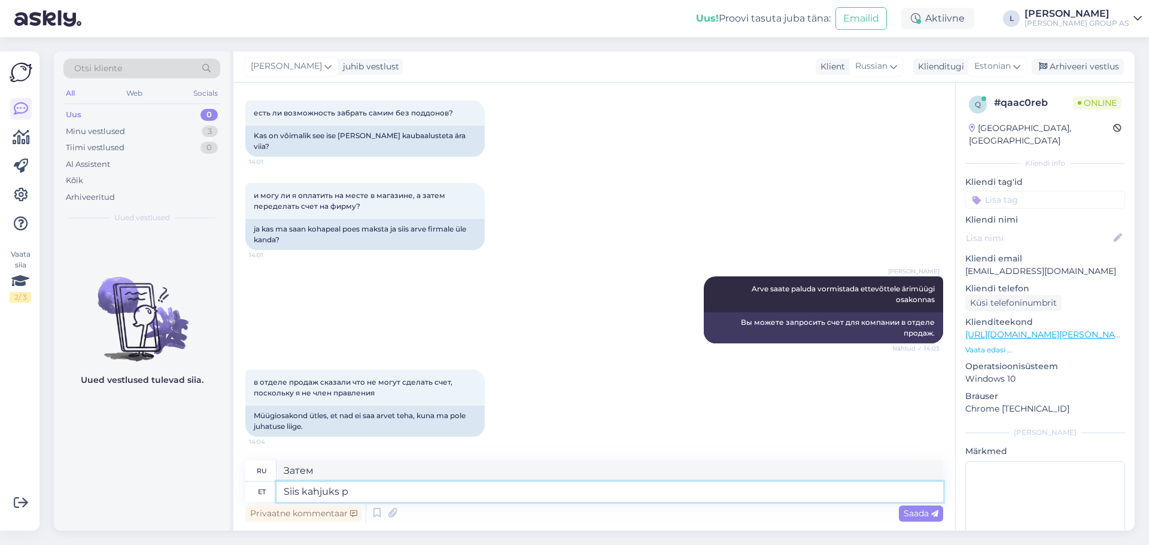
type textarea "Тогда, к сожалению,"
type textarea "Siis kahjuks pole v"
type textarea "Тогда, к сожалению, нет."
type textarea "Siis kahjuks pole võimalik e"
type textarea "Тогда, к сожалению, это невозможно."
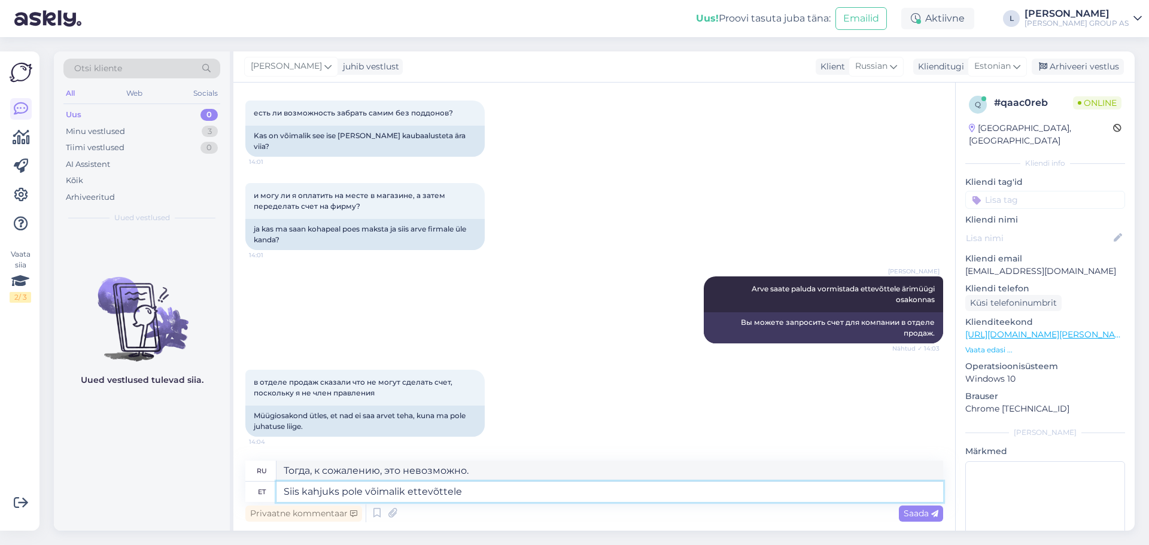
type textarea "Siis kahjuks pole võimalik ettevõttele"
type textarea "Тогда, к сожалению, для компании это невозможно."
type textarea "Siis kahjuks pole võimalik ettevõttele vormistada"
type textarea "Тогда, к сожалению, это невозможно формализовать для компании."
click at [463, 491] on textarea "Siis kahjuks pole võimalik ettevõttele vormistada" at bounding box center [610, 492] width 667 height 20
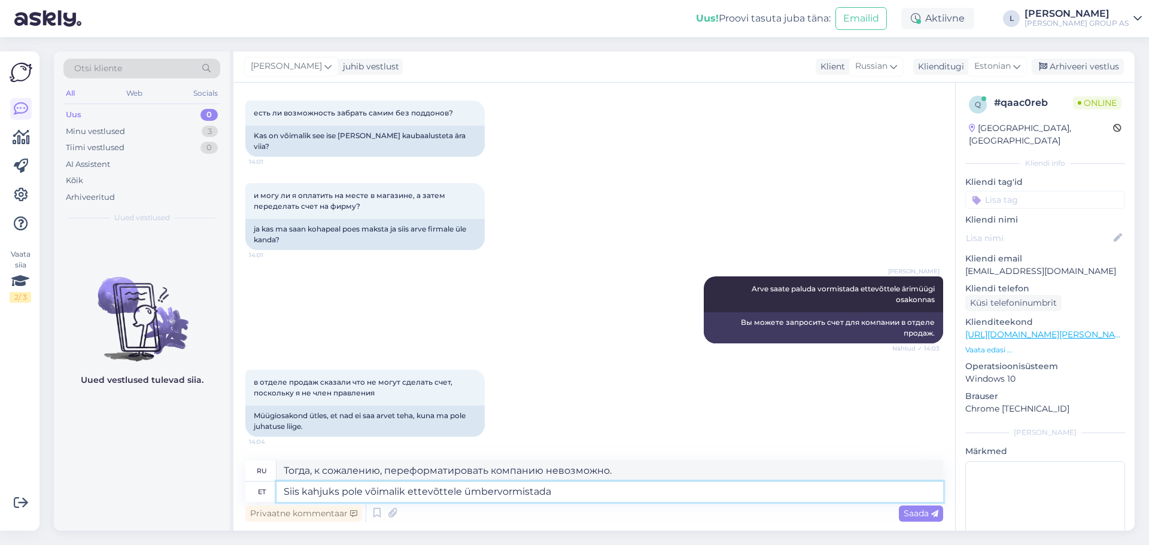
drag, startPoint x: 405, startPoint y: 494, endPoint x: 1149, endPoint y: 557, distance: 746.1
click at [1149, 545] on html "Uus! Proovi tasuta [PERSON_NAME]: Emailid Aktiivne Võta paus, Askly hoiab klien…" at bounding box center [574, 272] width 1149 height 545
click at [924, 512] on span "Saada" at bounding box center [921, 513] width 35 height 11
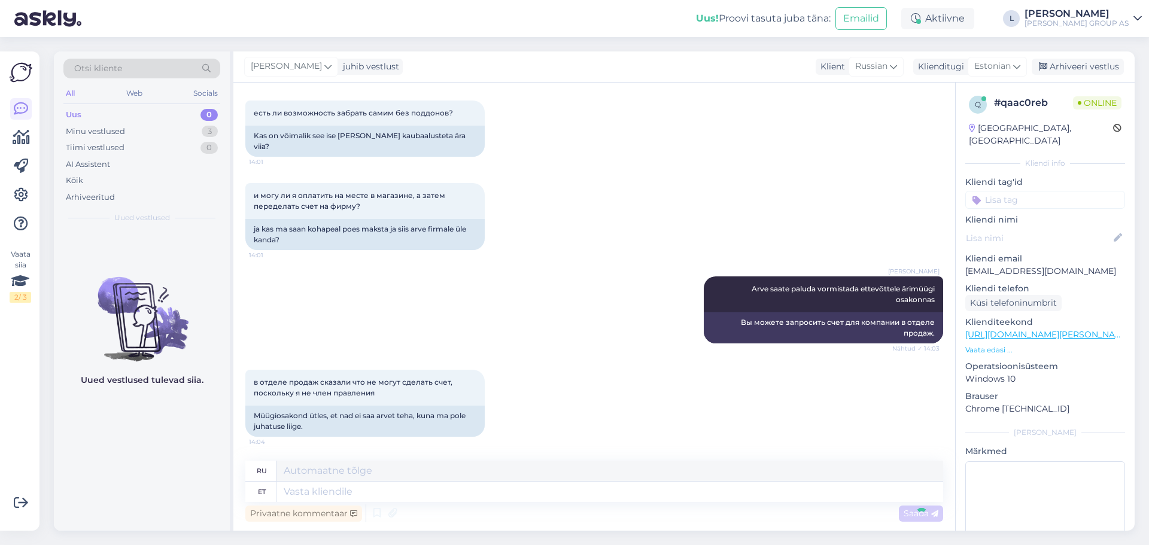
scroll to position [1781, 0]
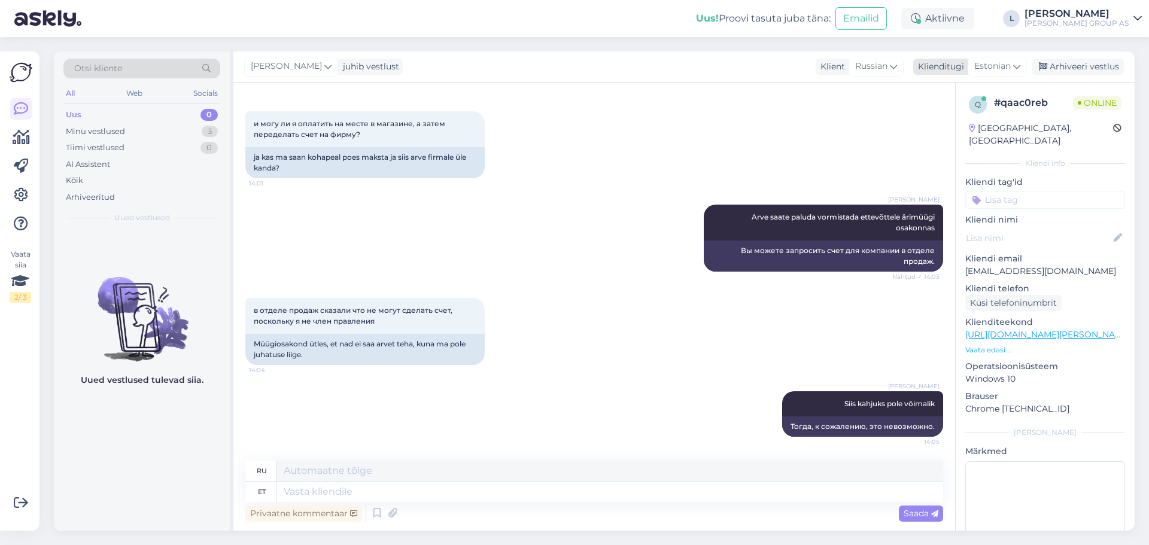
click at [1076, 63] on div "Arhiveeri vestlus" at bounding box center [1078, 67] width 92 height 16
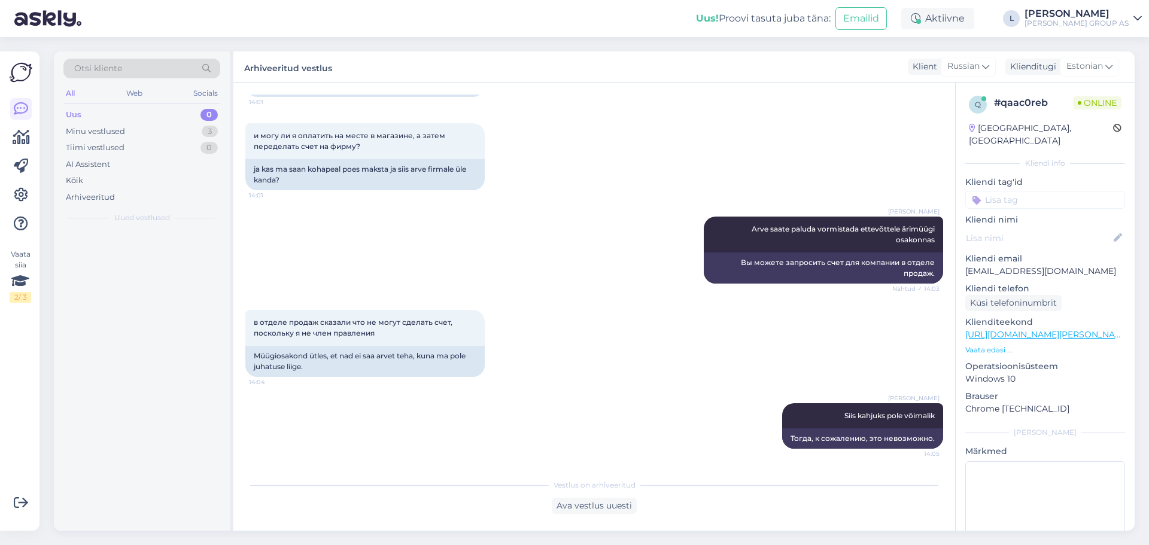
scroll to position [1769, 0]
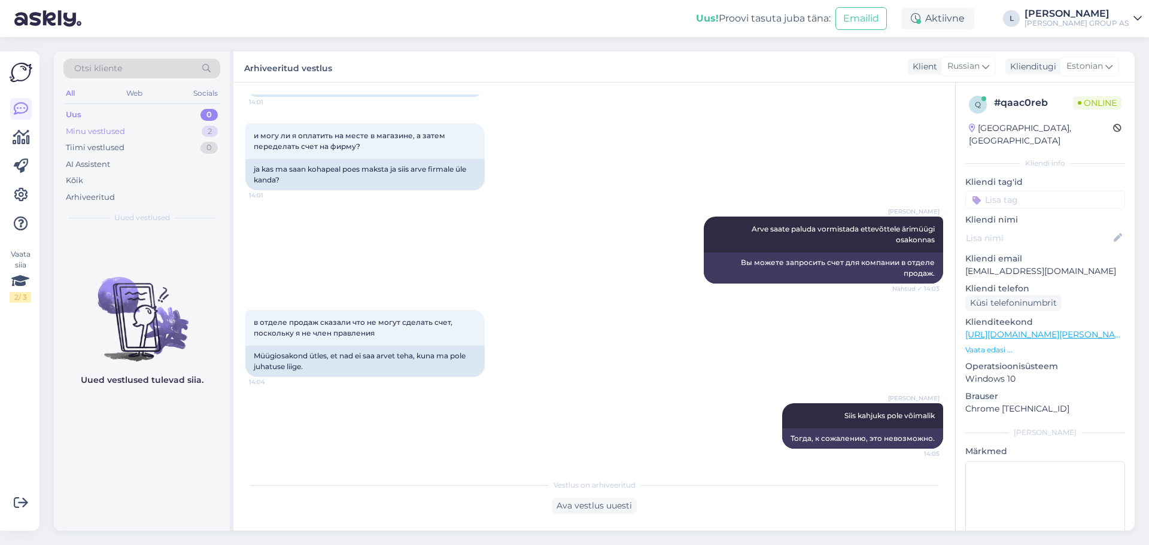
click at [115, 135] on div "Minu vestlused" at bounding box center [95, 132] width 59 height 12
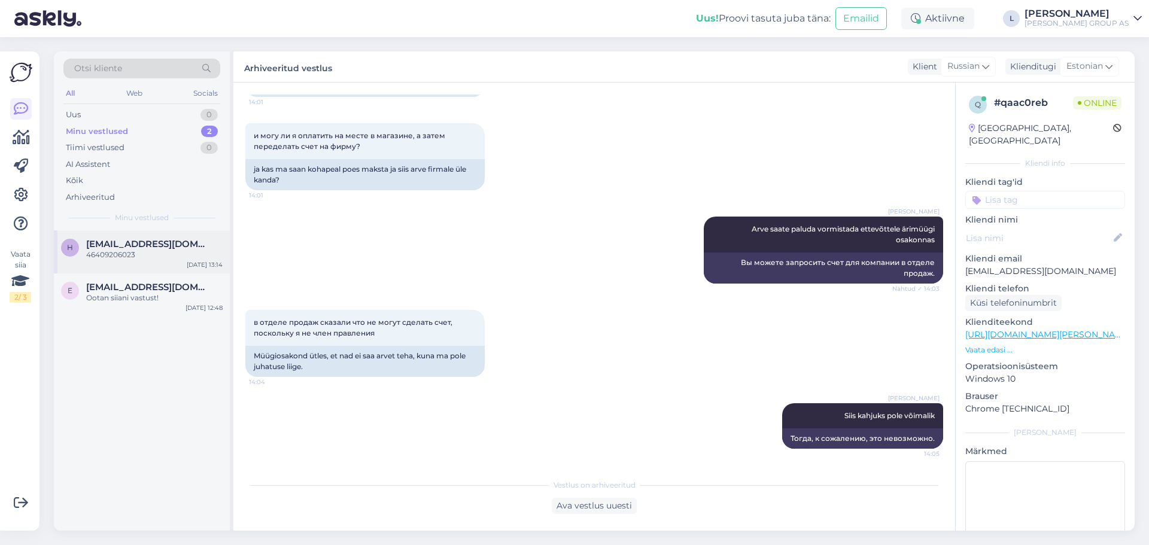
click at [146, 253] on div "46409206023" at bounding box center [154, 255] width 136 height 11
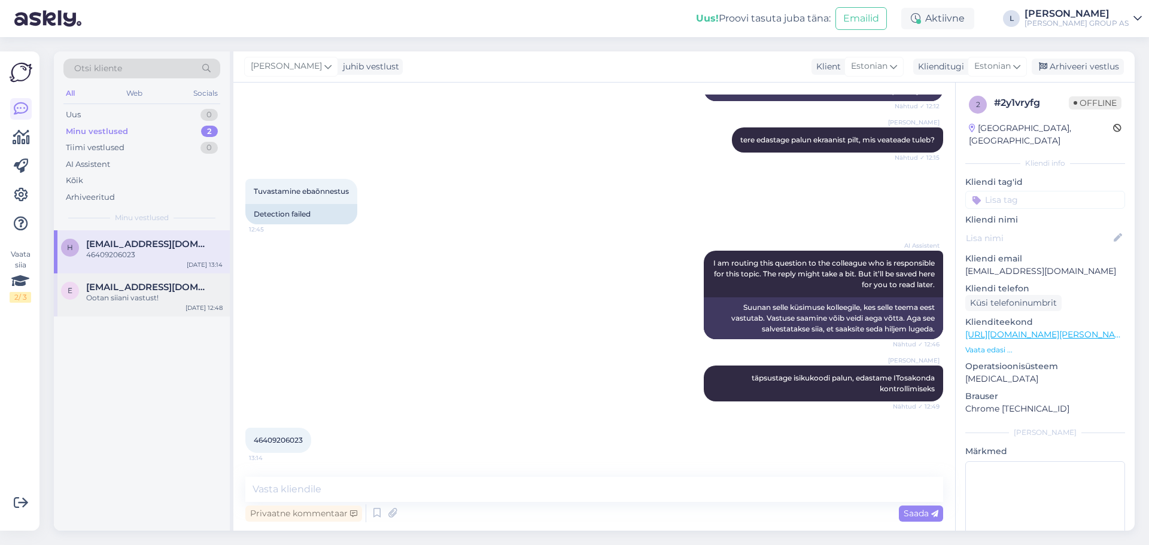
click at [133, 293] on div "Ootan siiani vastust!" at bounding box center [154, 298] width 136 height 11
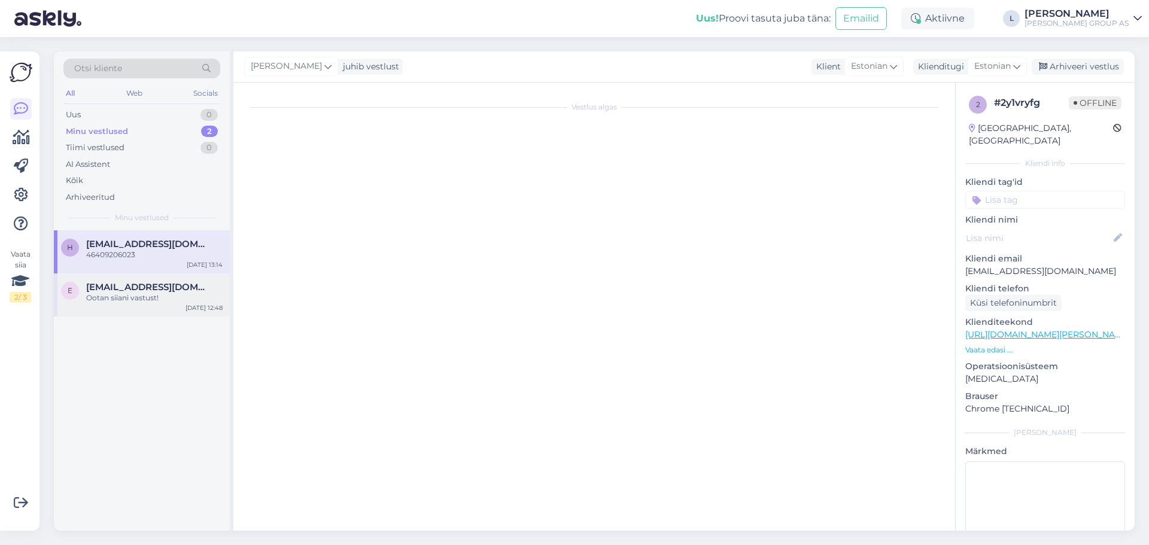
scroll to position [1, 0]
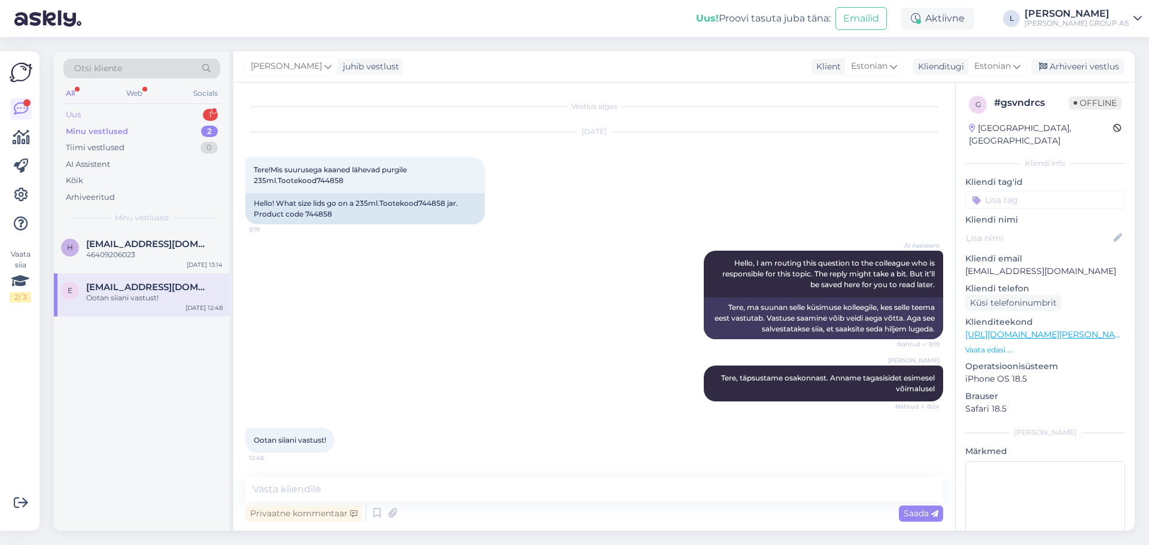
click at [144, 108] on div "Uus 1" at bounding box center [141, 115] width 157 height 17
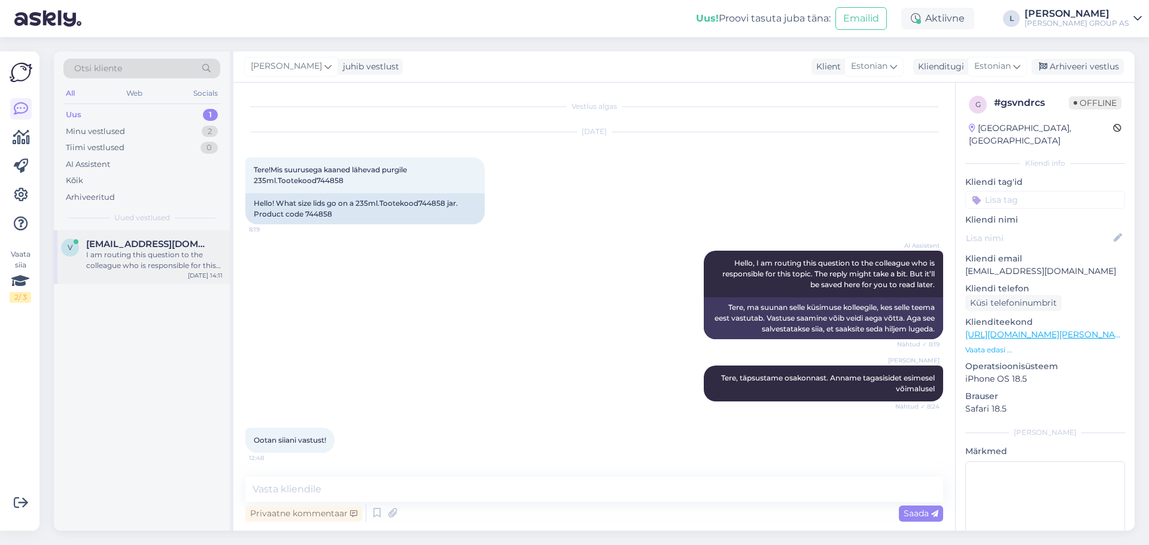
click at [136, 251] on div "I am routing this question to the colleague who is responsible for this topic. …" at bounding box center [154, 261] width 136 height 22
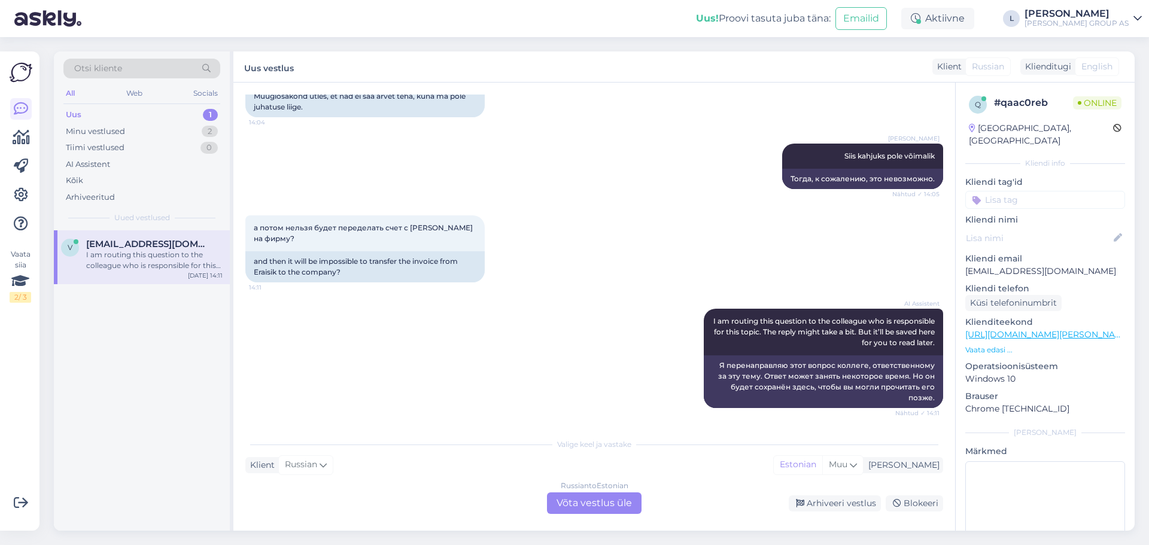
scroll to position [2029, 0]
click at [597, 501] on div "Russian to Estonian Võta vestlus üle" at bounding box center [594, 504] width 95 height 22
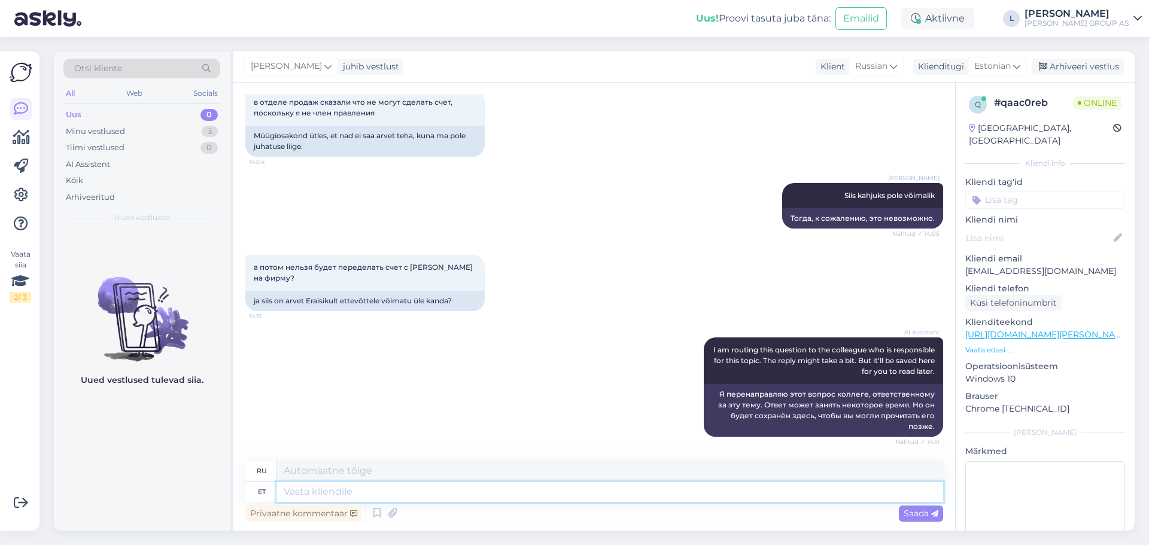
click at [539, 498] on textarea at bounding box center [610, 492] width 667 height 20
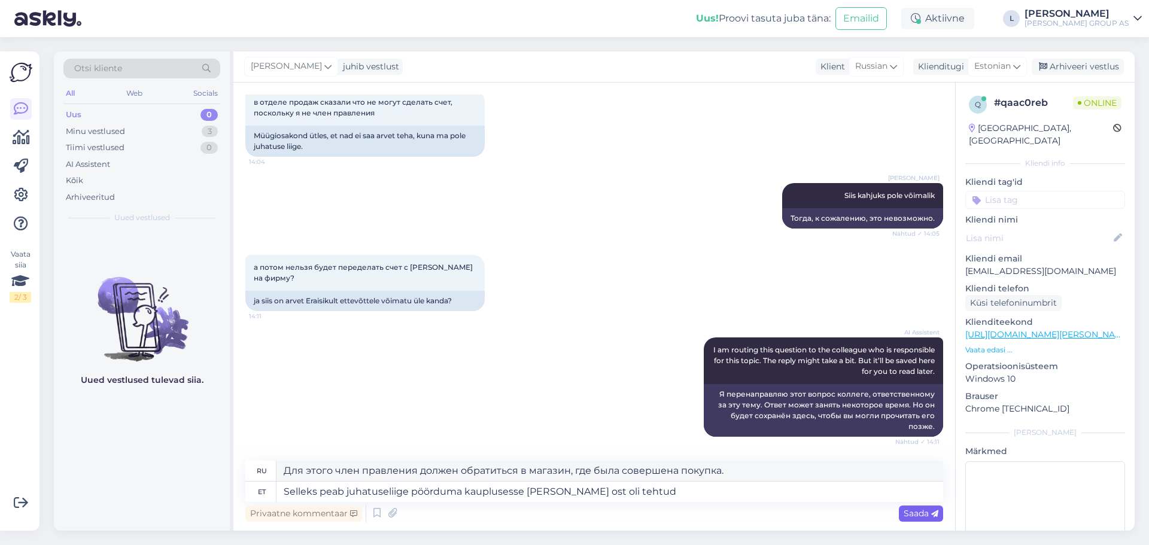
click at [919, 509] on span "Saada" at bounding box center [921, 513] width 35 height 11
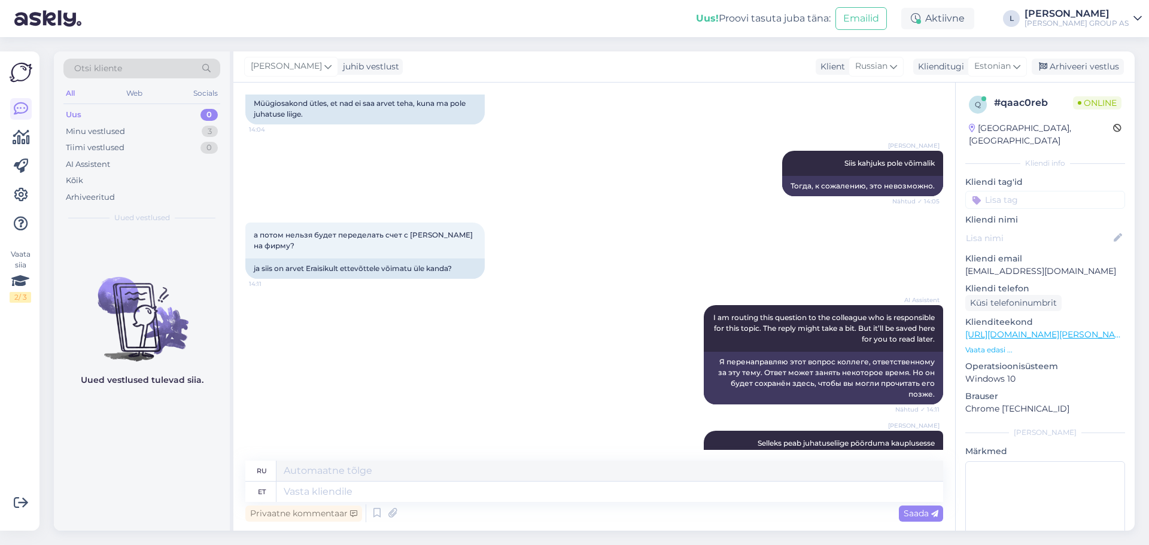
scroll to position [2083, 0]
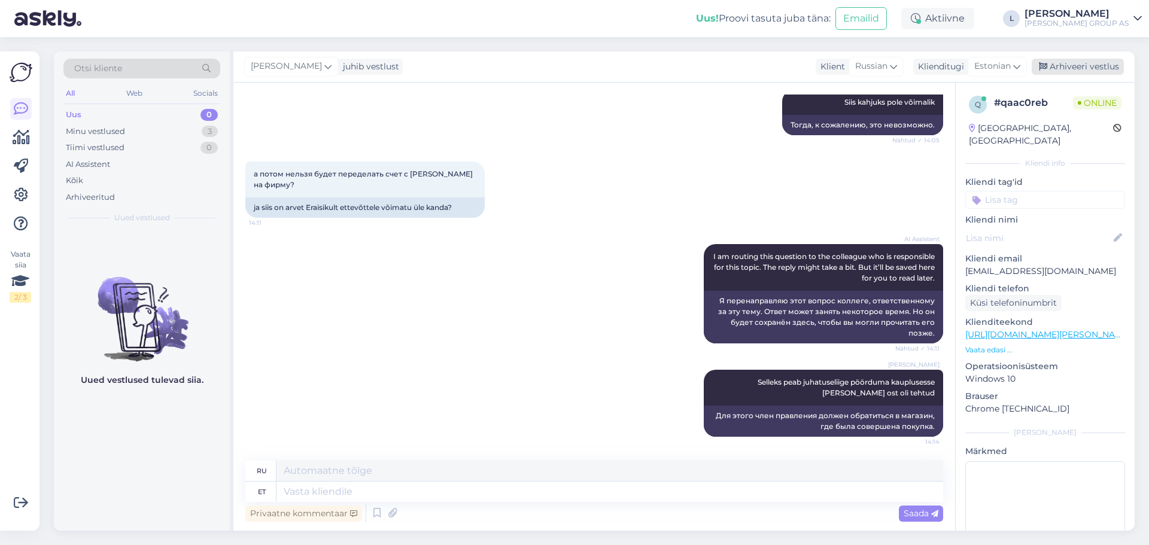
click at [1096, 66] on div "Arhiveeri vestlus" at bounding box center [1078, 67] width 92 height 16
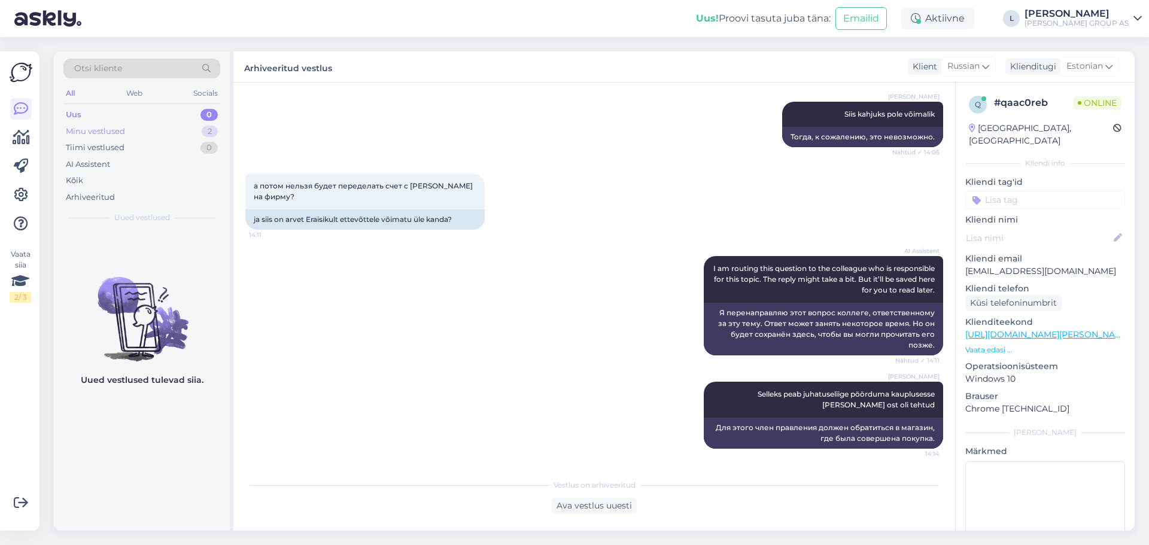
click at [103, 129] on div "Minu vestlused" at bounding box center [95, 132] width 59 height 12
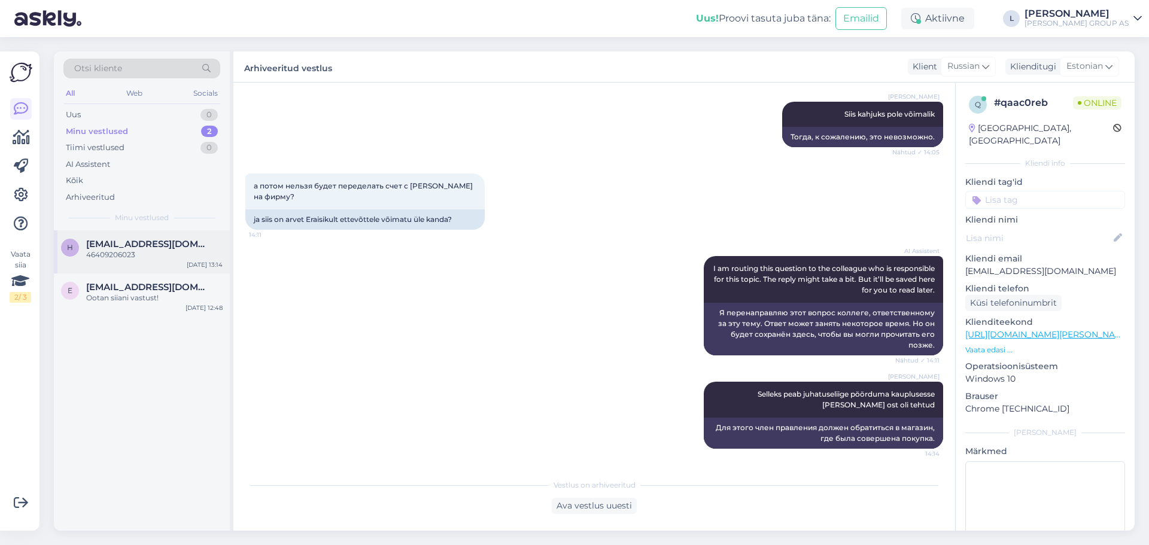
click at [139, 247] on span "[EMAIL_ADDRESS][DOMAIN_NAME]" at bounding box center [148, 244] width 124 height 11
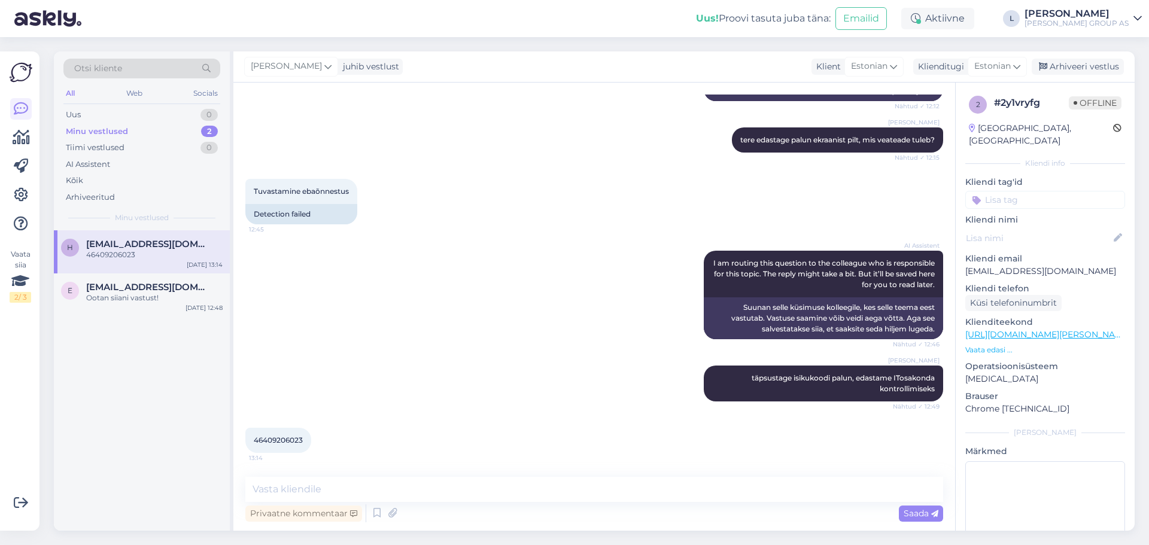
click at [116, 272] on div "h [EMAIL_ADDRESS][DOMAIN_NAME] 46409206023 [DATE] 13:14" at bounding box center [142, 251] width 176 height 43
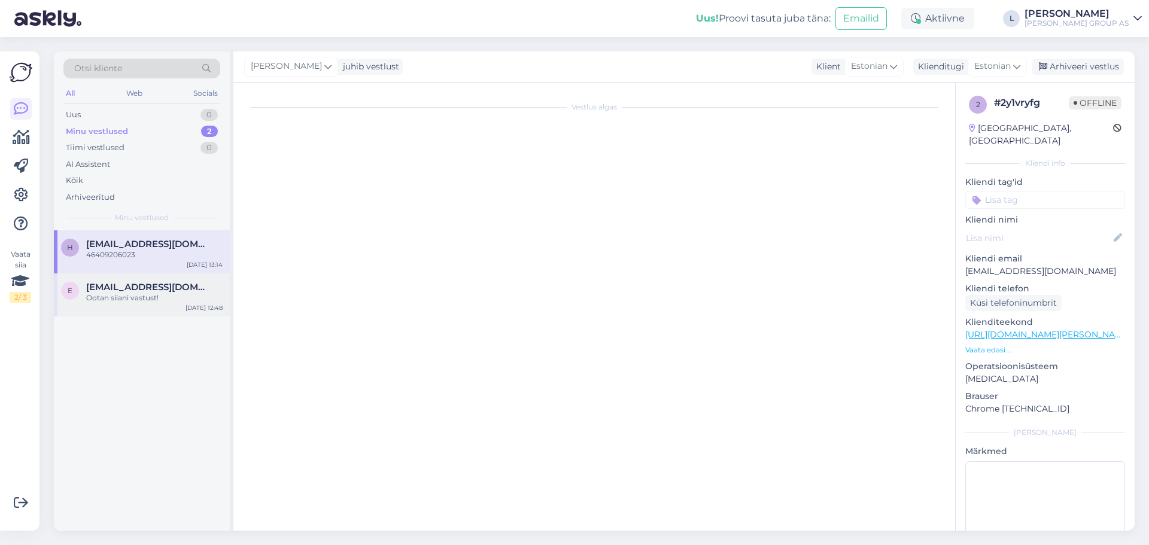
scroll to position [0, 0]
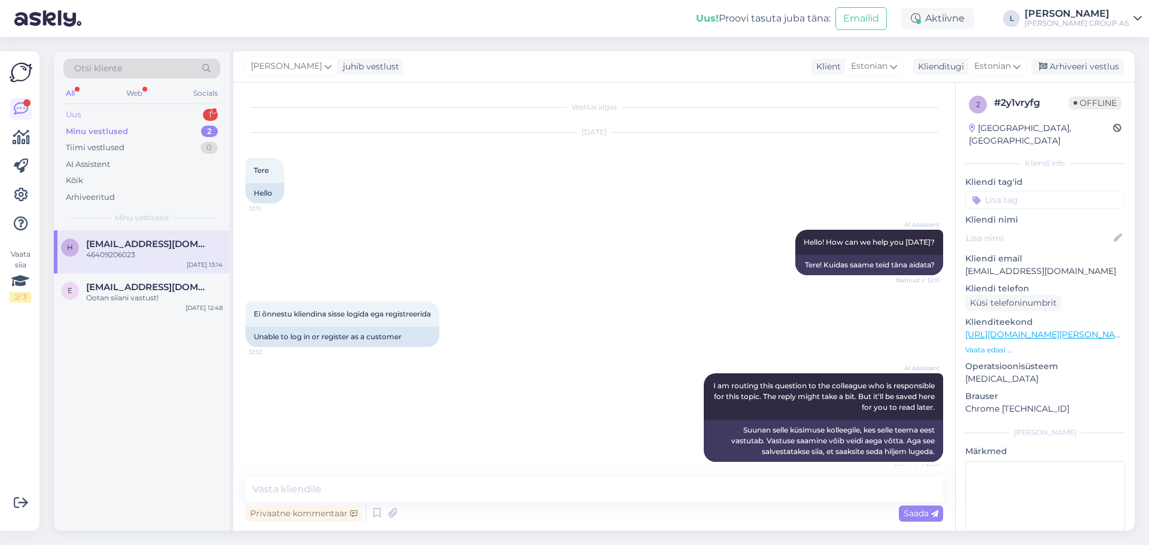
click at [72, 111] on div "Uus" at bounding box center [73, 115] width 15 height 12
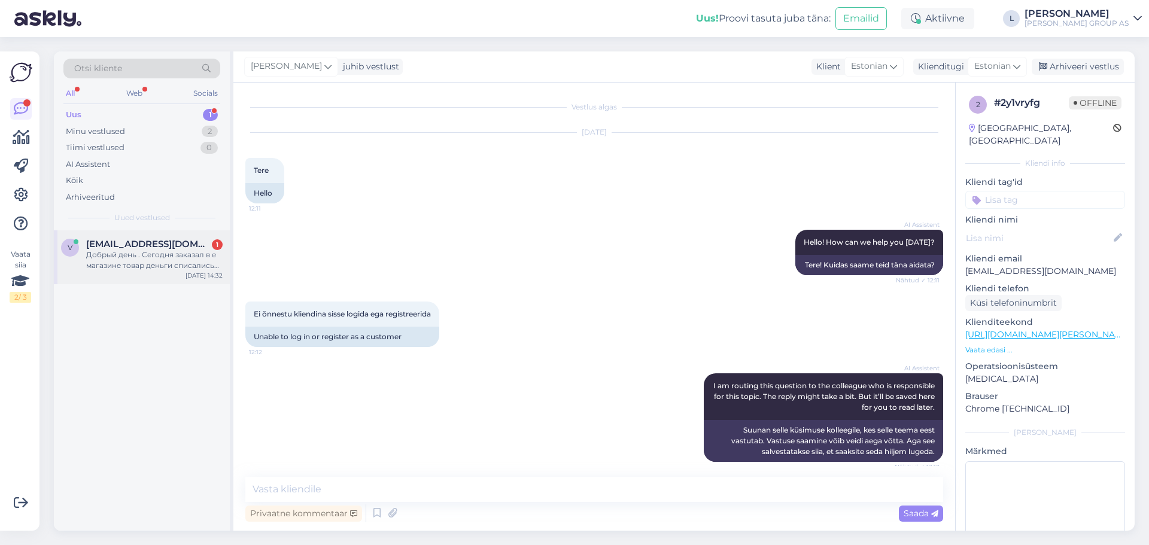
click at [151, 257] on div "Добрый день . Сегодня заказал в е магазине товар деньги списались но подтвержде…" at bounding box center [154, 261] width 136 height 22
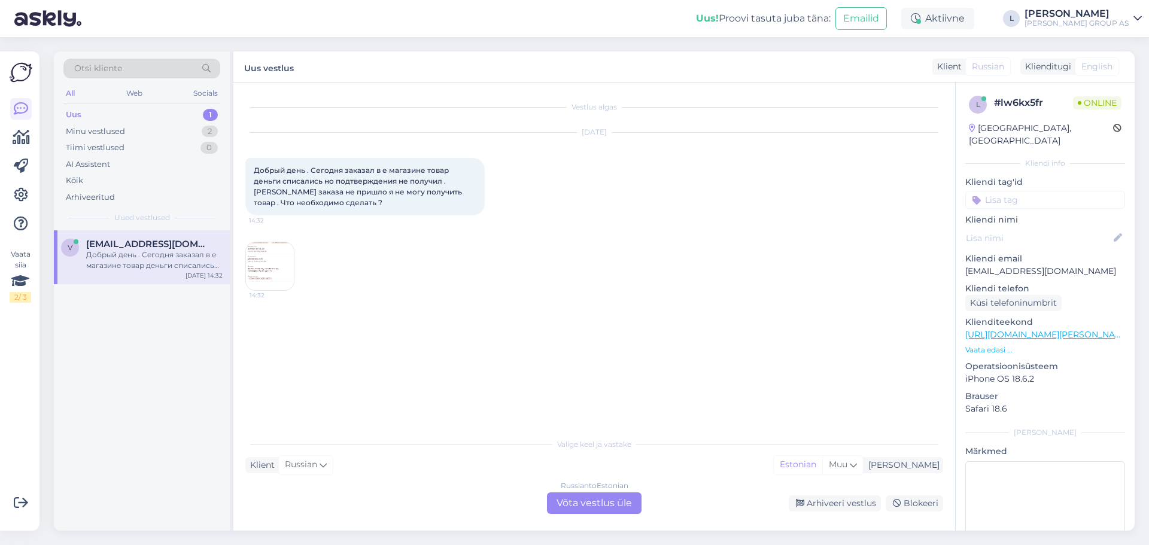
click at [273, 265] on img at bounding box center [270, 266] width 48 height 48
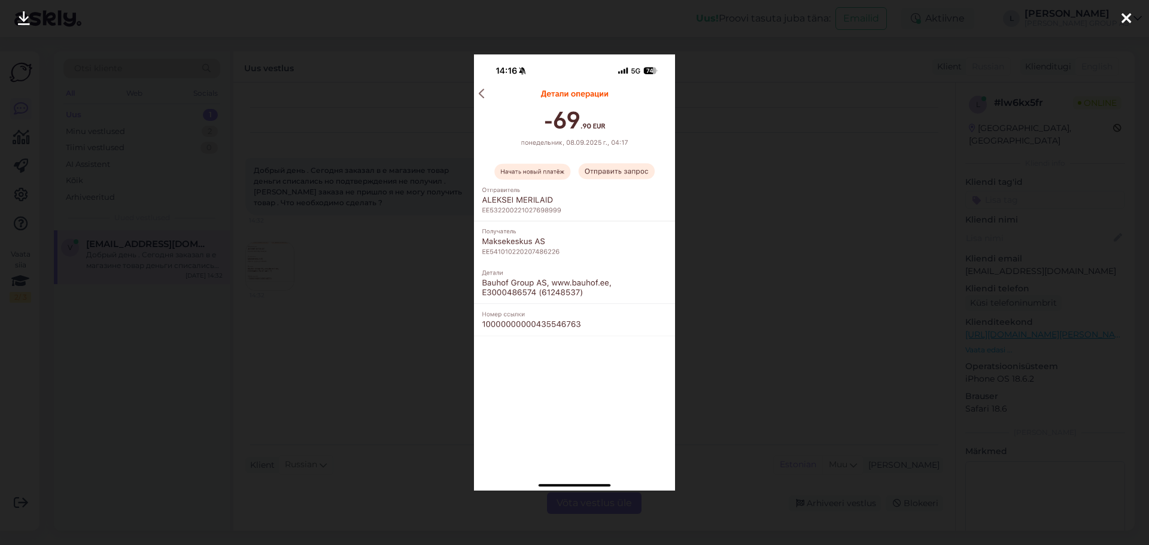
click at [357, 283] on div at bounding box center [574, 272] width 1149 height 545
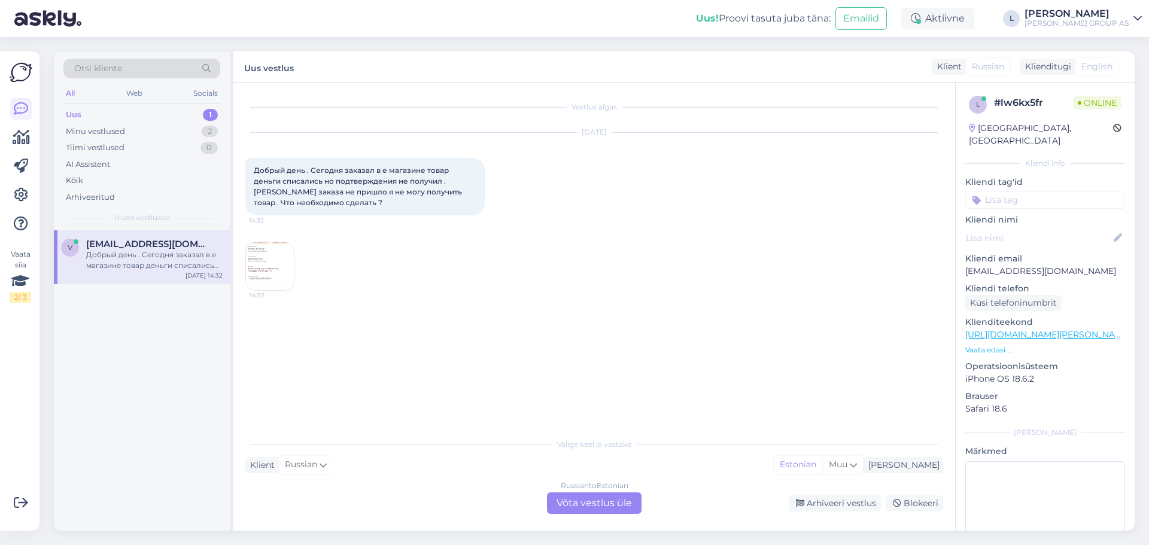
click at [603, 500] on div "Russian to Estonian Võta vestlus üle" at bounding box center [594, 504] width 95 height 22
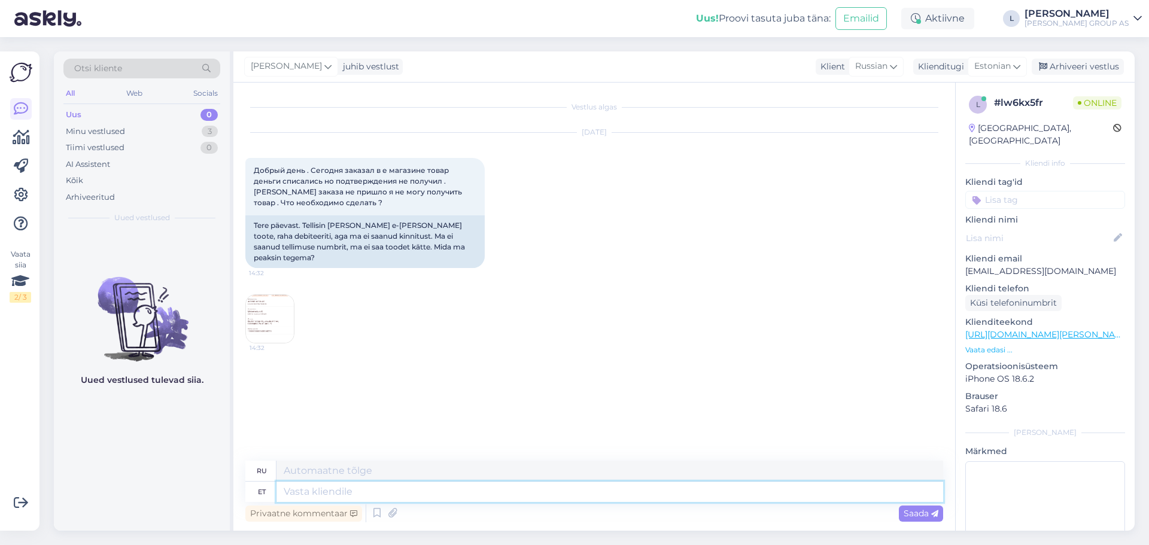
click at [517, 496] on textarea at bounding box center [610, 492] width 667 height 20
drag, startPoint x: 479, startPoint y: 492, endPoint x: 432, endPoint y: 494, distance: 47.3
click at [432, 494] on textarea "Tere, täpsustame raamatupidamisest" at bounding box center [610, 492] width 667 height 20
click at [925, 514] on span "Saada" at bounding box center [921, 513] width 35 height 11
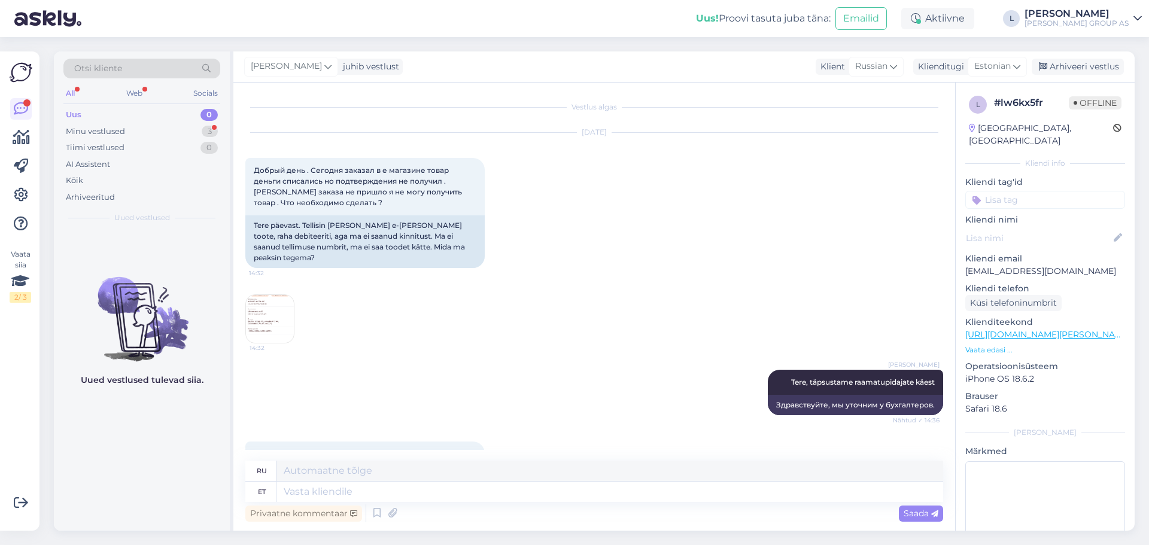
scroll to position [50, 0]
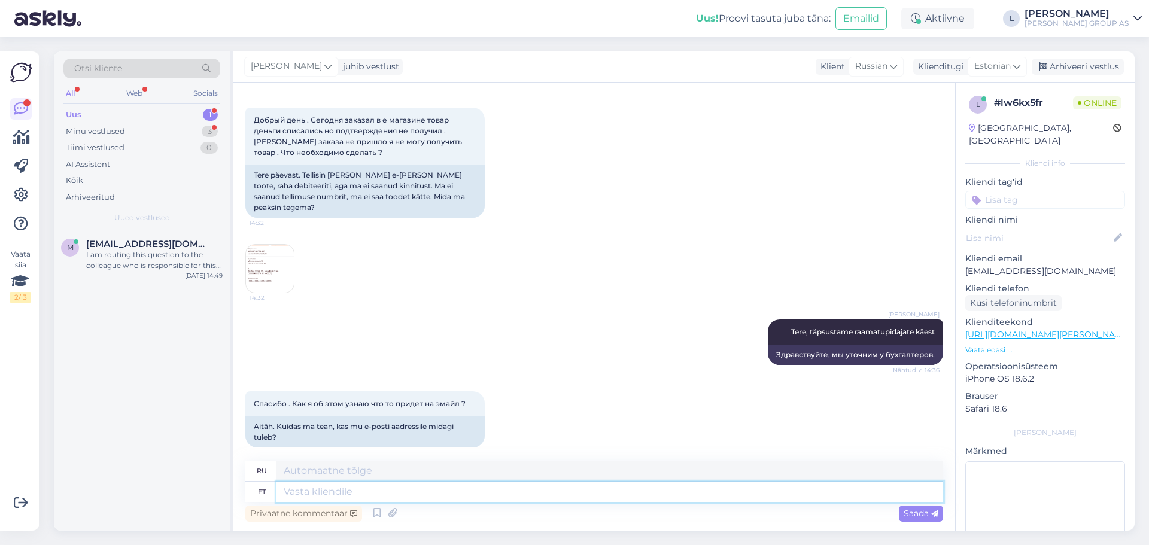
click at [405, 500] on textarea at bounding box center [610, 492] width 667 height 20
click at [924, 511] on span "Saada" at bounding box center [921, 513] width 35 height 11
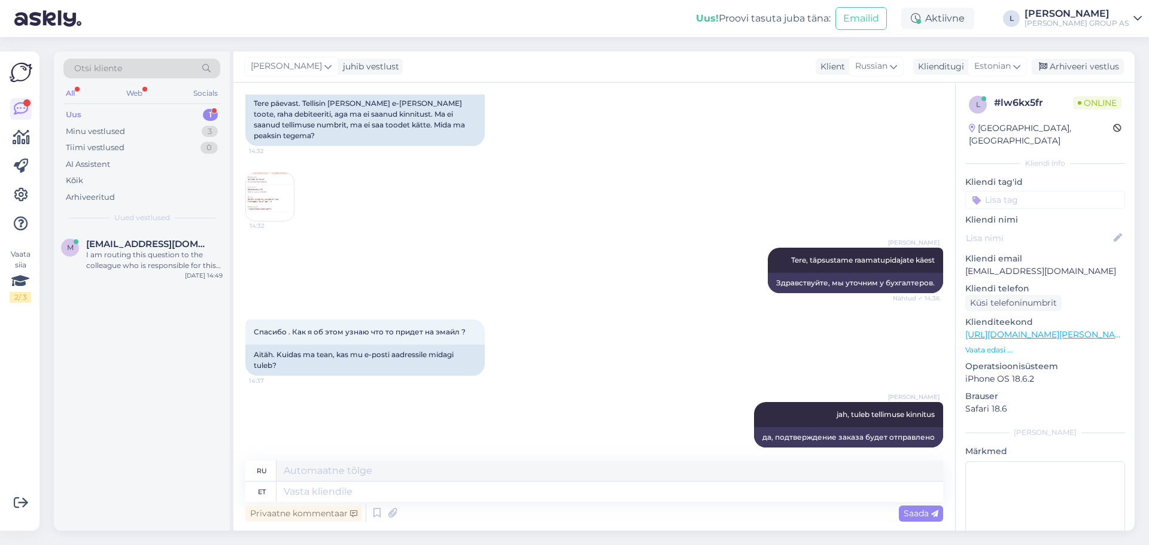
click at [96, 111] on div "Uus 1" at bounding box center [141, 115] width 157 height 17
drag, startPoint x: 147, startPoint y: 250, endPoint x: 221, endPoint y: 253, distance: 74.3
click at [147, 248] on div "[EMAIL_ADDRESS][DOMAIN_NAME] I am routing this question to the colleague who is…" at bounding box center [154, 255] width 136 height 32
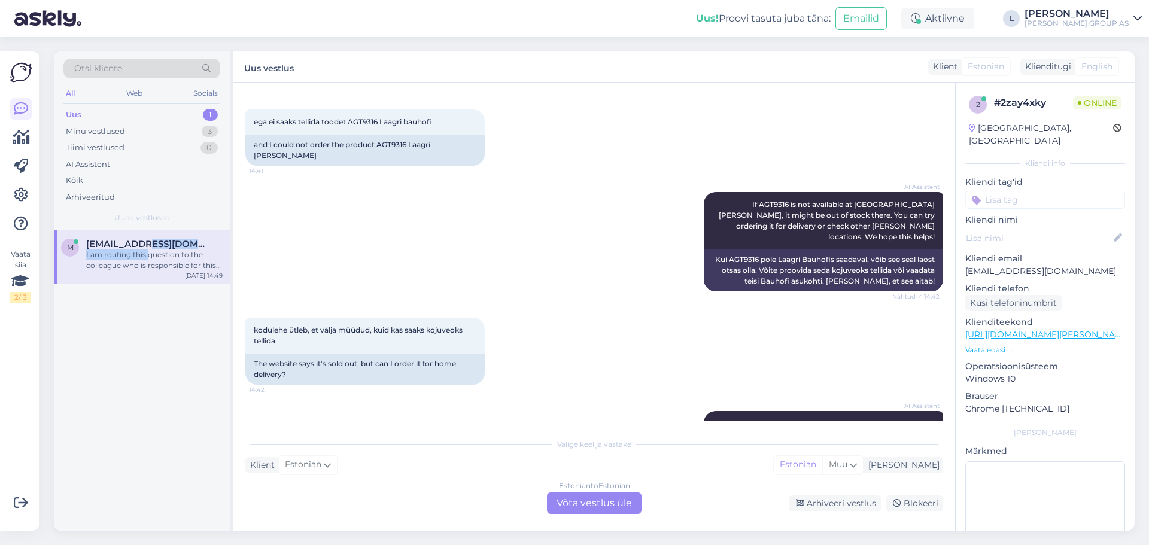
scroll to position [28, 0]
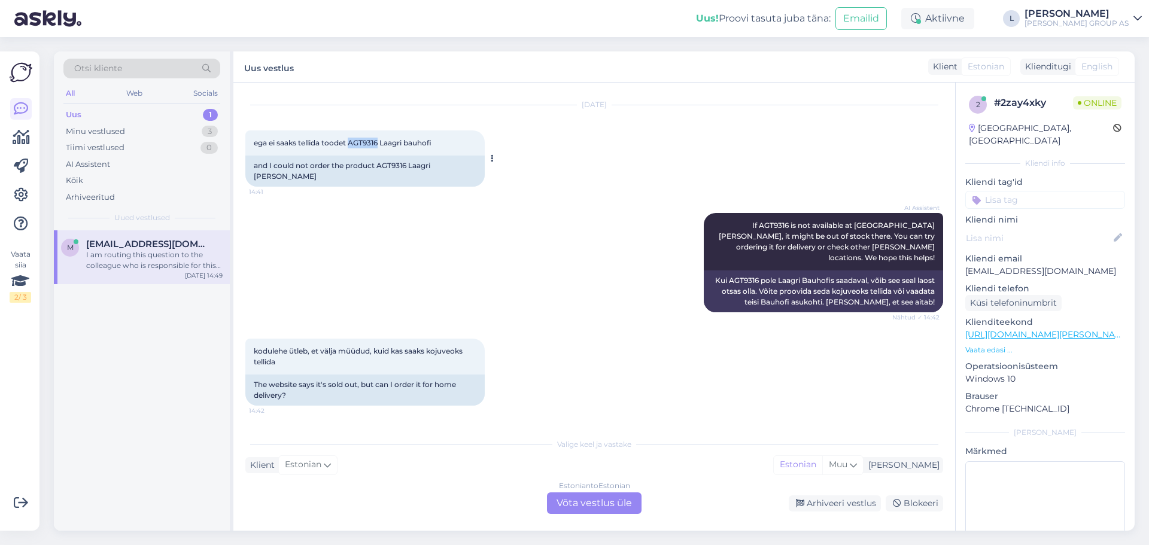
drag, startPoint x: 381, startPoint y: 141, endPoint x: 353, endPoint y: 143, distance: 28.8
click at [353, 143] on span "ega ei saaks tellida toodet AGT9316 Laagri bauhofi" at bounding box center [343, 142] width 178 height 9
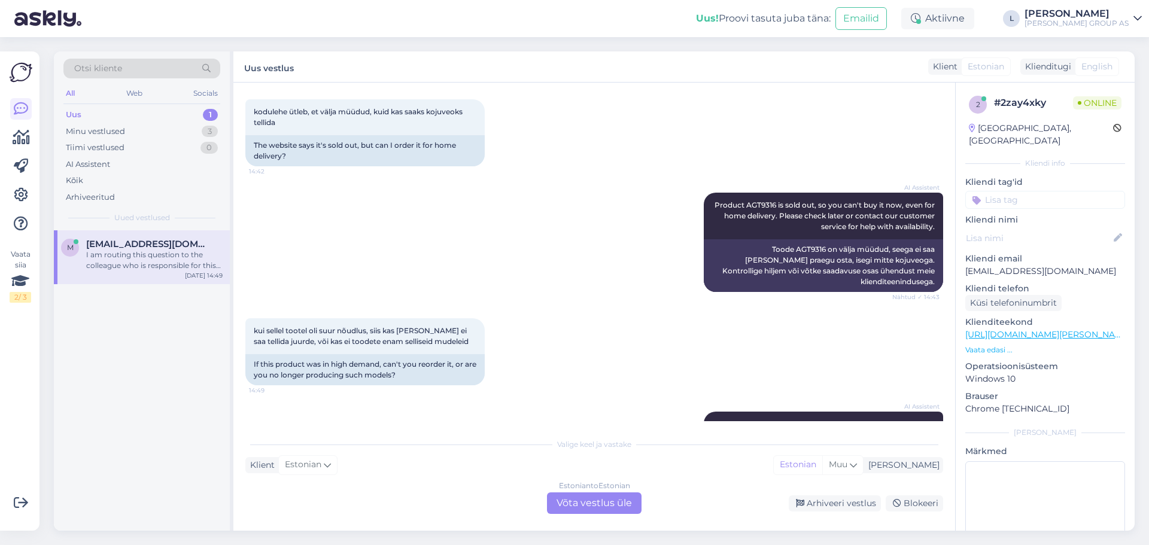
scroll to position [327, 0]
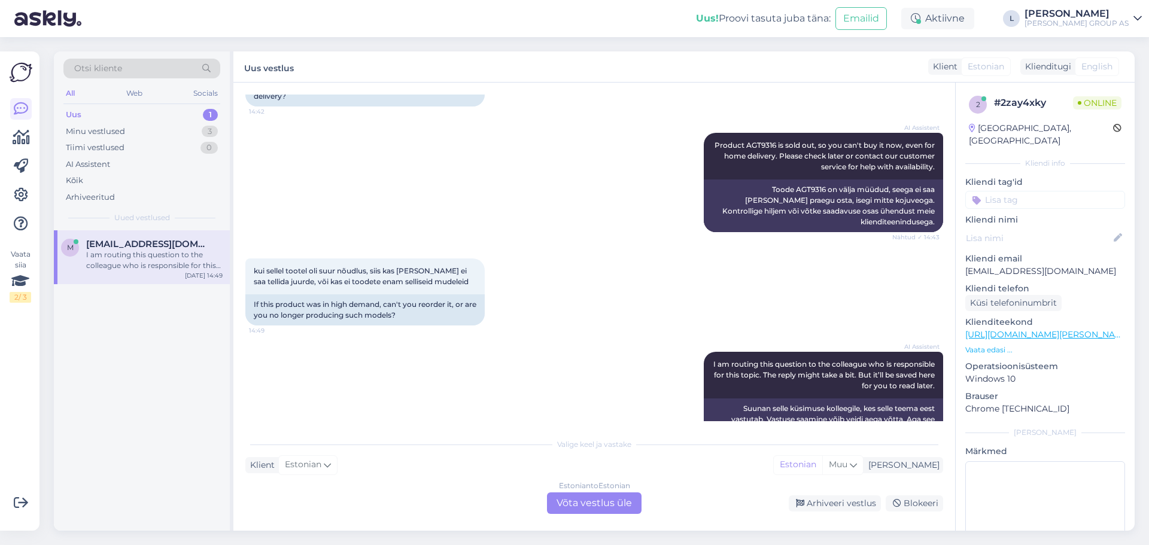
click at [594, 500] on div "Estonian to Estonian Võta vestlus üle" at bounding box center [594, 504] width 95 height 22
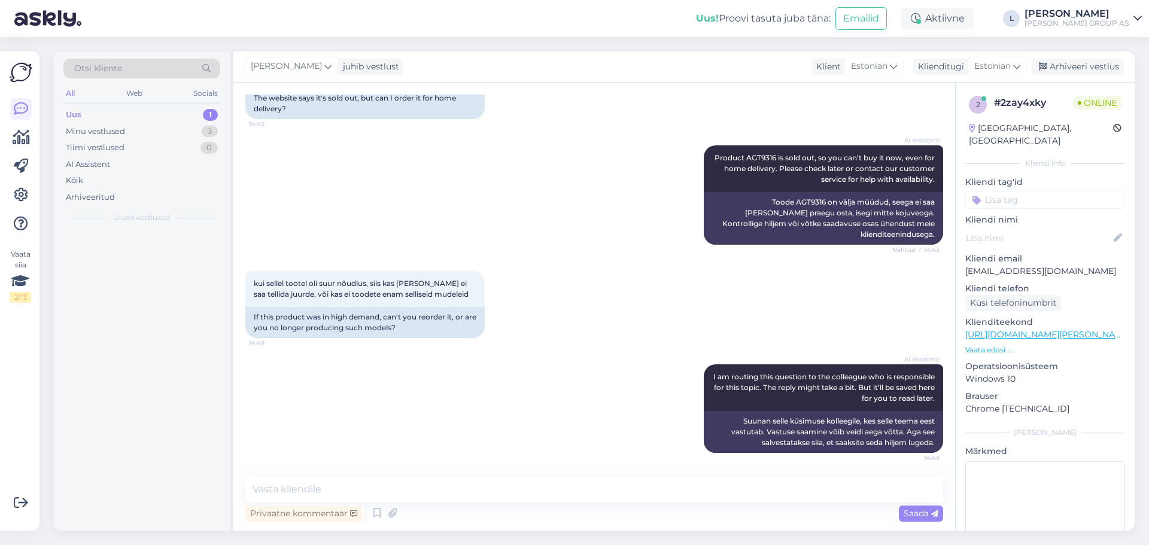
scroll to position [282, 0]
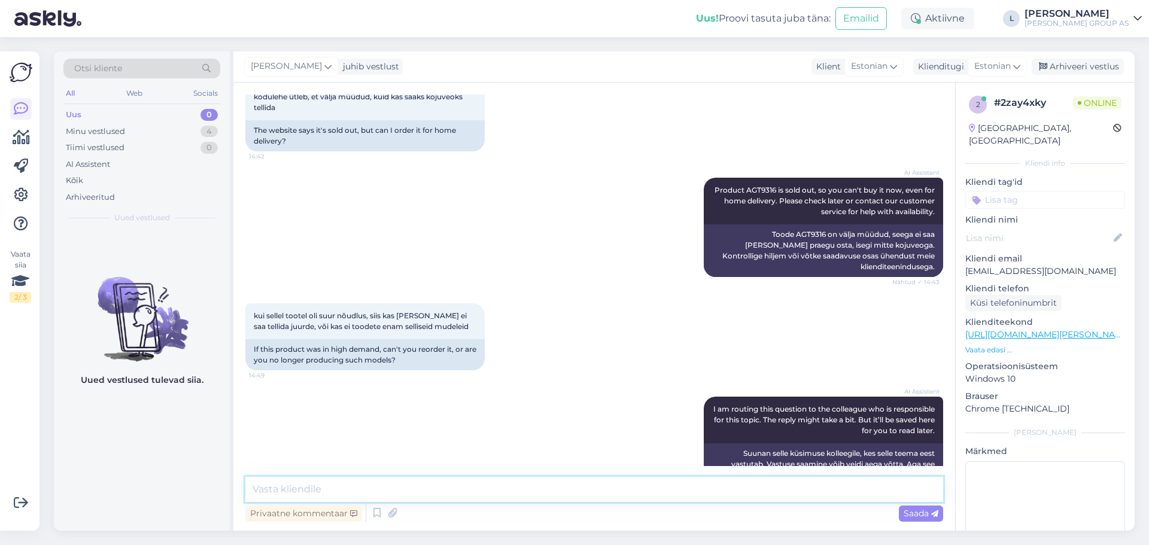
click at [523, 484] on textarea at bounding box center [594, 489] width 698 height 25
drag, startPoint x: 521, startPoint y: 484, endPoint x: -6, endPoint y: 352, distance: 542.9
click at [0, 352] on html "Uus! Proovi tasuta [PERSON_NAME]: Emailid Aktiivne Võta paus, Askly hoiab klien…" at bounding box center [574, 272] width 1149 height 545
paste textarea "ei kuulu enam hankija tootevalikusse."
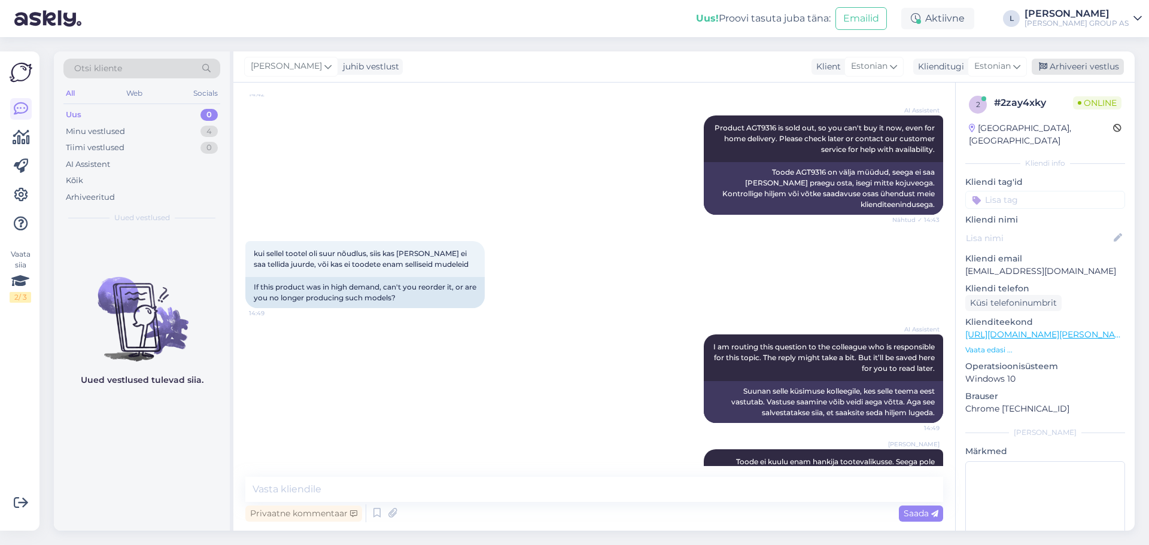
click at [1079, 67] on div "Arhiveeri vestlus" at bounding box center [1078, 67] width 92 height 16
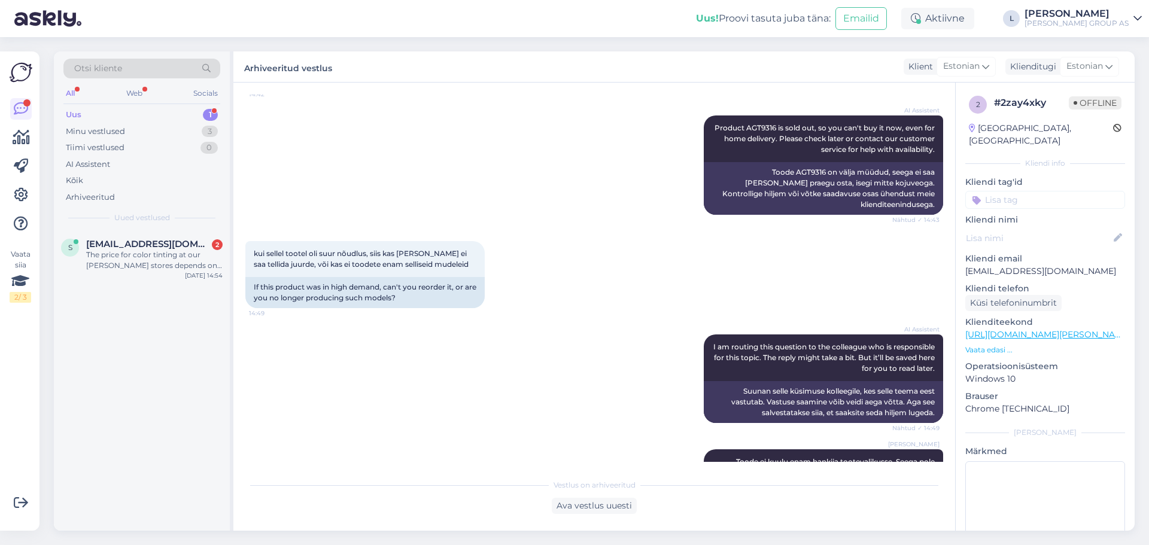
scroll to position [514, 0]
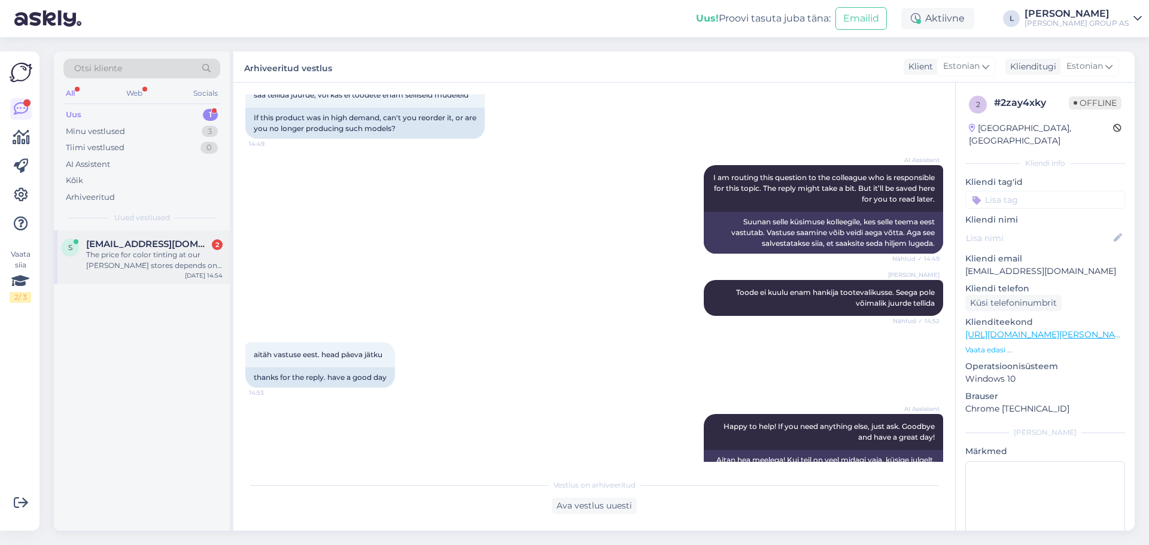
click at [135, 264] on div "The price for color tinting at our [PERSON_NAME] stores depends on the color ty…" at bounding box center [154, 261] width 136 height 22
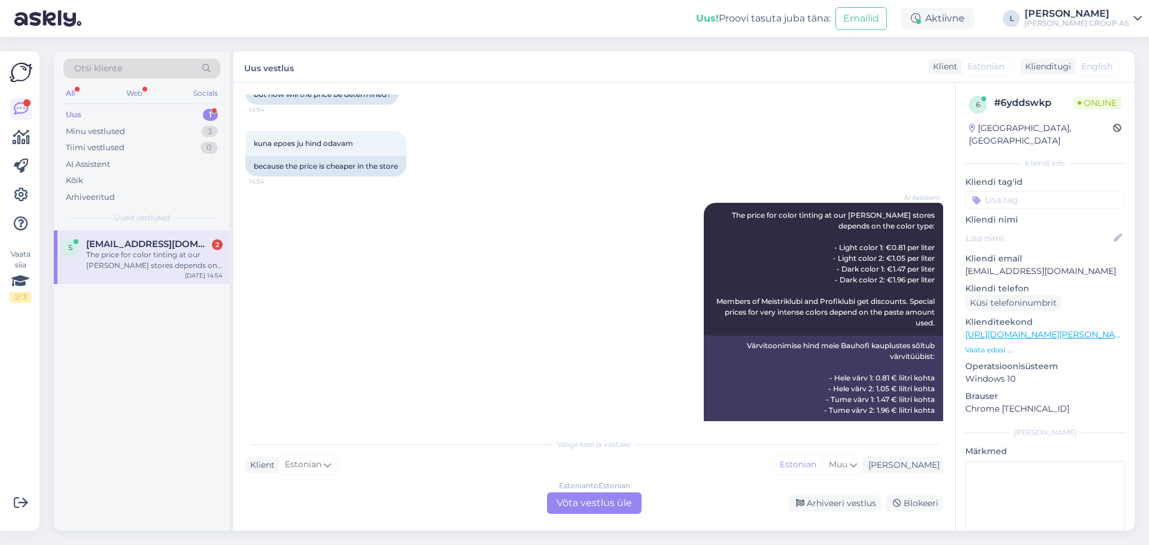
scroll to position [406, 0]
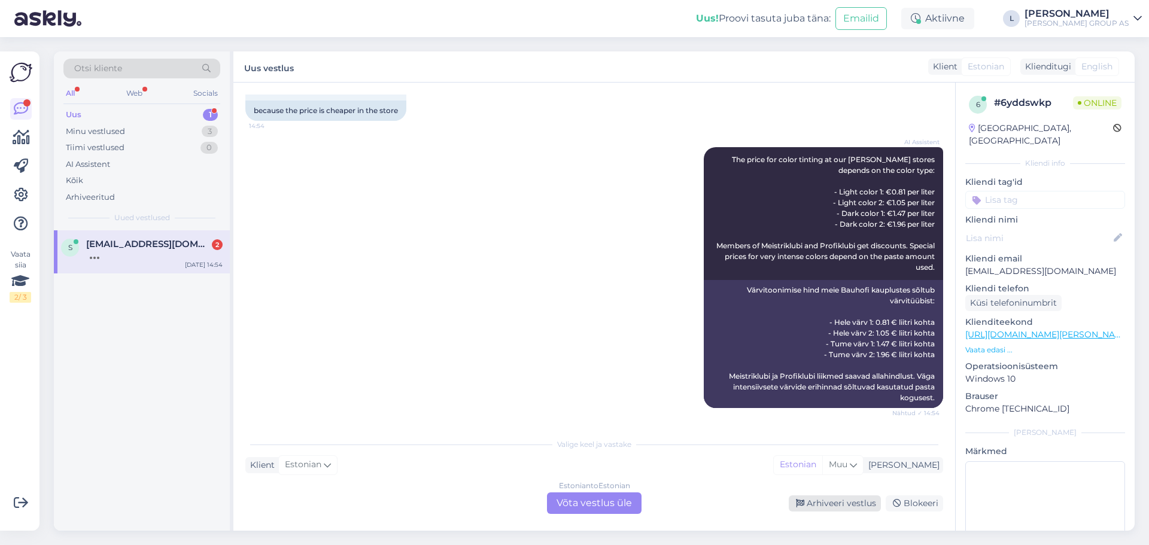
click at [839, 506] on div "Arhiveeri vestlus" at bounding box center [835, 504] width 92 height 16
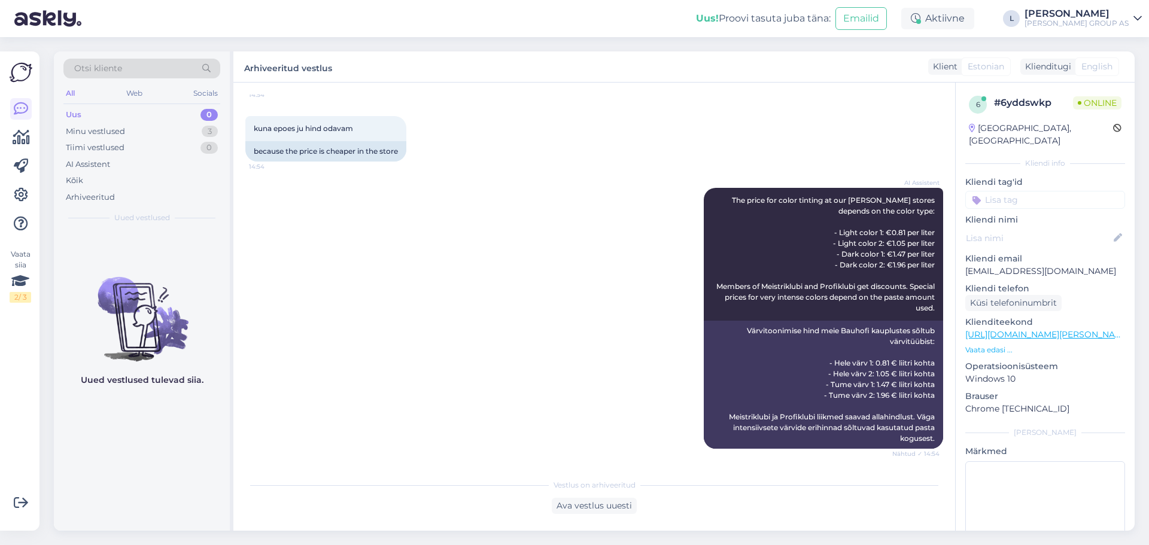
click at [166, 114] on div "Uus 0" at bounding box center [141, 115] width 157 height 17
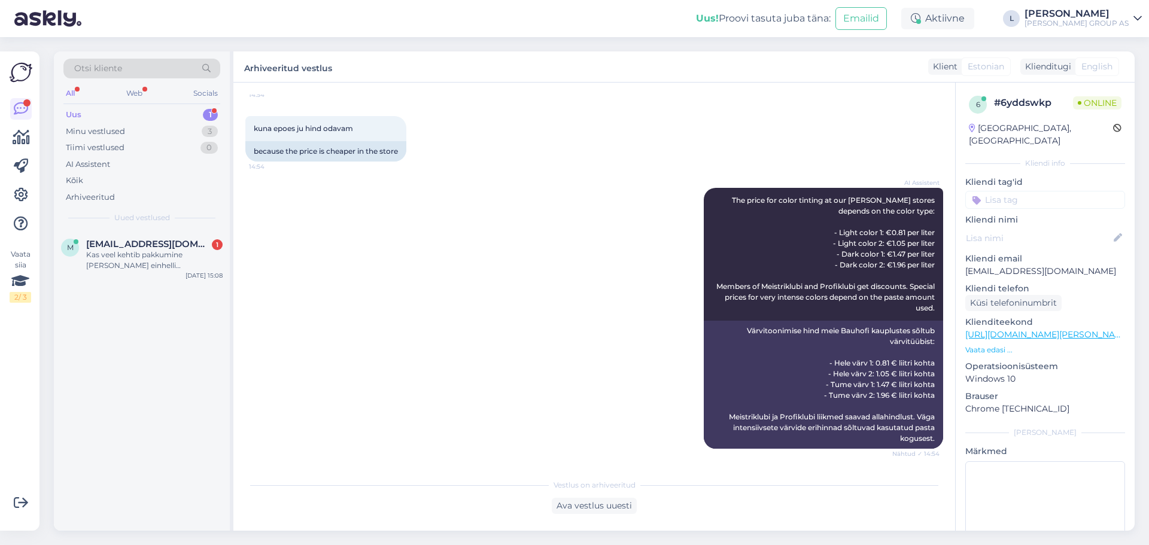
scroll to position [968, 0]
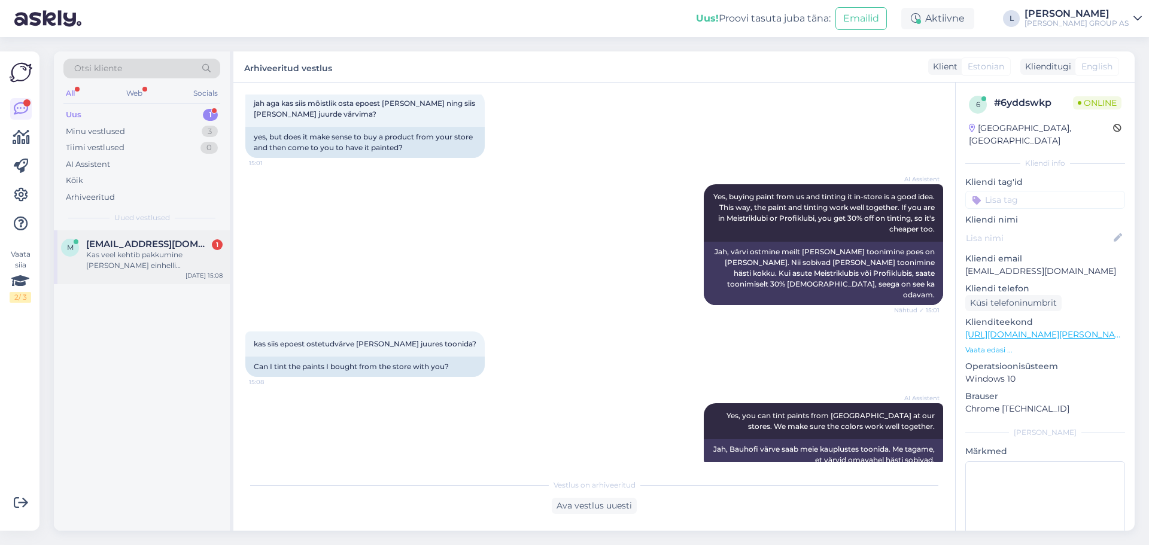
click at [113, 242] on span "[EMAIL_ADDRESS][DOMAIN_NAME]" at bounding box center [148, 244] width 124 height 11
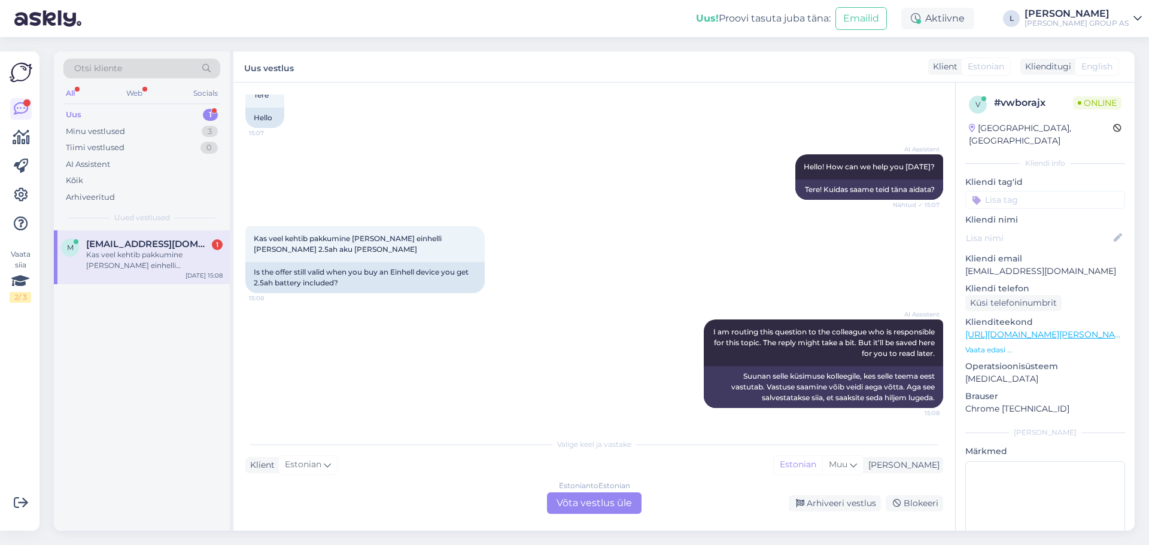
click at [582, 502] on div "Estonian to Estonian Võta vestlus üle" at bounding box center [594, 504] width 95 height 22
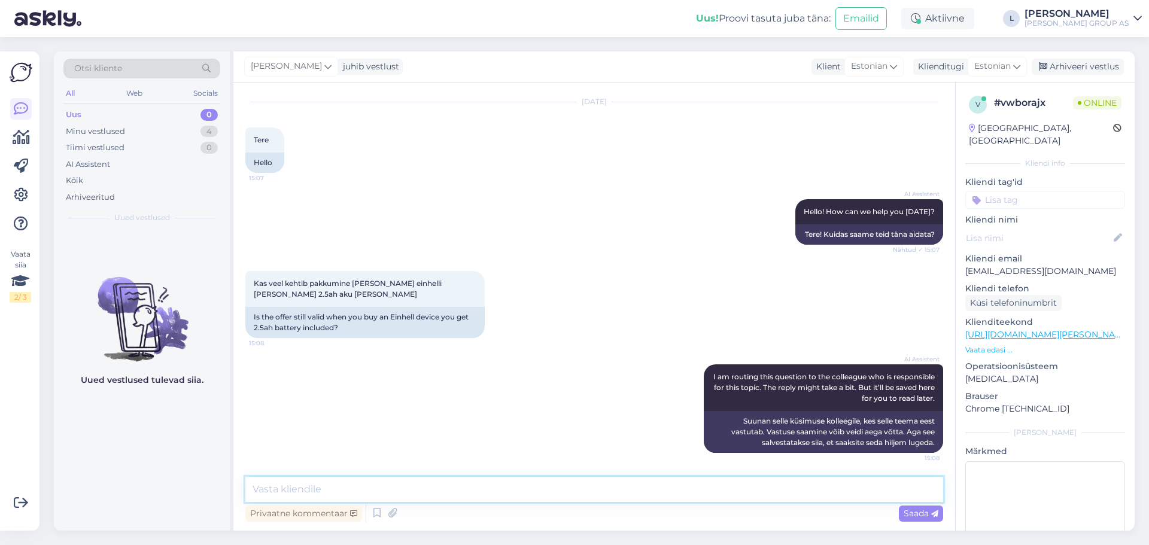
drag, startPoint x: 532, startPoint y: 492, endPoint x: 530, endPoint y: 485, distance: 7.4
click at [531, 491] on textarea at bounding box center [594, 489] width 698 height 25
click at [325, 490] on textarea "Tere, kampaani on läbi" at bounding box center [594, 489] width 698 height 25
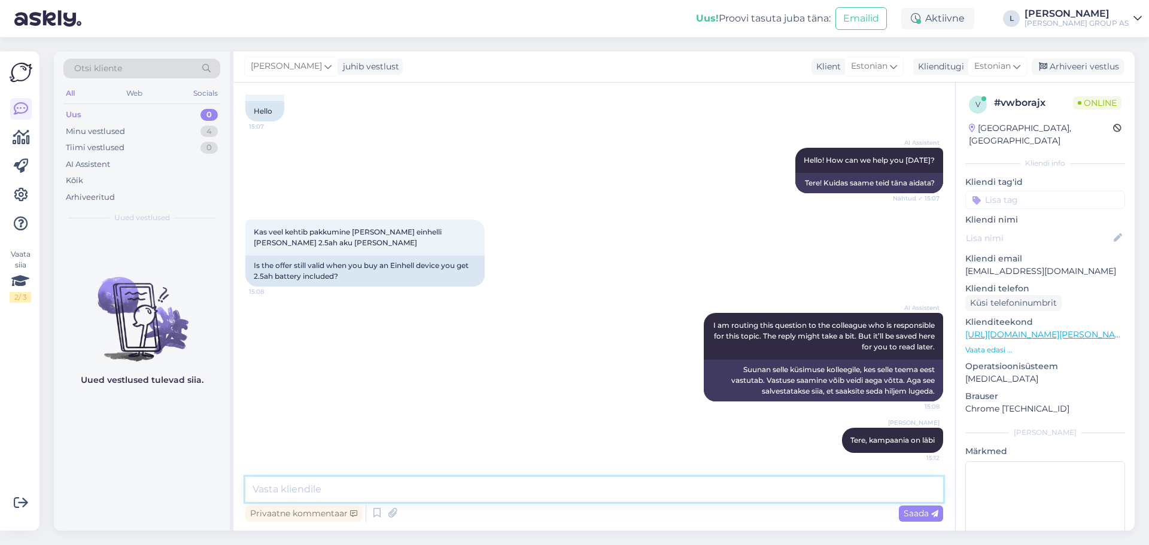
click at [481, 496] on textarea at bounding box center [594, 489] width 698 height 25
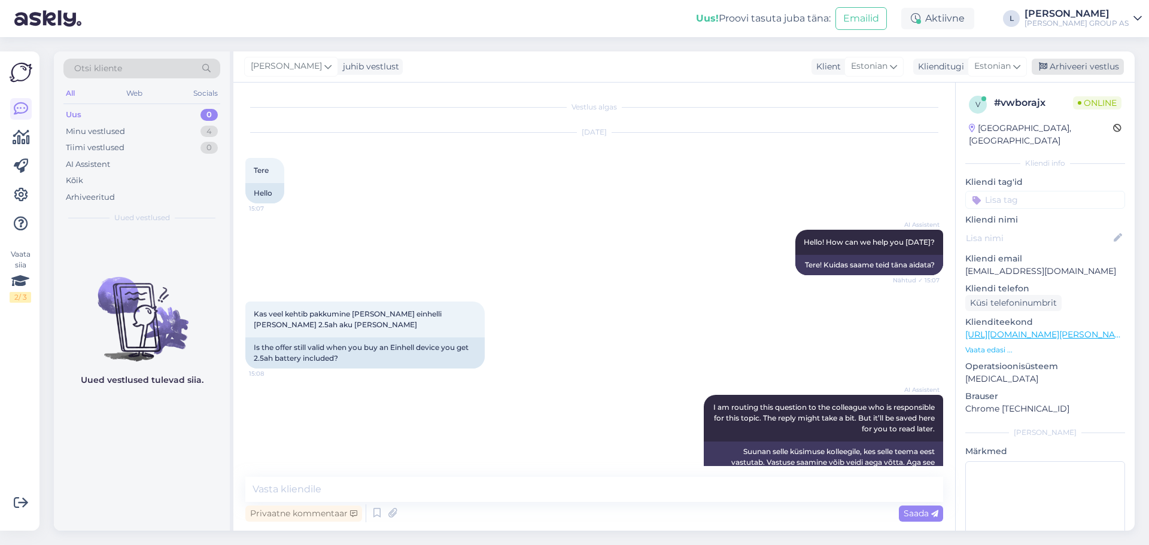
click at [1080, 60] on div "Arhiveeri vestlus" at bounding box center [1078, 67] width 92 height 16
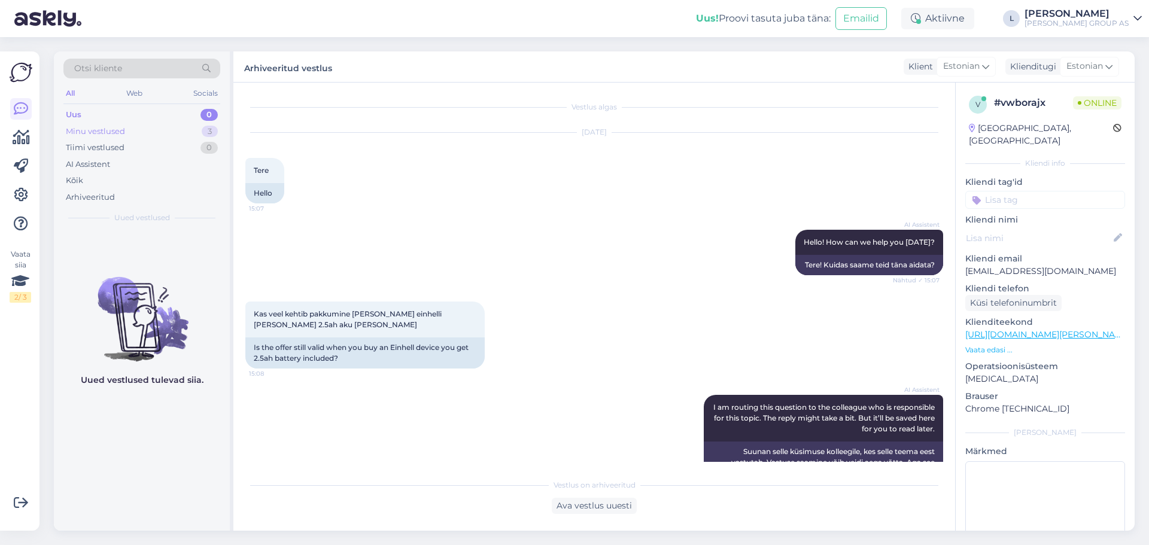
click at [116, 135] on div "Minu vestlused" at bounding box center [95, 132] width 59 height 12
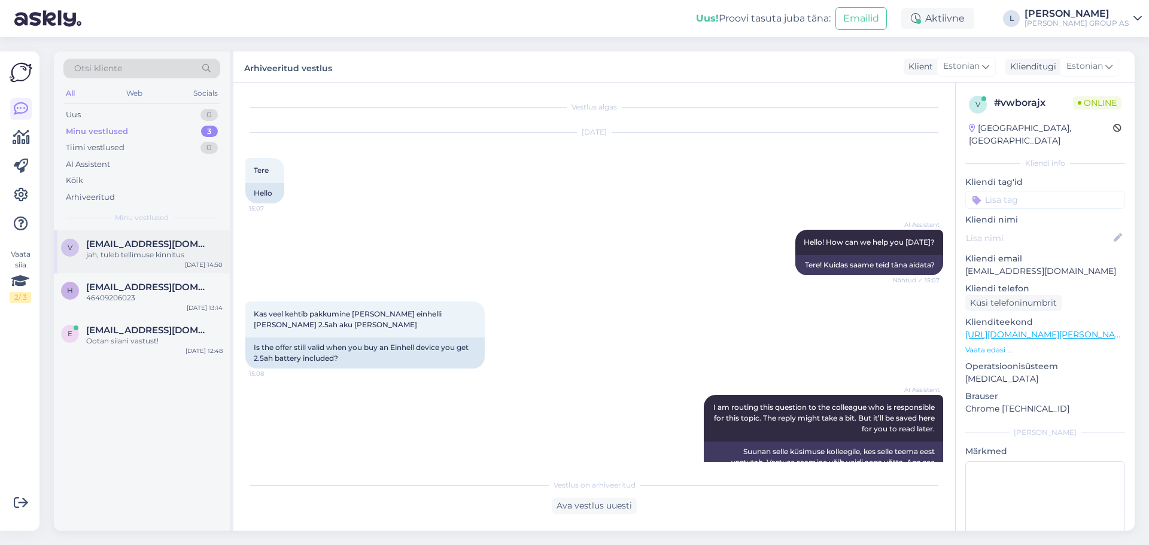
click at [124, 254] on div "jah, tuleb tellimuse kinnitus" at bounding box center [154, 255] width 136 height 11
